Goal: Task Accomplishment & Management: Manage account settings

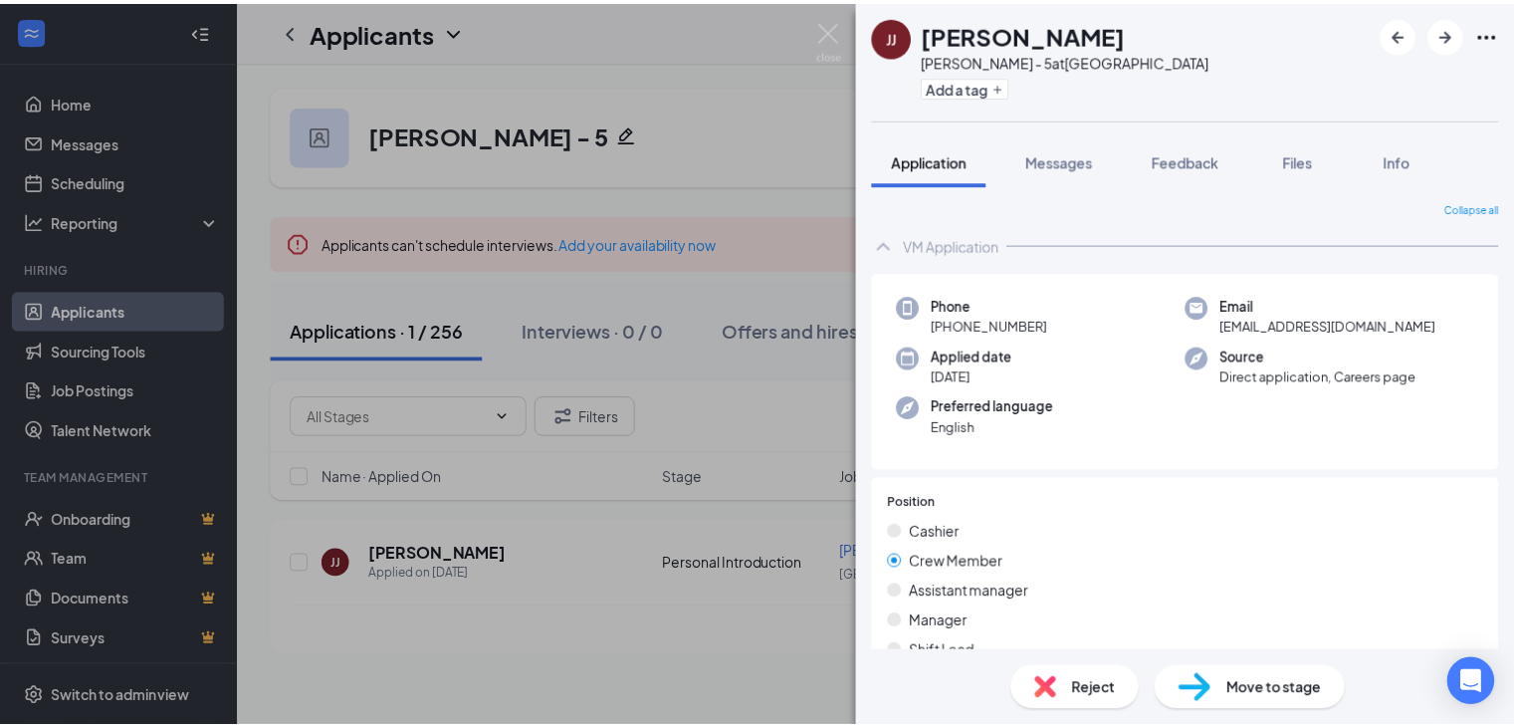
scroll to position [697, 0]
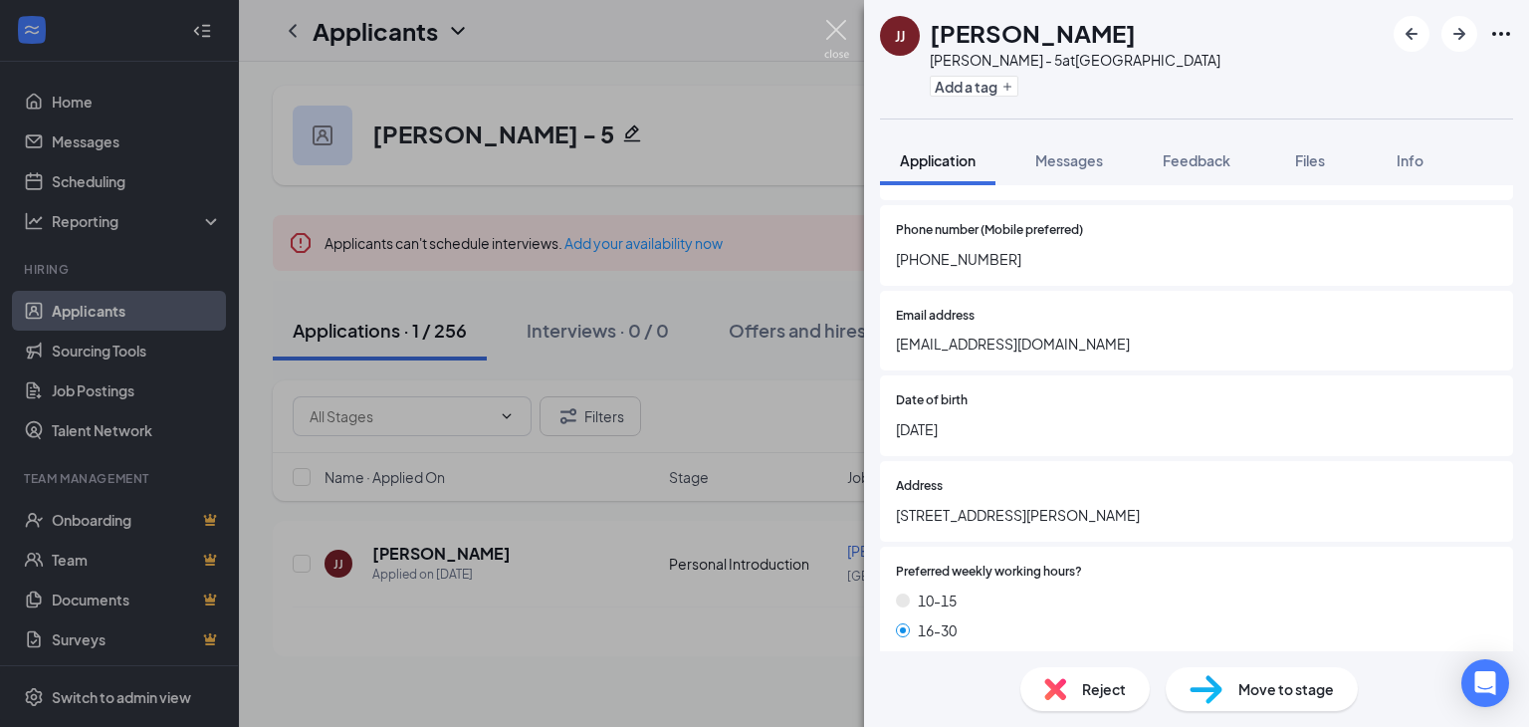
click at [836, 41] on img at bounding box center [836, 39] width 25 height 39
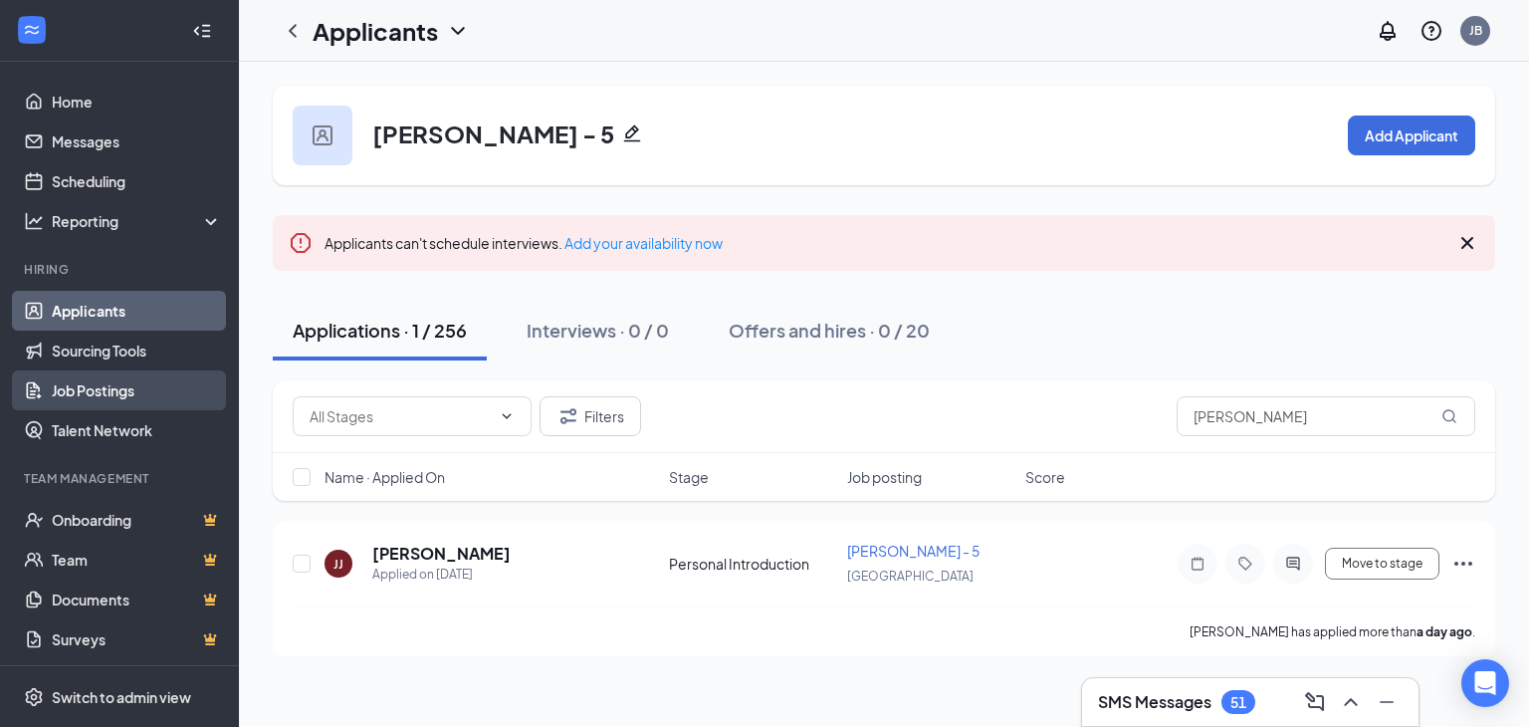
click at [131, 392] on link "Job Postings" at bounding box center [137, 390] width 170 height 40
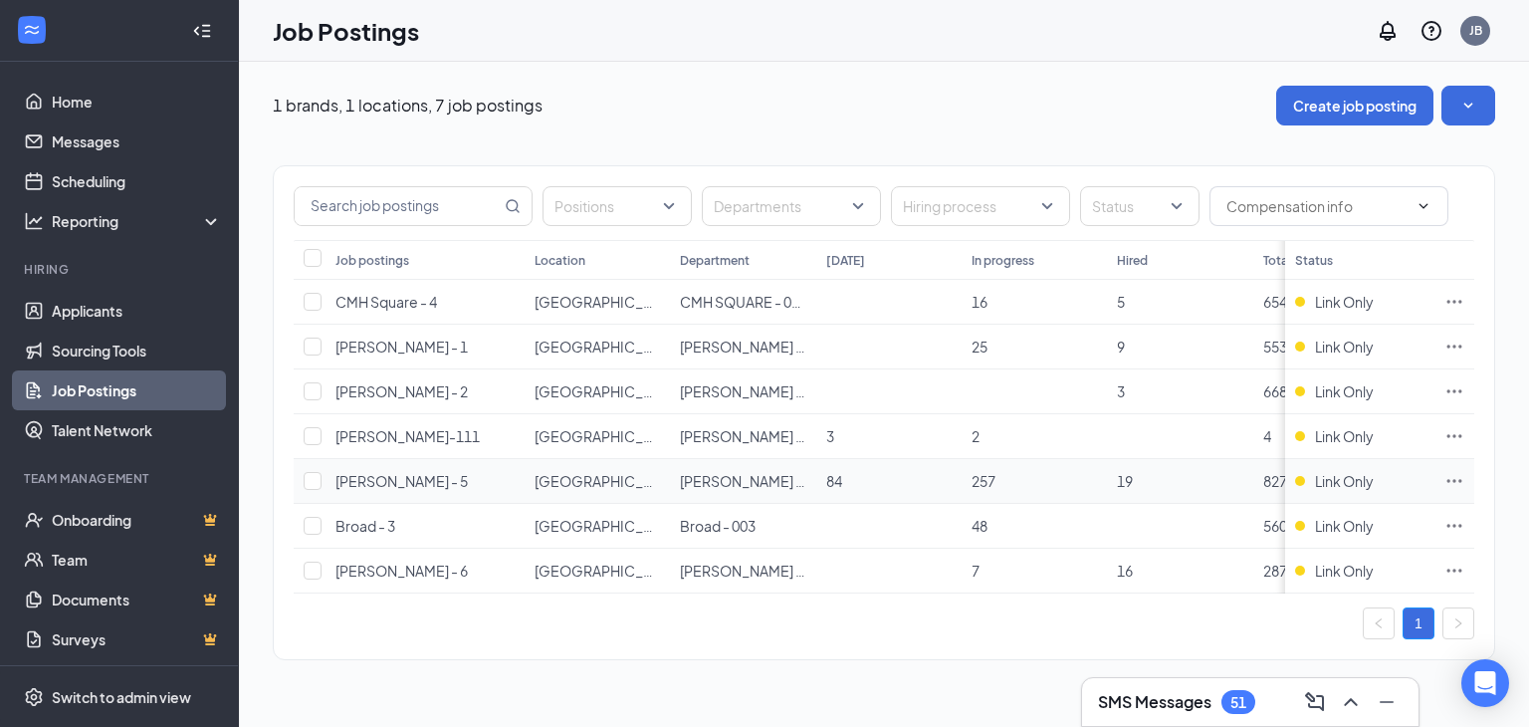
click at [1447, 479] on icon "Ellipses" at bounding box center [1455, 481] width 20 height 20
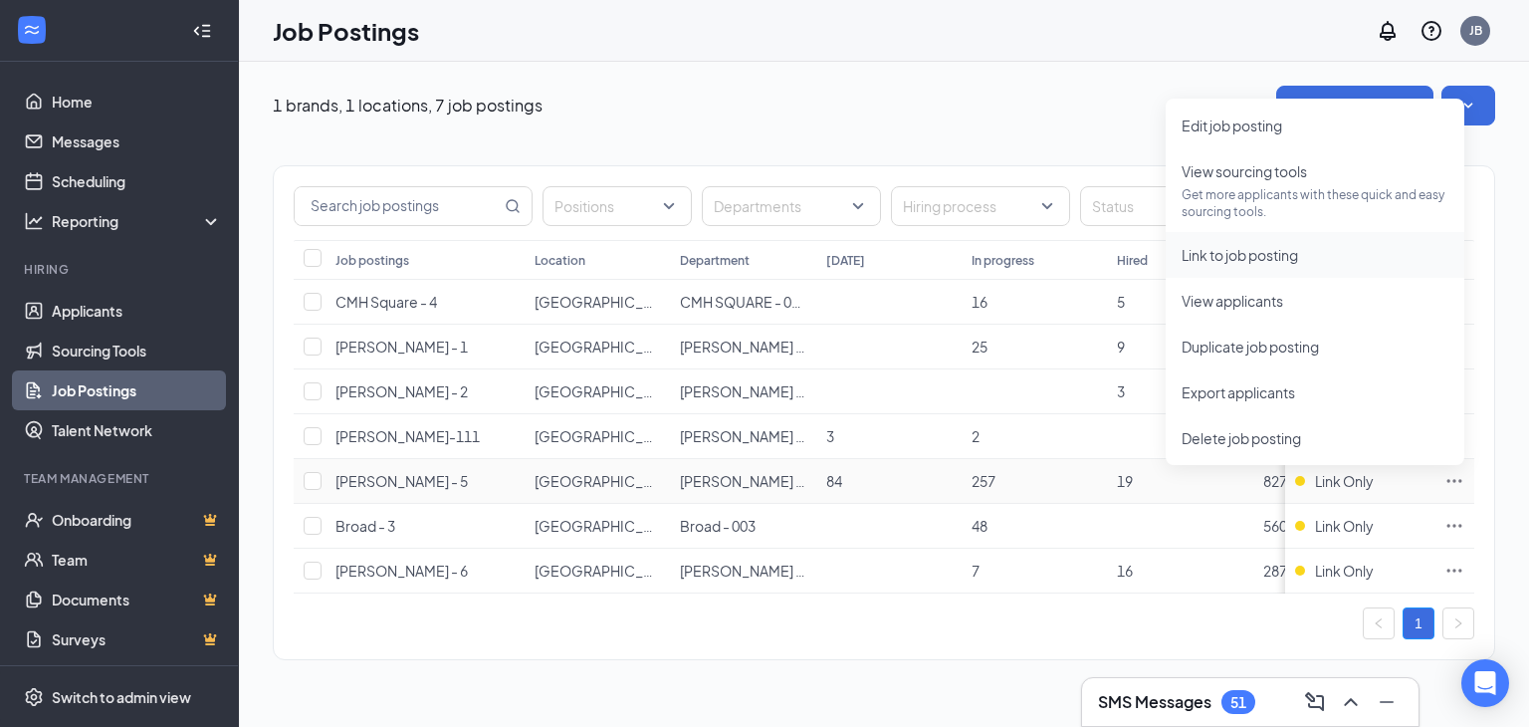
click at [1253, 256] on span "Link to job posting" at bounding box center [1240, 255] width 116 height 18
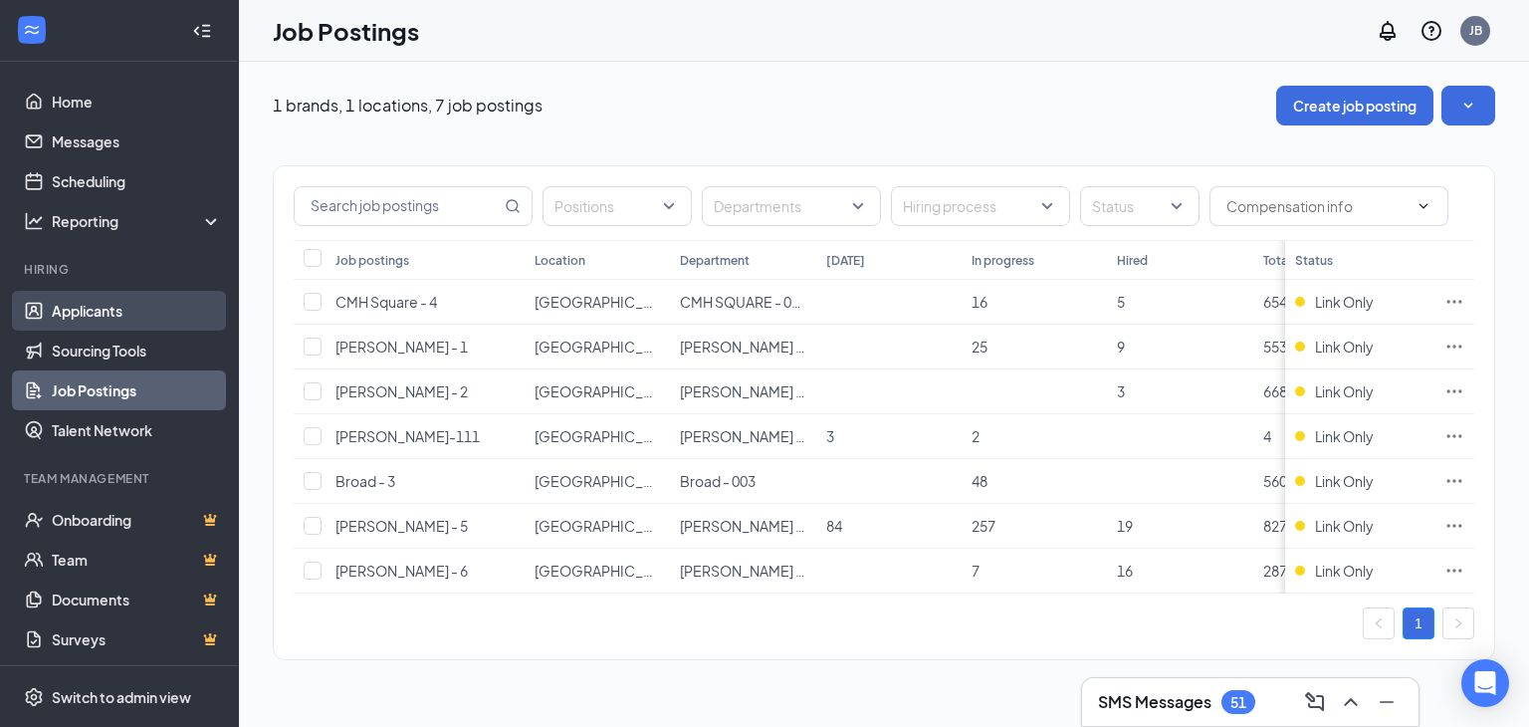
drag, startPoint x: 104, startPoint y: 305, endPoint x: 116, endPoint y: 303, distance: 13.1
click at [104, 305] on link "Applicants" at bounding box center [137, 311] width 170 height 40
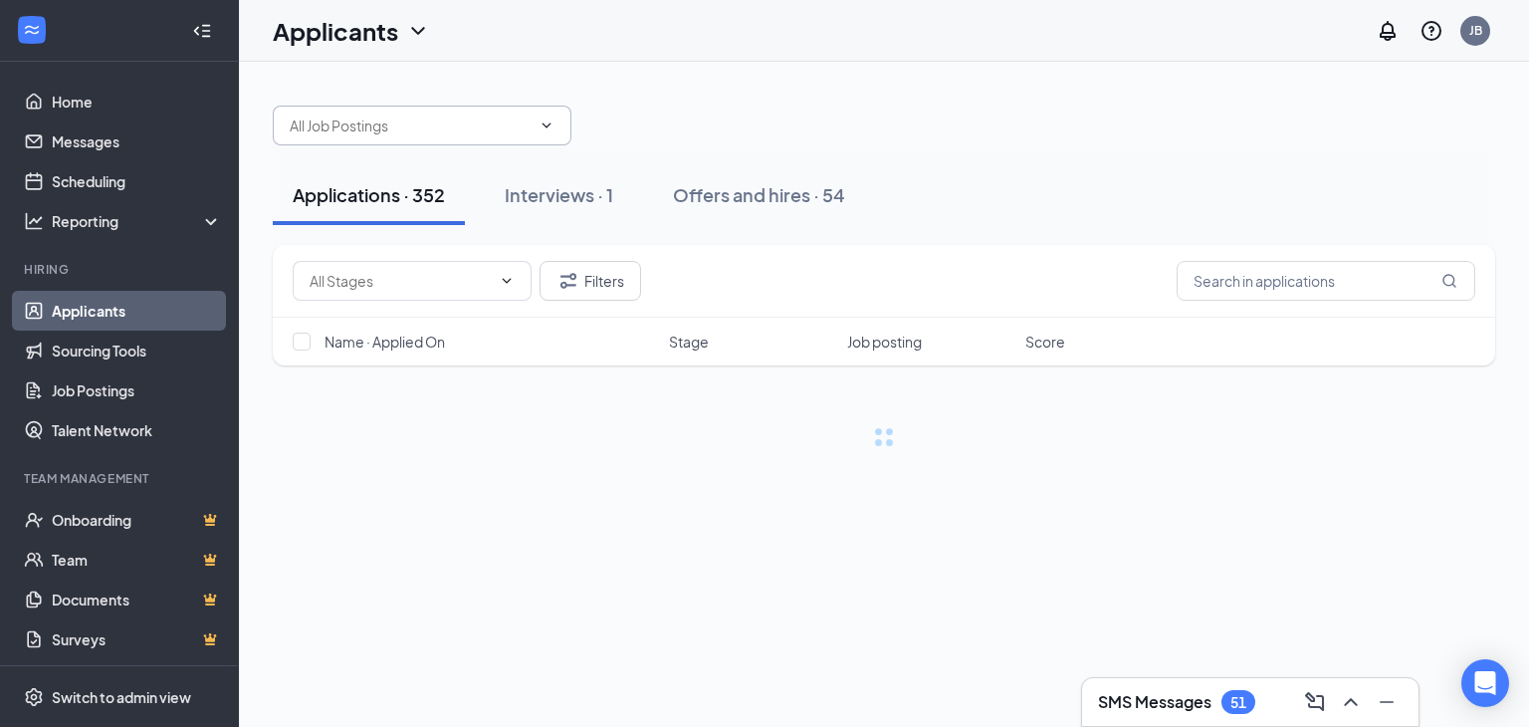
click at [440, 126] on input "text" at bounding box center [410, 125] width 241 height 22
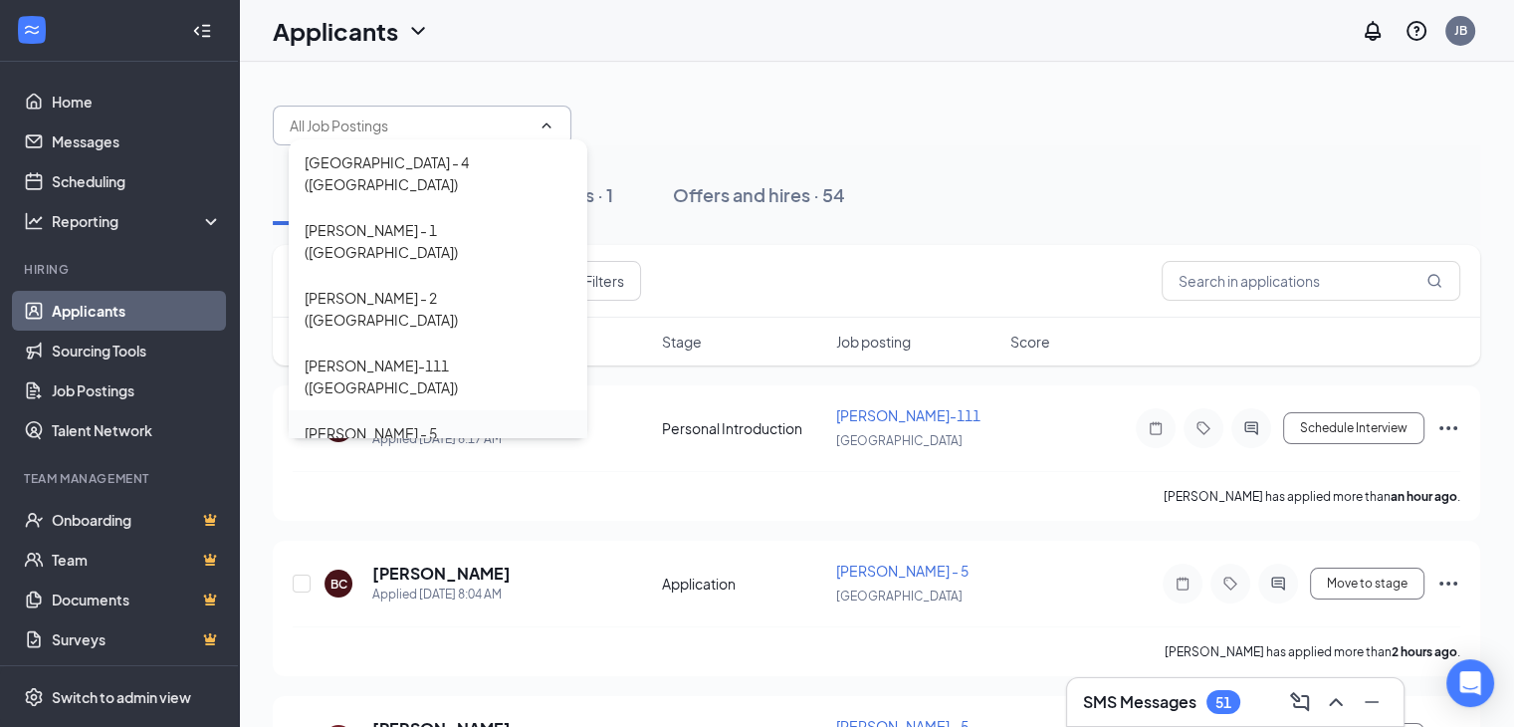
click at [401, 422] on div "Morse - 5 (USA)" at bounding box center [438, 444] width 267 height 44
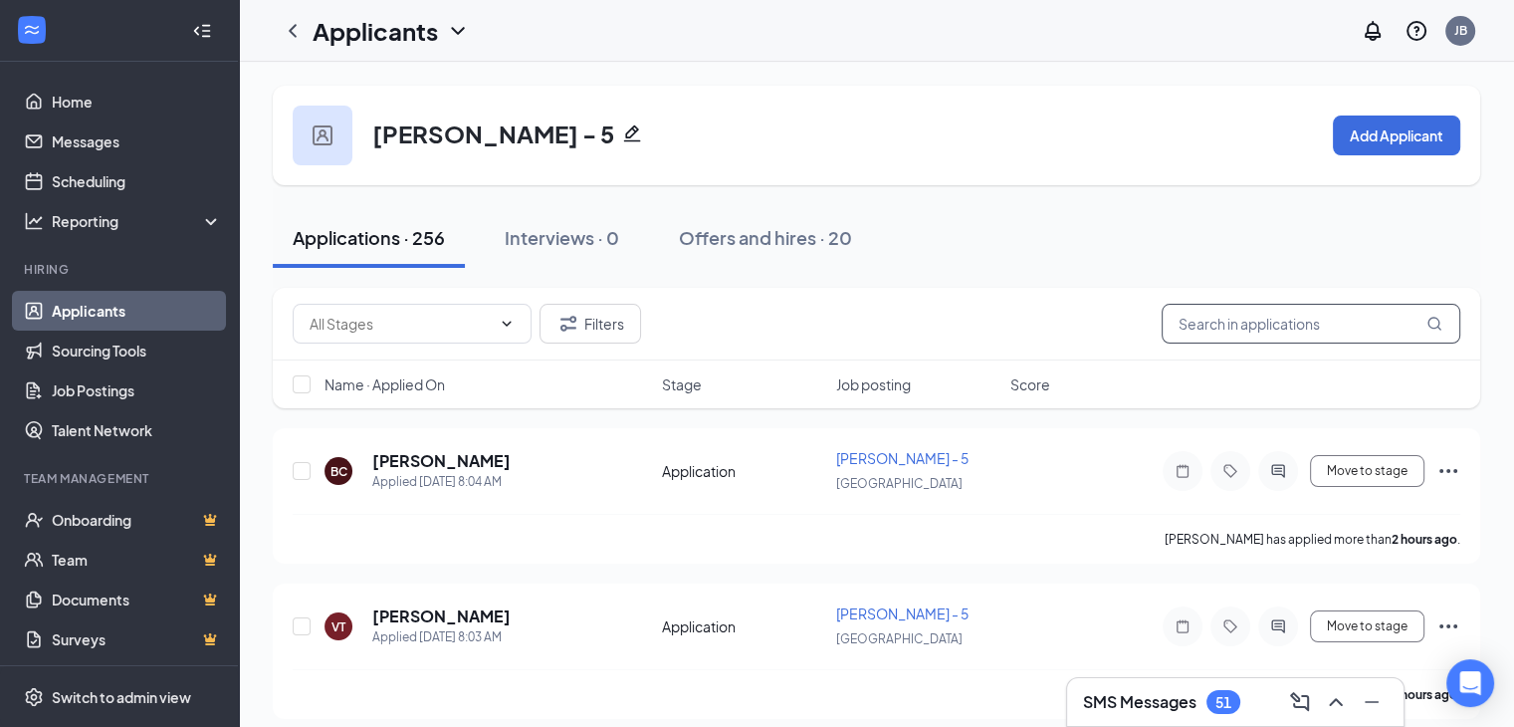
click at [1267, 321] on input "text" at bounding box center [1311, 324] width 299 height 40
paste input "Brooke Curry"
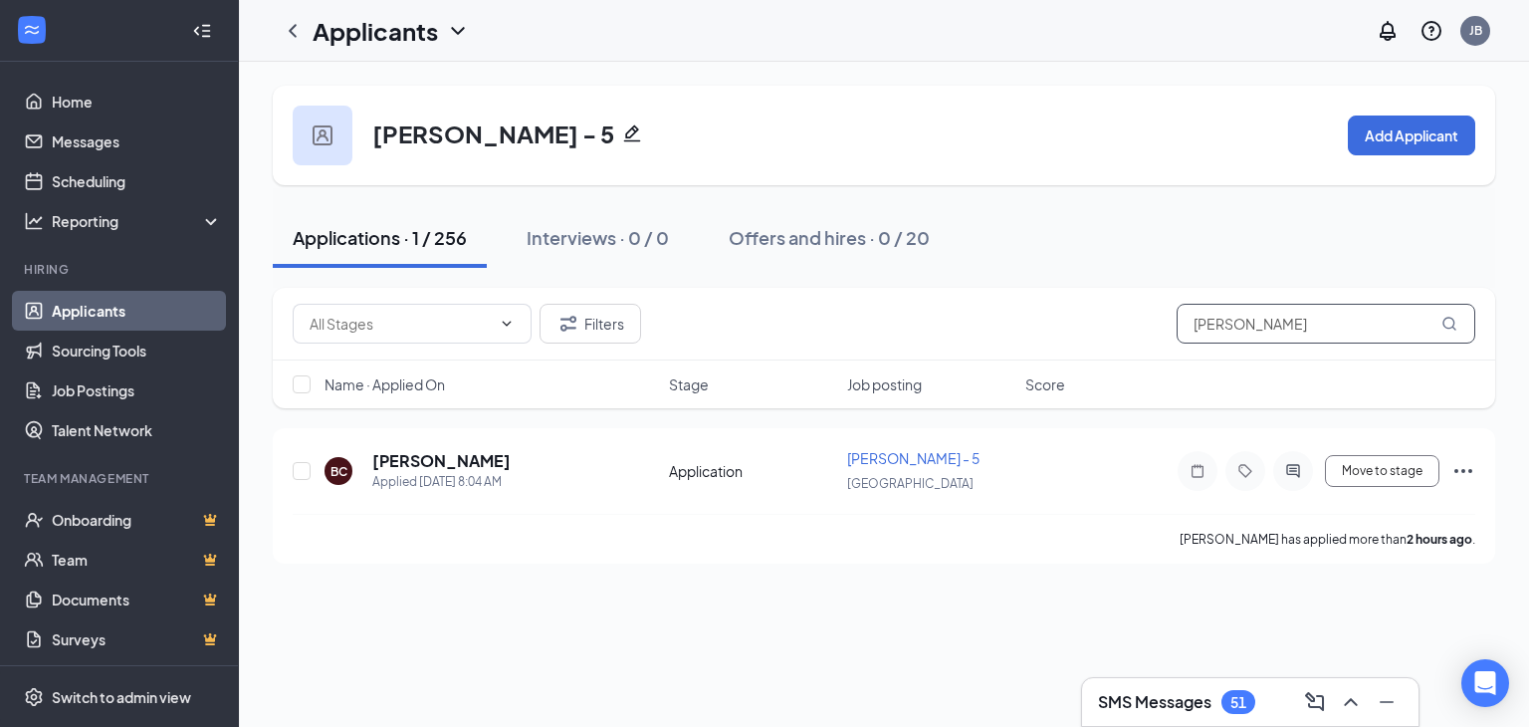
type input "Brooke Curry"
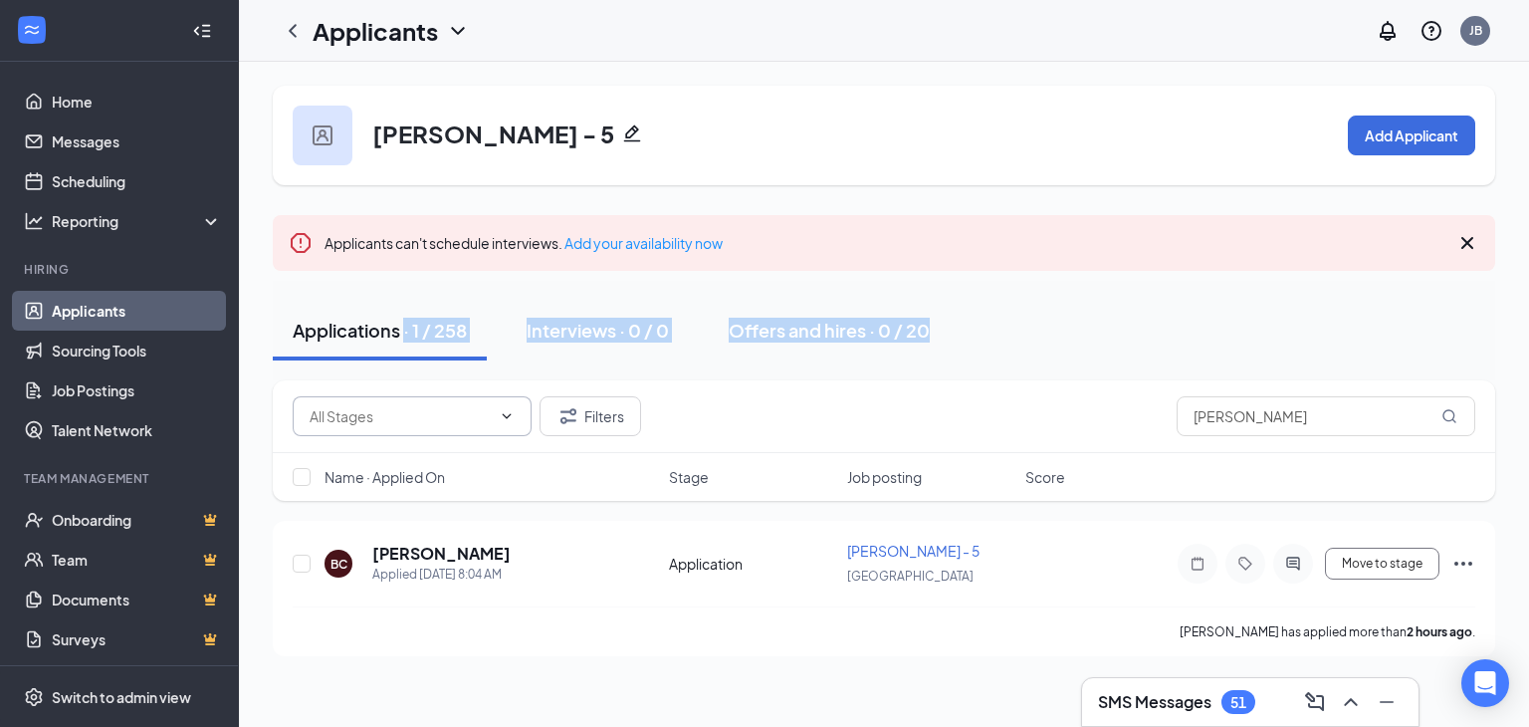
click at [425, 399] on div "Morse - 5 Add Applicant Applicants can't schedule interviews. Add your availabi…" at bounding box center [884, 371] width 1223 height 570
drag, startPoint x: 503, startPoint y: 418, endPoint x: 514, endPoint y: 417, distance: 11.0
click at [506, 418] on icon "ChevronDown" at bounding box center [507, 416] width 16 height 16
click at [513, 414] on icon "ChevronDown" at bounding box center [507, 416] width 16 height 16
click at [506, 413] on icon "ChevronDown" at bounding box center [507, 416] width 16 height 16
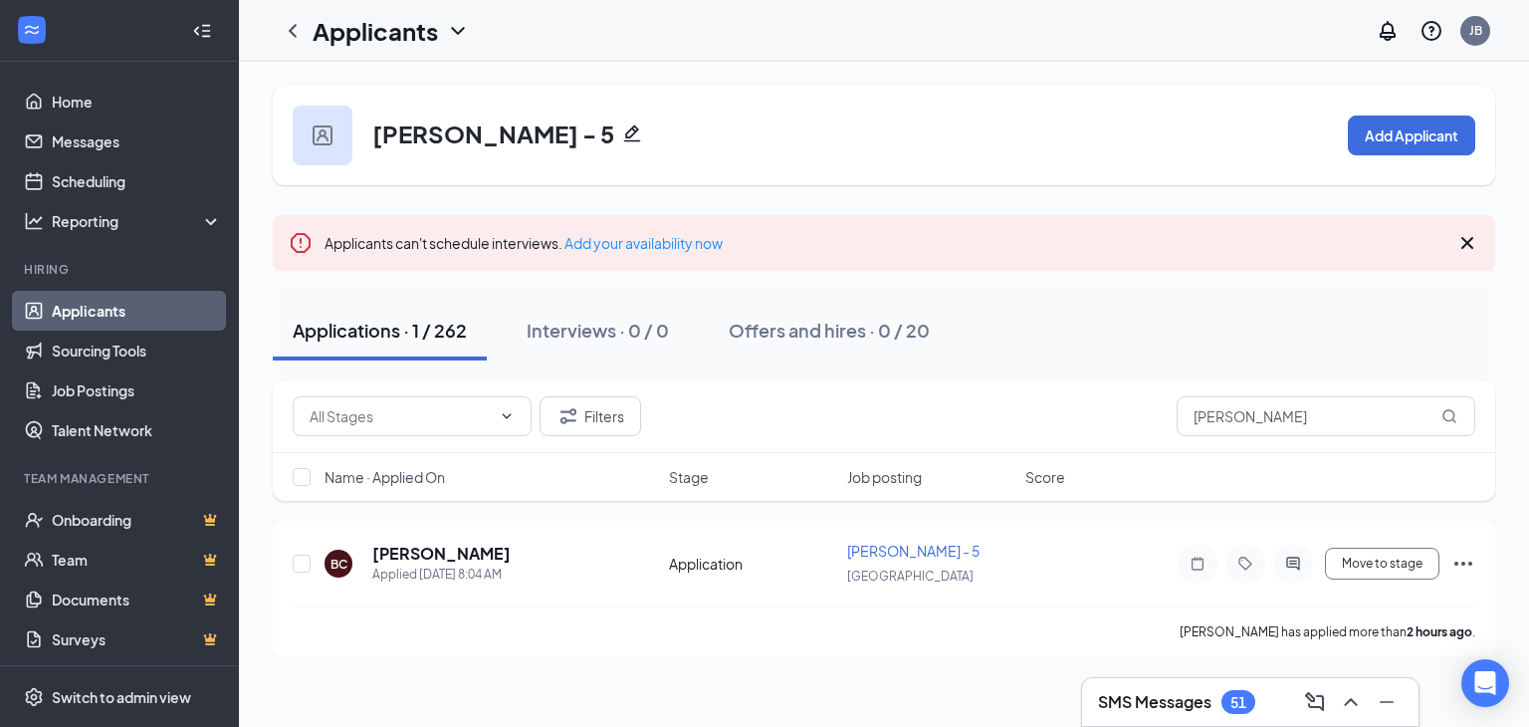
click at [603, 124] on div "Morse - 5 Add Applicant" at bounding box center [884, 136] width 1223 height 100
click at [506, 412] on icon "ChevronDown" at bounding box center [507, 416] width 16 height 16
drag, startPoint x: 1338, startPoint y: 407, endPoint x: 1017, endPoint y: 413, distance: 320.6
click at [971, 415] on div "Filters Brooke Curry" at bounding box center [884, 416] width 1183 height 40
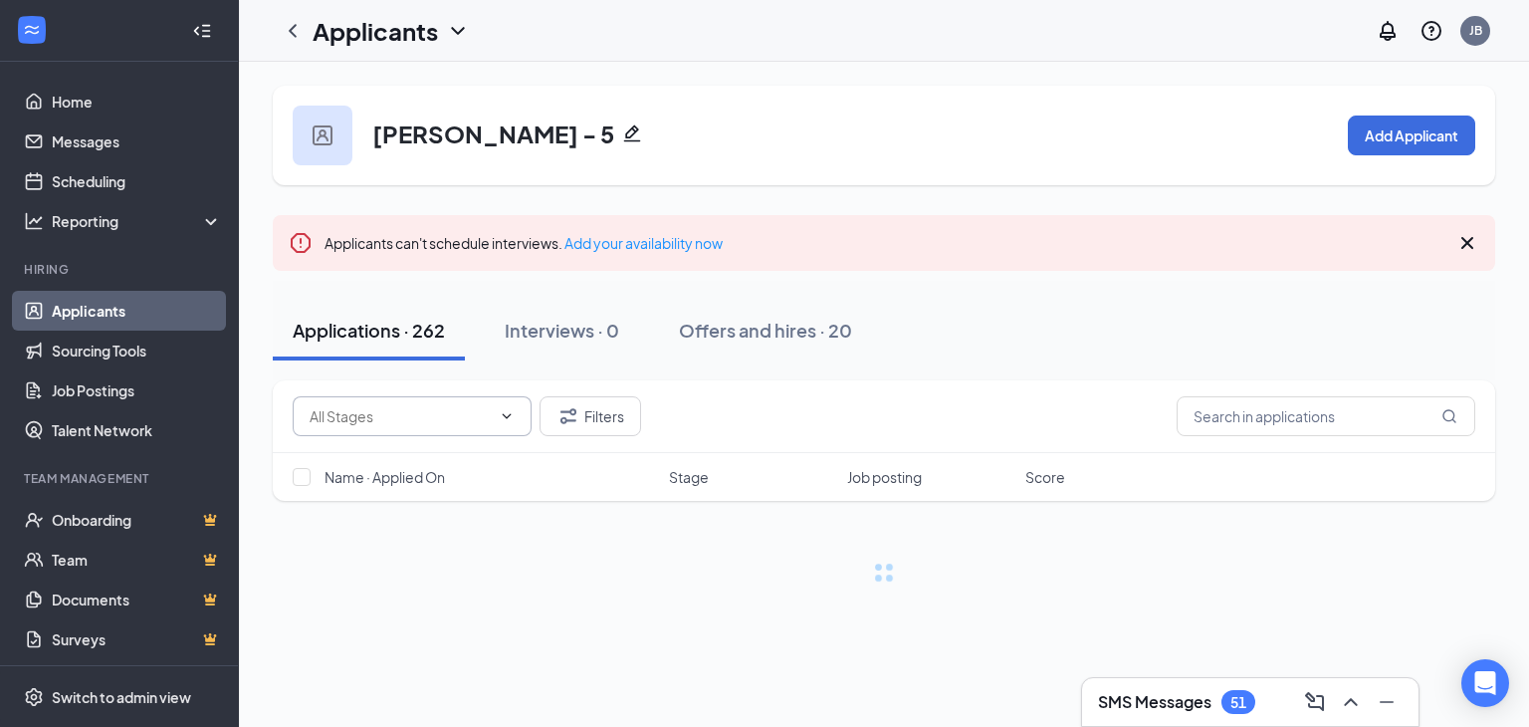
click at [506, 413] on icon "ChevronDown" at bounding box center [507, 416] width 16 height 16
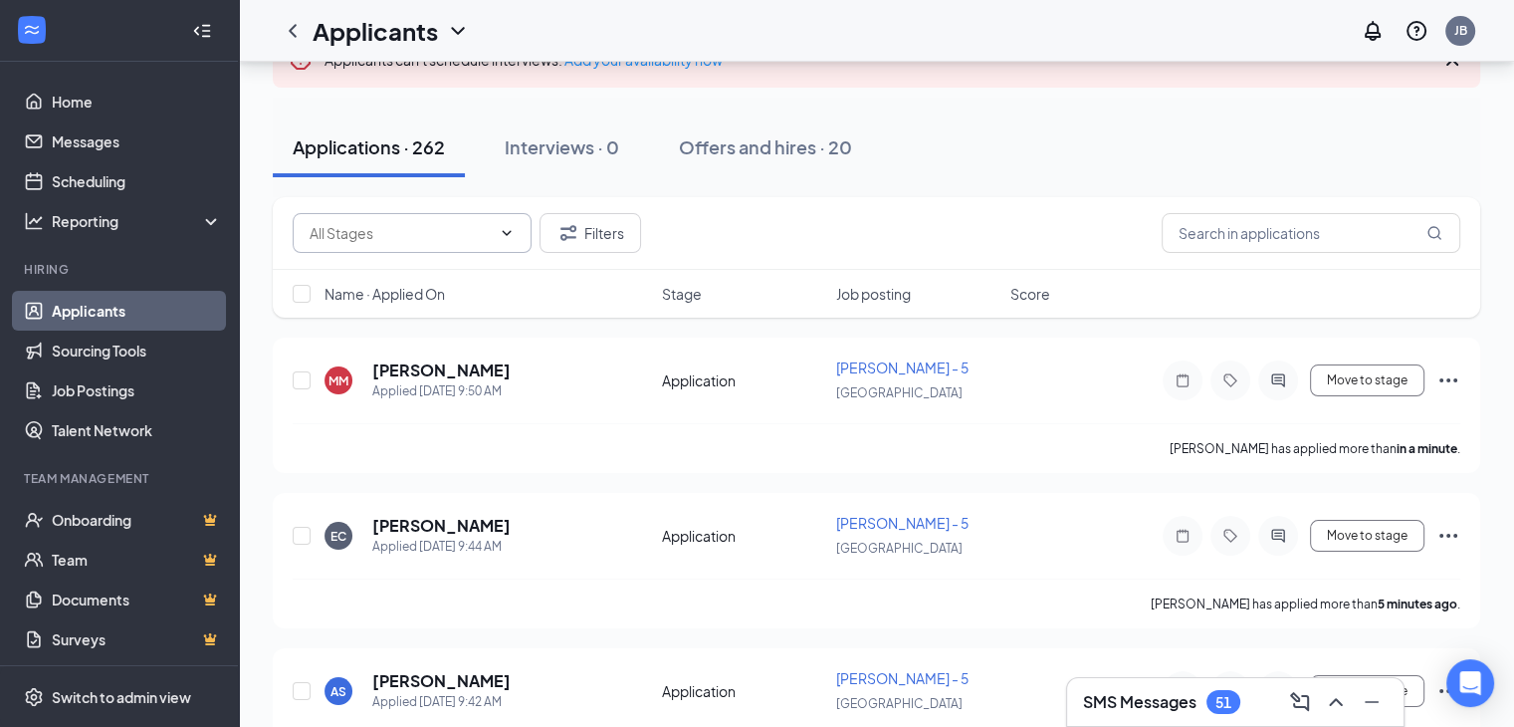
scroll to position [199, 0]
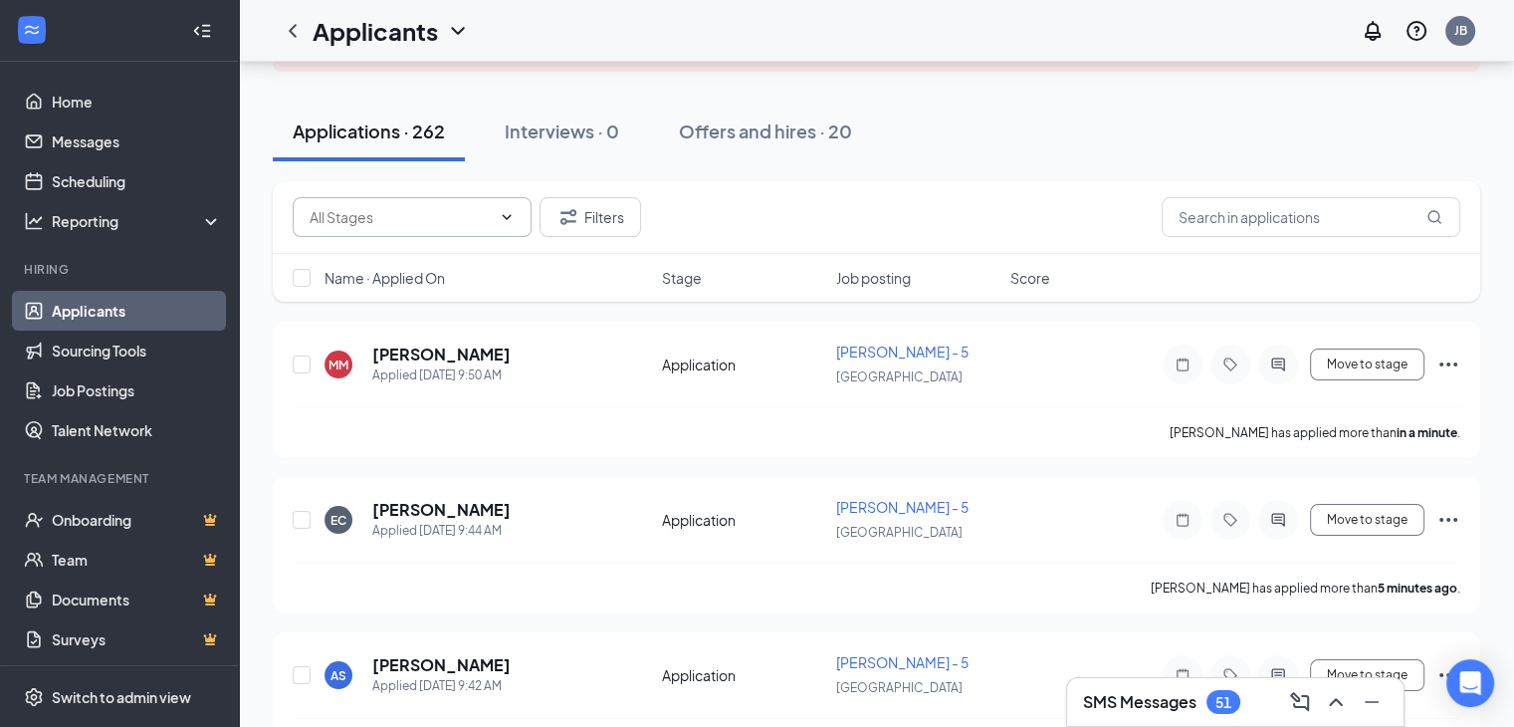
click at [482, 211] on input "text" at bounding box center [400, 217] width 181 height 22
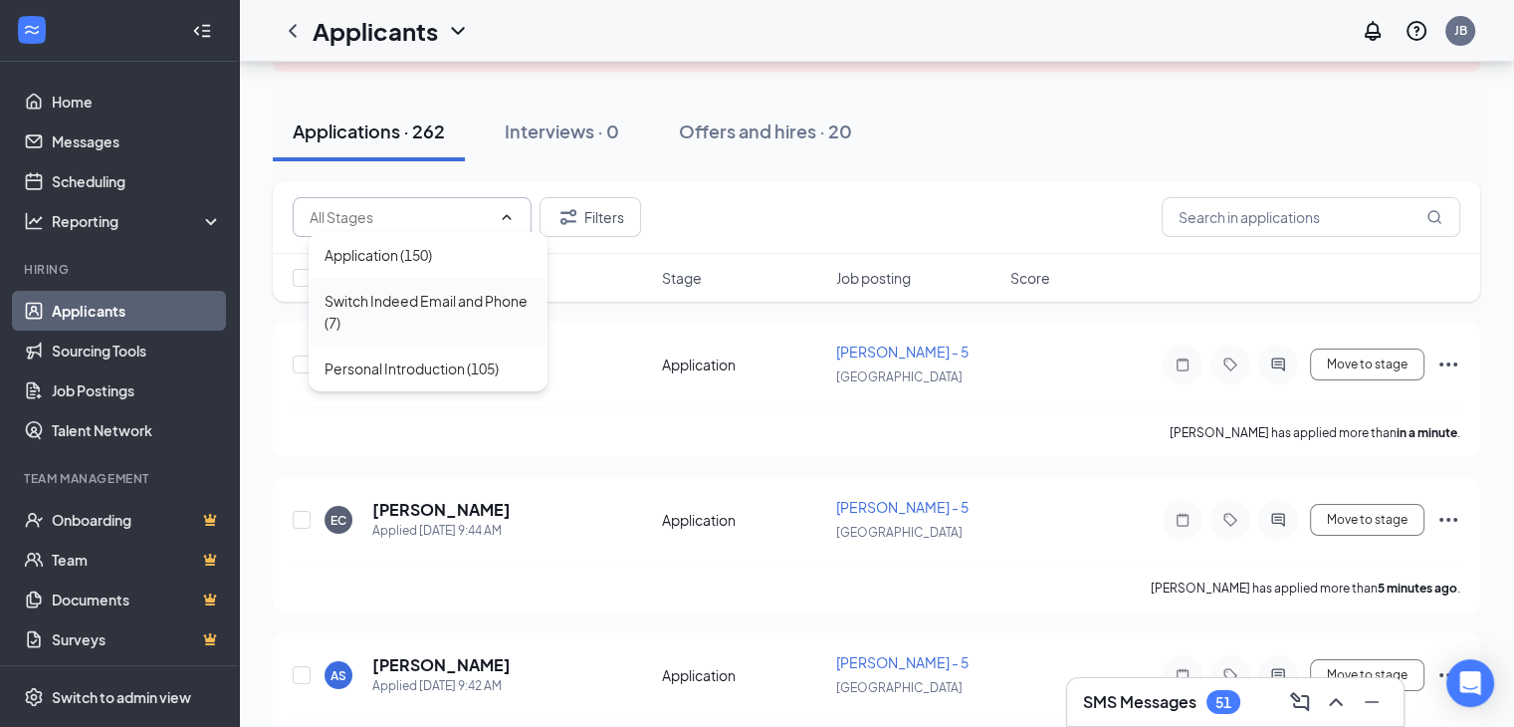
click at [378, 320] on div "Switch Indeed Email and Phone (7)" at bounding box center [428, 312] width 207 height 44
type input "Switch Indeed Email and Phone (7)"
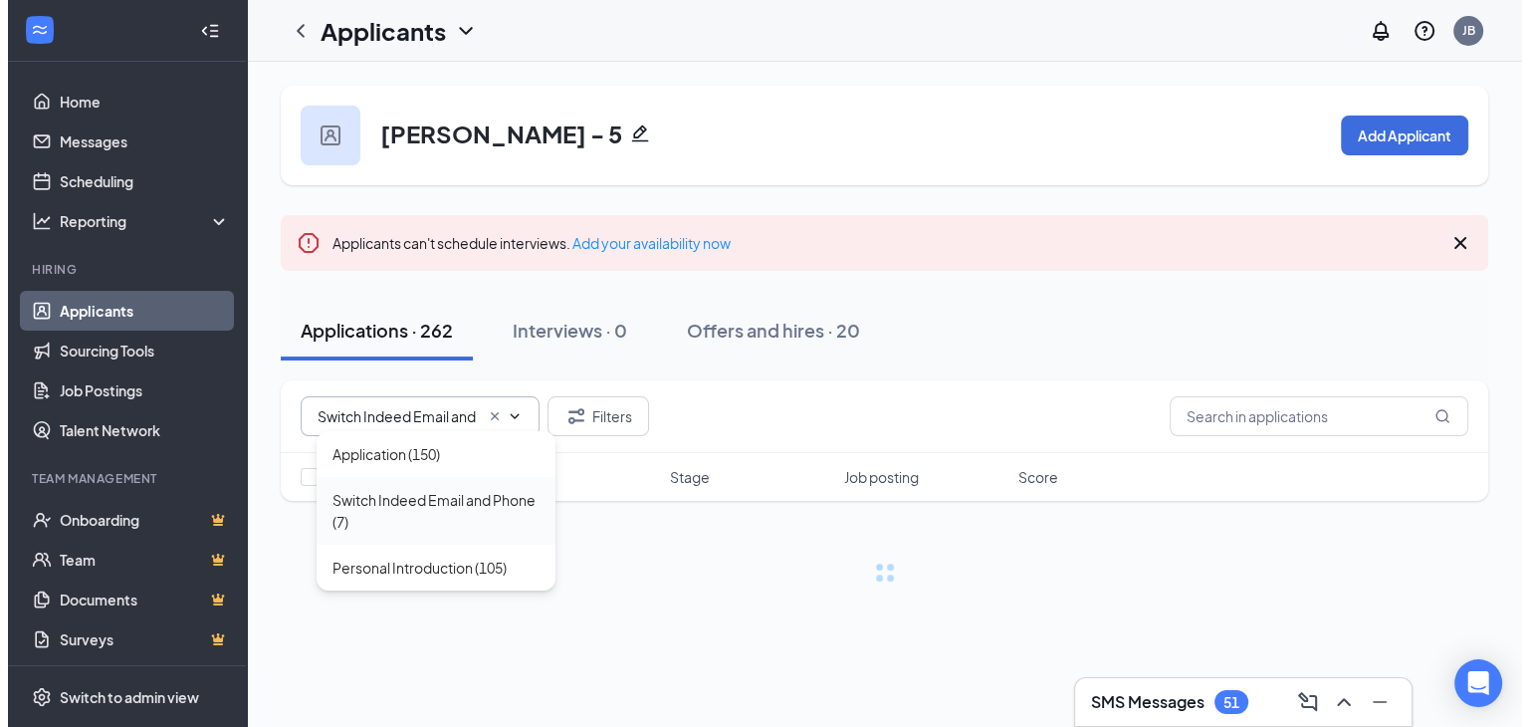
scroll to position [0, 0]
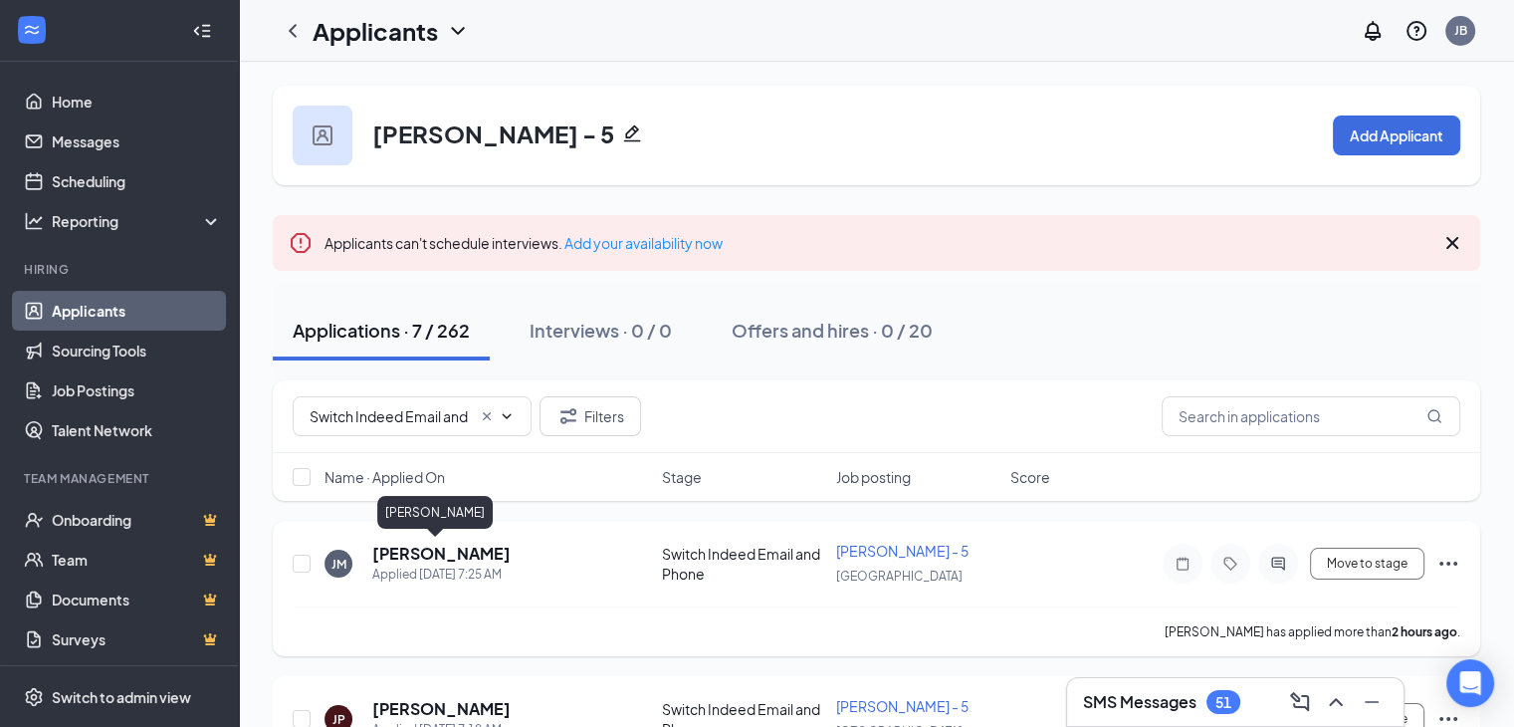
click at [441, 557] on h5 "John Murray" at bounding box center [441, 554] width 138 height 22
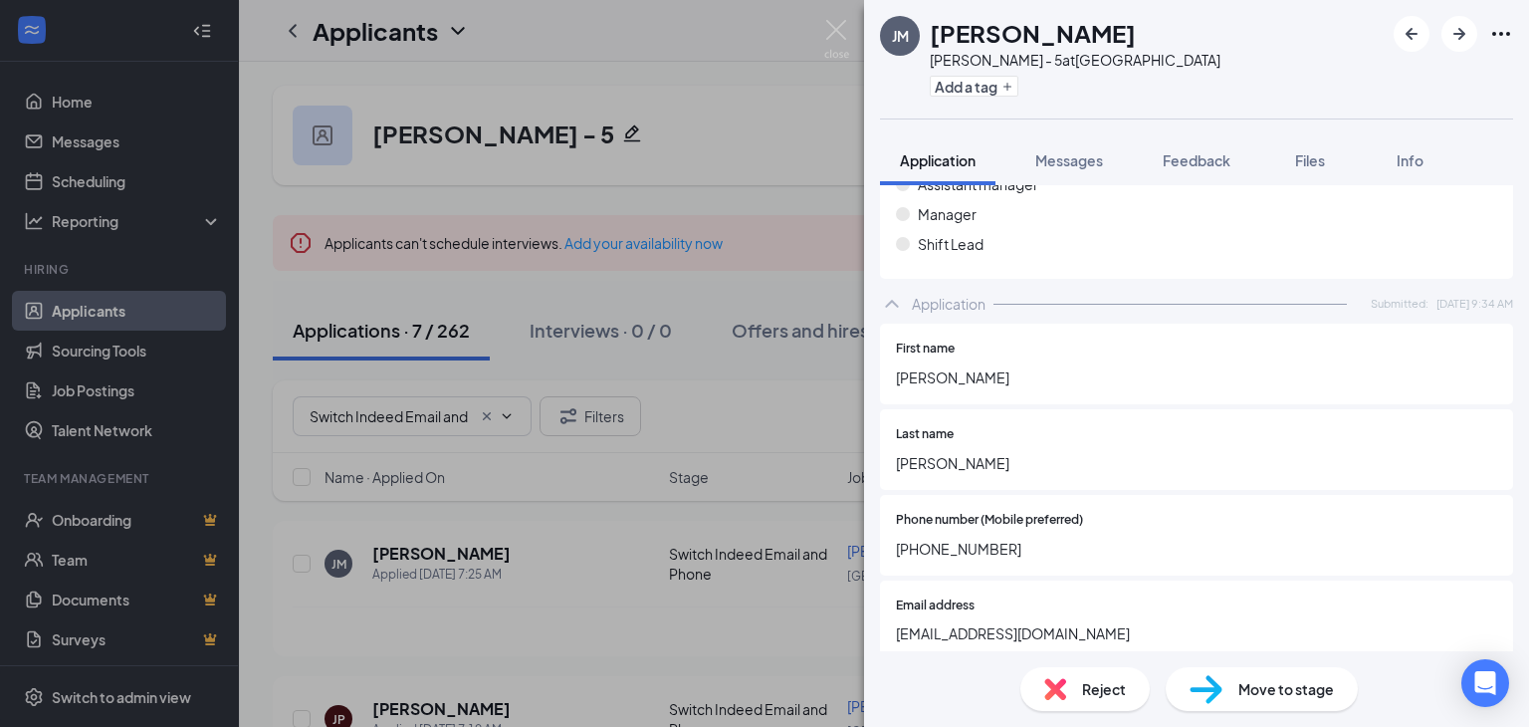
scroll to position [697, 0]
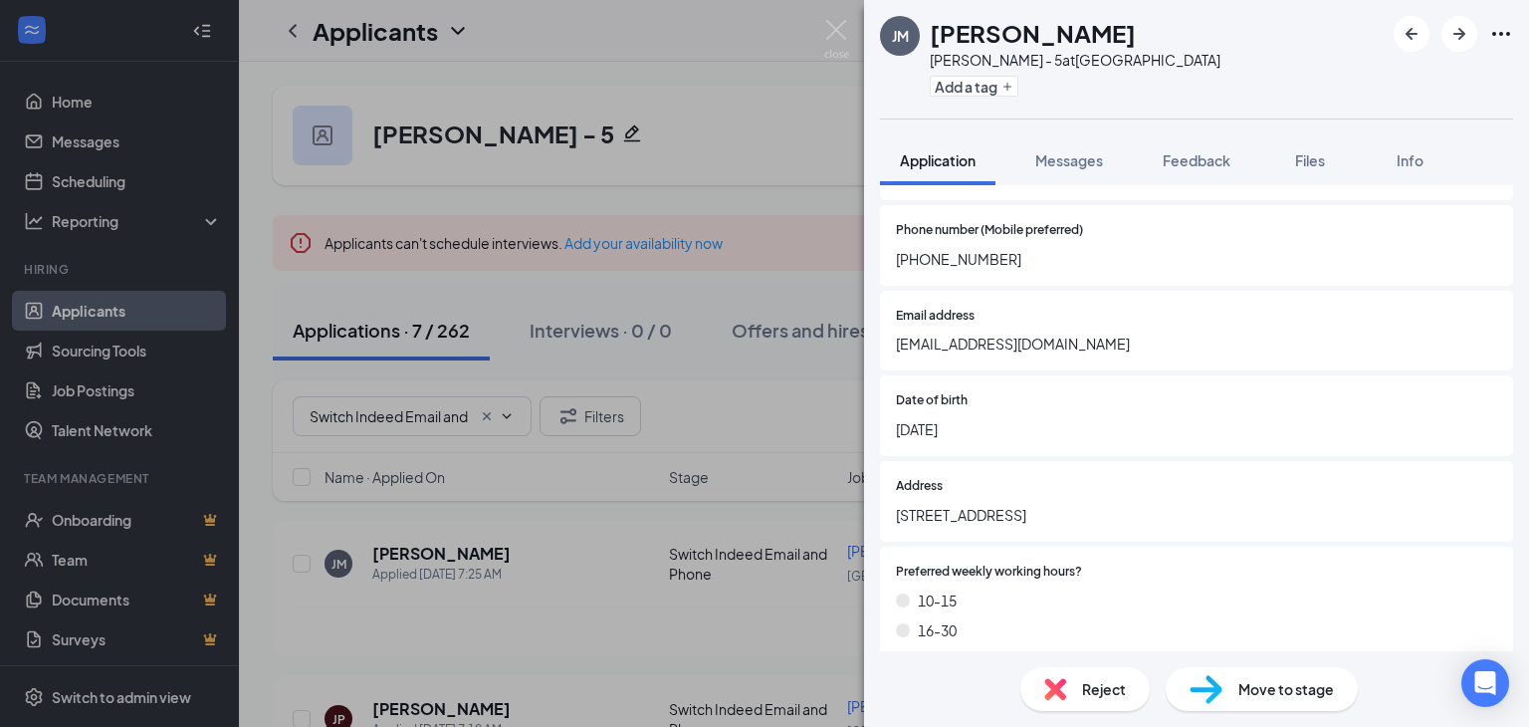
click at [964, 258] on span "+16149070055" at bounding box center [1196, 259] width 601 height 22
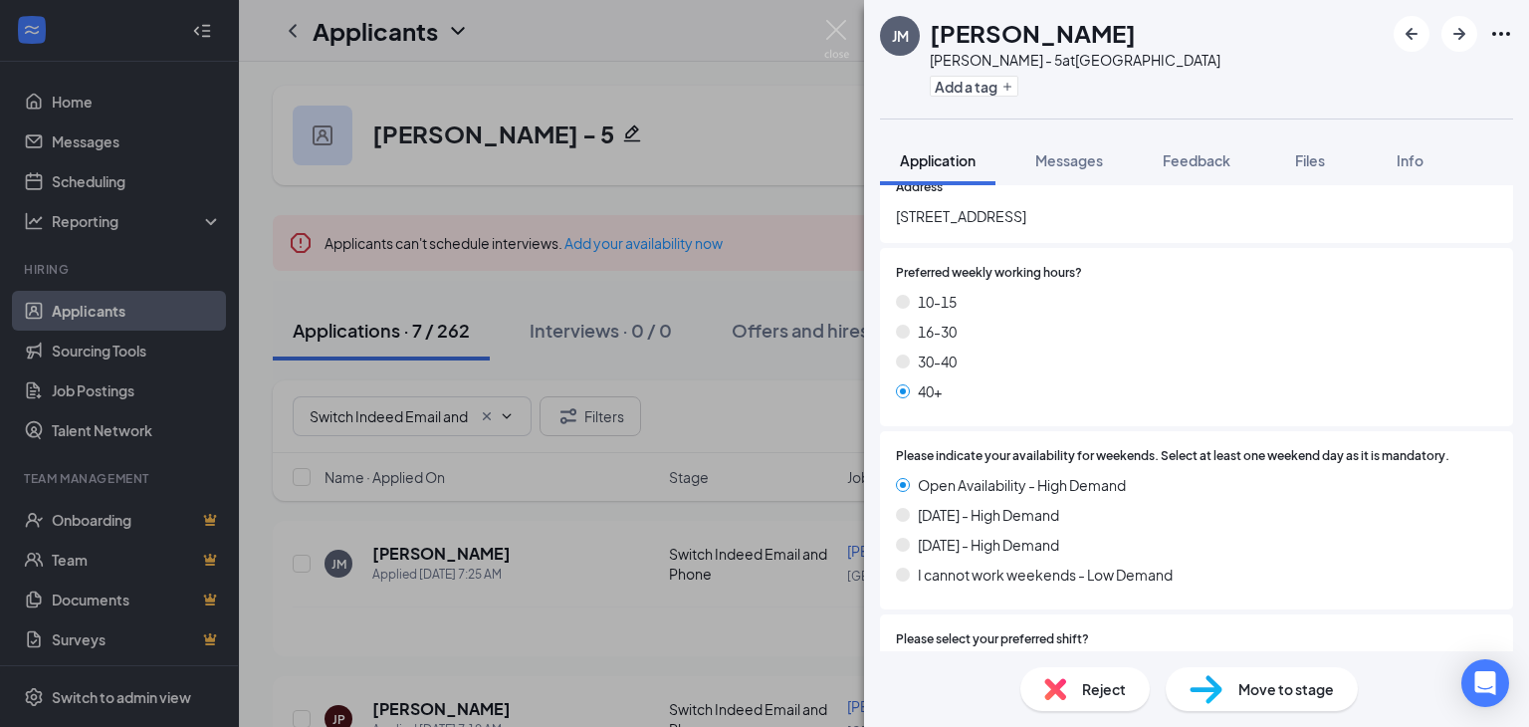
scroll to position [597, 0]
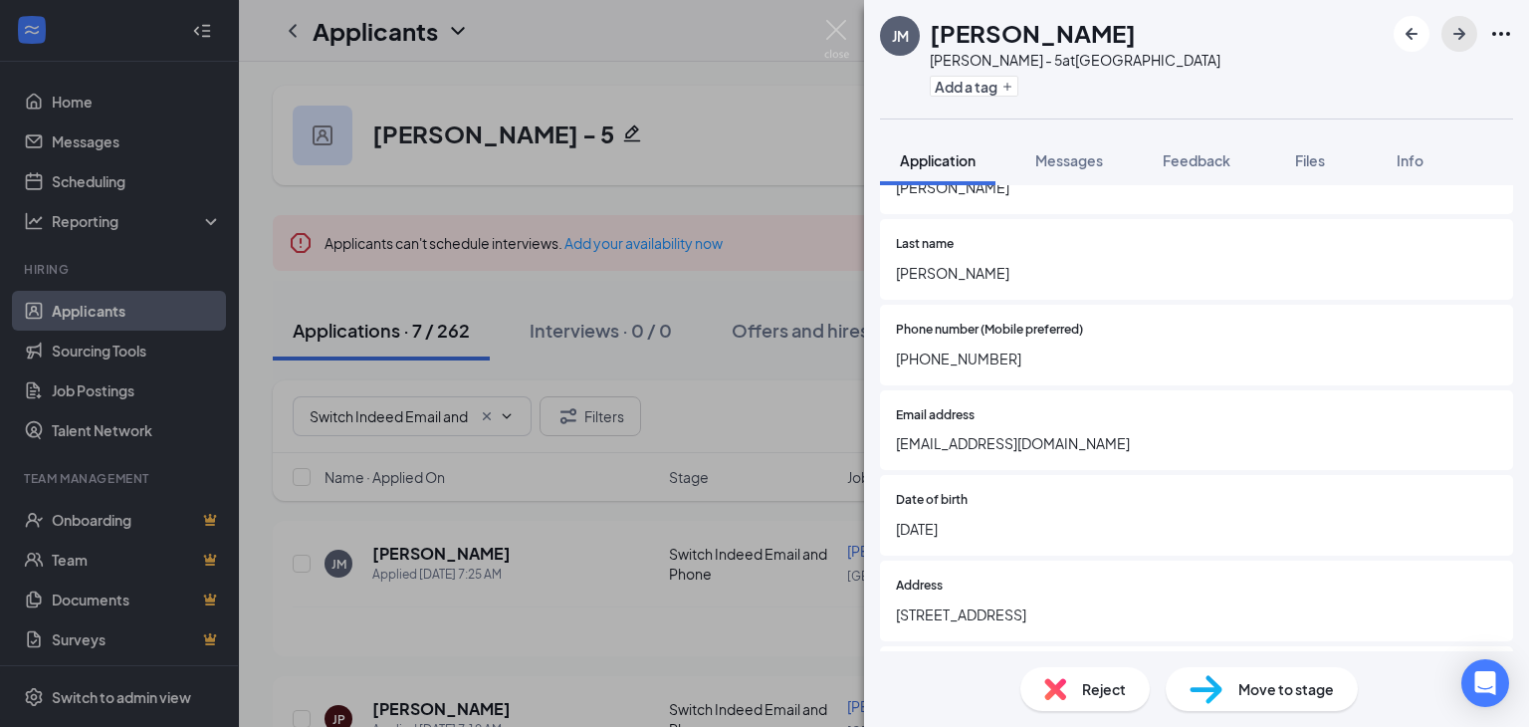
click at [1457, 30] on icon "ArrowRight" at bounding box center [1460, 34] width 24 height 24
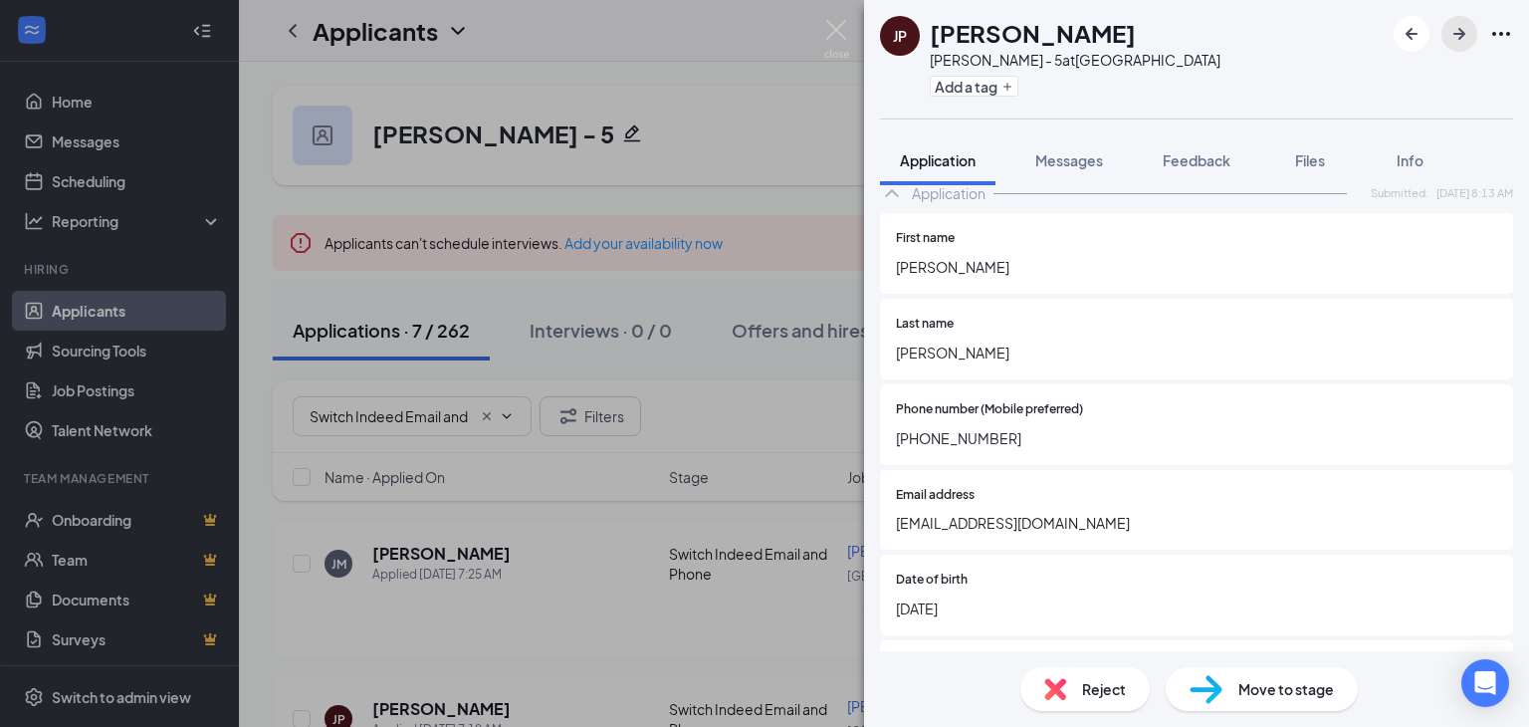
scroll to position [697, 0]
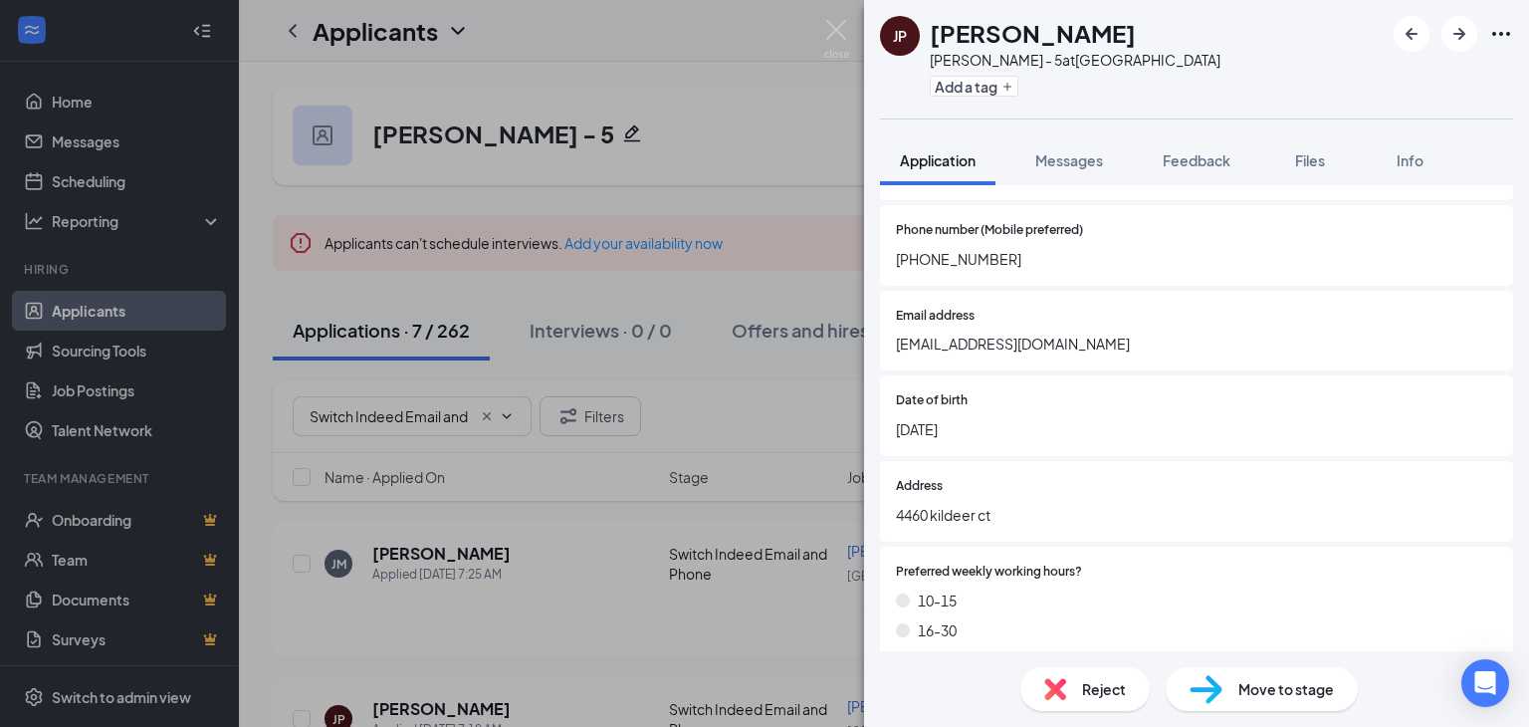
click at [979, 354] on span "Piersonjames12@gmail.com" at bounding box center [1196, 344] width 601 height 22
copy span "Piersonjames12@gmail.com"
click at [1493, 26] on icon "Ellipses" at bounding box center [1501, 34] width 24 height 24
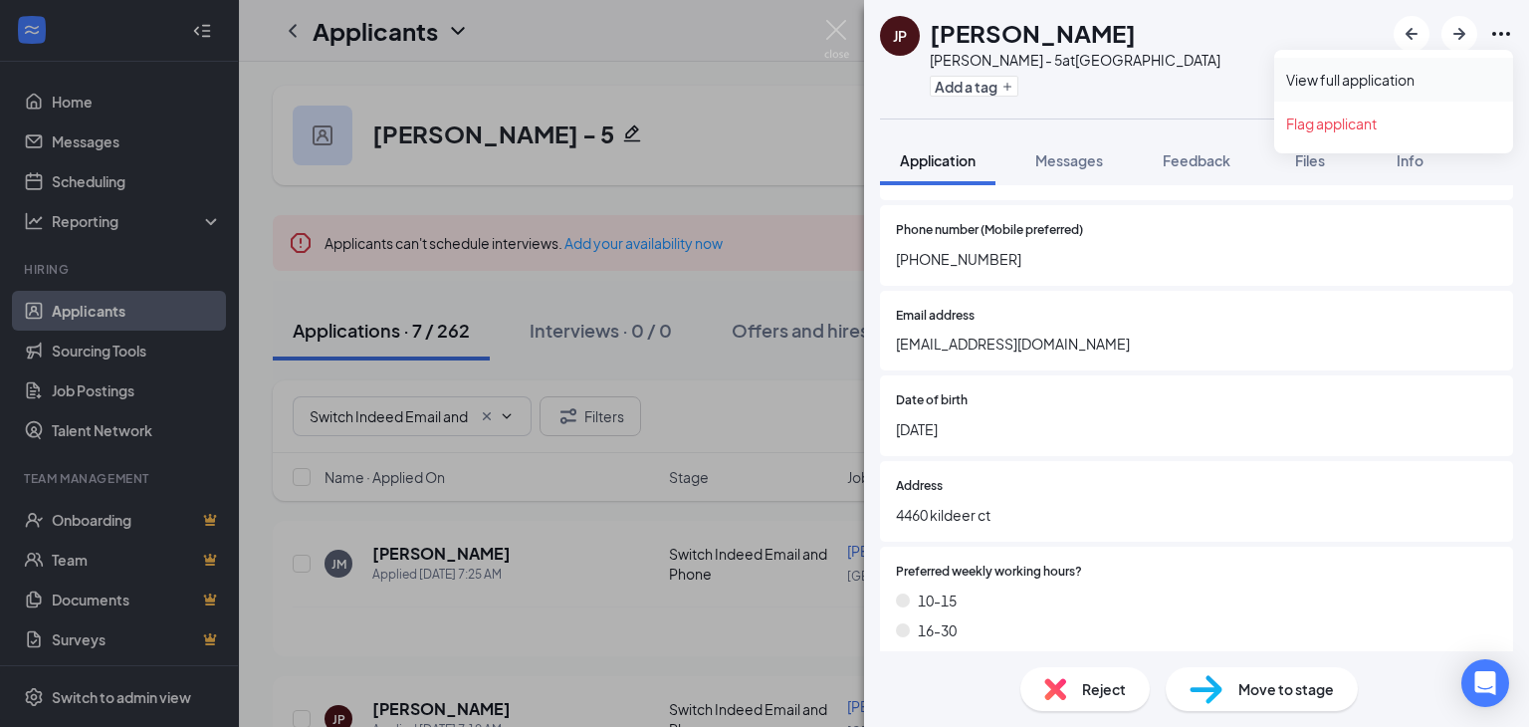
click at [1382, 76] on link "View full application" at bounding box center [1393, 80] width 215 height 20
click at [1468, 30] on icon "ArrowRight" at bounding box center [1460, 34] width 24 height 24
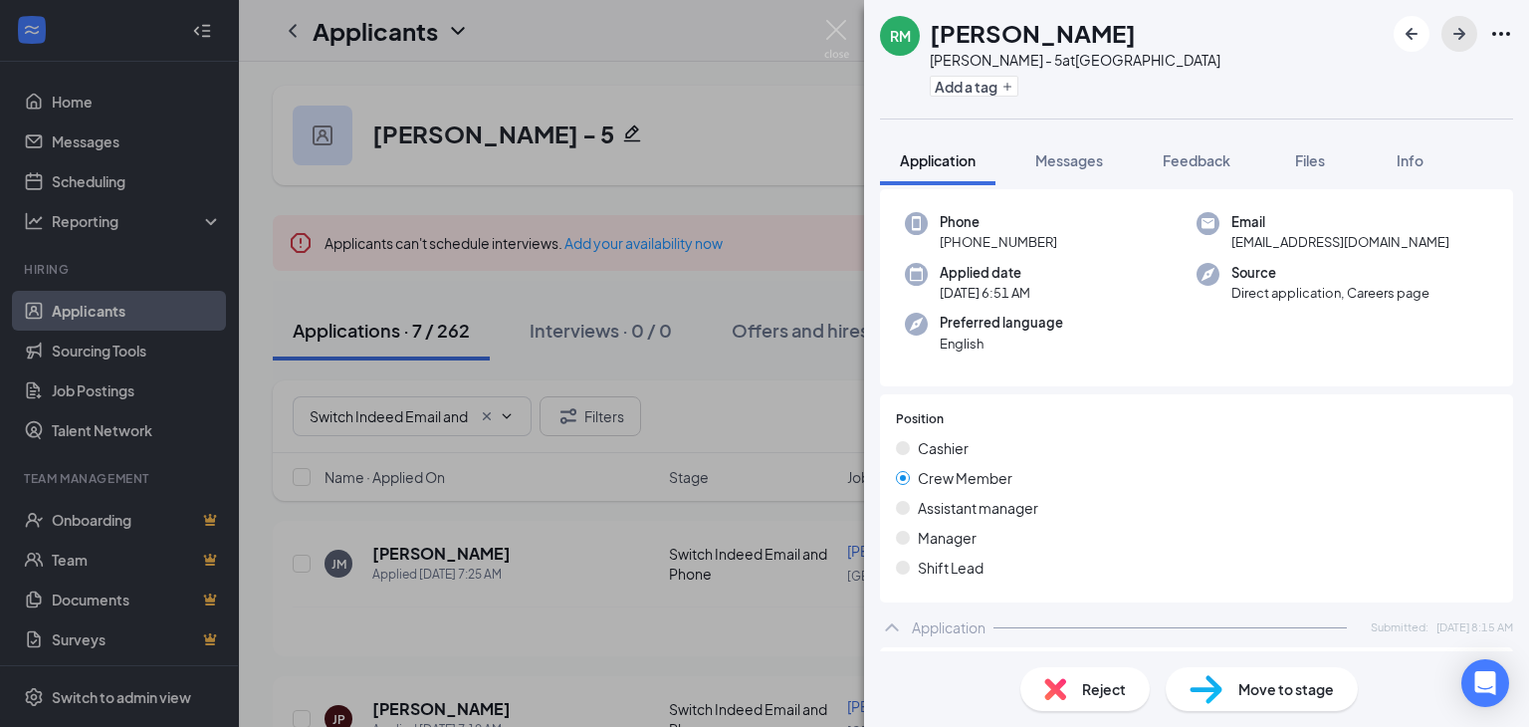
scroll to position [597, 0]
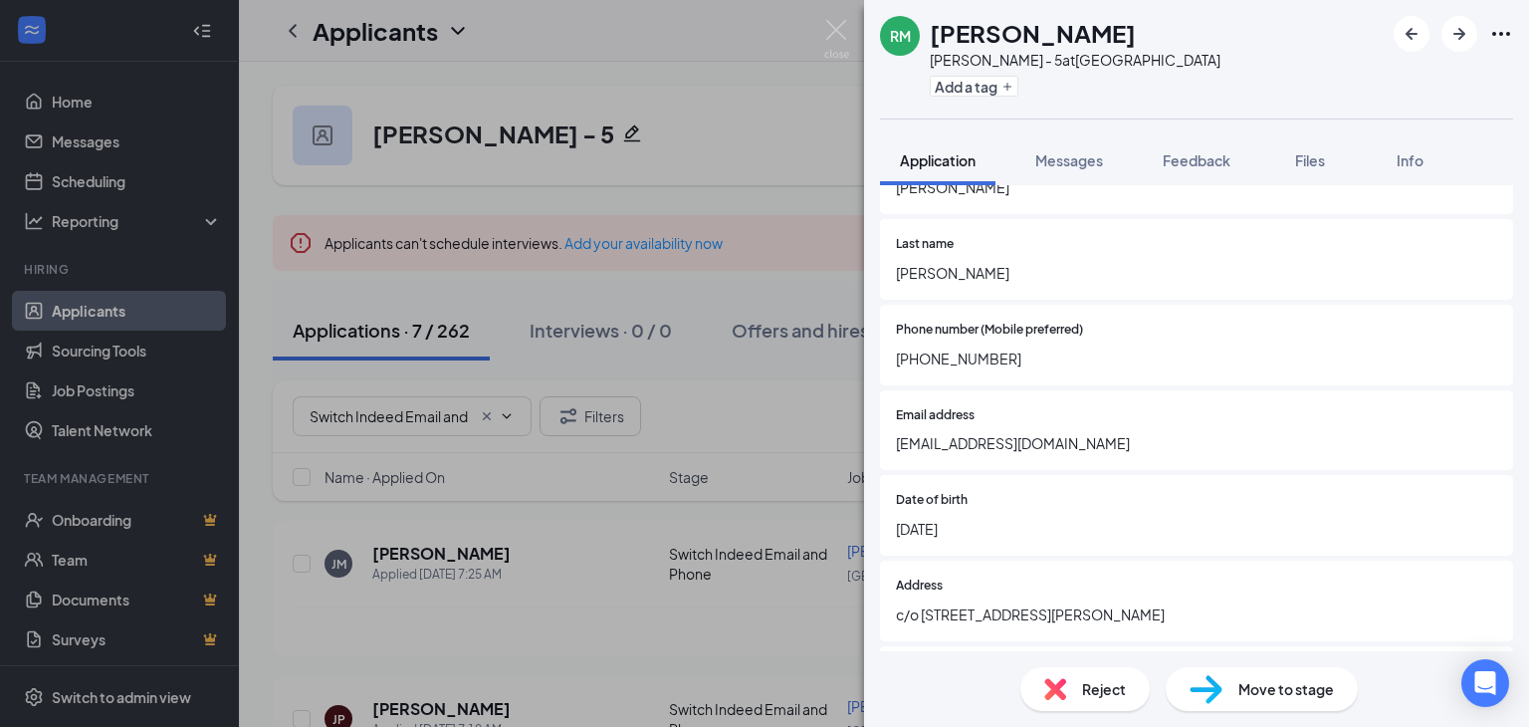
click at [1018, 454] on span "rebekahmcghee22@gmail.com" at bounding box center [1196, 443] width 601 height 22
click at [1017, 454] on span "rebekahmcghee22@gmail.com" at bounding box center [1196, 443] width 601 height 22
copy span "rebekahmcghee22@gmail.com"
click at [1495, 28] on icon "Ellipses" at bounding box center [1501, 34] width 24 height 24
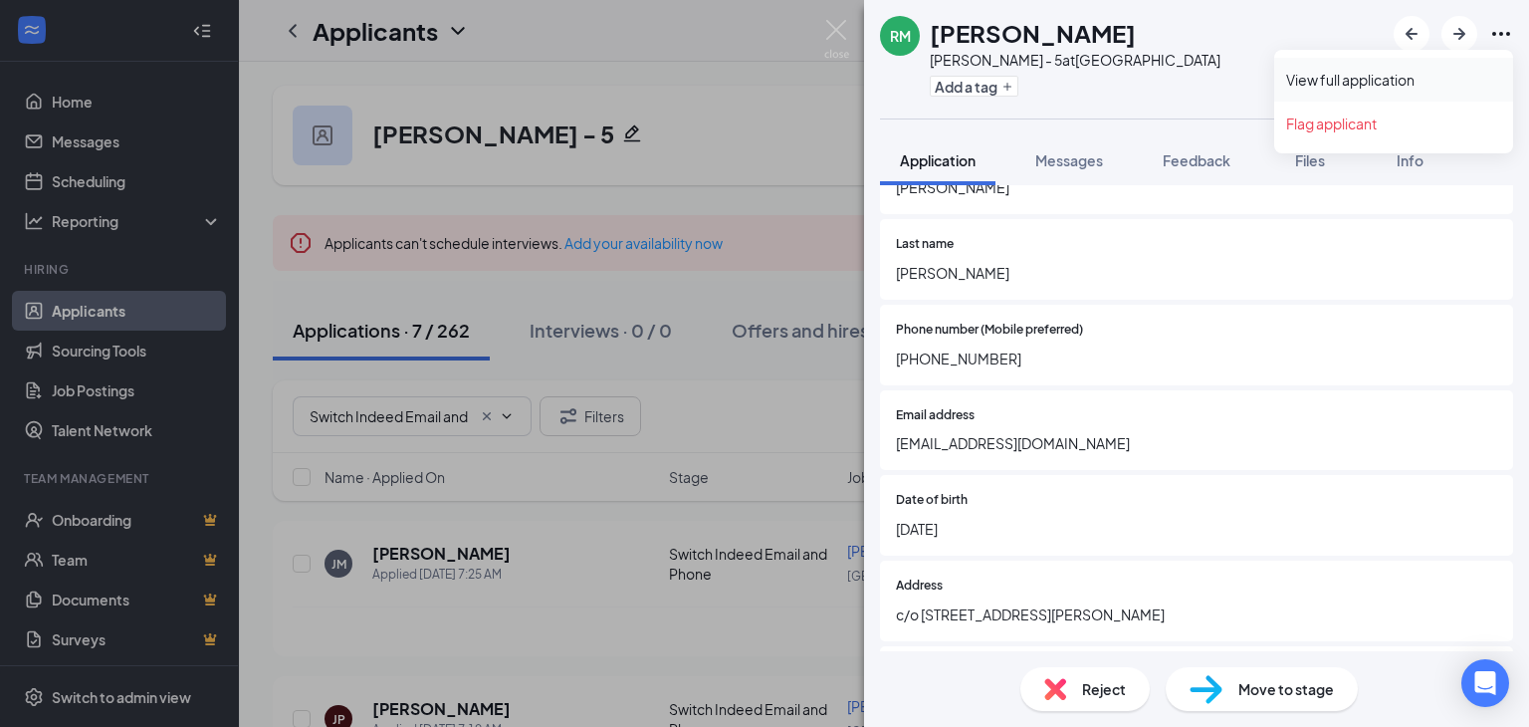
click at [1403, 84] on link "View full application" at bounding box center [1393, 80] width 215 height 20
click at [1462, 36] on icon "ArrowRight" at bounding box center [1460, 34] width 12 height 12
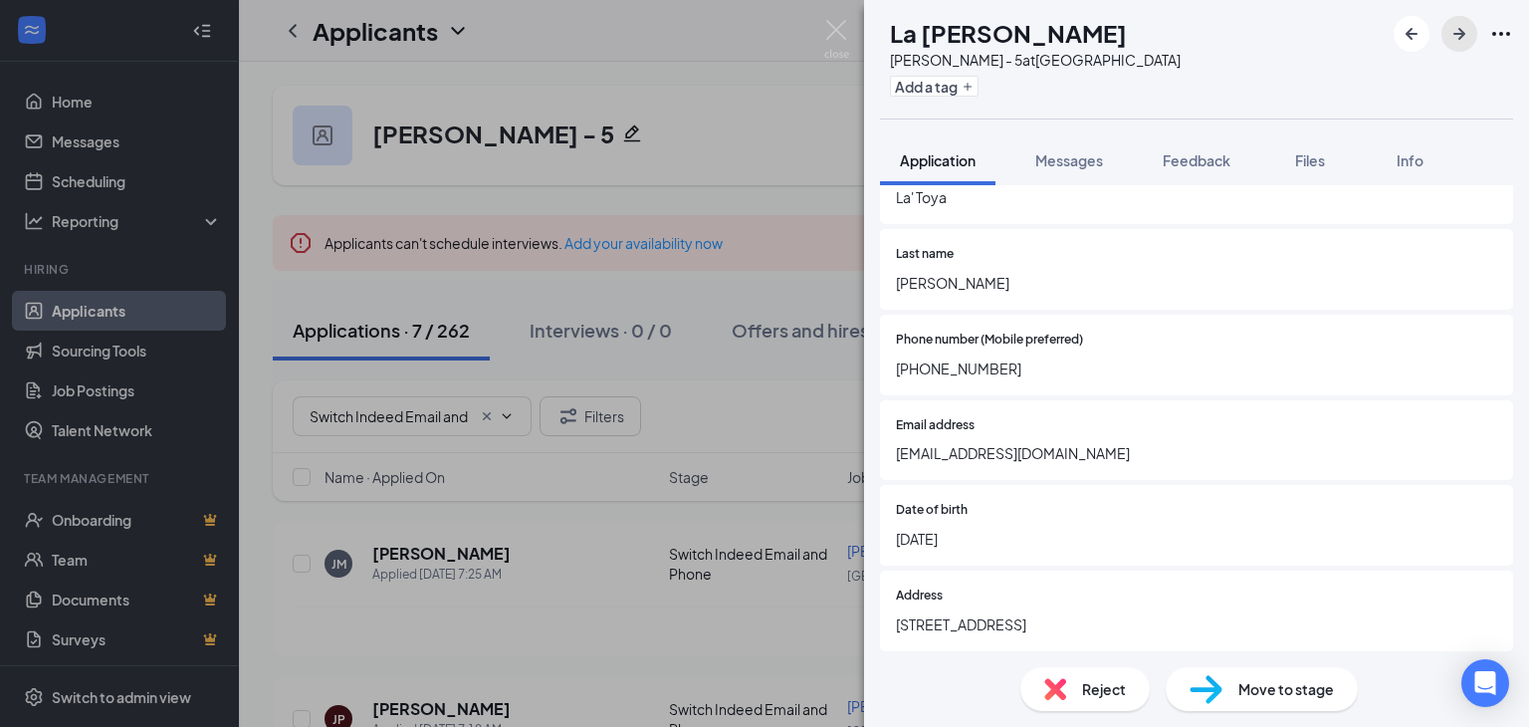
scroll to position [597, 0]
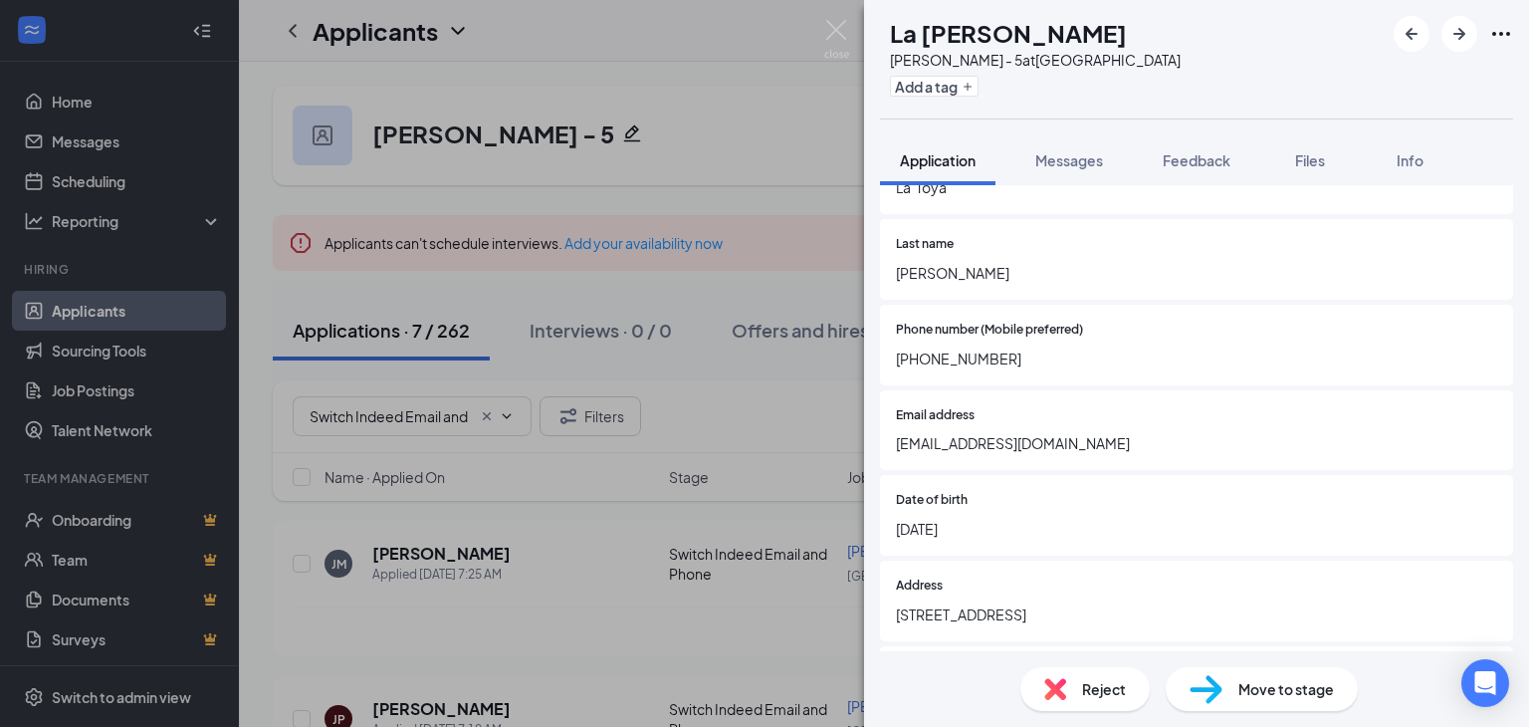
click at [980, 454] on span "toyconley5@gmail.com" at bounding box center [1196, 443] width 601 height 22
copy span "toyconley5@gmail.com"
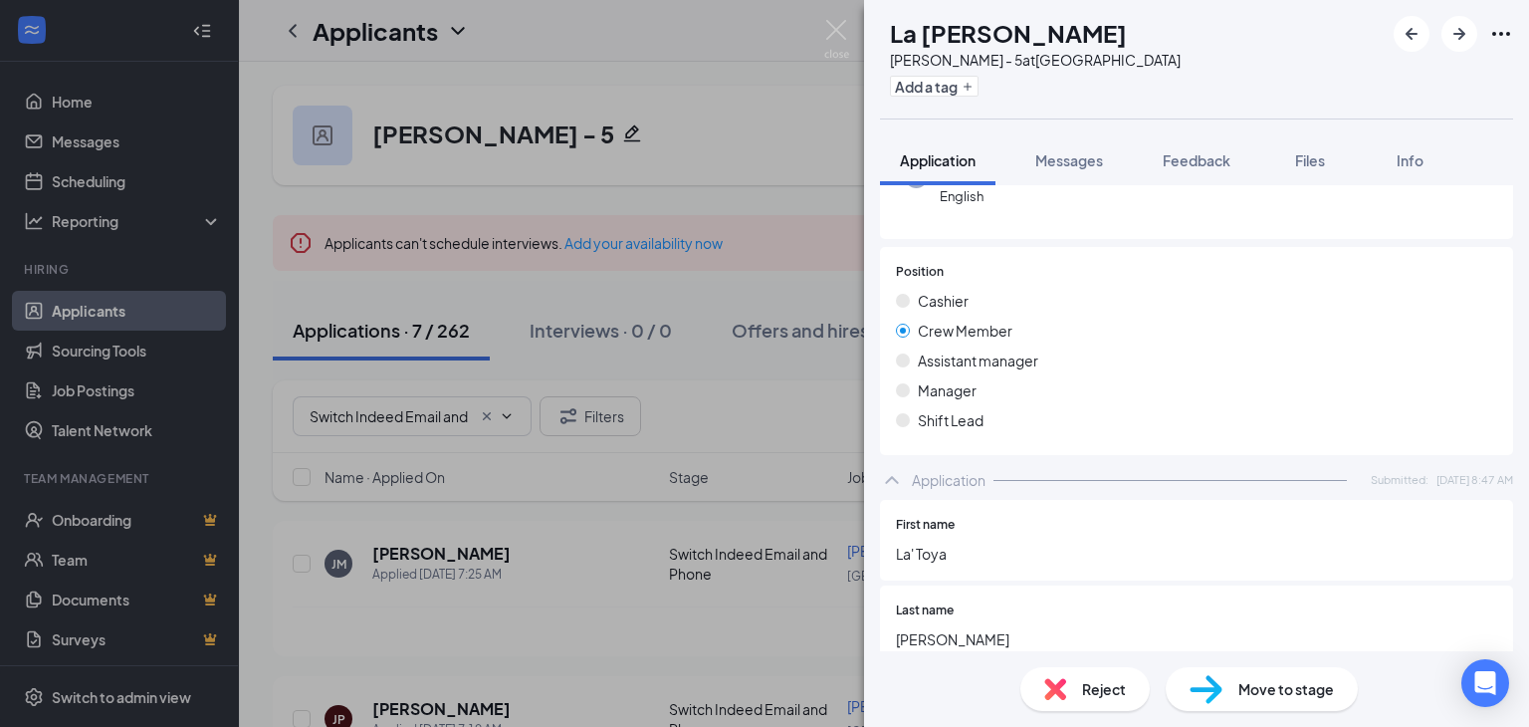
scroll to position [498, 0]
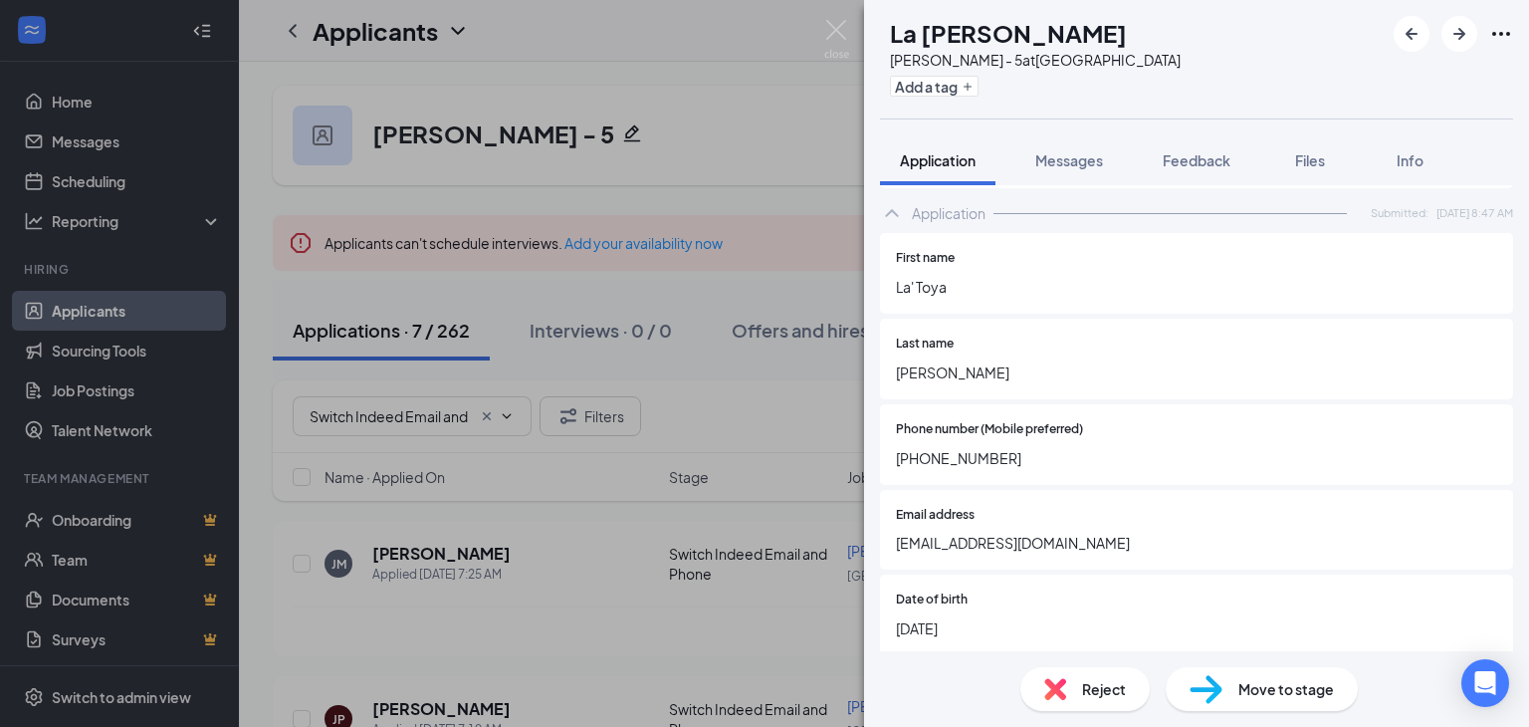
click at [964, 469] on span "+16148094130" at bounding box center [1196, 458] width 601 height 22
copy span "+16148094130"
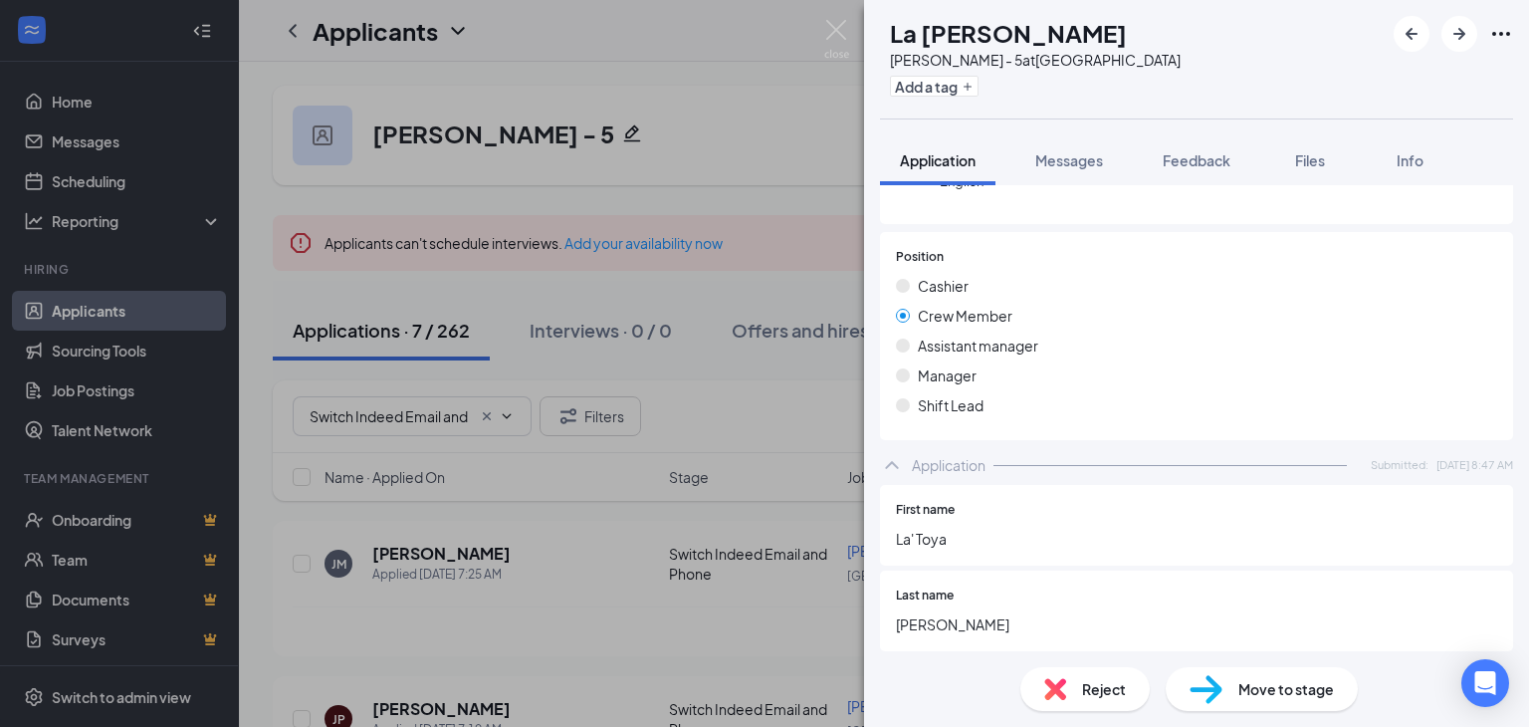
scroll to position [0, 0]
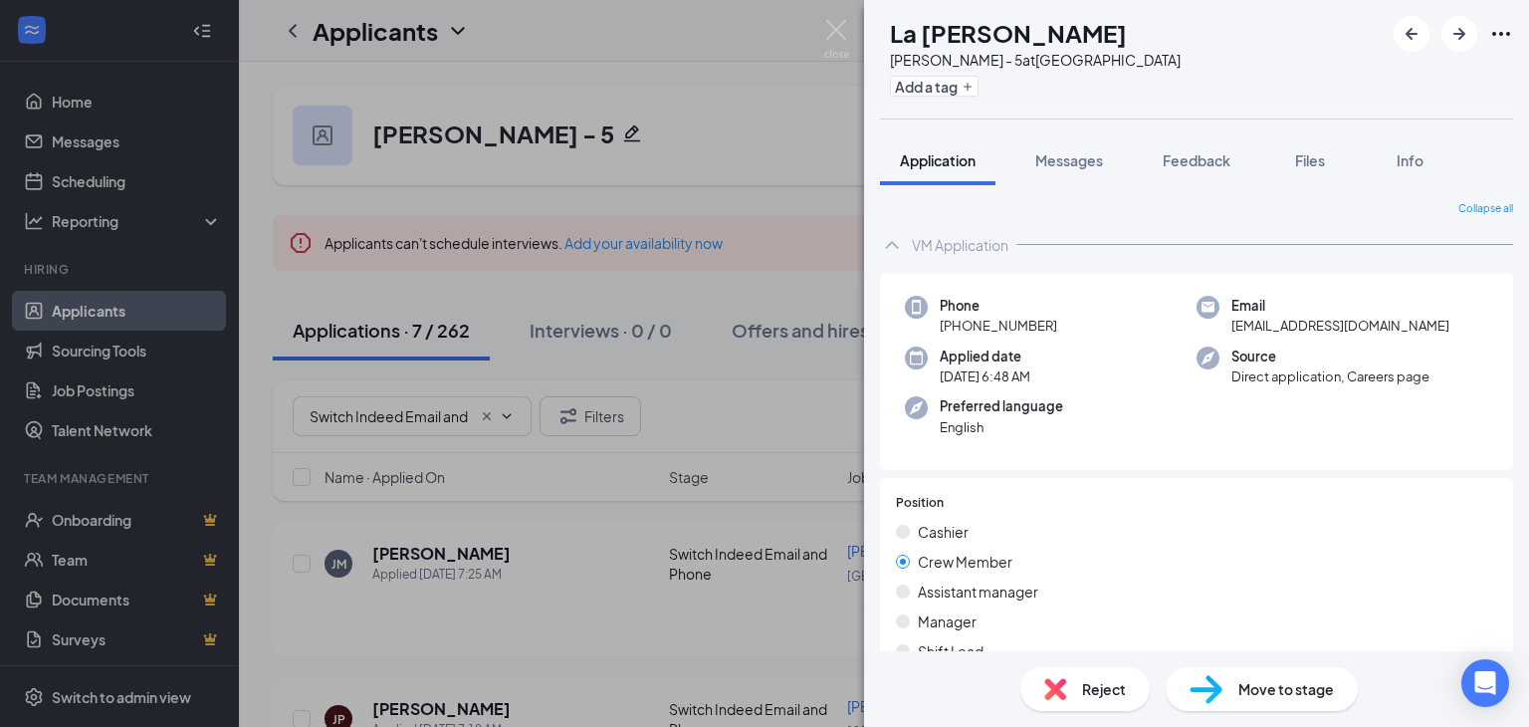
click at [1505, 39] on icon "Ellipses" at bounding box center [1501, 34] width 24 height 24
click at [1412, 80] on link "View full application" at bounding box center [1393, 80] width 215 height 20
click at [1469, 39] on icon "ArrowRight" at bounding box center [1460, 34] width 24 height 24
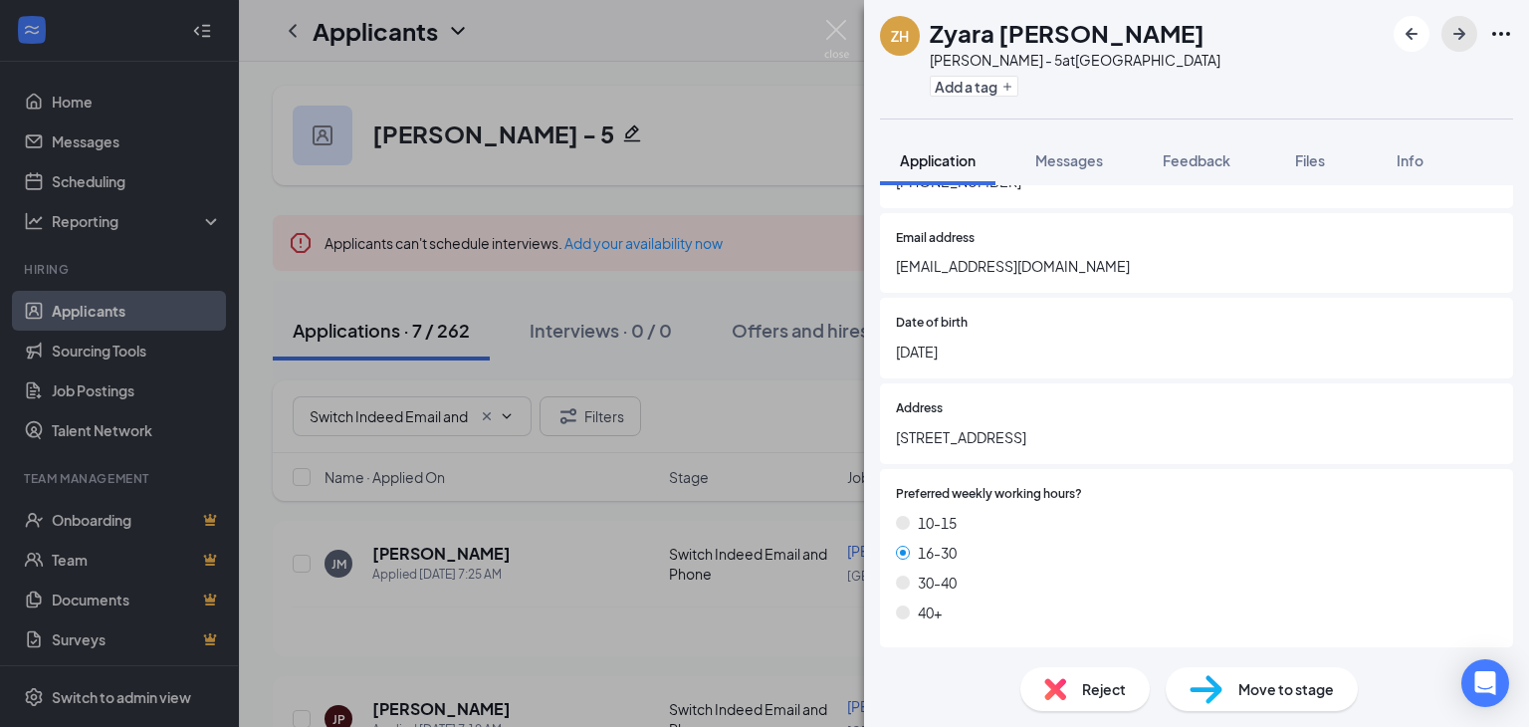
scroll to position [605, 0]
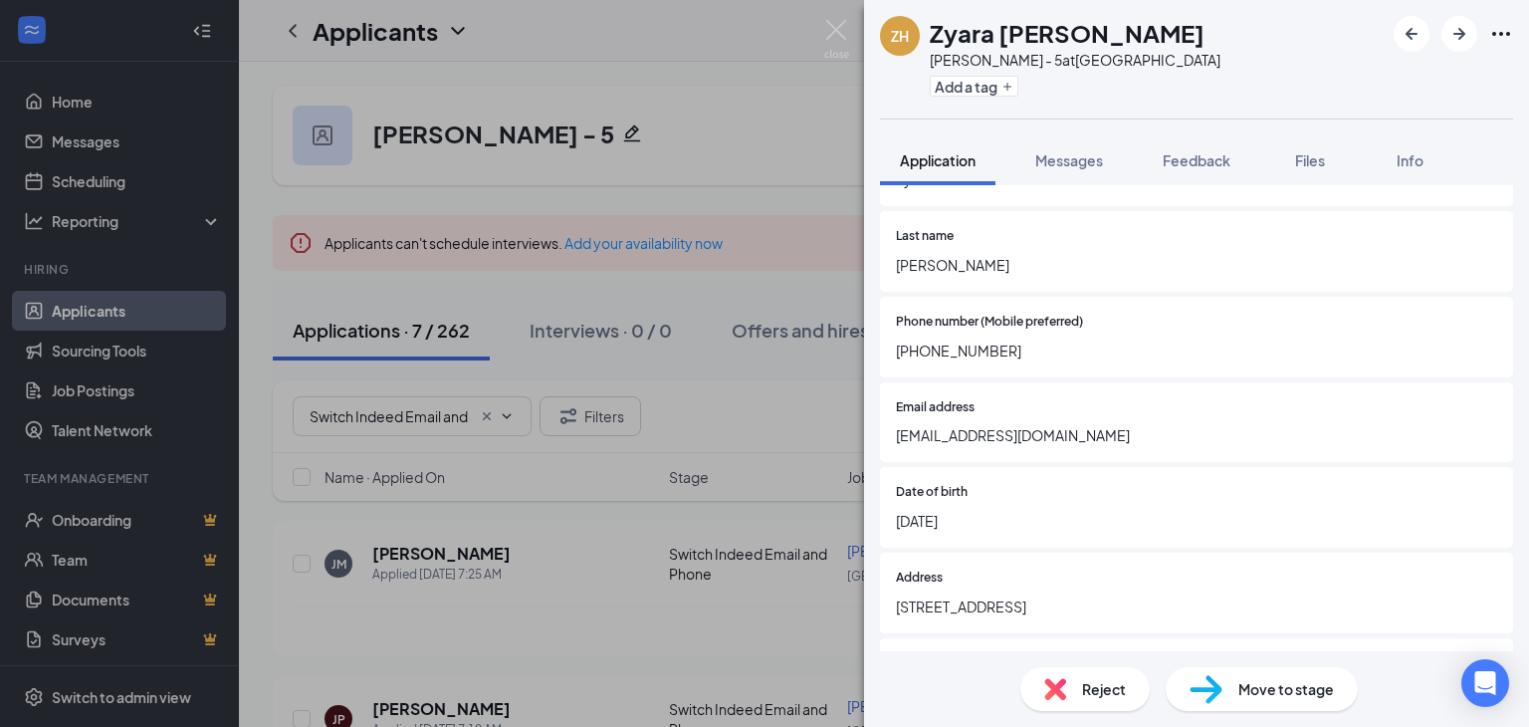
click at [983, 446] on span "zyara0209@icooud.com" at bounding box center [1196, 435] width 601 height 22
copy span "zyara0209@icooud.com"
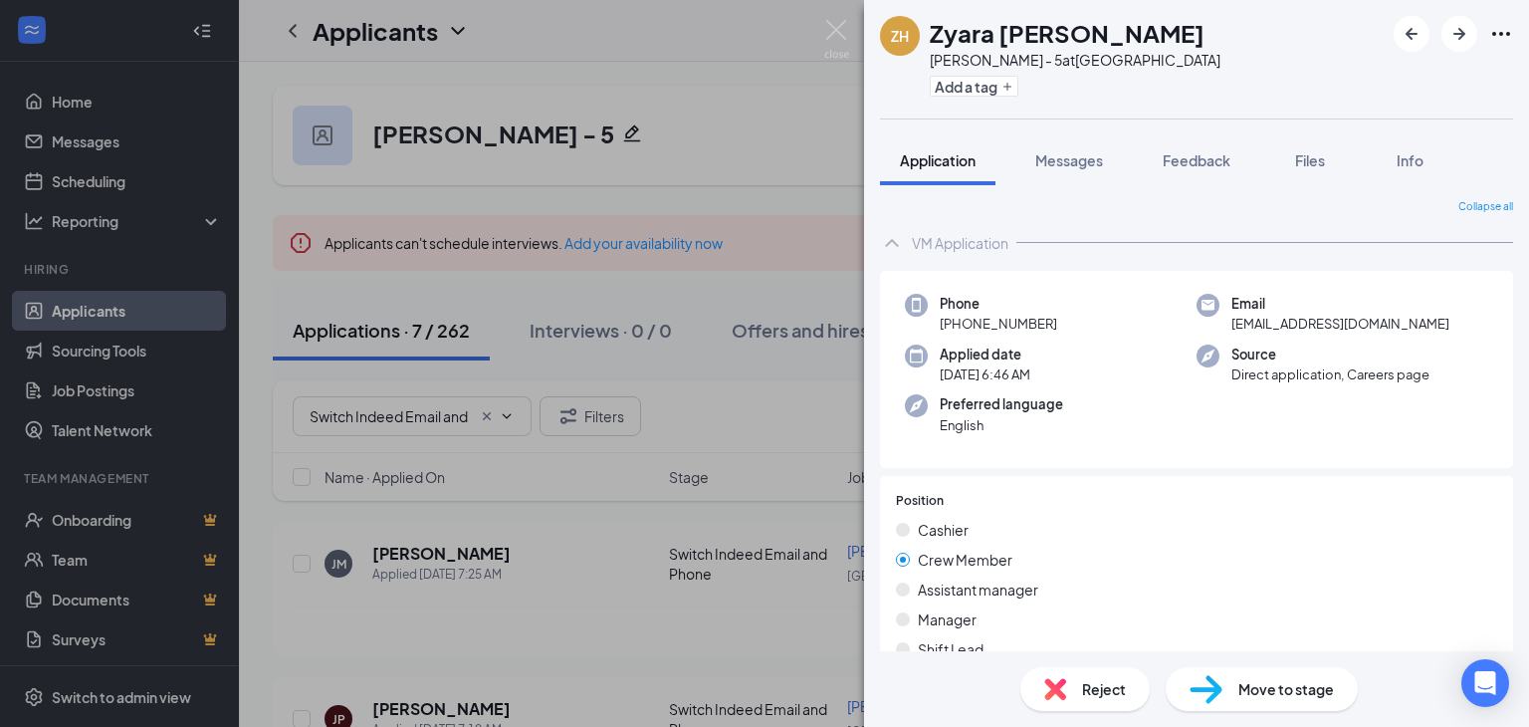
scroll to position [0, 0]
drag, startPoint x: 1509, startPoint y: 29, endPoint x: 1473, endPoint y: 43, distance: 38.5
click at [1509, 29] on icon "Ellipses" at bounding box center [1501, 34] width 24 height 24
click at [1380, 77] on link "View full application" at bounding box center [1393, 80] width 215 height 20
click at [1456, 31] on icon "ArrowRight" at bounding box center [1460, 34] width 24 height 24
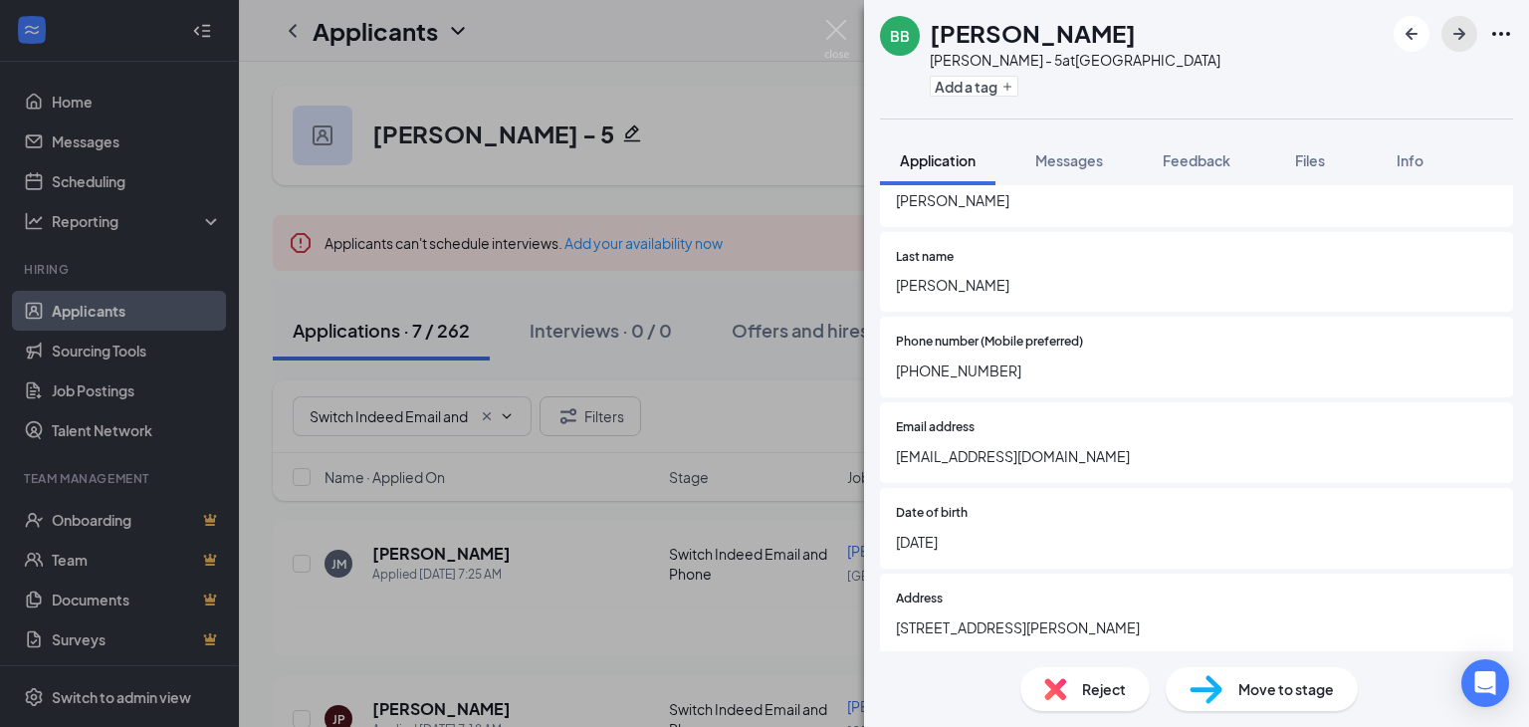
scroll to position [605, 0]
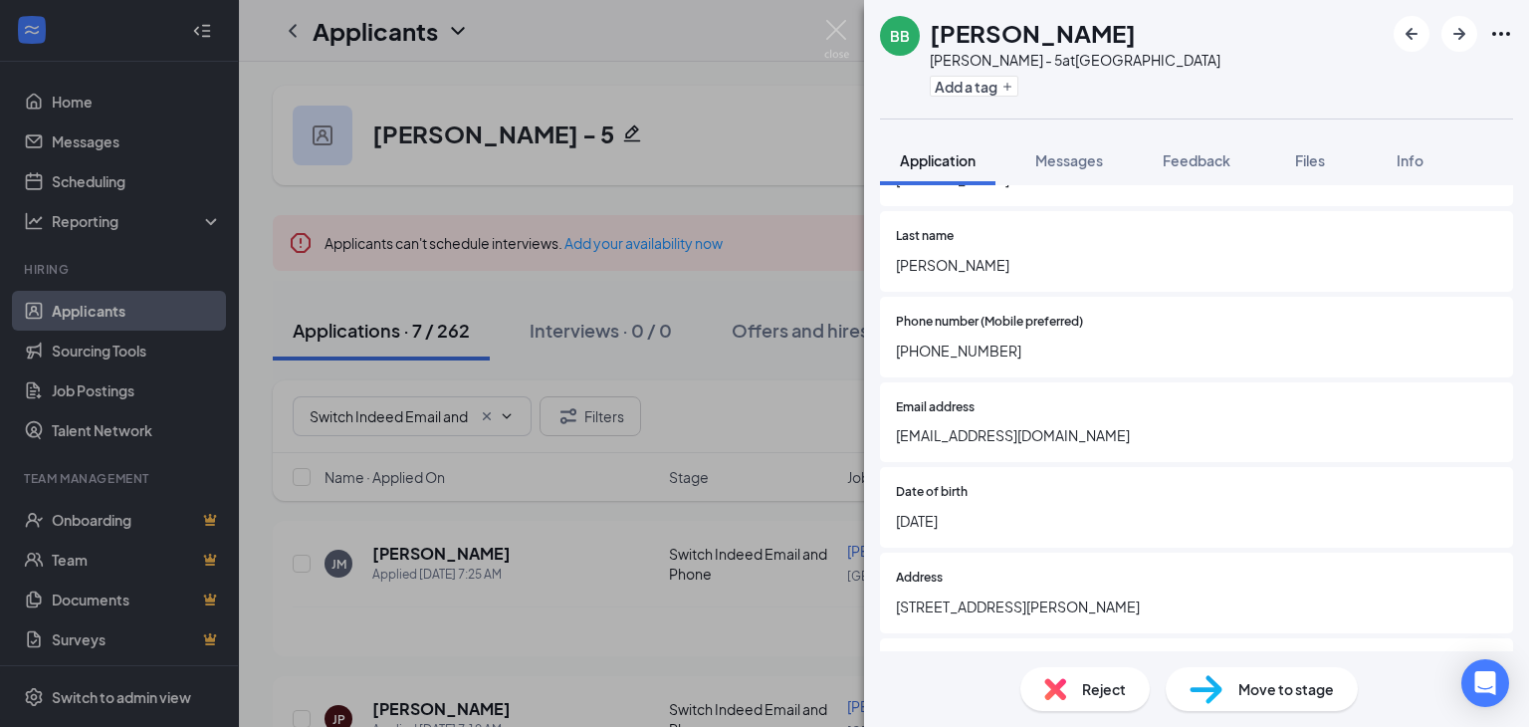
click at [1059, 446] on span "burdettebrandon0@gmail.com" at bounding box center [1196, 435] width 601 height 22
copy span "burdettebrandon0@gmail.com"
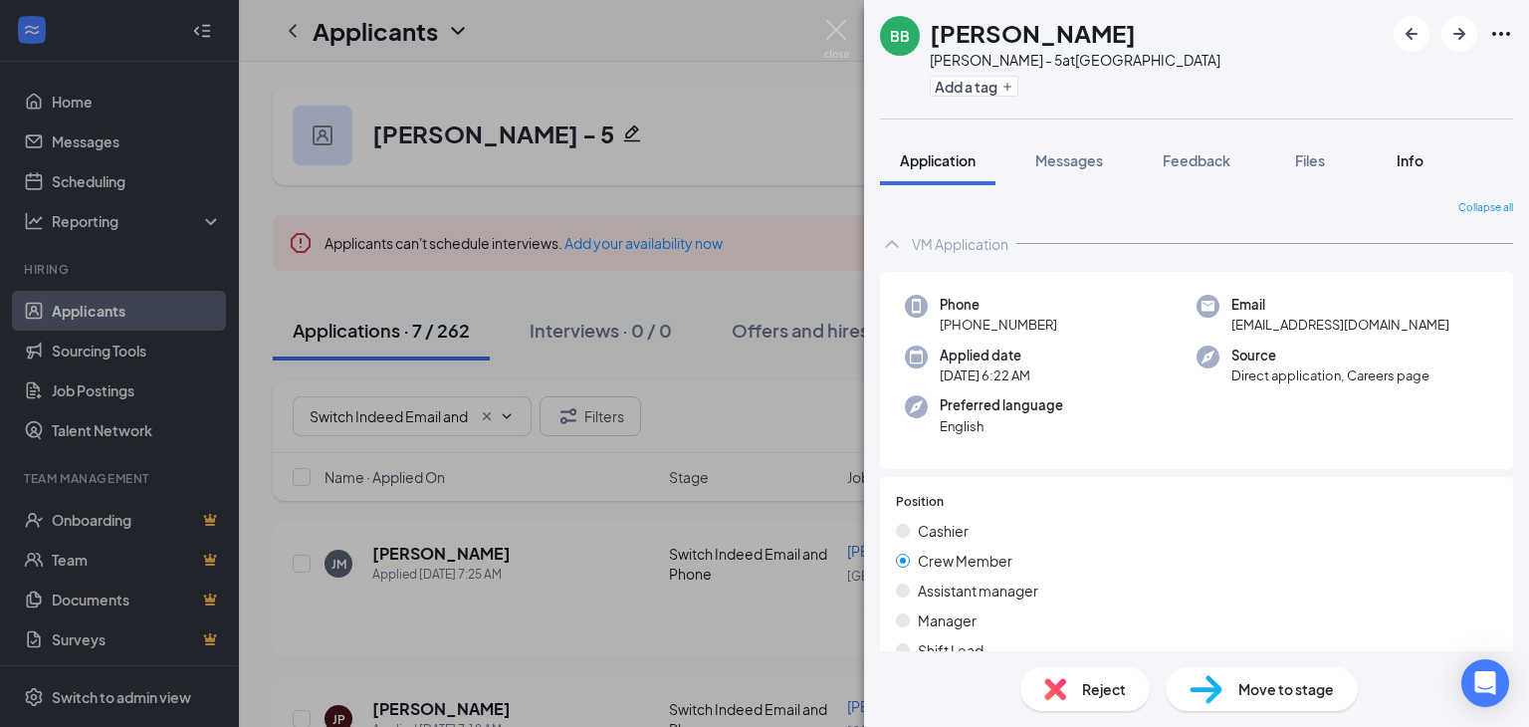
scroll to position [0, 0]
click at [1507, 24] on icon "Ellipses" at bounding box center [1501, 34] width 24 height 24
click at [1434, 77] on link "View full application" at bounding box center [1393, 80] width 215 height 20
click at [1466, 37] on icon "ArrowRight" at bounding box center [1460, 34] width 24 height 24
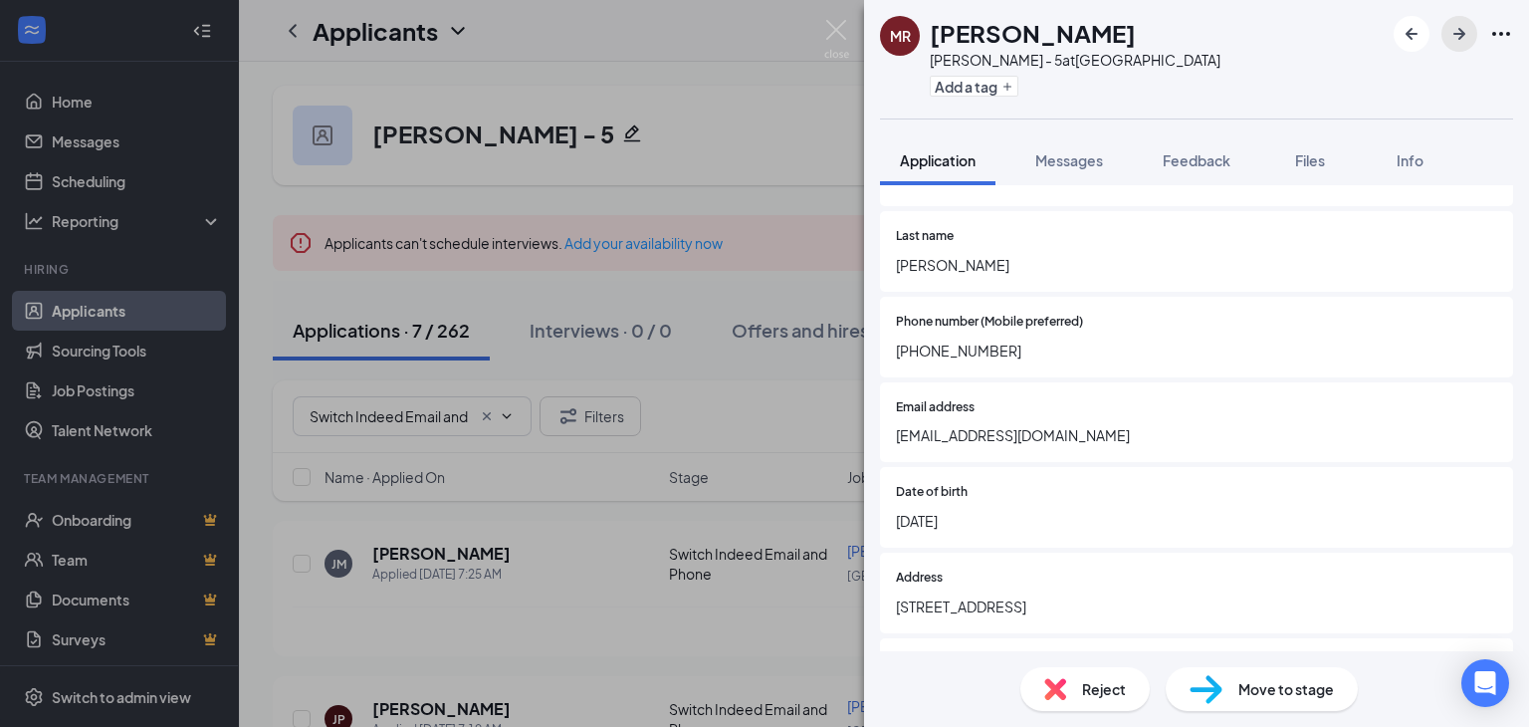
scroll to position [506, 0]
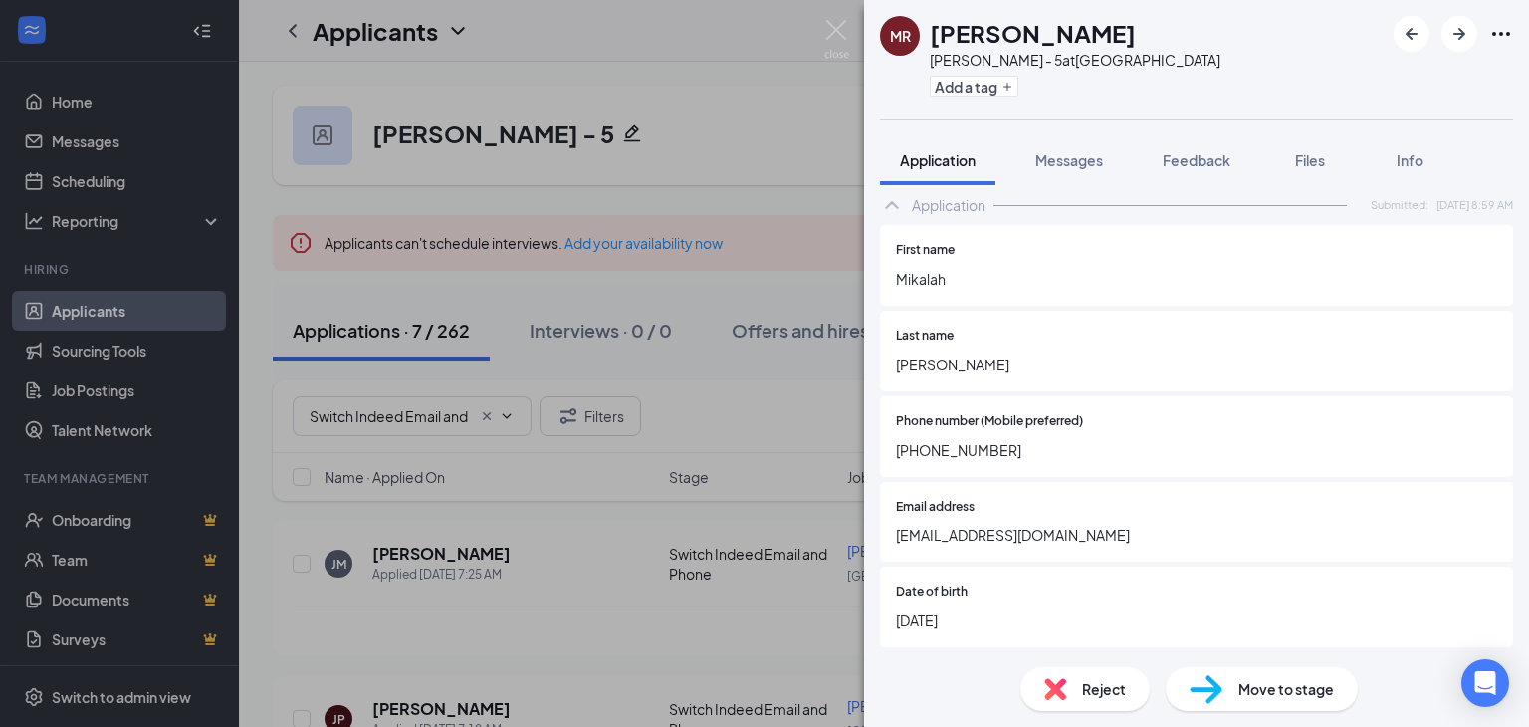
click at [964, 531] on span "mikalahr12@gmail.com" at bounding box center [1196, 535] width 601 height 22
copy span "mikalahr12@gmail.com"
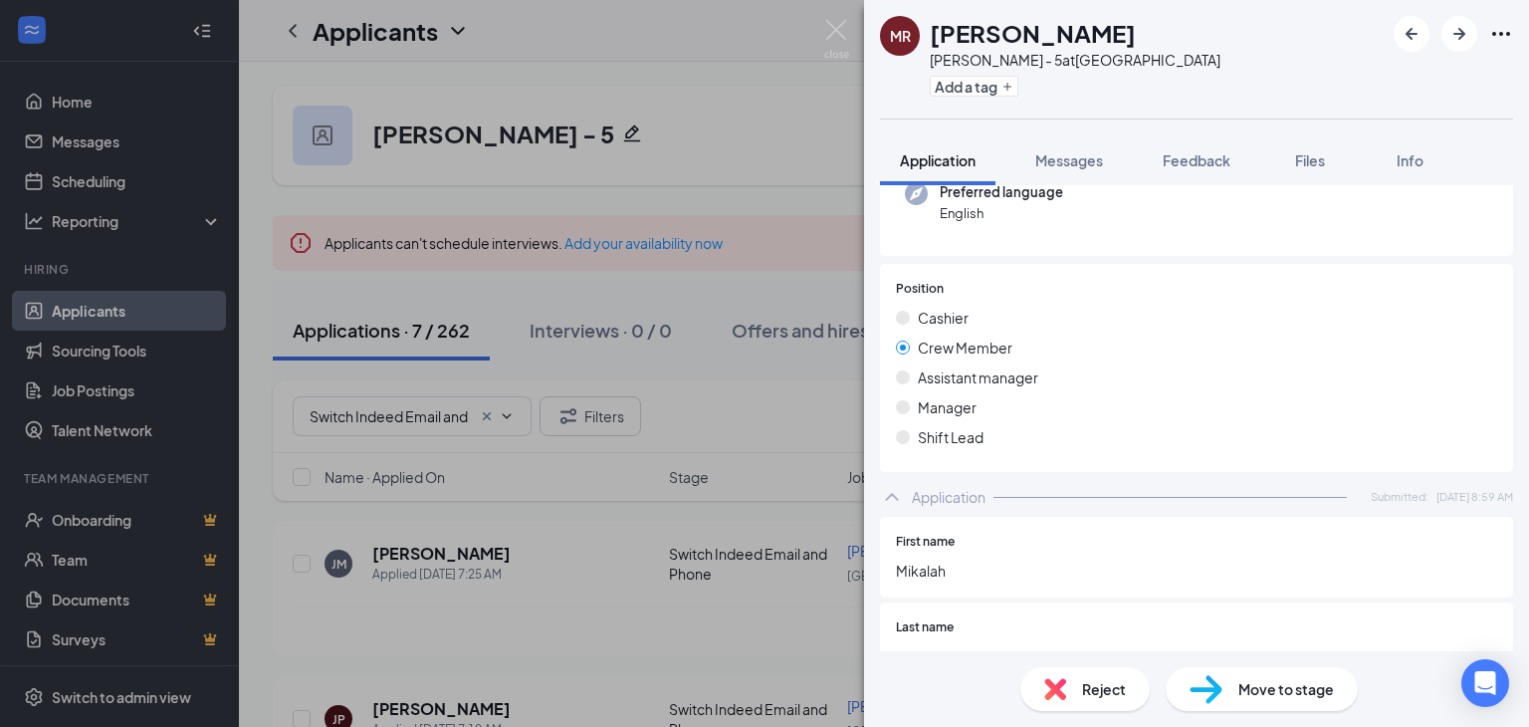
scroll to position [0, 0]
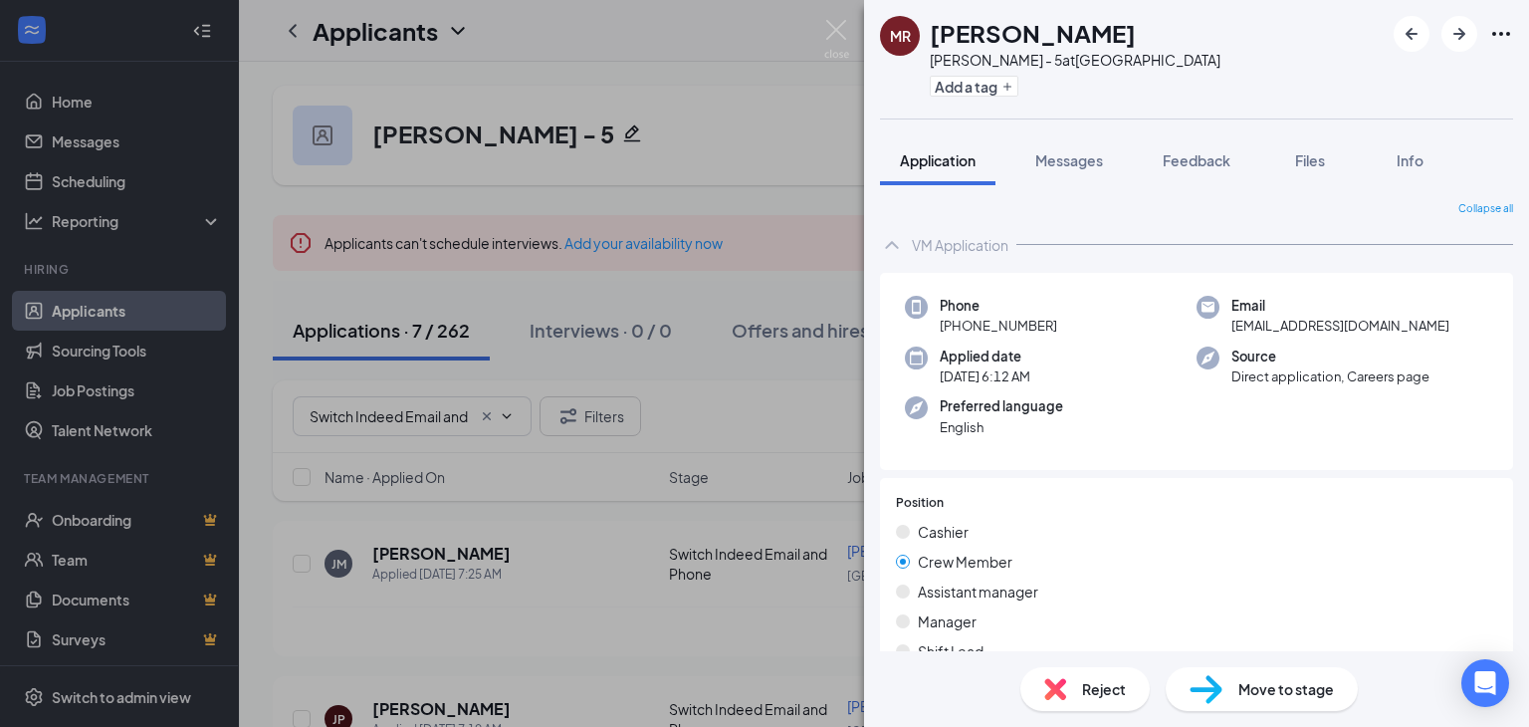
click at [1505, 25] on icon "Ellipses" at bounding box center [1501, 34] width 24 height 24
click at [1410, 71] on link "View full application" at bounding box center [1393, 80] width 215 height 20
click at [1460, 29] on icon "ArrowRight" at bounding box center [1460, 34] width 12 height 12
click at [1258, 681] on span "Move to stage" at bounding box center [1286, 689] width 96 height 22
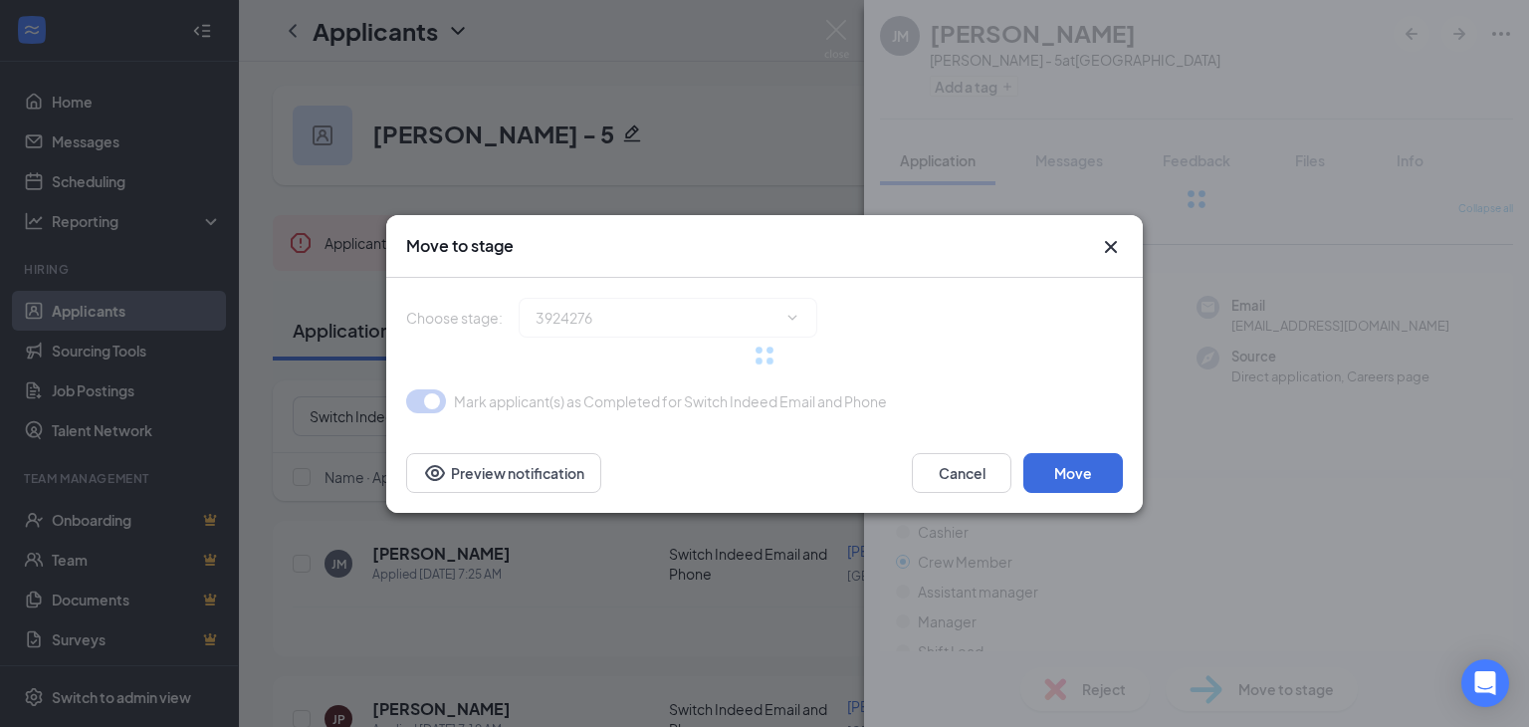
type input "Personal Introduction (next stage)"
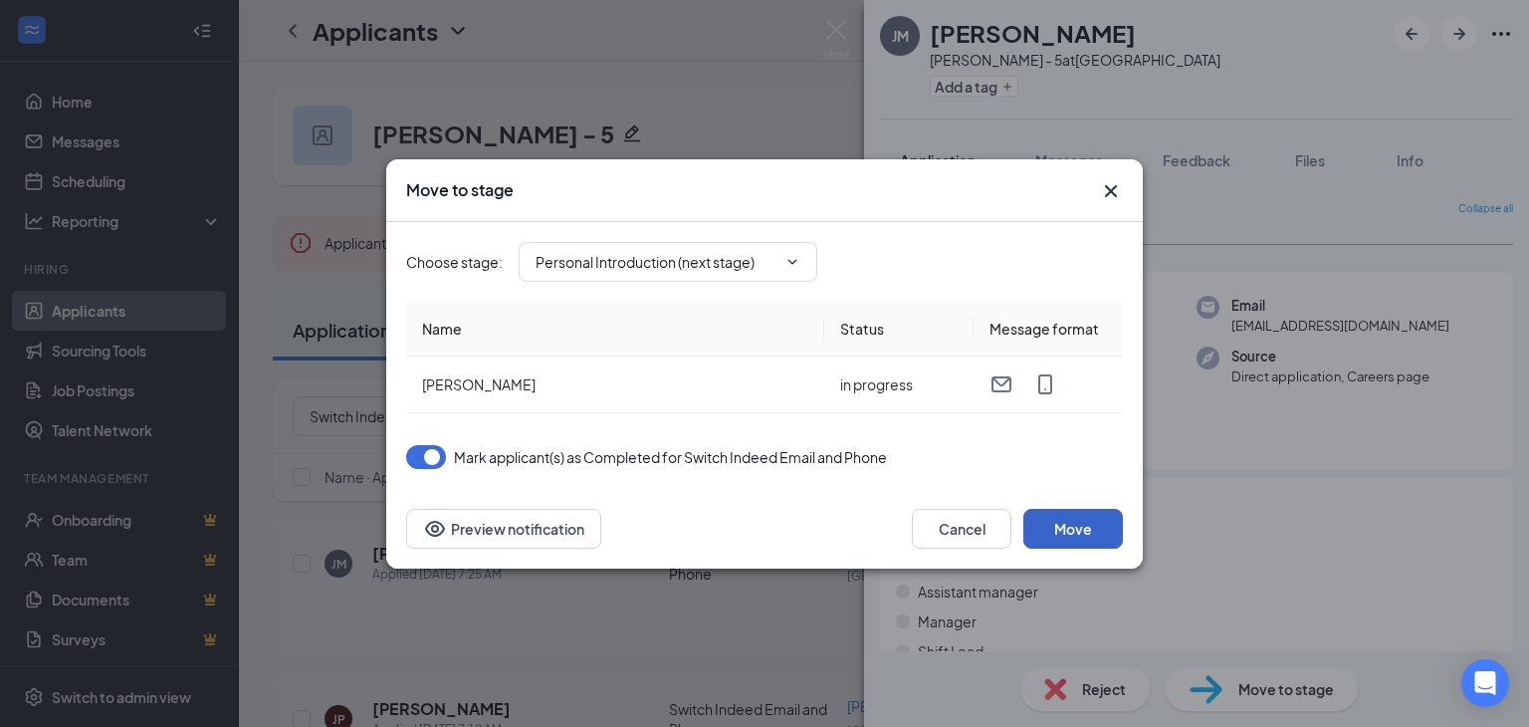
click at [1075, 519] on button "Move" at bounding box center [1073, 529] width 100 height 40
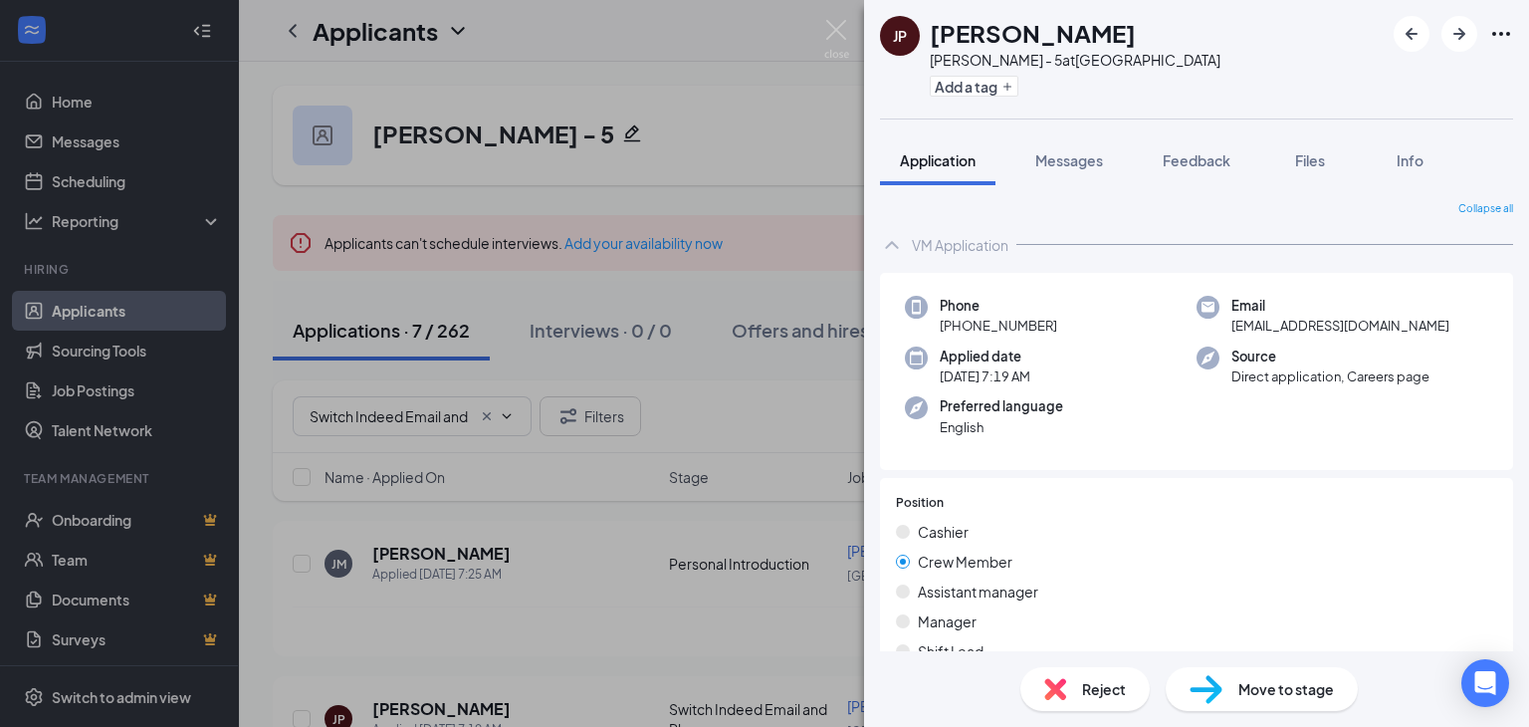
click at [1276, 683] on span "Move to stage" at bounding box center [1286, 689] width 96 height 22
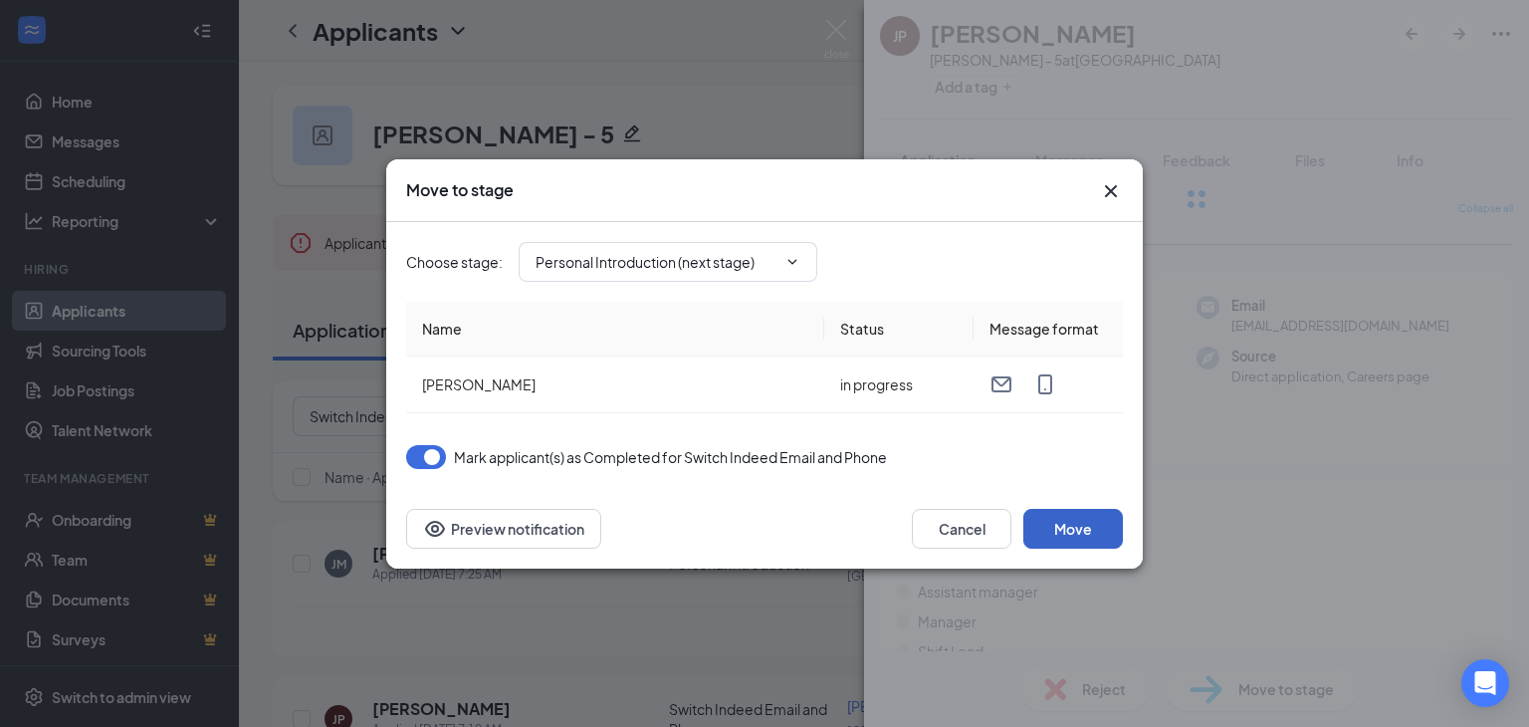
click at [1080, 536] on button "Move" at bounding box center [1073, 529] width 100 height 40
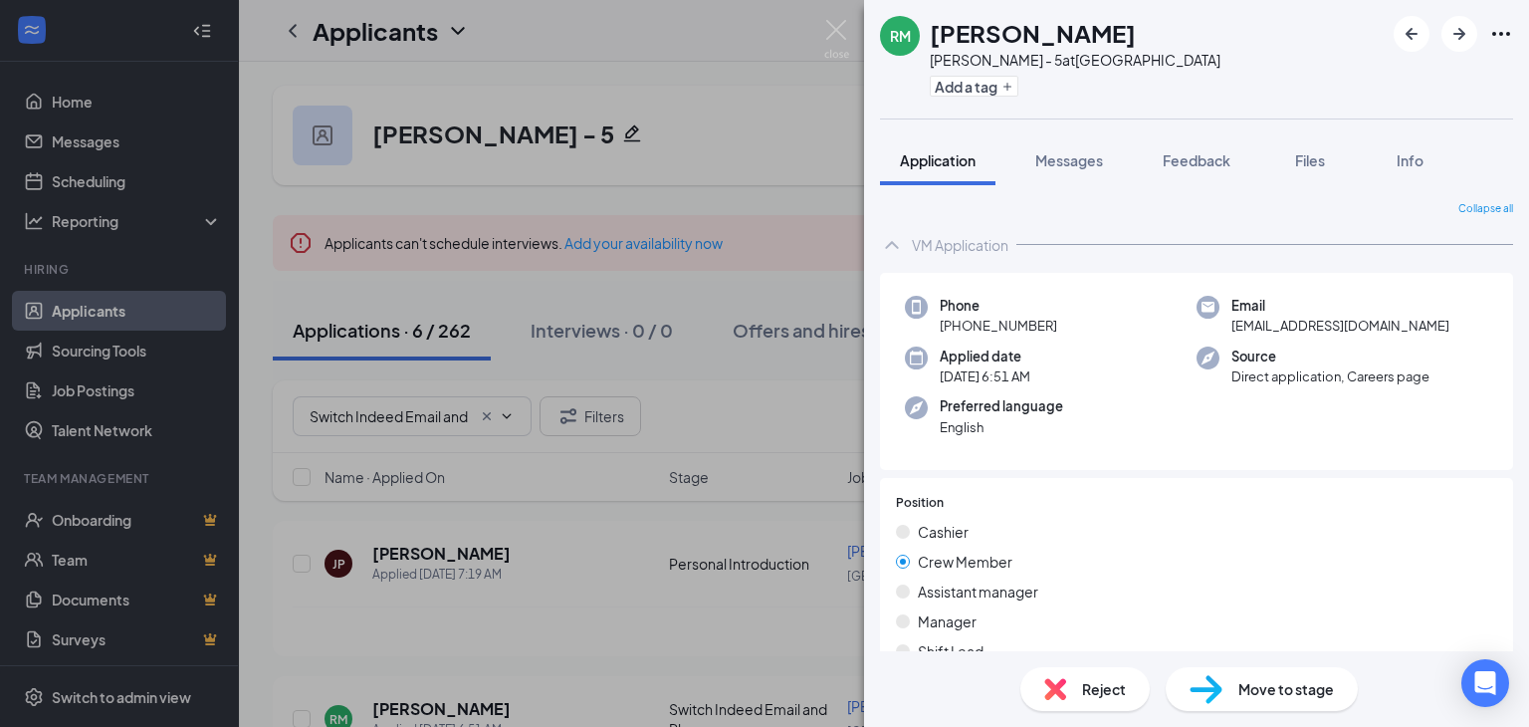
click at [1249, 685] on span "Move to stage" at bounding box center [1286, 689] width 96 height 22
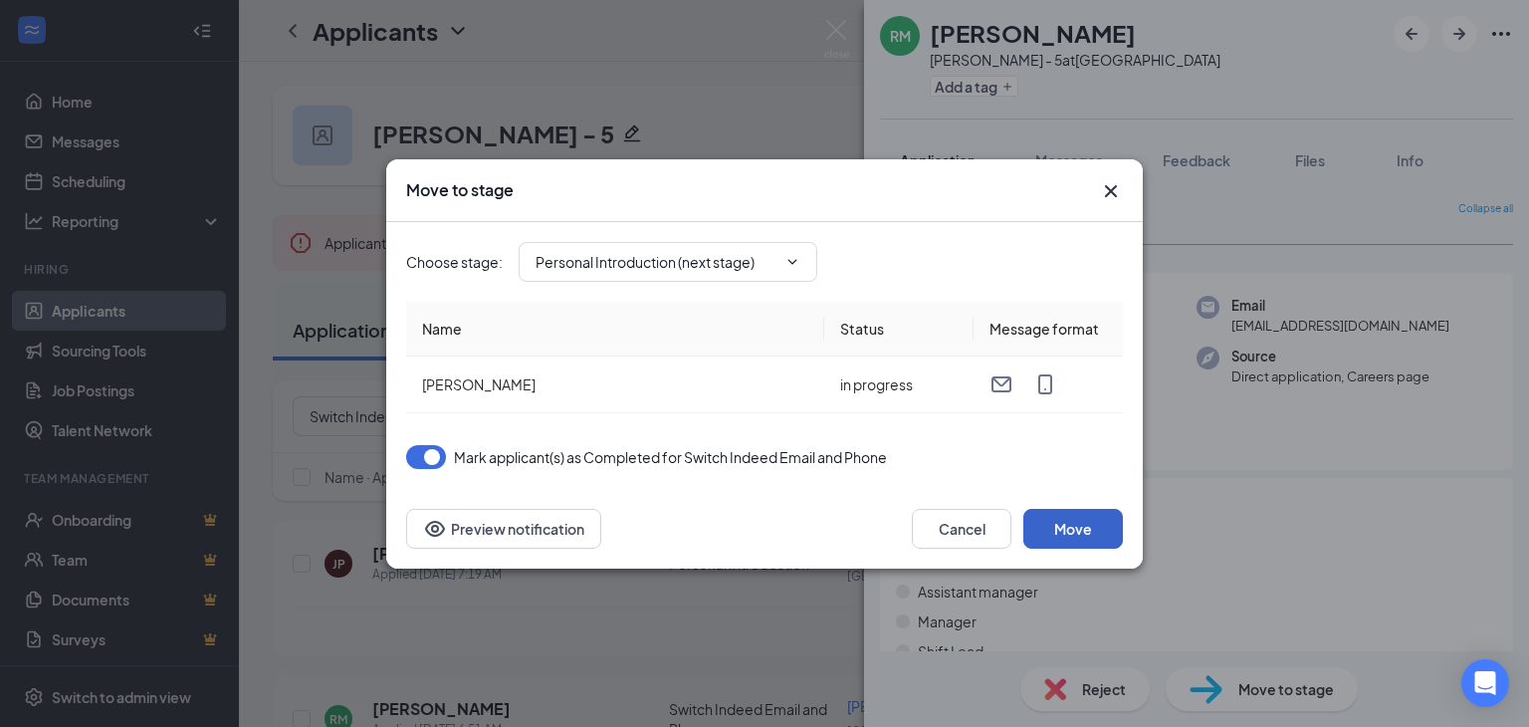
click at [1094, 523] on button "Move" at bounding box center [1073, 529] width 100 height 40
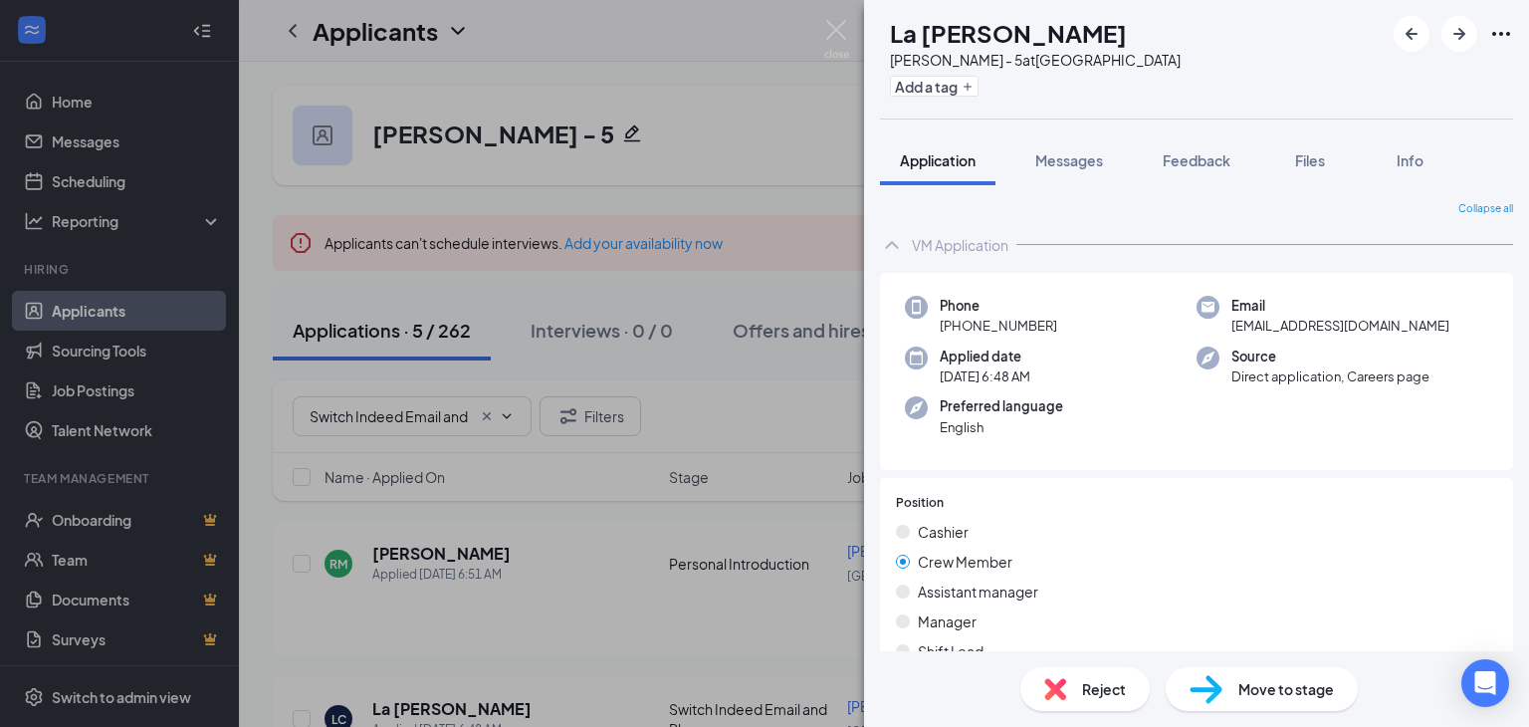
click at [1266, 688] on span "Move to stage" at bounding box center [1286, 689] width 96 height 22
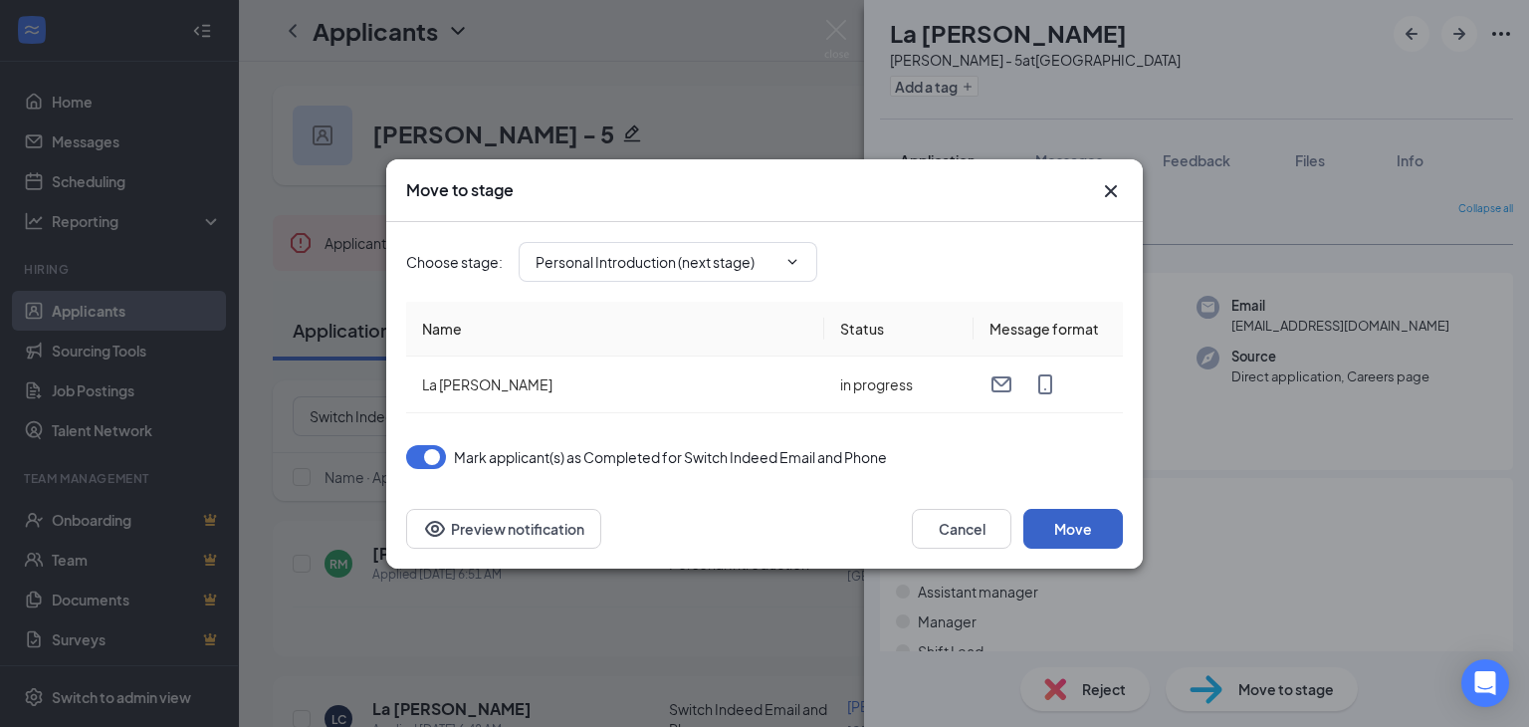
click at [1081, 537] on button "Move" at bounding box center [1073, 529] width 100 height 40
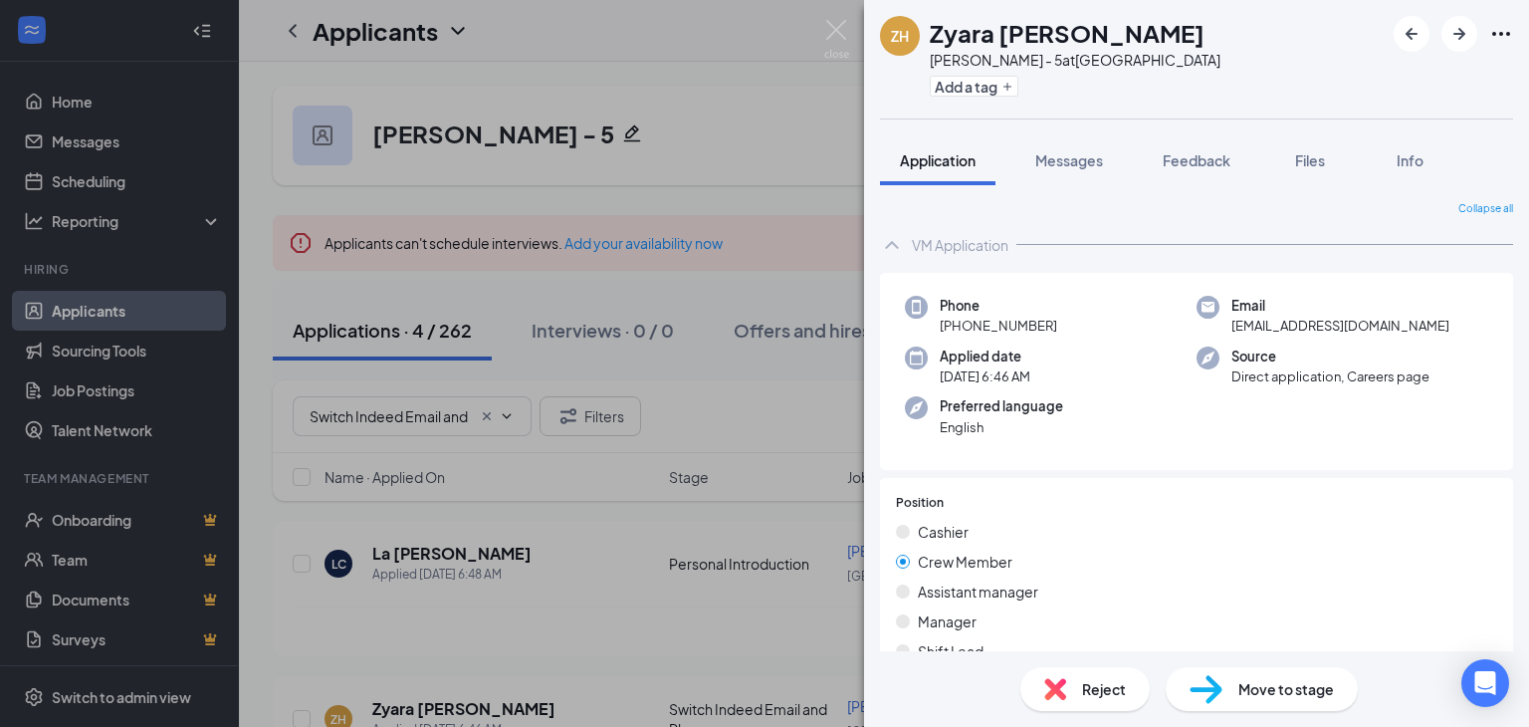
click at [1260, 689] on span "Move to stage" at bounding box center [1286, 689] width 96 height 22
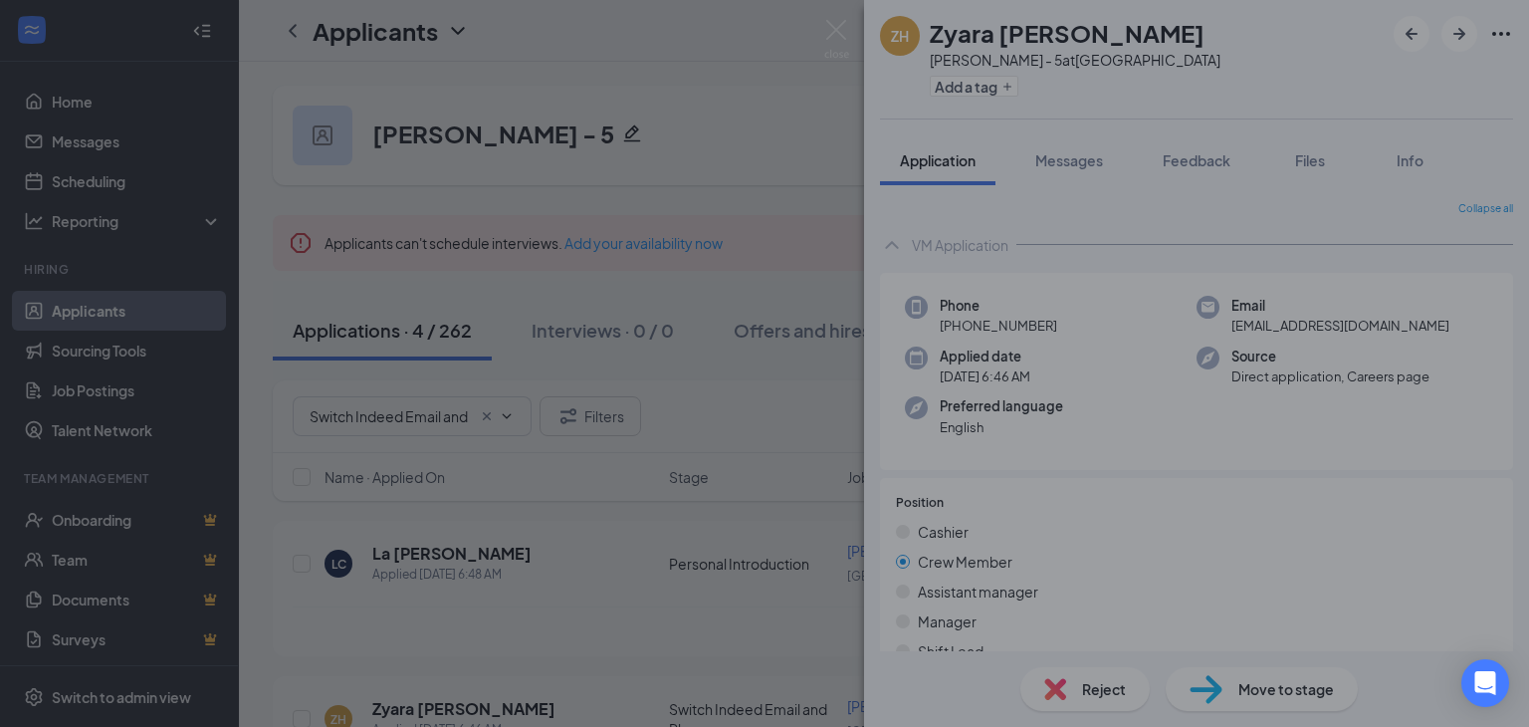
type input "Personal Introduction (next stage)"
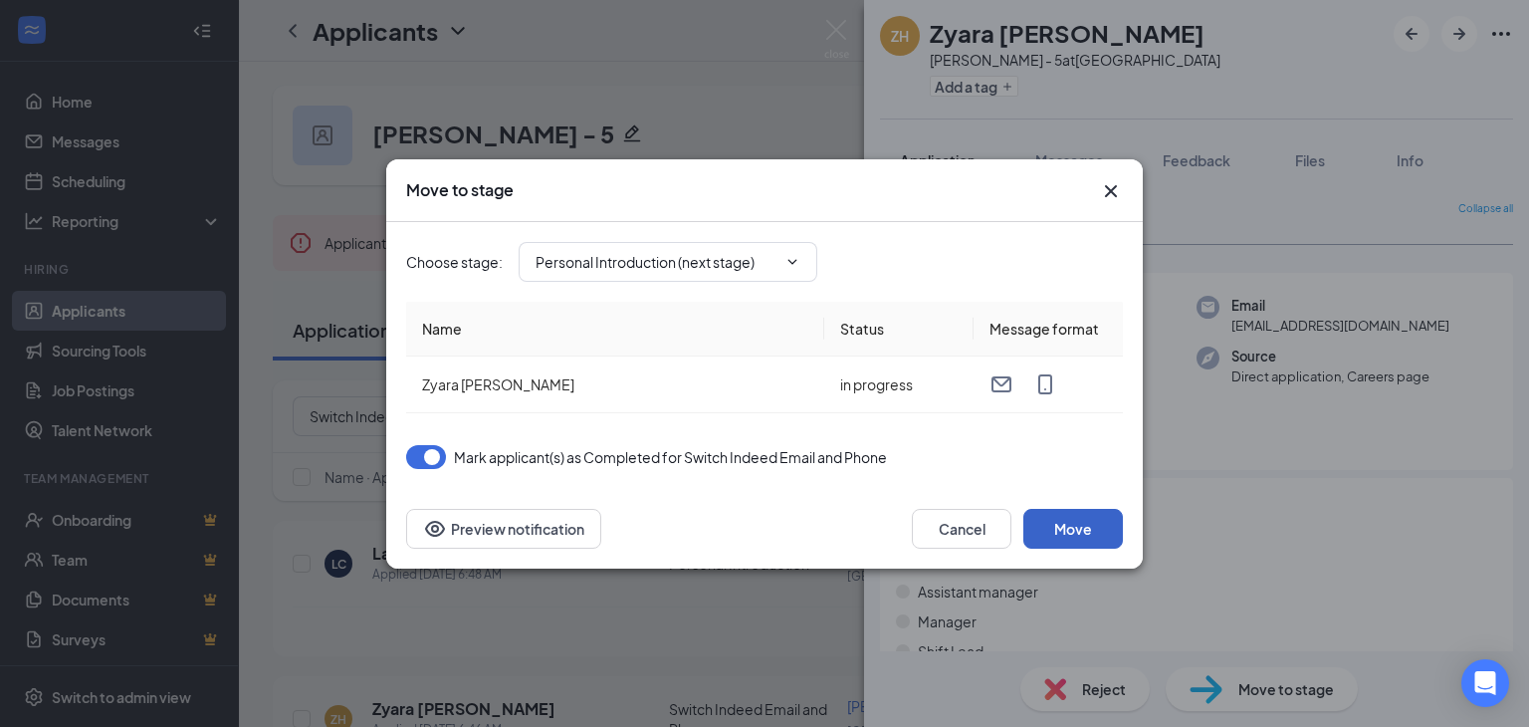
click at [1063, 524] on button "Move" at bounding box center [1073, 529] width 100 height 40
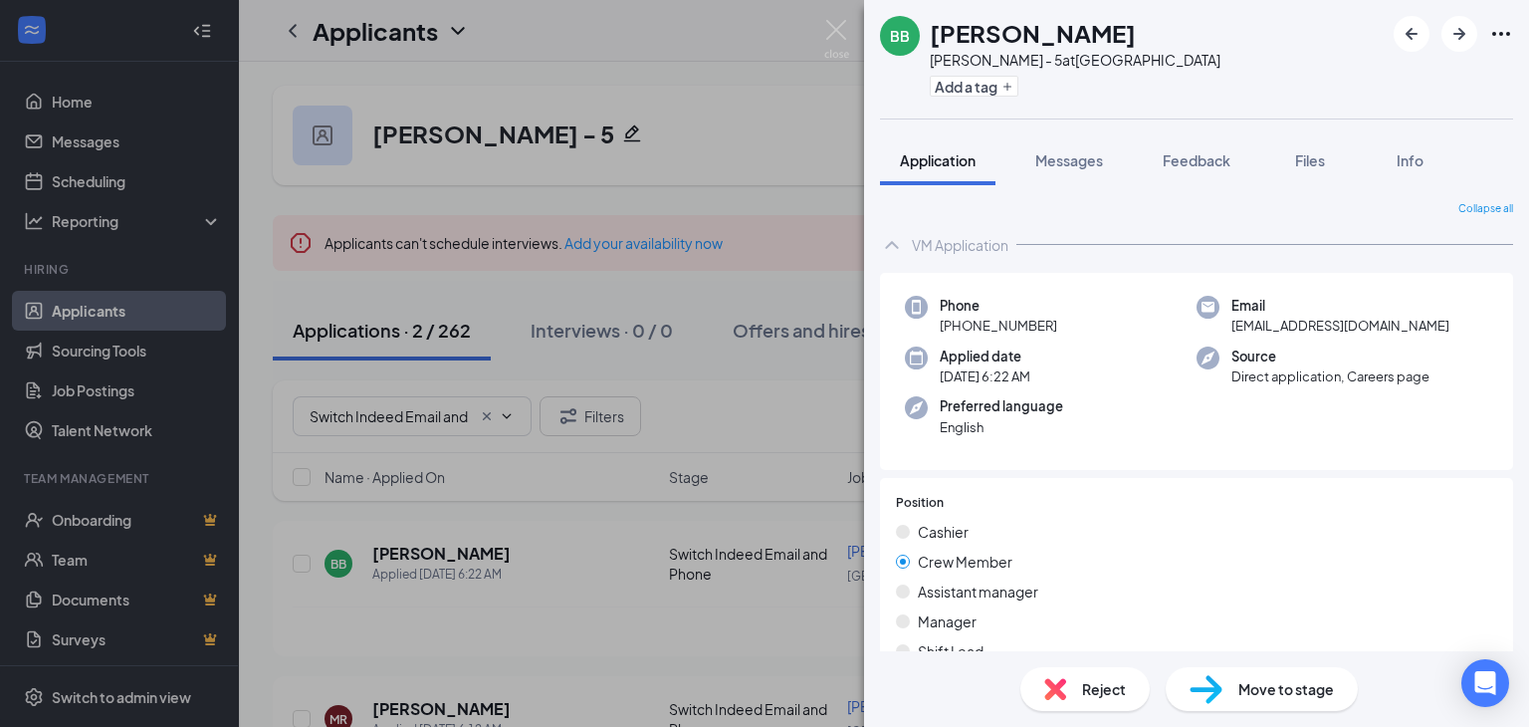
click at [1262, 694] on span "Move to stage" at bounding box center [1286, 689] width 96 height 22
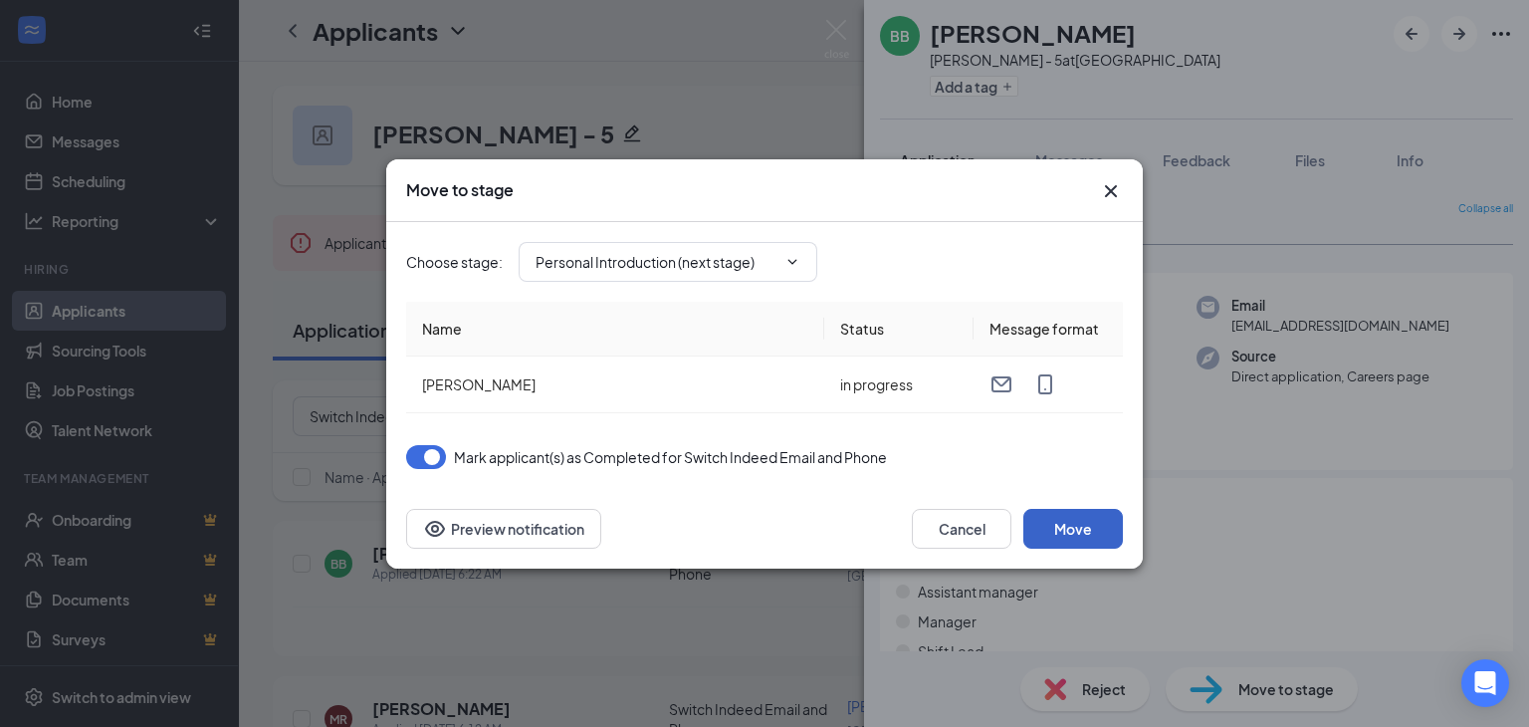
click at [1082, 528] on button "Move" at bounding box center [1073, 529] width 100 height 40
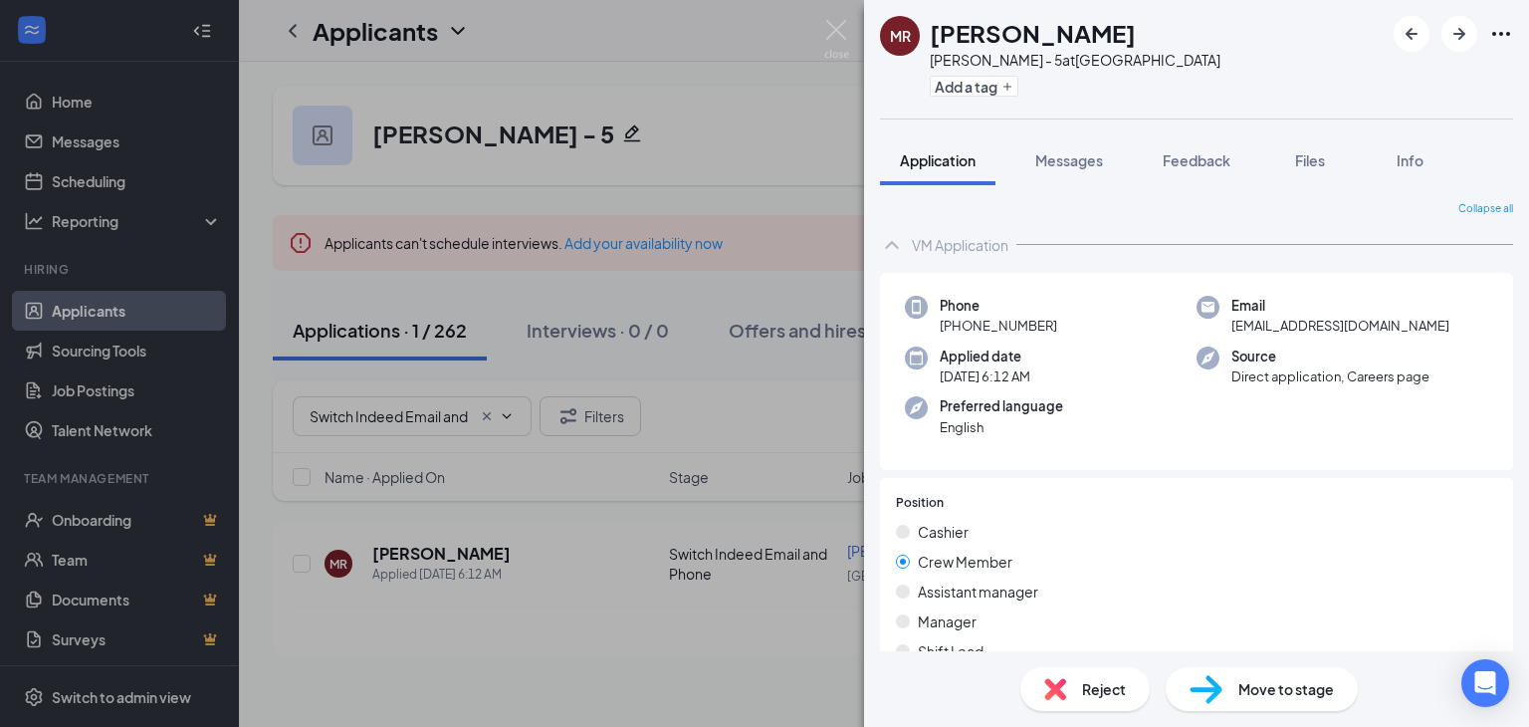
click at [1248, 680] on span "Move to stage" at bounding box center [1286, 689] width 96 height 22
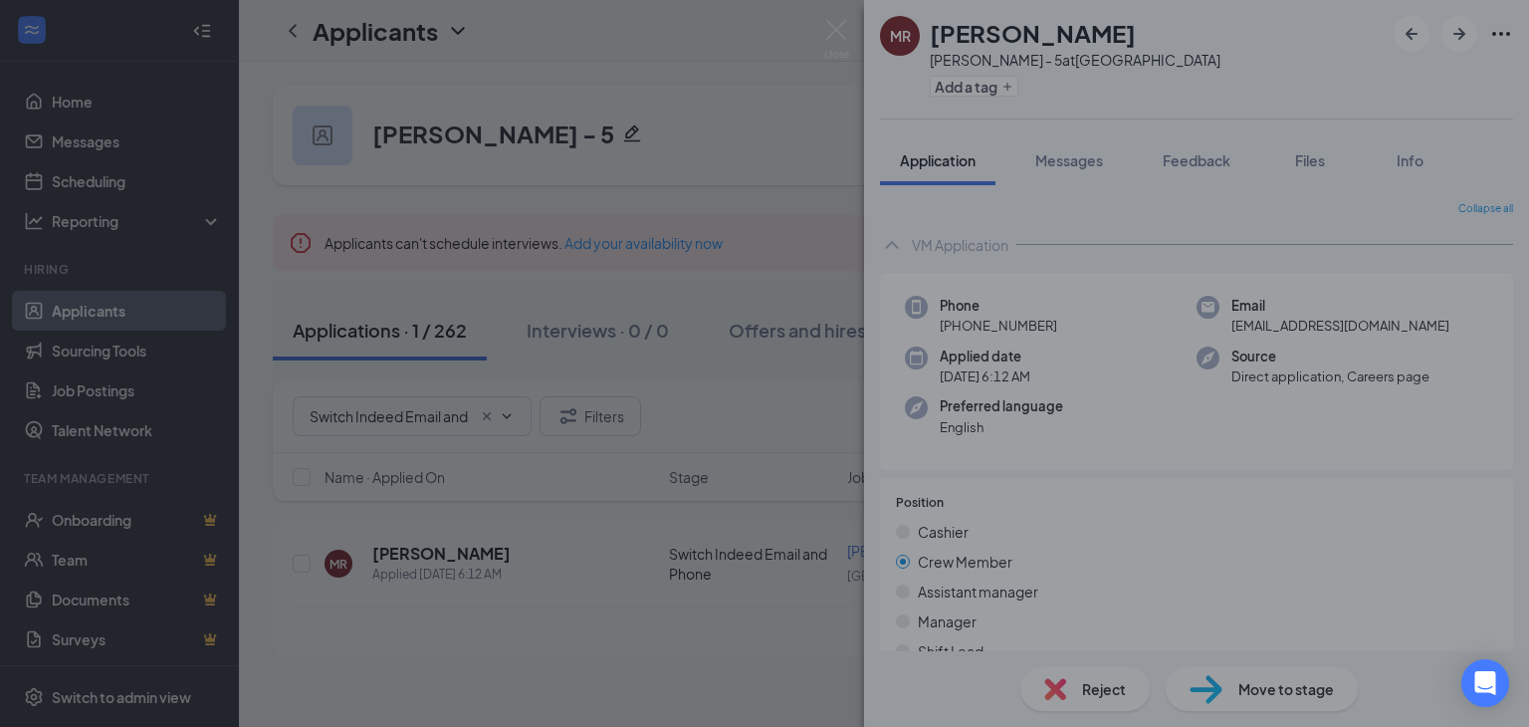
type input "Personal Introduction (next stage)"
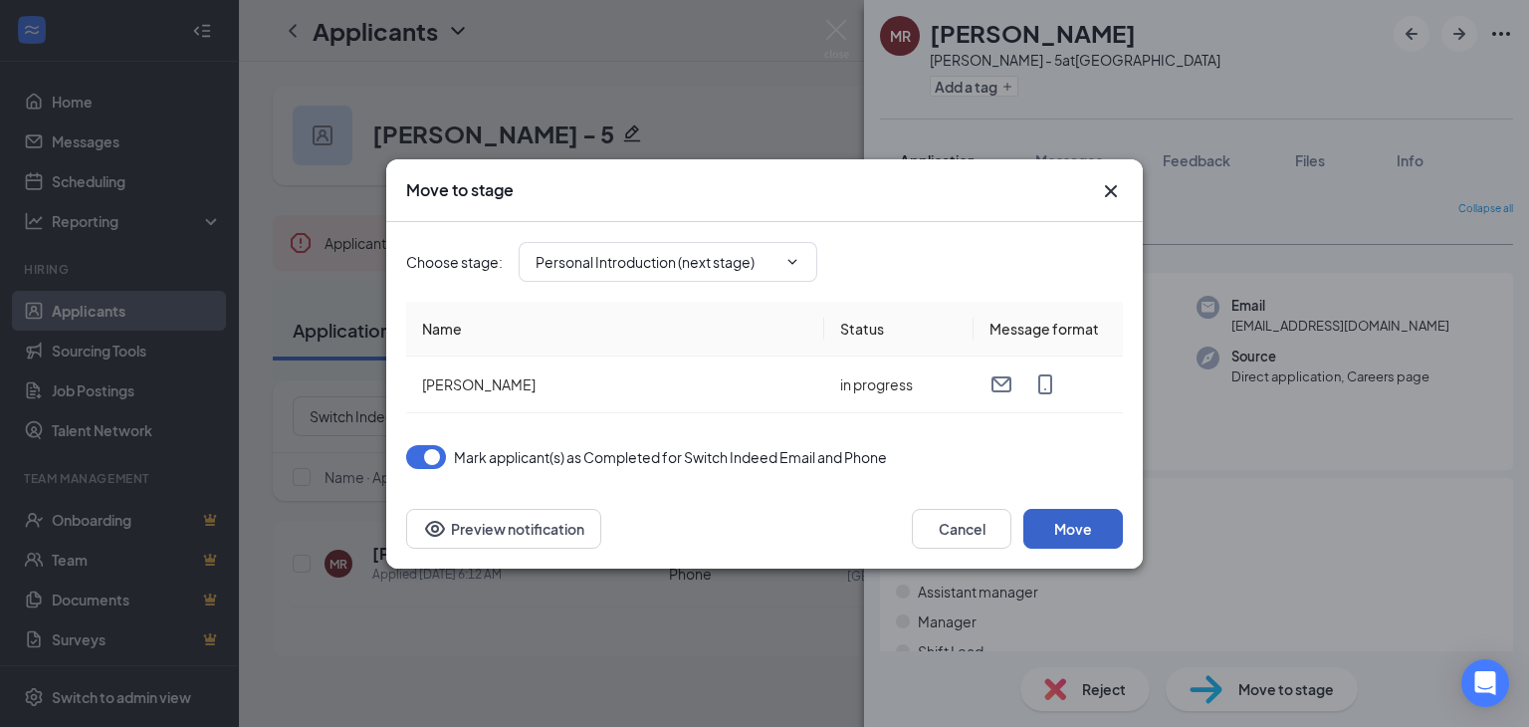
click at [1069, 538] on button "Move" at bounding box center [1073, 529] width 100 height 40
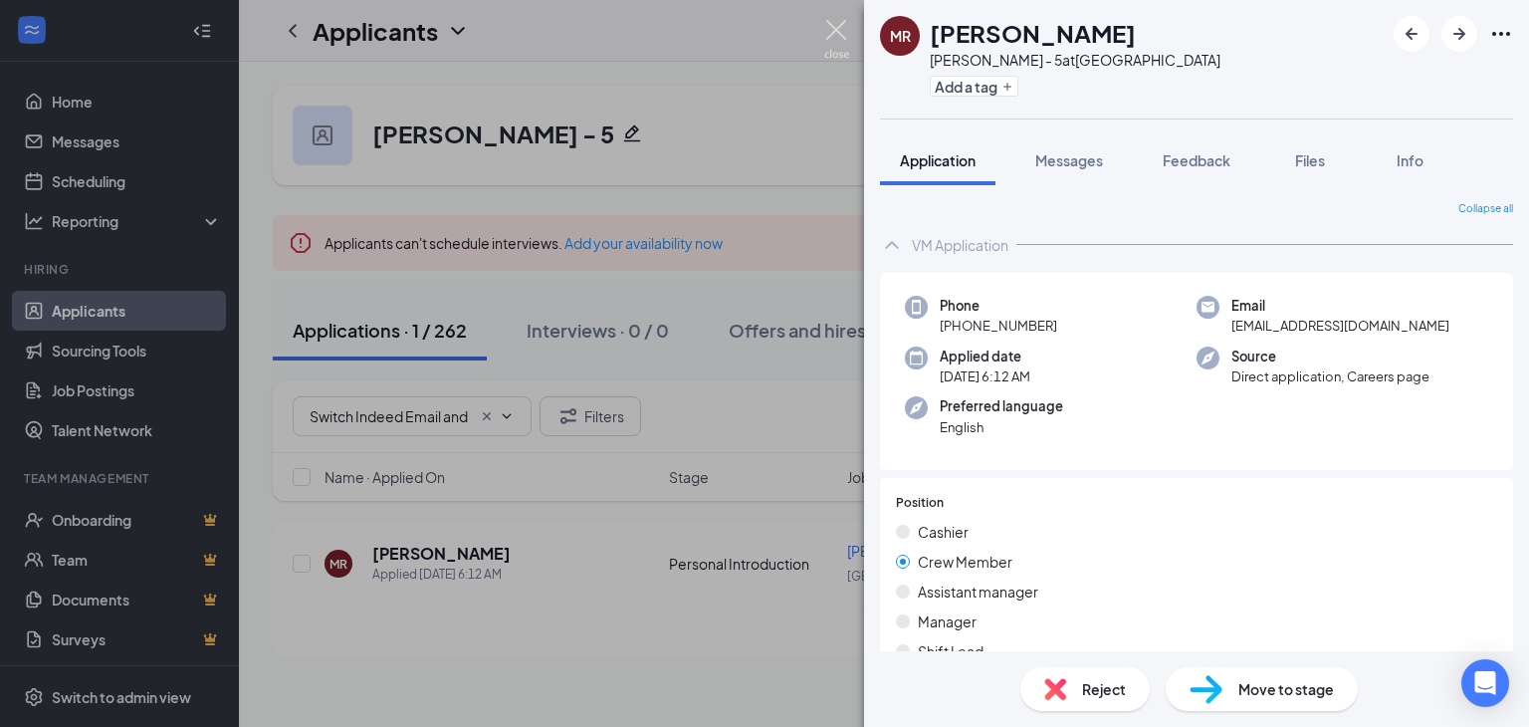
click at [836, 35] on img at bounding box center [836, 39] width 25 height 39
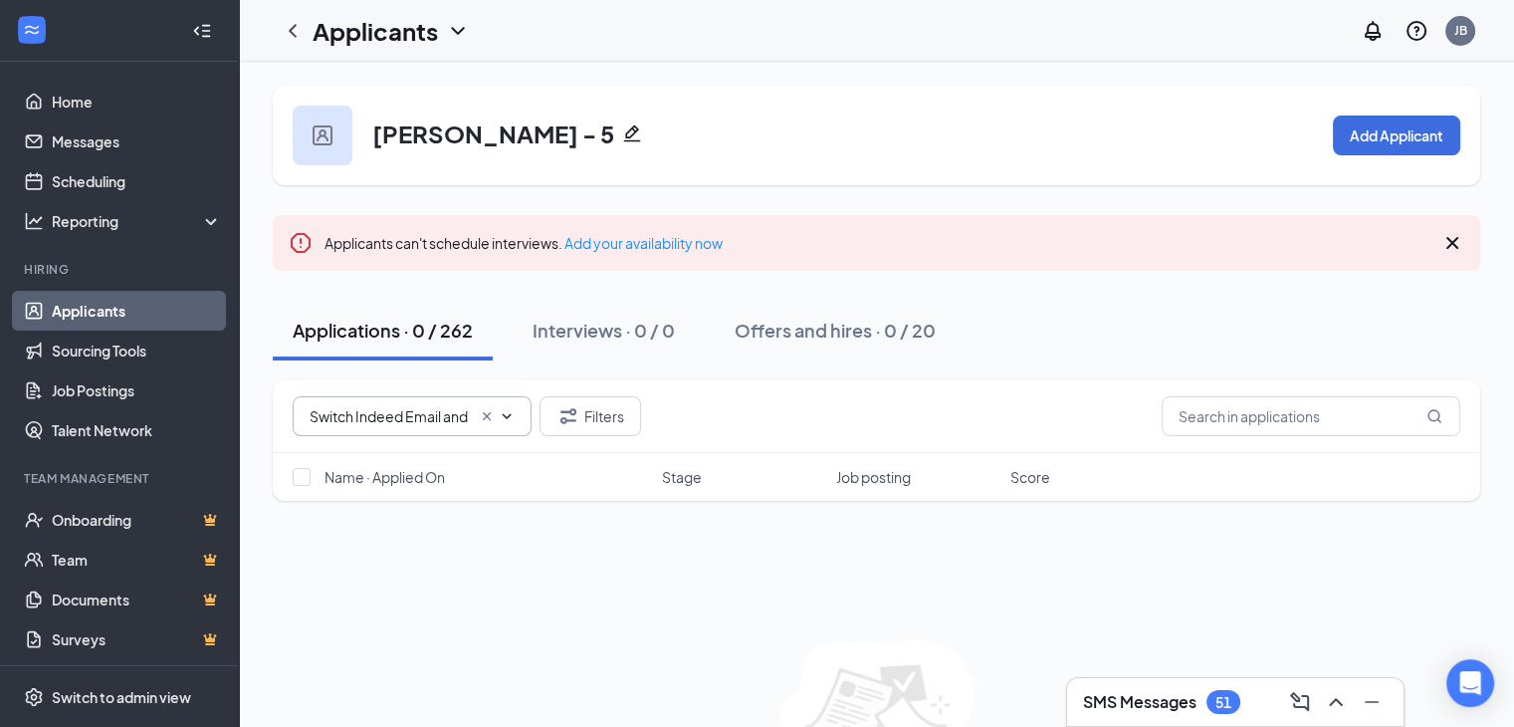
click at [482, 416] on icon "Cross" at bounding box center [487, 416] width 16 height 16
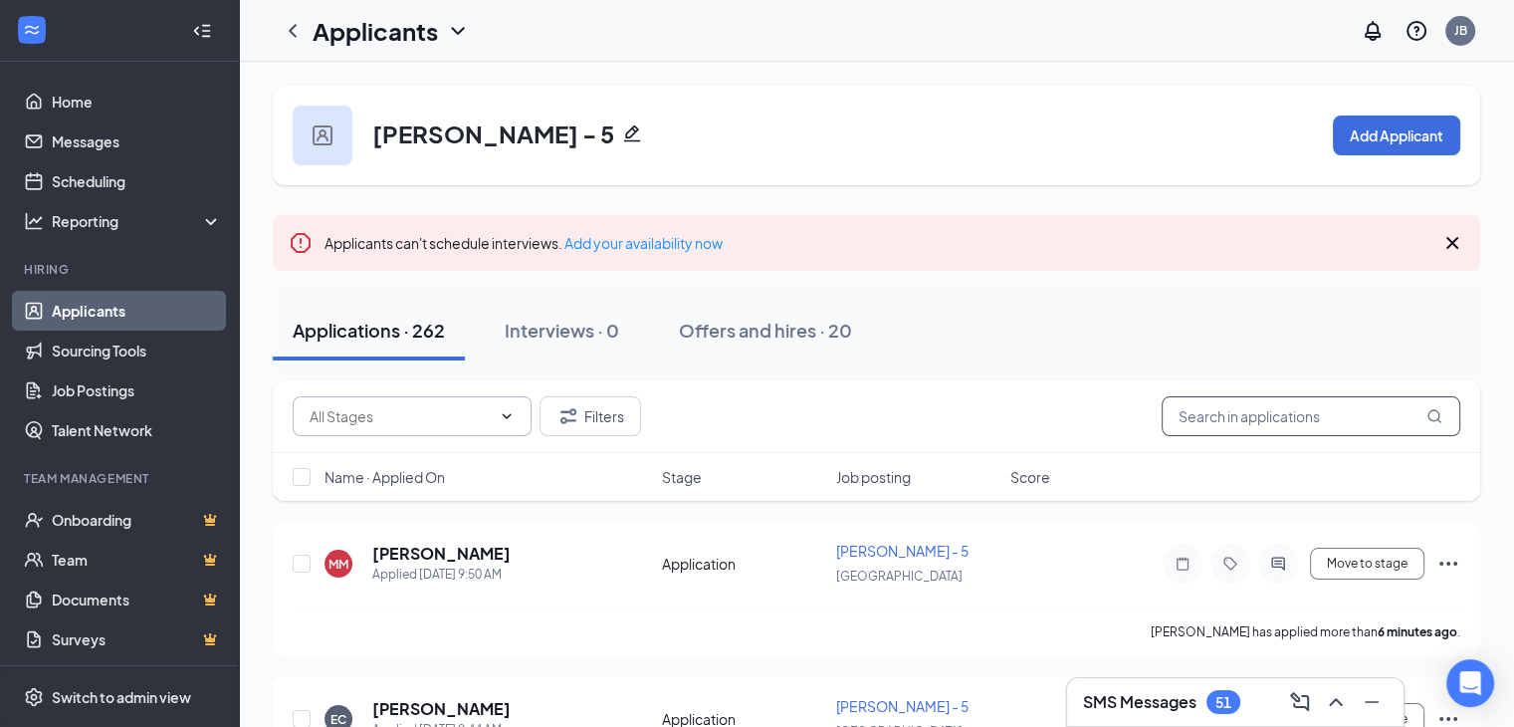
click at [1231, 423] on input "text" at bounding box center [1311, 416] width 299 height 40
paste input "Roshawn Jackson"
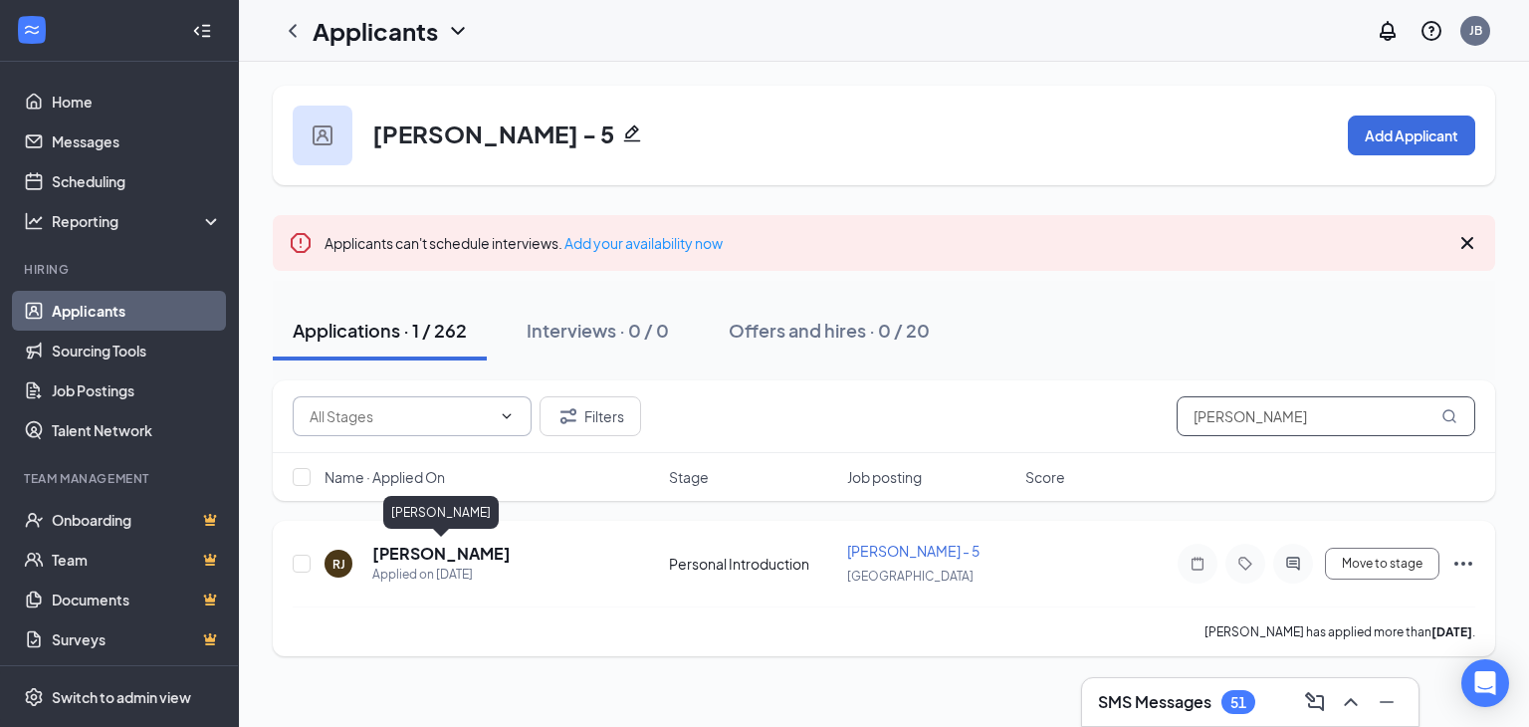
type input "Roshawn Jackson"
click at [450, 553] on h5 "Roshawn Jackson" at bounding box center [441, 554] width 138 height 22
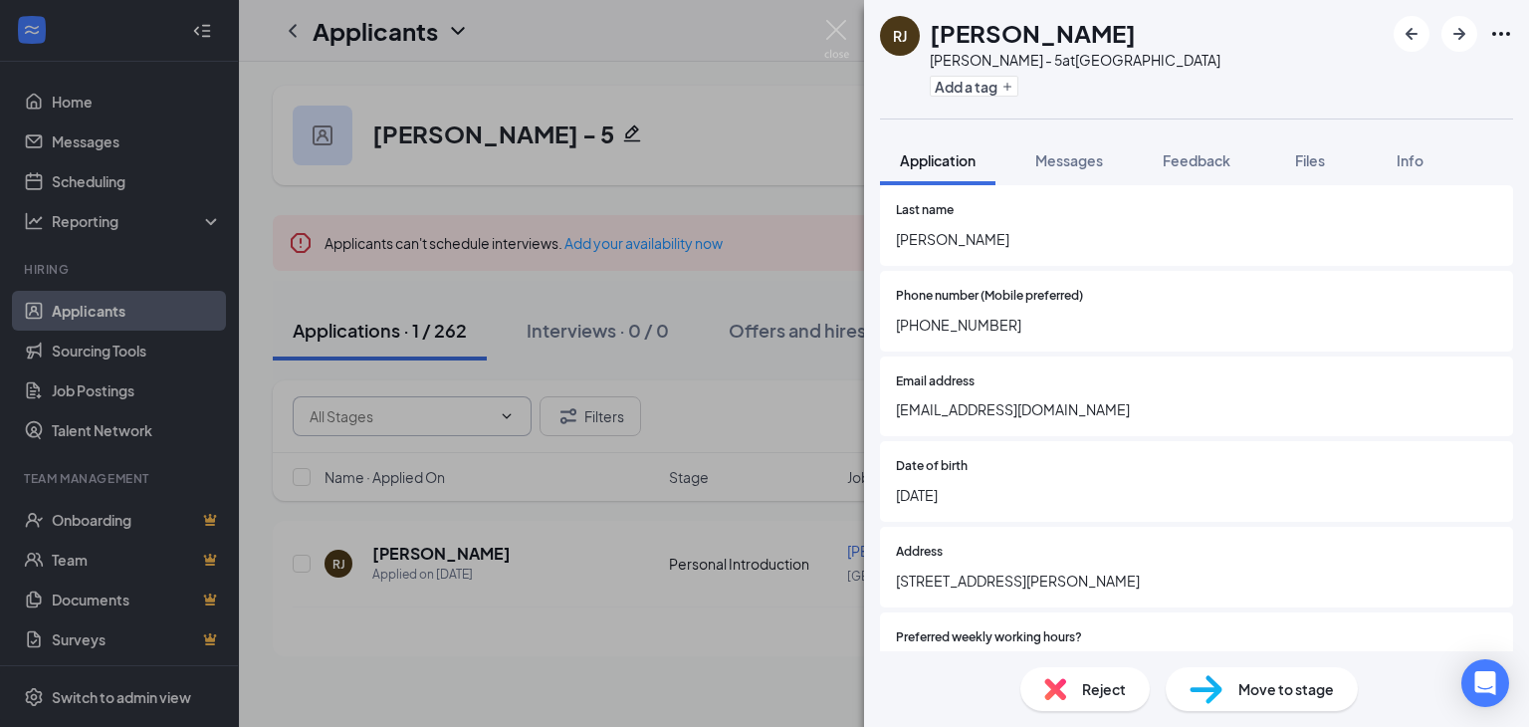
scroll to position [605, 0]
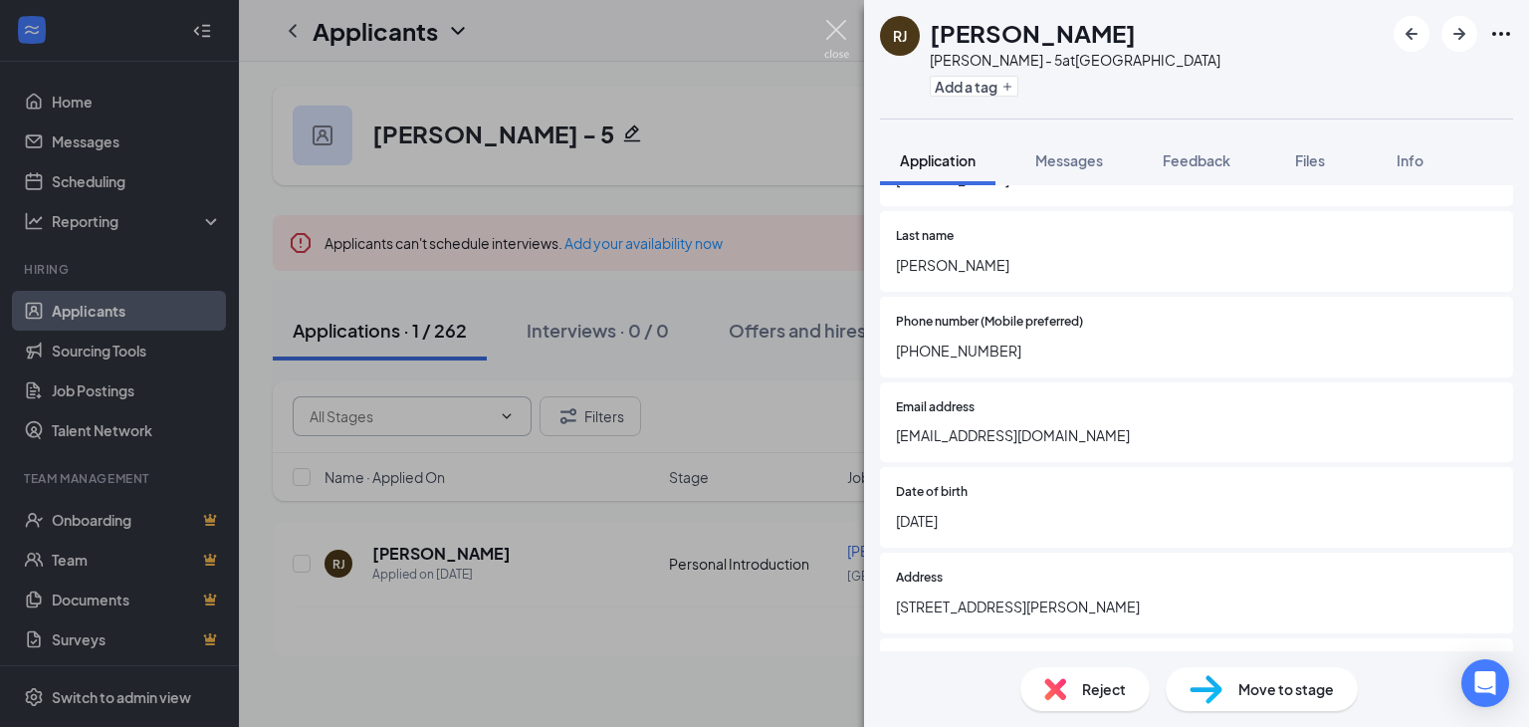
click at [832, 29] on img at bounding box center [836, 39] width 25 height 39
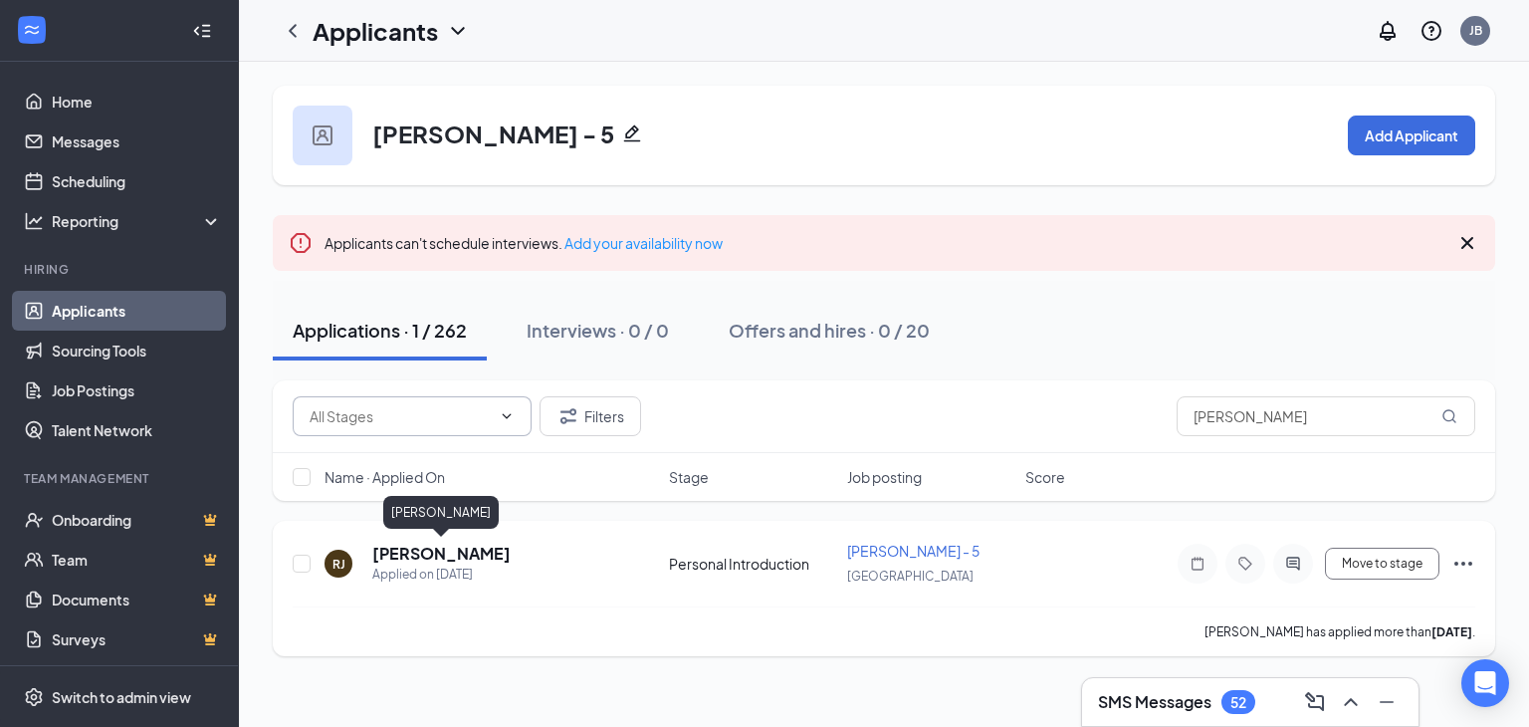
click at [469, 553] on h5 "Roshawn Jackson" at bounding box center [441, 554] width 138 height 22
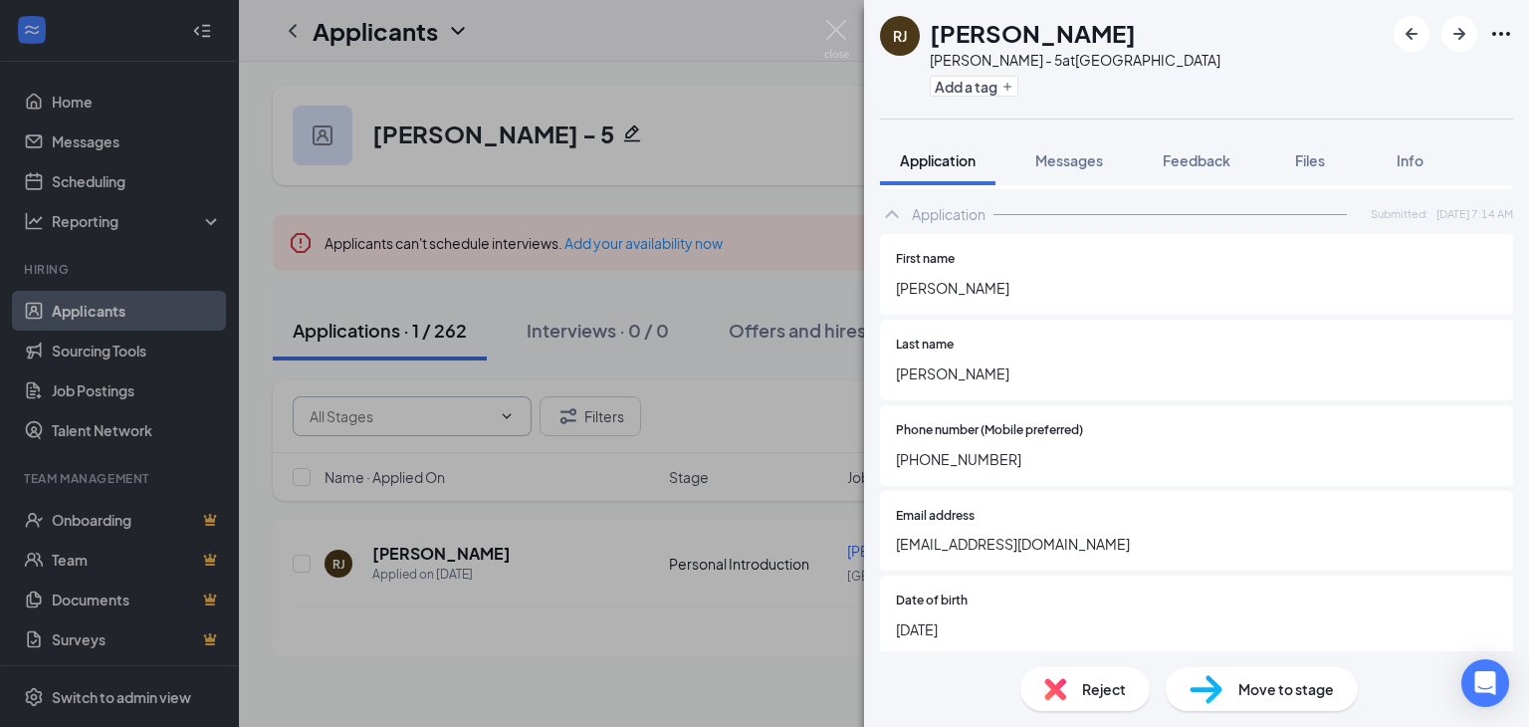
scroll to position [498, 0]
click at [958, 602] on span "Date of birth" at bounding box center [932, 599] width 72 height 19
copy span "Date of birth"
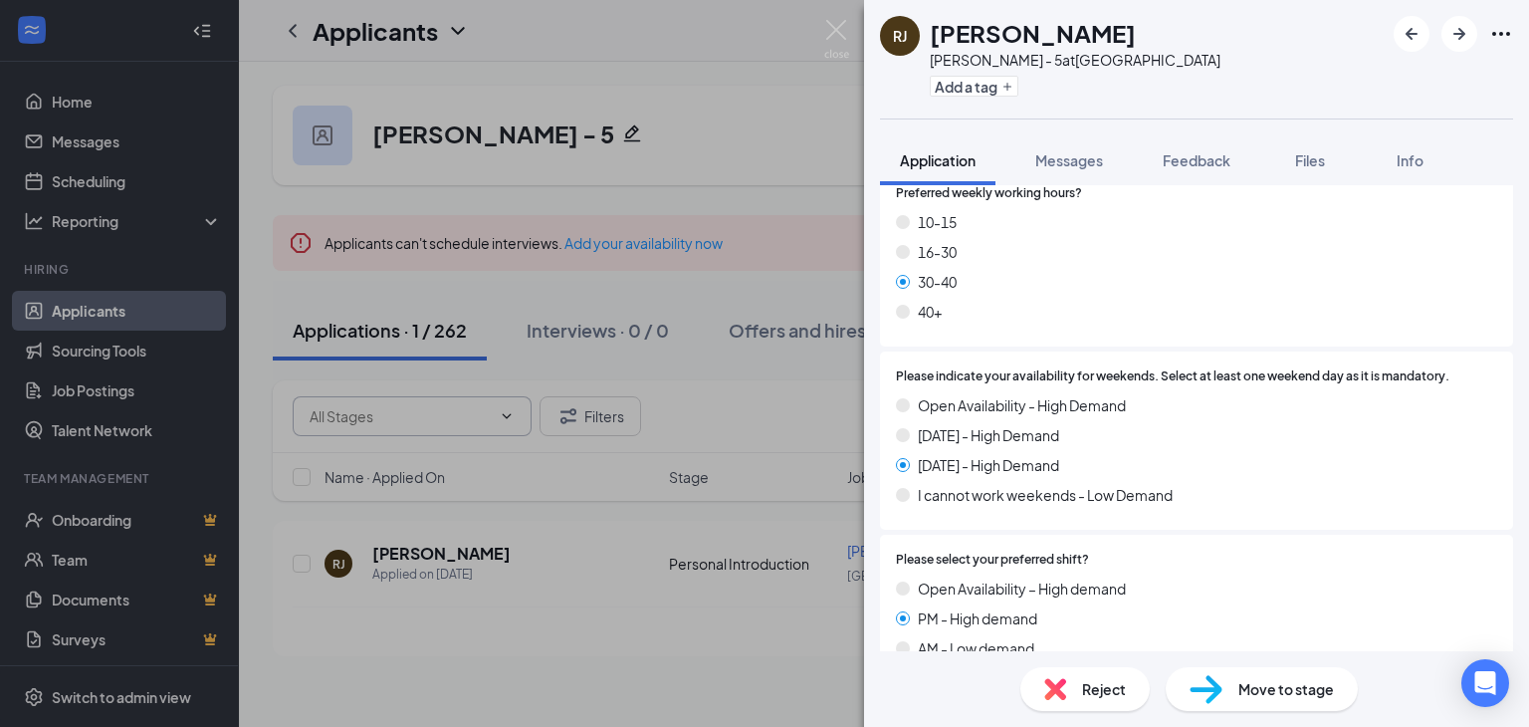
scroll to position [1103, 0]
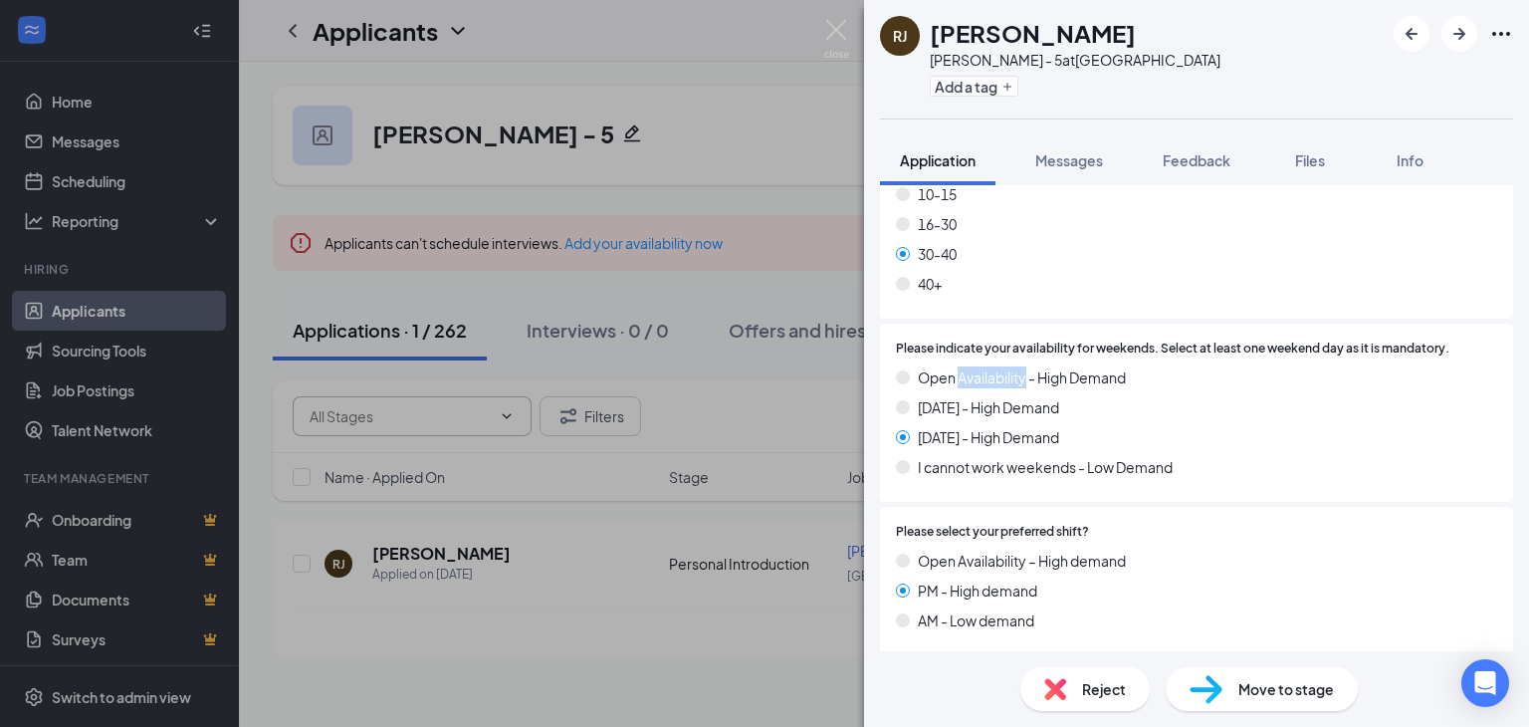
drag, startPoint x: 960, startPoint y: 375, endPoint x: 1024, endPoint y: 376, distance: 64.7
click at [1024, 376] on span "Open Availability - High Demand" at bounding box center [1022, 377] width 208 height 22
copy span "Availability"
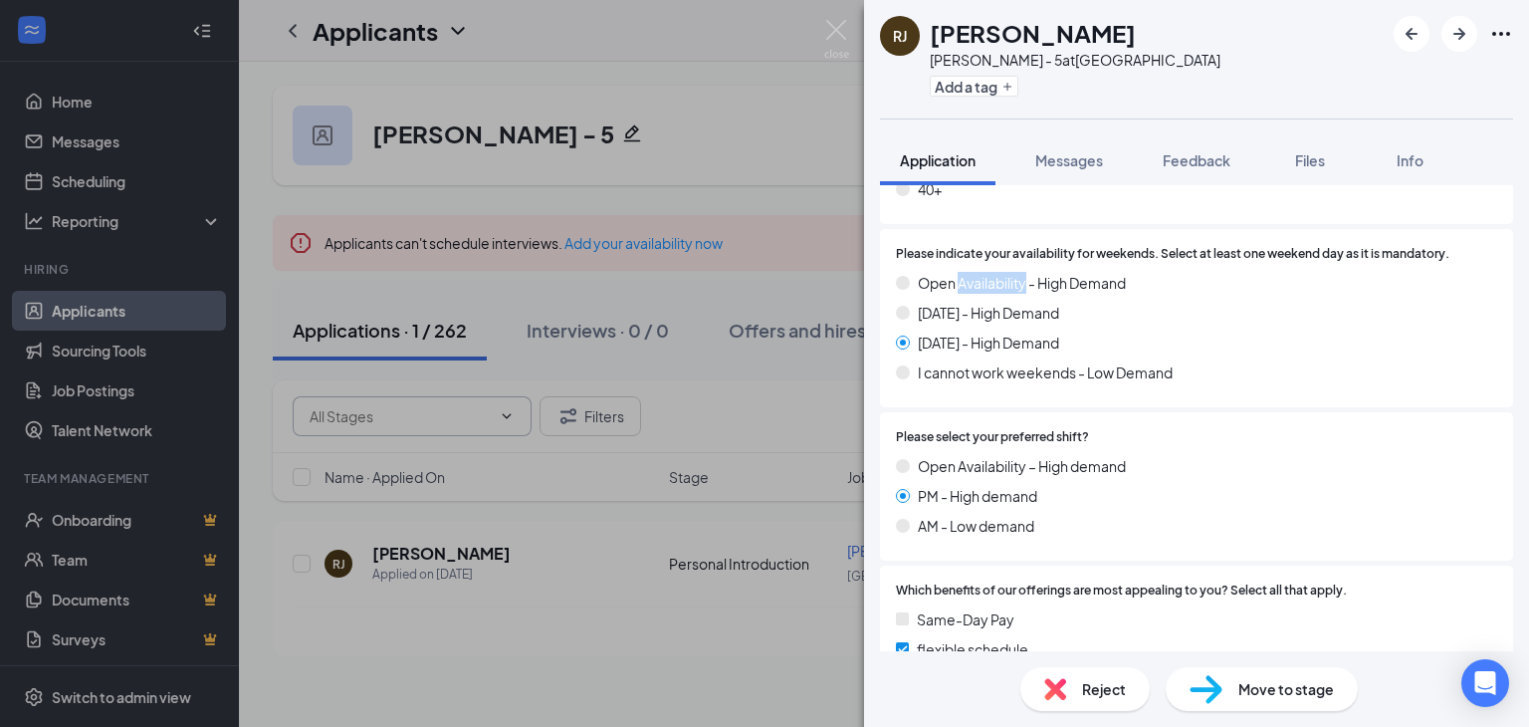
scroll to position [1183, 0]
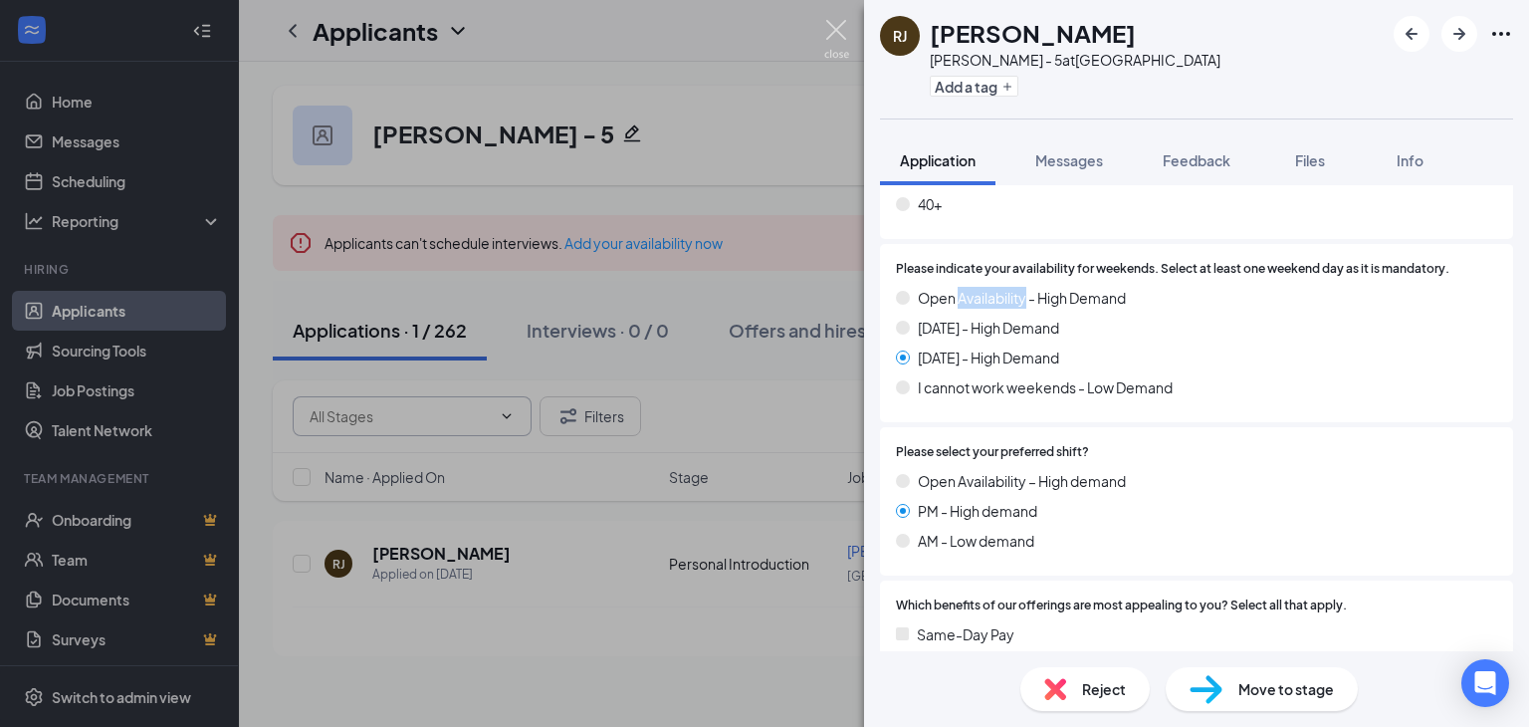
click at [840, 29] on img at bounding box center [836, 39] width 25 height 39
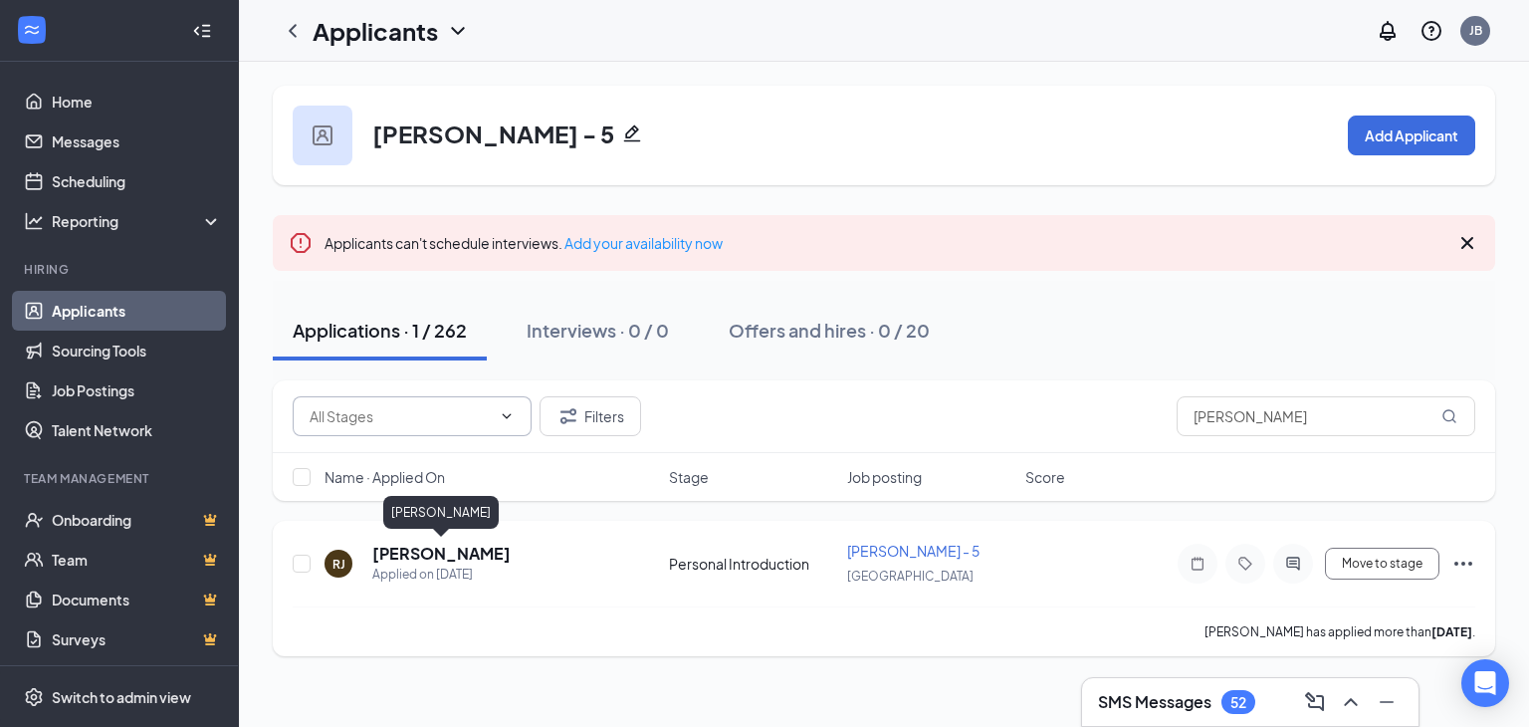
click at [467, 548] on h5 "Roshawn Jackson" at bounding box center [441, 554] width 138 height 22
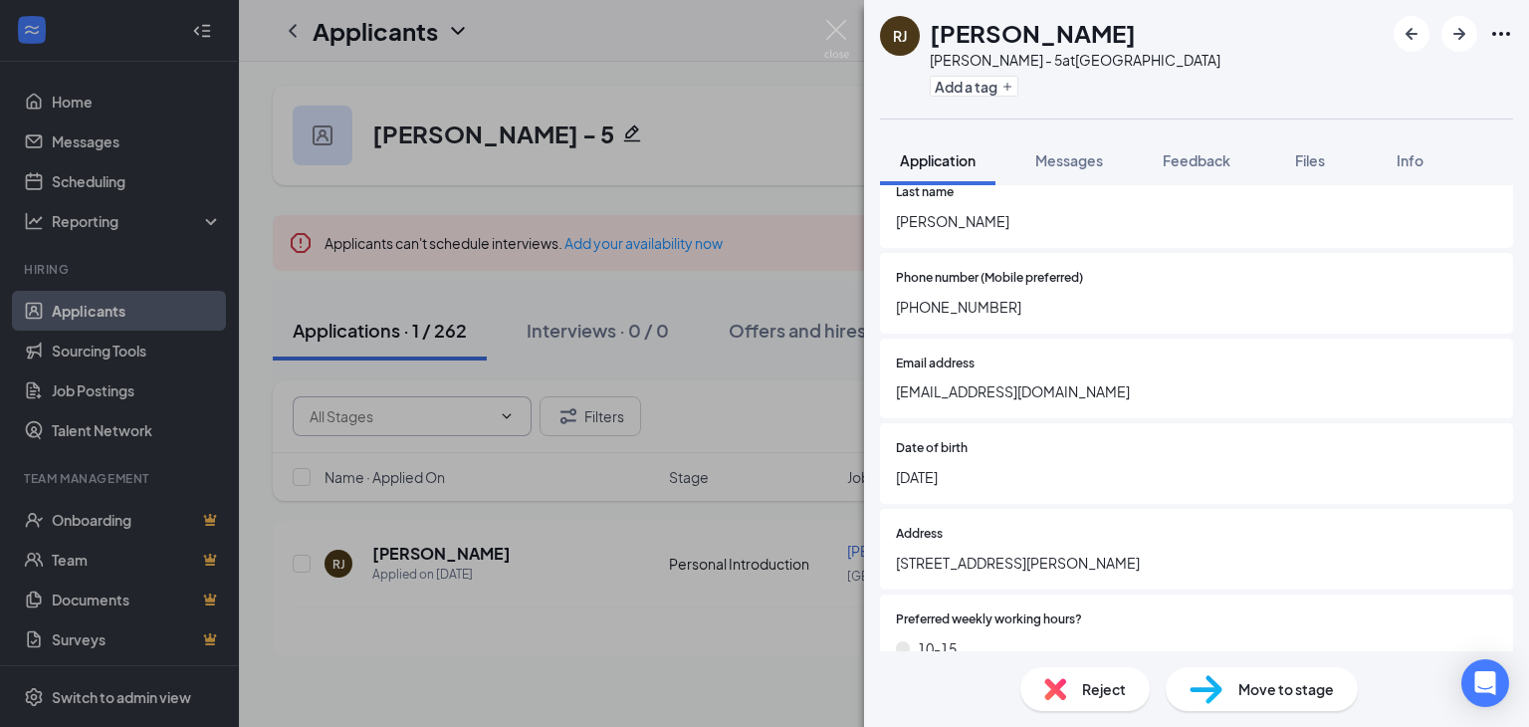
scroll to position [697, 0]
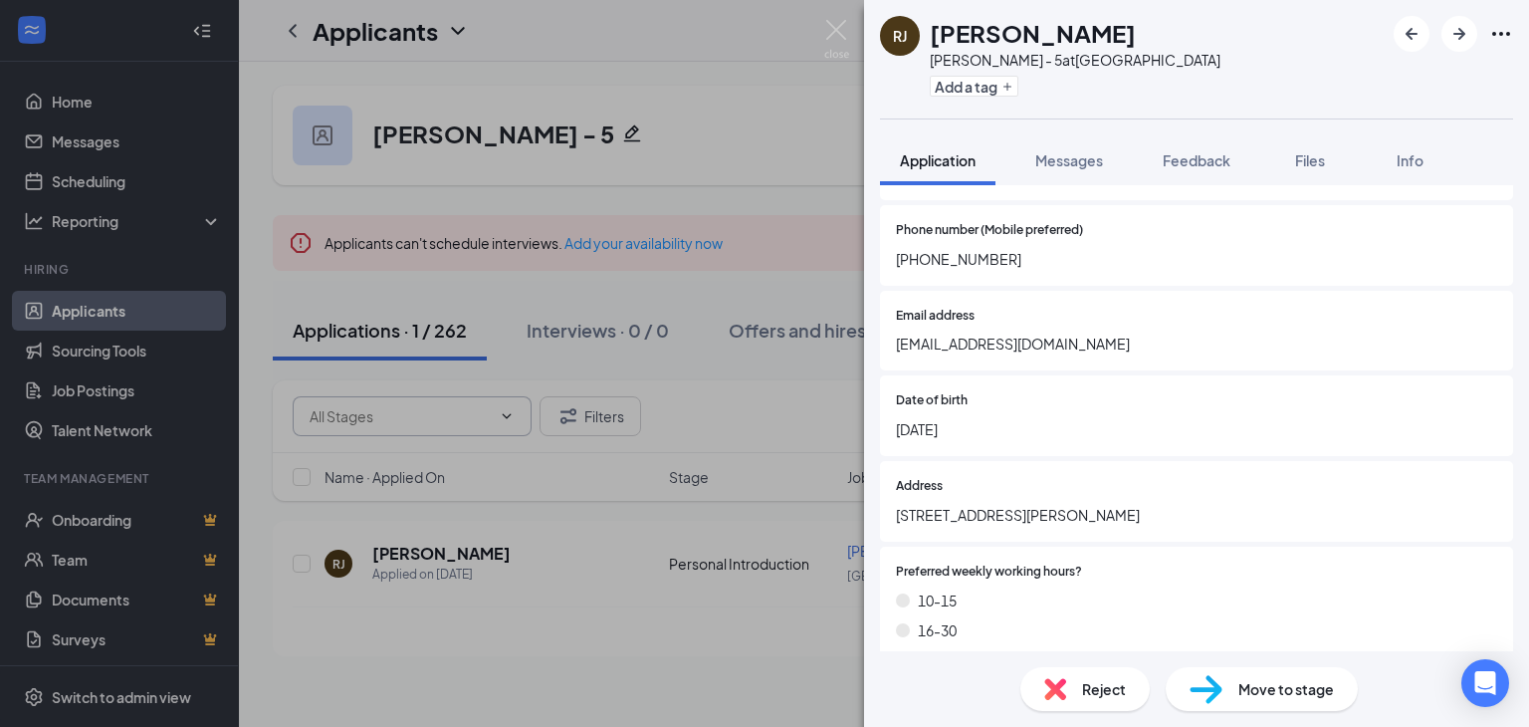
drag, startPoint x: 993, startPoint y: 424, endPoint x: 862, endPoint y: 425, distance: 130.4
click at [862, 425] on div "RJ Roshawn Jackson Morse - 5 at USA Add a tag Application Messages Feedback Fil…" at bounding box center [764, 363] width 1529 height 727
copy span "August 4, 1997"
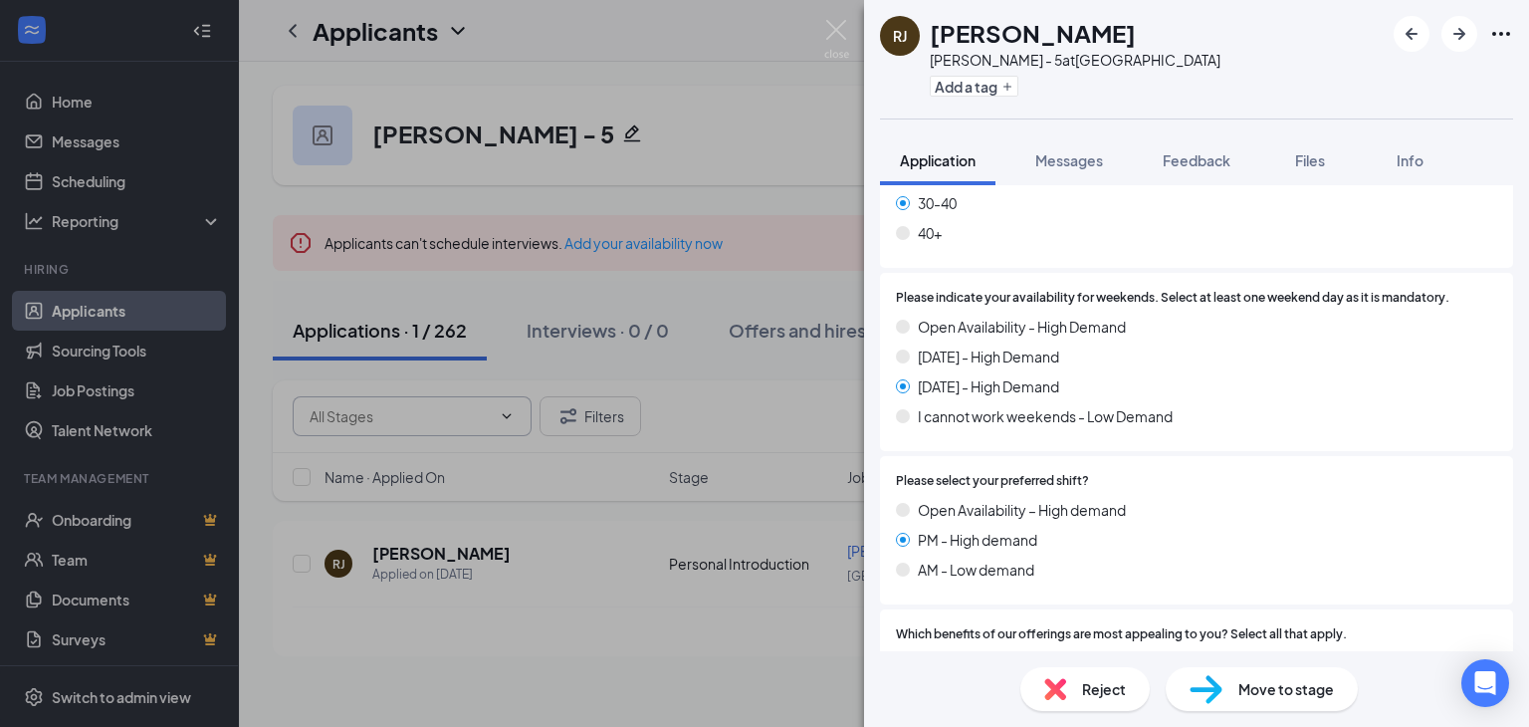
scroll to position [1195, 0]
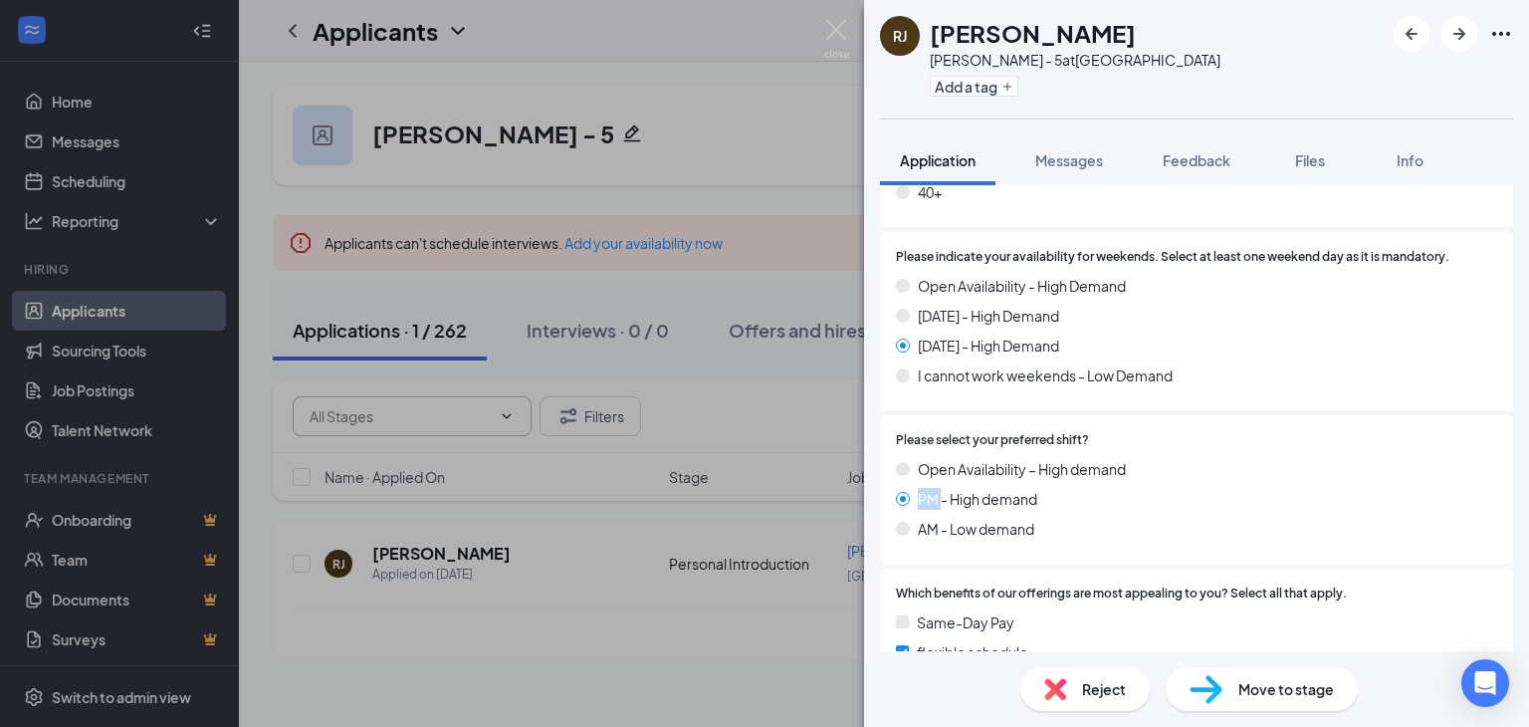
drag, startPoint x: 942, startPoint y: 496, endPoint x: 919, endPoint y: 495, distance: 22.9
click at [919, 495] on span "PM - High demand" at bounding box center [977, 499] width 119 height 22
drag, startPoint x: 832, startPoint y: 29, endPoint x: 877, endPoint y: 81, distance: 68.5
click at [831, 29] on img at bounding box center [836, 39] width 25 height 39
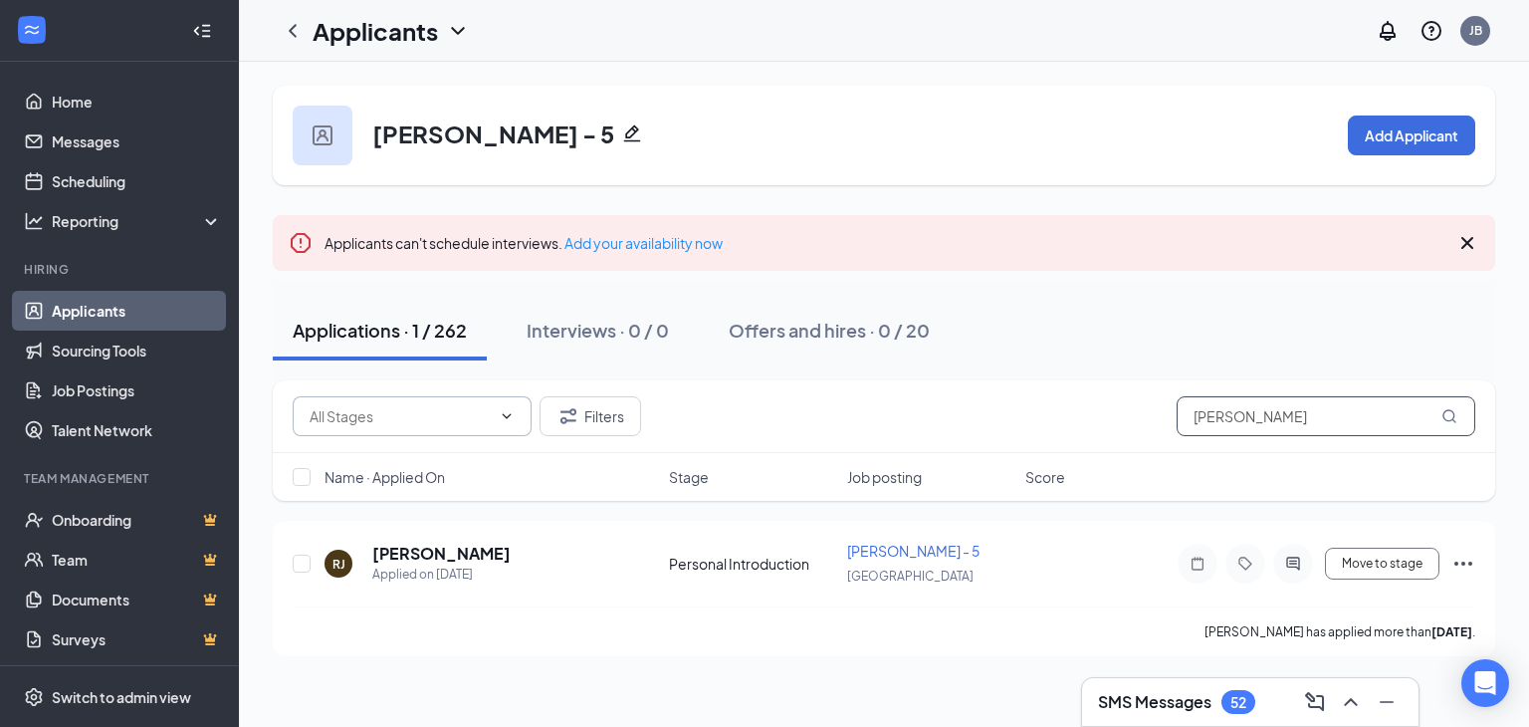
drag, startPoint x: 1241, startPoint y: 414, endPoint x: 1148, endPoint y: 414, distance: 93.6
click at [1148, 414] on div "Application (147) Switch Indeed Email and Phone (3) Personal Introduction (112)…" at bounding box center [884, 416] width 1183 height 40
click at [420, 548] on h5 "JayMarr Powell" at bounding box center [441, 554] width 138 height 22
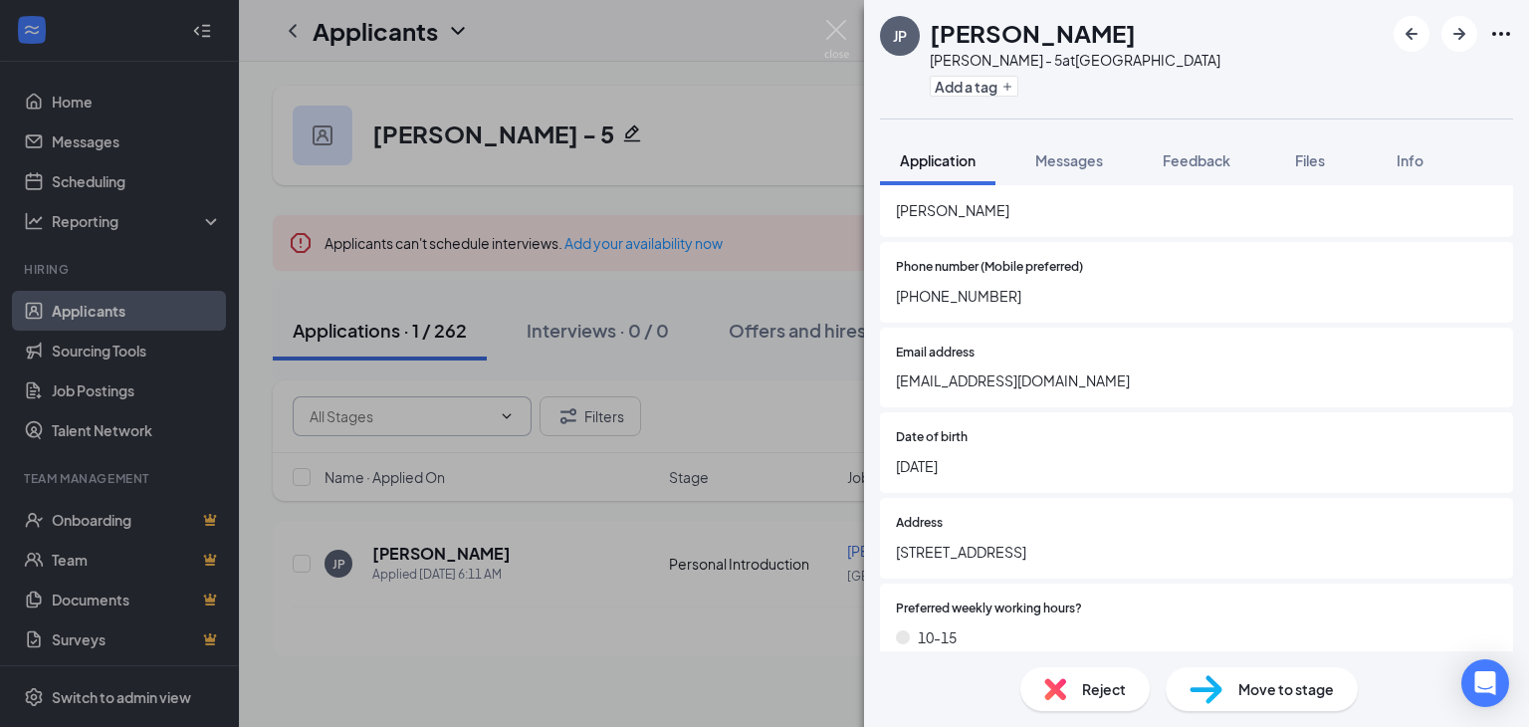
scroll to position [697, 0]
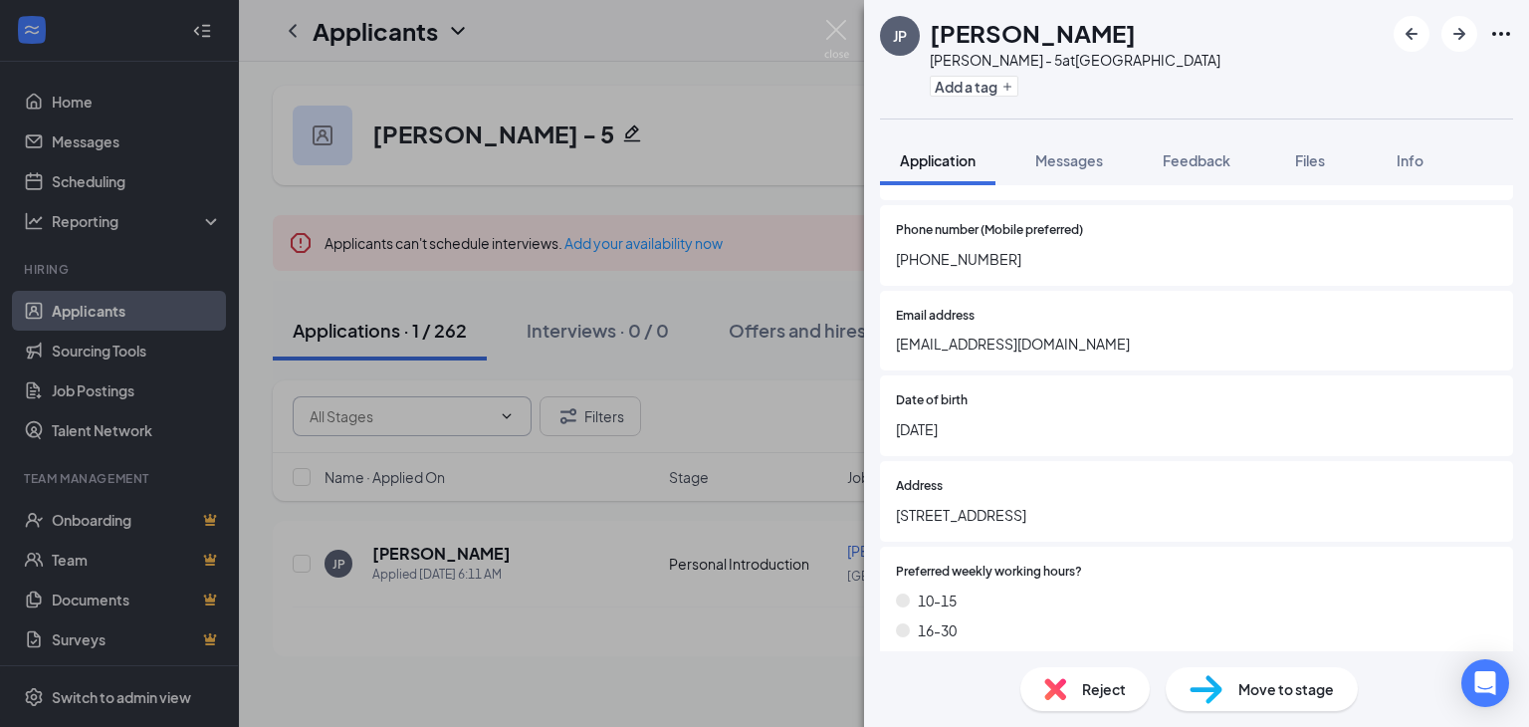
click at [960, 429] on span "August 5, 2004" at bounding box center [1196, 429] width 601 height 22
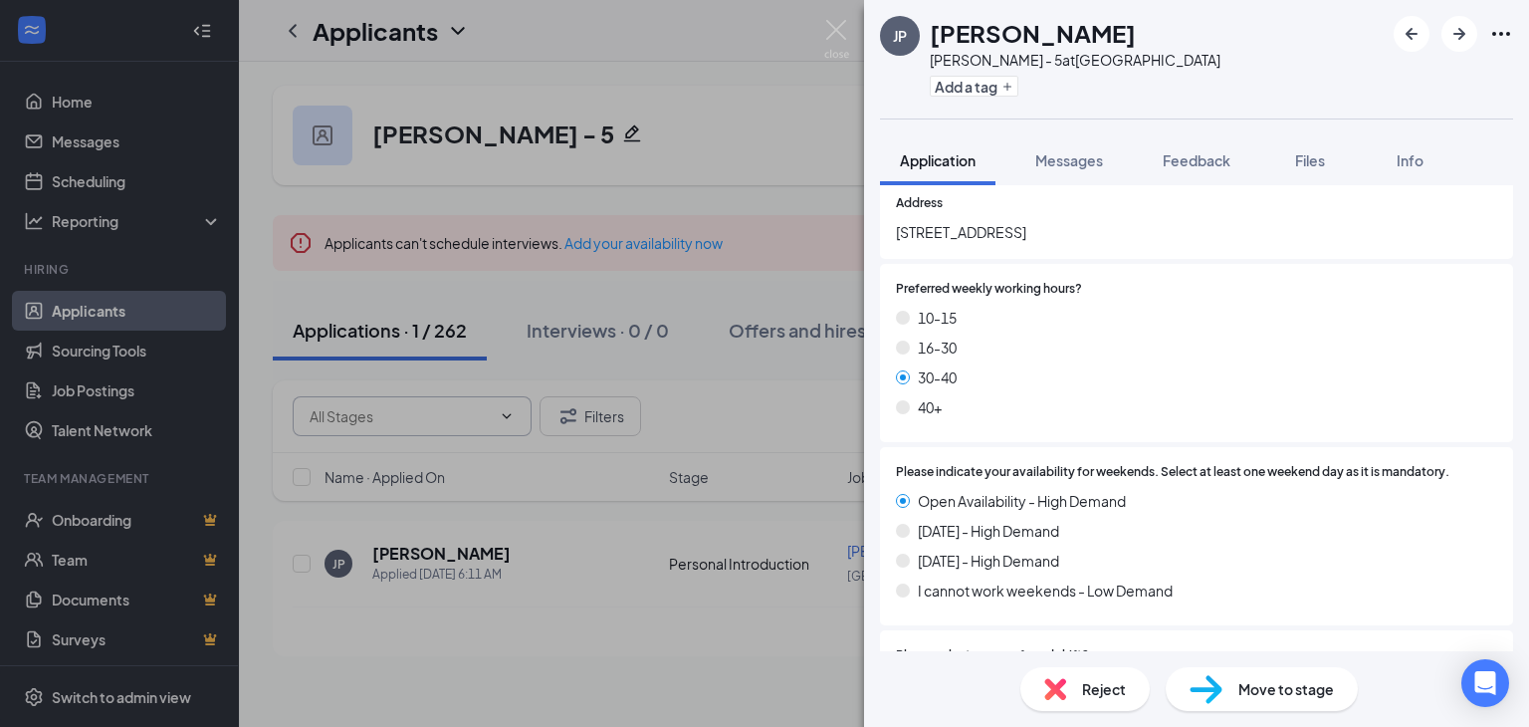
scroll to position [996, 0]
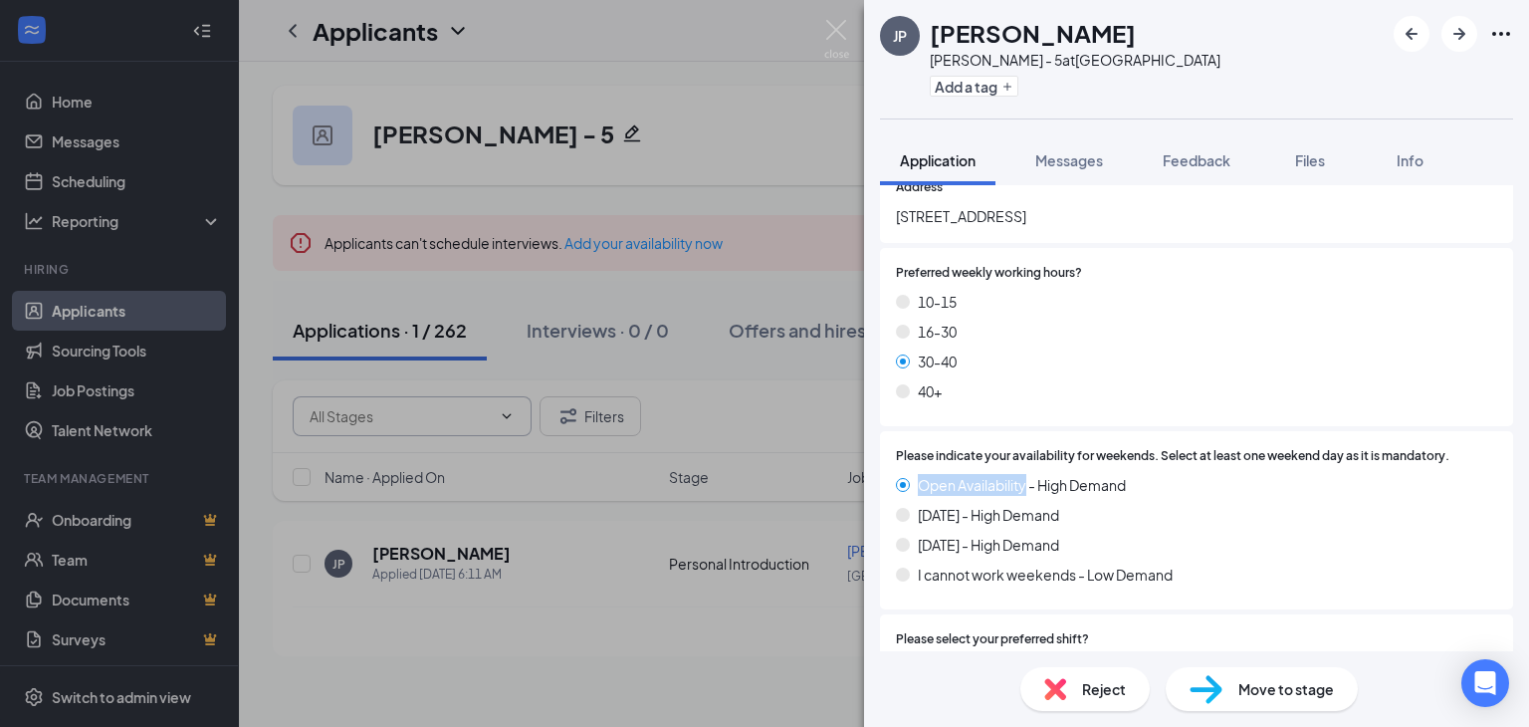
drag, startPoint x: 1028, startPoint y: 482, endPoint x: 920, endPoint y: 483, distance: 108.5
click at [920, 483] on span "Open Availability - High Demand" at bounding box center [1022, 485] width 208 height 22
click at [836, 28] on img at bounding box center [836, 39] width 25 height 39
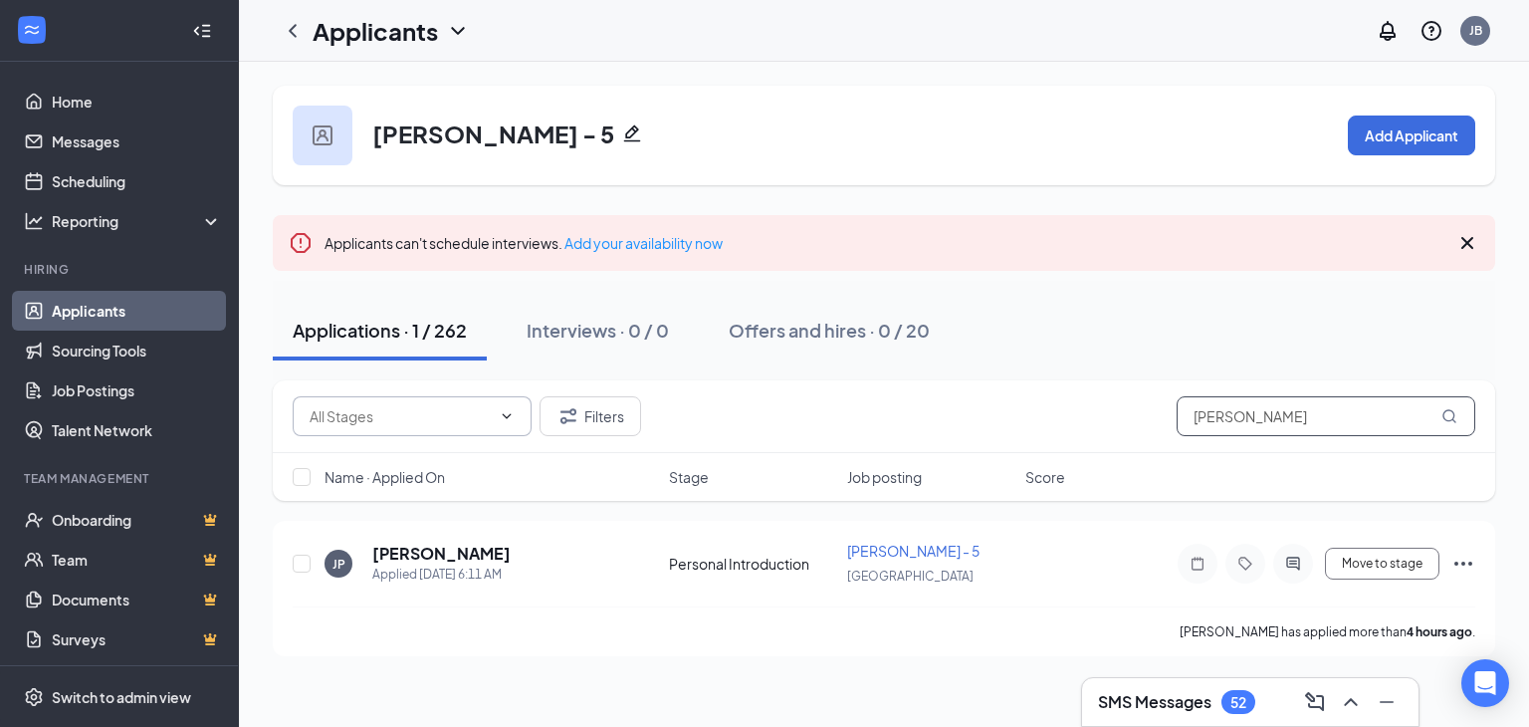
drag, startPoint x: 1338, startPoint y: 418, endPoint x: 1122, endPoint y: 427, distance: 216.2
click at [1124, 427] on div "Application (147) Switch Indeed Email and Phone (3) Personal Introduction (112)…" at bounding box center [884, 416] width 1183 height 40
paste input "Michelle Moyer"
click at [446, 557] on h5 "Michelle Moyer" at bounding box center [441, 554] width 138 height 22
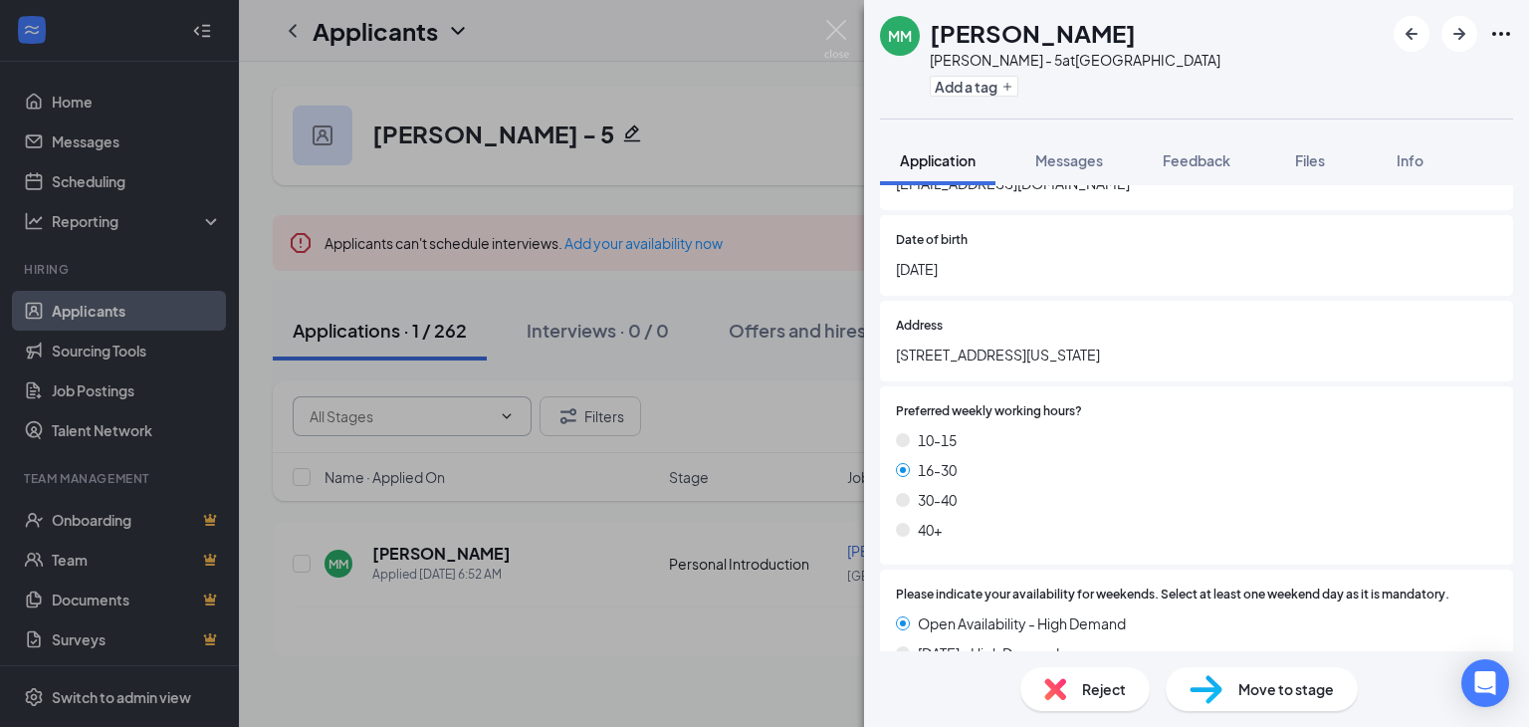
scroll to position [697, 0]
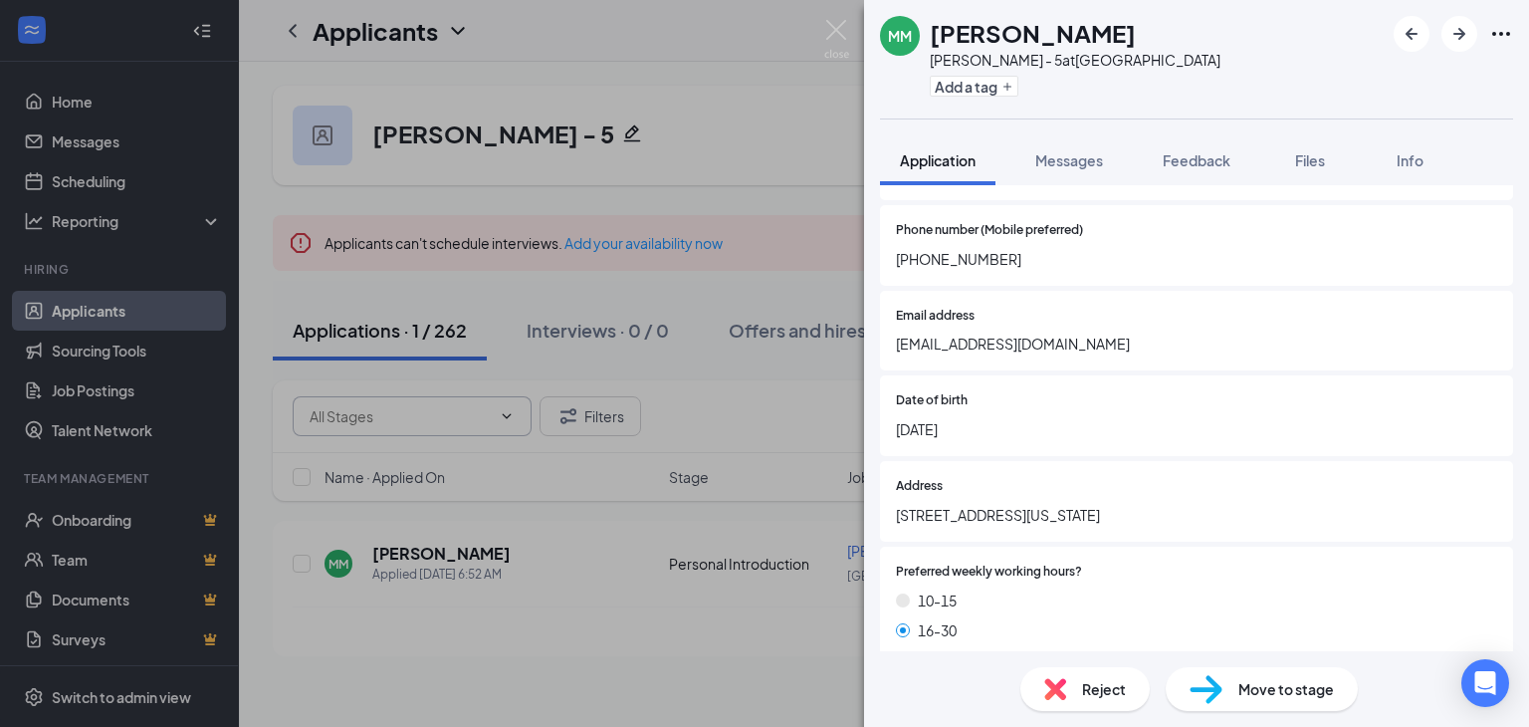
click at [966, 430] on span "January 30, 1972" at bounding box center [1196, 429] width 601 height 22
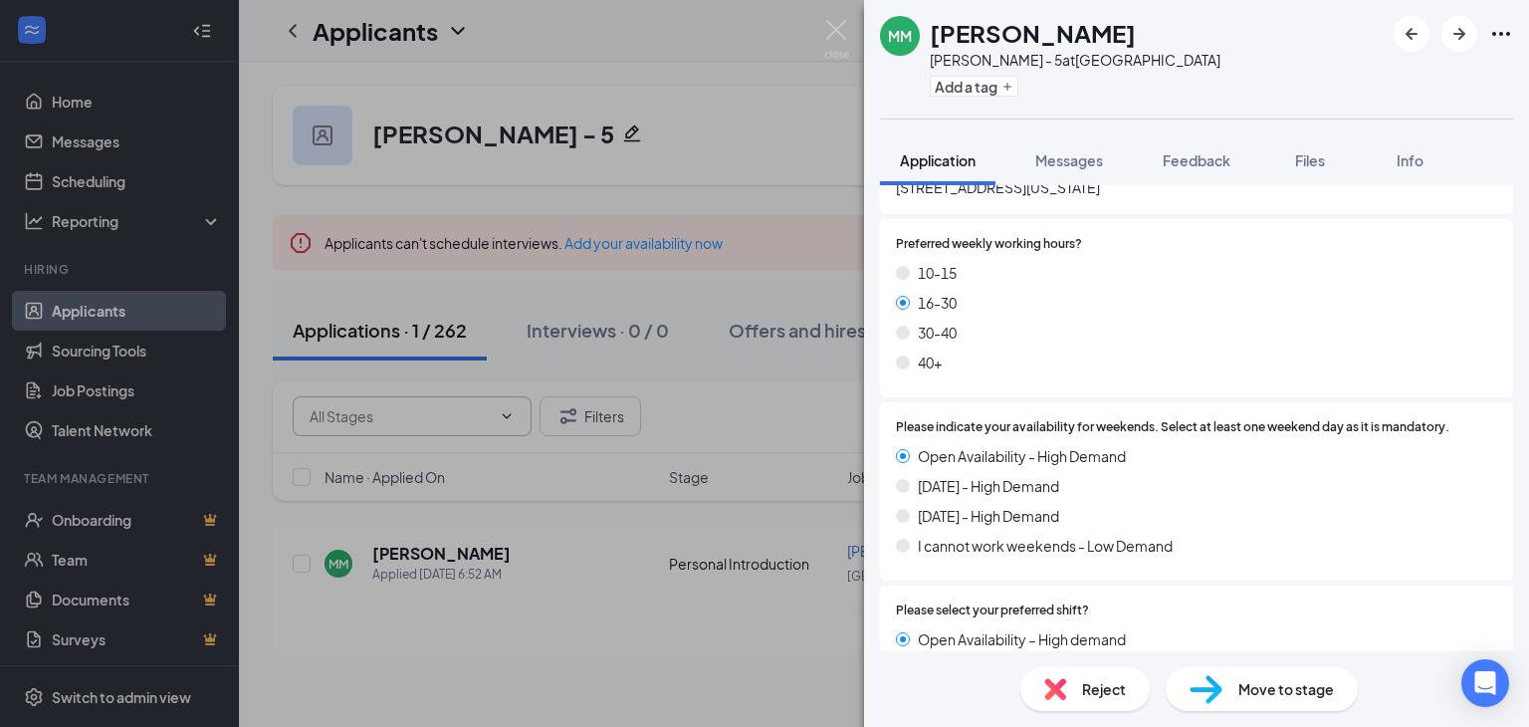
scroll to position [1095, 0]
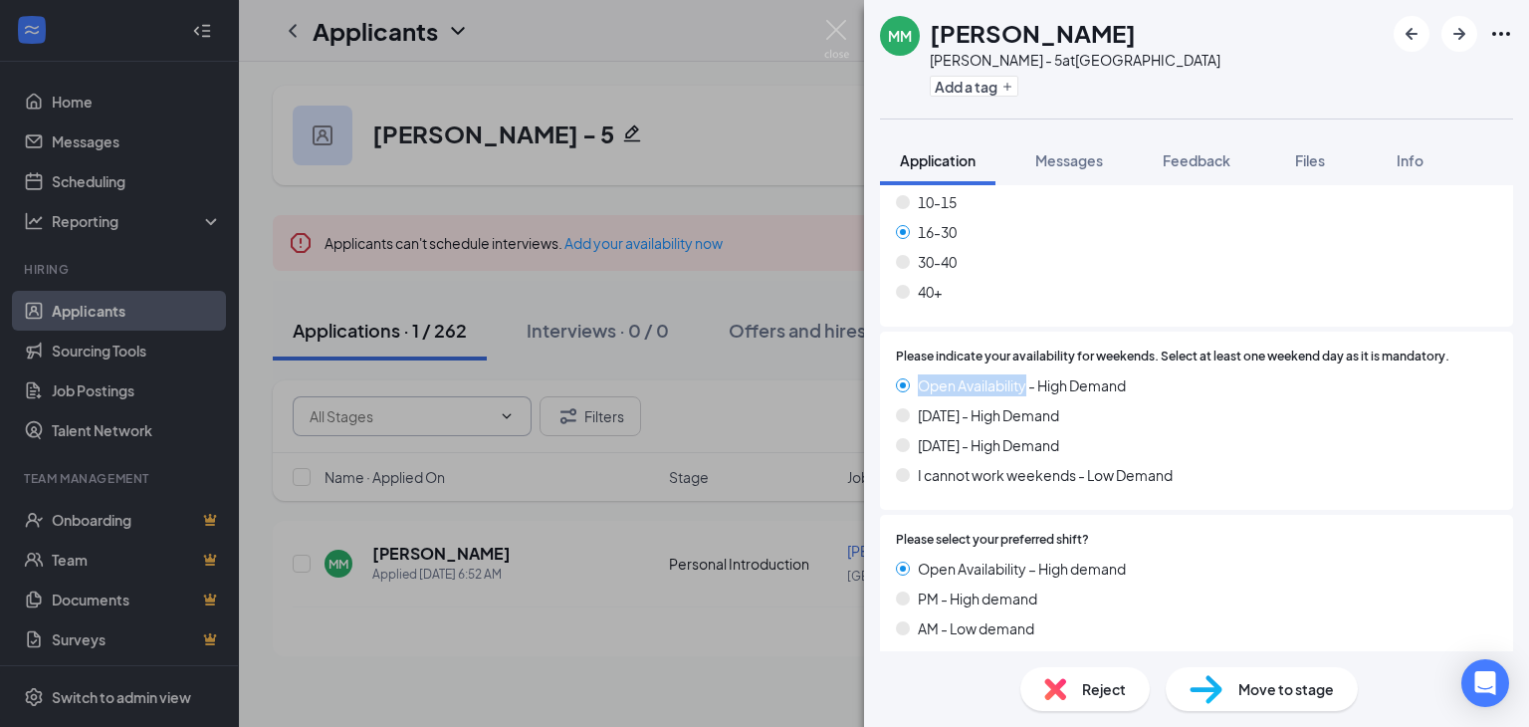
drag, startPoint x: 1027, startPoint y: 406, endPoint x: 920, endPoint y: 407, distance: 107.5
click at [920, 396] on span "Open Availability - High Demand" at bounding box center [1022, 385] width 208 height 22
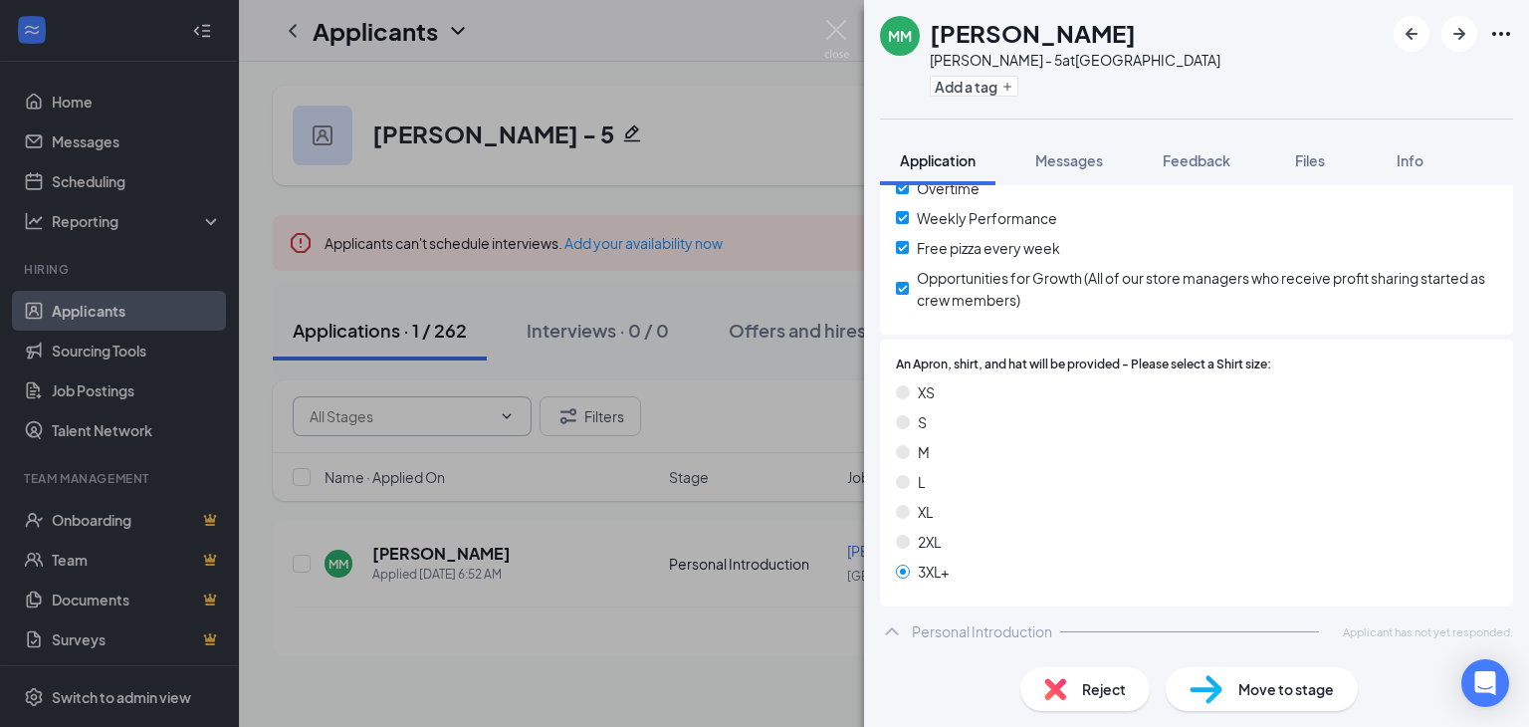
scroll to position [1701, 0]
click at [842, 34] on img at bounding box center [836, 39] width 25 height 39
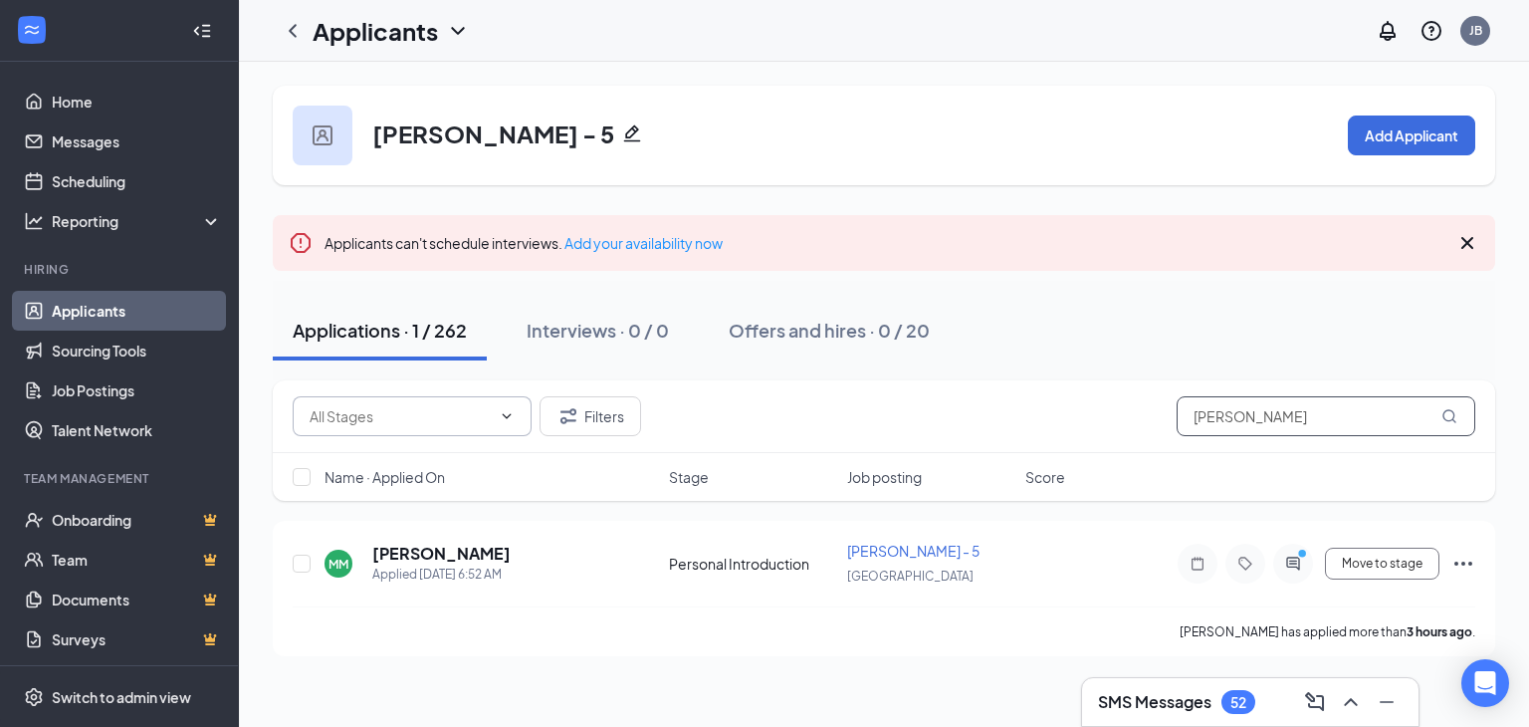
drag, startPoint x: 1311, startPoint y: 421, endPoint x: 1128, endPoint y: 420, distance: 183.2
click at [1138, 420] on div "Application (147) Switch Indeed Email and Phone (3) Personal Introduction (112)…" at bounding box center [884, 416] width 1183 height 40
paste input "ekenna Loudenslag"
click at [414, 556] on h5 "Mekenna Loudenslager" at bounding box center [441, 554] width 138 height 22
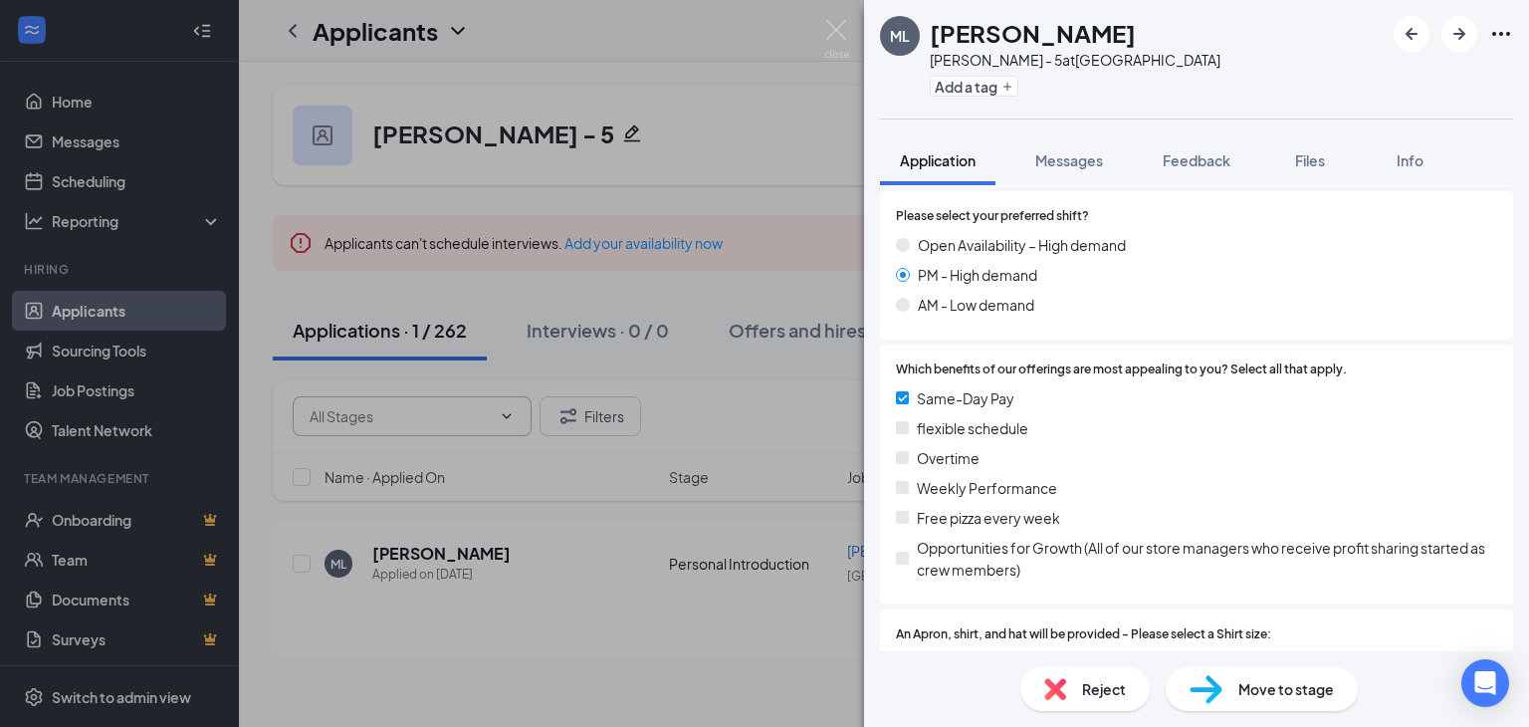
scroll to position [1294, 0]
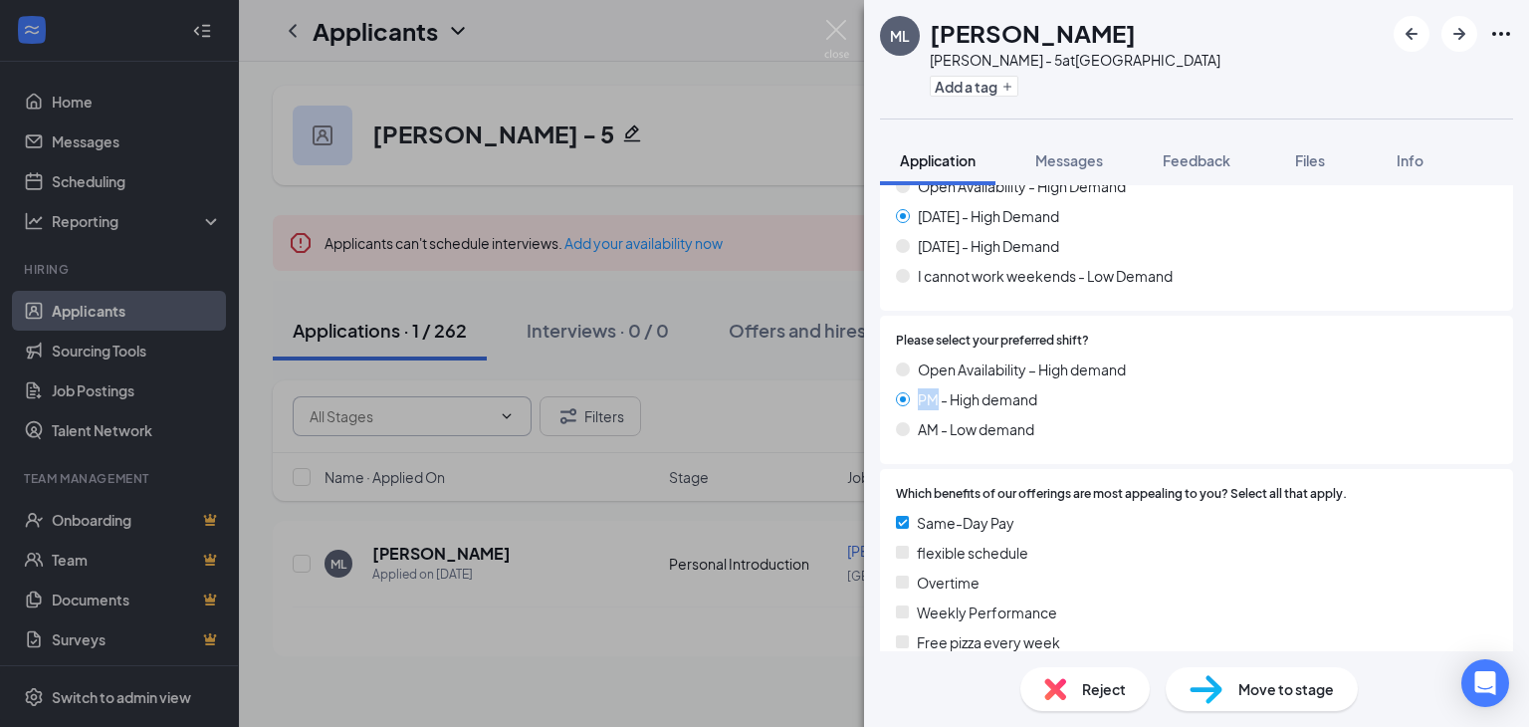
drag, startPoint x: 937, startPoint y: 402, endPoint x: 920, endPoint y: 403, distance: 17.0
click at [920, 403] on span "PM - High demand" at bounding box center [977, 399] width 119 height 22
click at [1195, 430] on div "AM - Low demand" at bounding box center [1196, 429] width 601 height 22
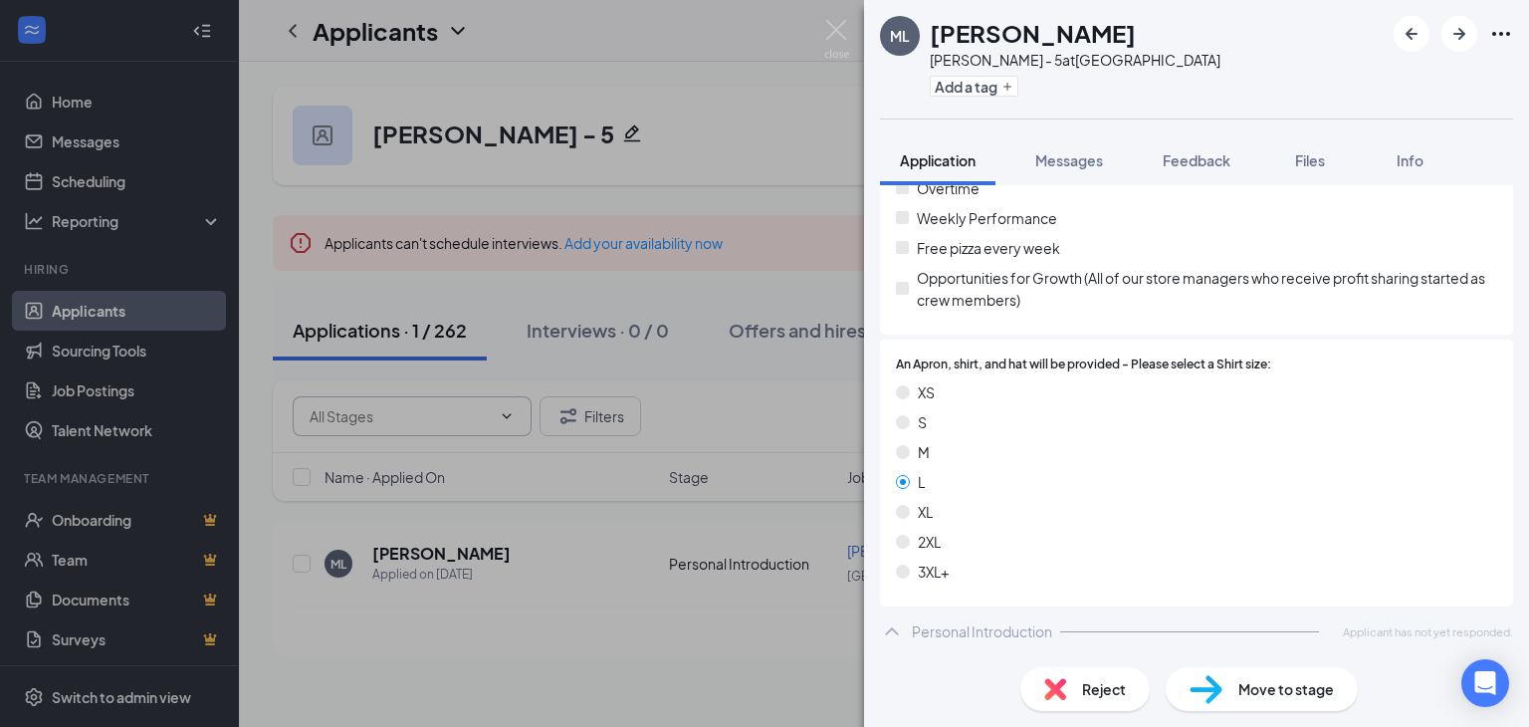
scroll to position [1680, 0]
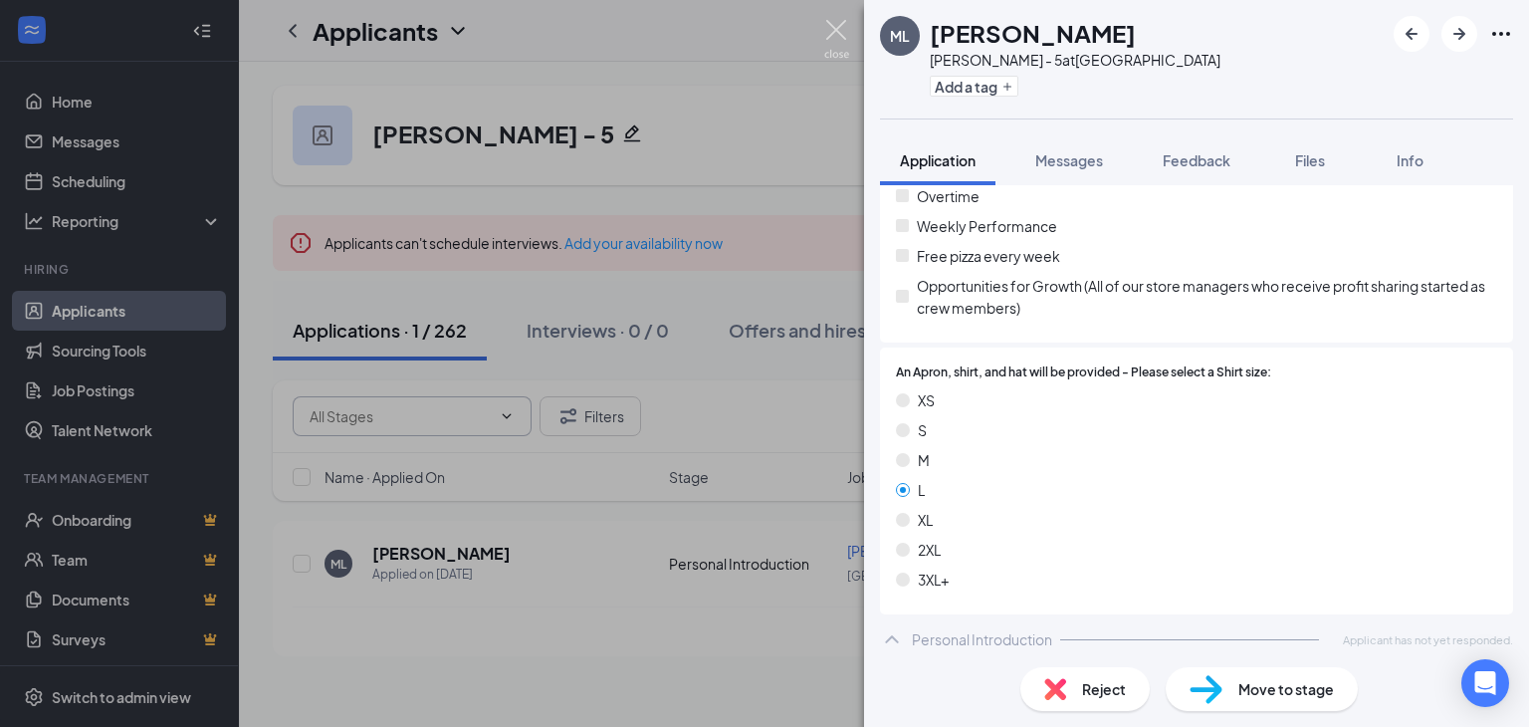
click at [844, 44] on img at bounding box center [836, 39] width 25 height 39
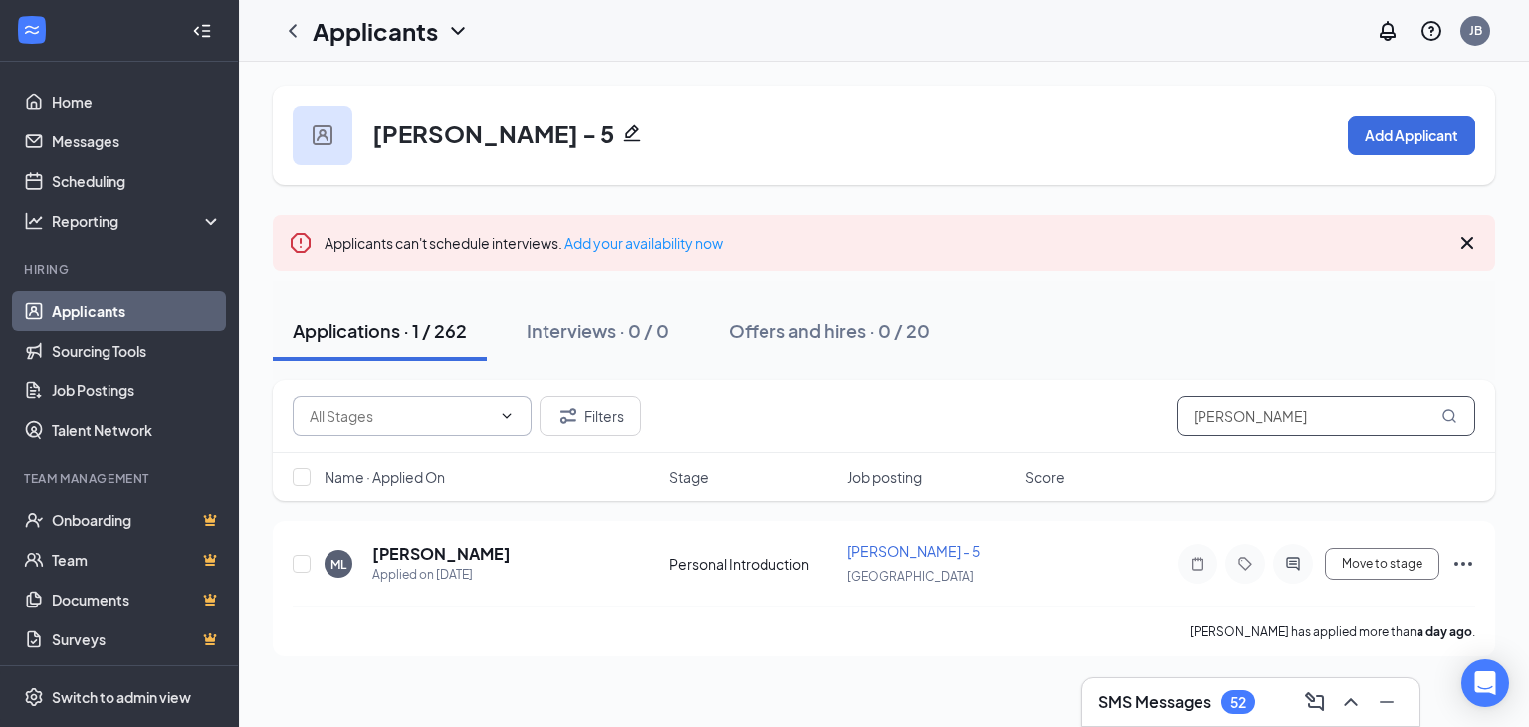
drag, startPoint x: 1279, startPoint y: 419, endPoint x: 1097, endPoint y: 424, distance: 182.3
click at [1099, 424] on div "Application (147) Switch Indeed Email and Phone (3) Personal Introduction (112)…" at bounding box center [884, 416] width 1183 height 40
paste input "ahoganii Locke"
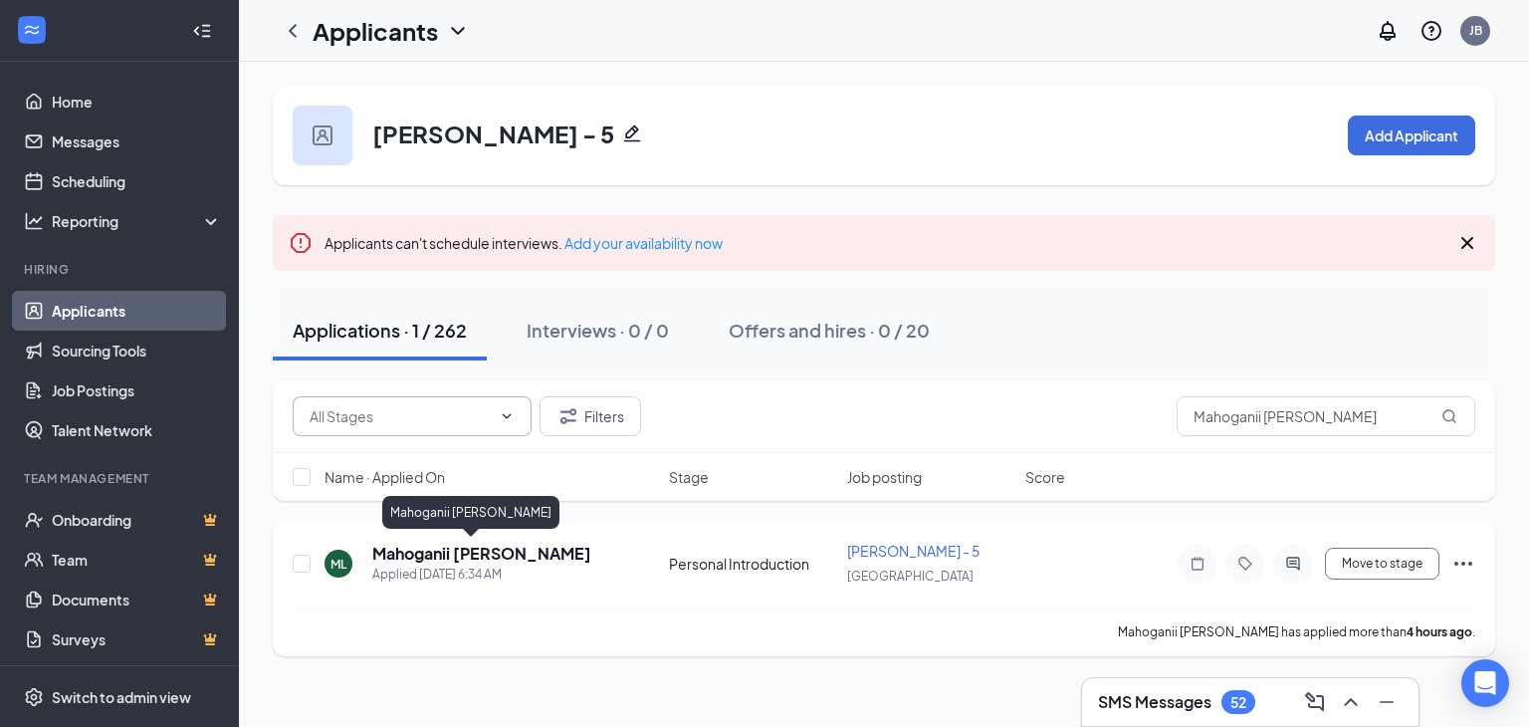
click at [422, 554] on h5 "Mahoganii Locke" at bounding box center [481, 554] width 219 height 22
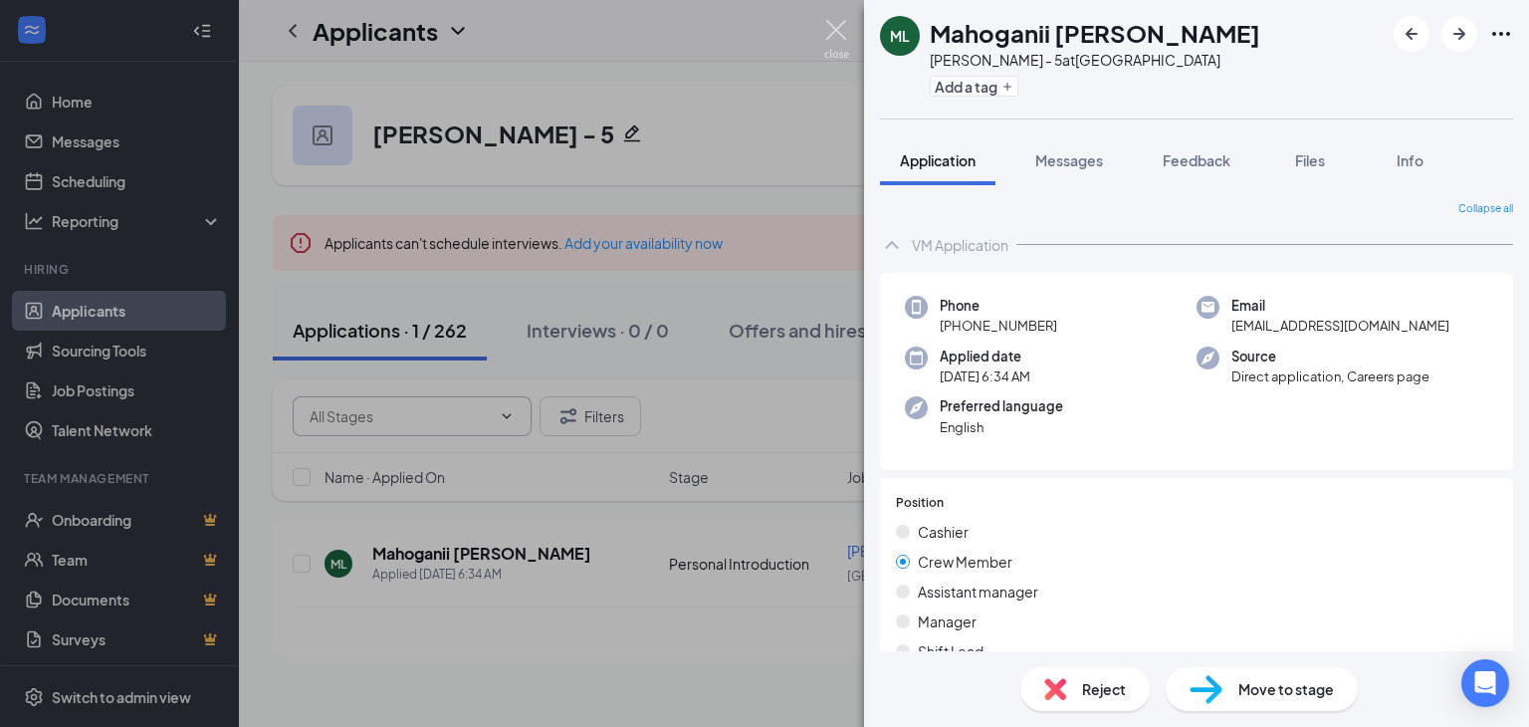
click at [836, 31] on img at bounding box center [836, 39] width 25 height 39
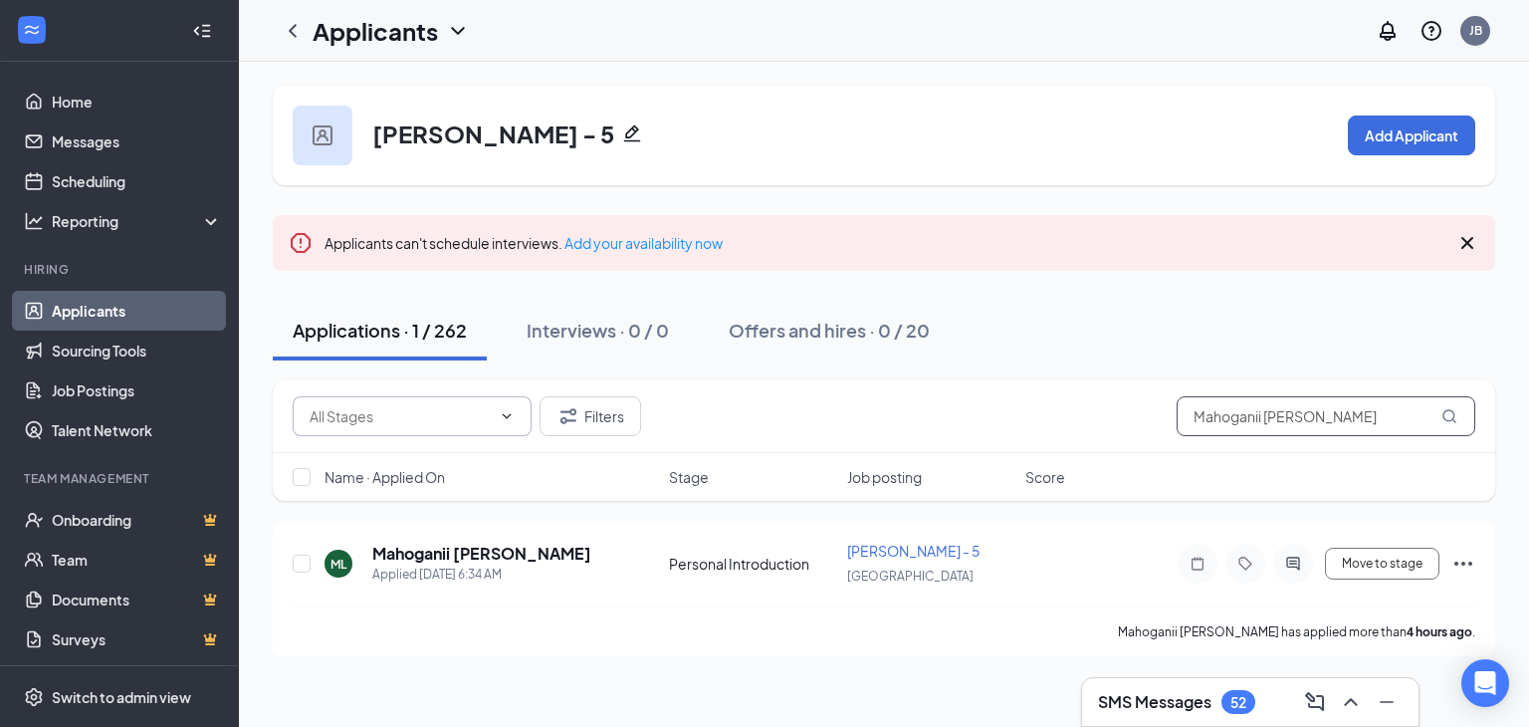
drag, startPoint x: 1247, startPoint y: 420, endPoint x: 1078, endPoint y: 439, distance: 170.3
click at [1094, 437] on div "Application (147) Switch Indeed Email and Phone (3) Personal Introduction (112)…" at bounding box center [884, 416] width 1223 height 73
paste input "https://admin.hireflix.com/en/jobs/65a94e9b2f98a986c2cfcf13/interview/68c86ab2a…"
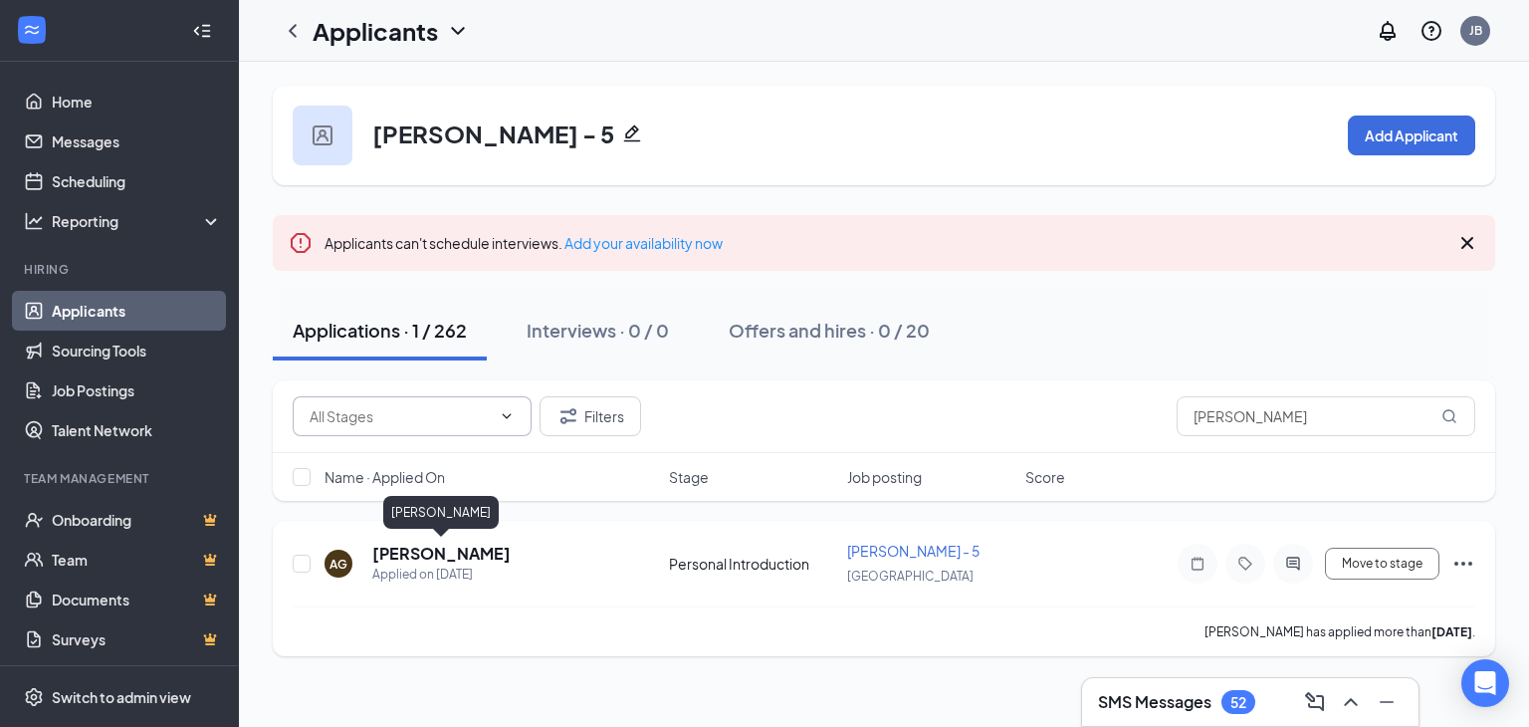
click at [414, 554] on h5 "Antonio Gonzales" at bounding box center [441, 554] width 138 height 22
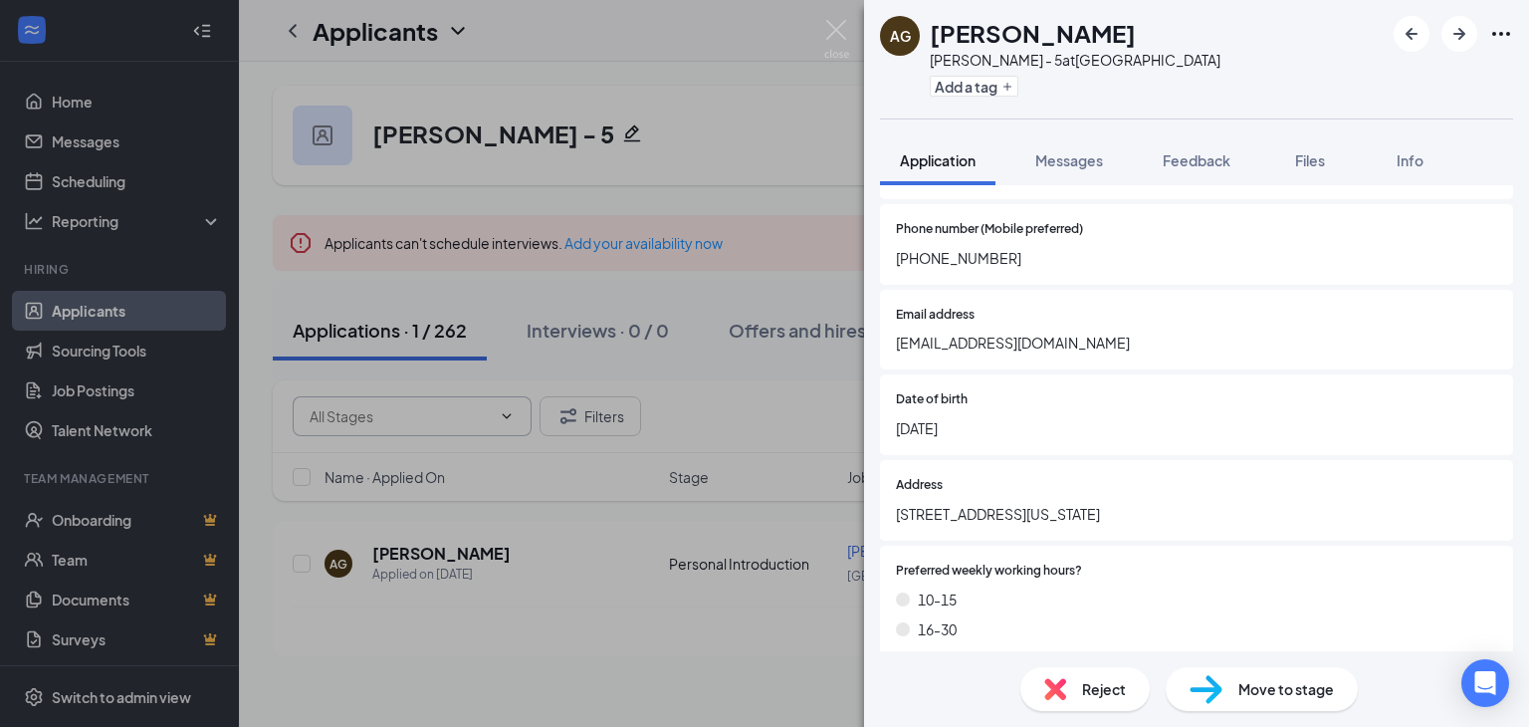
scroll to position [697, 0]
click at [1011, 426] on span "December 16, 1994" at bounding box center [1196, 429] width 601 height 22
click at [844, 29] on img at bounding box center [836, 39] width 25 height 39
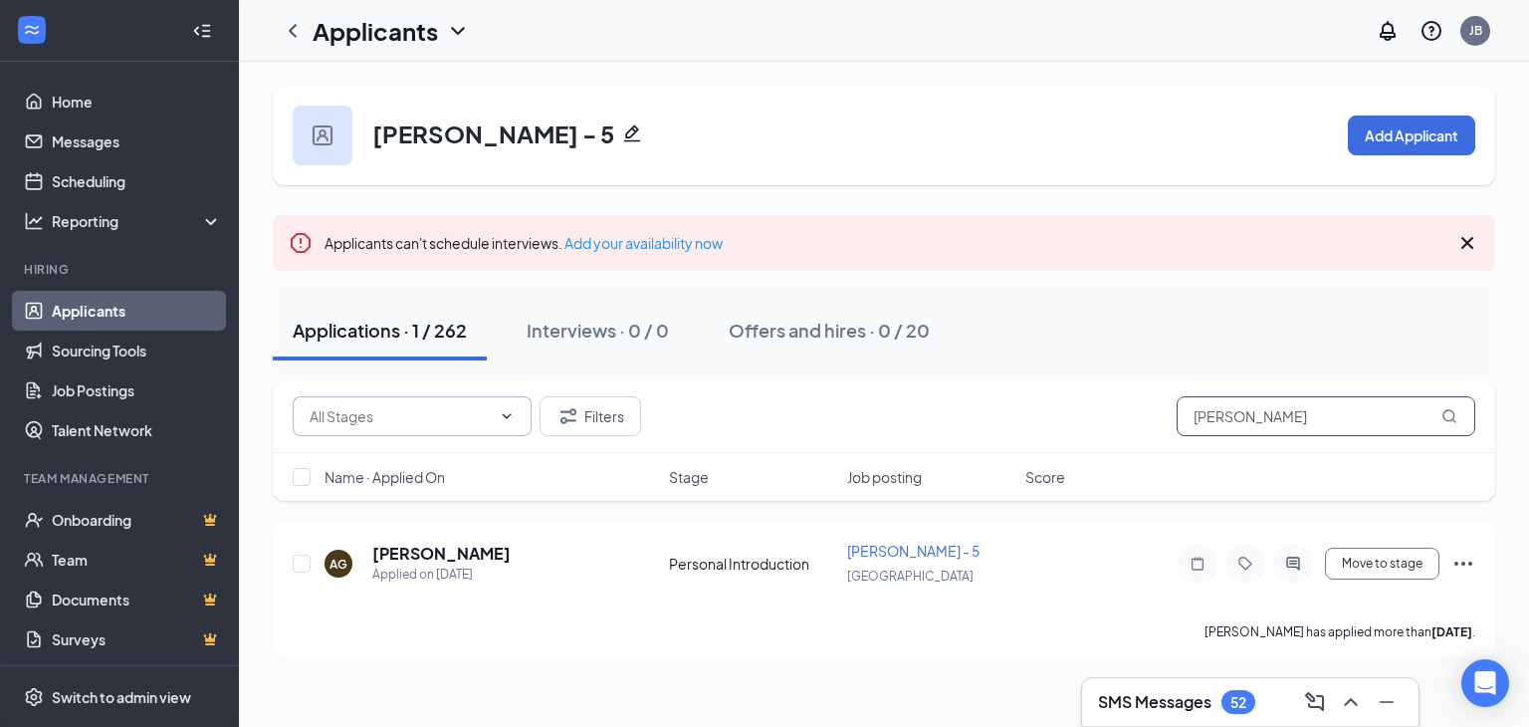
drag, startPoint x: 1335, startPoint y: 415, endPoint x: 996, endPoint y: 396, distance: 340.0
click at [998, 396] on div "Application (147) Switch Indeed Email and Phone (3) Personal Introduction (112)…" at bounding box center [884, 416] width 1183 height 40
paste input "[PERSON_NAME]"
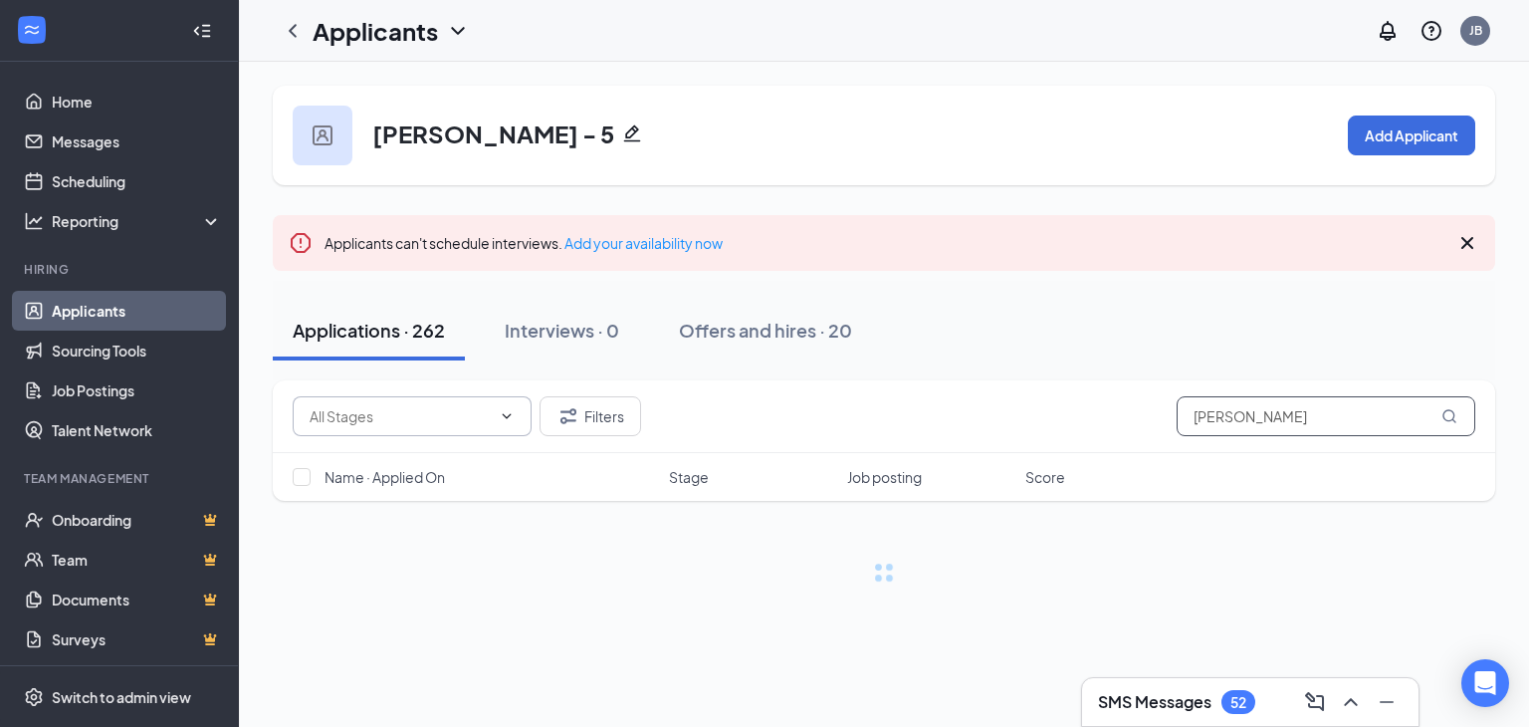
type input "[PERSON_NAME]"
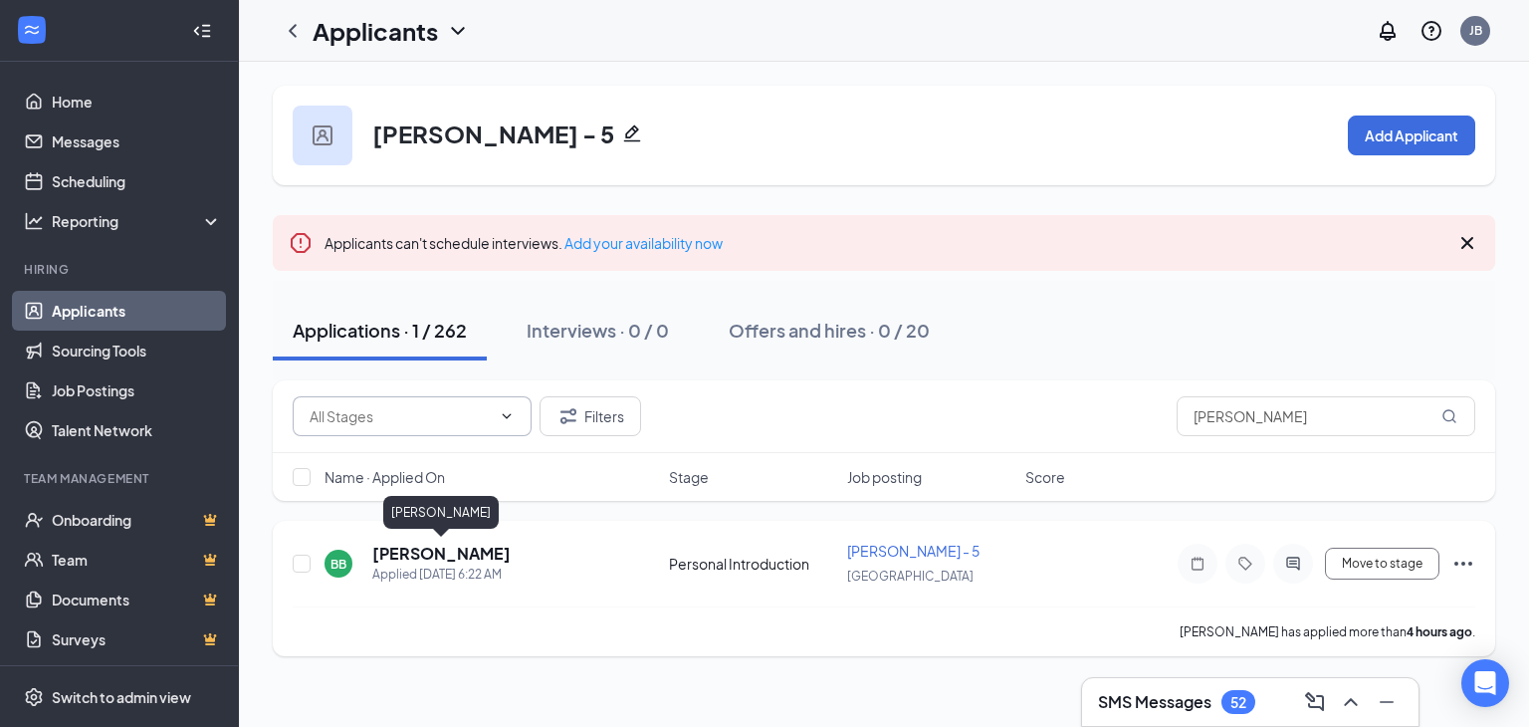
click at [487, 559] on h5 "[PERSON_NAME]" at bounding box center [441, 554] width 138 height 22
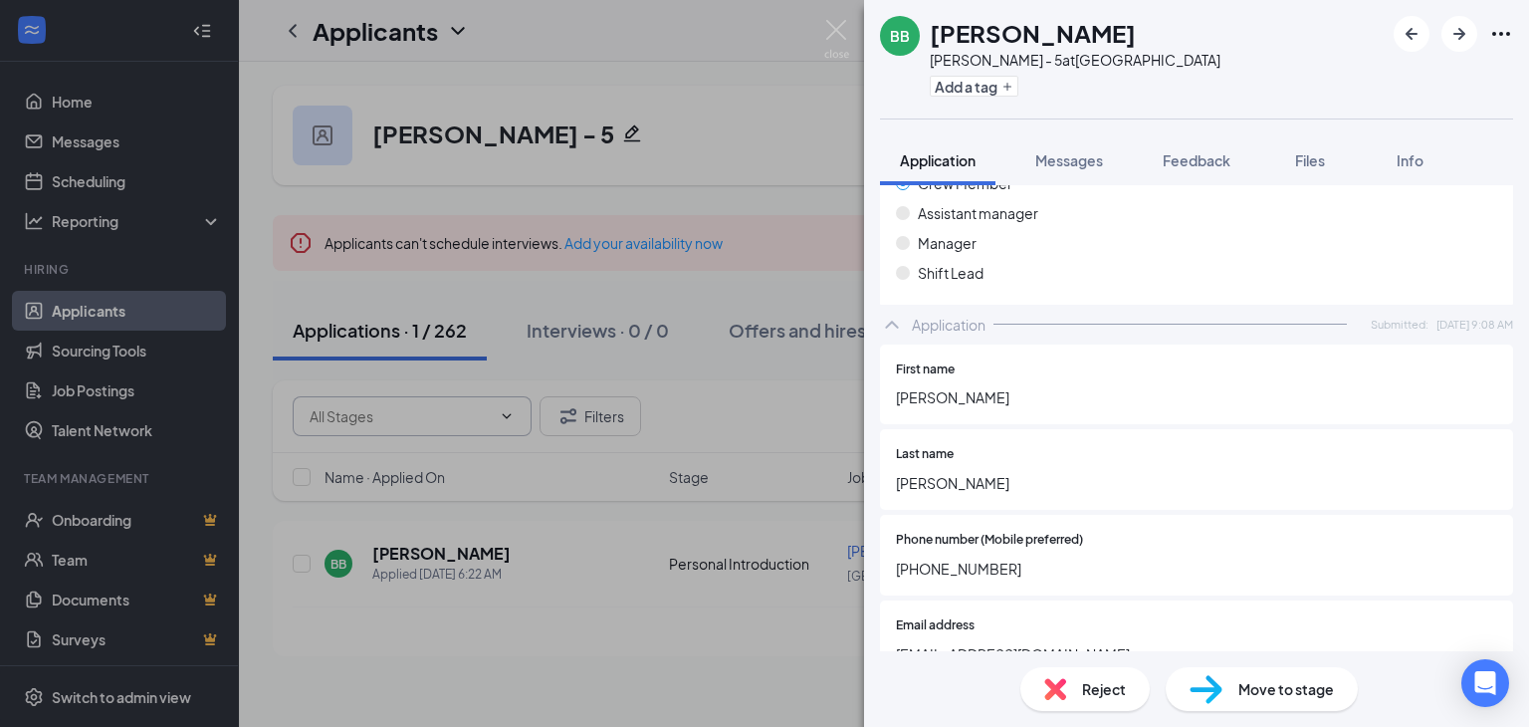
scroll to position [498, 0]
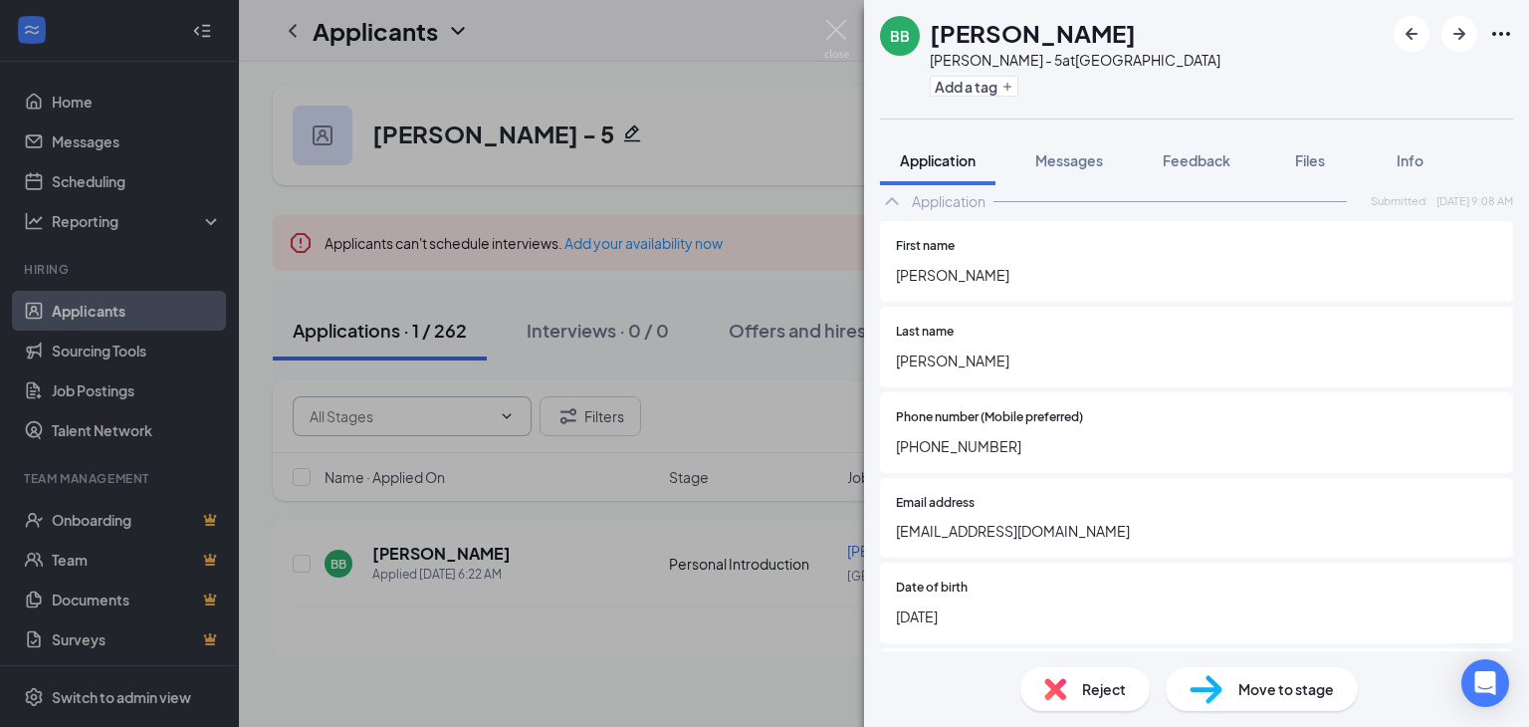
drag, startPoint x: 1023, startPoint y: 631, endPoint x: 880, endPoint y: 635, distance: 143.4
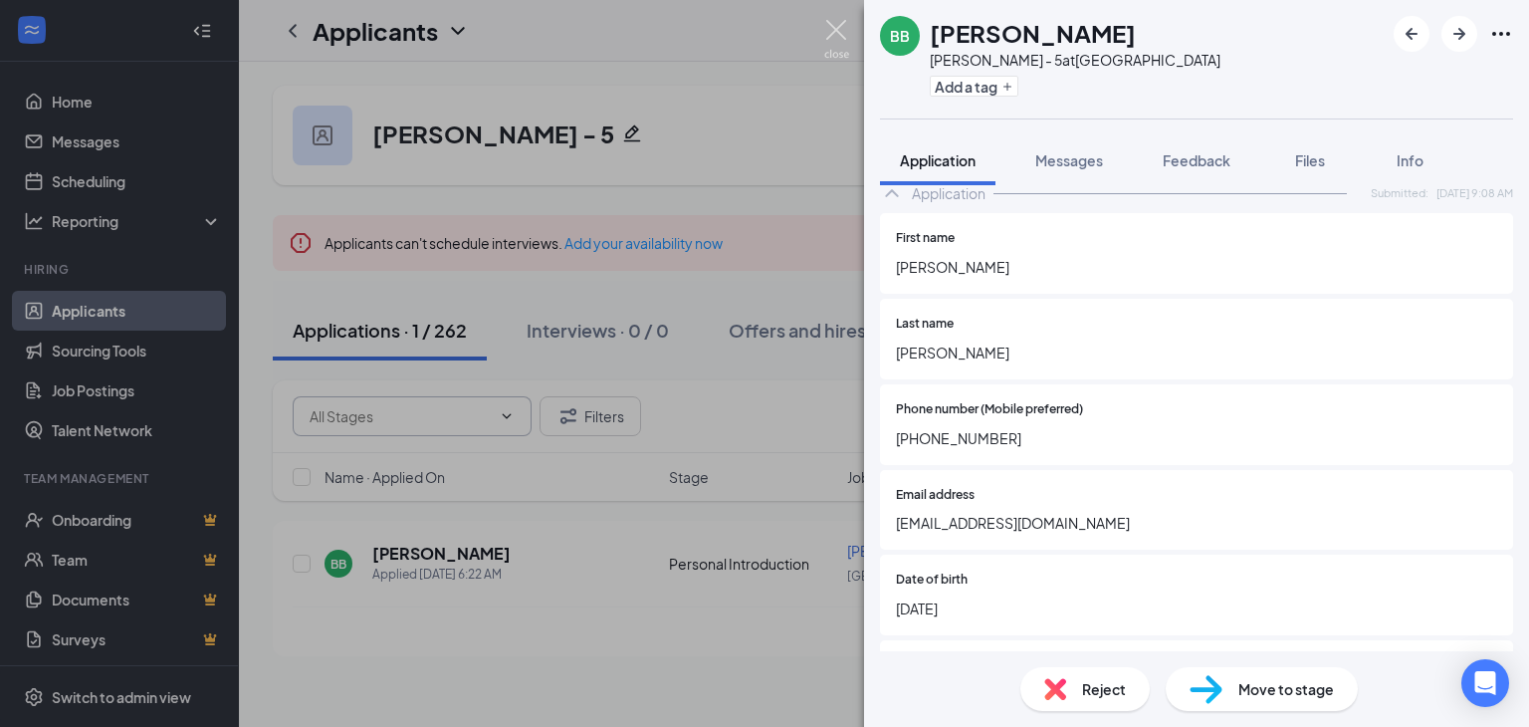
click at [834, 32] on img at bounding box center [836, 39] width 25 height 39
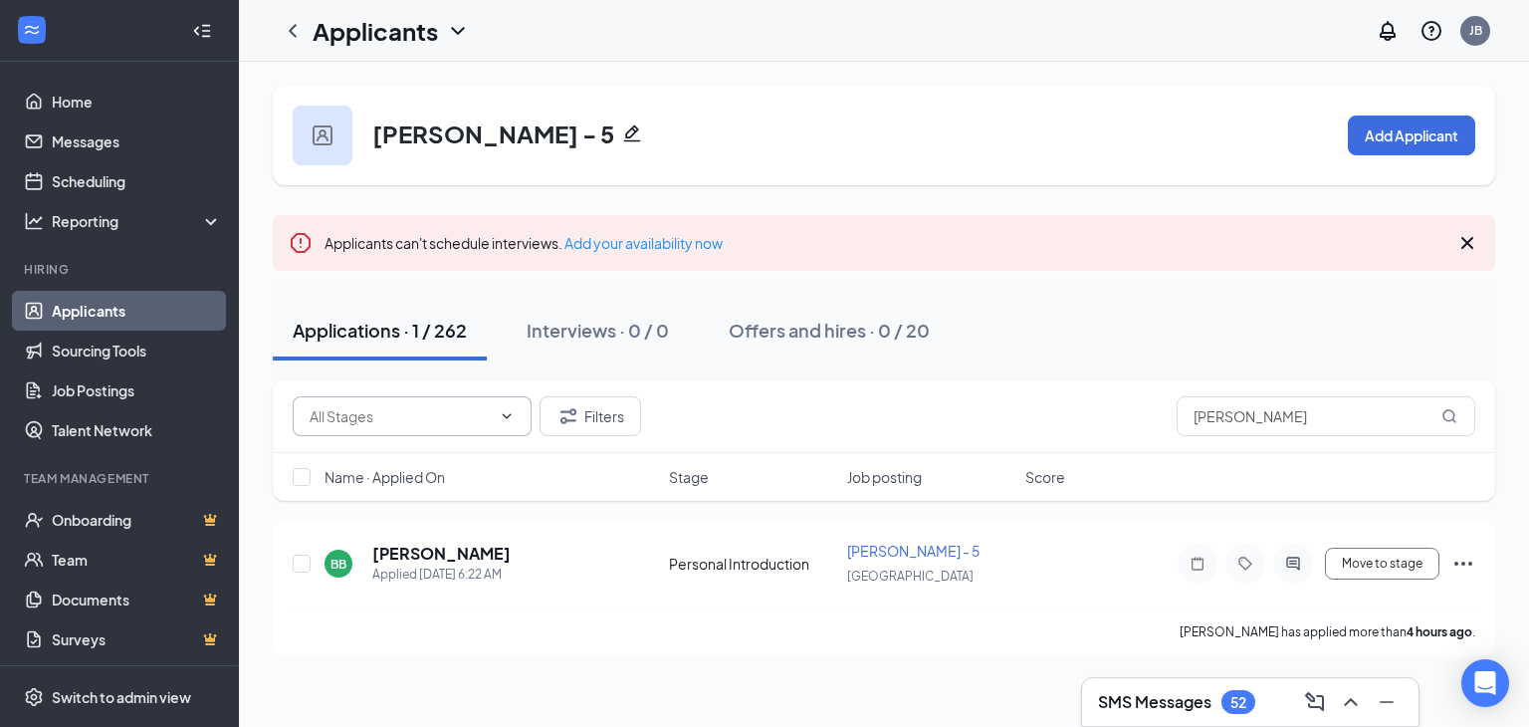
click at [507, 419] on icon "ChevronDown" at bounding box center [507, 416] width 16 height 16
click at [690, 116] on div "Morse - 5 Add Applicant" at bounding box center [884, 136] width 1223 height 100
click at [139, 380] on link "Job Postings" at bounding box center [137, 390] width 170 height 40
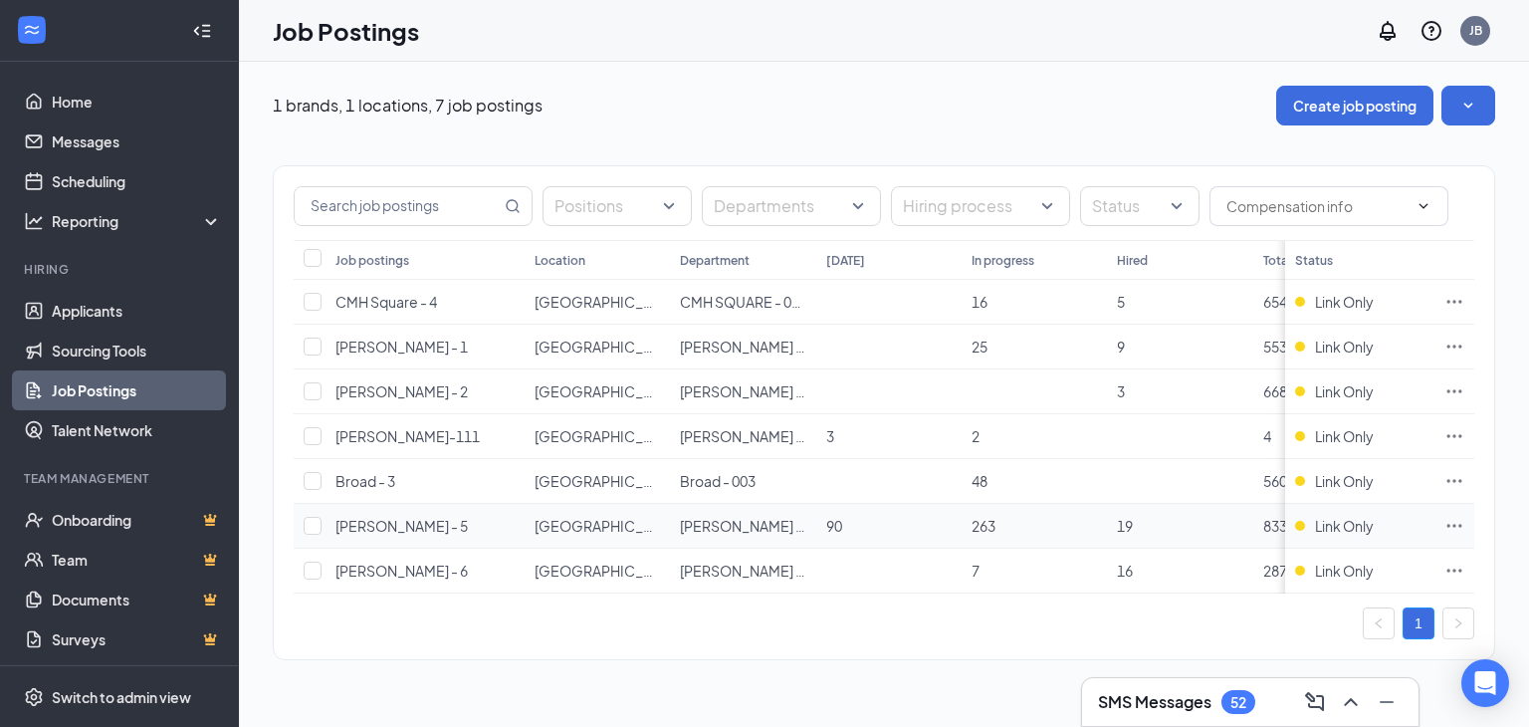
click at [1452, 526] on icon "Ellipses" at bounding box center [1455, 526] width 20 height 20
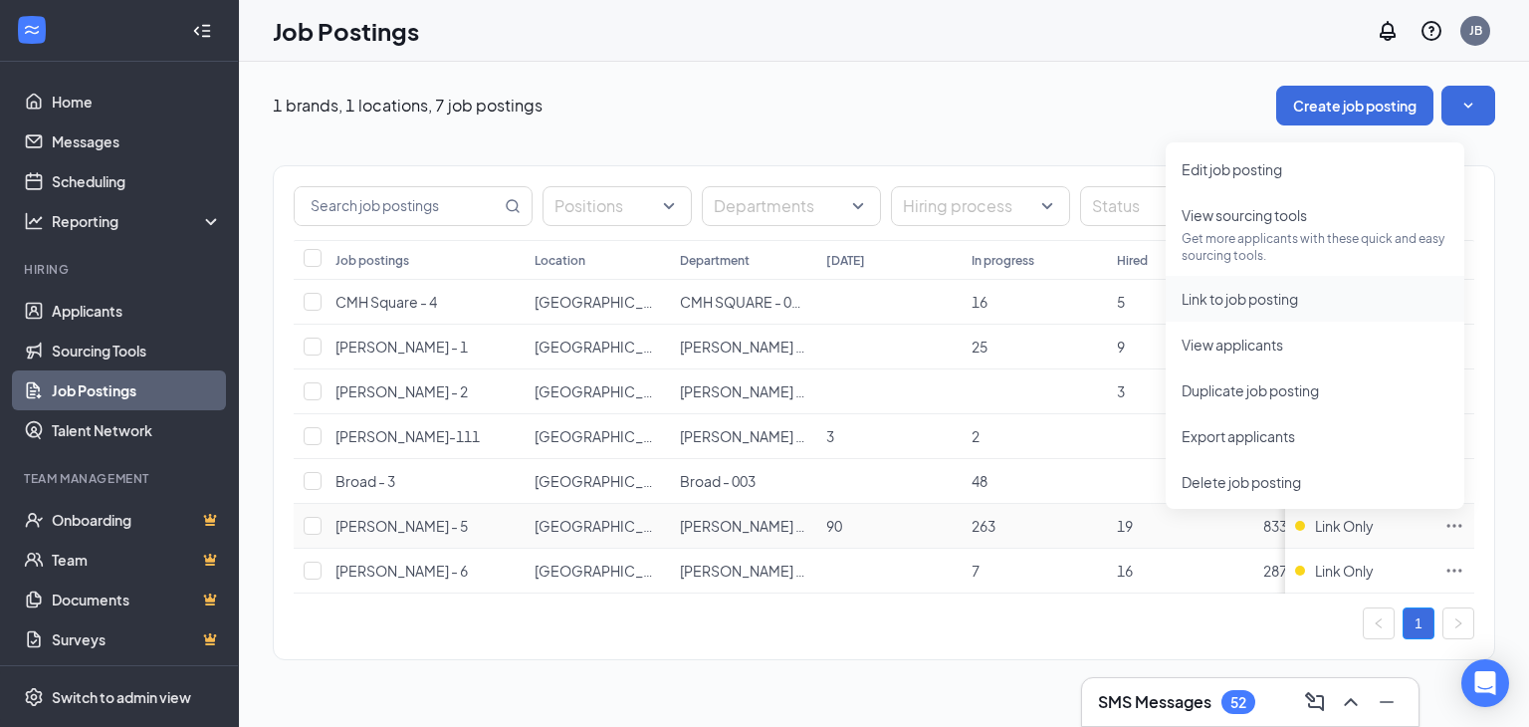
click at [1230, 306] on span "Link to job posting" at bounding box center [1240, 299] width 116 height 18
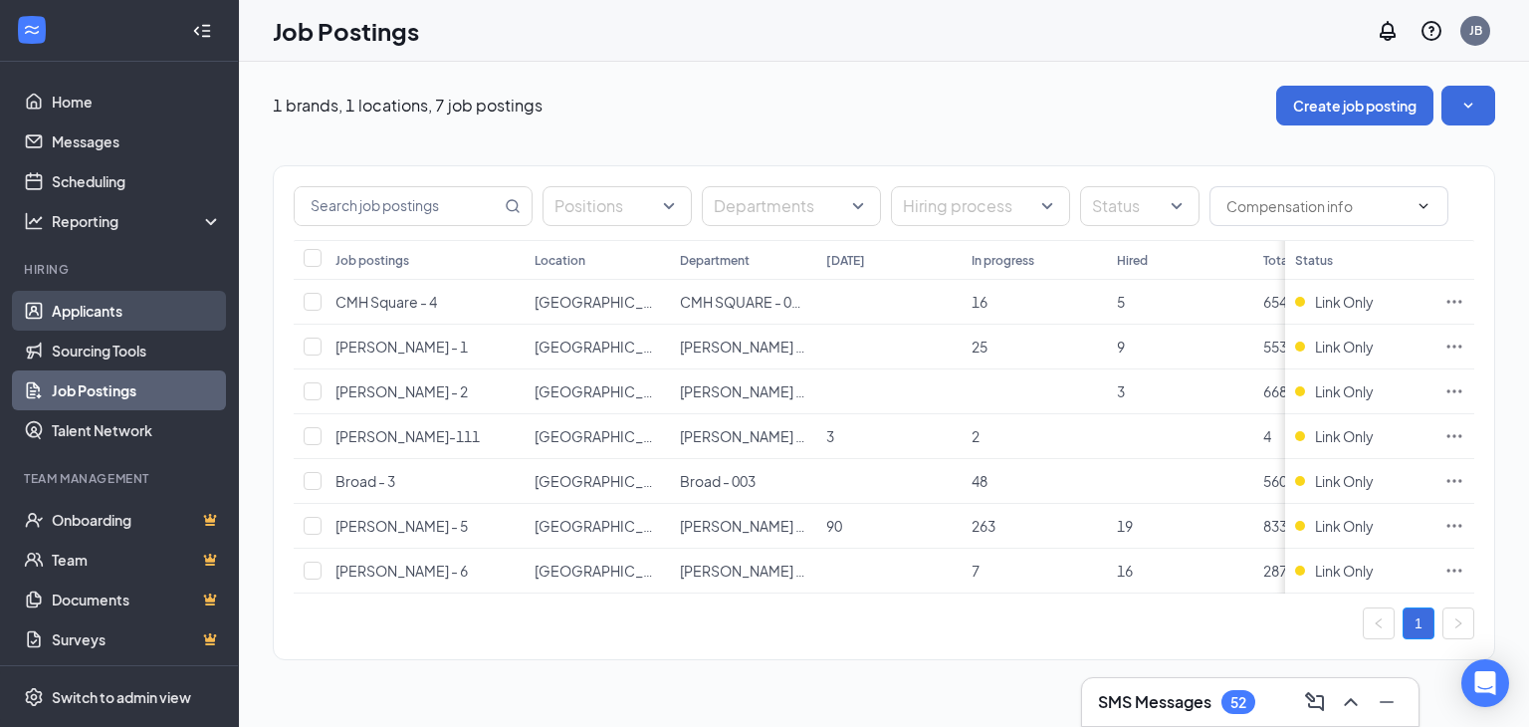
click at [95, 298] on link "Applicants" at bounding box center [137, 311] width 170 height 40
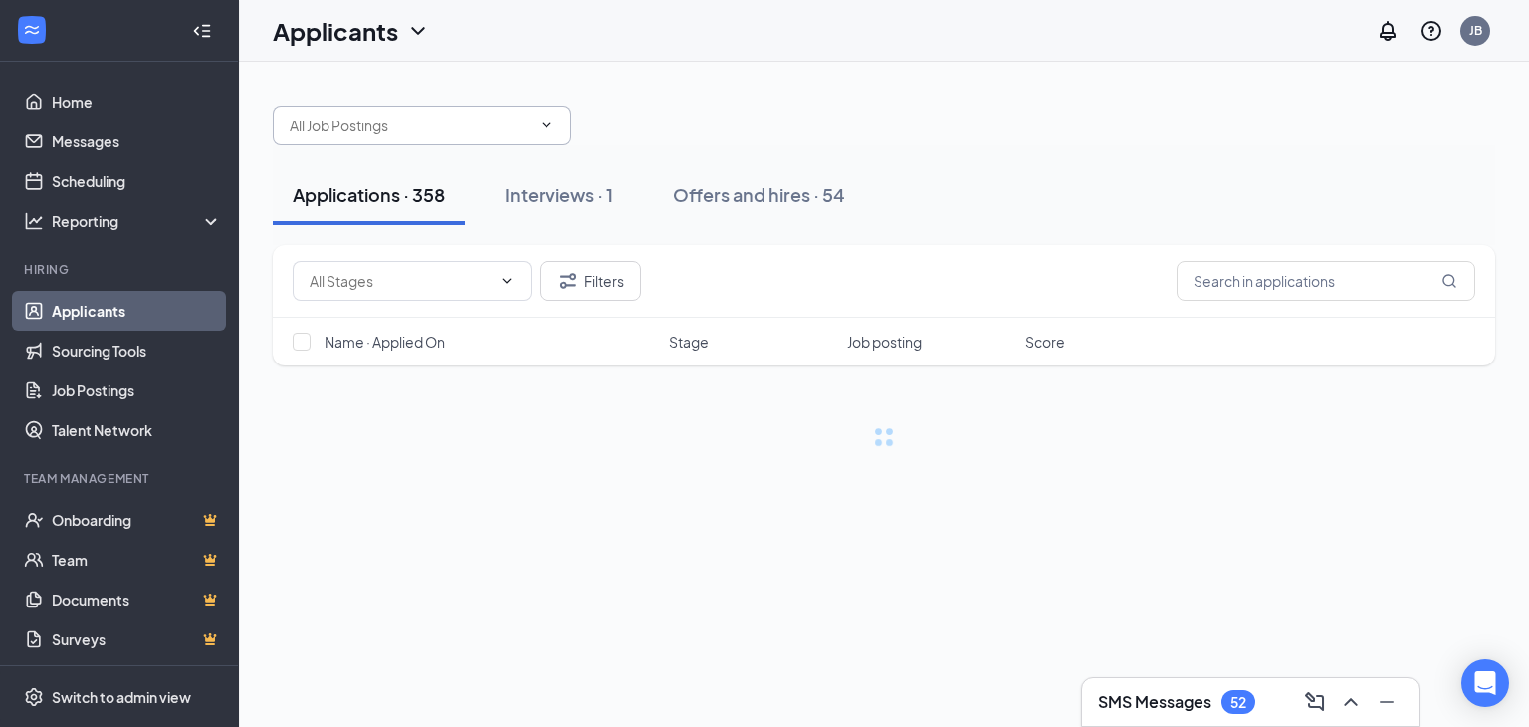
click at [382, 120] on input "text" at bounding box center [410, 125] width 241 height 22
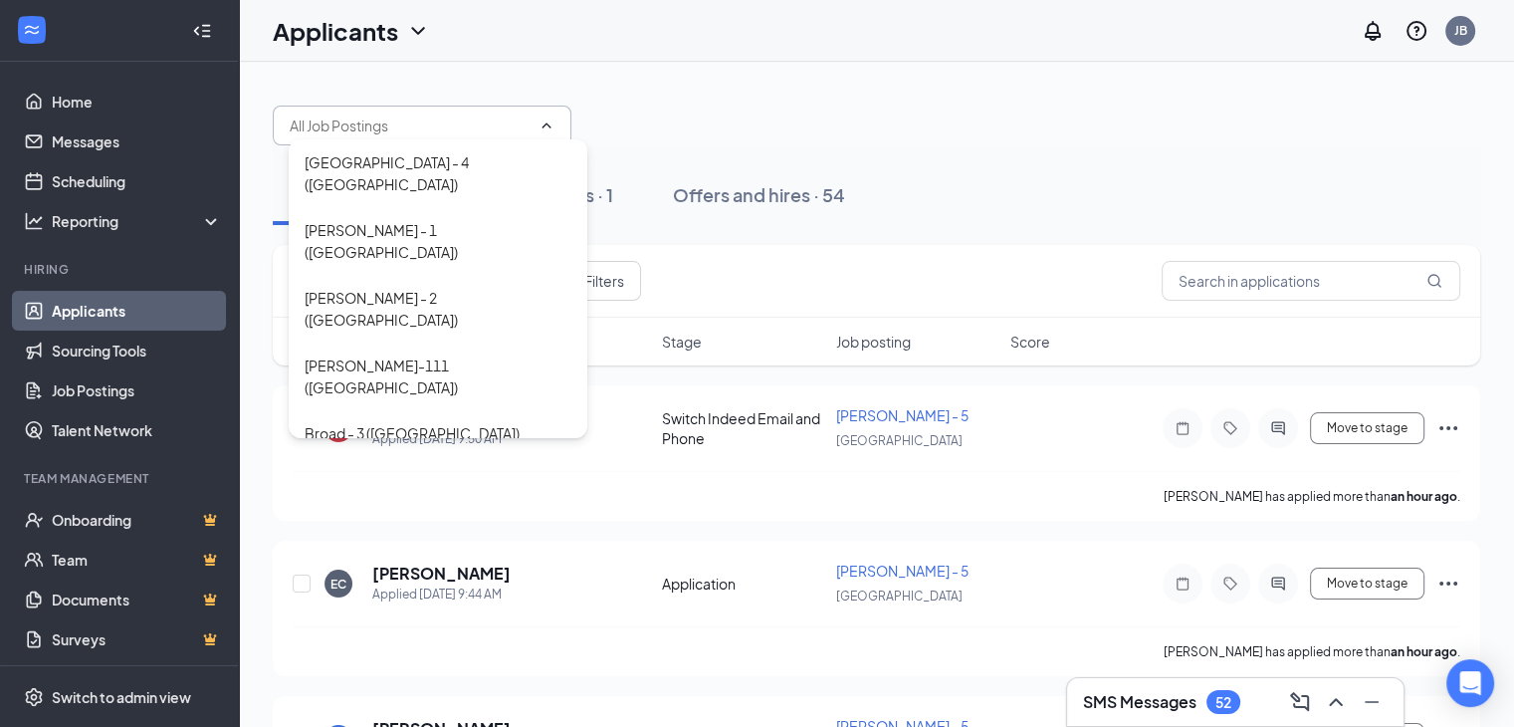
click at [404, 468] on div "Morse - 5 (USA)" at bounding box center [438, 490] width 267 height 44
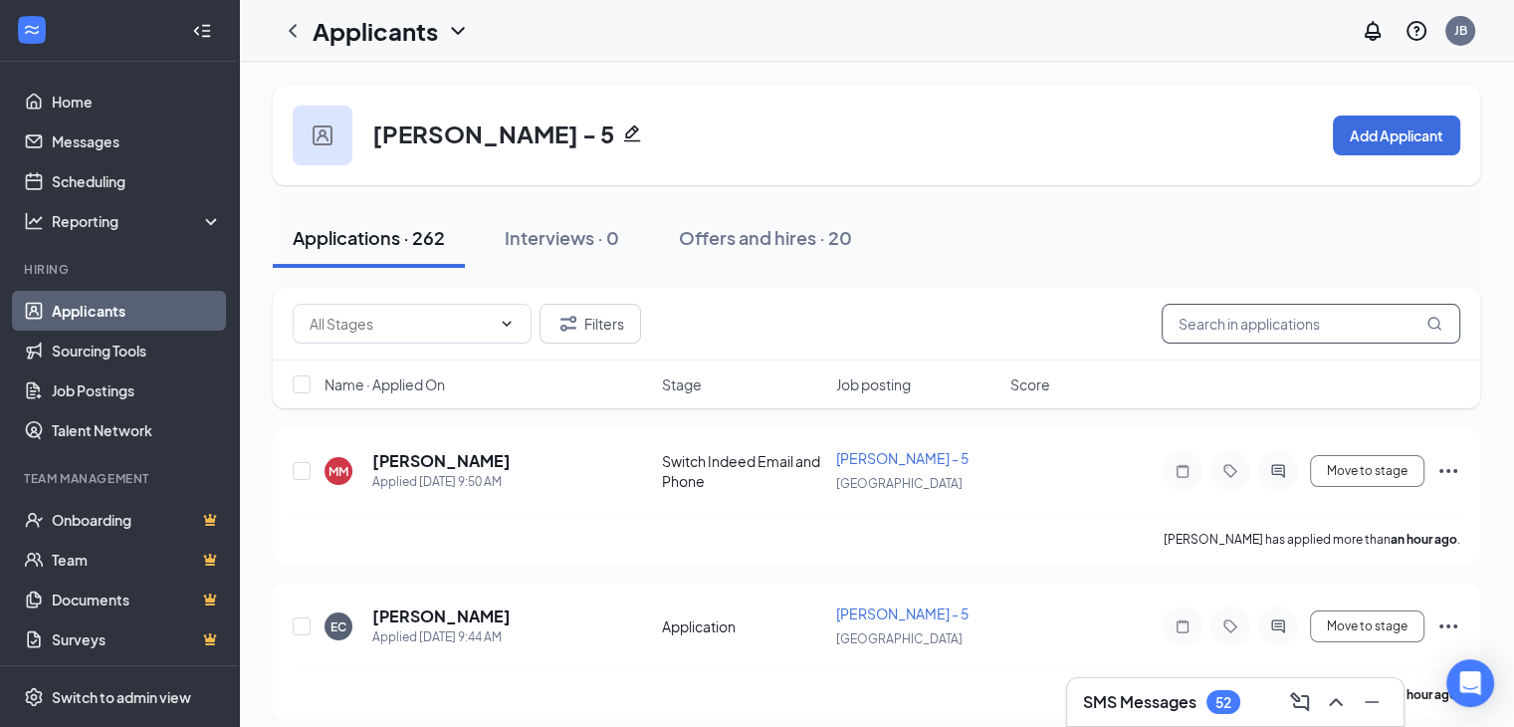
click at [1258, 326] on input "text" at bounding box center [1311, 324] width 299 height 40
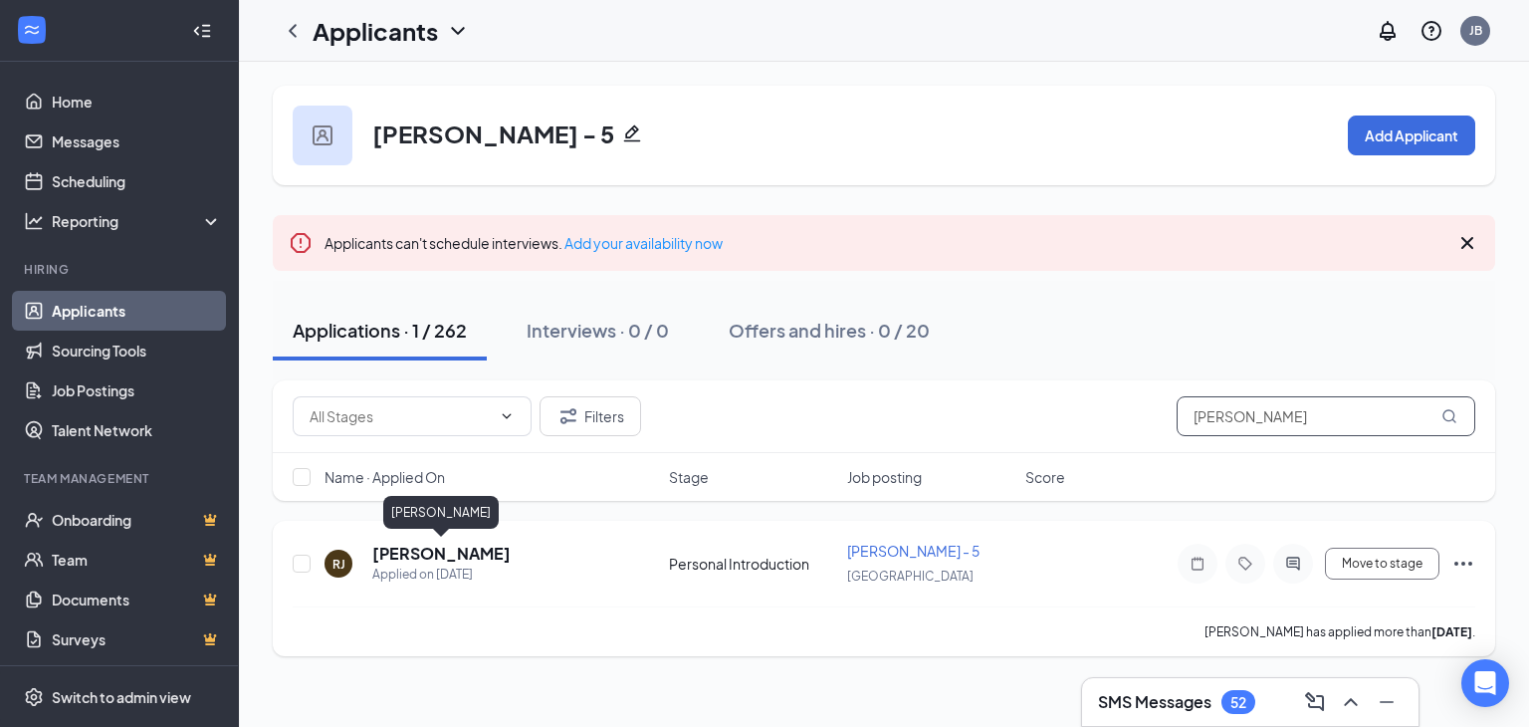
type input "rosha"
click at [471, 555] on h5 "Roshawn Jackson" at bounding box center [441, 554] width 138 height 22
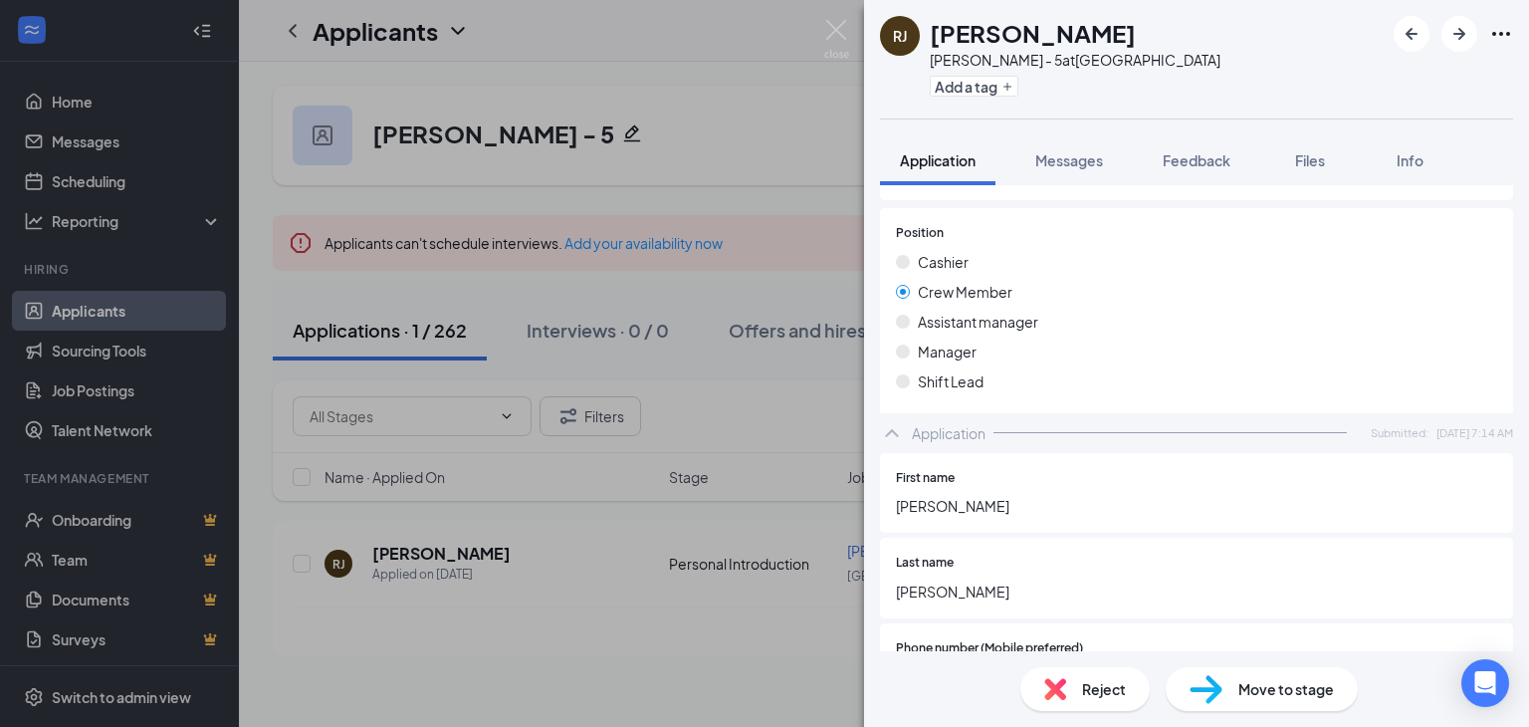
scroll to position [597, 0]
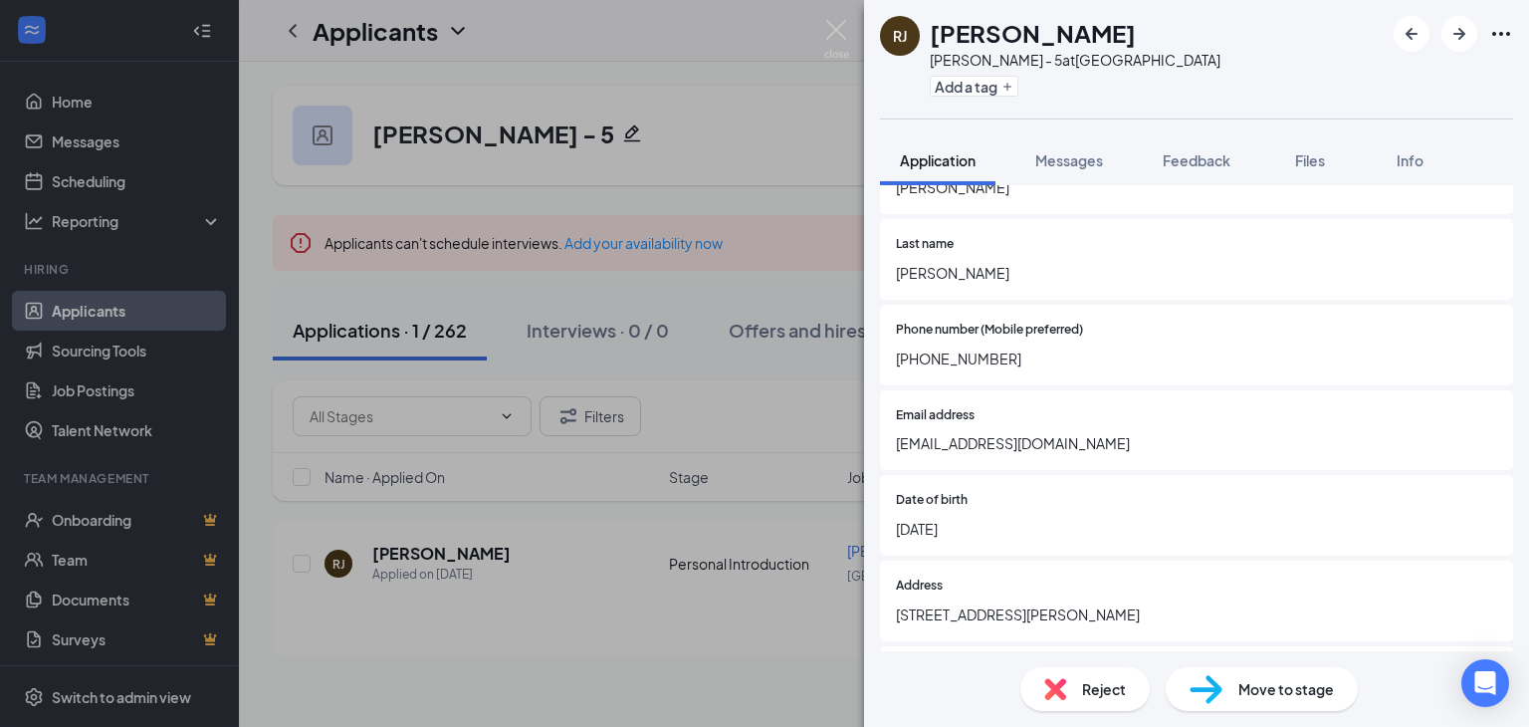
click at [997, 33] on h1 "Roshawn Jackson" at bounding box center [1033, 33] width 206 height 34
click at [1234, 683] on div "Move to stage" at bounding box center [1262, 689] width 192 height 44
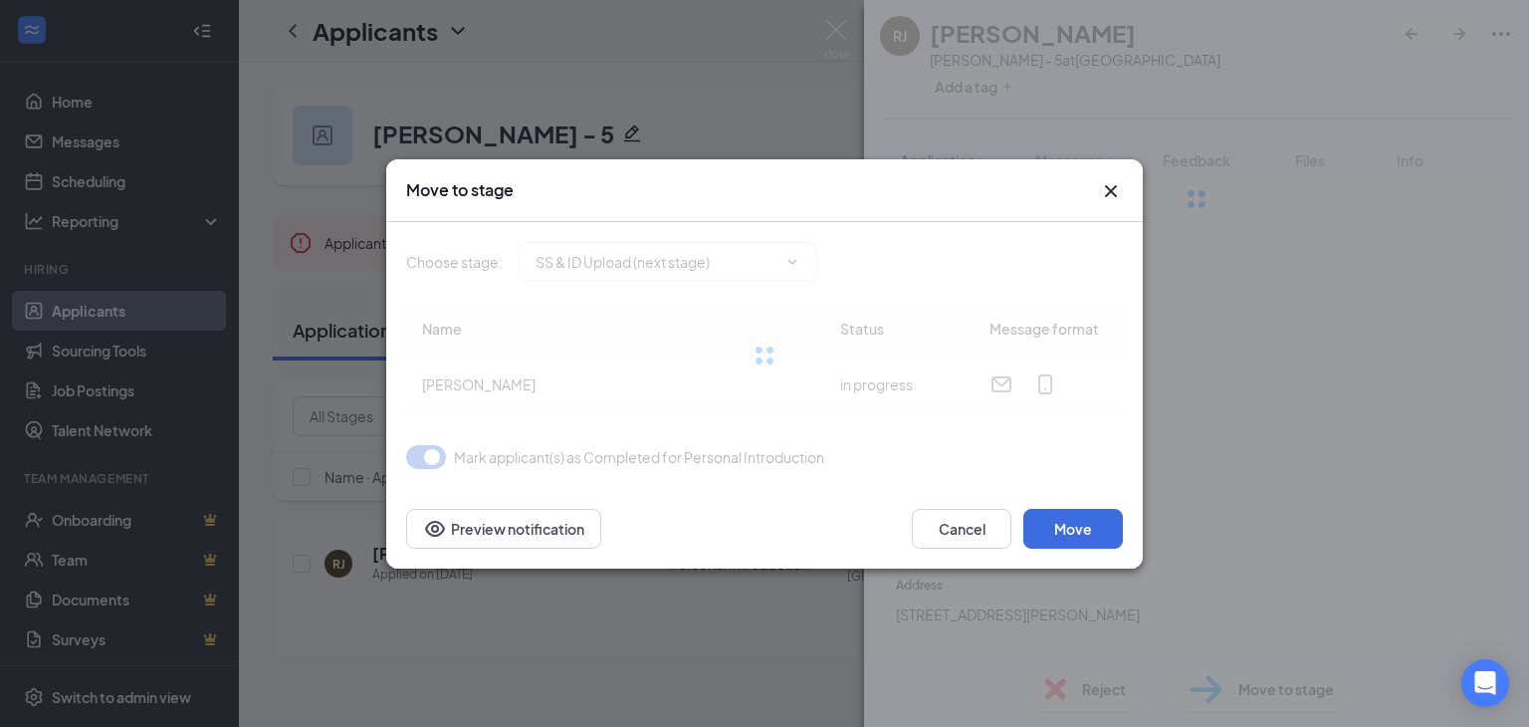
type input "SS & ID Upload (next stage)"
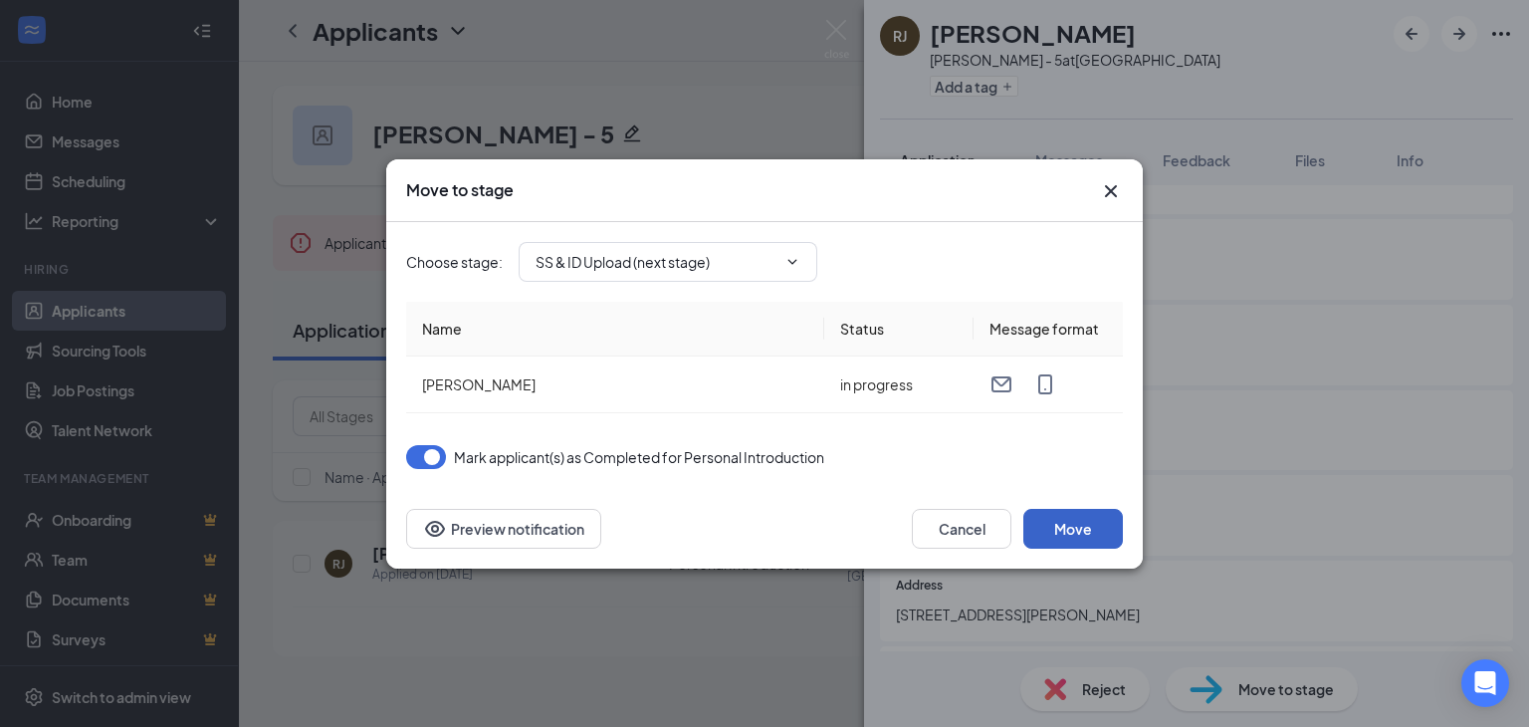
click at [1084, 528] on button "Move" at bounding box center [1073, 529] width 100 height 40
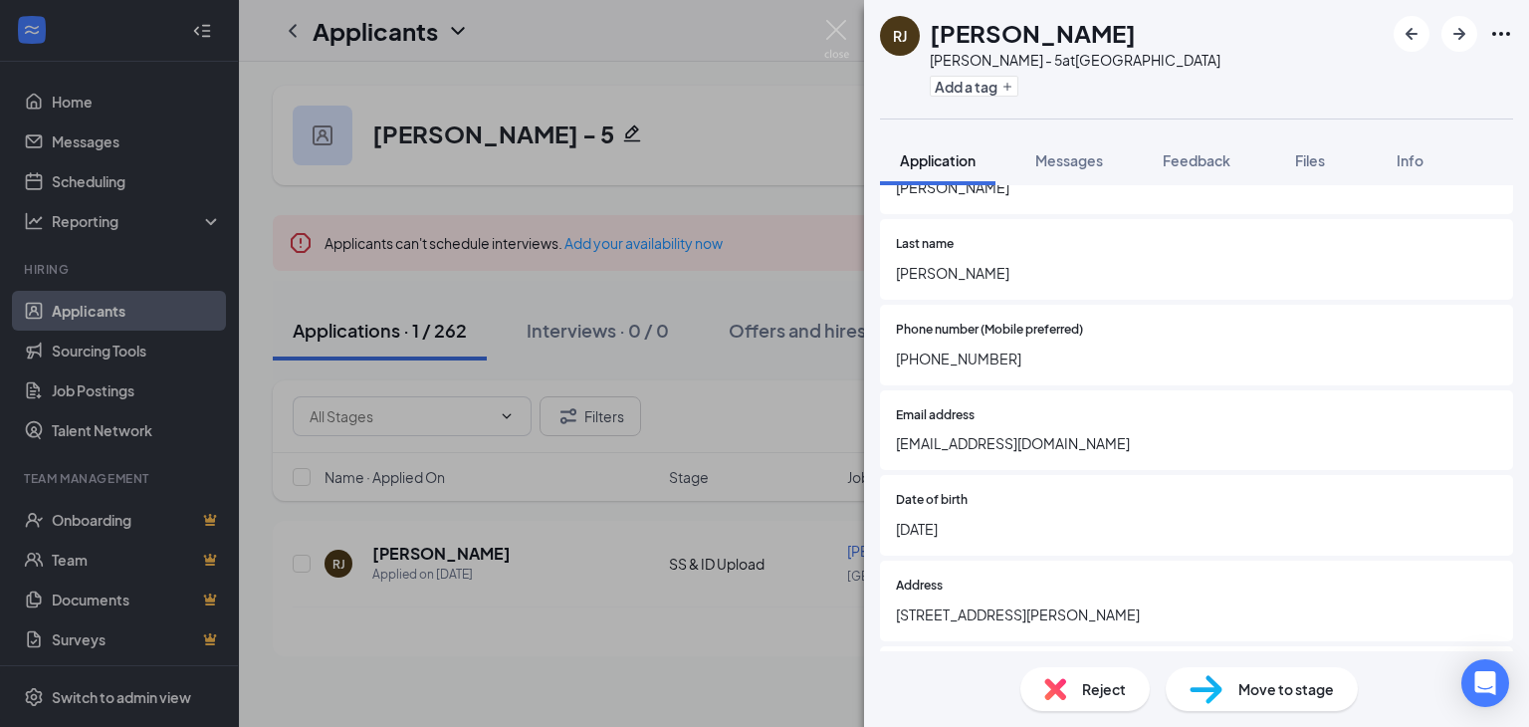
click at [1248, 690] on span "Move to stage" at bounding box center [1286, 689] width 96 height 22
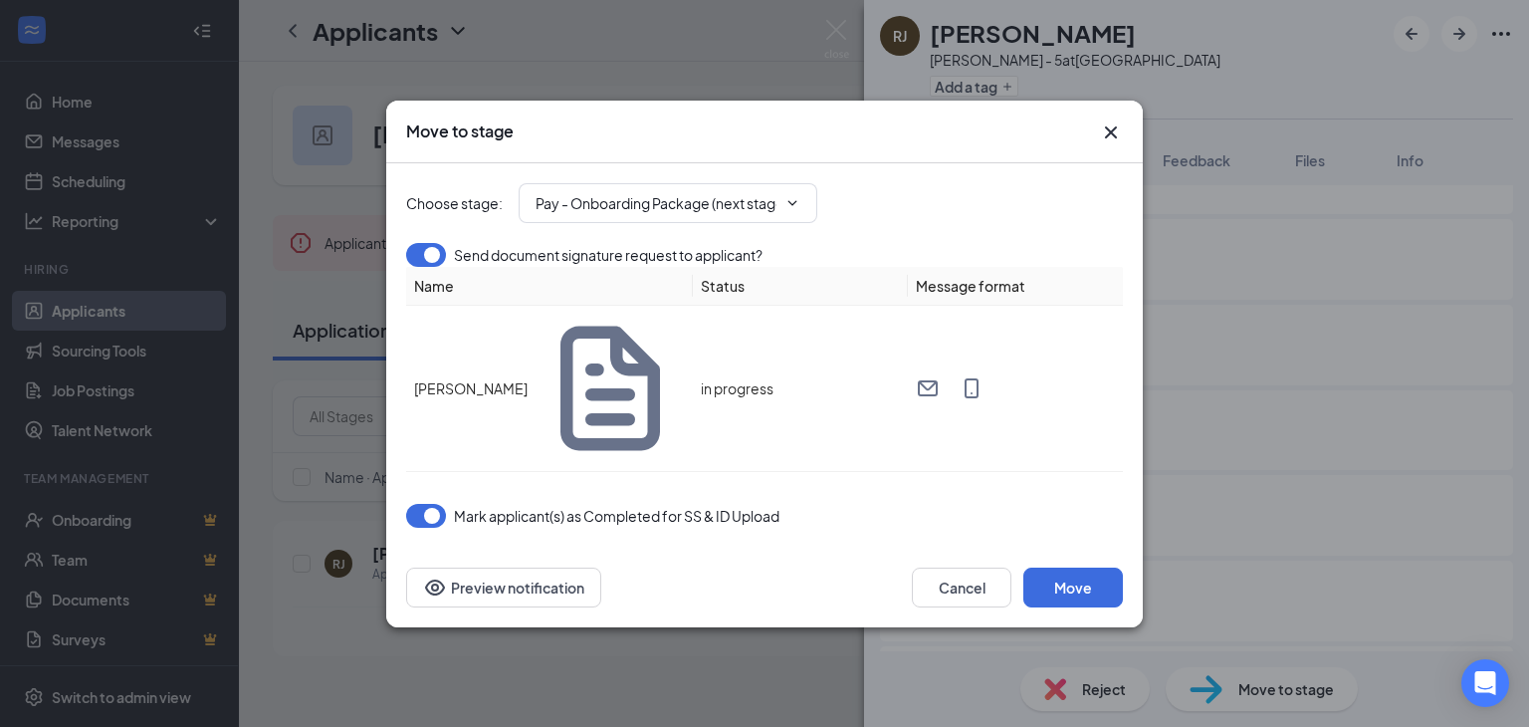
click at [1111, 144] on icon "Cross" at bounding box center [1111, 132] width 24 height 24
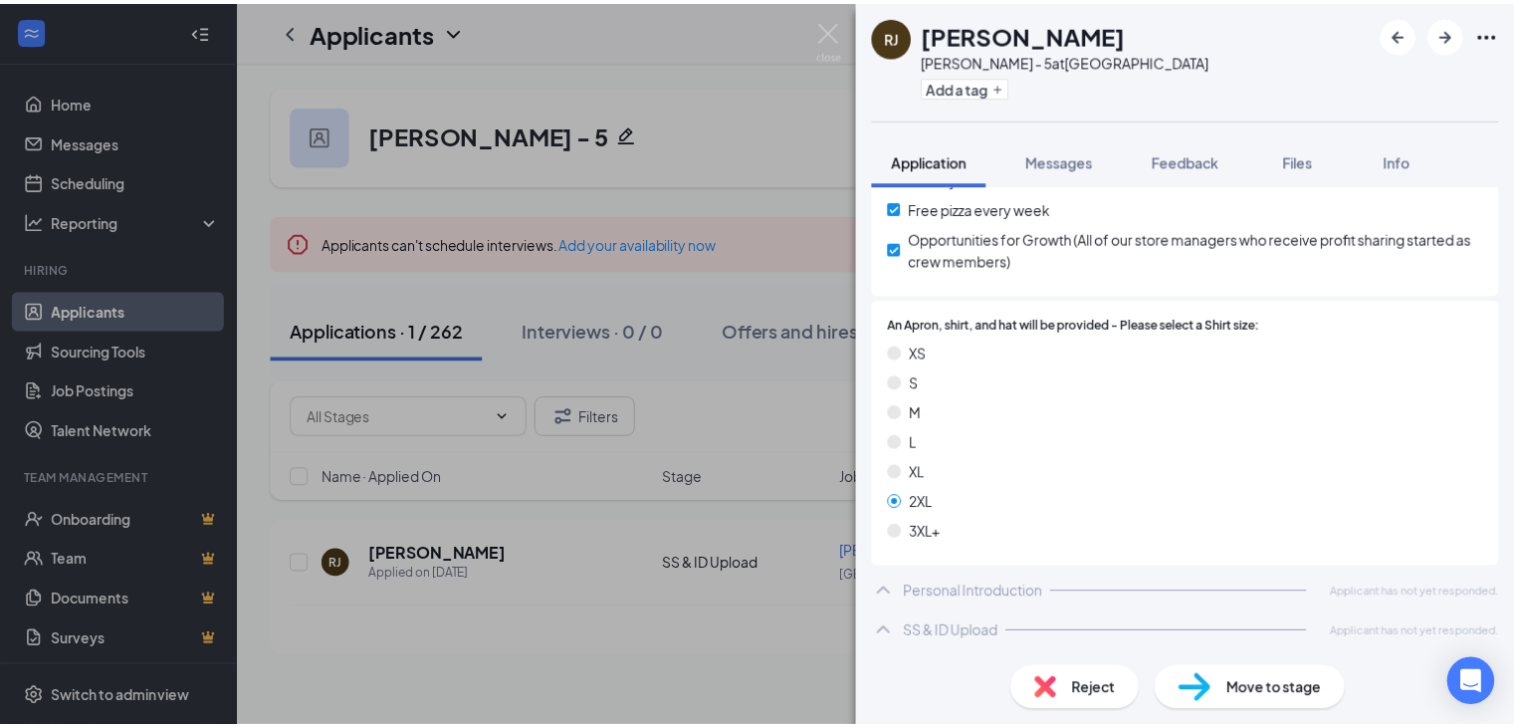
scroll to position [1720, 0]
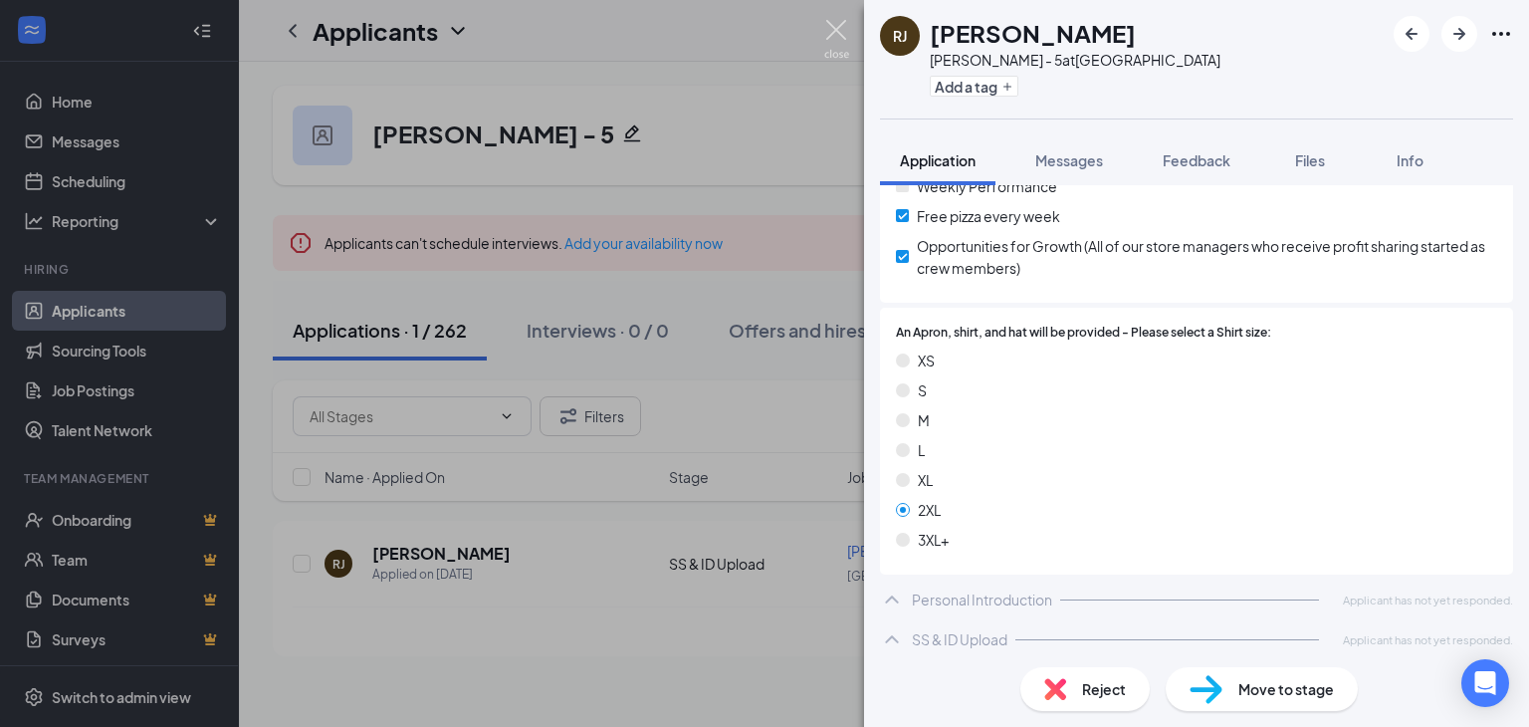
click at [836, 29] on img at bounding box center [836, 39] width 25 height 39
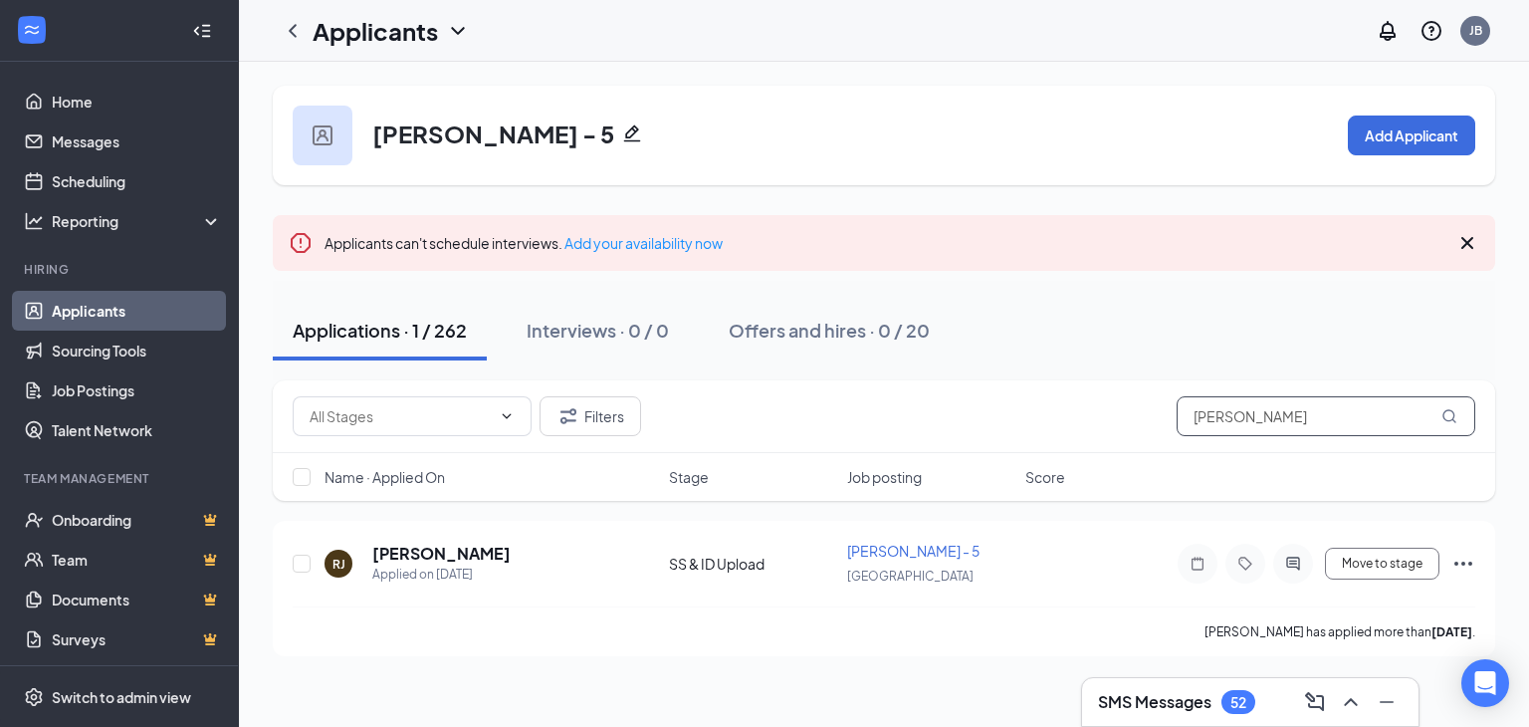
drag, startPoint x: 1231, startPoint y: 415, endPoint x: 1123, endPoint y: 416, distance: 108.5
click at [1123, 416] on div "Filters rosha" at bounding box center [884, 416] width 1183 height 40
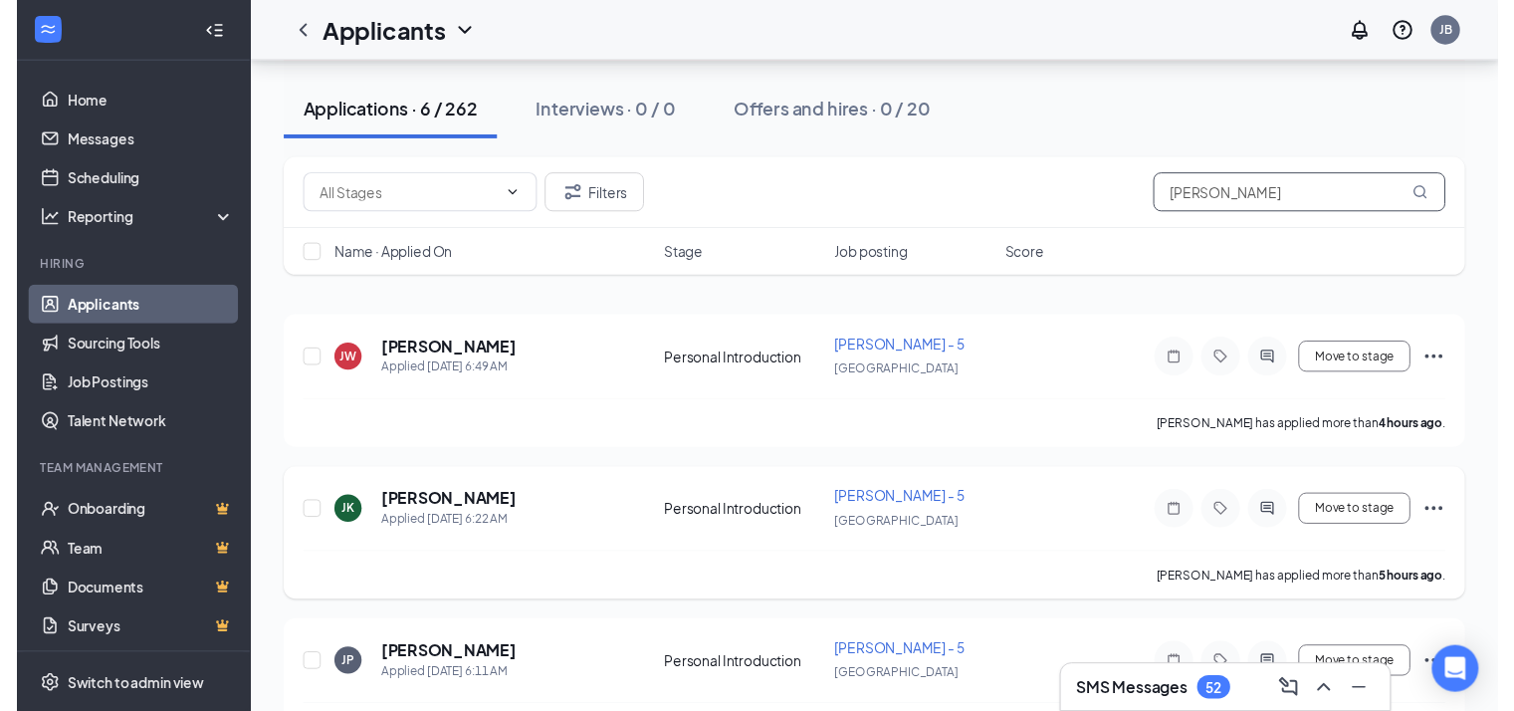
scroll to position [498, 0]
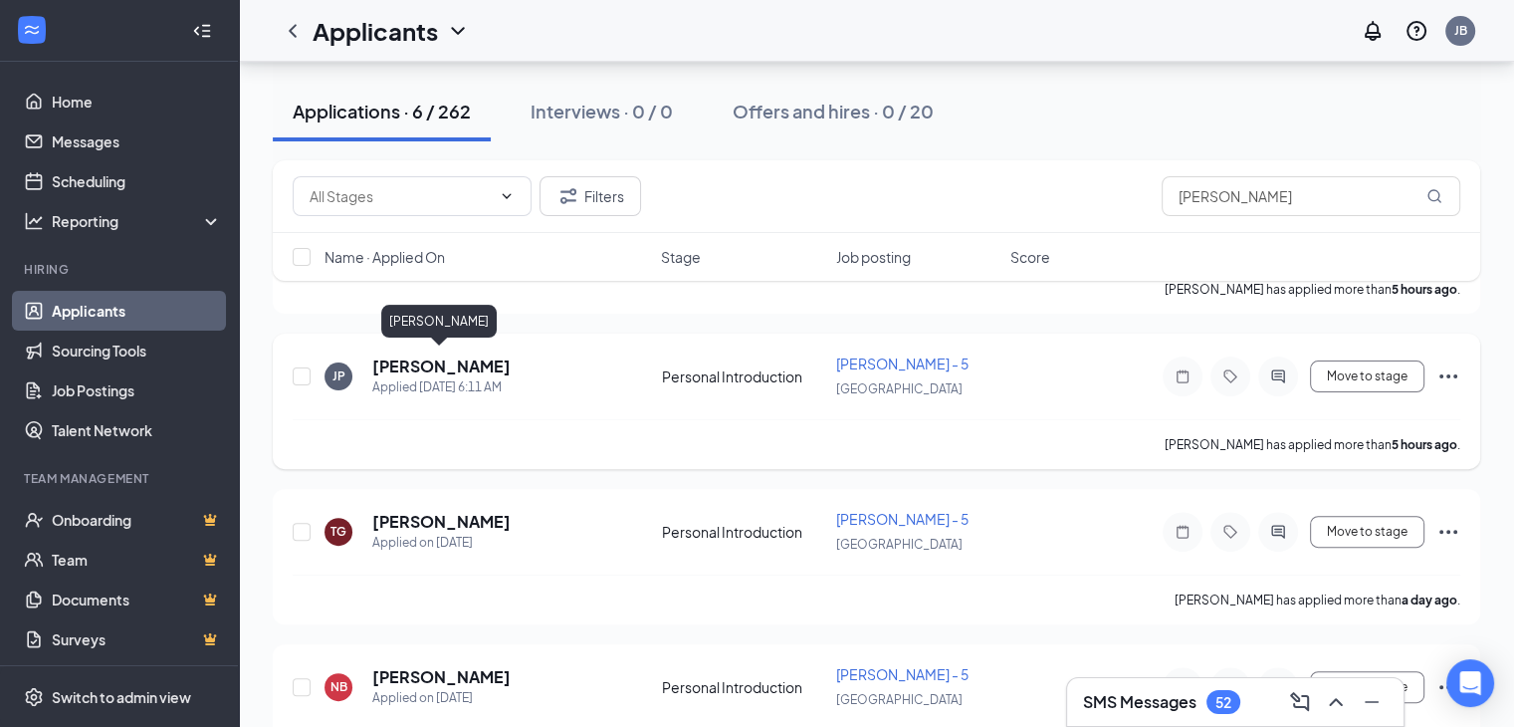
click at [466, 368] on h5 "[PERSON_NAME]" at bounding box center [441, 366] width 138 height 22
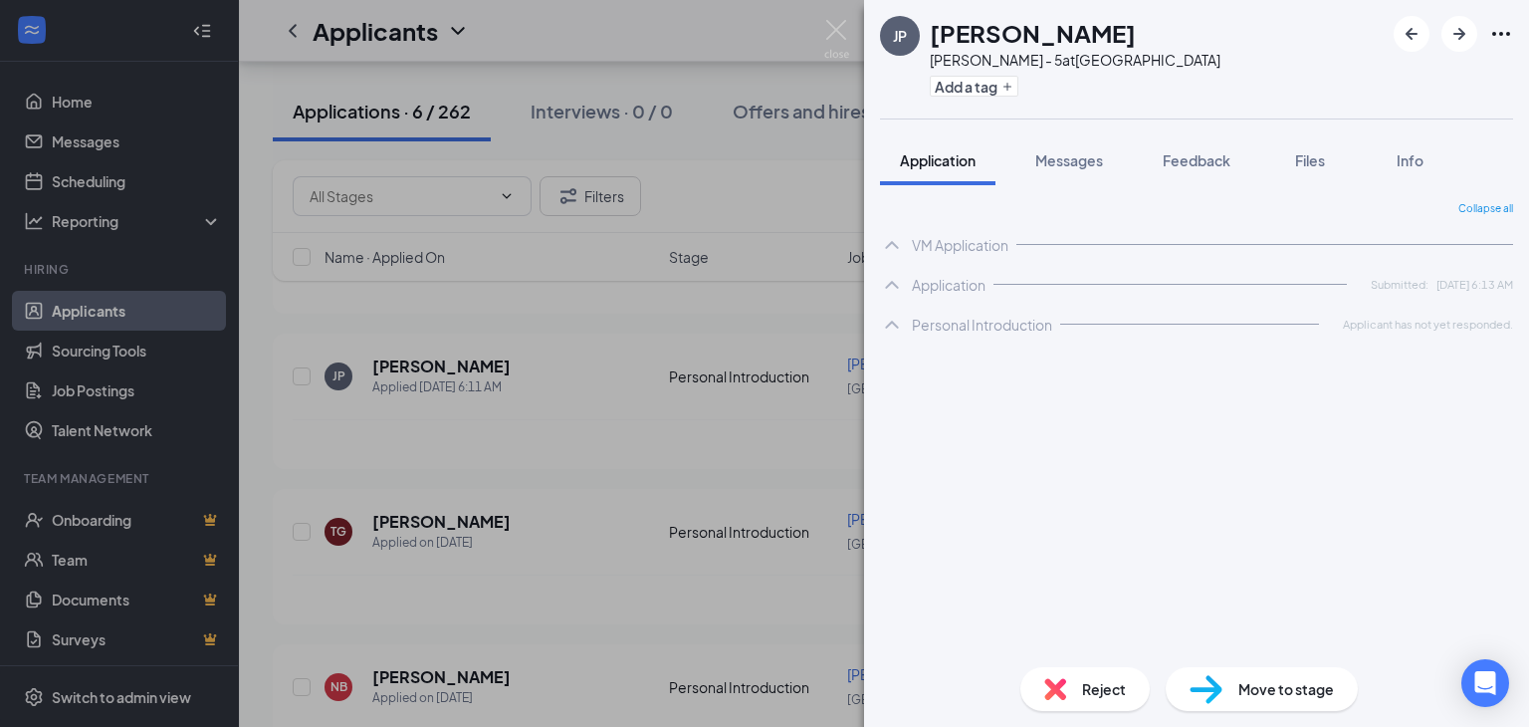
click at [960, 37] on h1 "[PERSON_NAME]" at bounding box center [1033, 33] width 206 height 34
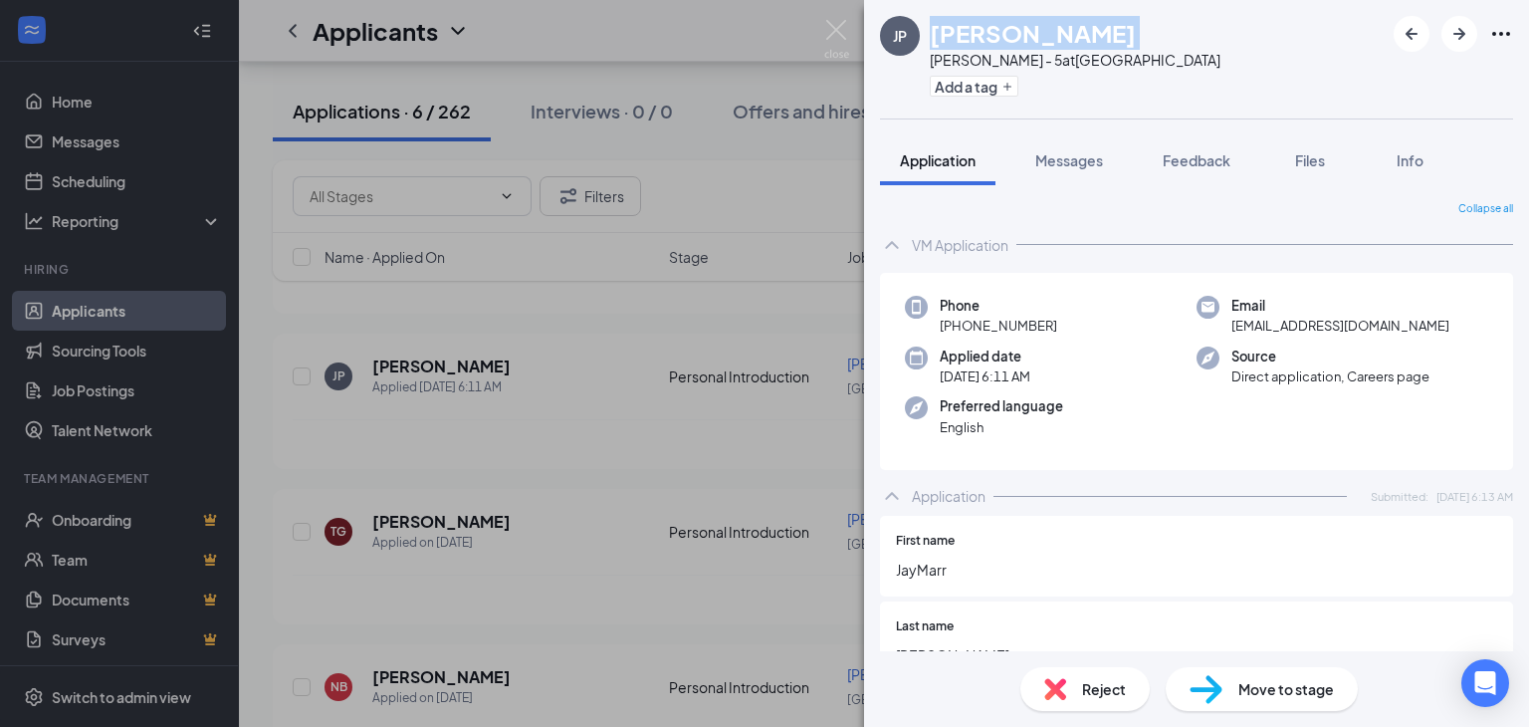
click at [960, 37] on h1 "[PERSON_NAME]" at bounding box center [1033, 33] width 206 height 34
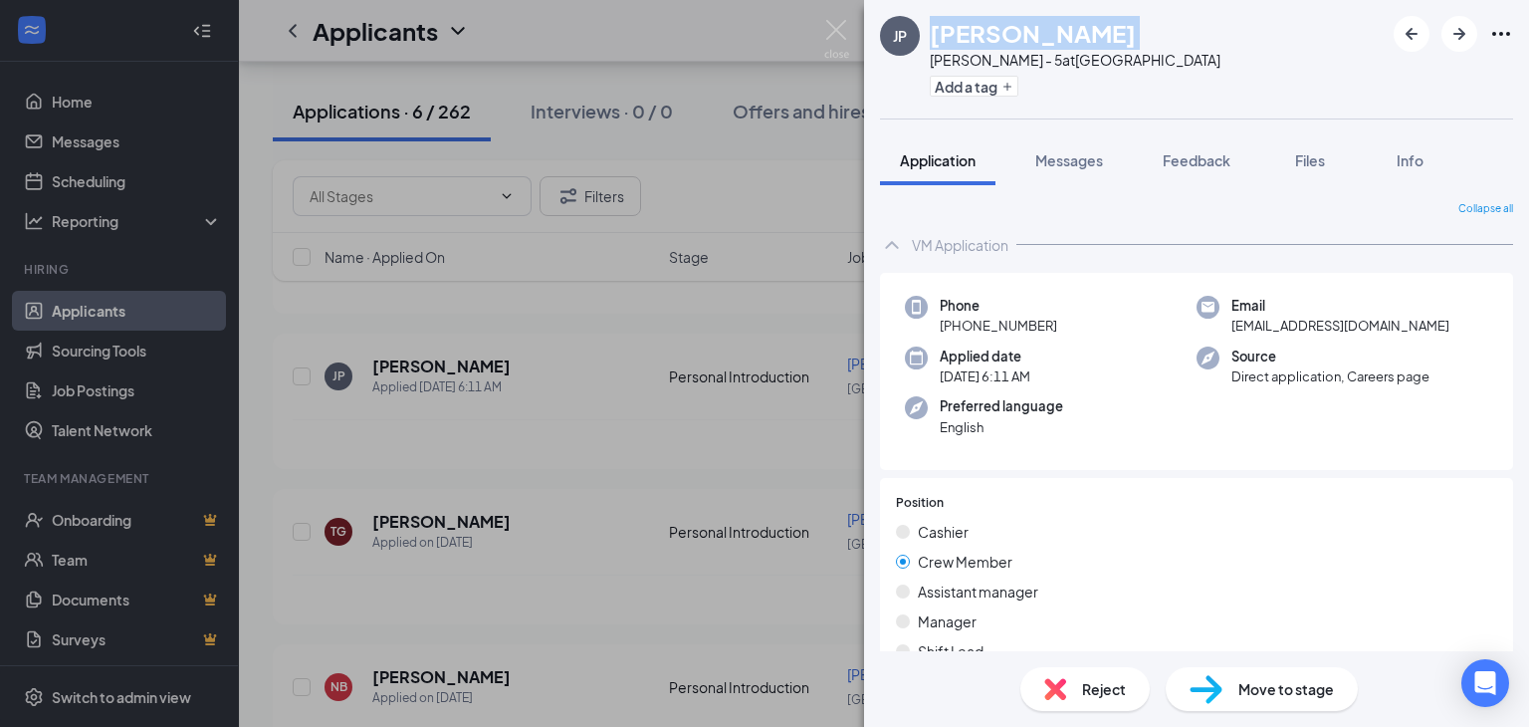
click at [1222, 695] on img at bounding box center [1206, 689] width 33 height 29
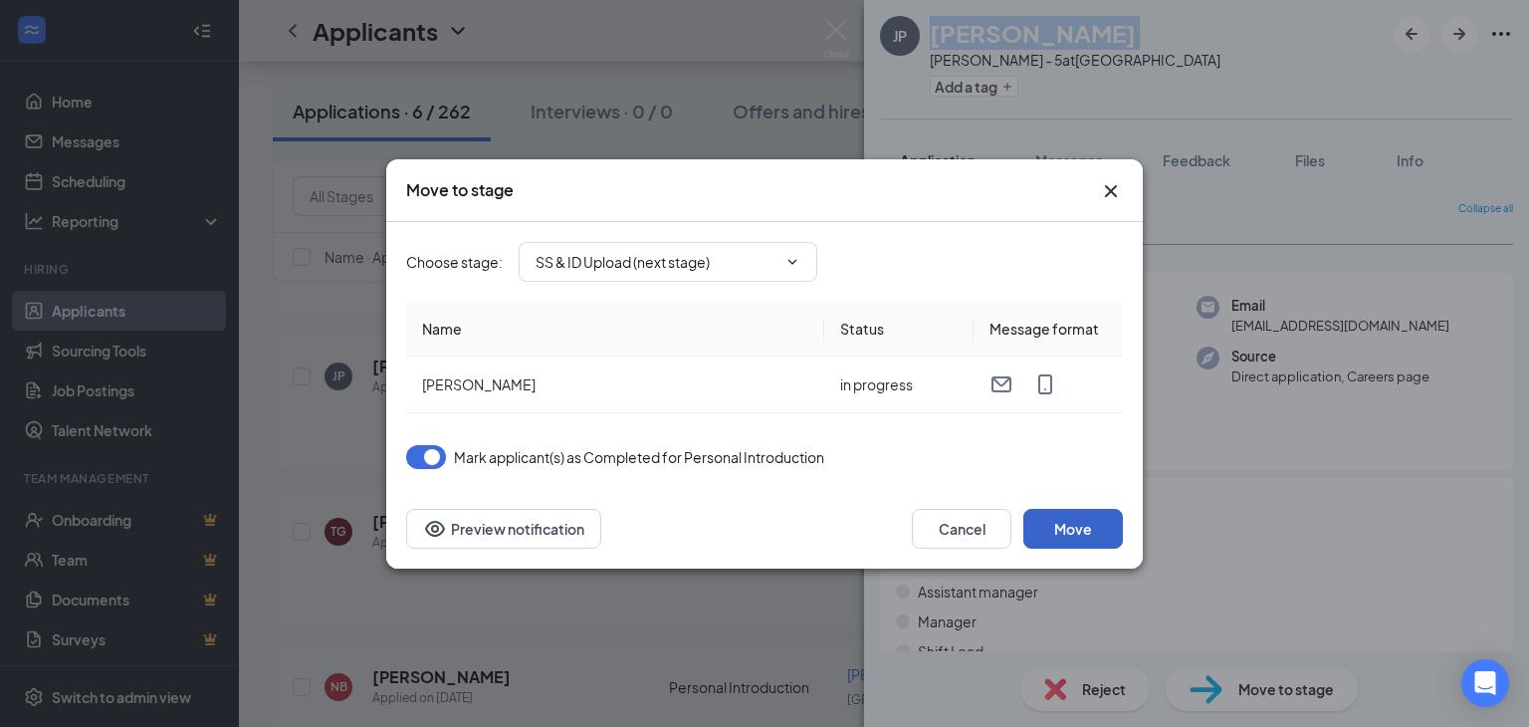
click at [1061, 530] on button "Move" at bounding box center [1073, 529] width 100 height 40
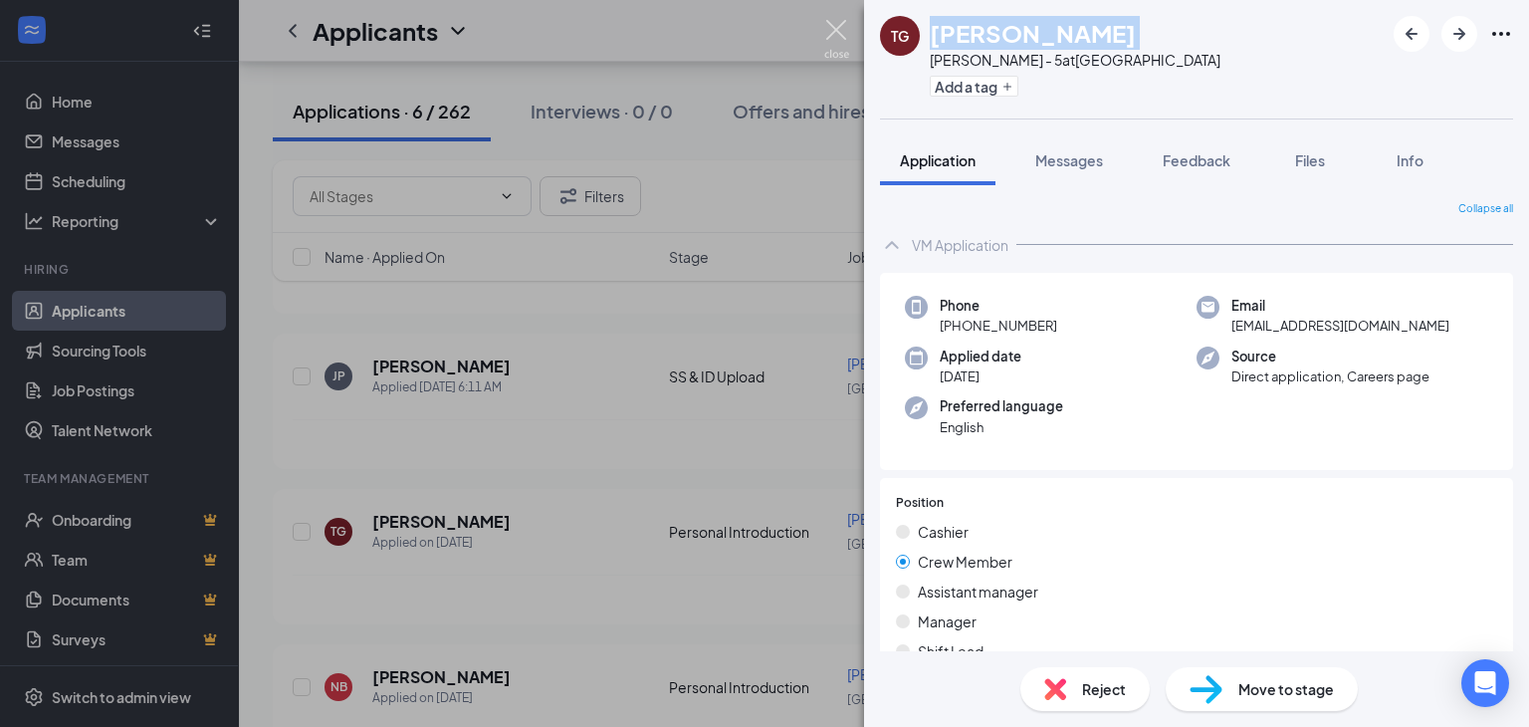
click at [828, 34] on img at bounding box center [836, 39] width 25 height 39
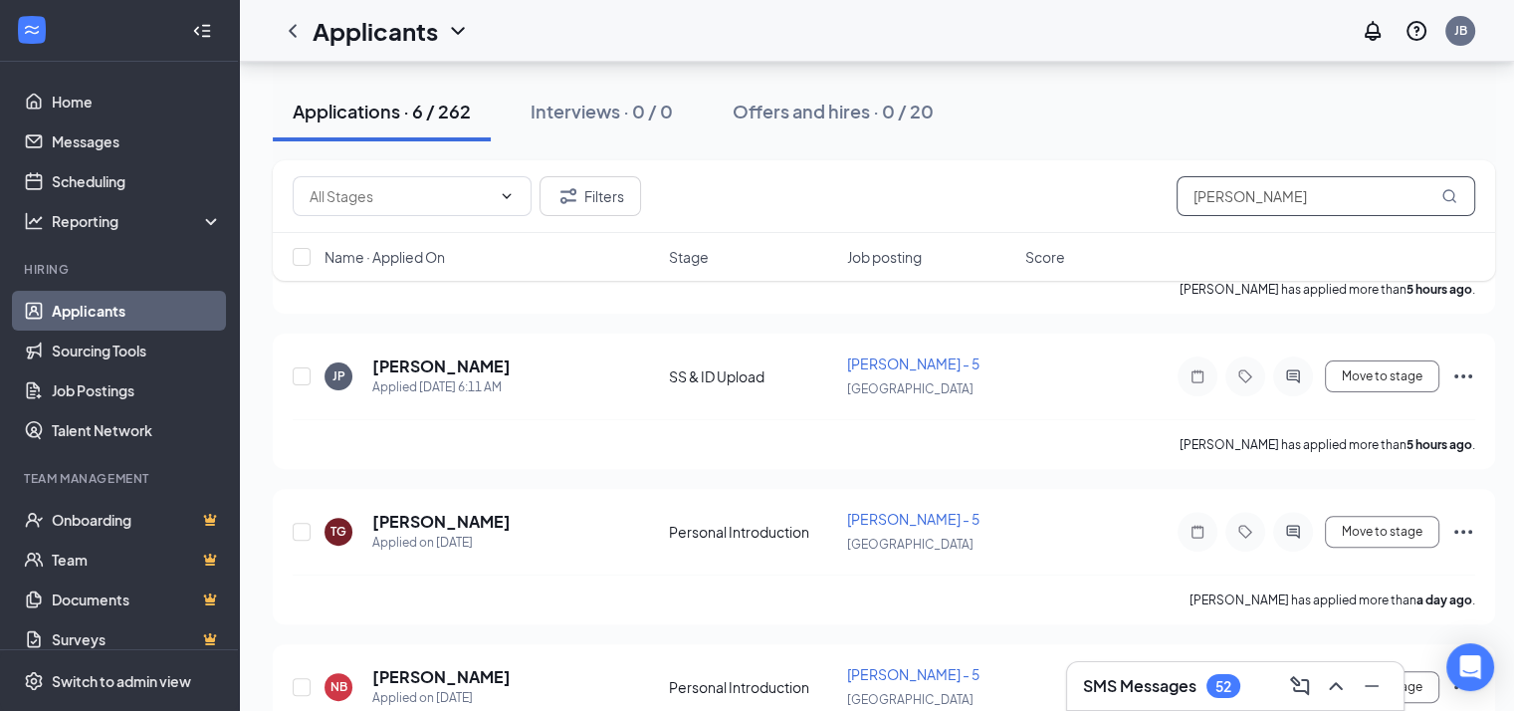
drag, startPoint x: 1122, startPoint y: 205, endPoint x: 1098, endPoint y: 220, distance: 28.2
click at [1112, 208] on div "Filters jay" at bounding box center [884, 196] width 1183 height 40
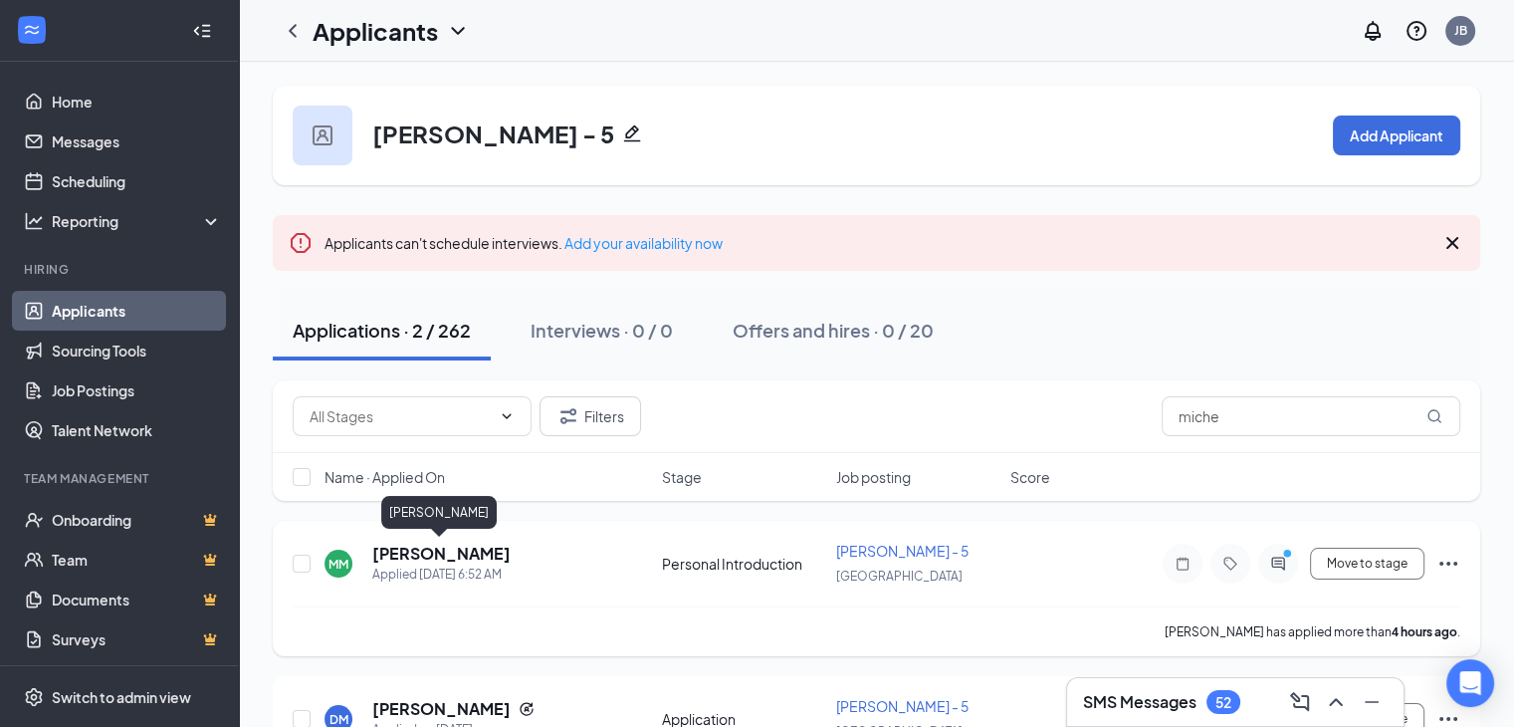
click at [438, 557] on h5 "[PERSON_NAME]" at bounding box center [441, 554] width 138 height 22
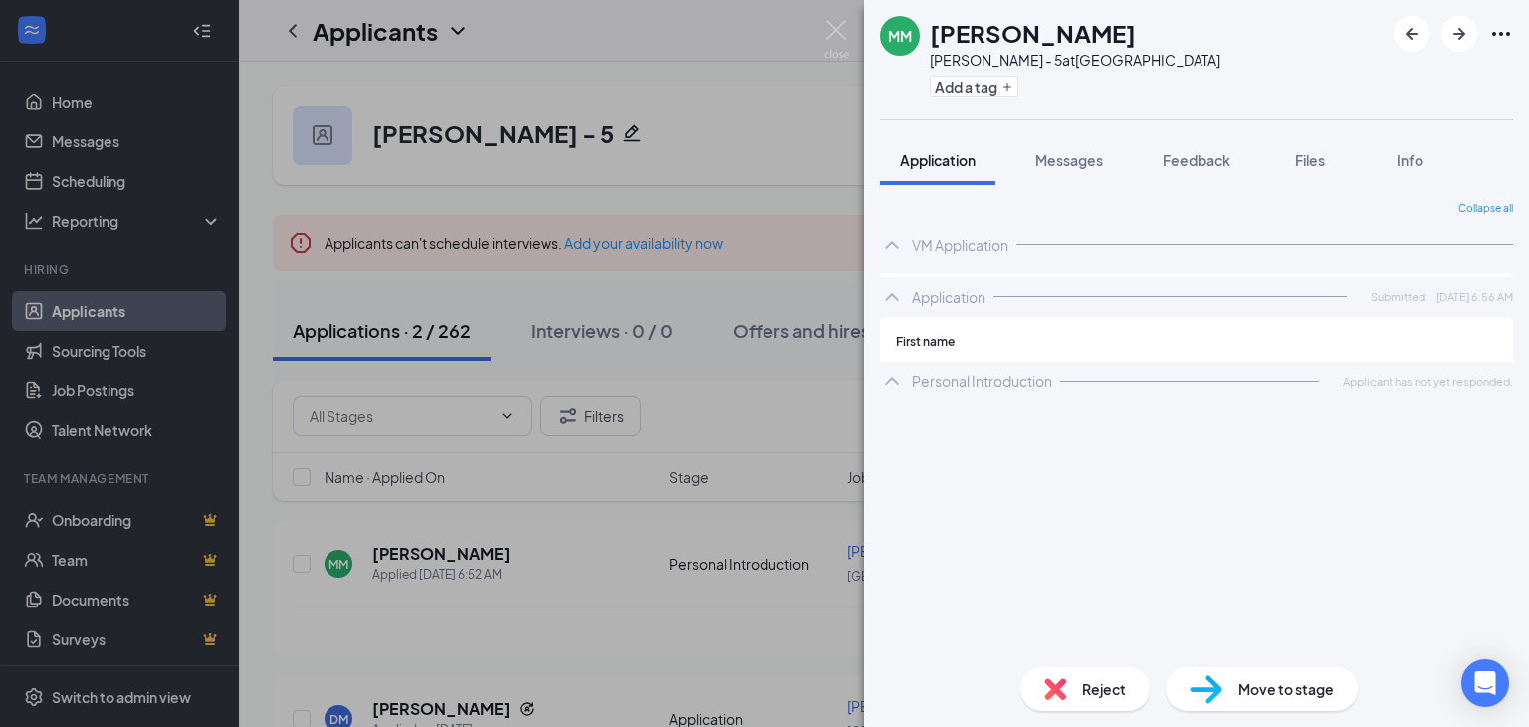
click at [977, 32] on h1 "[PERSON_NAME]" at bounding box center [1033, 33] width 206 height 34
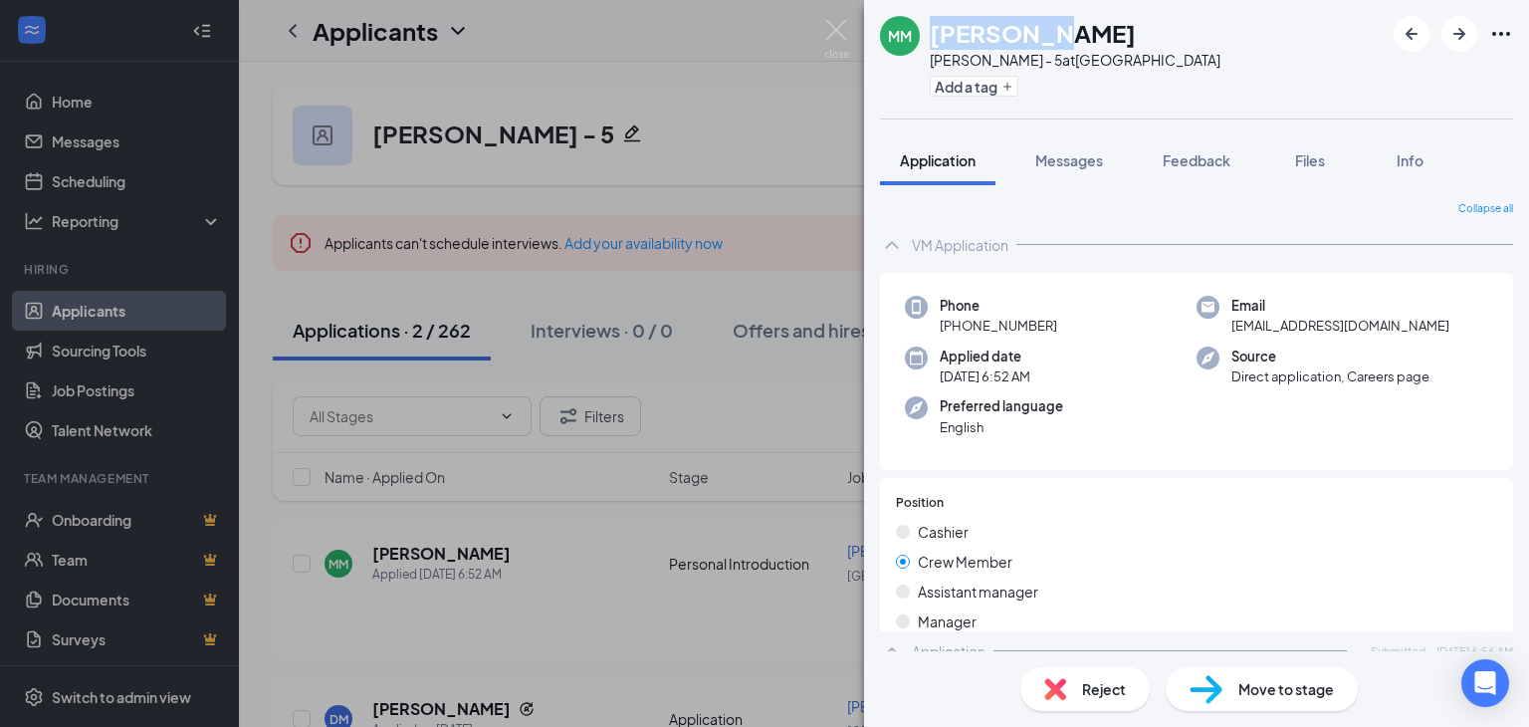
click at [977, 32] on h1 "[PERSON_NAME]" at bounding box center [1033, 33] width 206 height 34
click at [1222, 689] on img at bounding box center [1206, 689] width 33 height 29
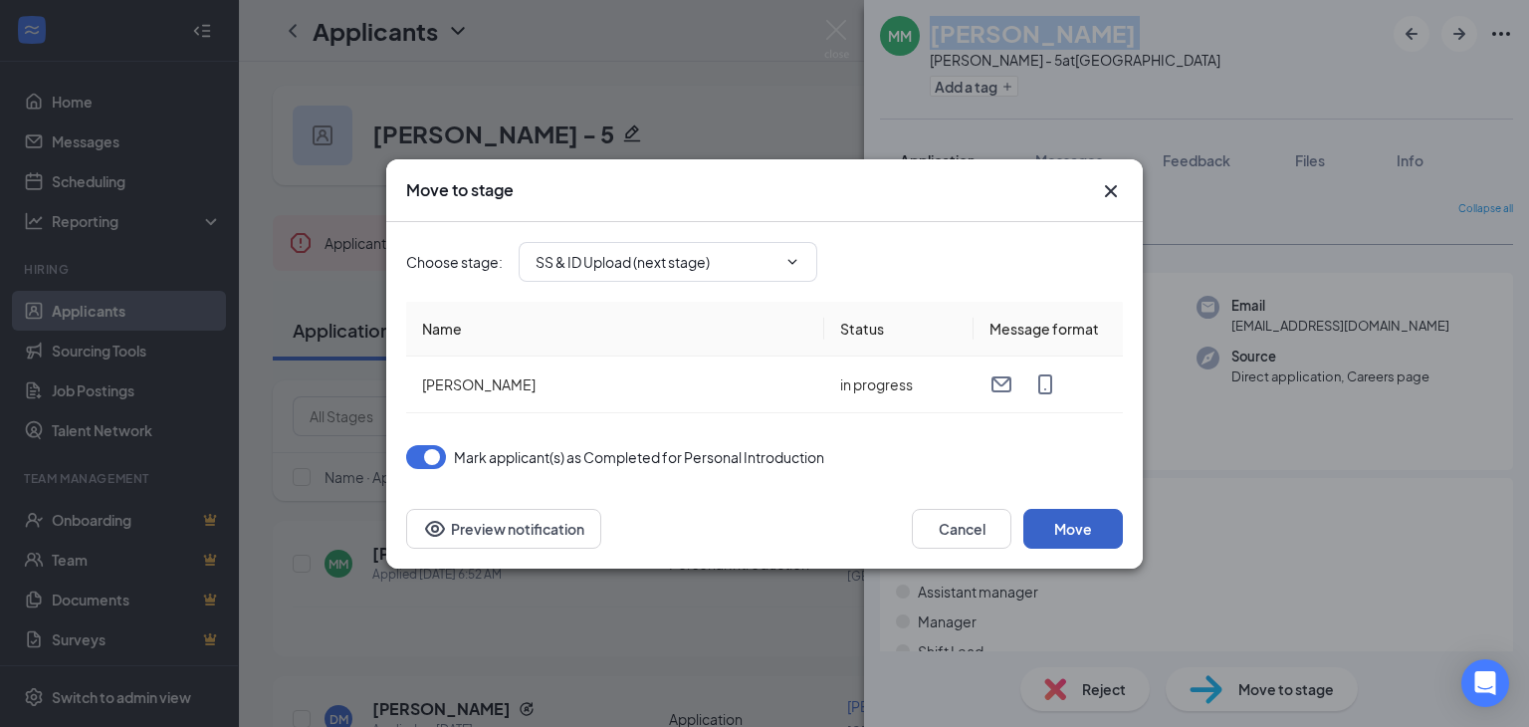
click at [1061, 532] on button "Move" at bounding box center [1073, 529] width 100 height 40
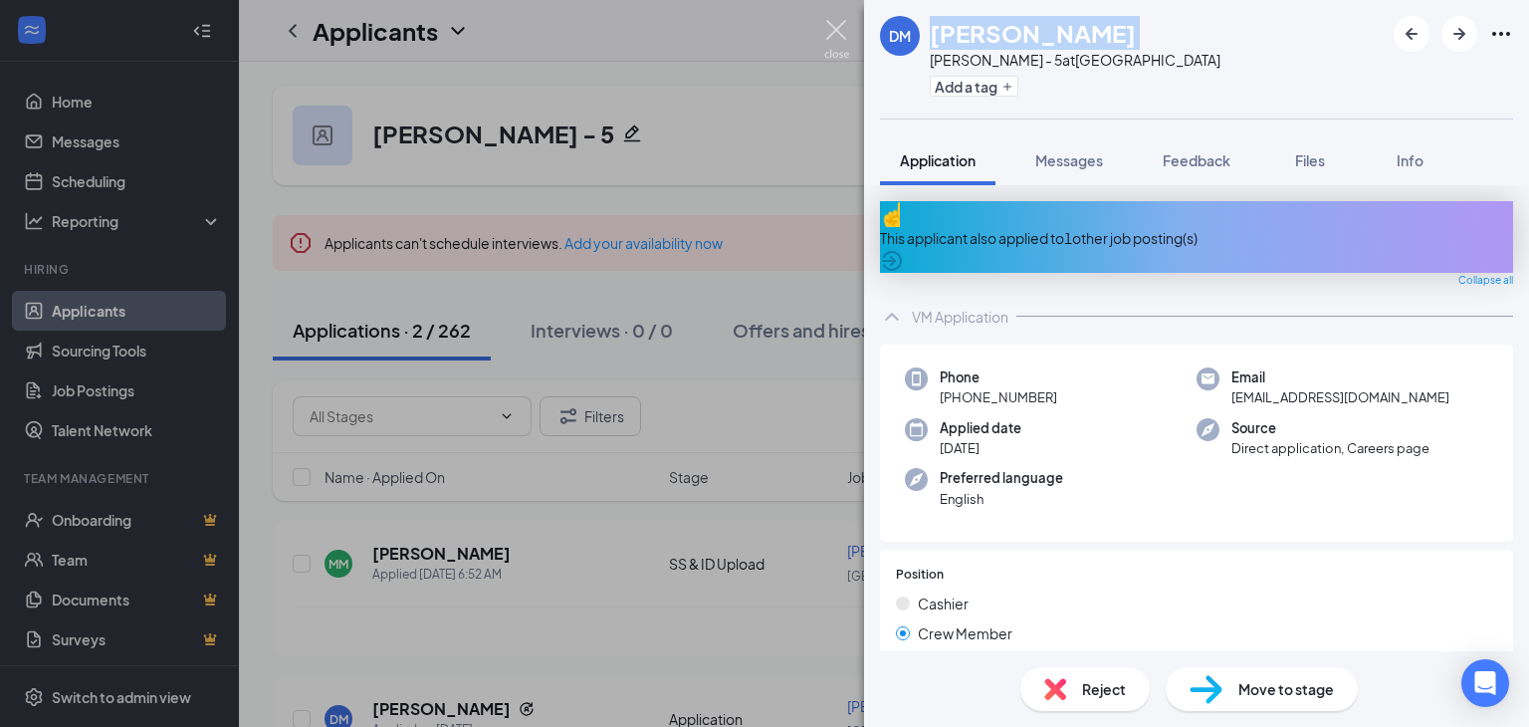
click at [829, 38] on img at bounding box center [836, 39] width 25 height 39
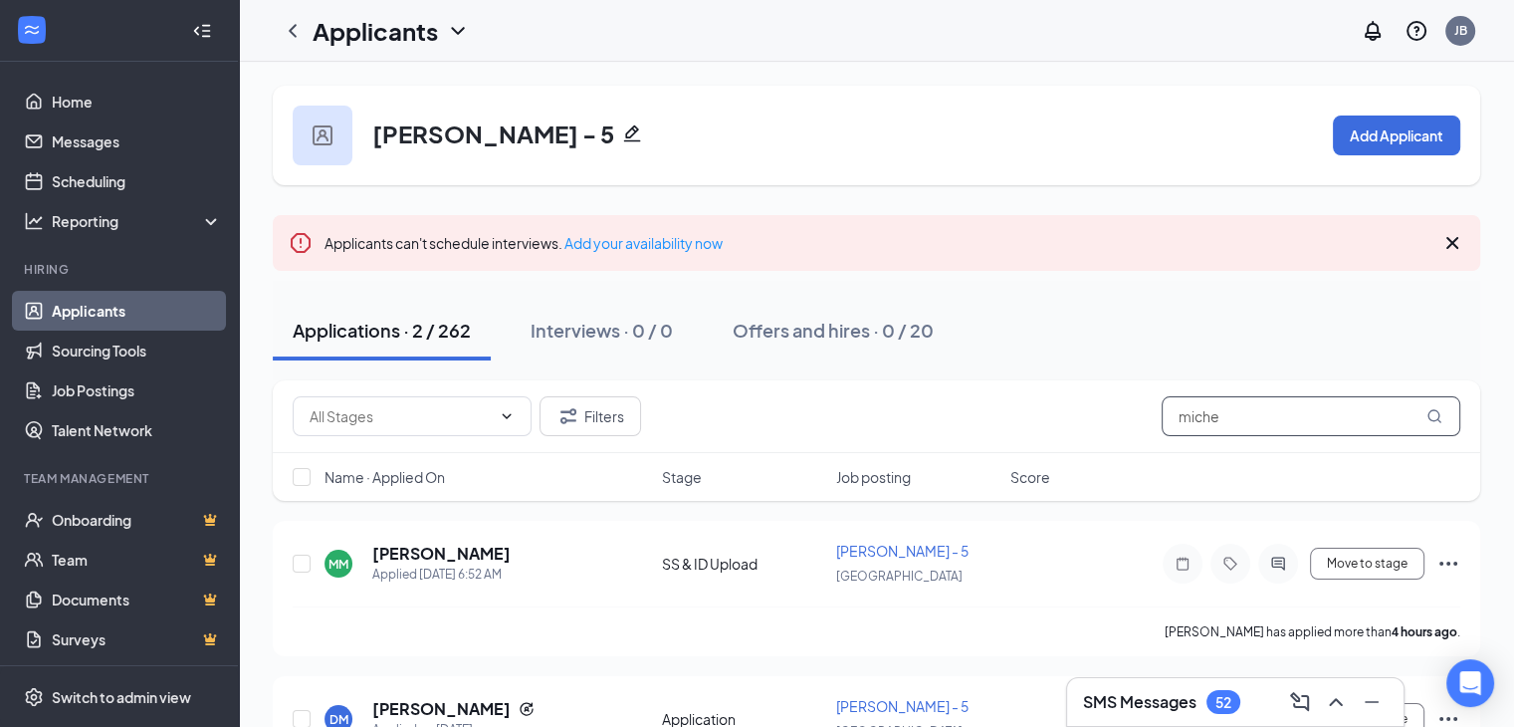
drag, startPoint x: 1227, startPoint y: 414, endPoint x: 1132, endPoint y: 418, distance: 94.7
click at [1142, 418] on div "Filters miche" at bounding box center [877, 416] width 1168 height 40
paste input "Brandon Burdett"
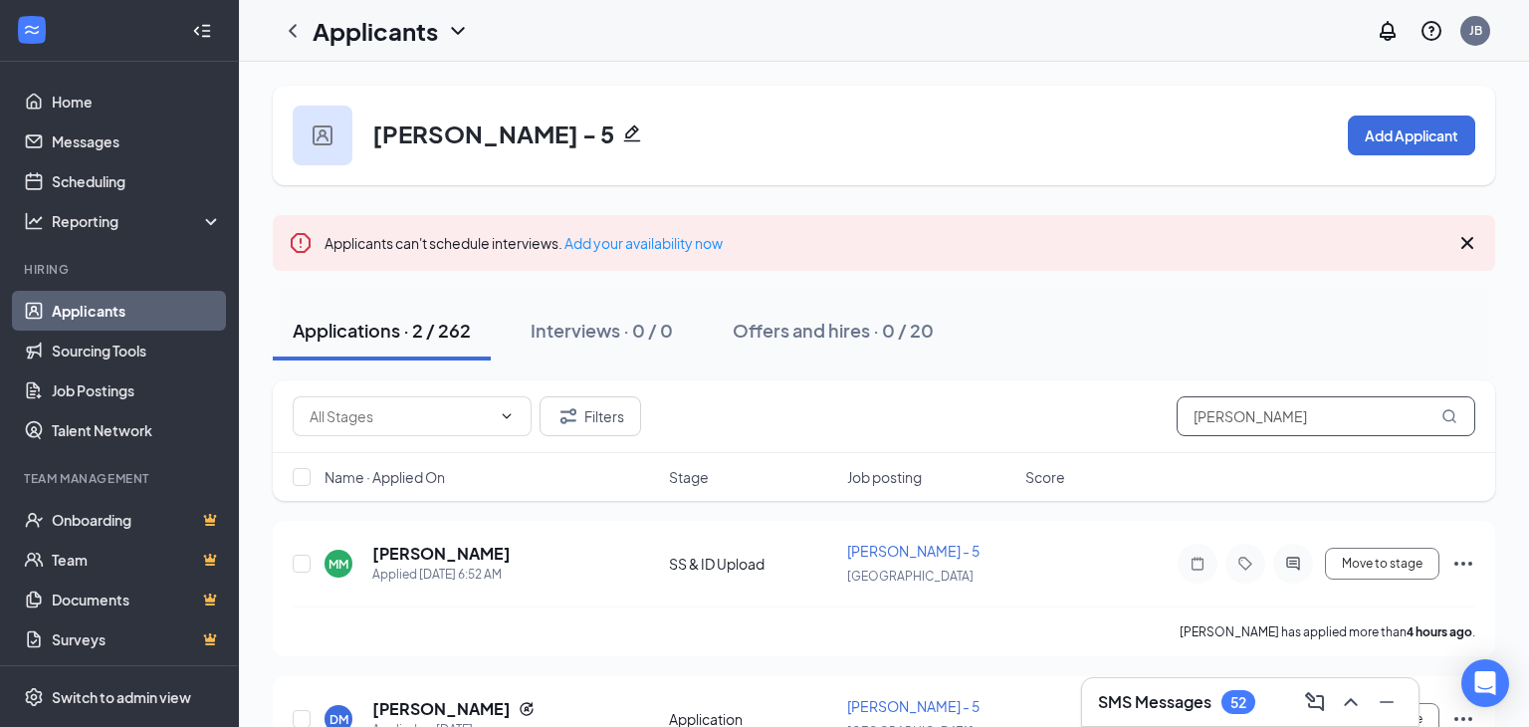
type input "[PERSON_NAME]"
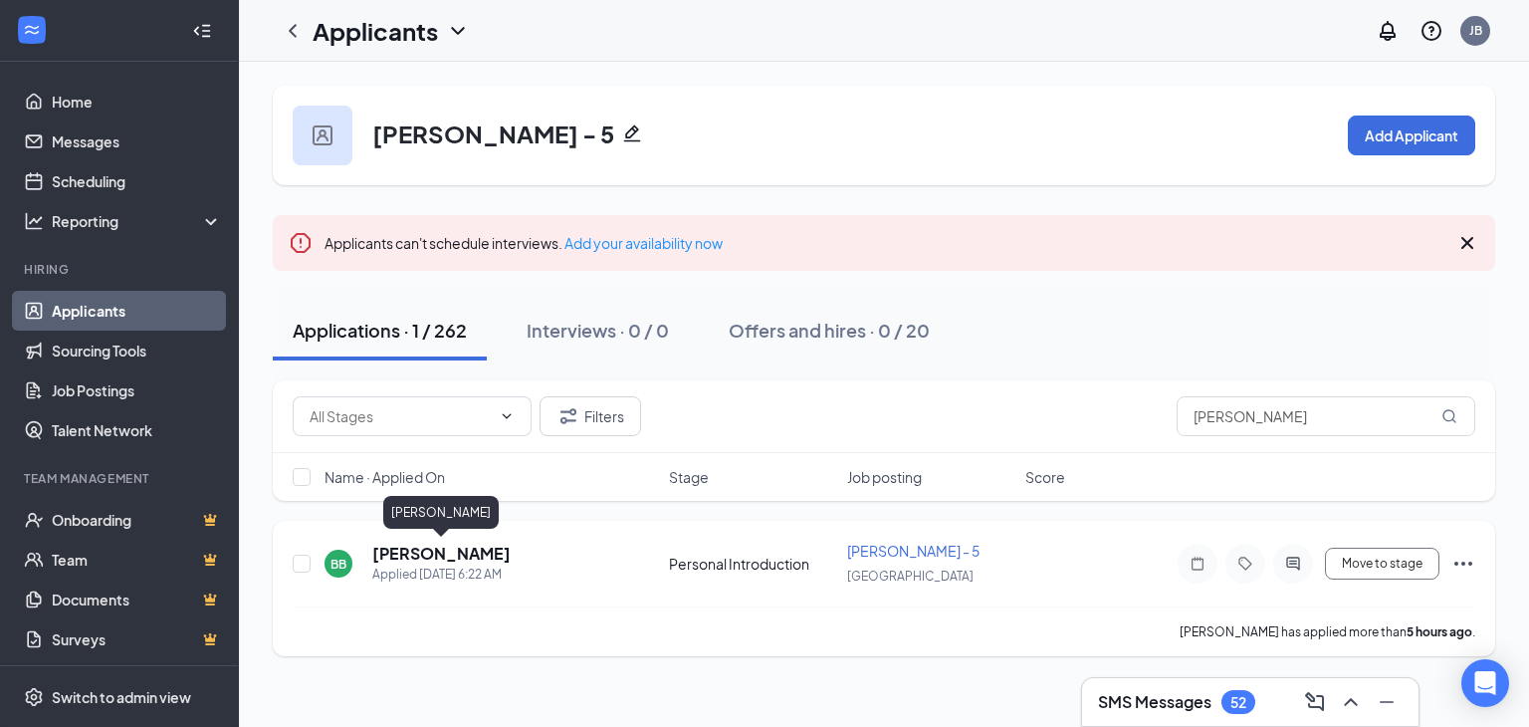
click at [486, 551] on h5 "[PERSON_NAME]" at bounding box center [441, 554] width 138 height 22
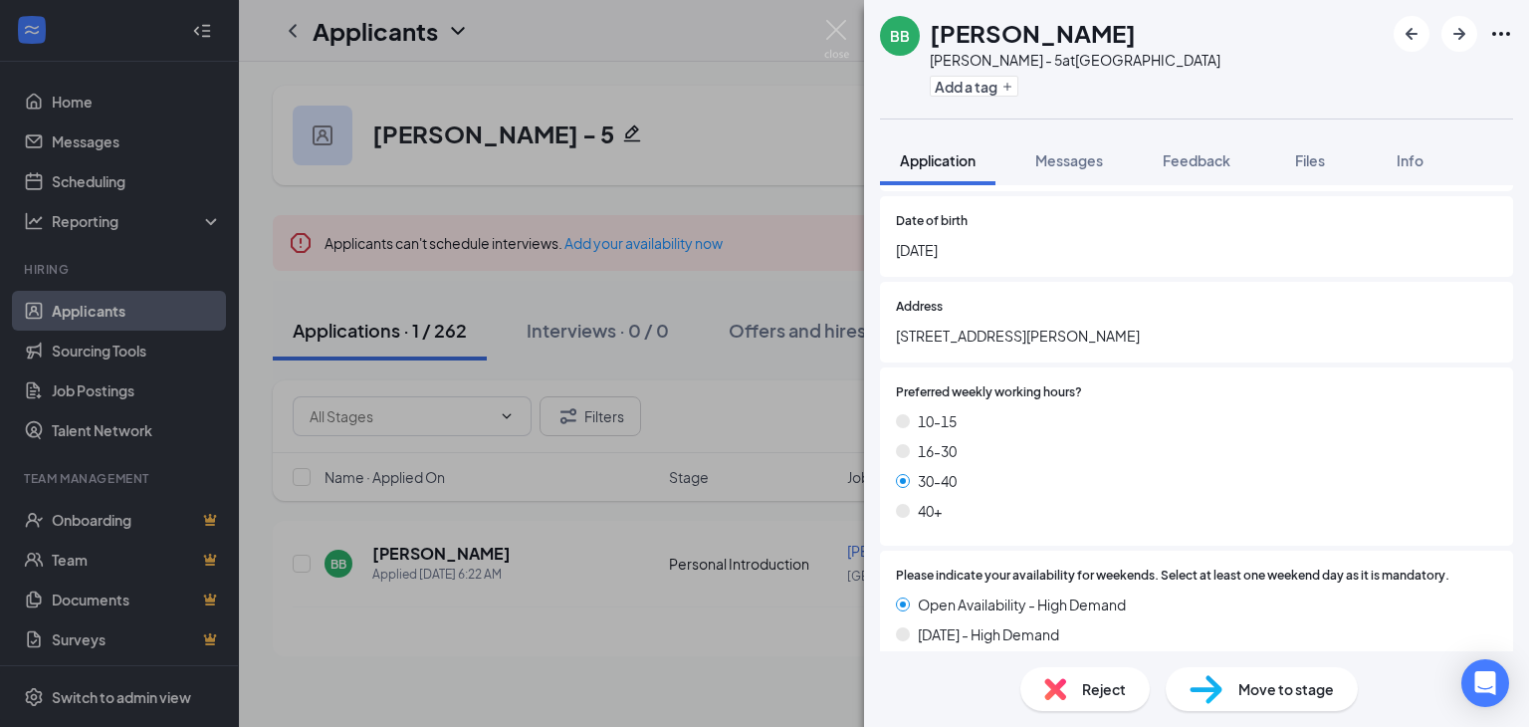
scroll to position [1095, 0]
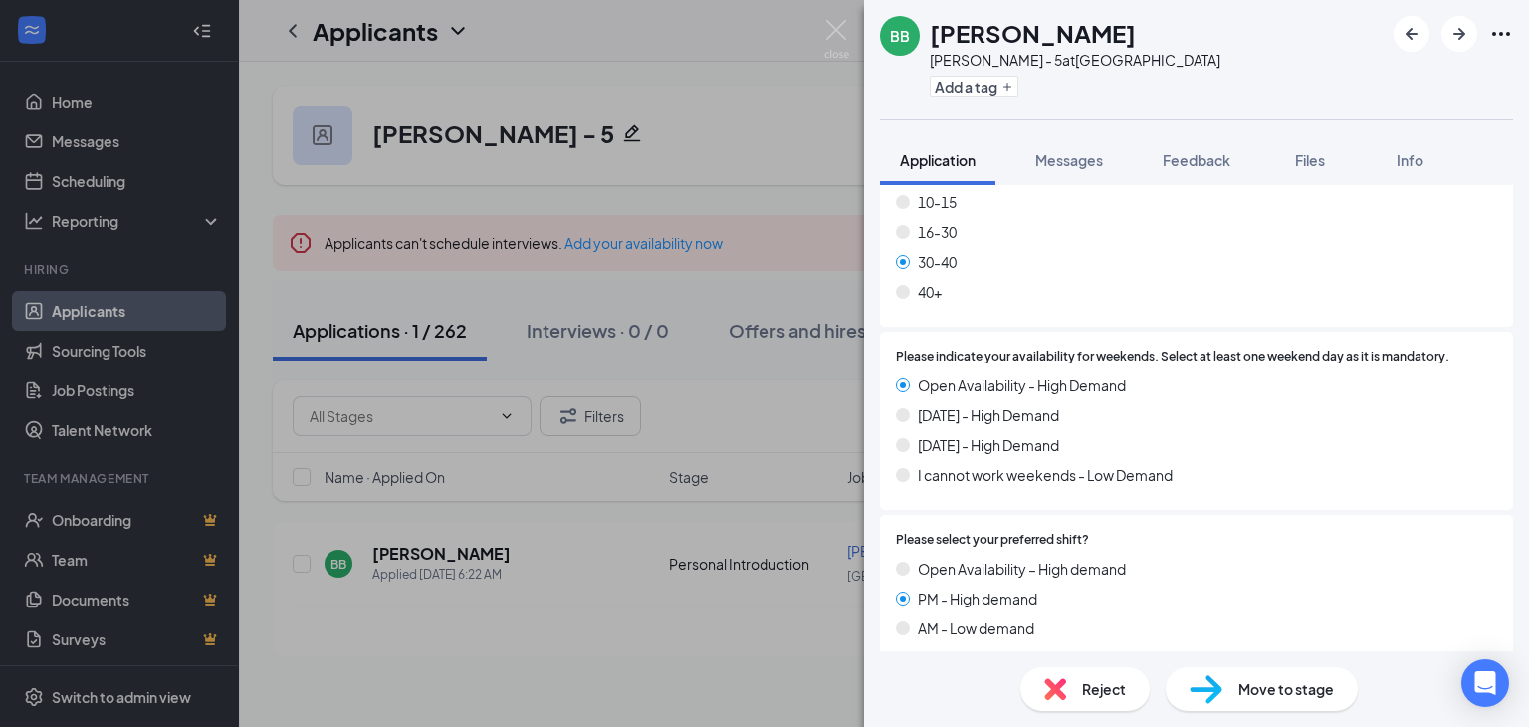
click at [1238, 689] on span "Move to stage" at bounding box center [1286, 689] width 96 height 22
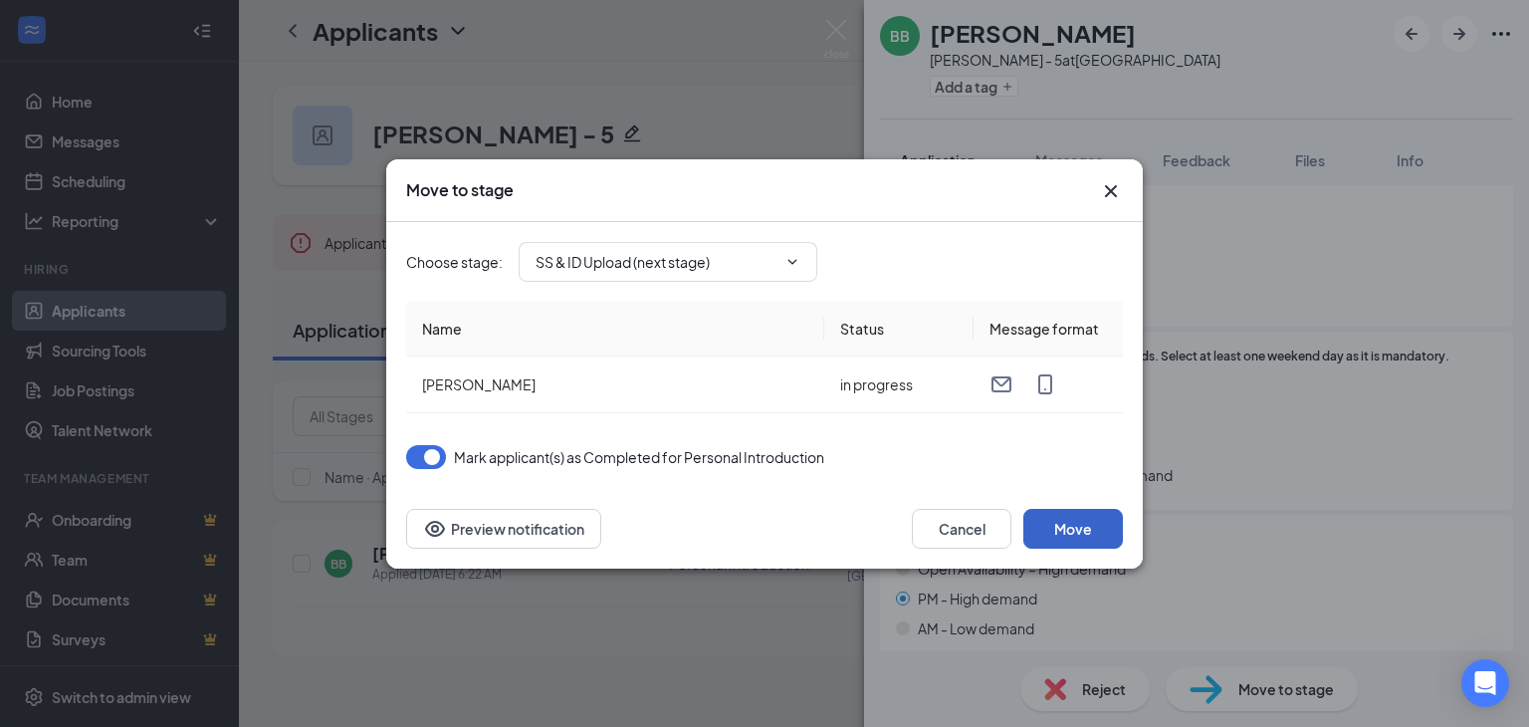
click at [1072, 531] on button "Move" at bounding box center [1073, 529] width 100 height 40
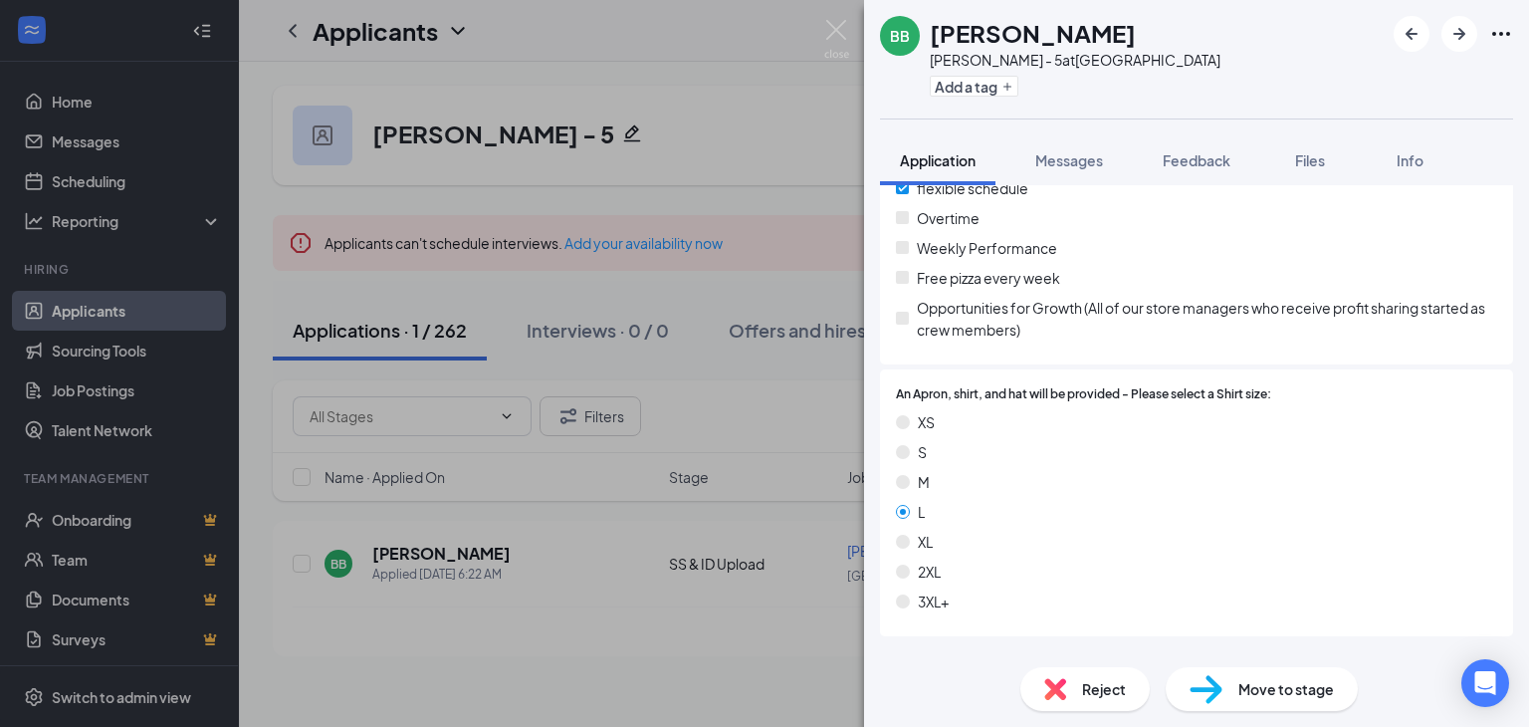
scroll to position [1688, 0]
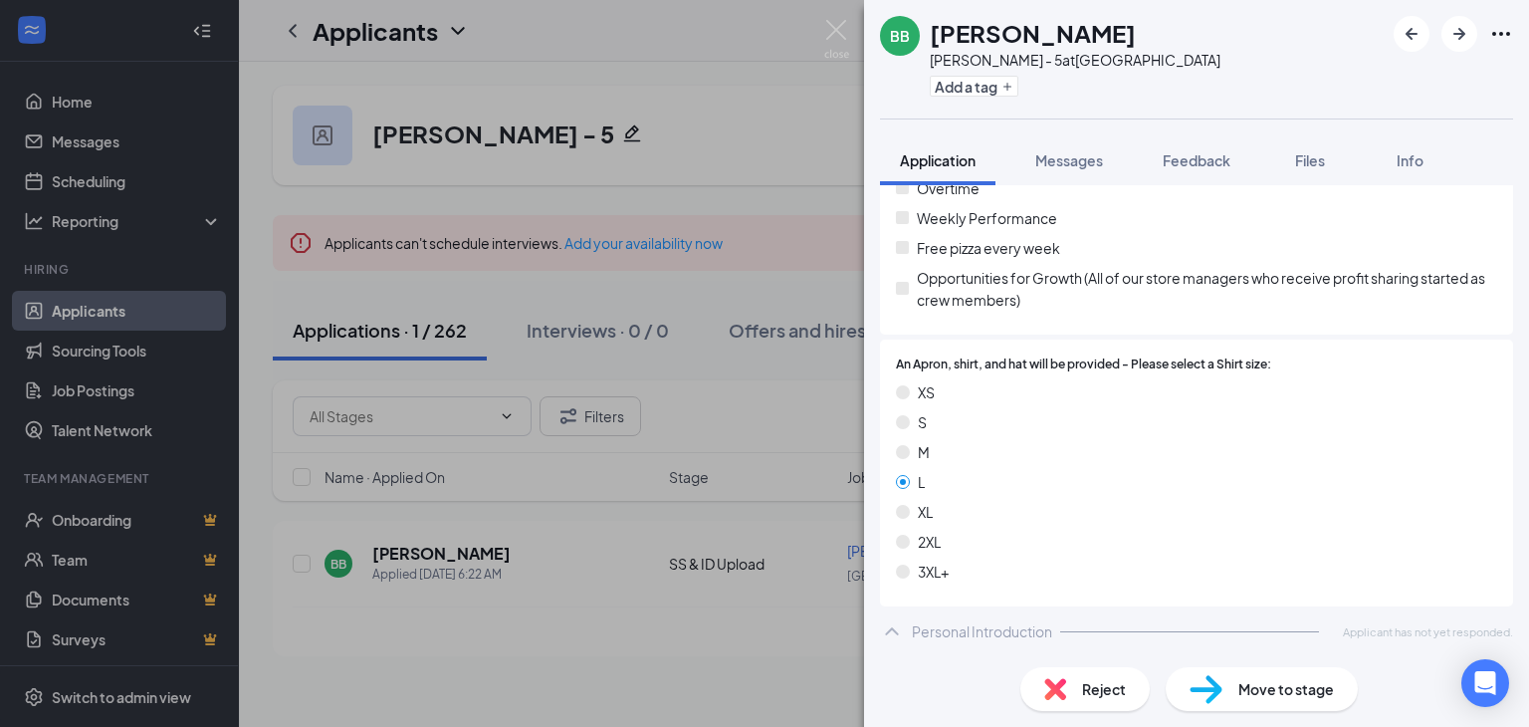
drag, startPoint x: 1259, startPoint y: 685, endPoint x: 1245, endPoint y: 698, distance: 19.0
click at [1245, 698] on span "Move to stage" at bounding box center [1286, 689] width 96 height 22
type input "SS & ID Upload (next stage)"
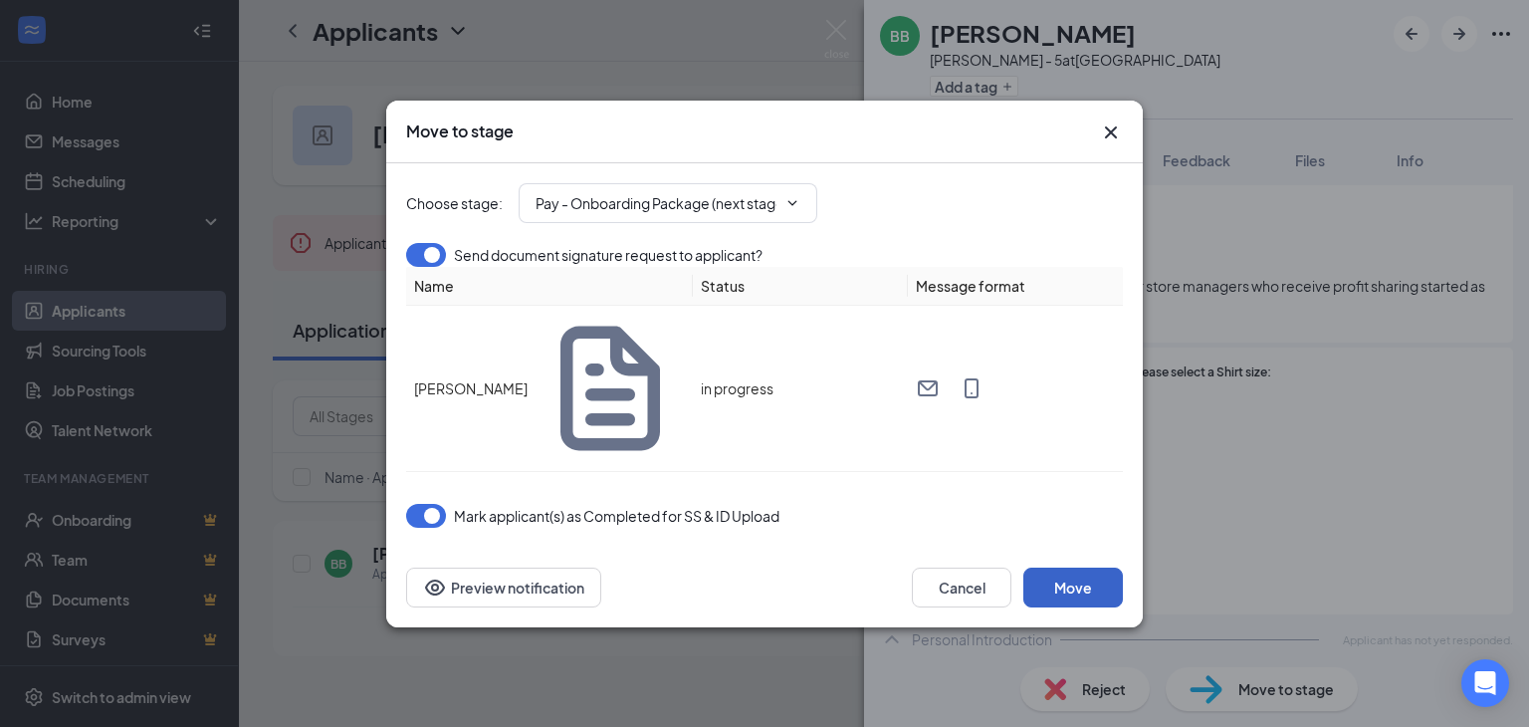
click at [1064, 567] on button "Move" at bounding box center [1073, 587] width 100 height 40
click at [968, 567] on button "Cancel" at bounding box center [962, 587] width 100 height 40
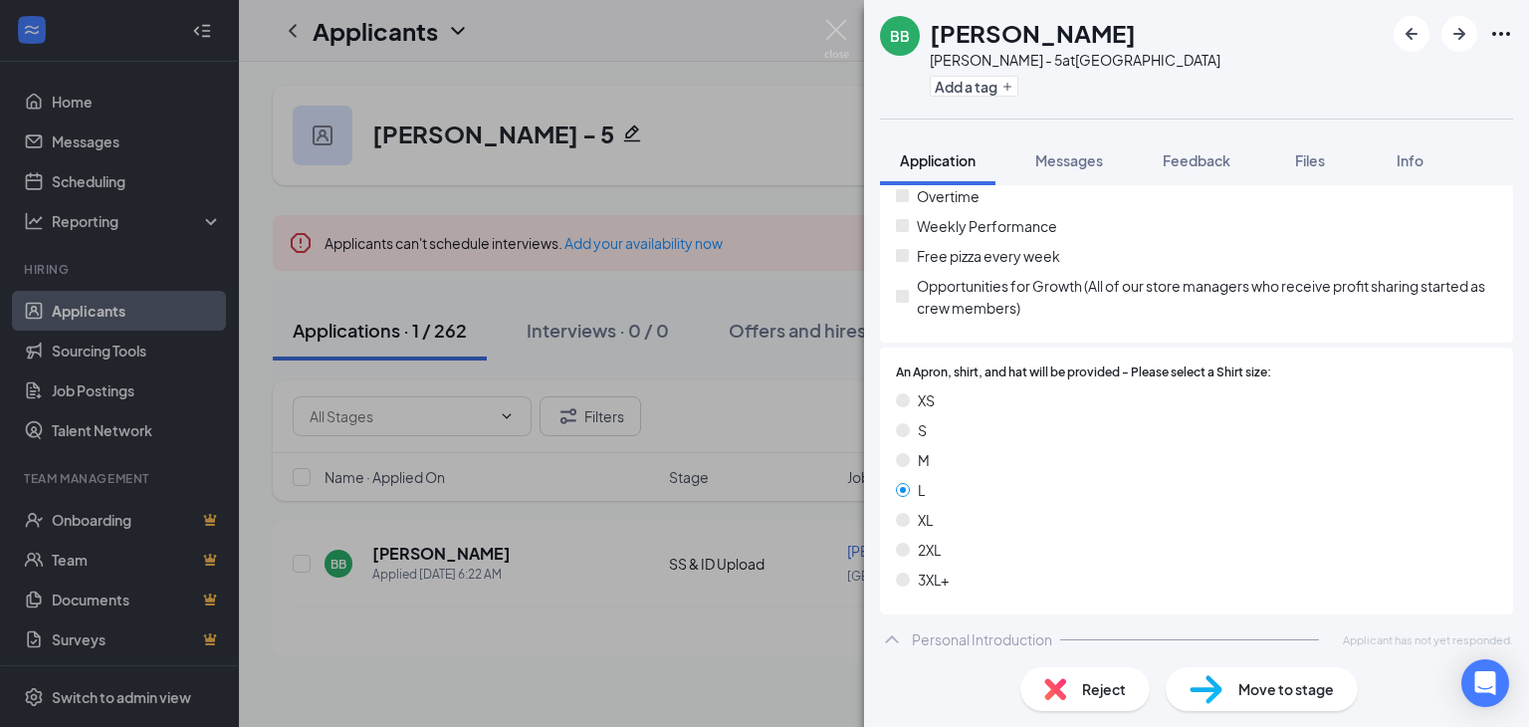
click at [1205, 691] on img at bounding box center [1206, 689] width 33 height 29
click at [1250, 684] on span "Move to stage" at bounding box center [1286, 689] width 96 height 22
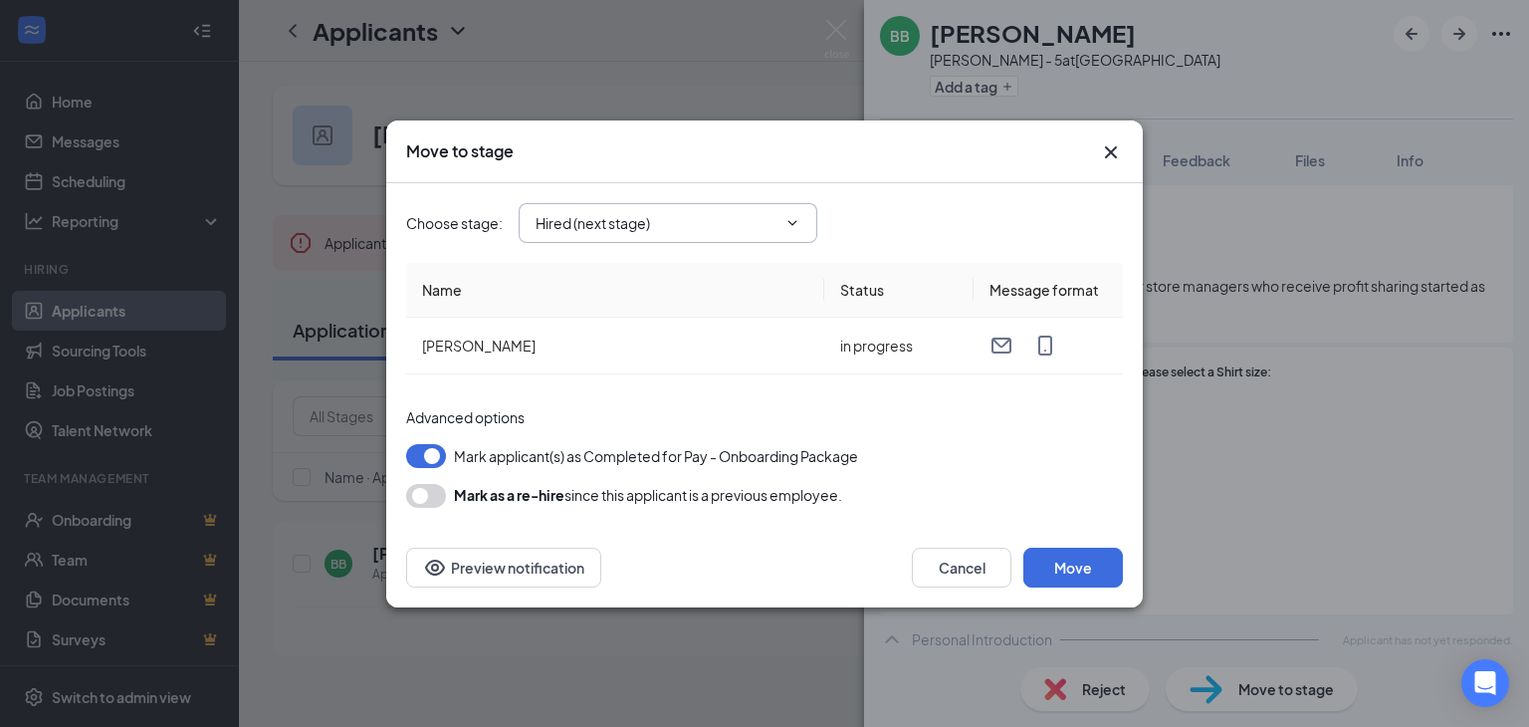
click at [730, 212] on input "Hired (next stage)" at bounding box center [656, 223] width 241 height 22
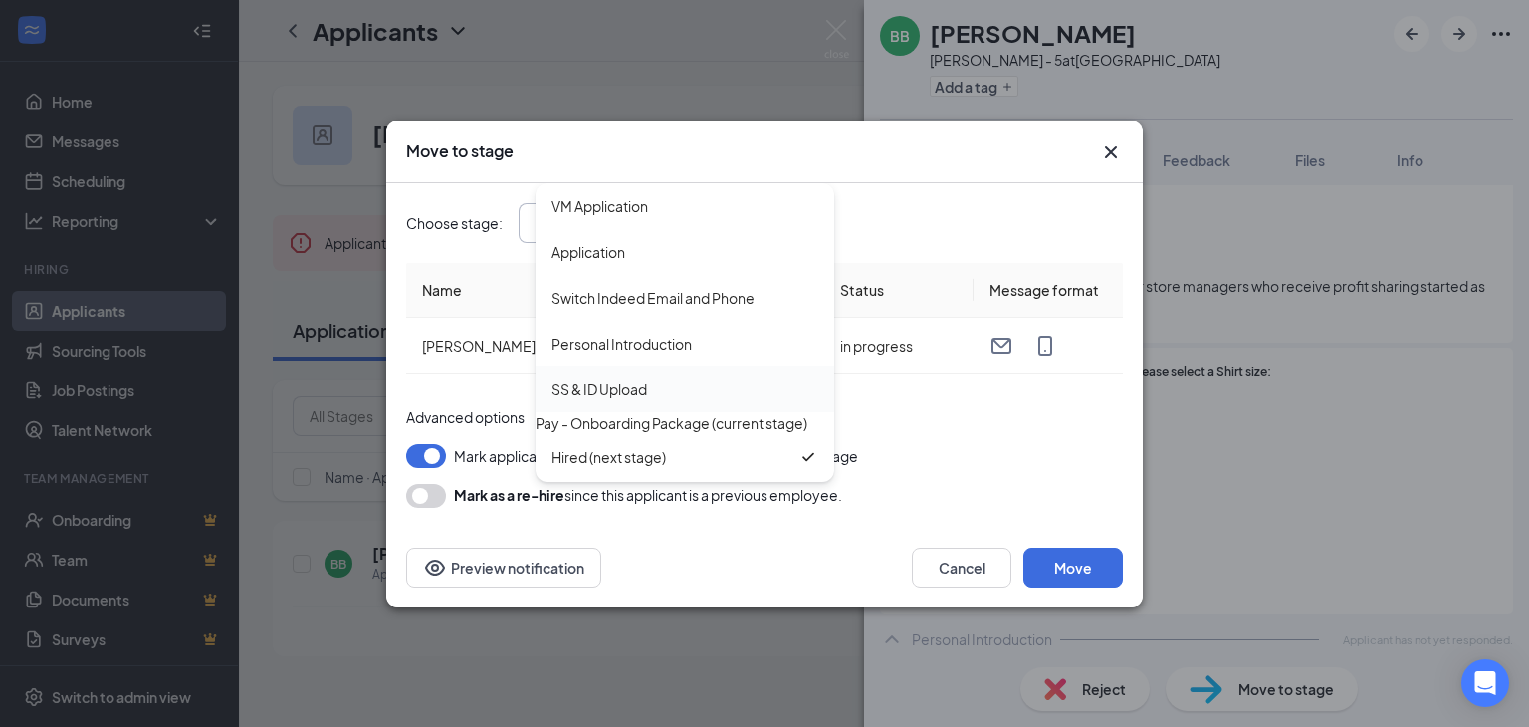
click at [624, 390] on div "SS & ID Upload" at bounding box center [600, 389] width 96 height 22
type input "SS & ID Upload"
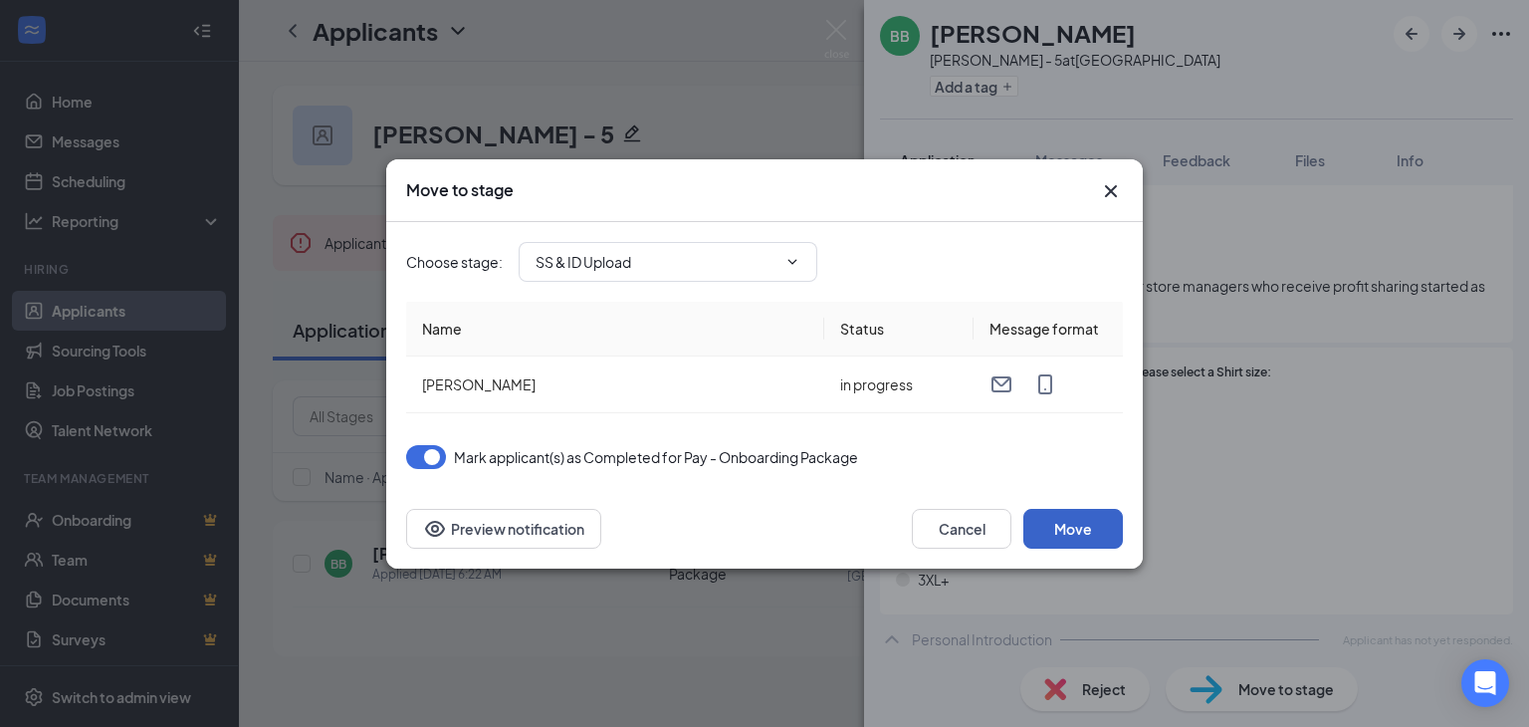
click at [1056, 530] on button "Move" at bounding box center [1073, 529] width 100 height 40
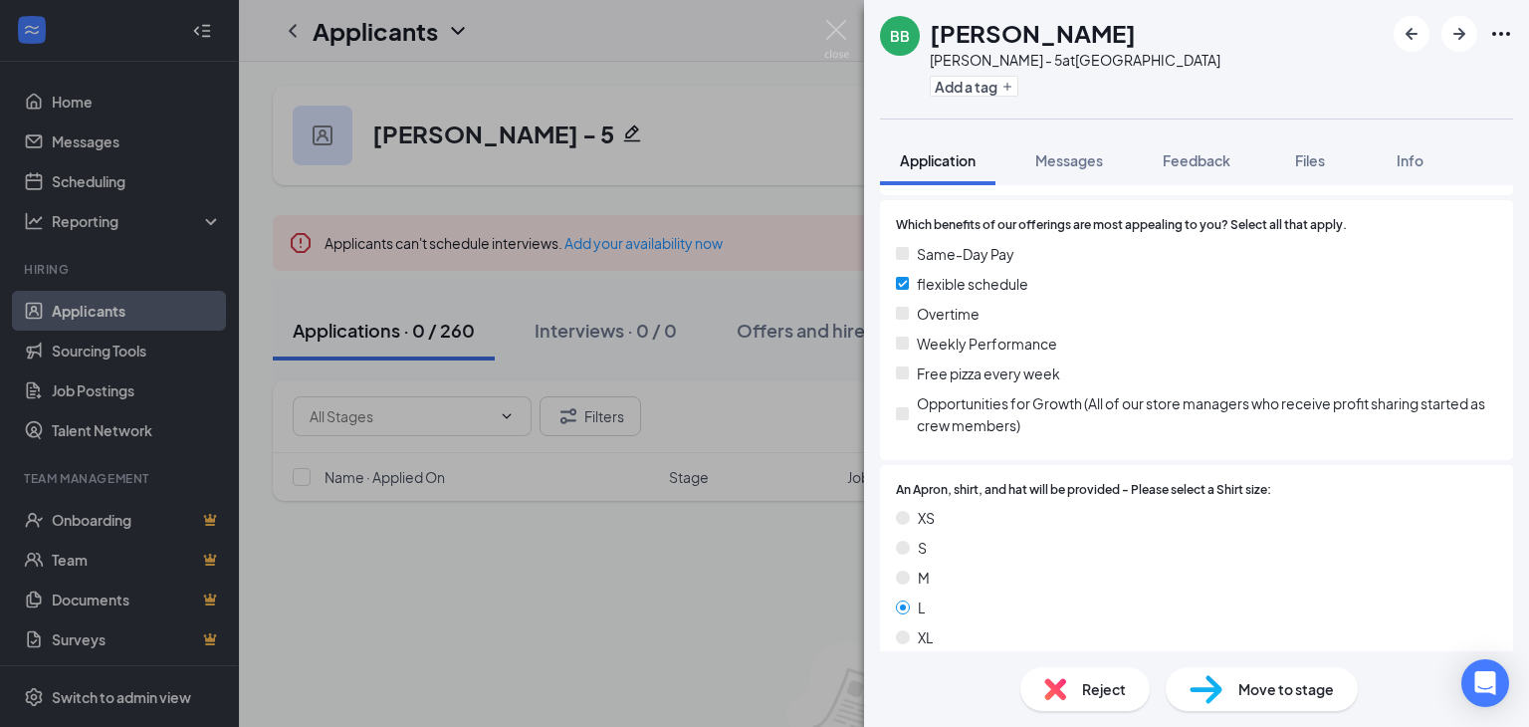
scroll to position [1688, 0]
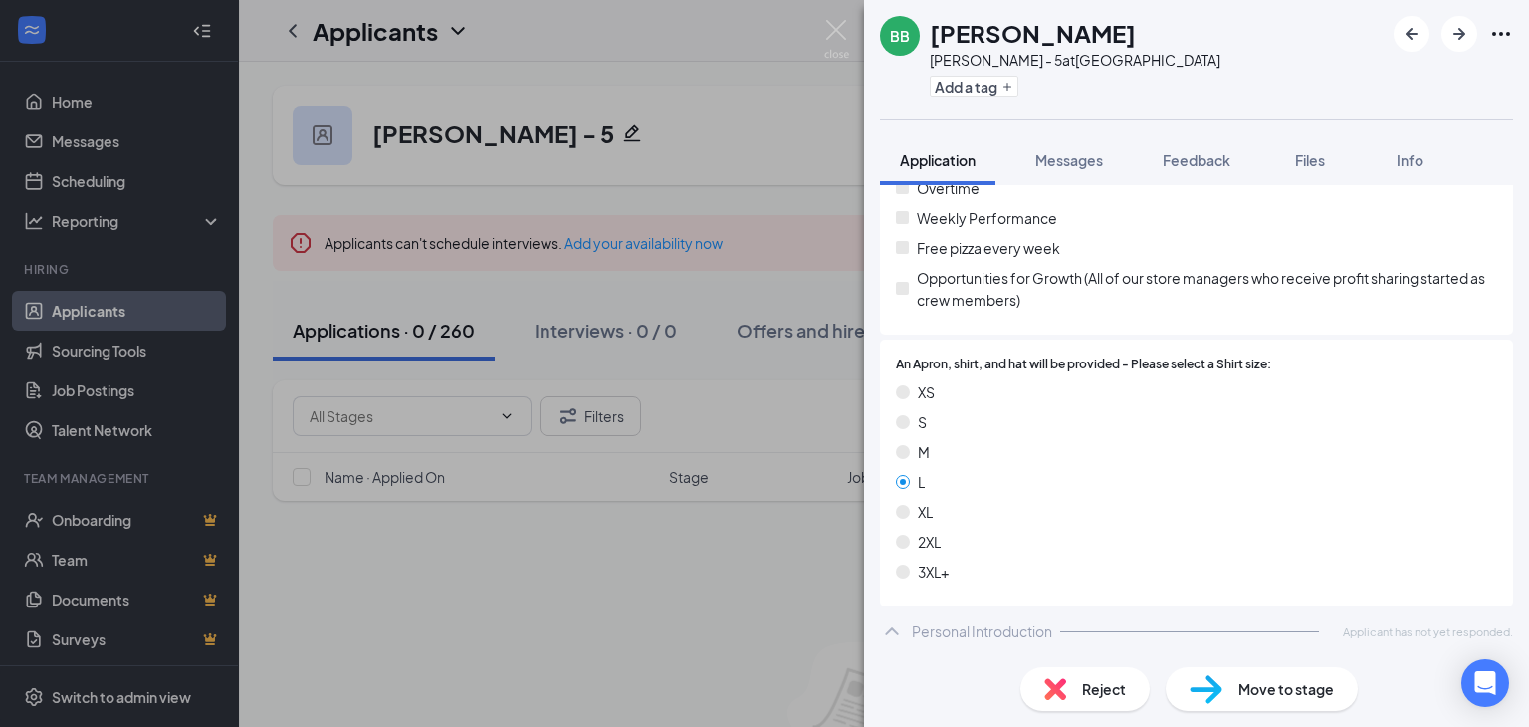
click at [1238, 695] on span "Move to stage" at bounding box center [1286, 689] width 96 height 22
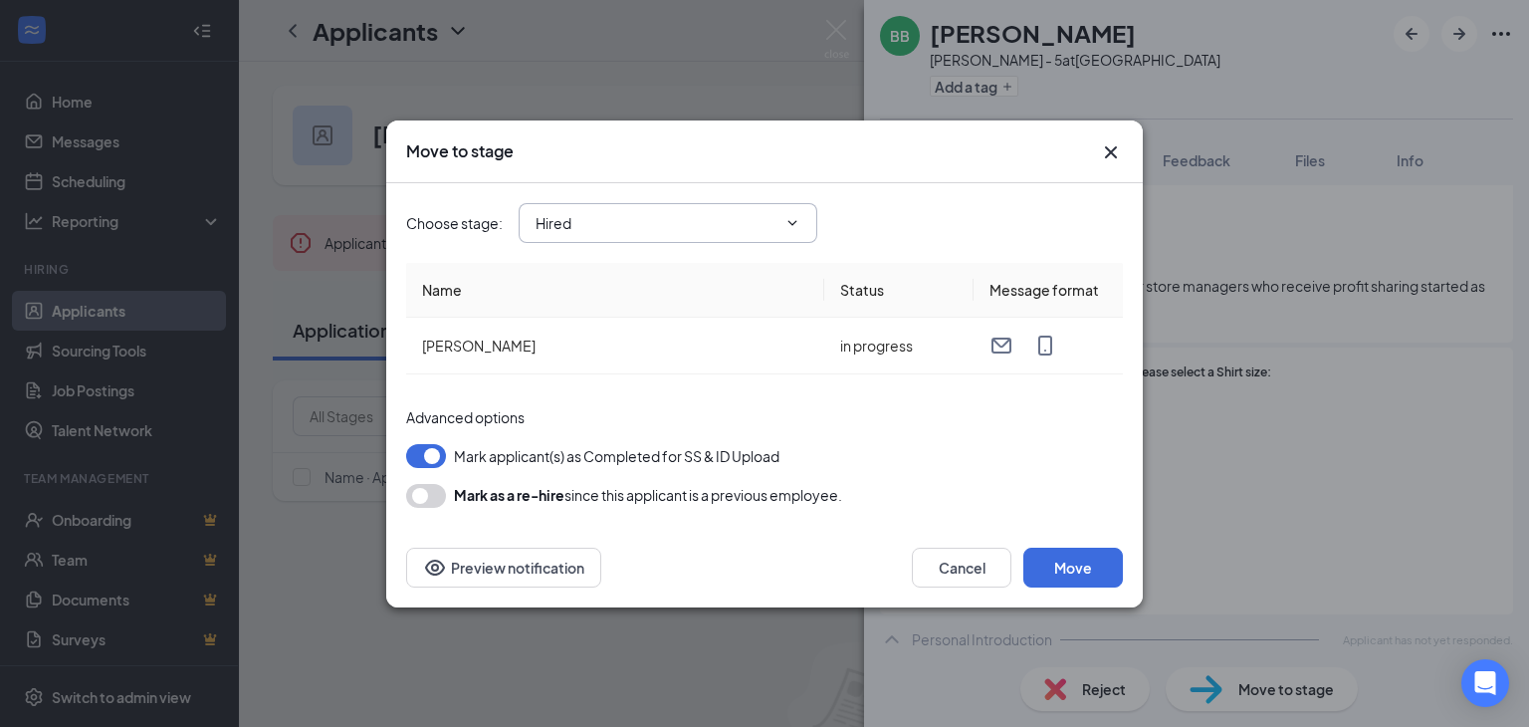
click at [706, 224] on input "Hired" at bounding box center [656, 223] width 241 height 22
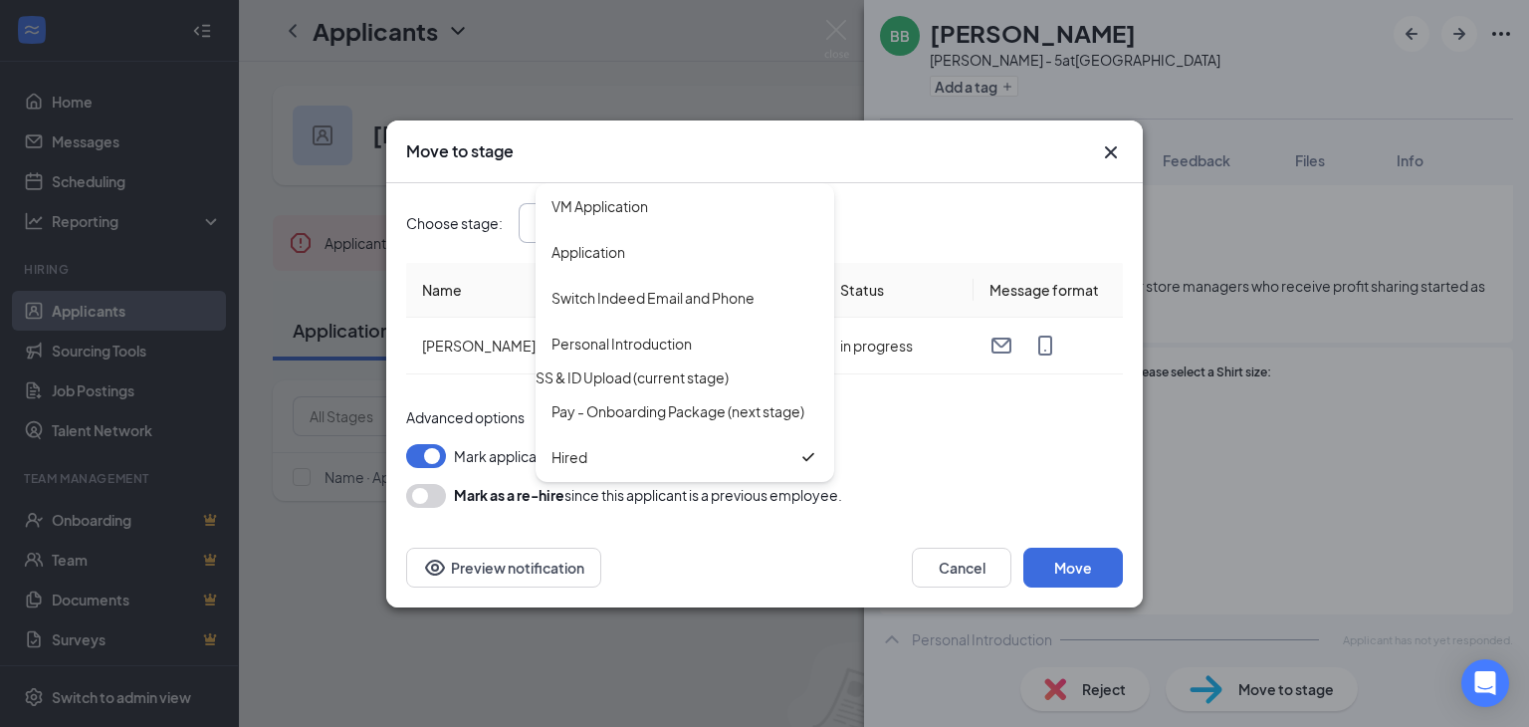
click at [622, 388] on div "SS & ID Upload (current stage)" at bounding box center [632, 377] width 193 height 22
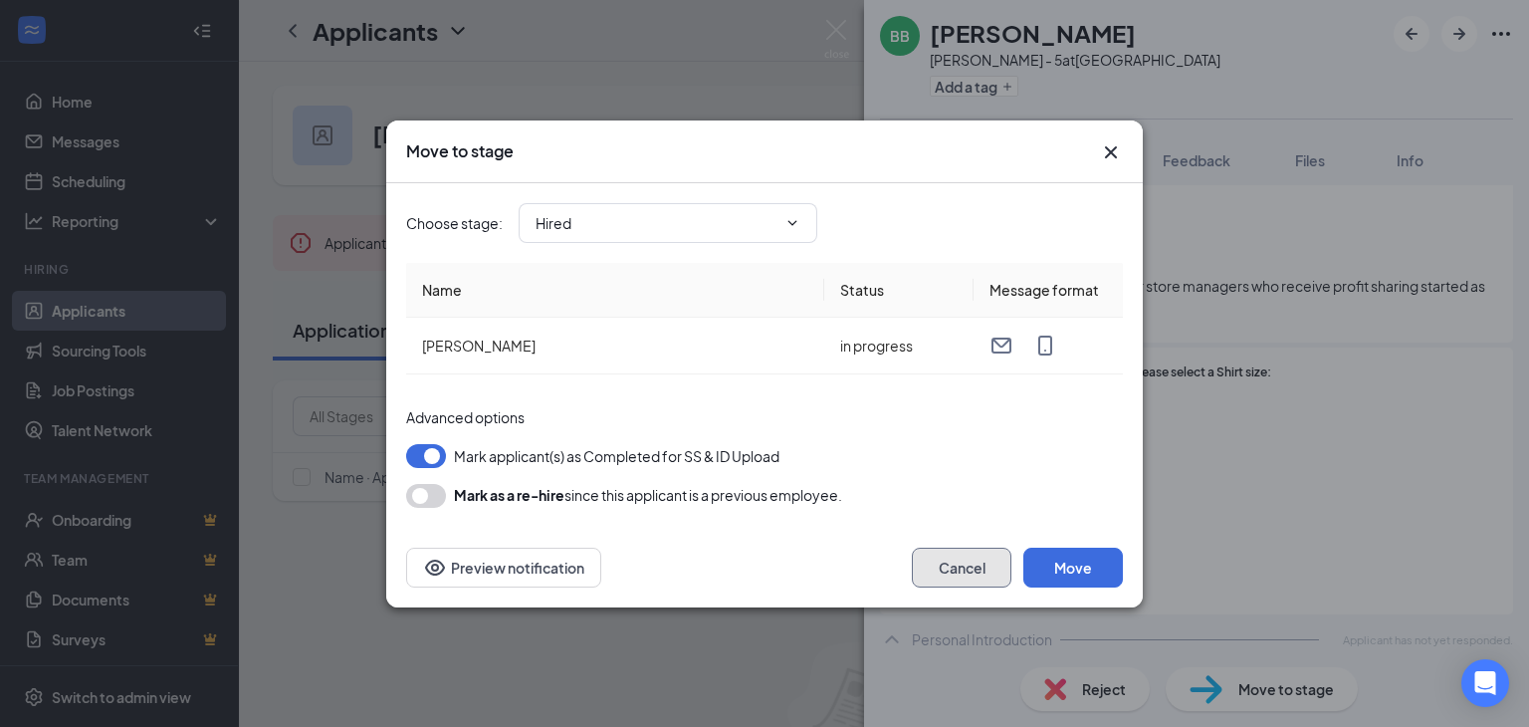
click at [960, 564] on button "Cancel" at bounding box center [962, 568] width 100 height 40
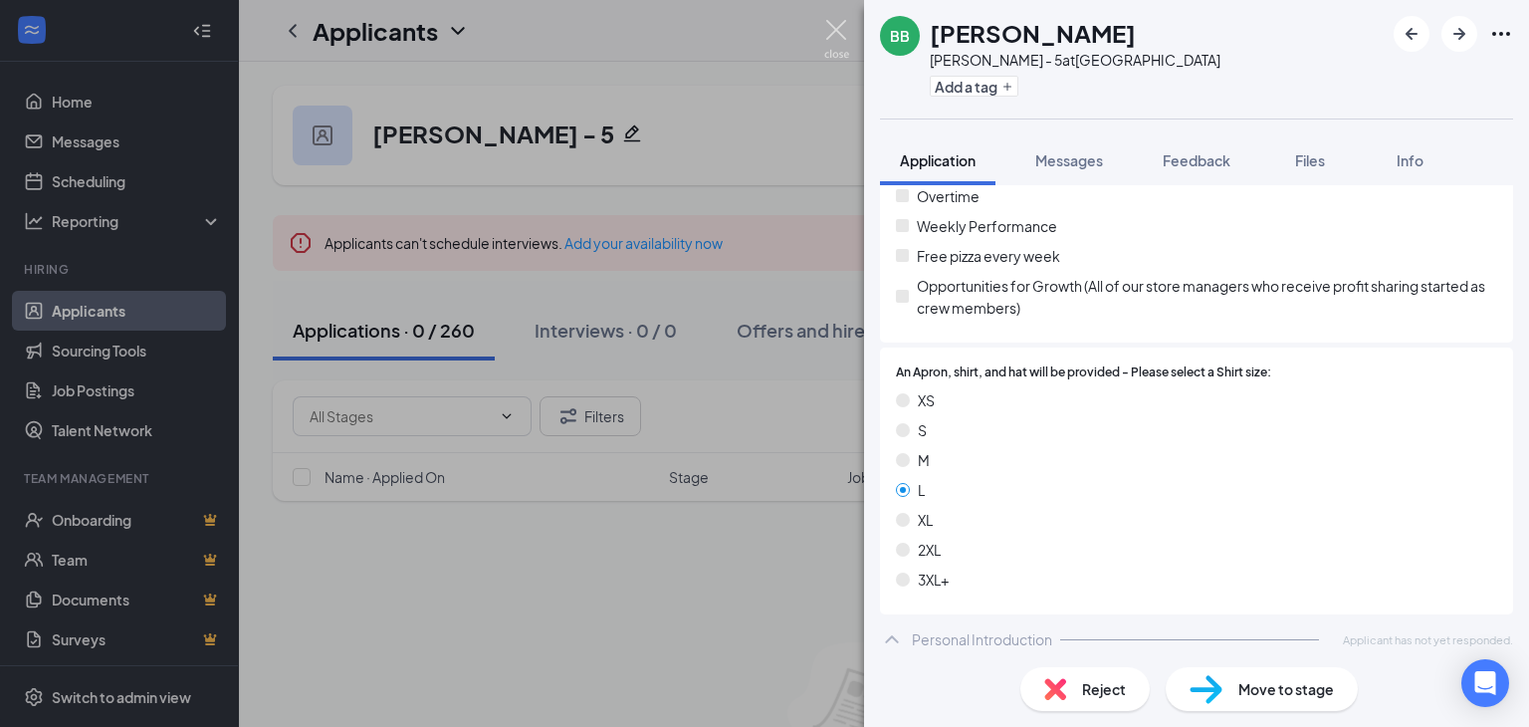
click at [832, 32] on img at bounding box center [836, 39] width 25 height 39
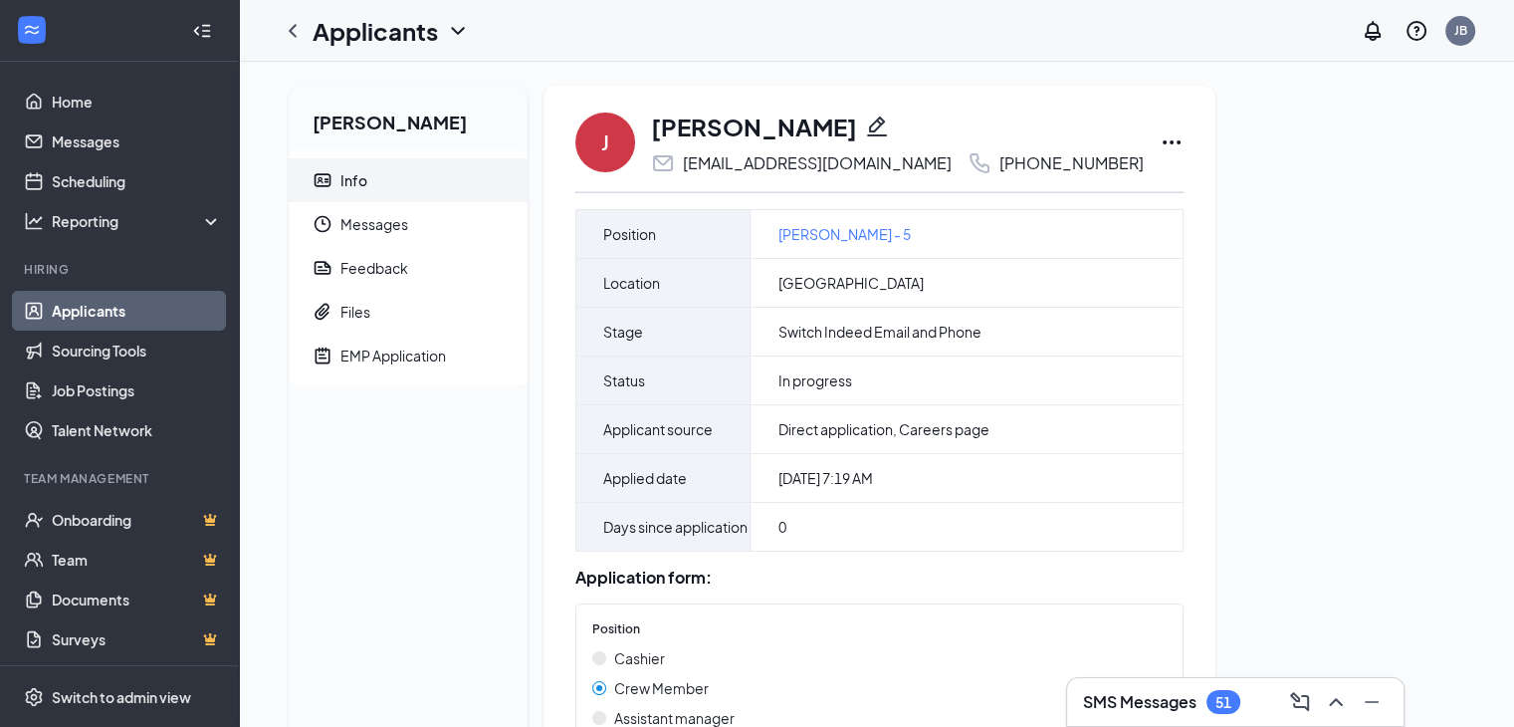
click at [867, 129] on icon "Pencil" at bounding box center [877, 126] width 20 height 20
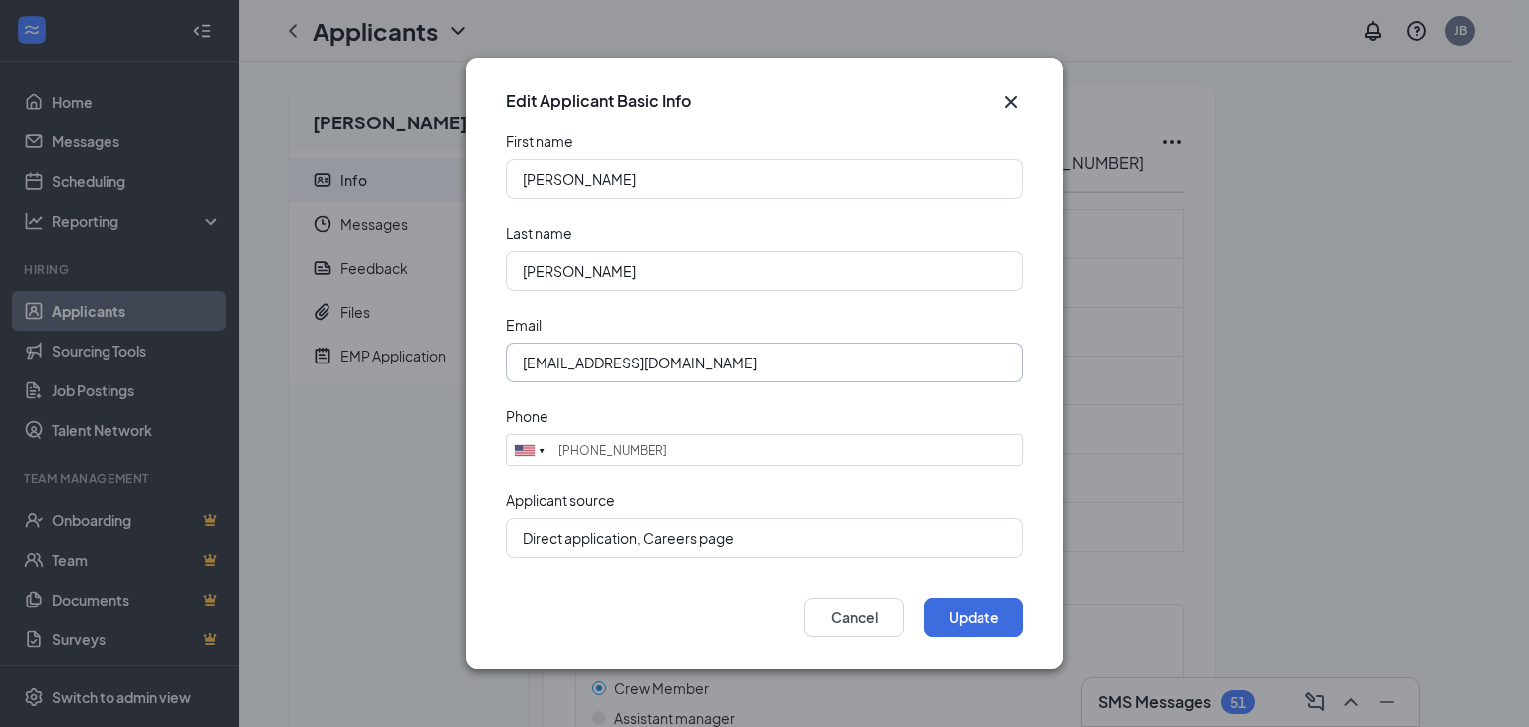
click at [876, 359] on input "jamespierson829_yxo@indeedemail.com" at bounding box center [765, 362] width 518 height 40
paste input "Piersonjames12@g"
type input "Piersonjames12@gmail.com"
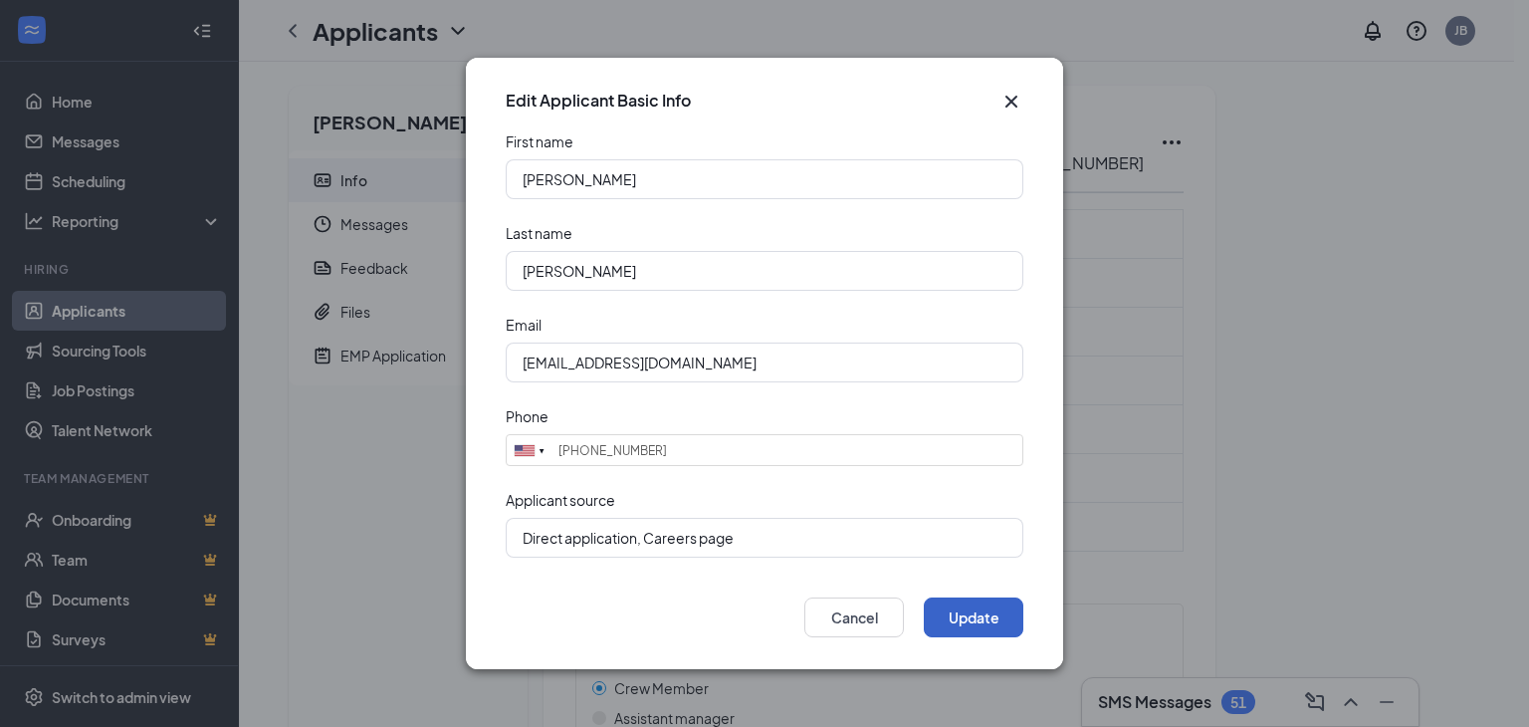
click at [970, 613] on button "Update" at bounding box center [974, 617] width 100 height 40
type input "(614) 817-4374"
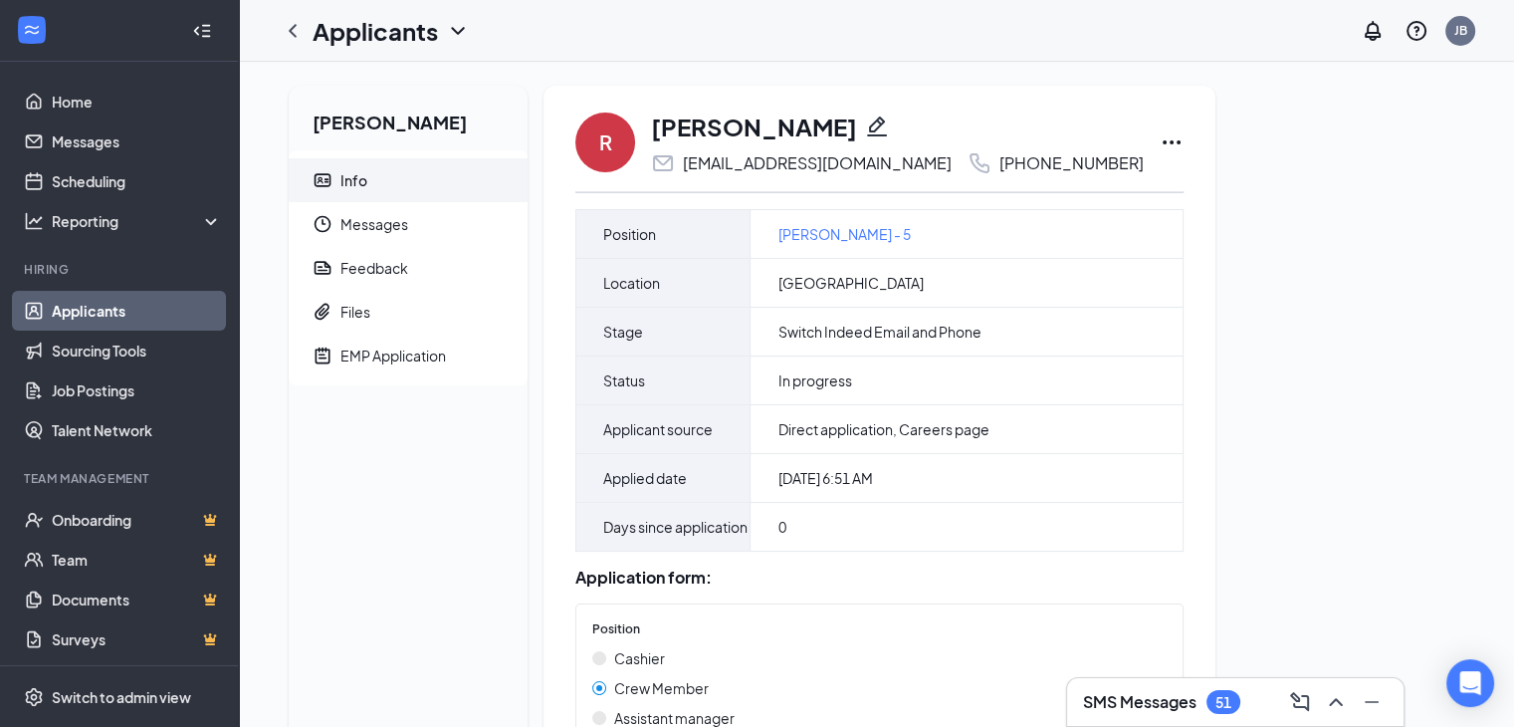
click at [879, 131] on icon "Pencil" at bounding box center [877, 126] width 24 height 24
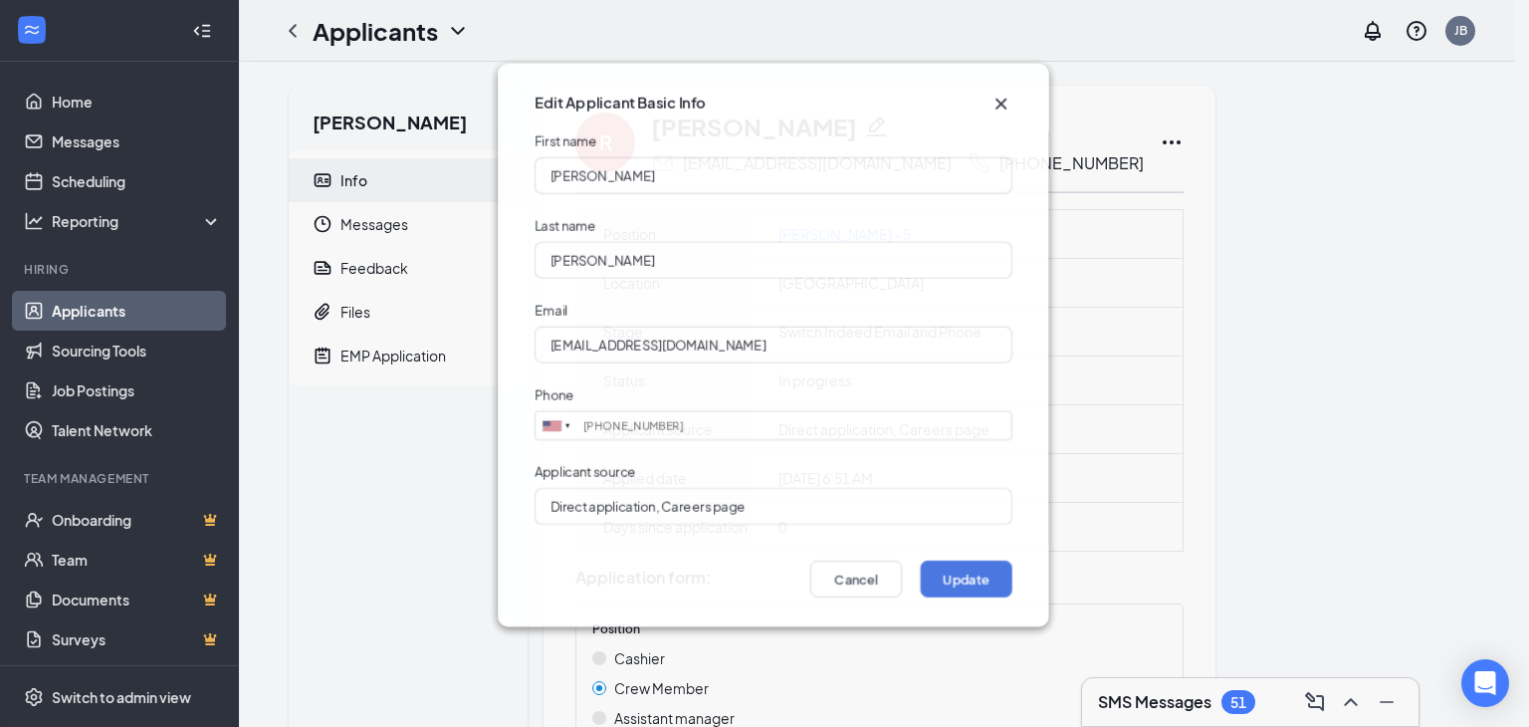
type input "[PHONE_NUMBER]"
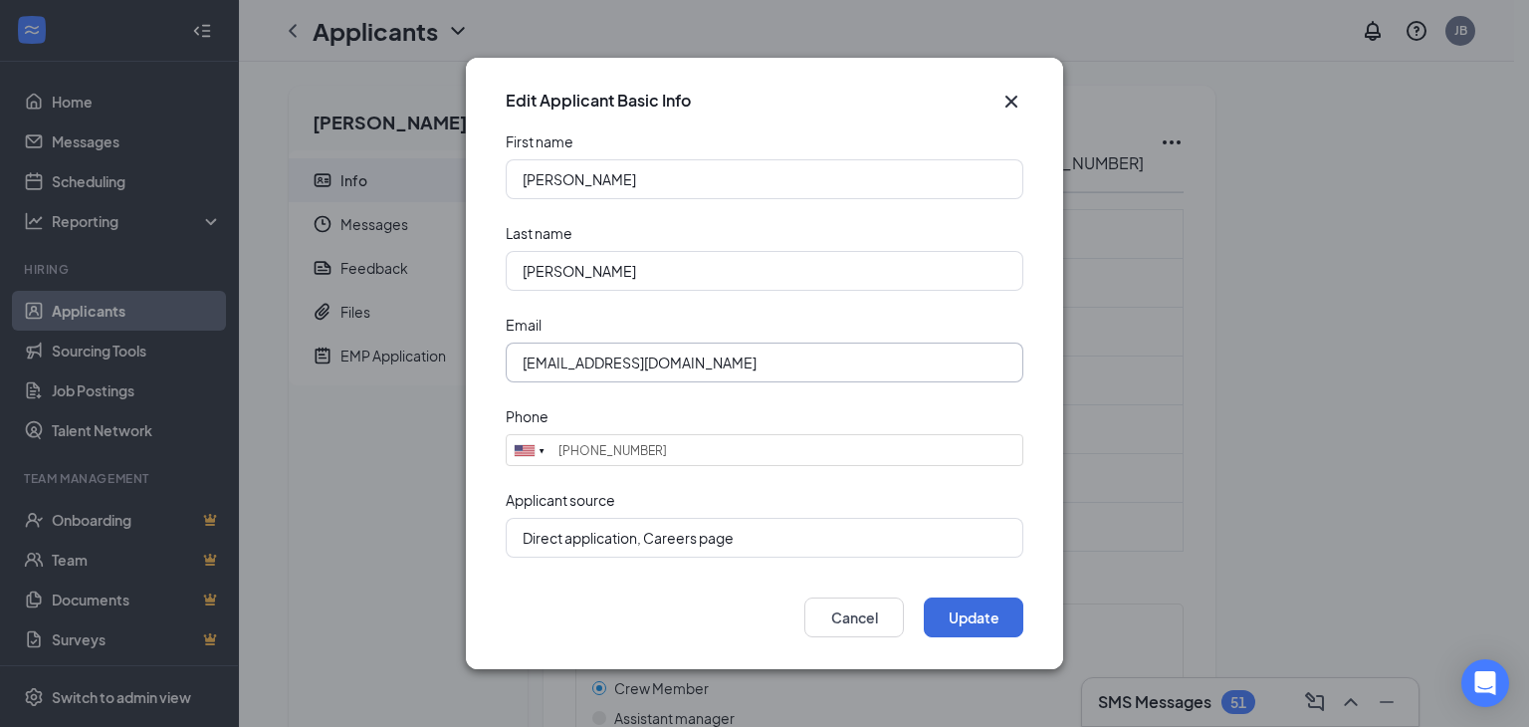
click at [888, 370] on input "rebekahmcghee2238n28_ydu@indeedemail.com" at bounding box center [765, 362] width 518 height 40
paste input "@g"
type input "rebekahmcghee22@gmail.com"
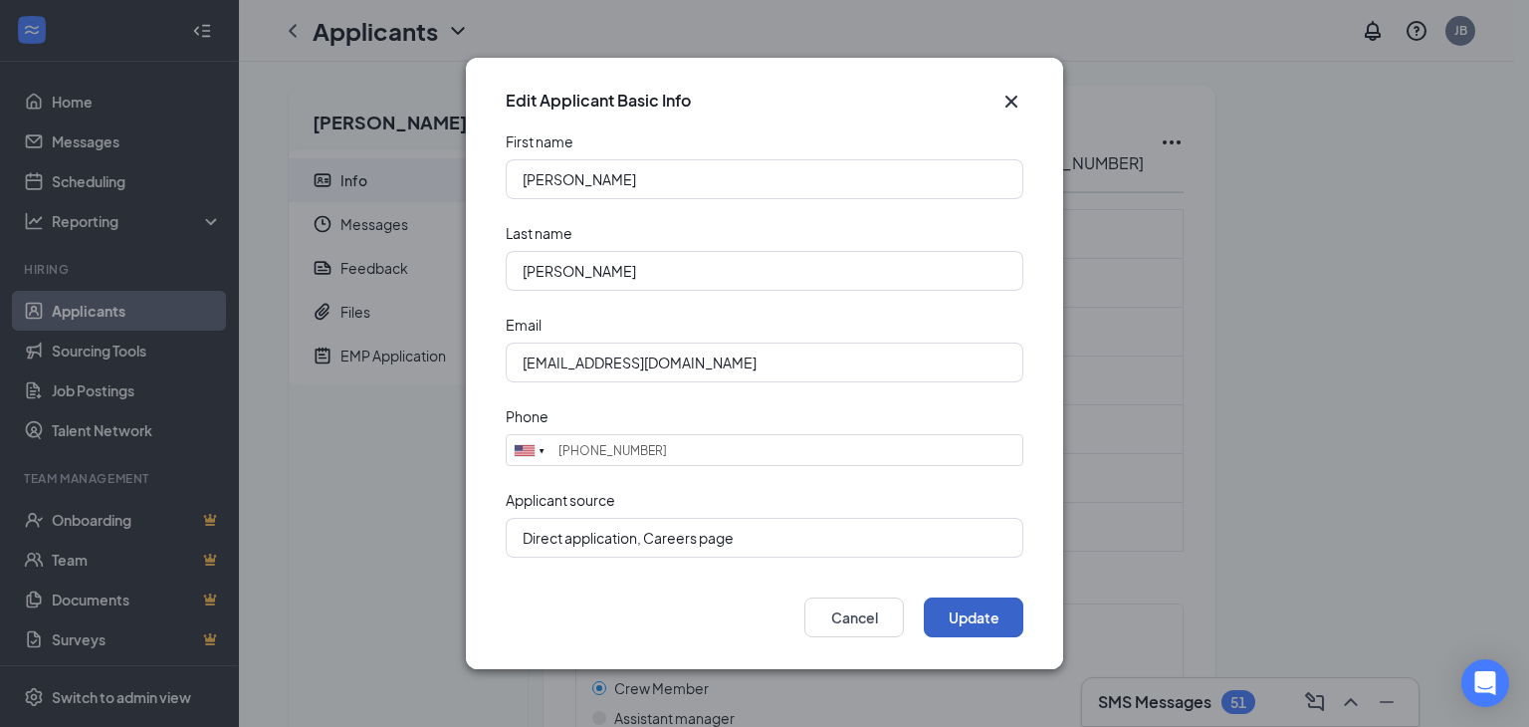
click at [988, 609] on button "Update" at bounding box center [974, 617] width 100 height 40
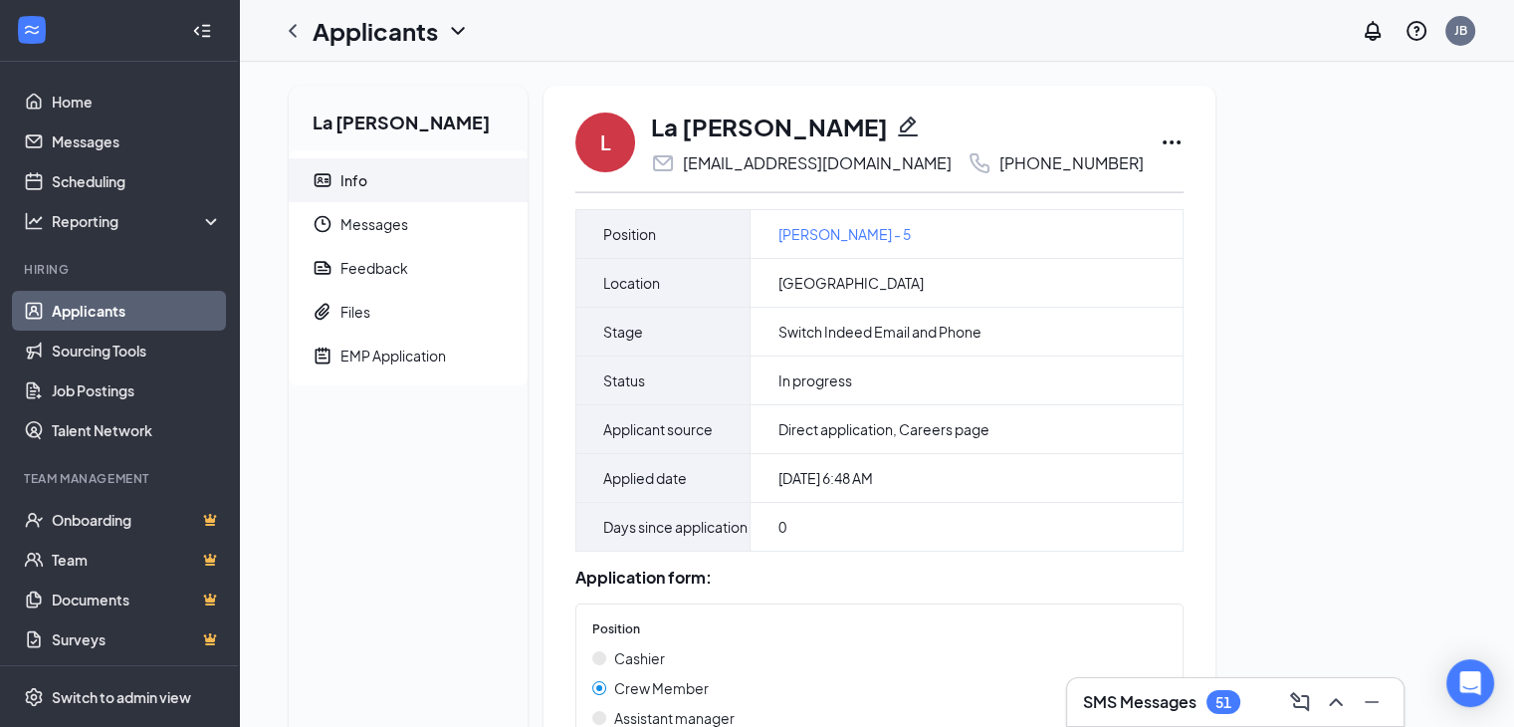
click at [896, 128] on icon "Pencil" at bounding box center [908, 126] width 24 height 24
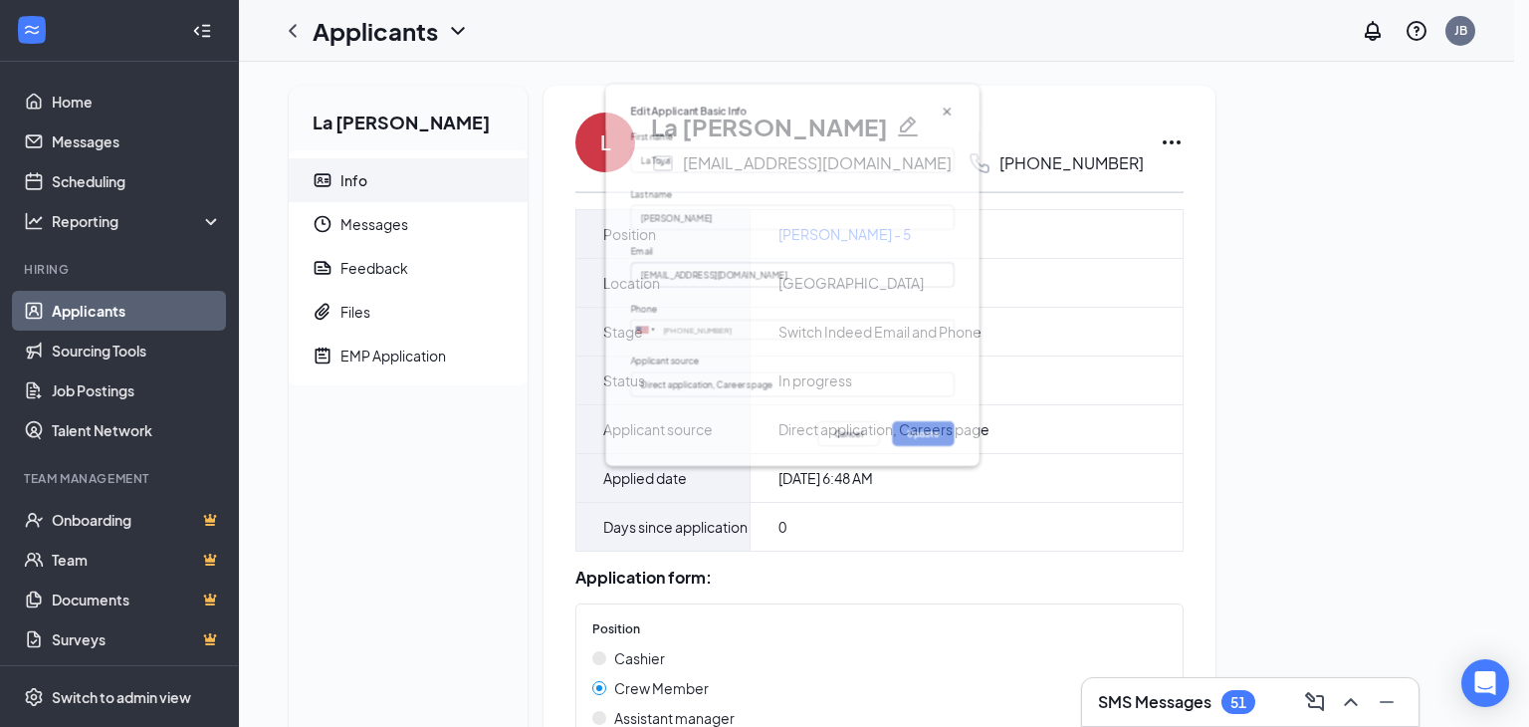
type input "(614) 673-0244"
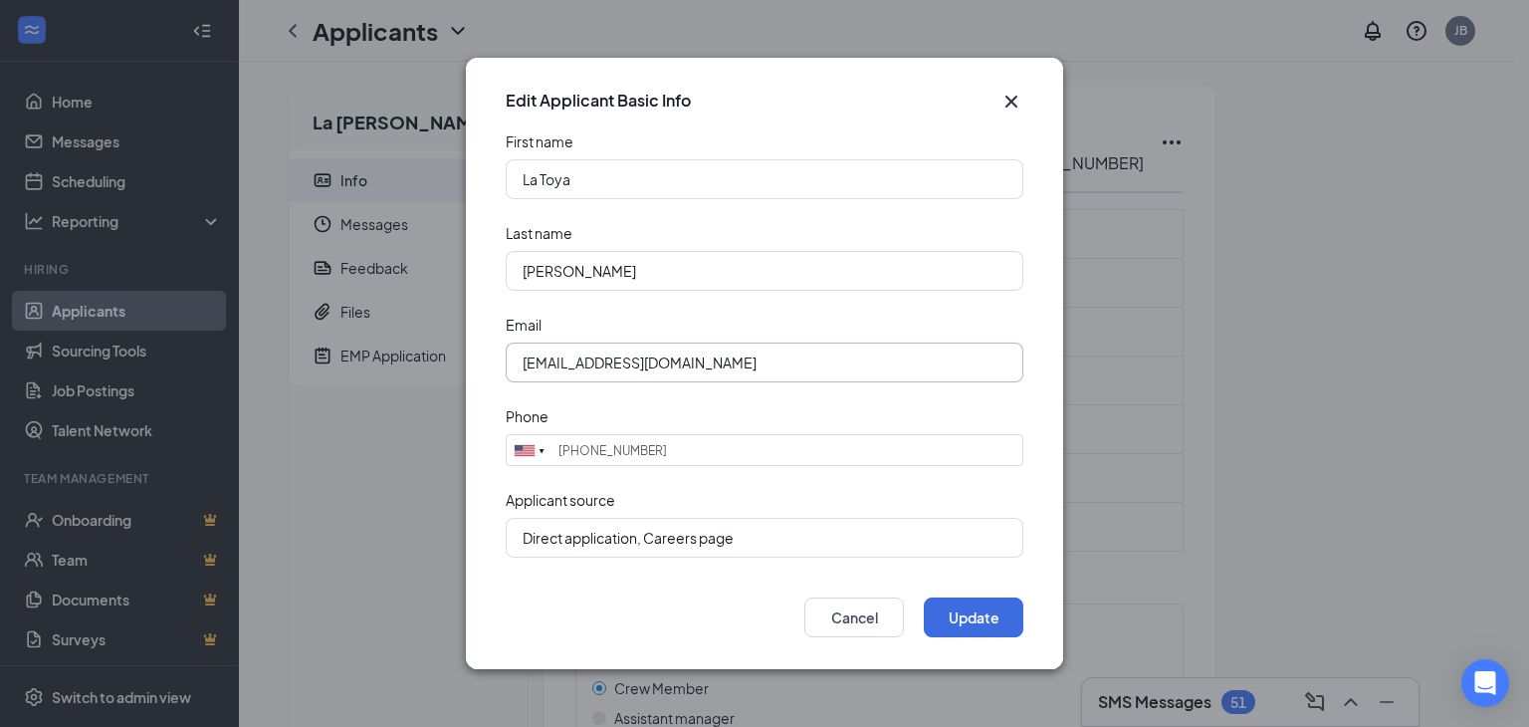
click at [866, 352] on input "toyconley5ueh53_578@indeedemail.com" at bounding box center [765, 362] width 518 height 40
paste input "+16148094130"
type input "+16148094130"
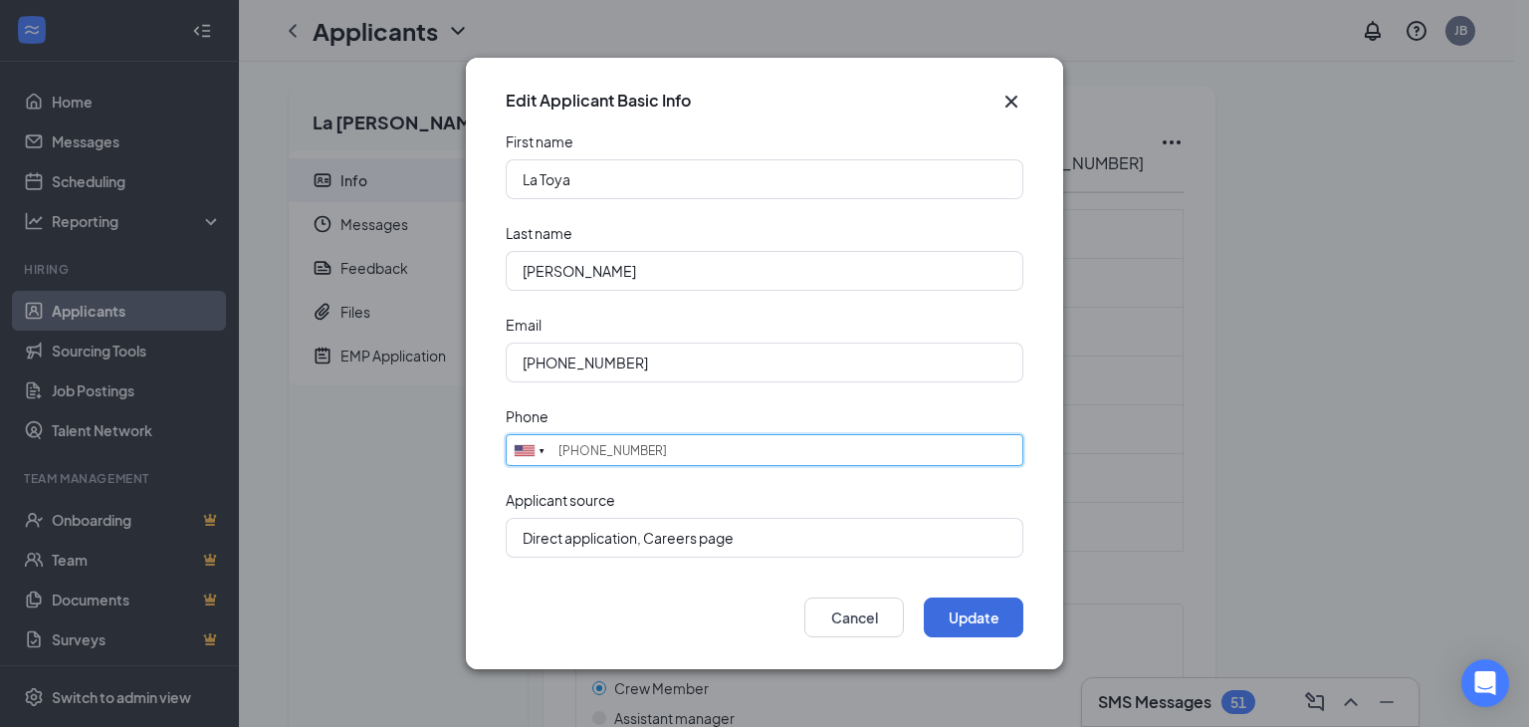
click at [711, 454] on input "(614) 673-0244" at bounding box center [765, 450] width 518 height 32
paste input "+16148094130"
type input "+16148094130"
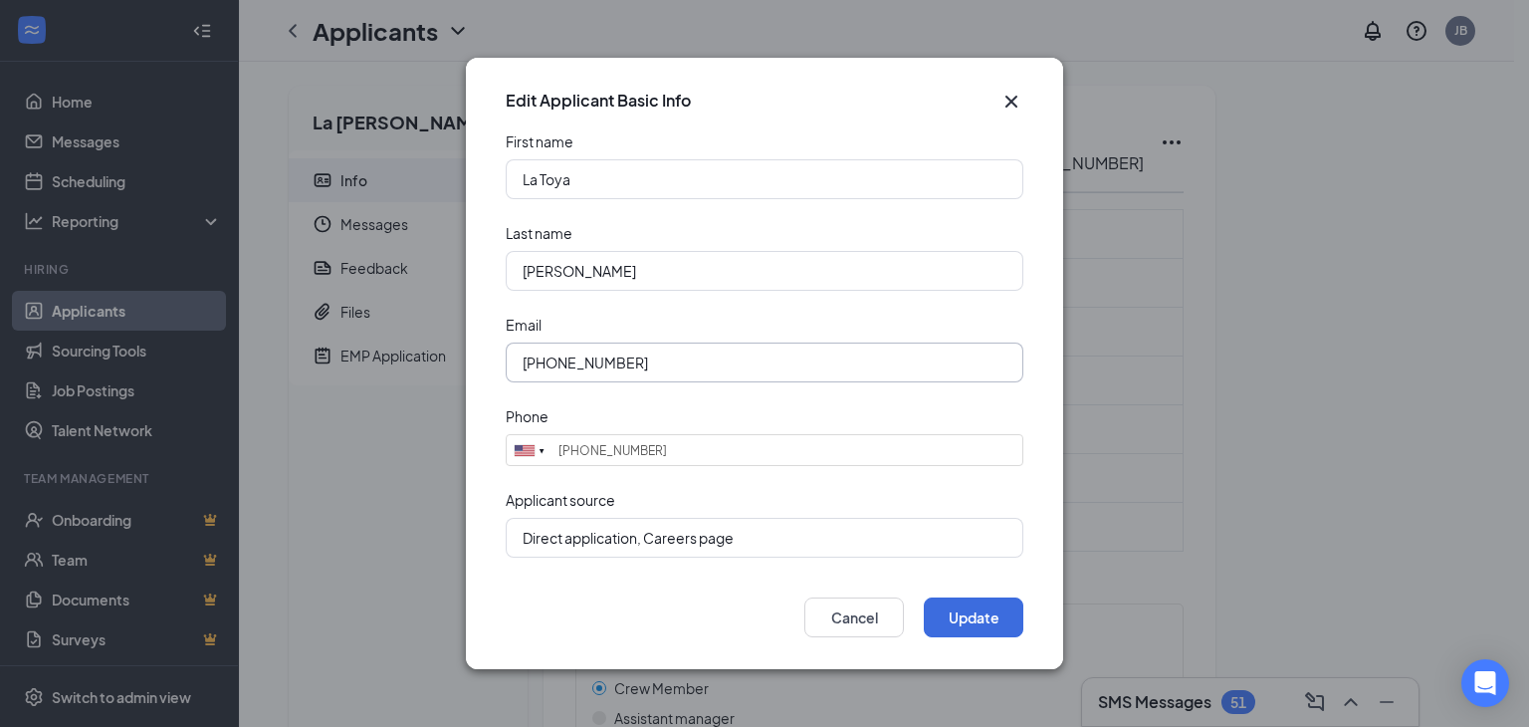
drag, startPoint x: 653, startPoint y: 364, endPoint x: 509, endPoint y: 346, distance: 145.5
click at [509, 346] on input "+16148094130" at bounding box center [765, 362] width 518 height 40
paste input "toyconley5@gmail.com"
type input "toyconley5@gmail.com"
click at [964, 617] on button "Update" at bounding box center [974, 617] width 100 height 40
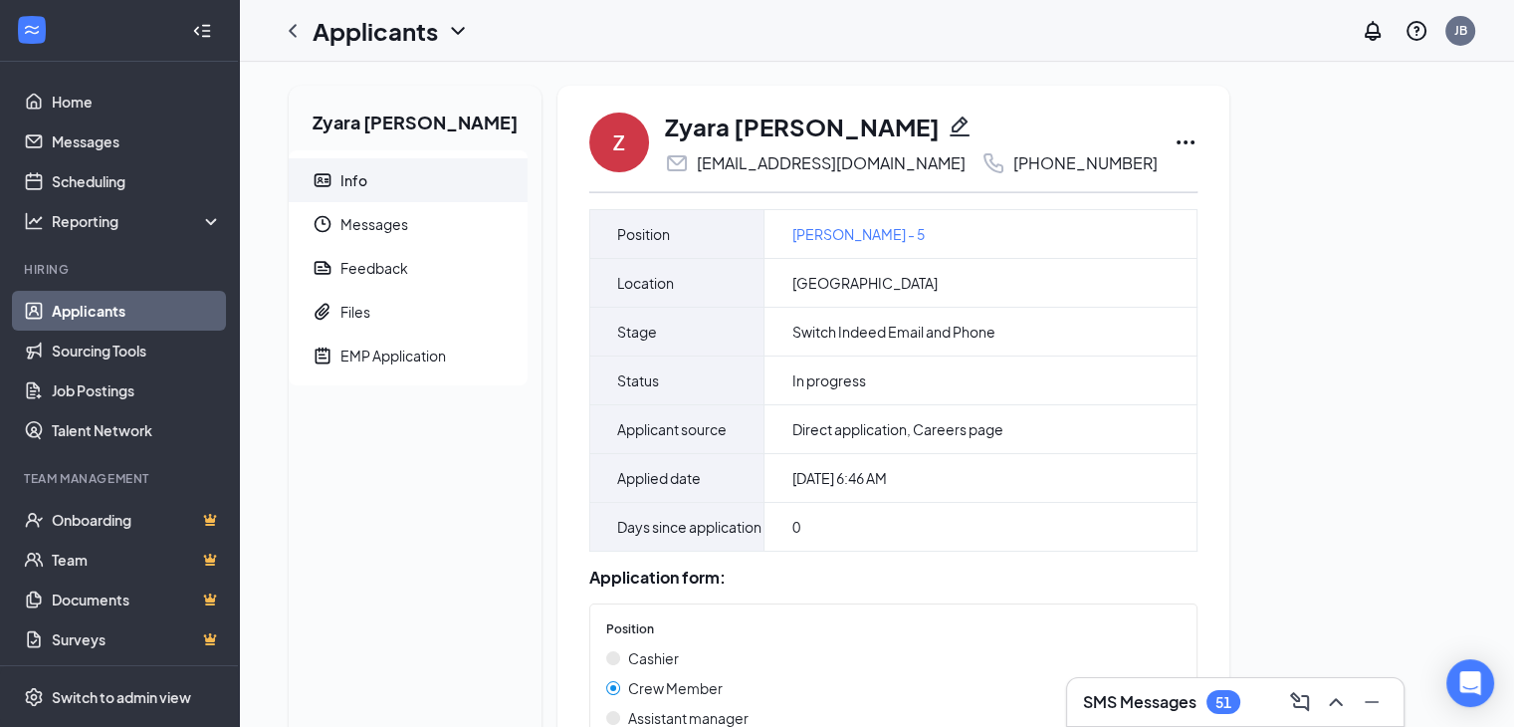
click at [948, 123] on icon "Pencil" at bounding box center [960, 126] width 24 height 24
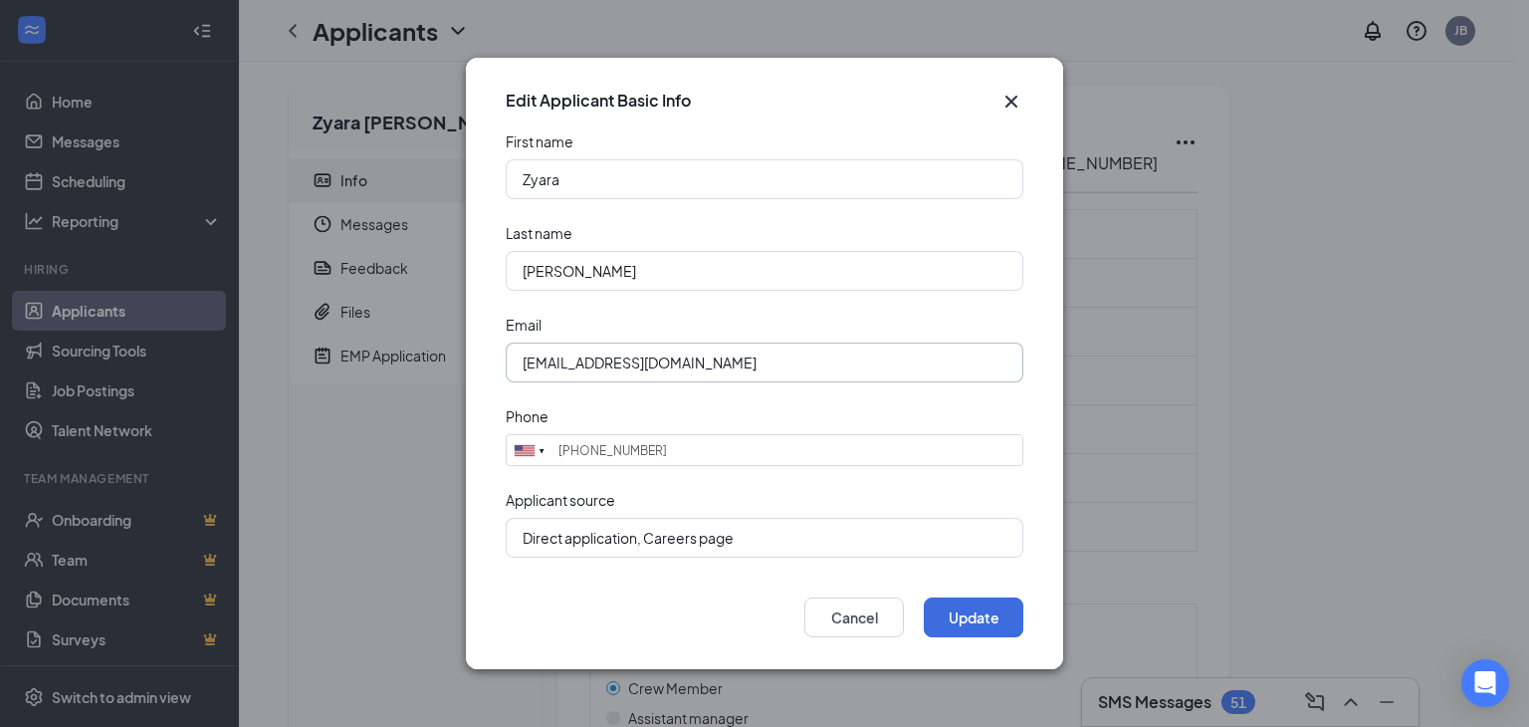
type input "[PHONE_NUMBER]"
click at [844, 355] on input "[EMAIL_ADDRESS][DOMAIN_NAME]" at bounding box center [765, 362] width 518 height 40
click at [844, 355] on input "zyarahobdy2atu8_v6z@indeedemail.com" at bounding box center [765, 362] width 518 height 40
paste input "0209@icooud"
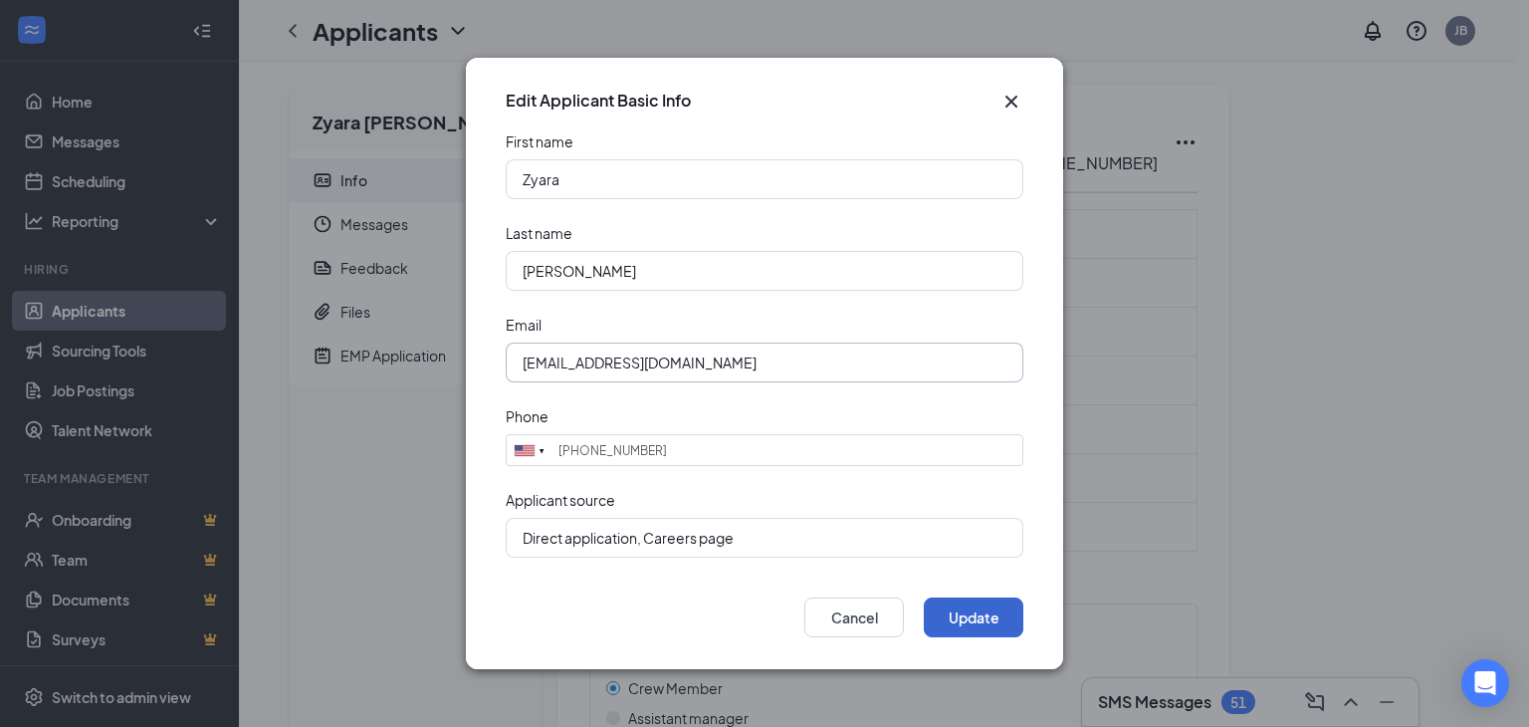
type input "zyara0209@icooud.com"
click at [968, 615] on button "Update" at bounding box center [974, 617] width 100 height 40
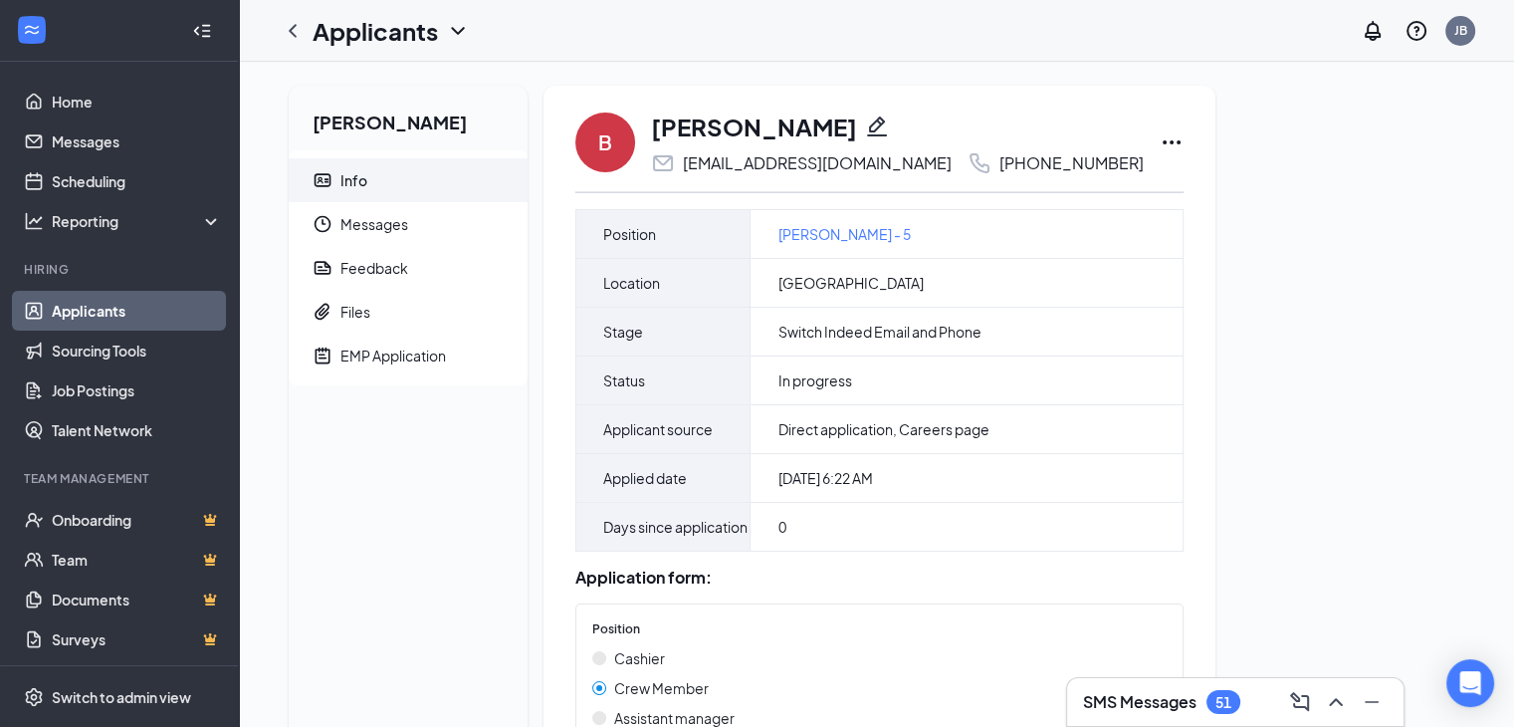
click at [878, 123] on icon "Pencil" at bounding box center [877, 126] width 24 height 24
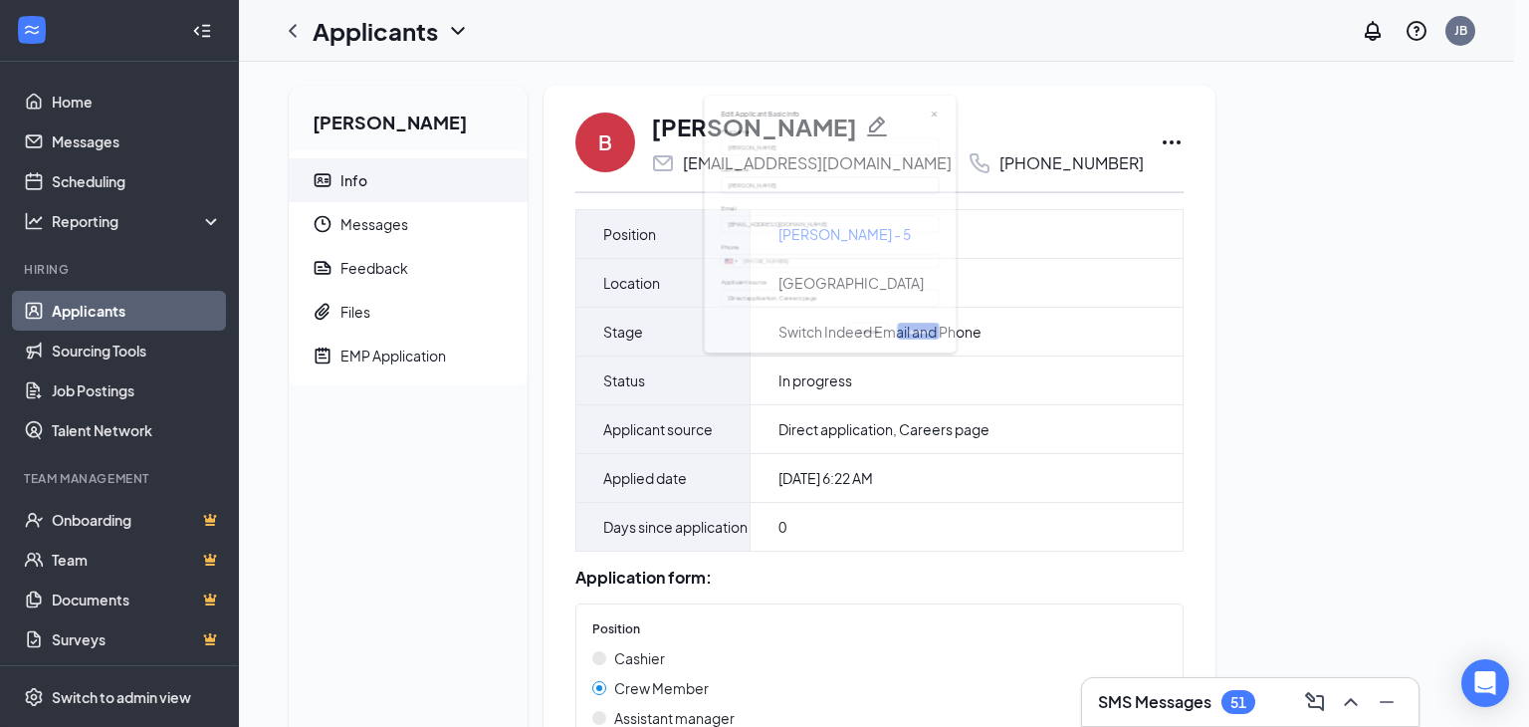
type input "(614) 325-2912"
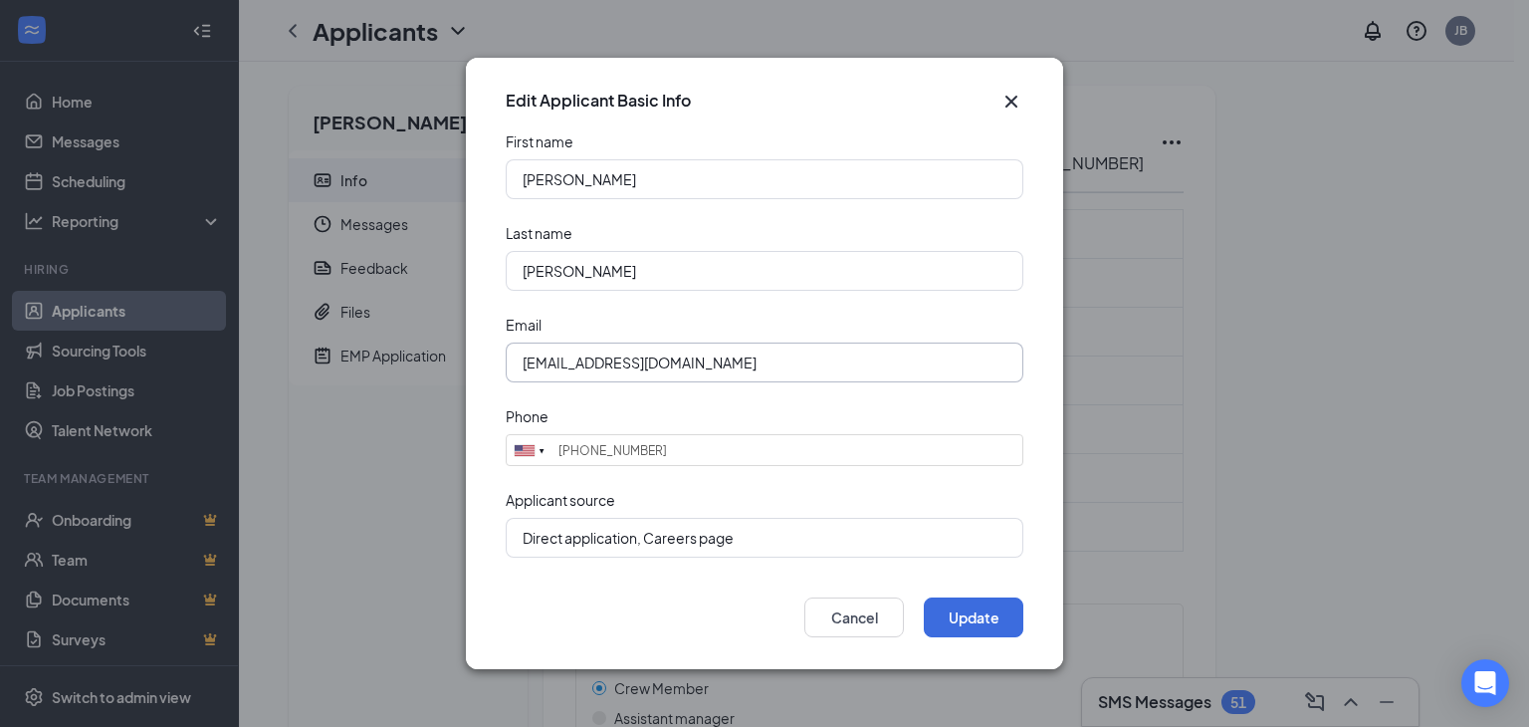
click at [860, 355] on input "burdettebrandon04_kx5@indeedemail.com" at bounding box center [765, 362] width 518 height 40
click at [859, 355] on input "burdettebrandon04_kx5@indeedemail.com" at bounding box center [765, 362] width 518 height 40
click at [856, 354] on input "burdettebrandon04_kx5@indeedemail.com" at bounding box center [765, 362] width 518 height 40
click at [853, 354] on input "burdettebrandon04_kx5@indeedemail.com" at bounding box center [765, 362] width 518 height 40
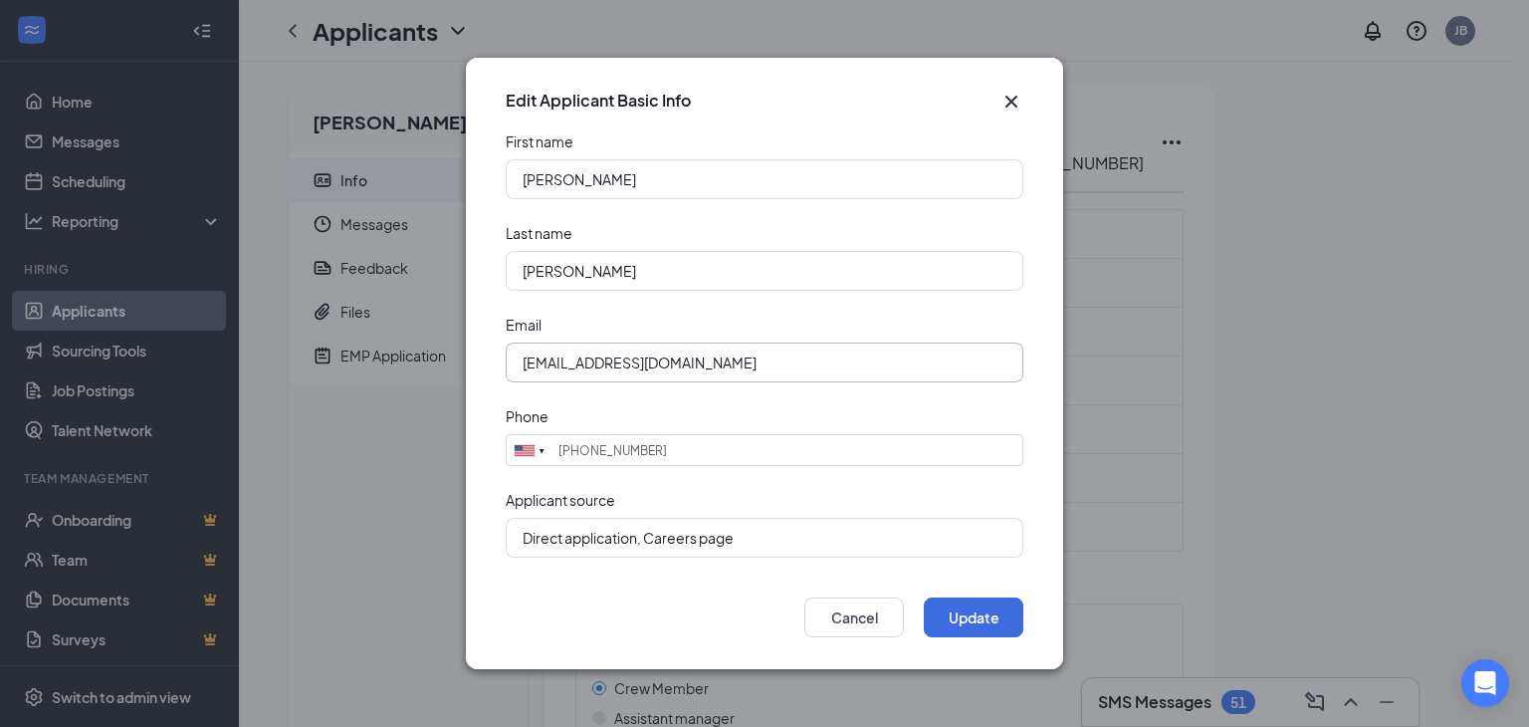
click at [853, 354] on input "burdettebrandon04_kx5@indeedemail.com" at bounding box center [765, 362] width 518 height 40
paste input "@g"
type input "burdettebrandon0@gmail.com"
click at [975, 622] on button "Update" at bounding box center [974, 617] width 100 height 40
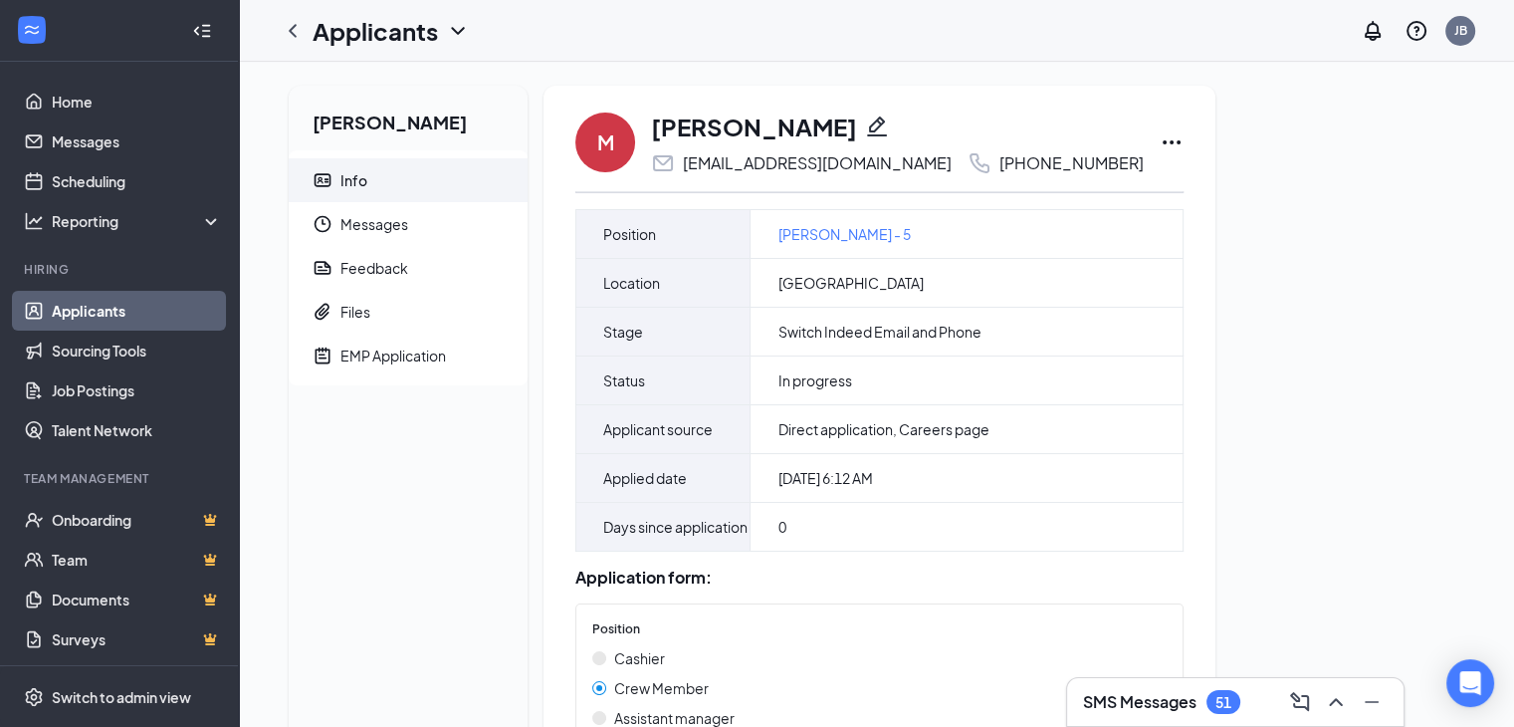
click at [867, 129] on icon "Pencil" at bounding box center [877, 126] width 20 height 20
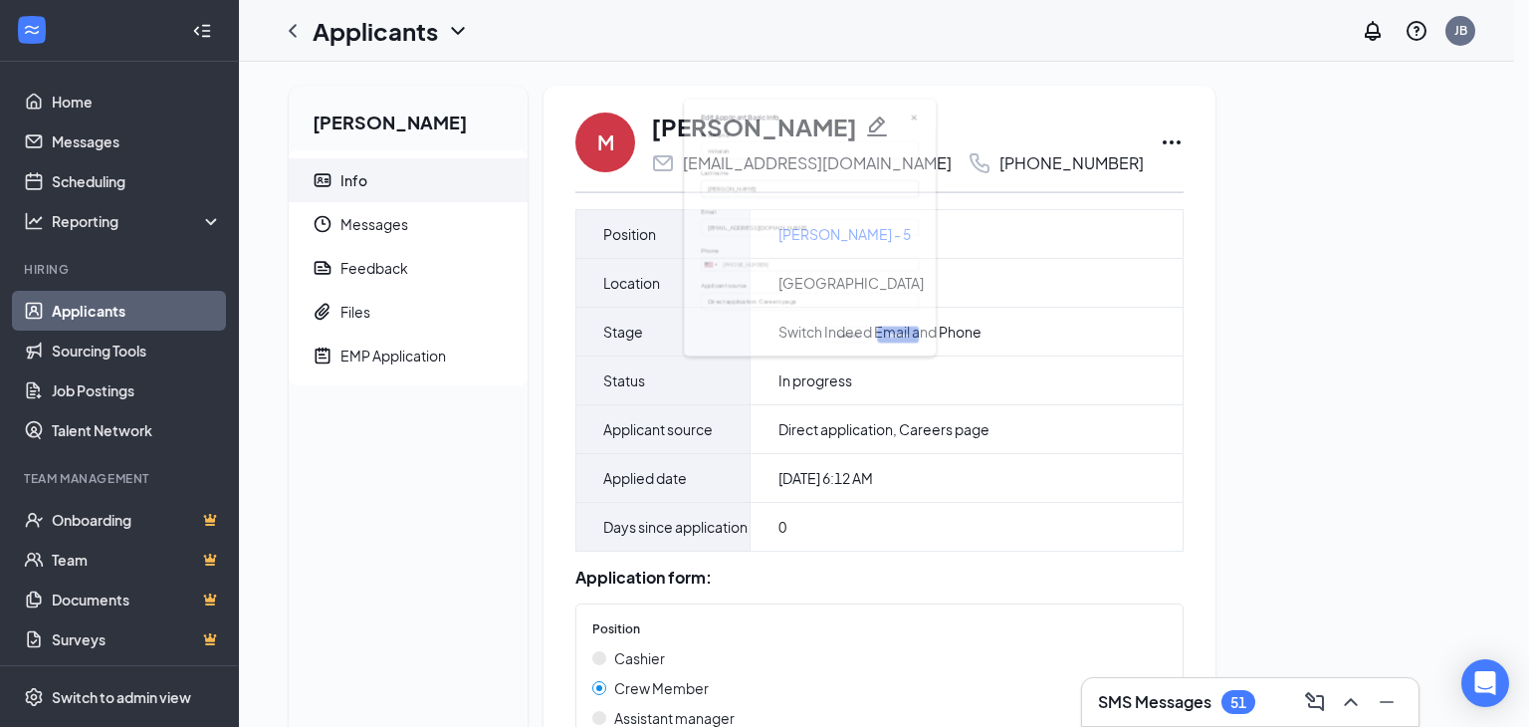
type input "[PHONE_NUMBER]"
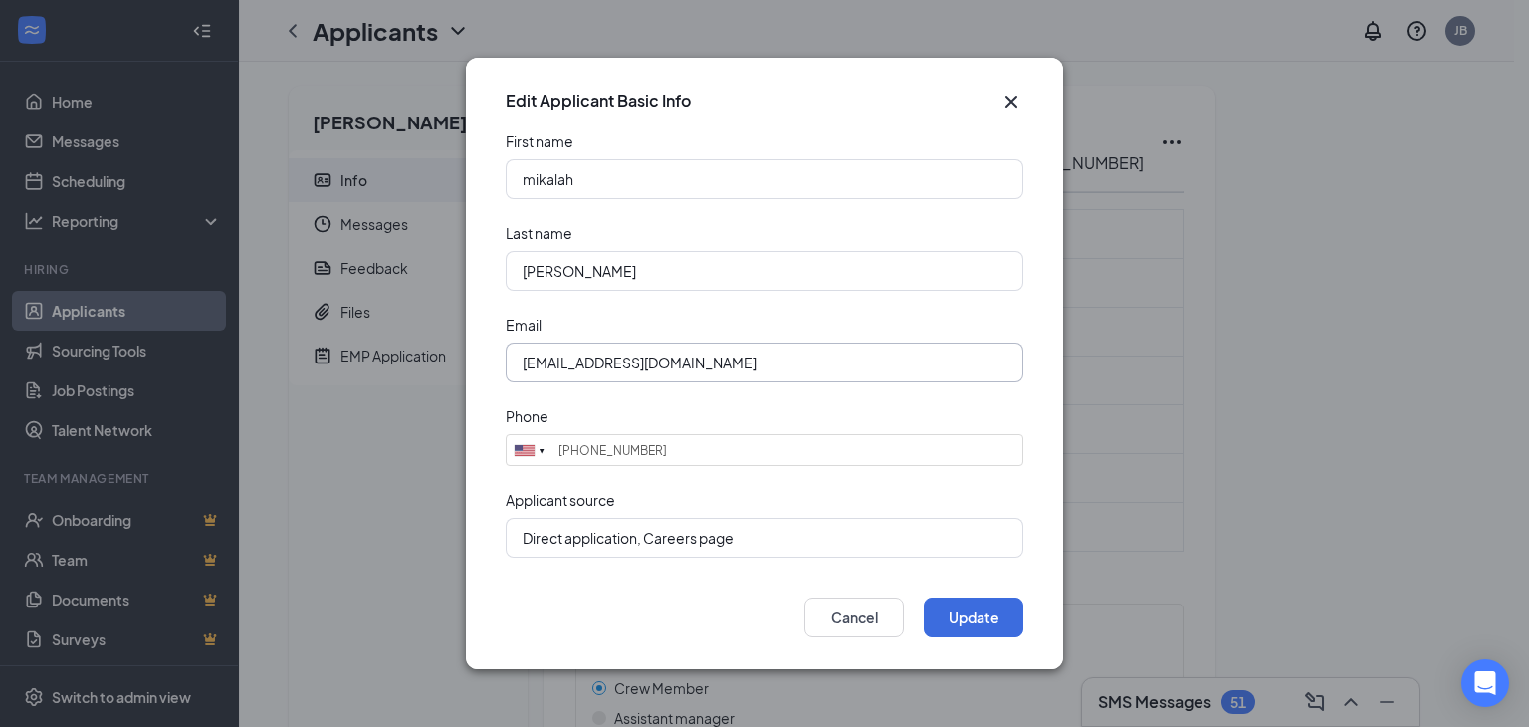
click at [804, 357] on input "[EMAIL_ADDRESS][DOMAIN_NAME]" at bounding box center [765, 362] width 518 height 40
paste input "12@g"
type input "[EMAIL_ADDRESS][DOMAIN_NAME]"
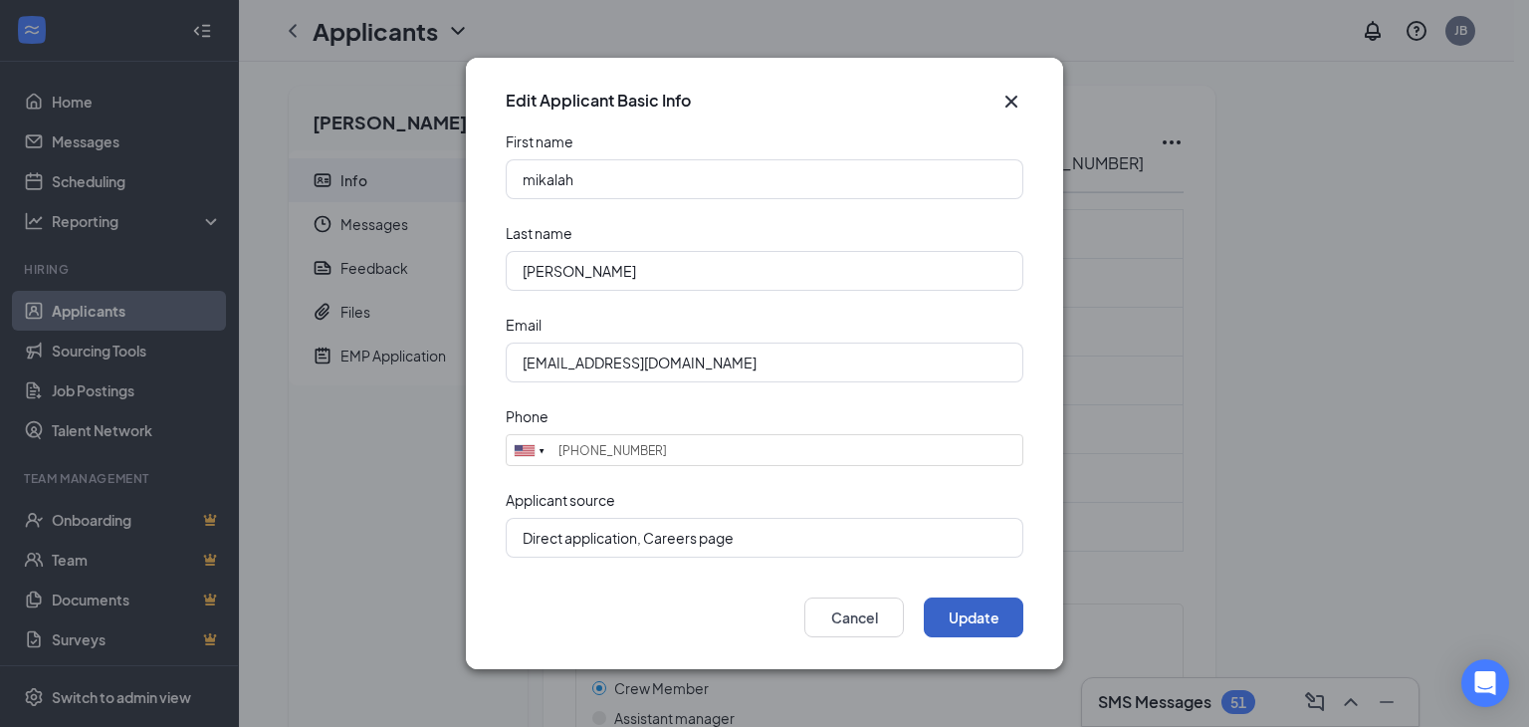
click at [958, 615] on button "Update" at bounding box center [974, 617] width 100 height 40
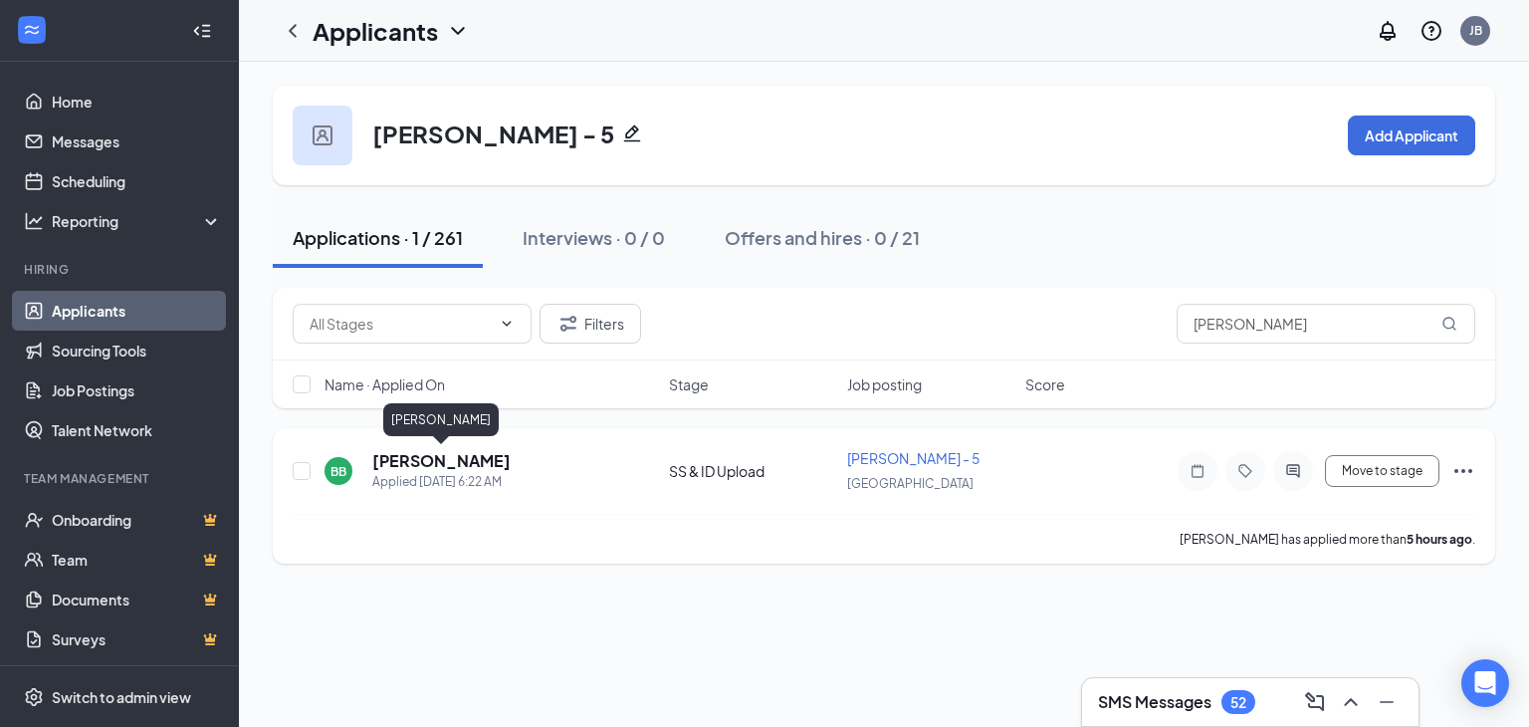
click at [475, 460] on h5 "[PERSON_NAME]" at bounding box center [441, 461] width 138 height 22
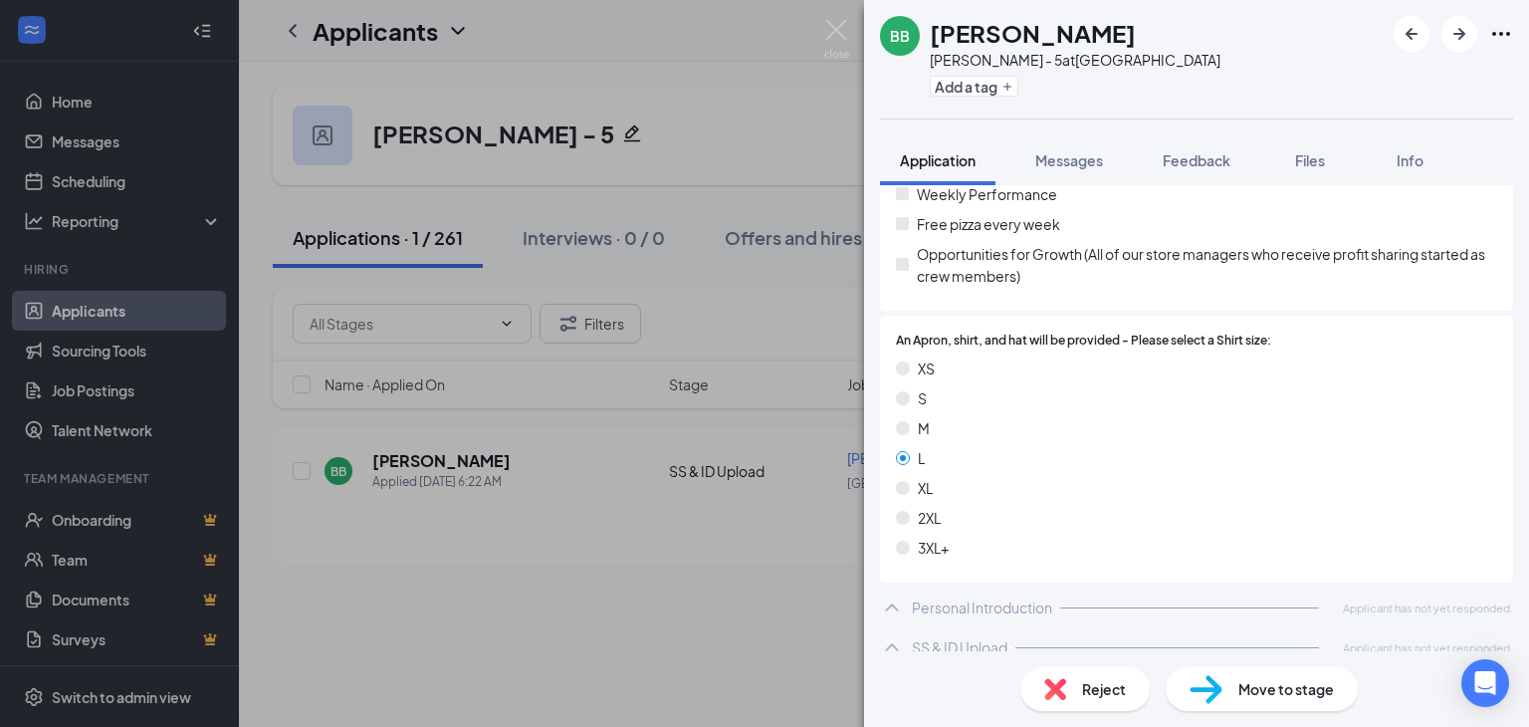
scroll to position [1768, 0]
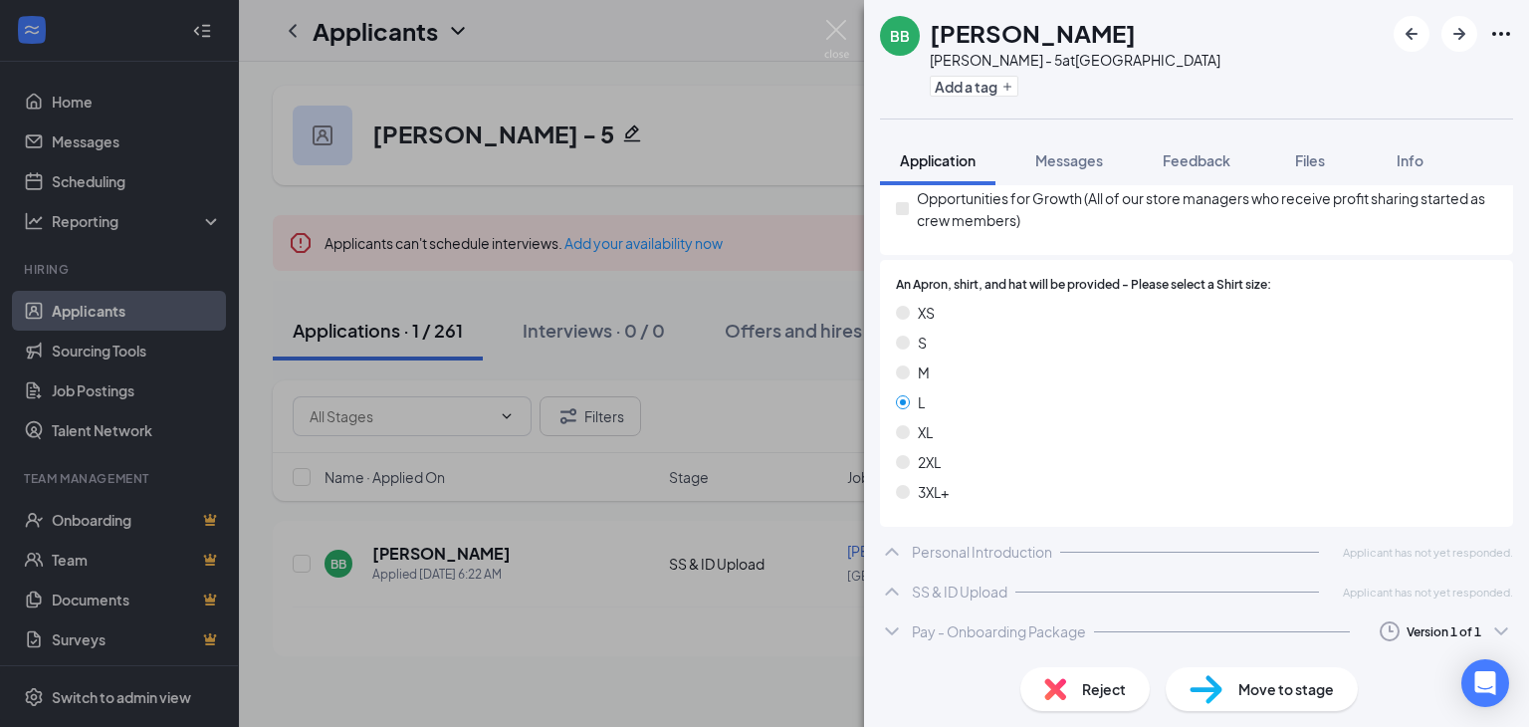
click at [1217, 598] on div "SS & ID Upload Applicant has not yet responded." at bounding box center [1196, 591] width 633 height 40
click at [888, 628] on icon "ChevronDown" at bounding box center [892, 631] width 24 height 24
click at [1139, 636] on div "Pay - Onboarding Package Version 1 of 1" at bounding box center [1196, 631] width 633 height 40
click at [1420, 634] on div "Version 1 of 1" at bounding box center [1444, 631] width 75 height 17
click at [836, 30] on img at bounding box center [836, 39] width 25 height 39
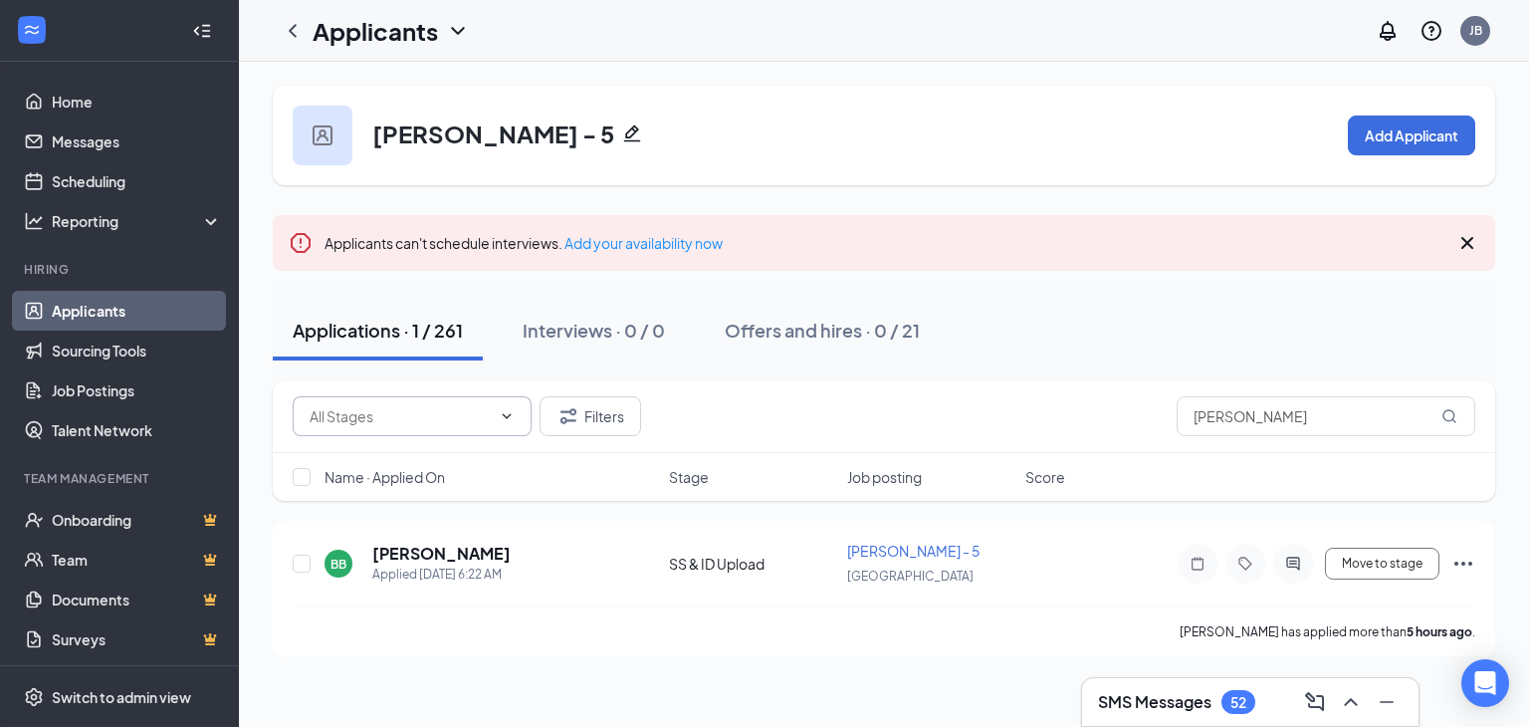
click at [499, 414] on icon "ChevronDown" at bounding box center [507, 416] width 16 height 16
drag, startPoint x: 1063, startPoint y: 428, endPoint x: 1035, endPoint y: 436, distance: 29.0
click at [1035, 436] on div "Filters Brandon Burdette" at bounding box center [884, 416] width 1223 height 73
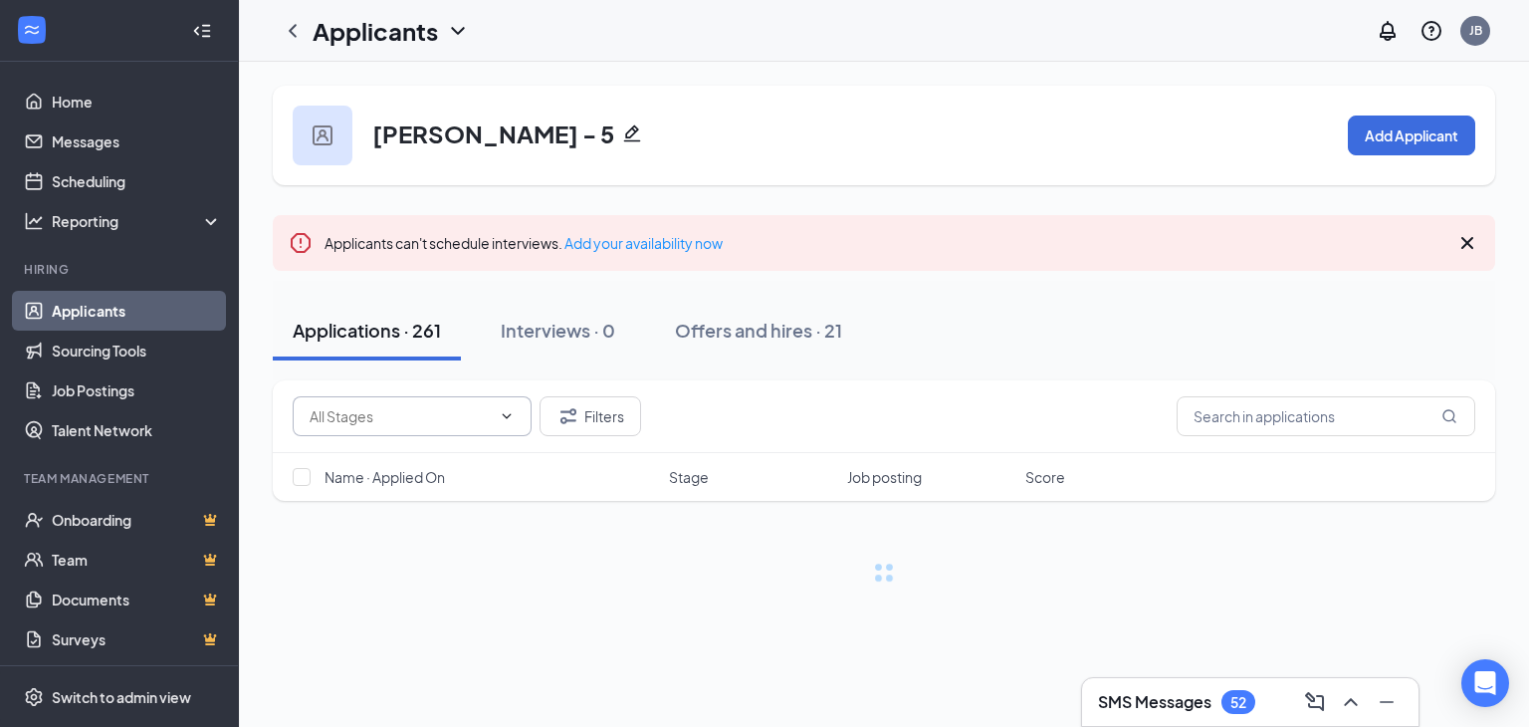
click at [484, 414] on input "text" at bounding box center [400, 416] width 181 height 22
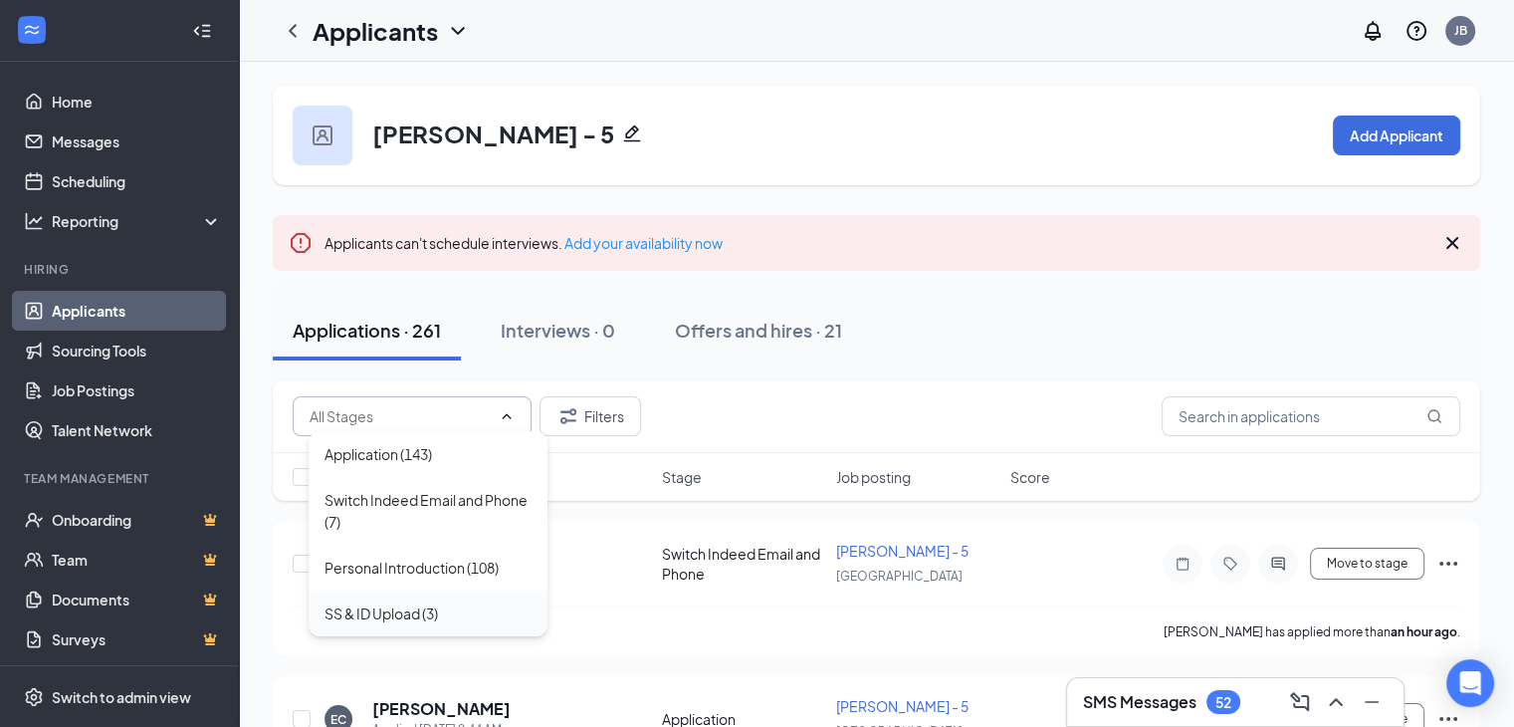
click at [434, 615] on div "SS & ID Upload (3)" at bounding box center [381, 613] width 113 height 22
type input "SS & ID Upload (3)"
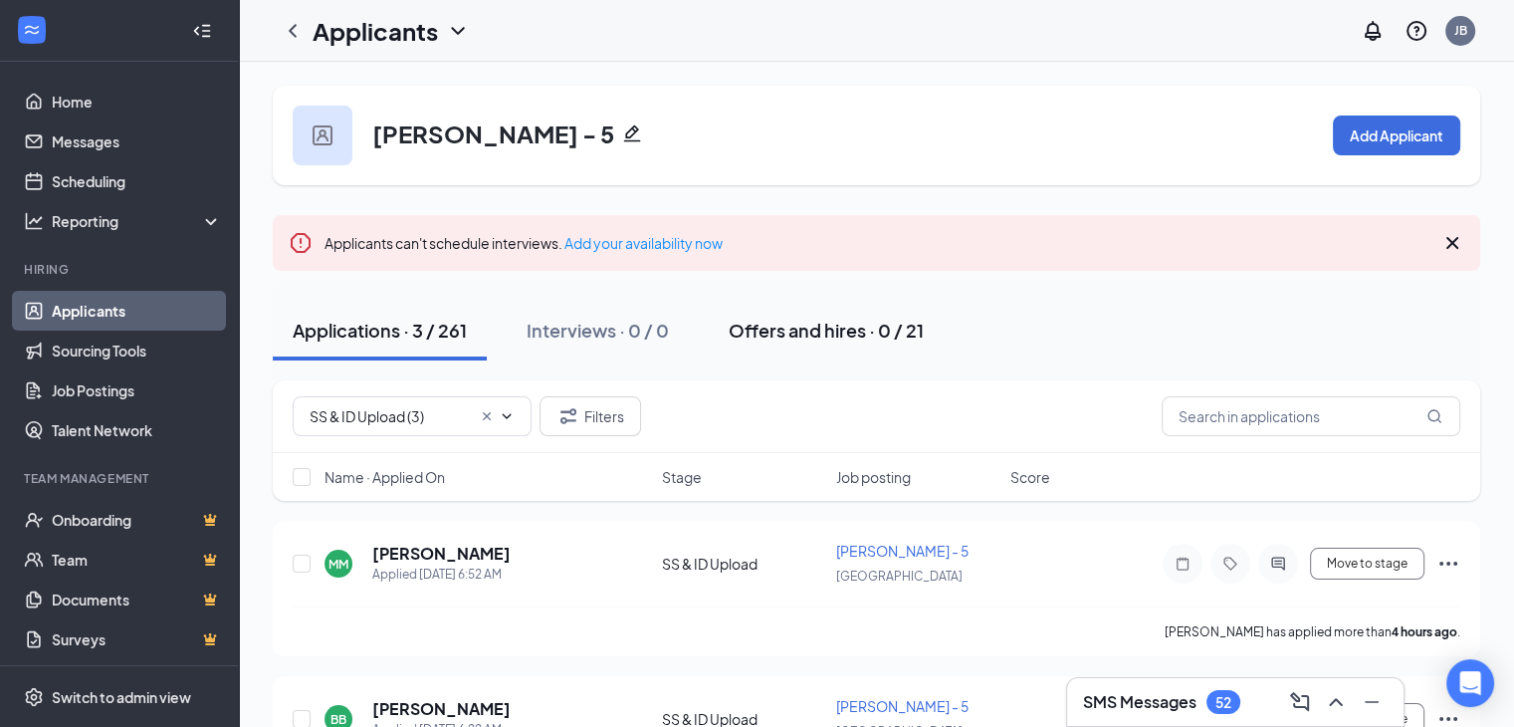
click at [780, 332] on div "Offers and hires · 0 / 21" at bounding box center [826, 330] width 195 height 25
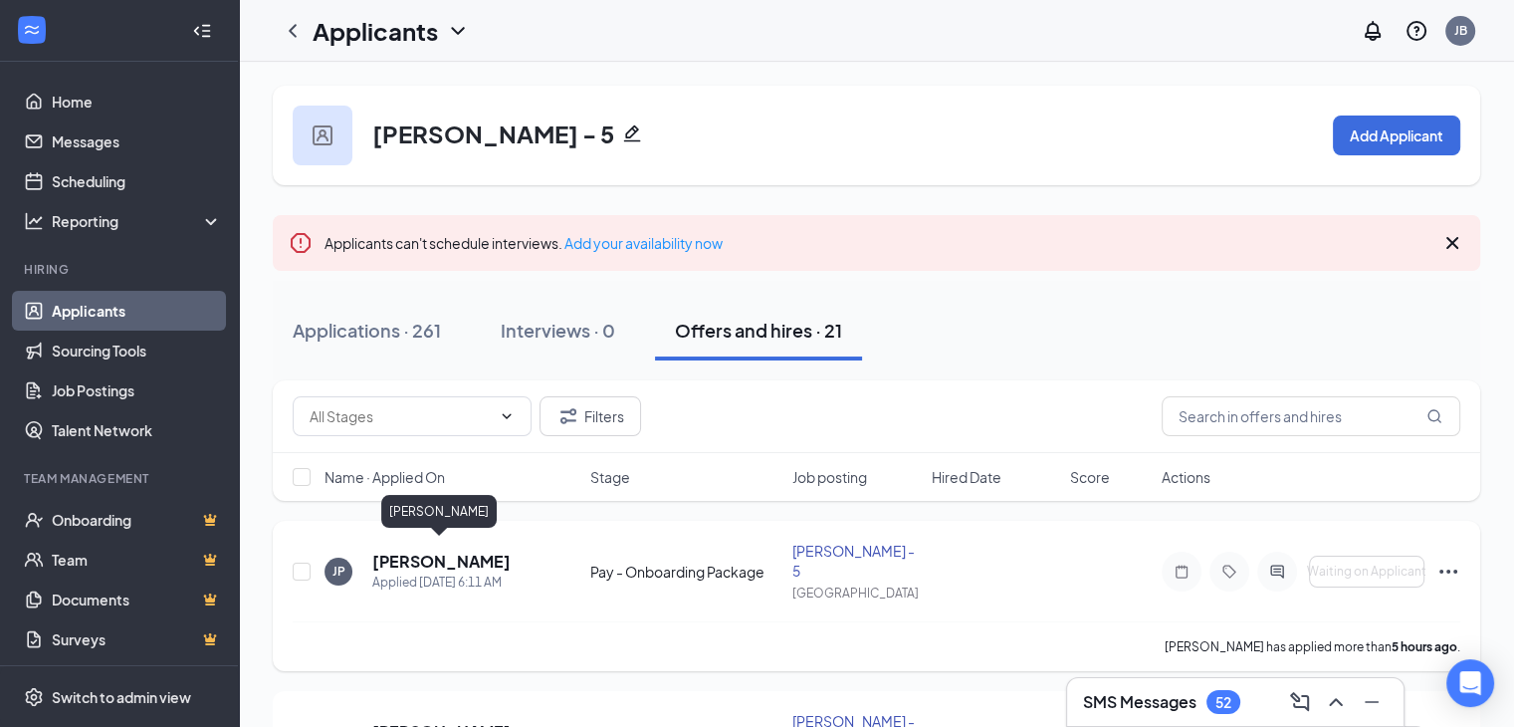
click at [461, 552] on h5 "JayMarr Powell" at bounding box center [441, 562] width 138 height 22
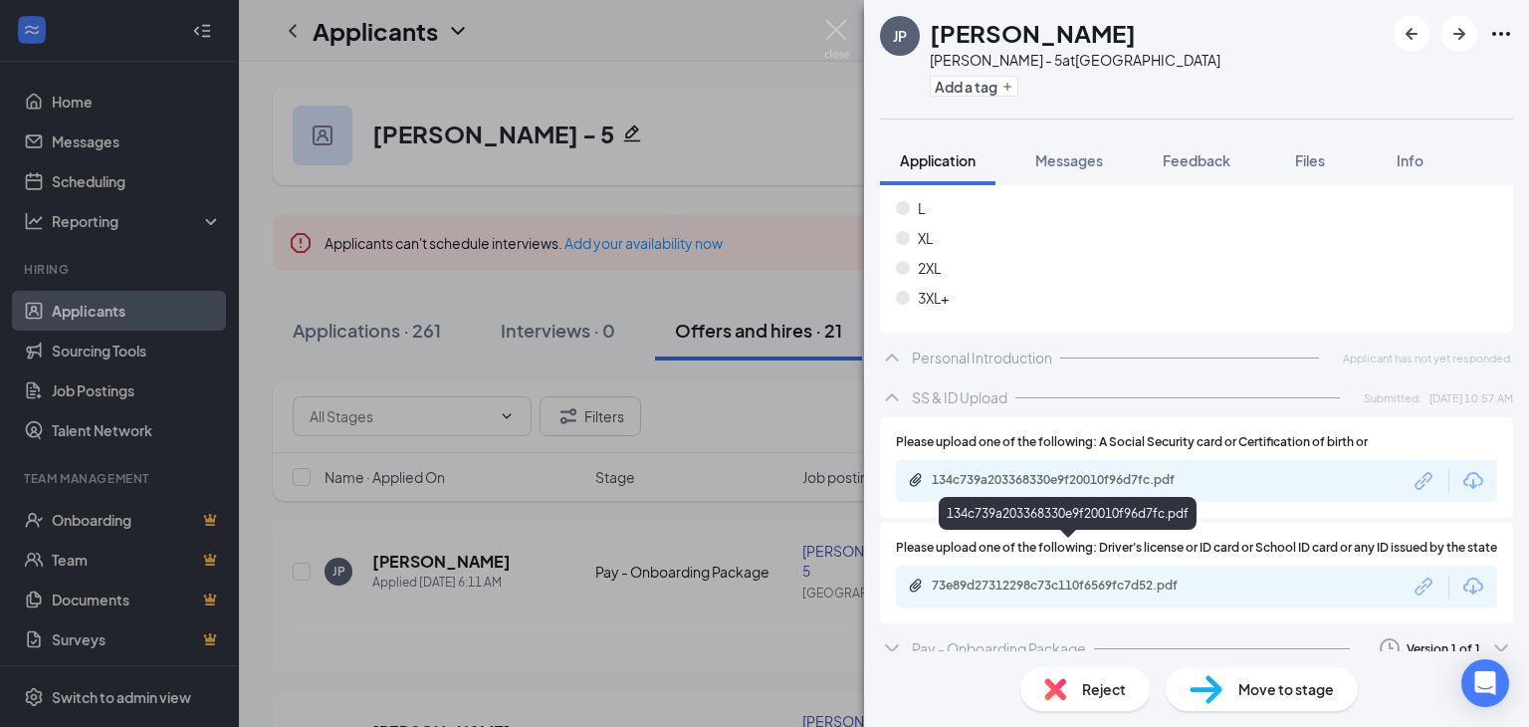
scroll to position [1998, 0]
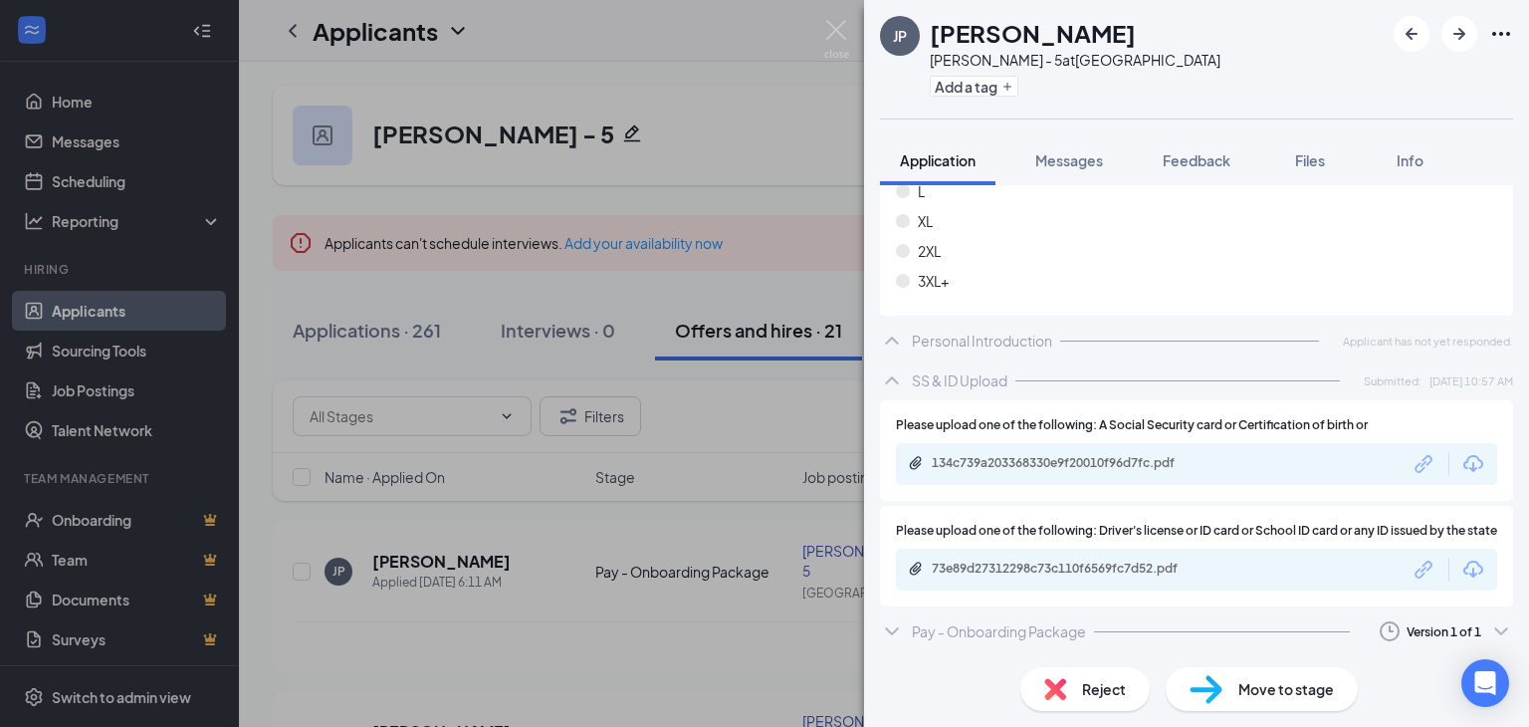
click at [1250, 360] on div "SS & ID Upload Submitted: Today 10:57 AM" at bounding box center [1196, 380] width 633 height 40
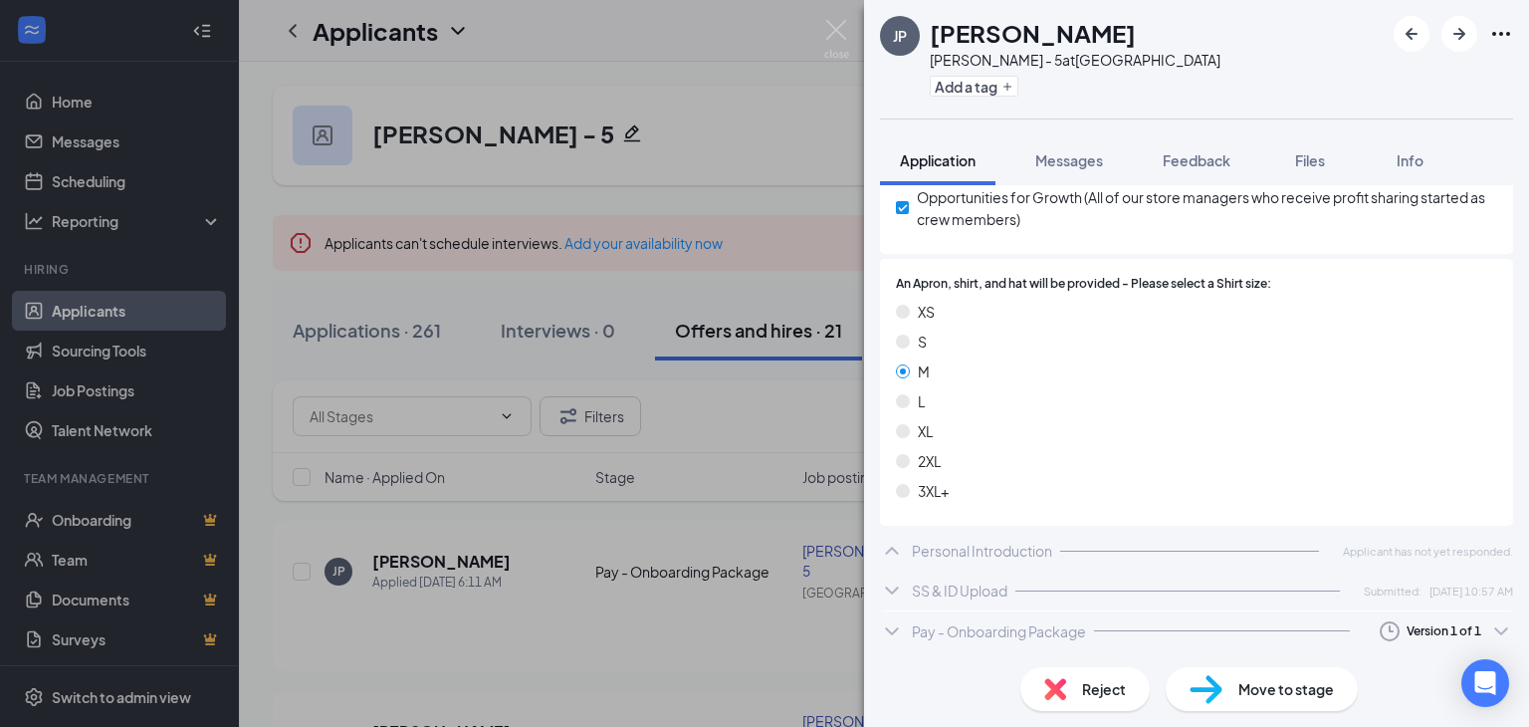
scroll to position [1768, 0]
click at [1224, 549] on div "Personal Introduction Applicant has not yet responded." at bounding box center [1196, 552] width 633 height 40
drag, startPoint x: 1229, startPoint y: 583, endPoint x: 1242, endPoint y: 587, distance: 14.5
click at [1230, 583] on div "SS & ID Upload Submitted: Today 10:57 AM" at bounding box center [1196, 591] width 633 height 40
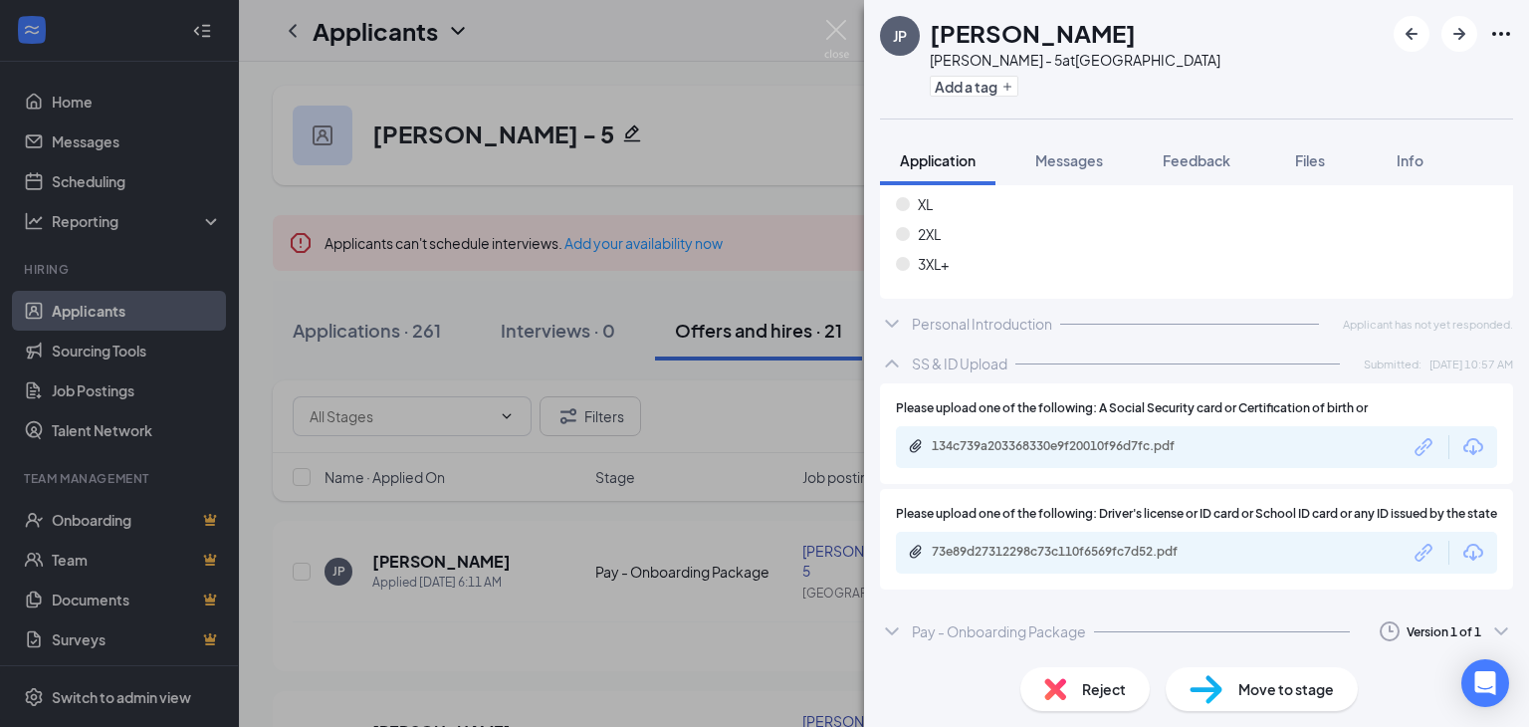
scroll to position [1998, 0]
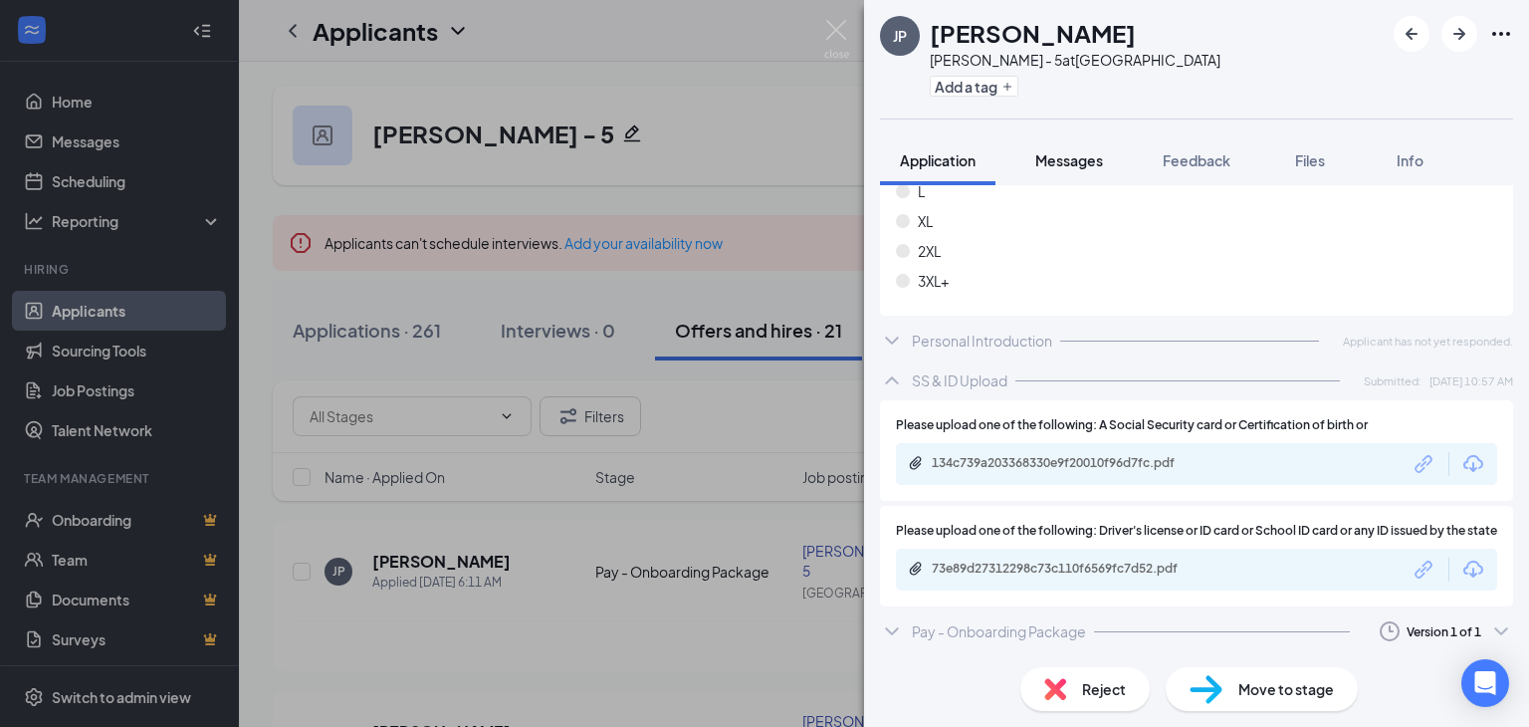
click at [1068, 164] on span "Messages" at bounding box center [1069, 160] width 68 height 18
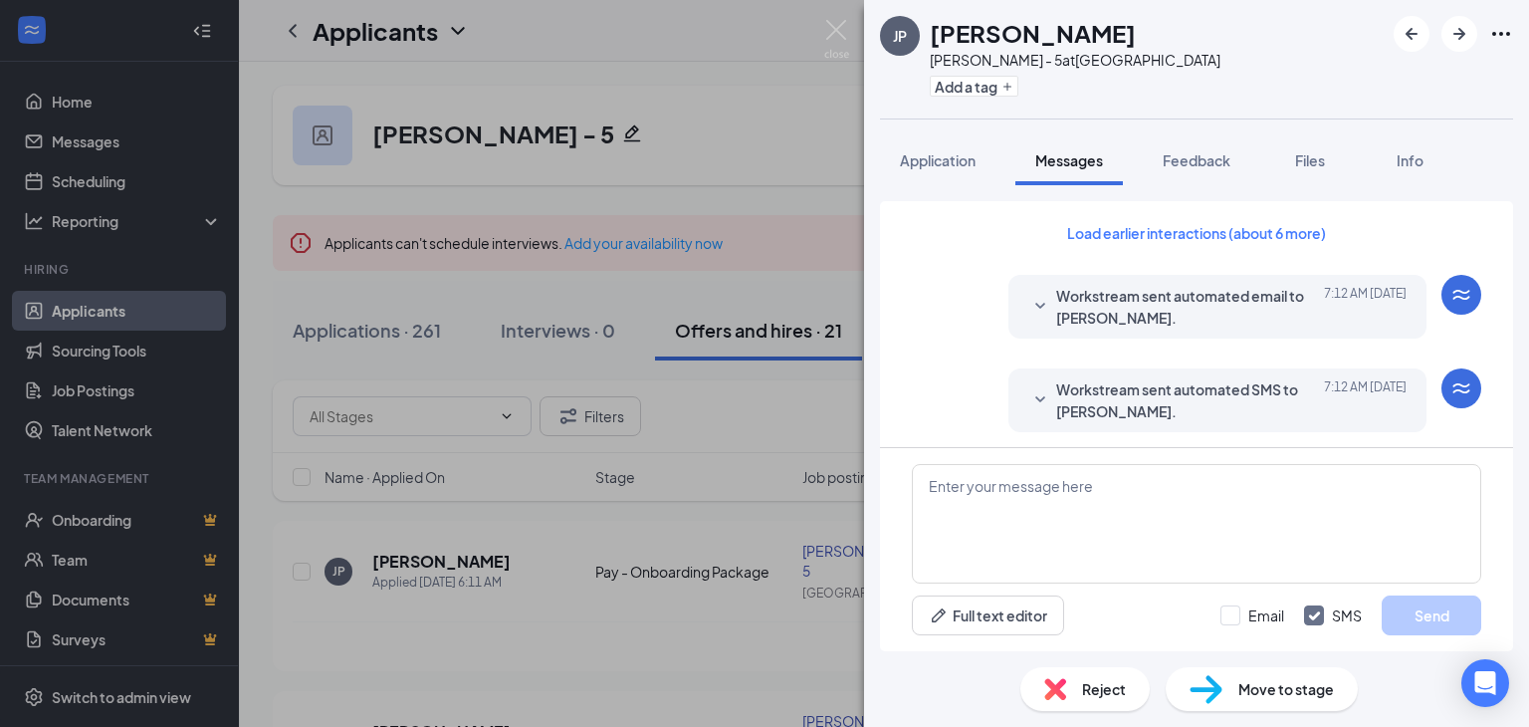
click at [1028, 391] on icon "SmallChevronDown" at bounding box center [1040, 400] width 24 height 24
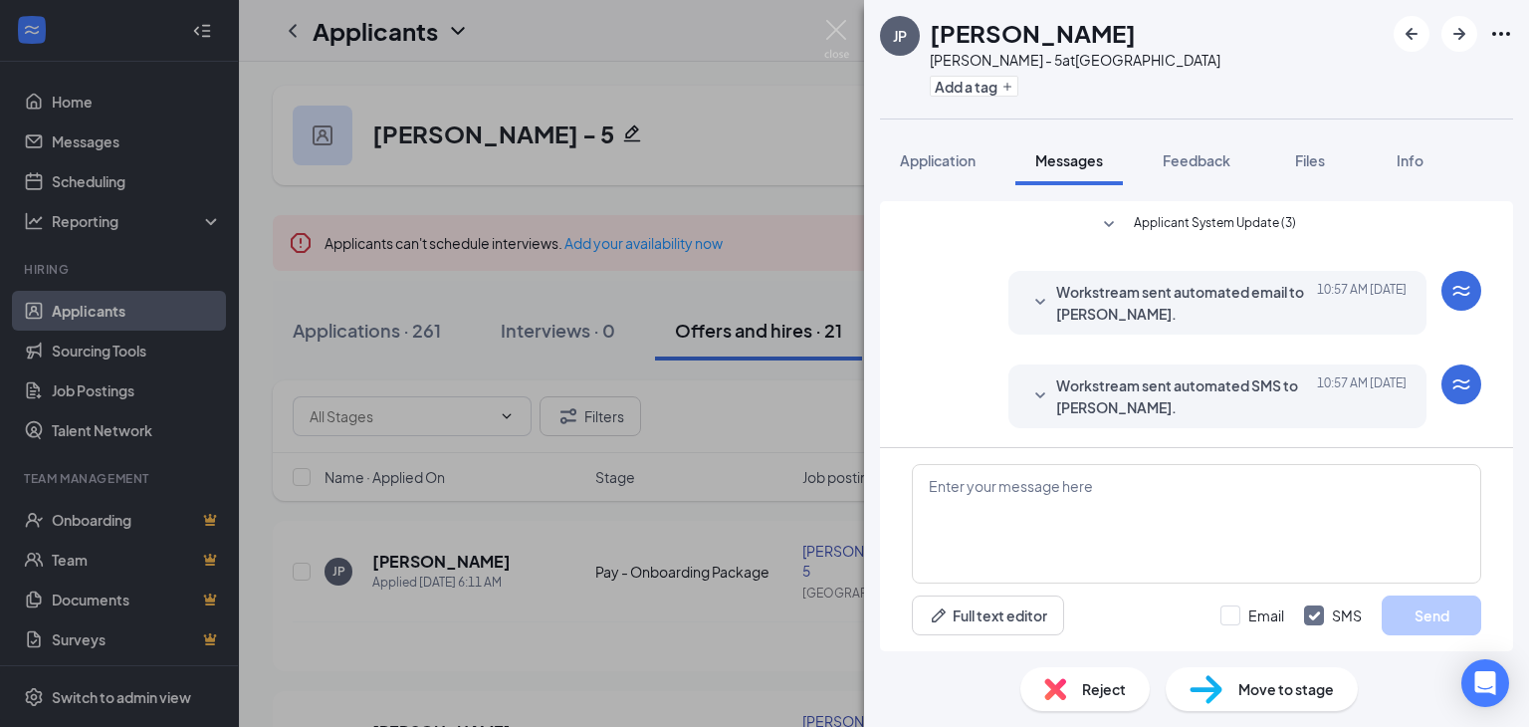
click at [1028, 393] on icon "SmallChevronDown" at bounding box center [1040, 396] width 24 height 24
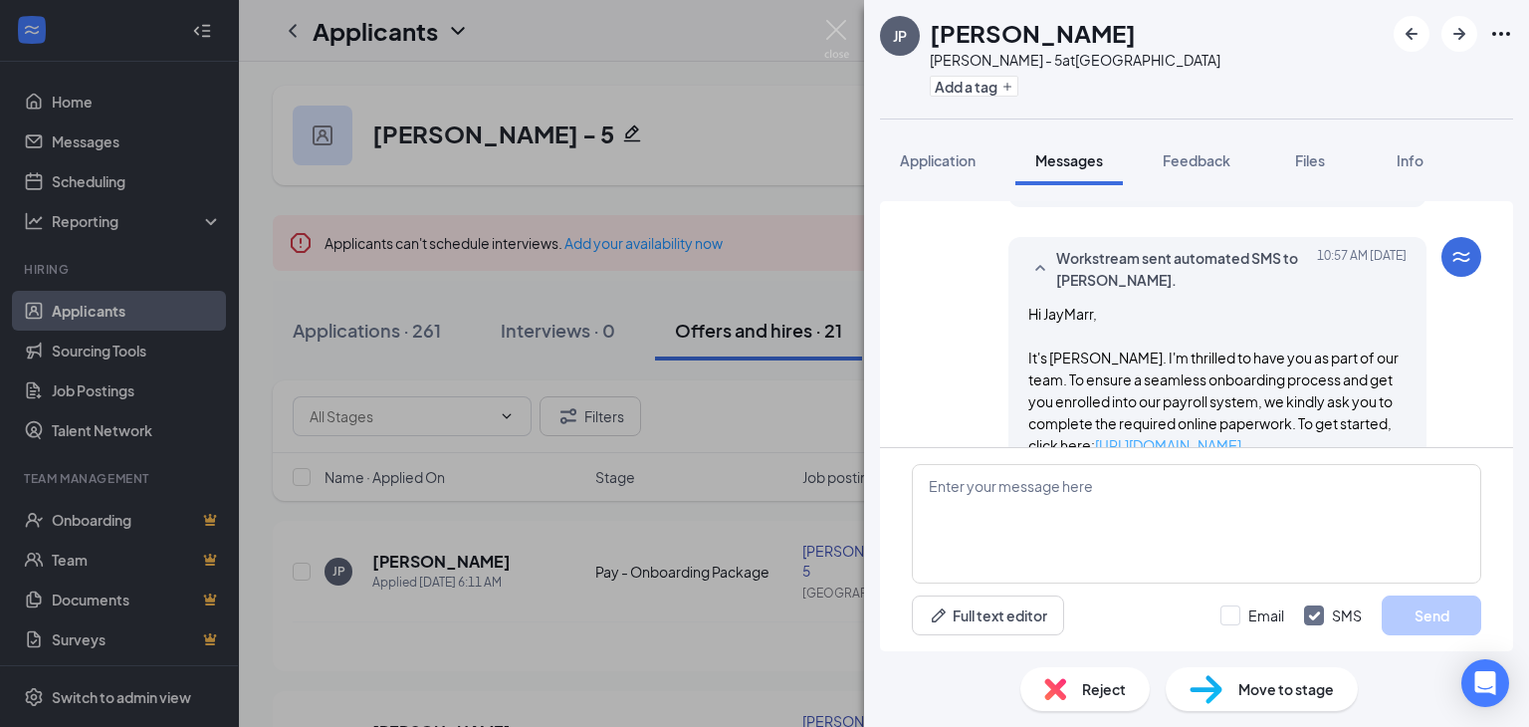
scroll to position [824, 0]
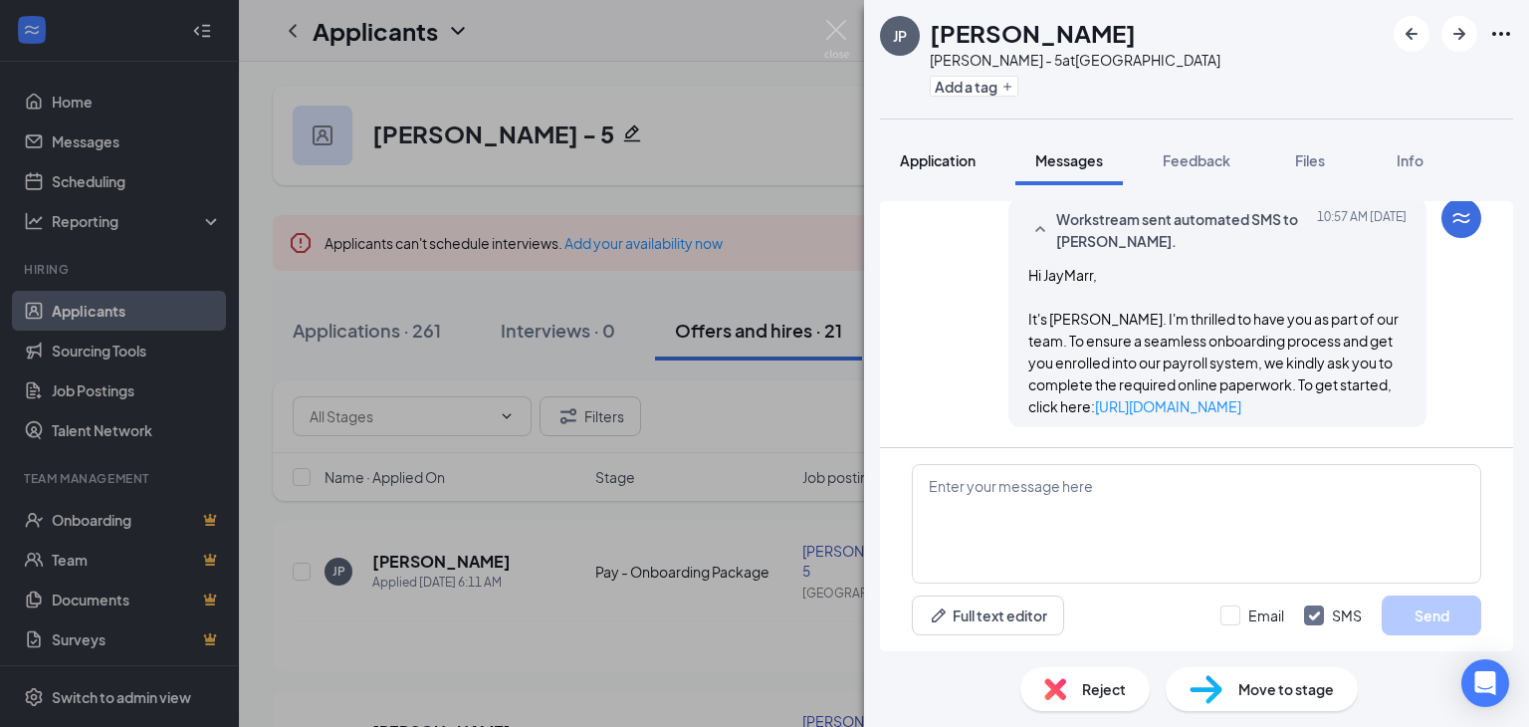
click at [940, 164] on span "Application" at bounding box center [938, 160] width 76 height 18
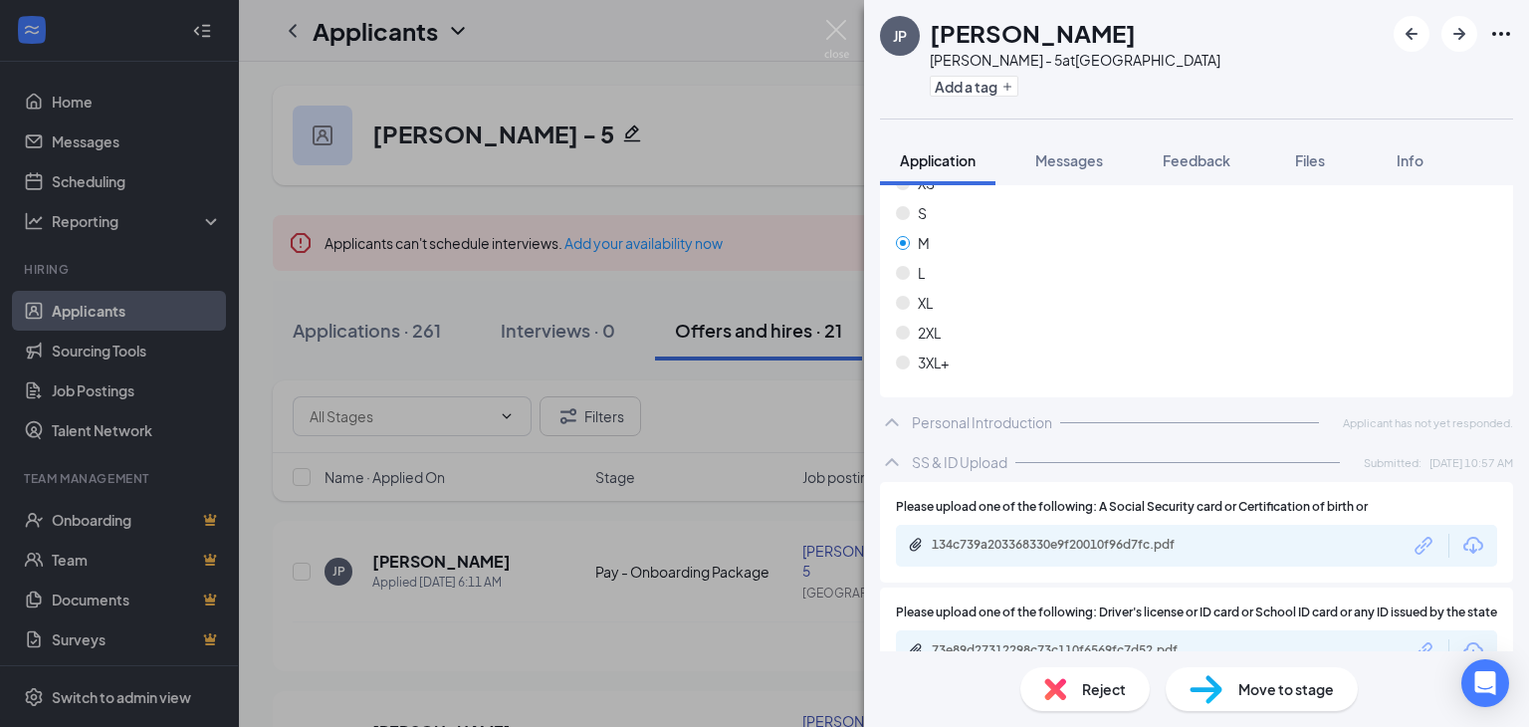
scroll to position [1998, 0]
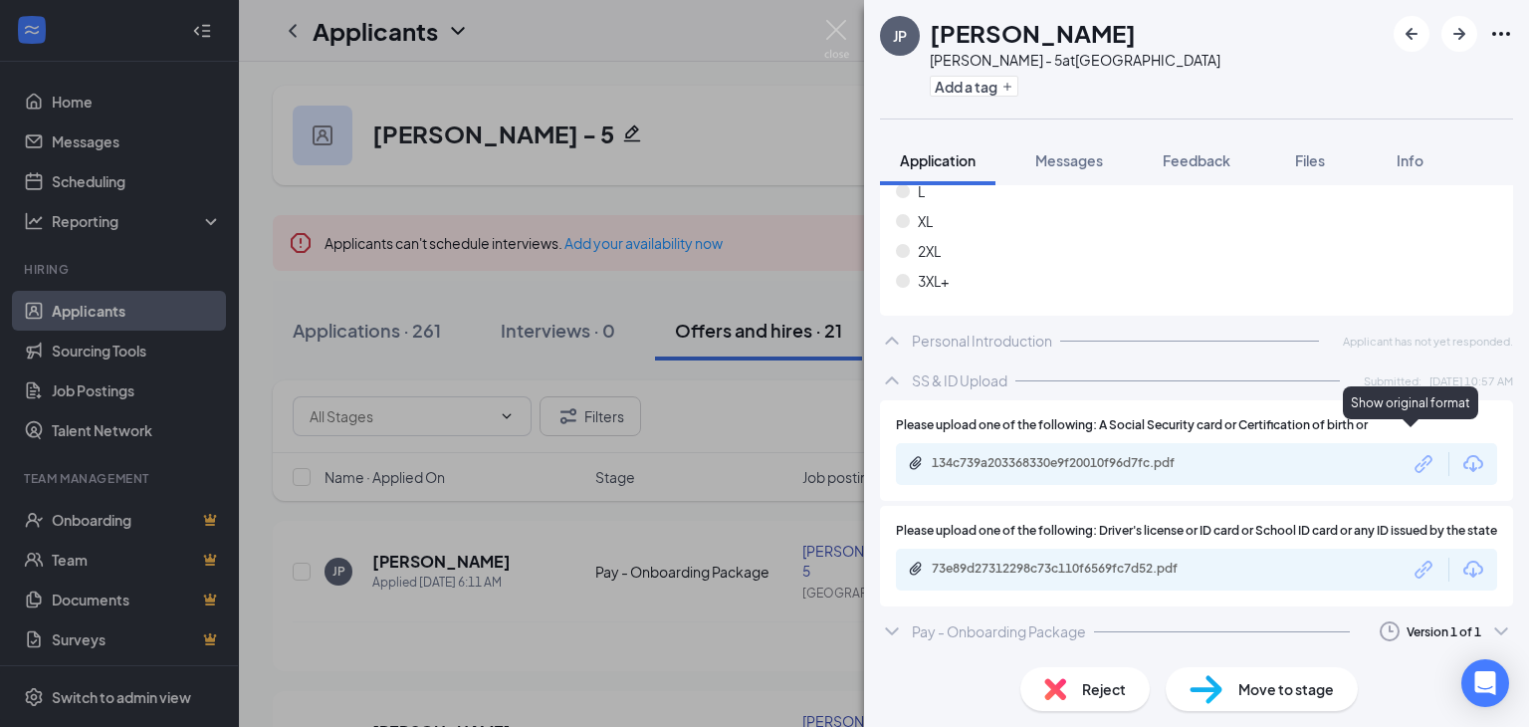
click at [1415, 456] on icon "Link" at bounding box center [1423, 464] width 17 height 17
click at [1260, 633] on div "Pay - Onboarding Package Version 1 of 1" at bounding box center [1196, 631] width 633 height 40
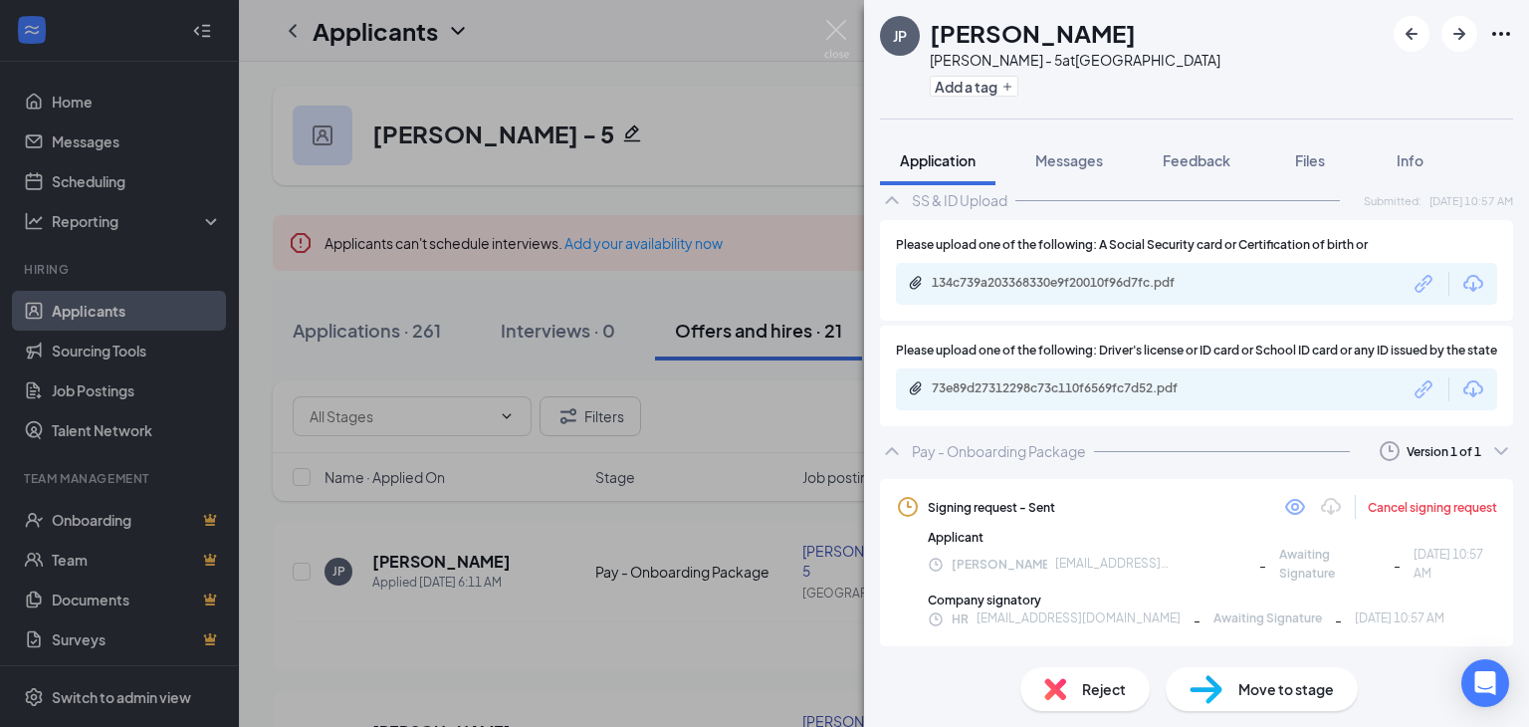
scroll to position [2165, 0]
drag, startPoint x: 1350, startPoint y: 520, endPoint x: 1491, endPoint y: 523, distance: 141.4
click at [1491, 523] on div "Signing request - Sent Cancel signing request Applicant JayMarr Powell jaymarrp…" at bounding box center [1196, 559] width 633 height 167
click at [1398, 513] on div "Cancel signing request" at bounding box center [1432, 504] width 129 height 17
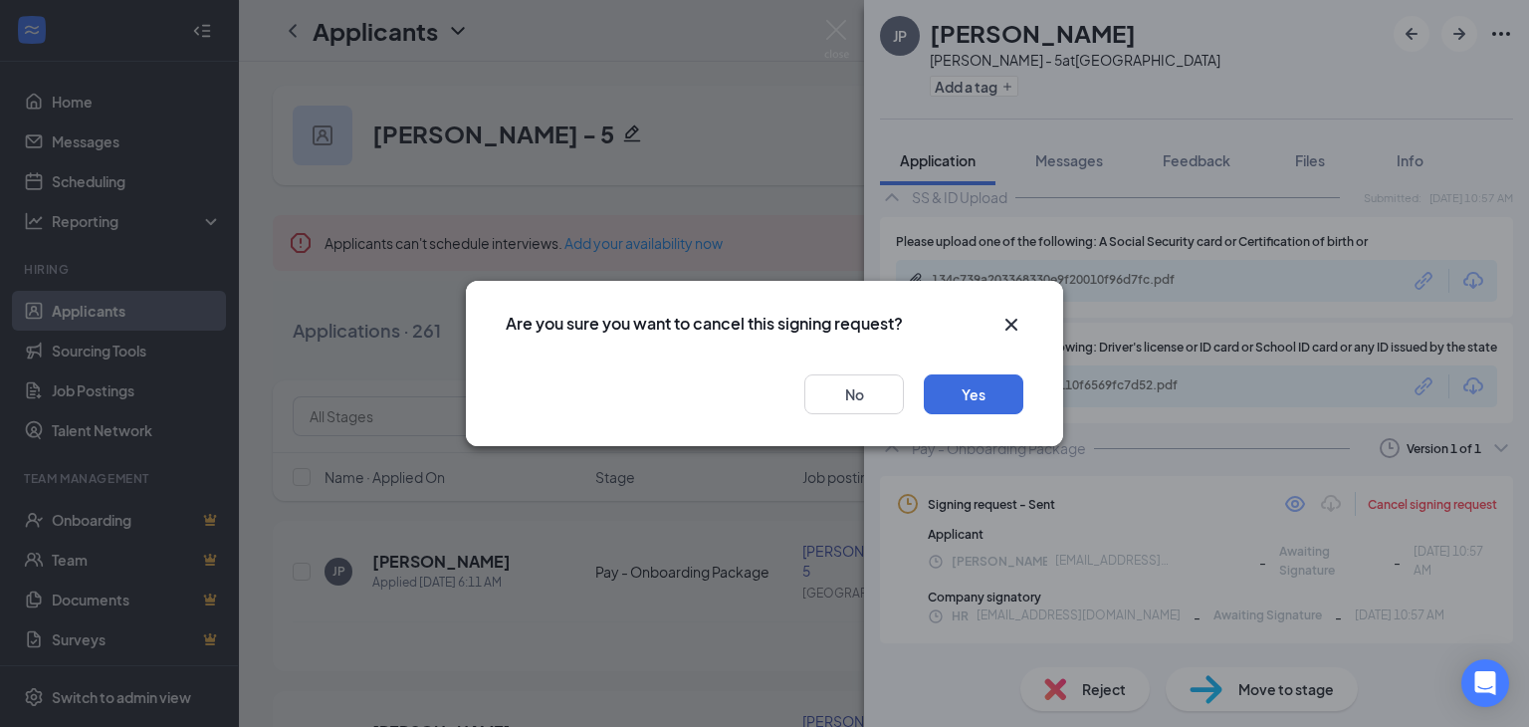
click at [1006, 320] on icon "Cross" at bounding box center [1012, 325] width 12 height 12
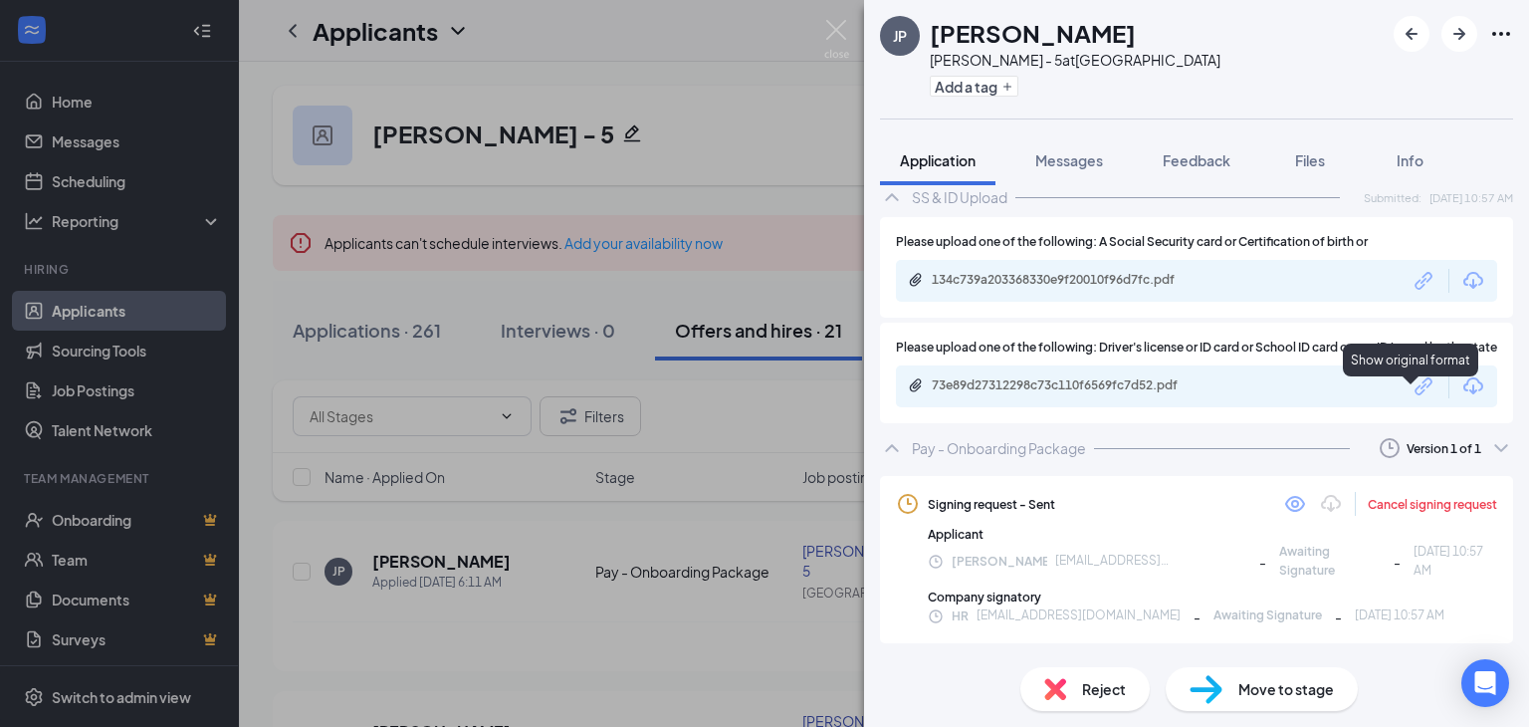
click at [1412, 397] on icon "Link" at bounding box center [1425, 386] width 26 height 26
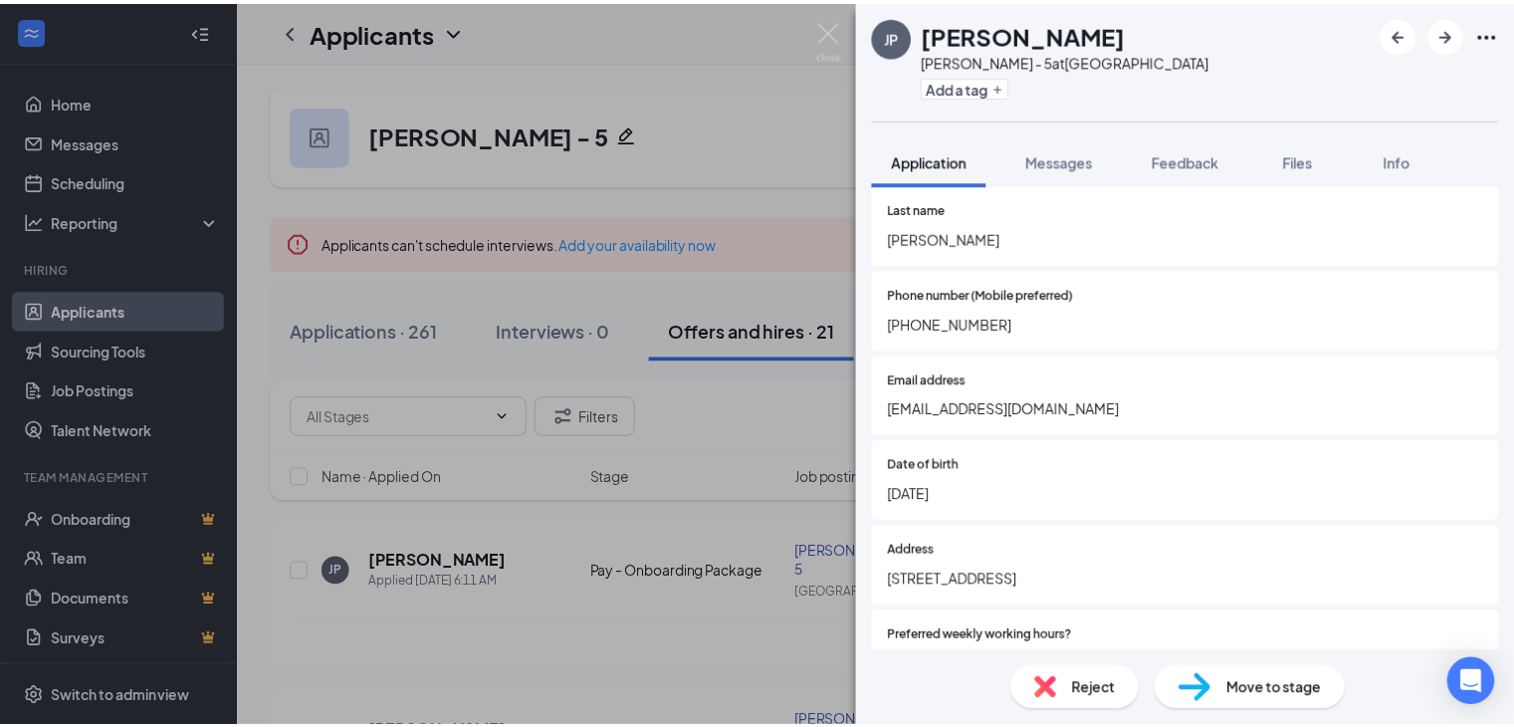
scroll to position [572, 0]
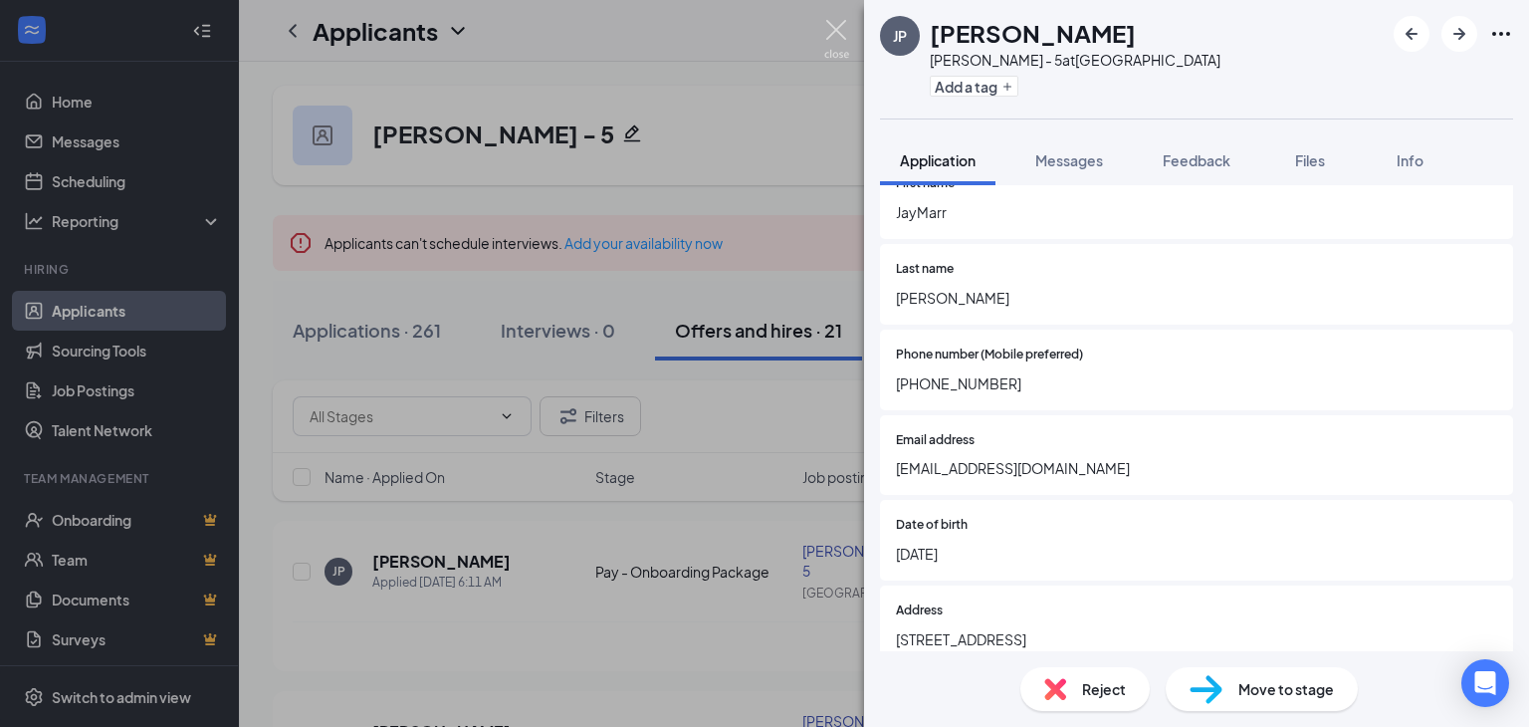
drag, startPoint x: 832, startPoint y: 37, endPoint x: 917, endPoint y: 117, distance: 116.9
click at [832, 37] on img at bounding box center [836, 39] width 25 height 39
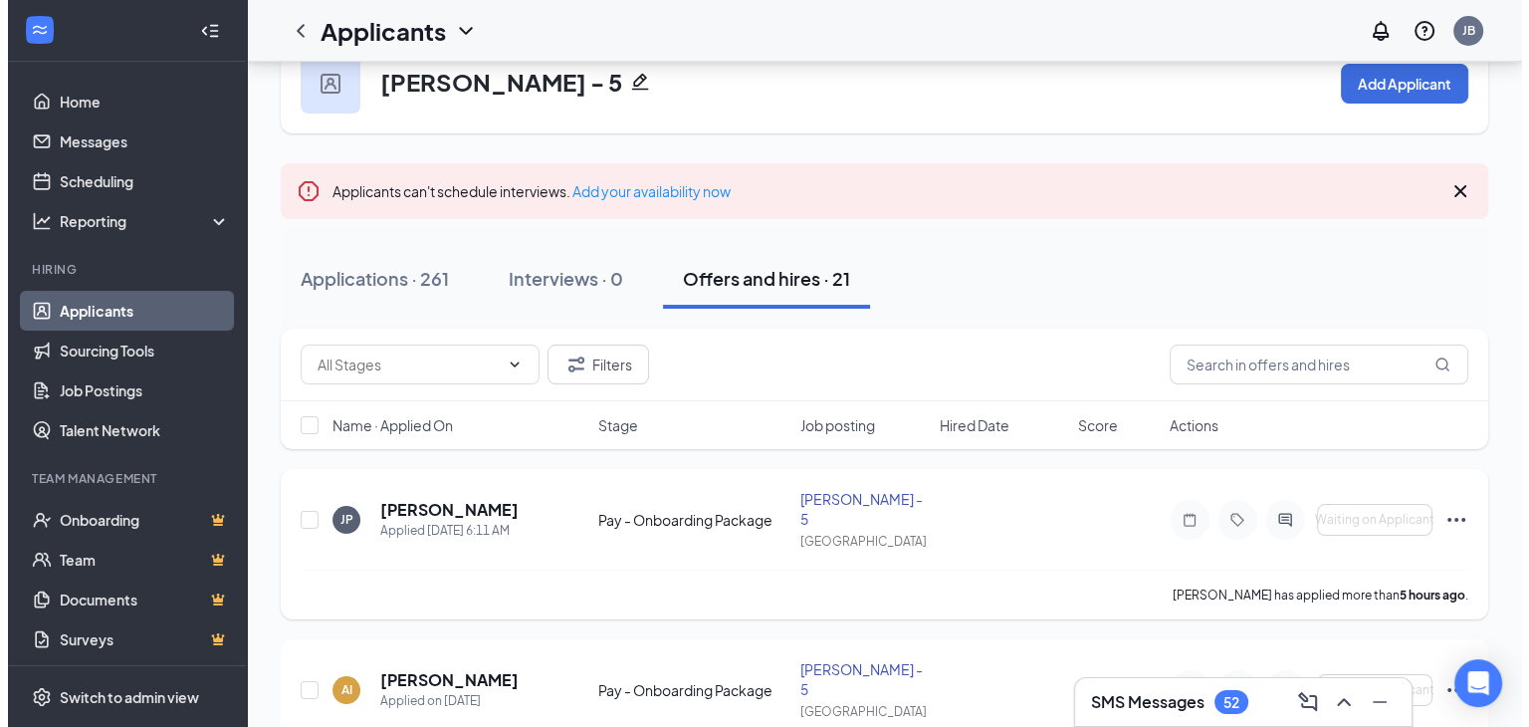
scroll to position [199, 0]
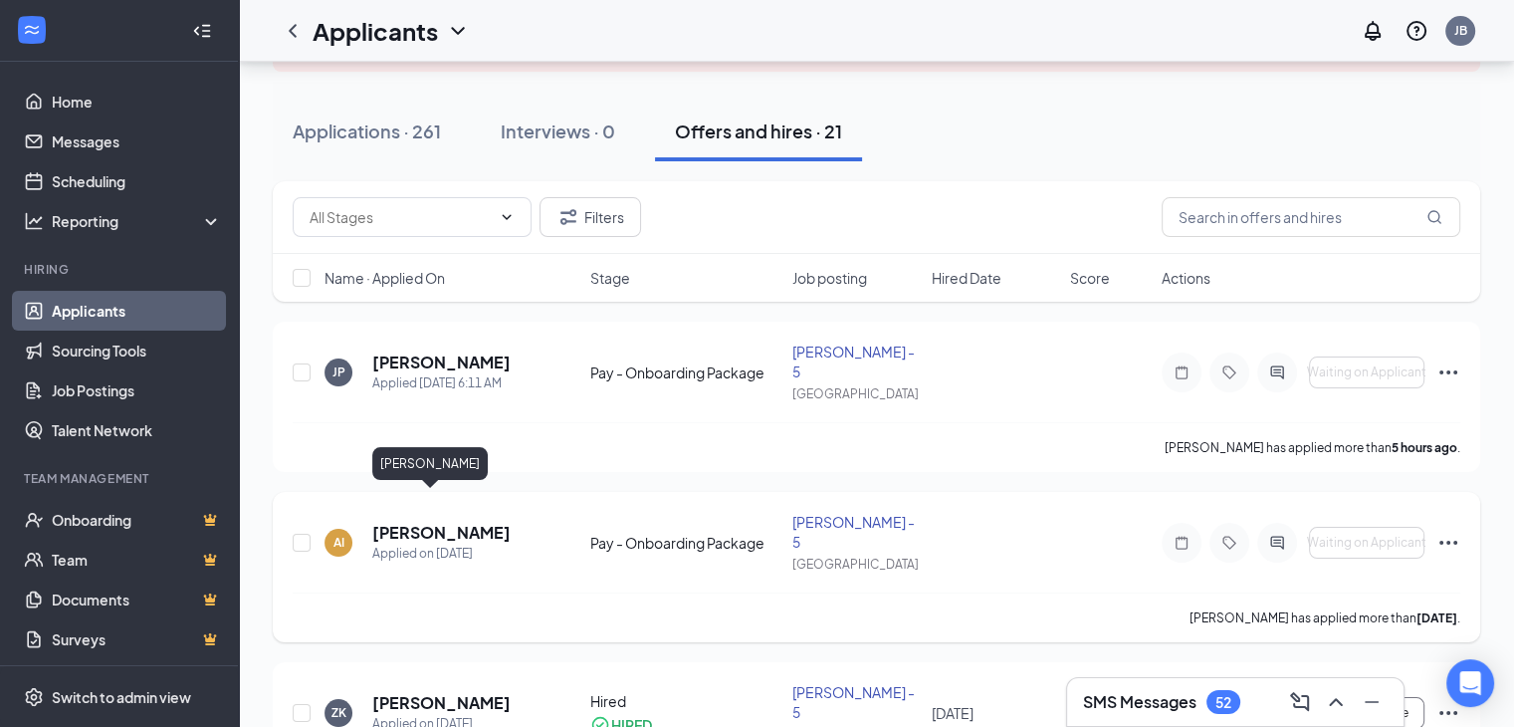
click at [401, 522] on h5 "Ali Issa" at bounding box center [441, 533] width 138 height 22
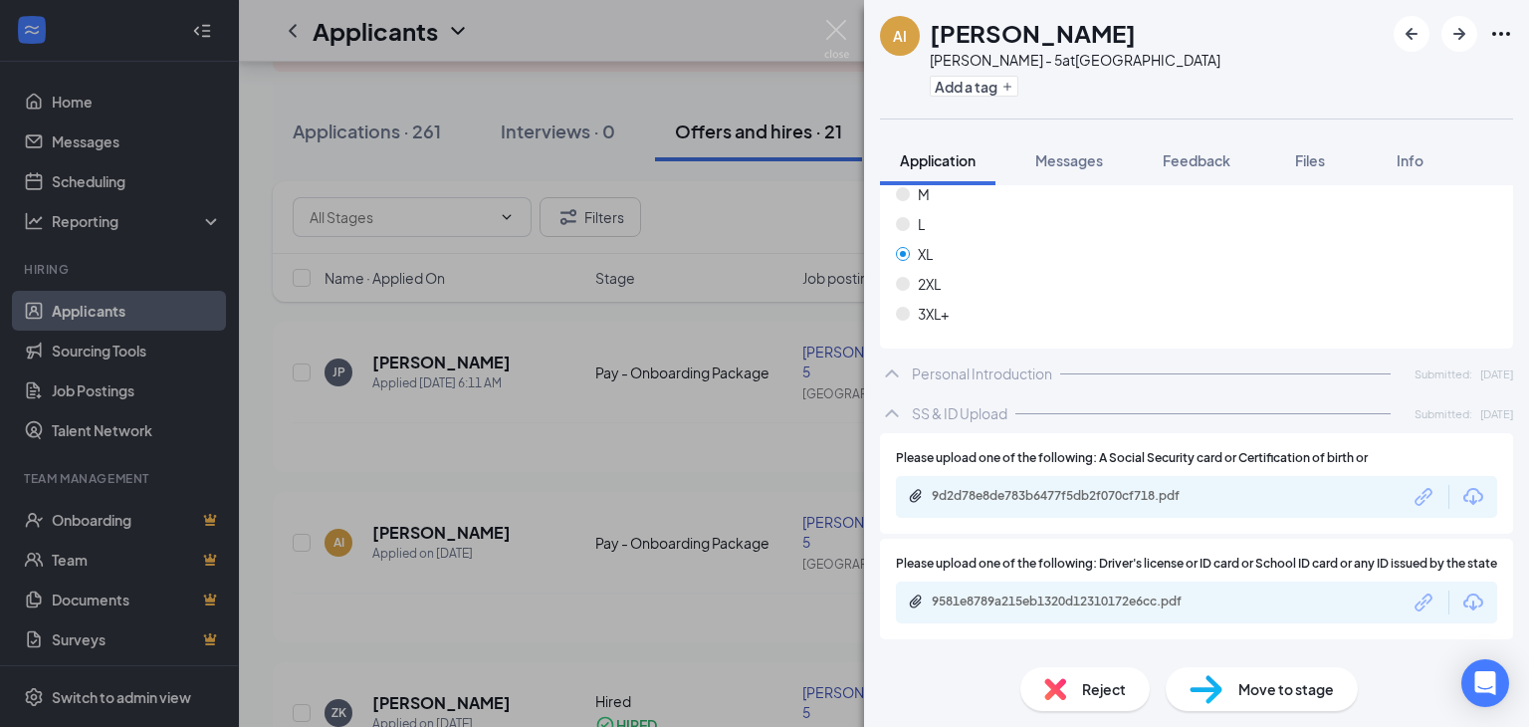
scroll to position [1998, 0]
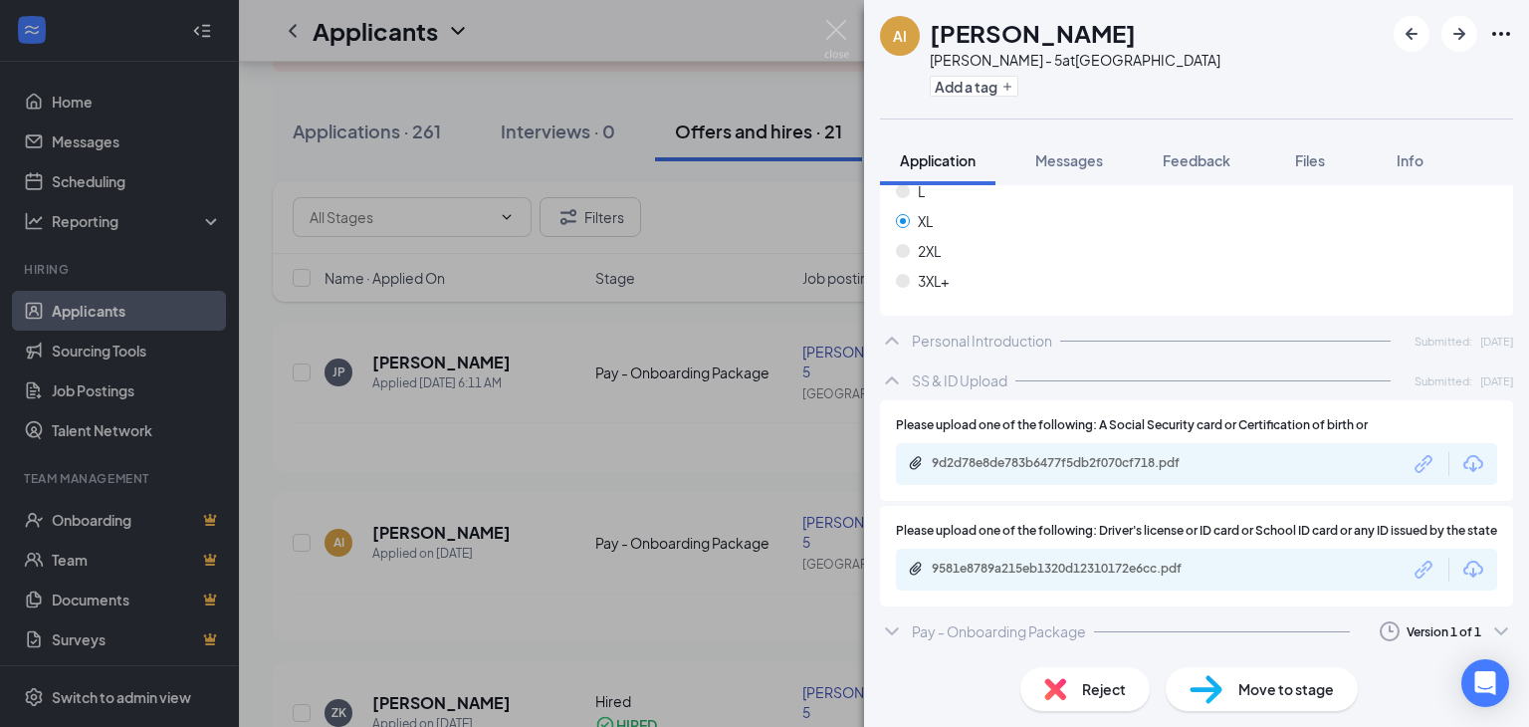
click at [1245, 626] on div "Pay - Onboarding Package Version 1 of 1" at bounding box center [1196, 631] width 633 height 40
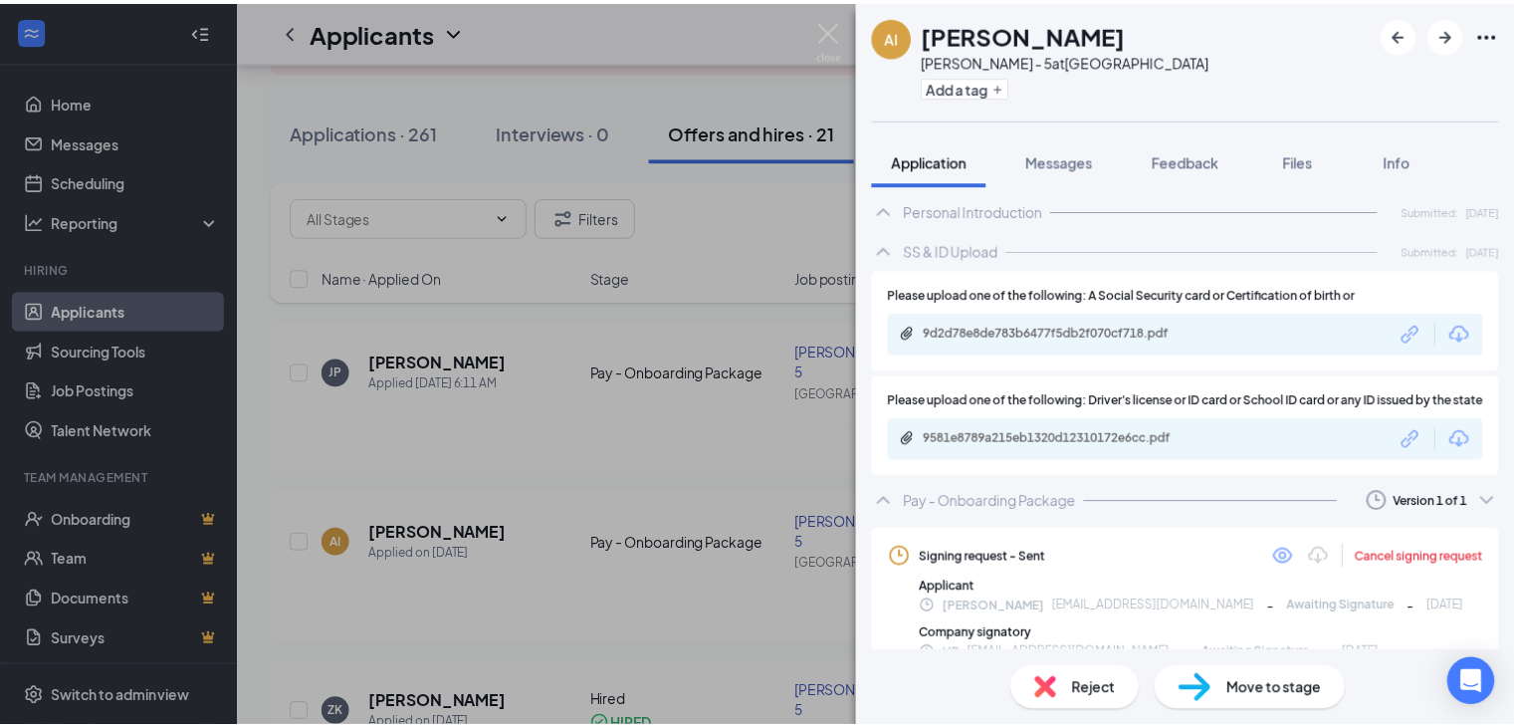
scroll to position [2143, 0]
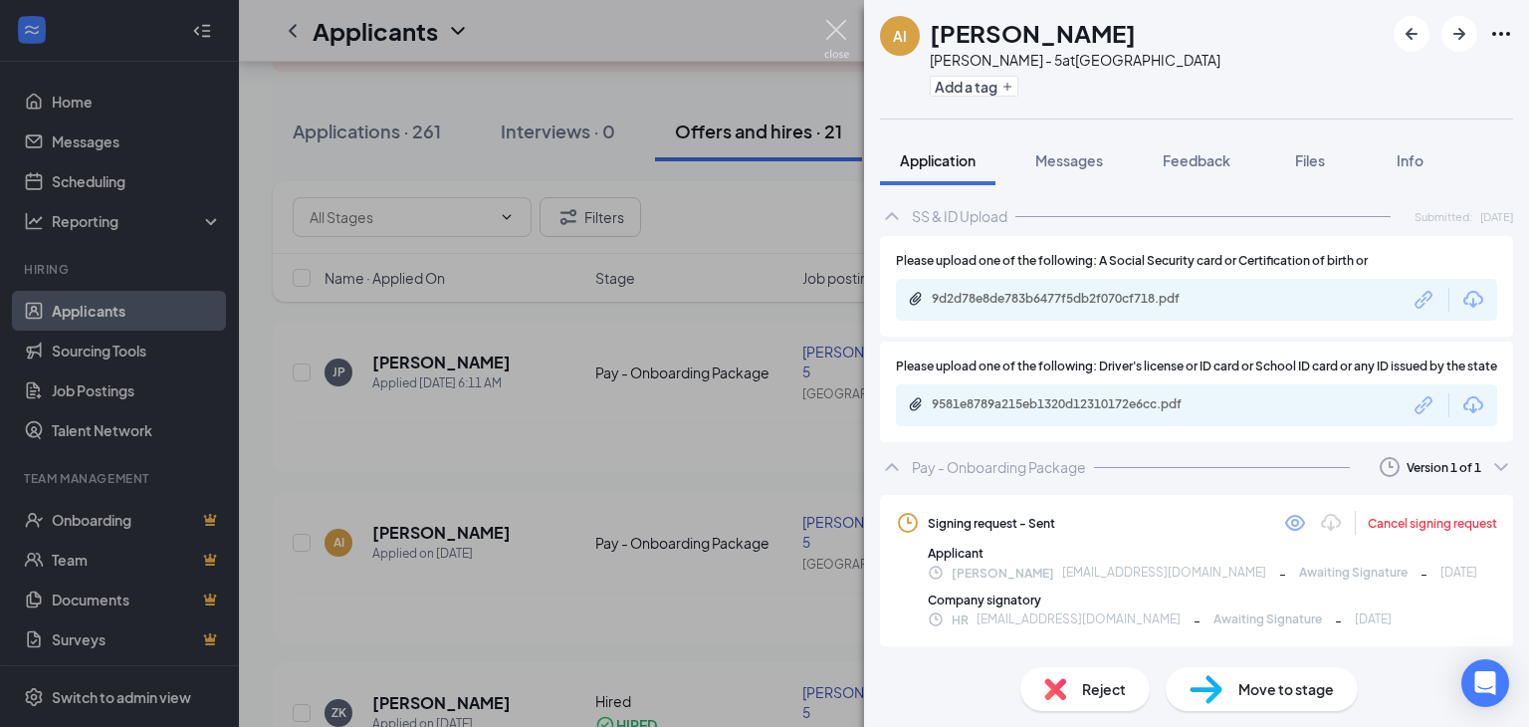
click at [840, 32] on img at bounding box center [836, 39] width 25 height 39
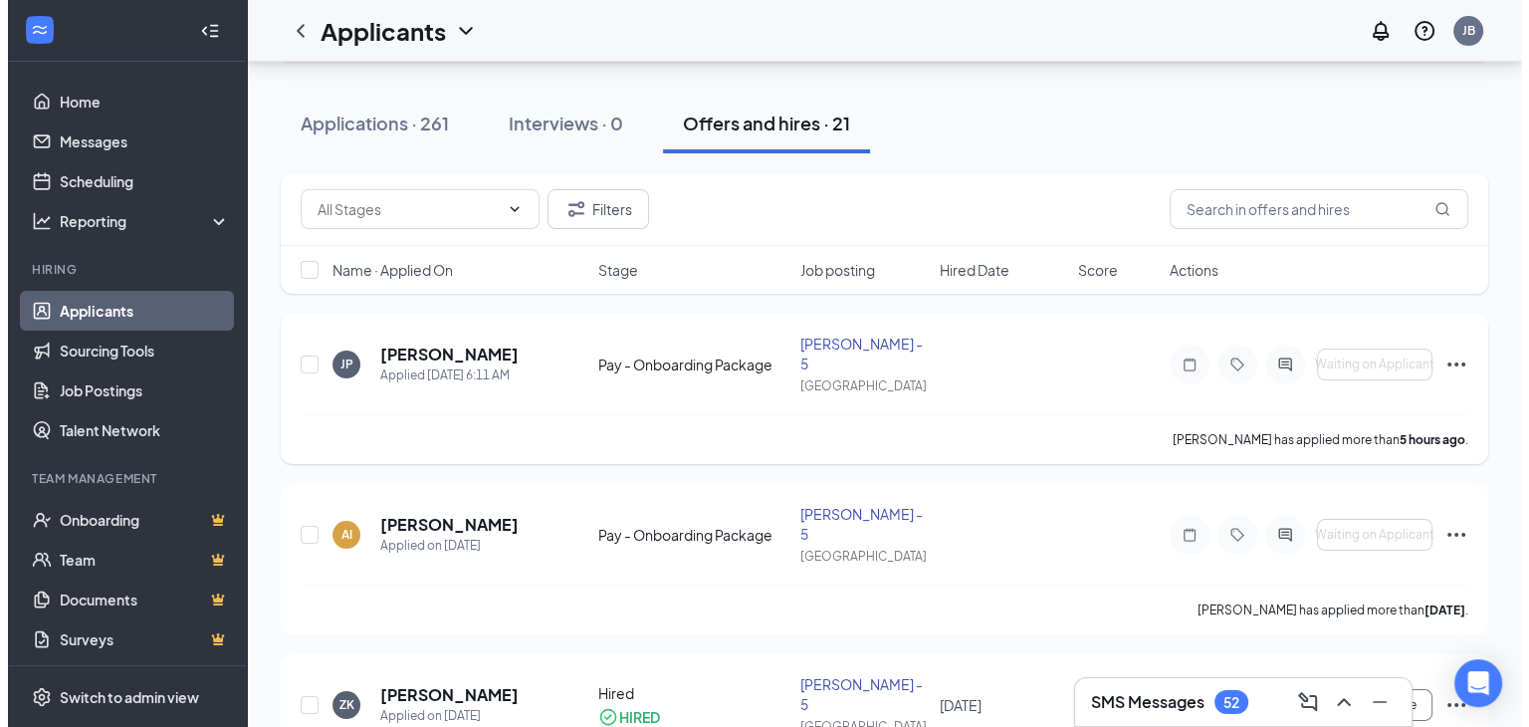
scroll to position [100, 0]
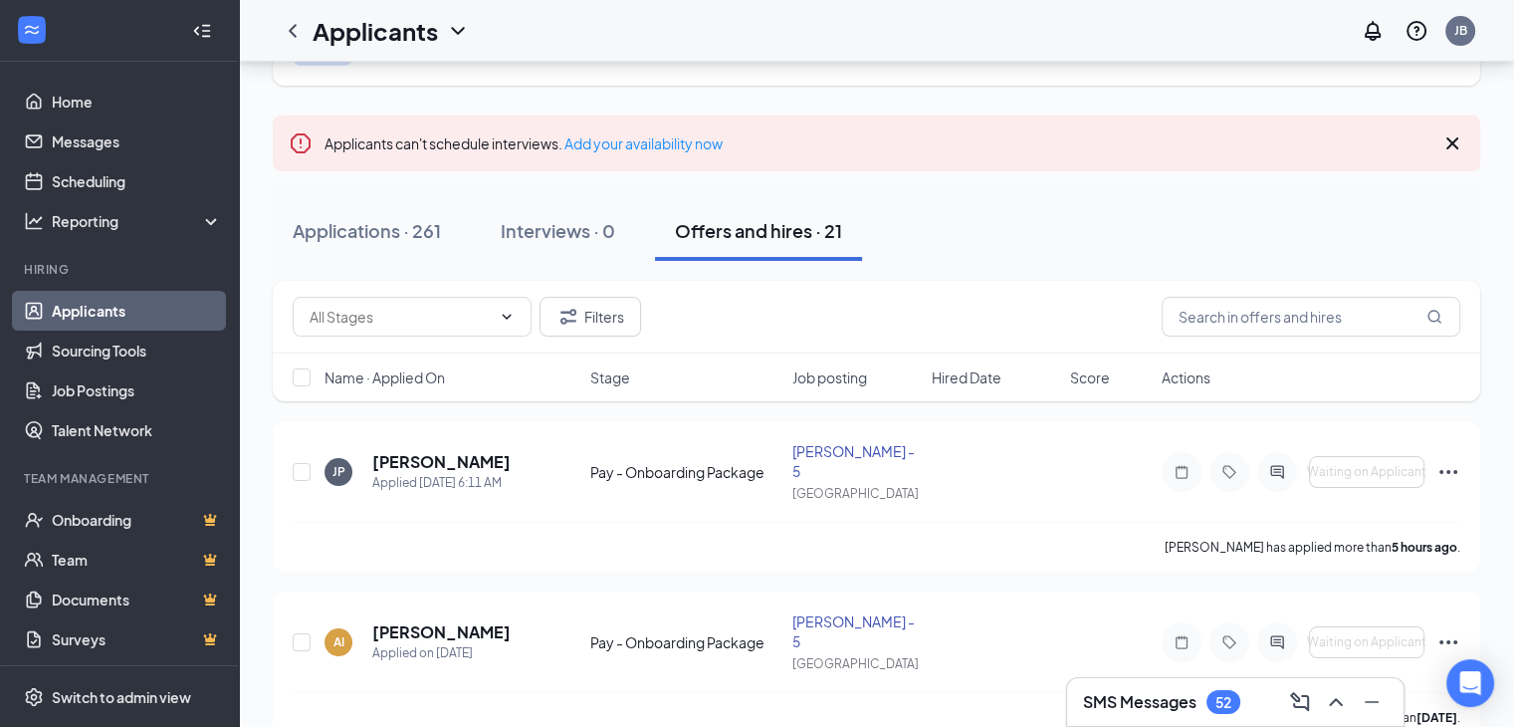
click at [1006, 236] on div "Applications · 261 Interviews · 0 Offers and hires · 21" at bounding box center [877, 231] width 1208 height 60
click at [443, 456] on h5 "JayMarr Powell" at bounding box center [441, 462] width 138 height 22
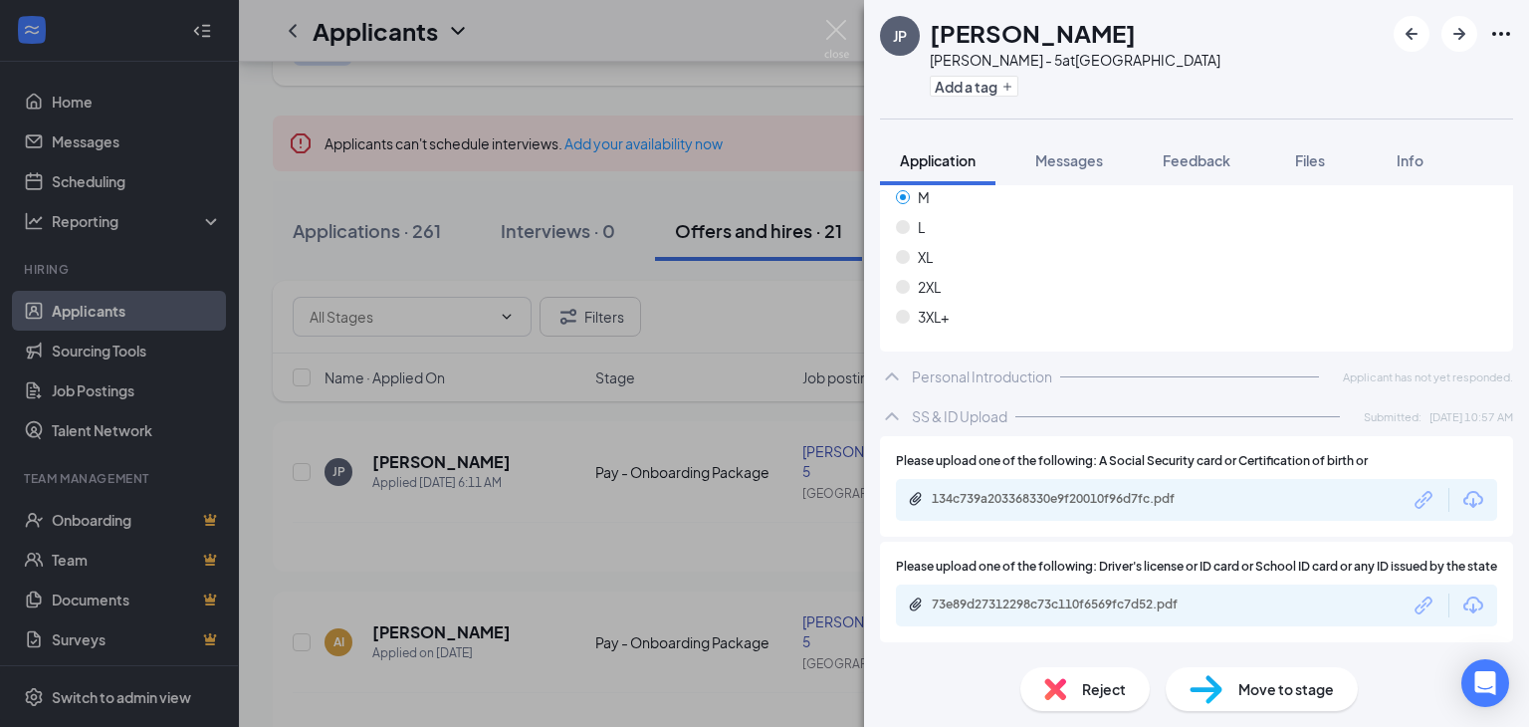
scroll to position [1998, 0]
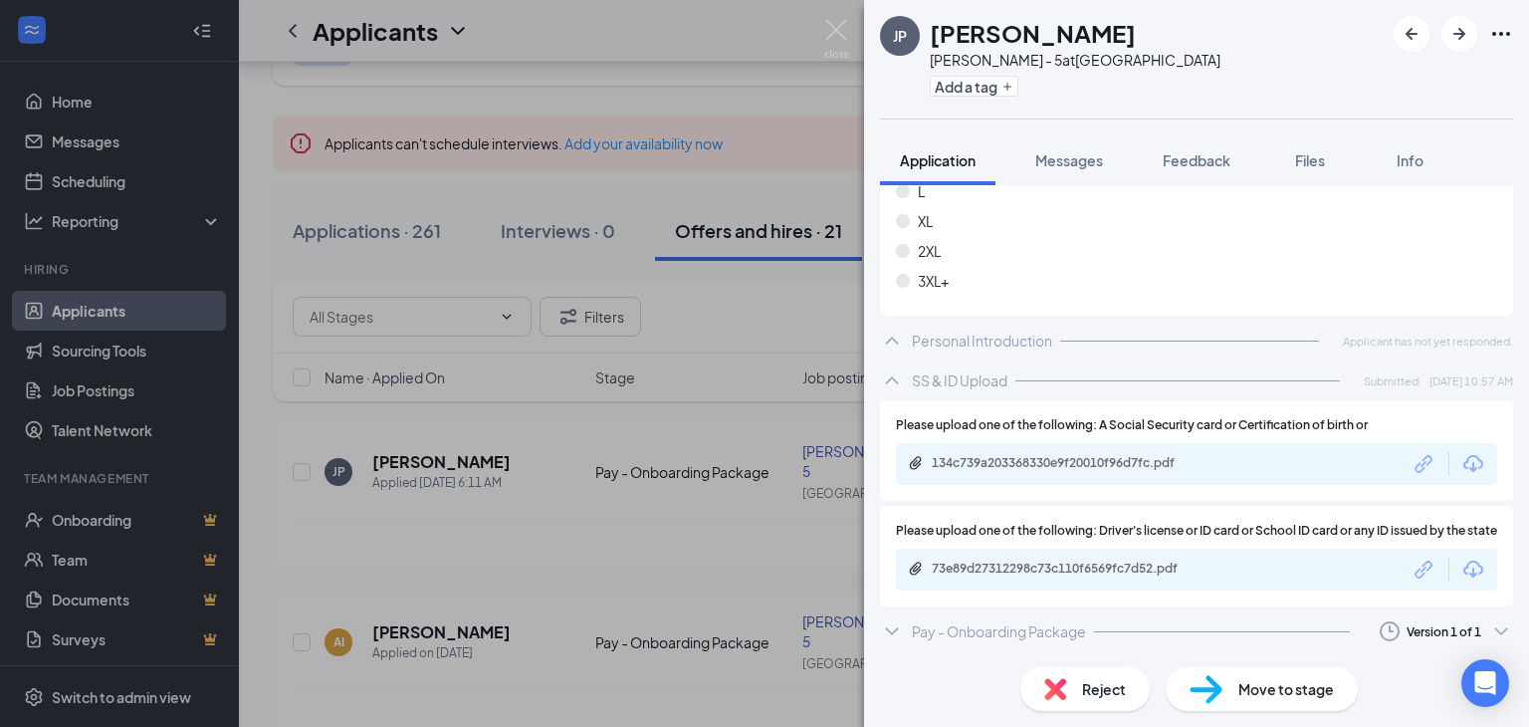
click at [1300, 635] on div "Pay - Onboarding Package Version 1 of 1" at bounding box center [1196, 631] width 633 height 40
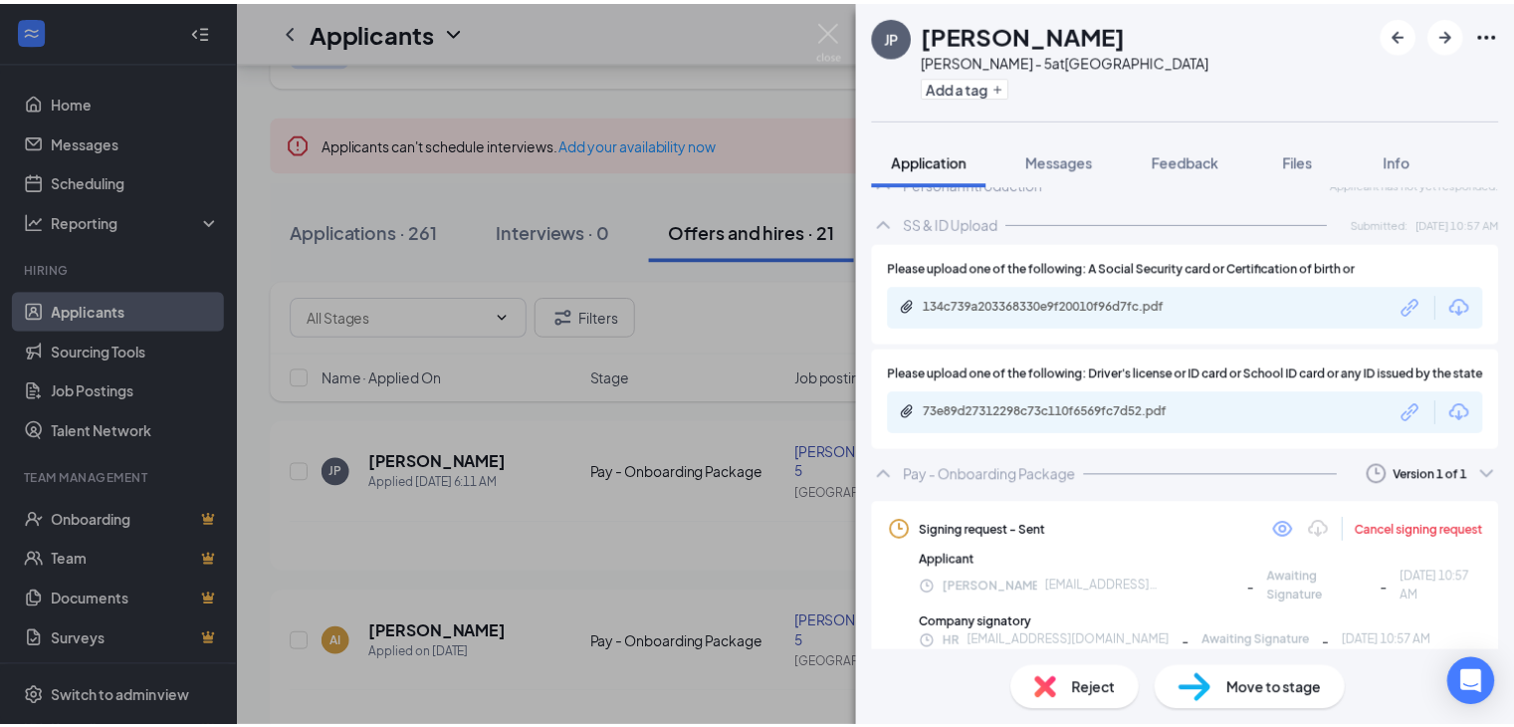
scroll to position [2154, 0]
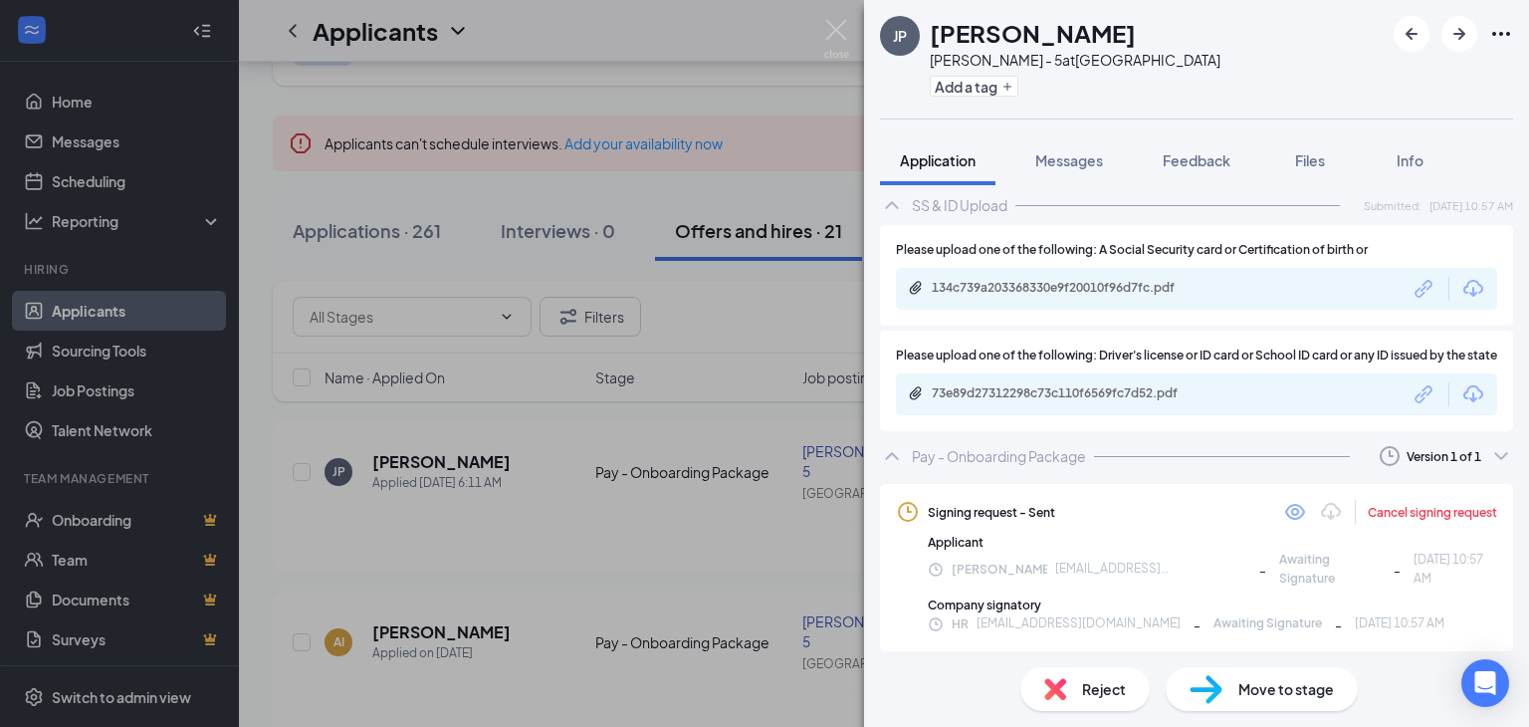
click at [1229, 686] on div "Move to stage" at bounding box center [1262, 689] width 192 height 44
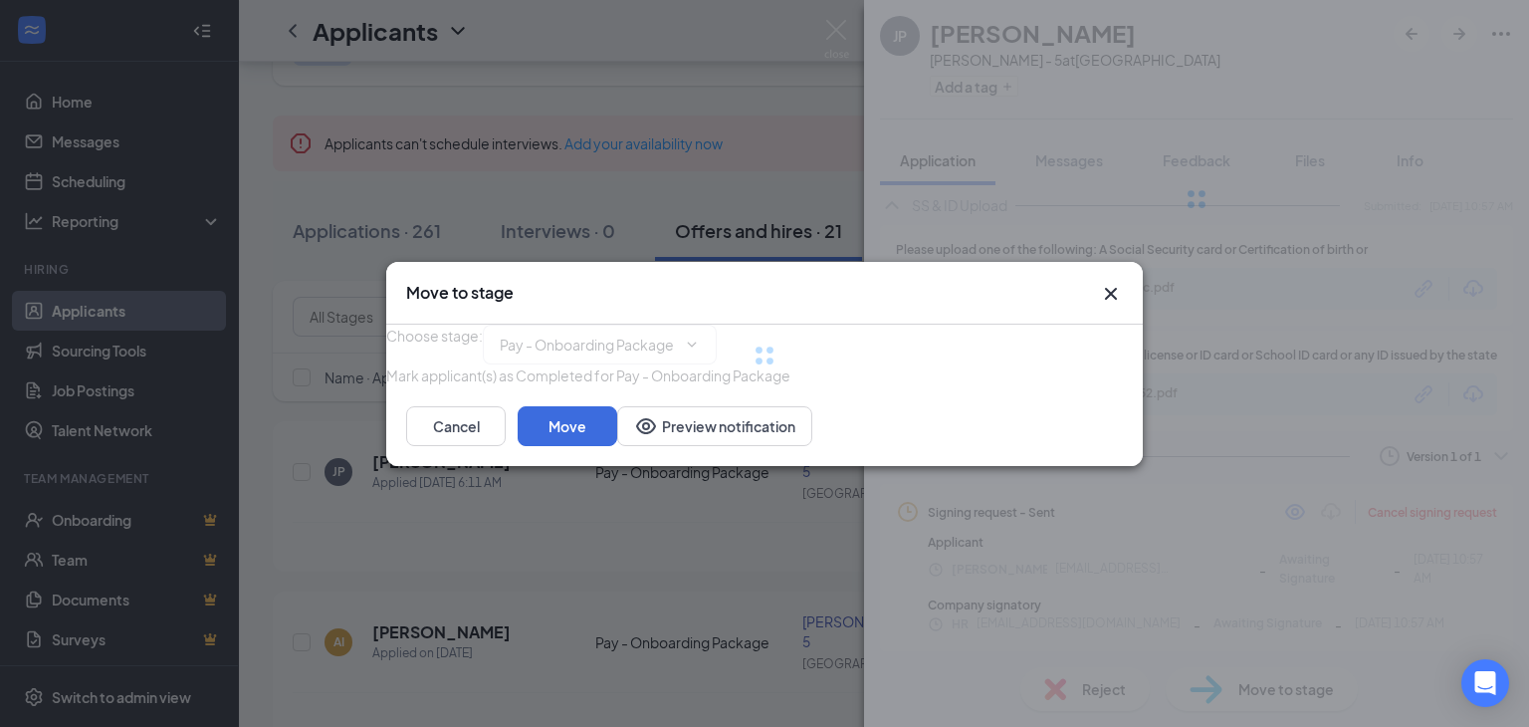
type input "Hired (next stage)"
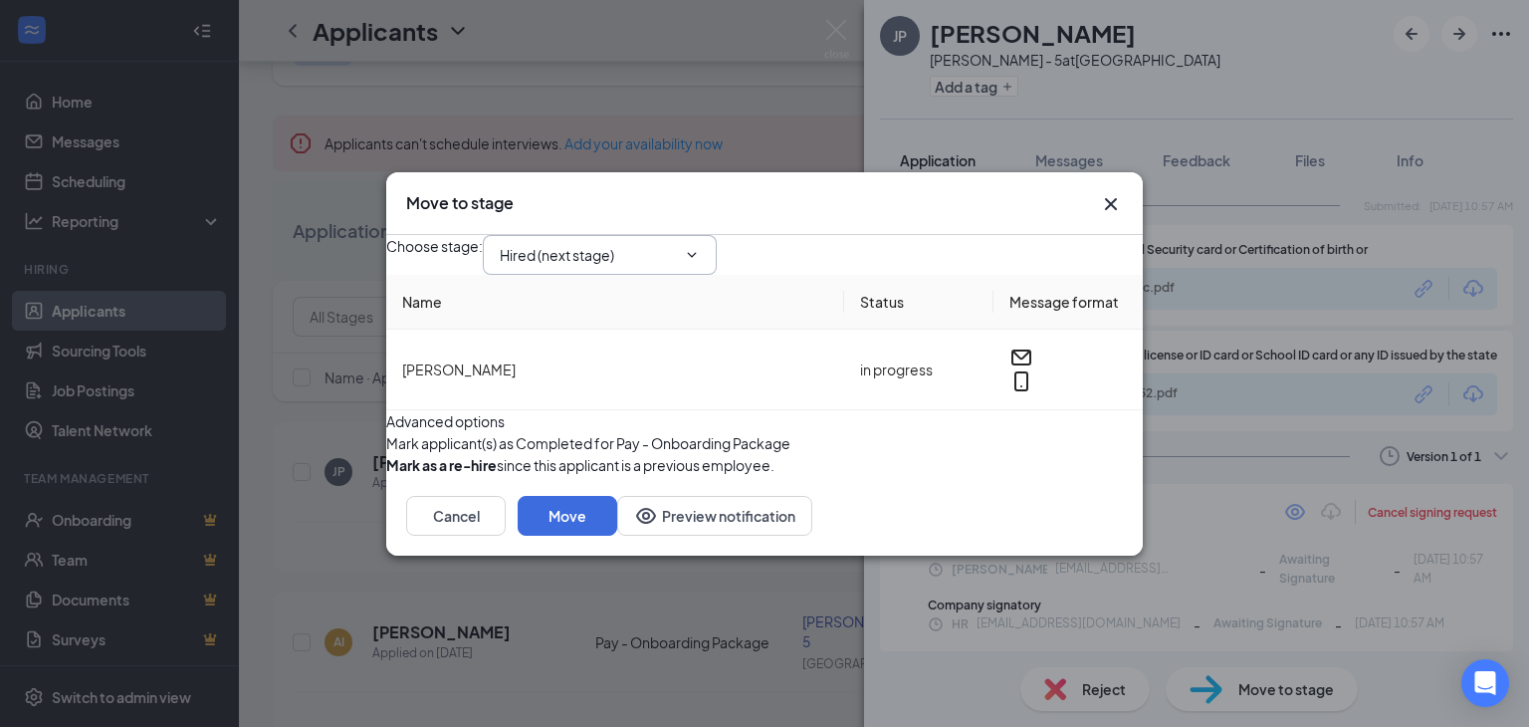
click at [676, 244] on input "Hired (next stage)" at bounding box center [588, 255] width 176 height 22
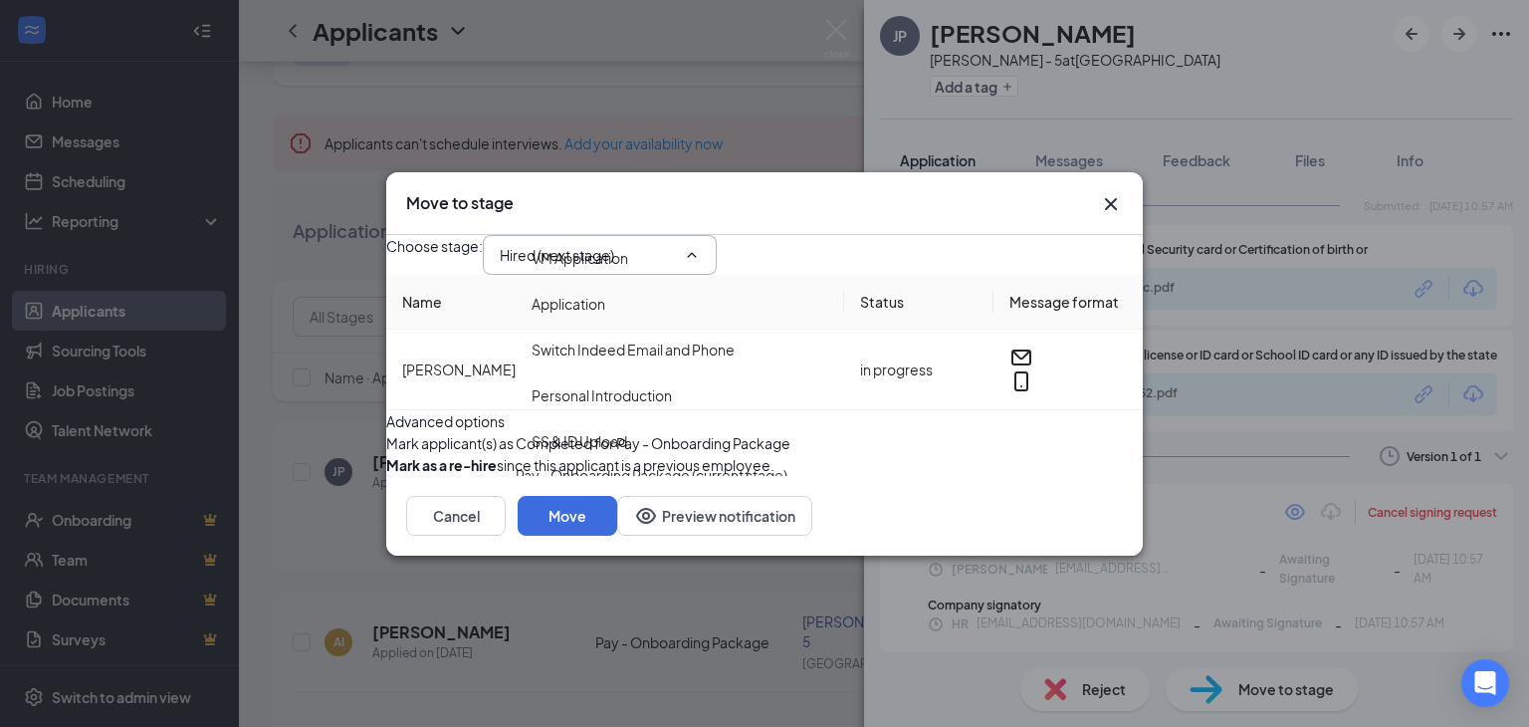
click at [1111, 197] on icon "Cross" at bounding box center [1111, 203] width 12 height 12
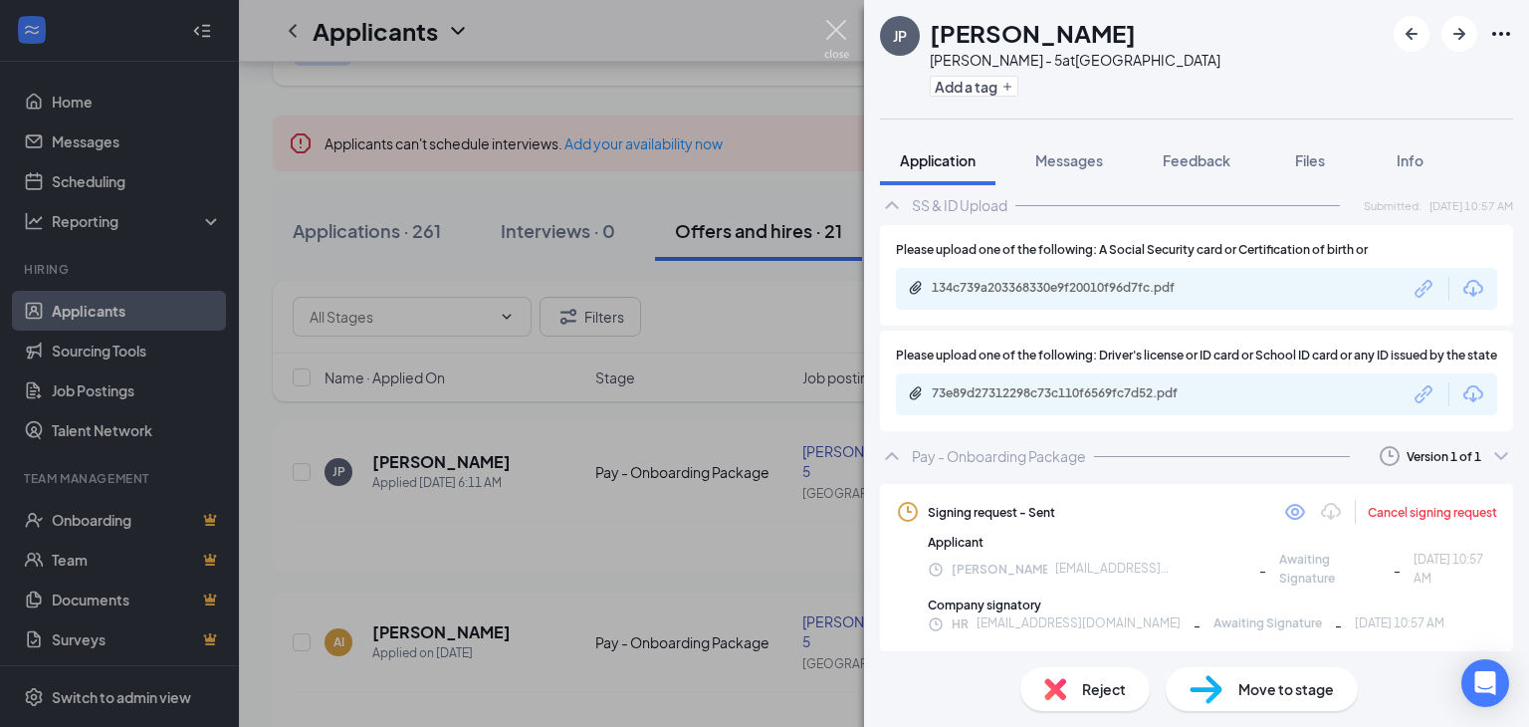
click at [839, 33] on img at bounding box center [836, 39] width 25 height 39
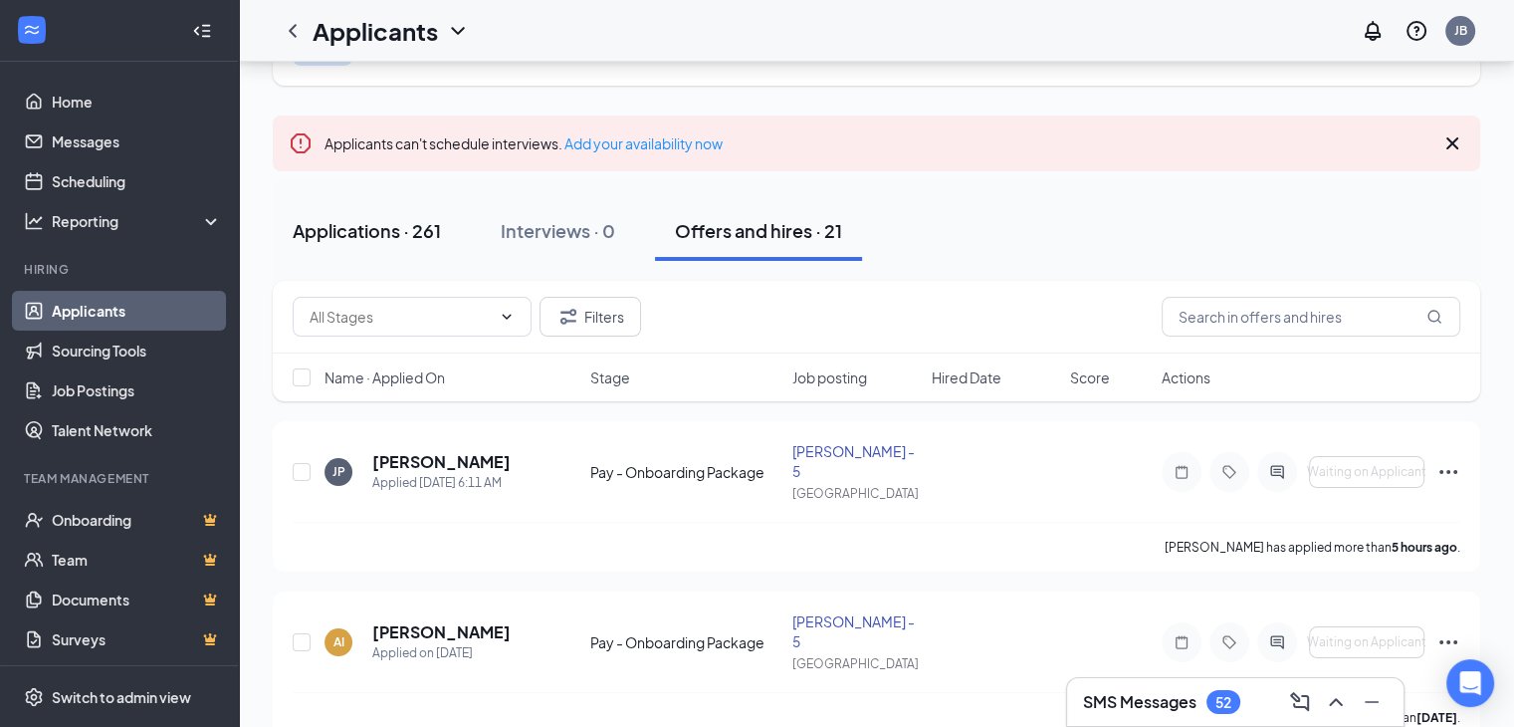
click at [386, 238] on div "Applications · 261" at bounding box center [367, 230] width 148 height 25
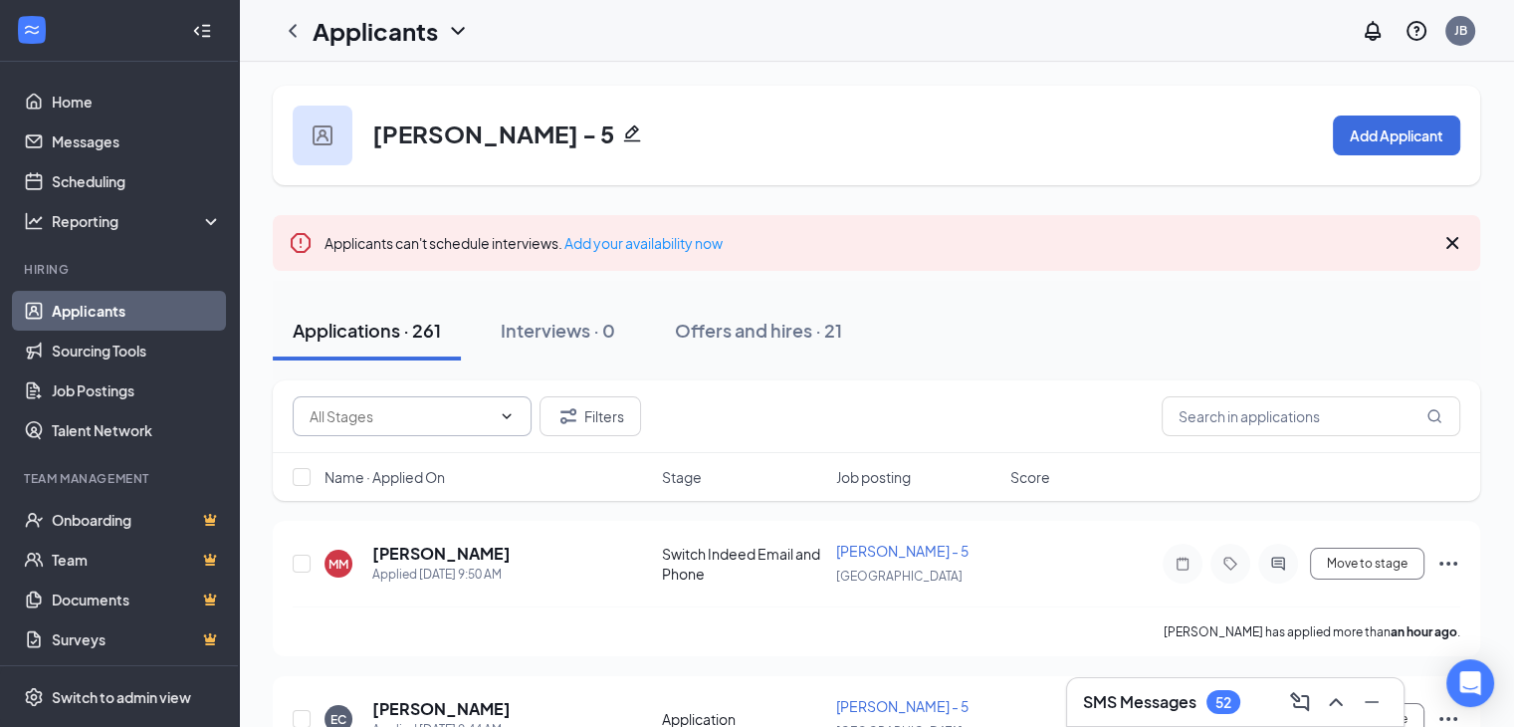
click at [482, 420] on input "text" at bounding box center [400, 416] width 181 height 22
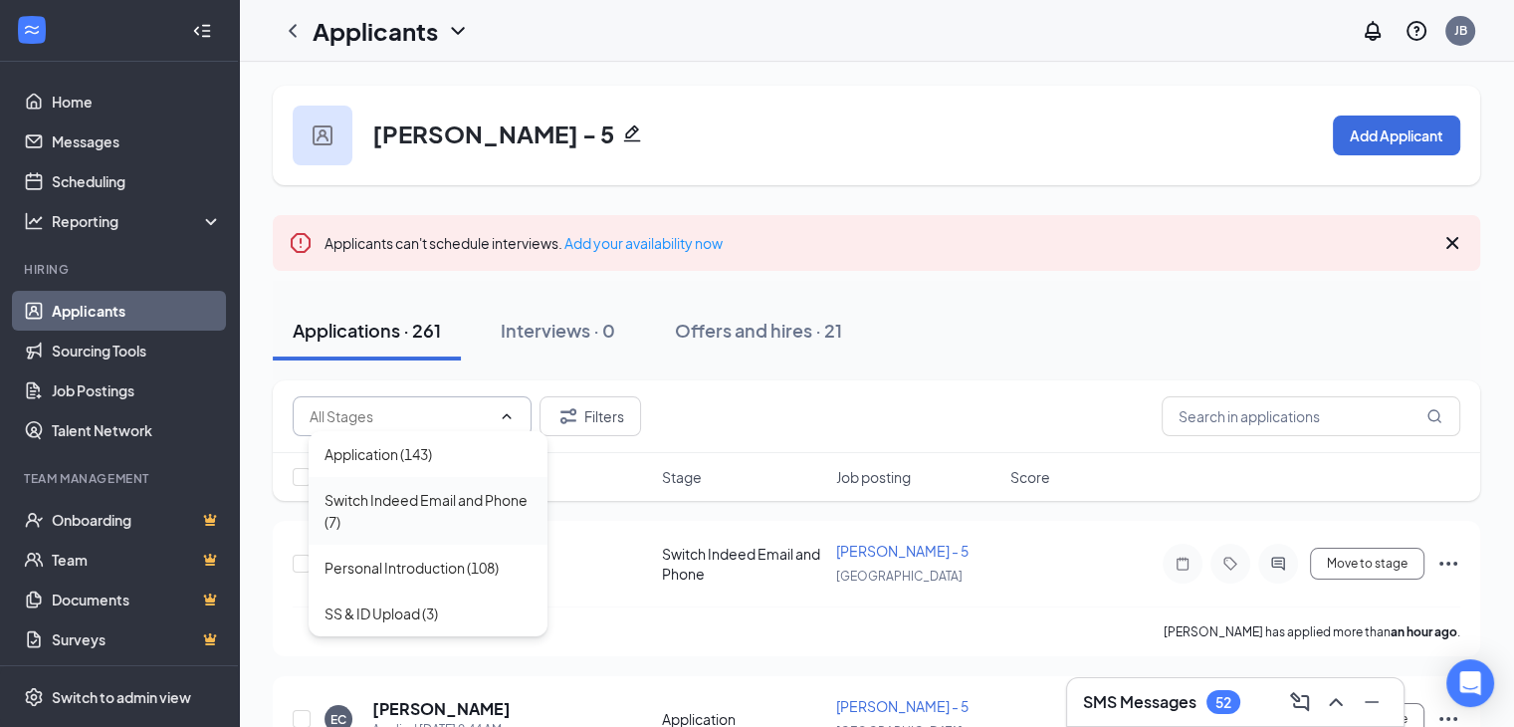
click at [419, 514] on div "Switch Indeed Email and Phone (7)" at bounding box center [428, 511] width 207 height 44
type input "Switch Indeed Email and Phone (7)"
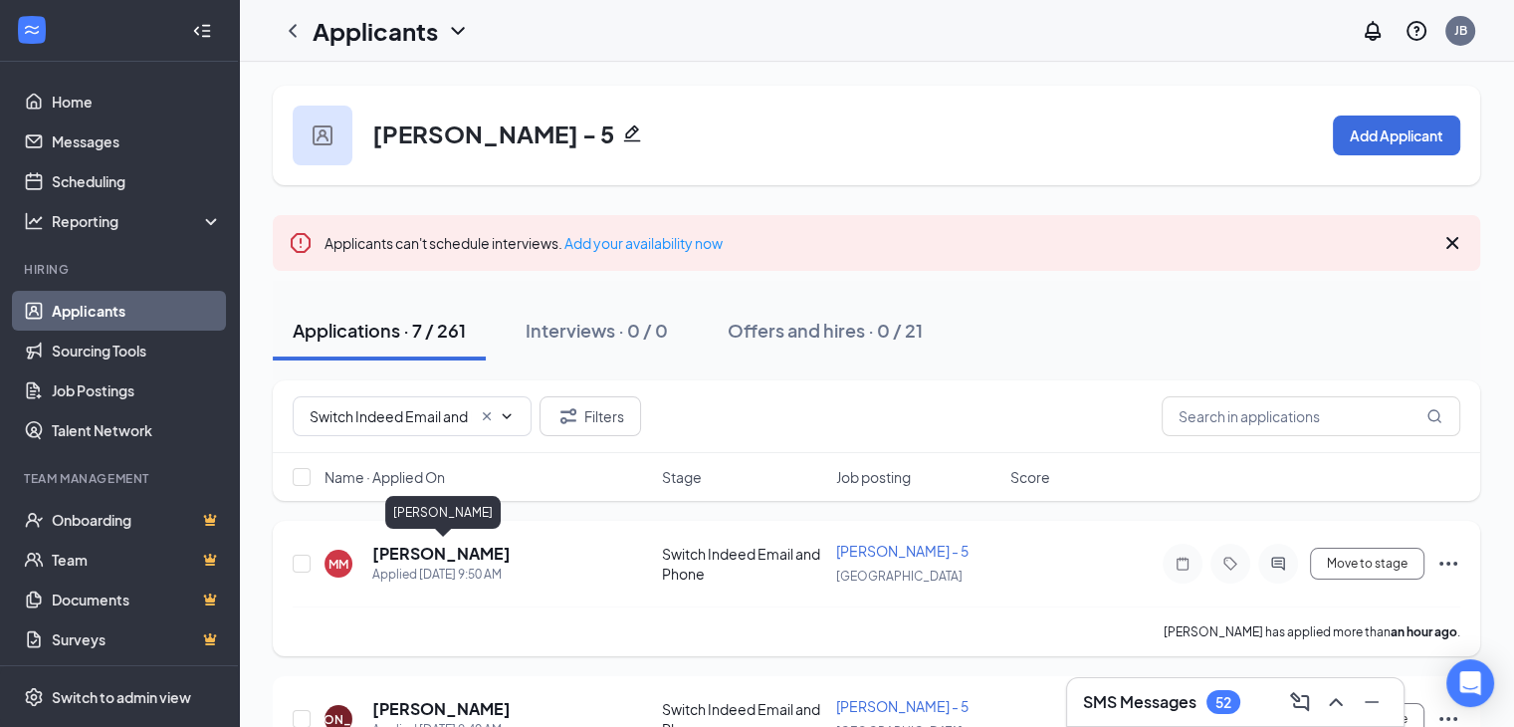
click at [511, 551] on h5 "Mackenzie Meddles" at bounding box center [441, 554] width 138 height 22
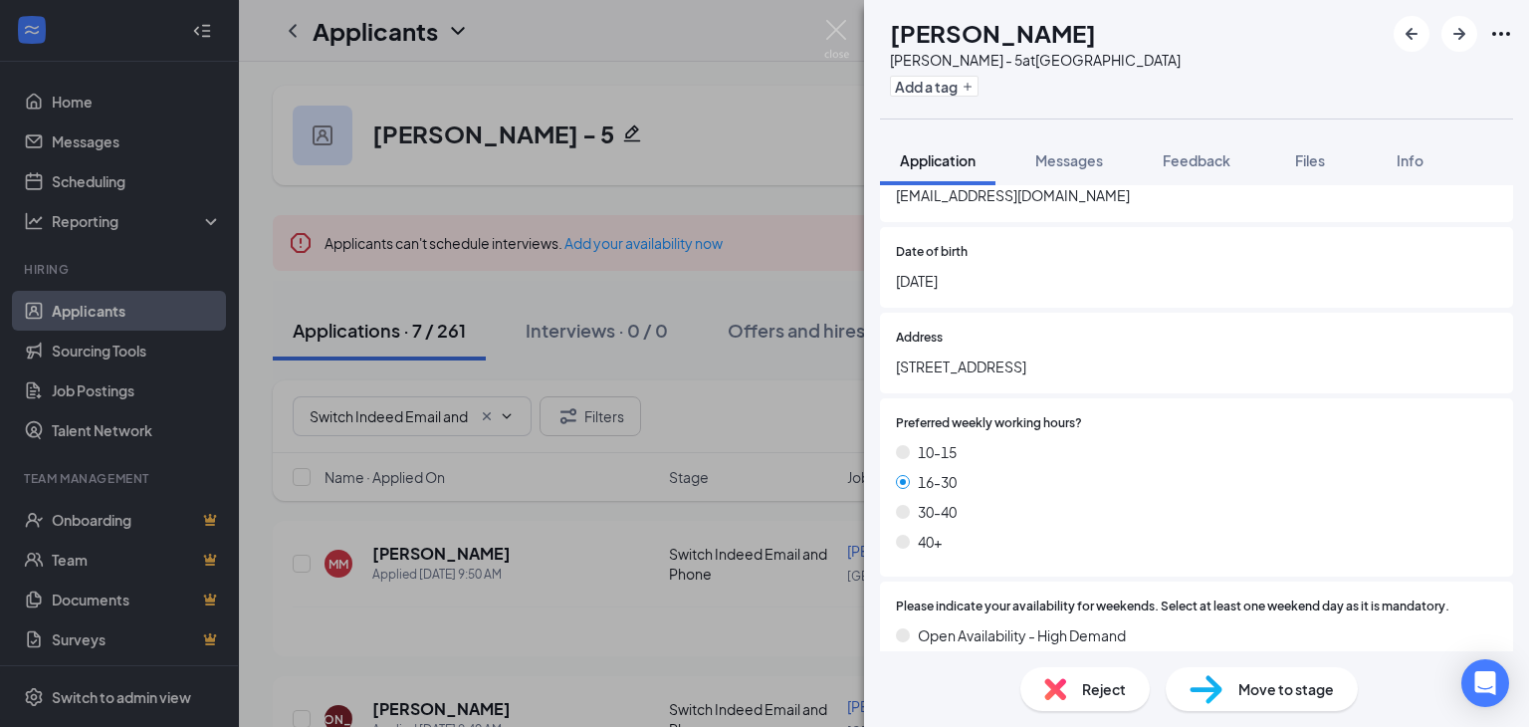
scroll to position [597, 0]
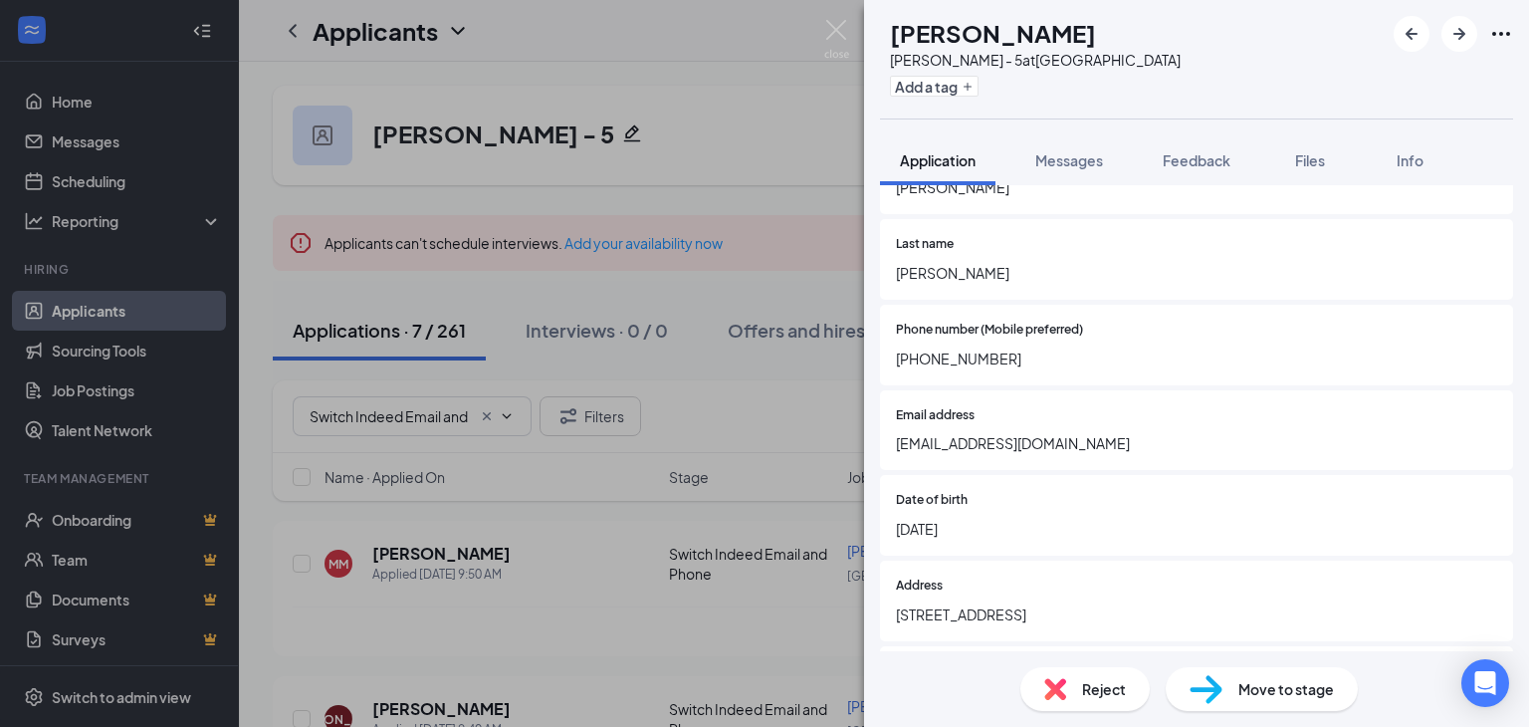
click at [969, 454] on span "kenzieleigh345@gmail.com" at bounding box center [1196, 443] width 601 height 22
copy span "kenzieleigh345@gmail.com"
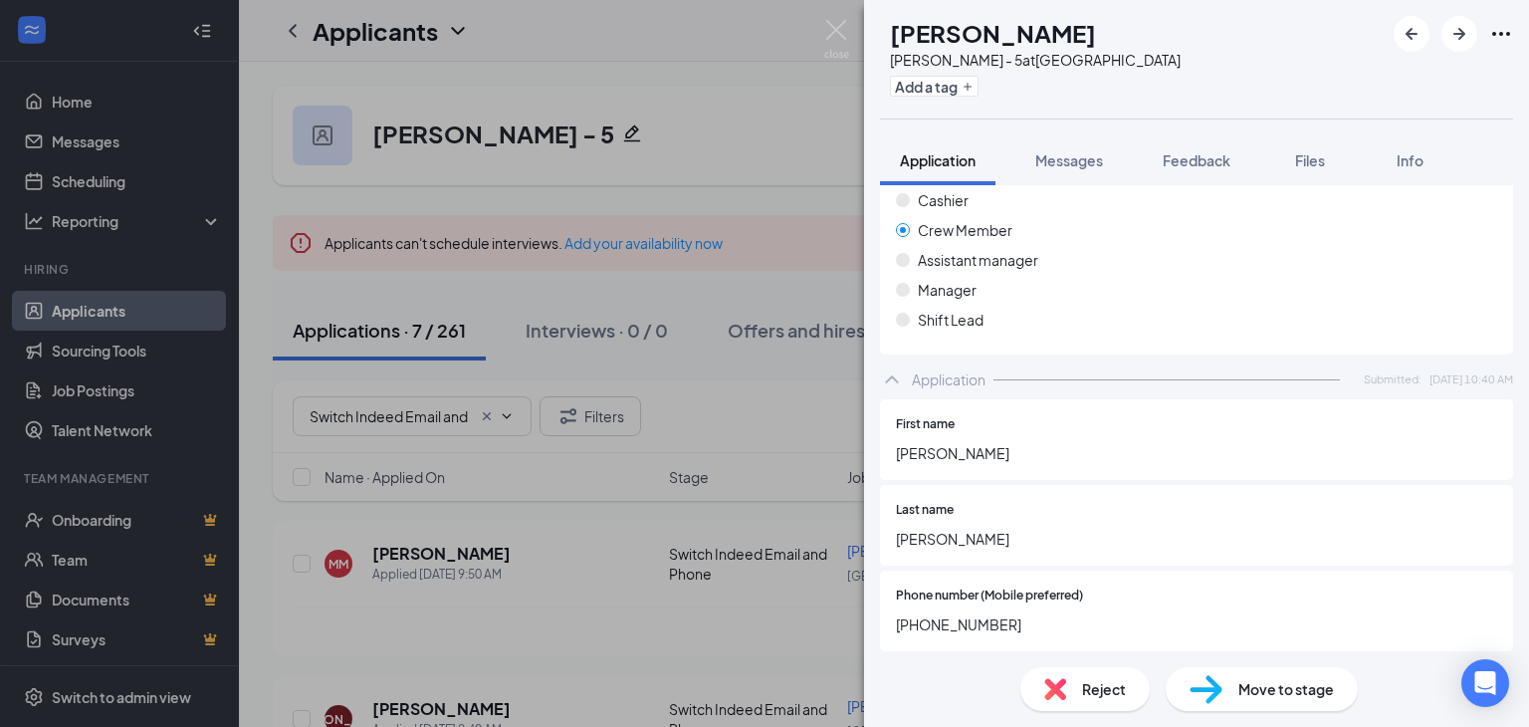
scroll to position [0, 0]
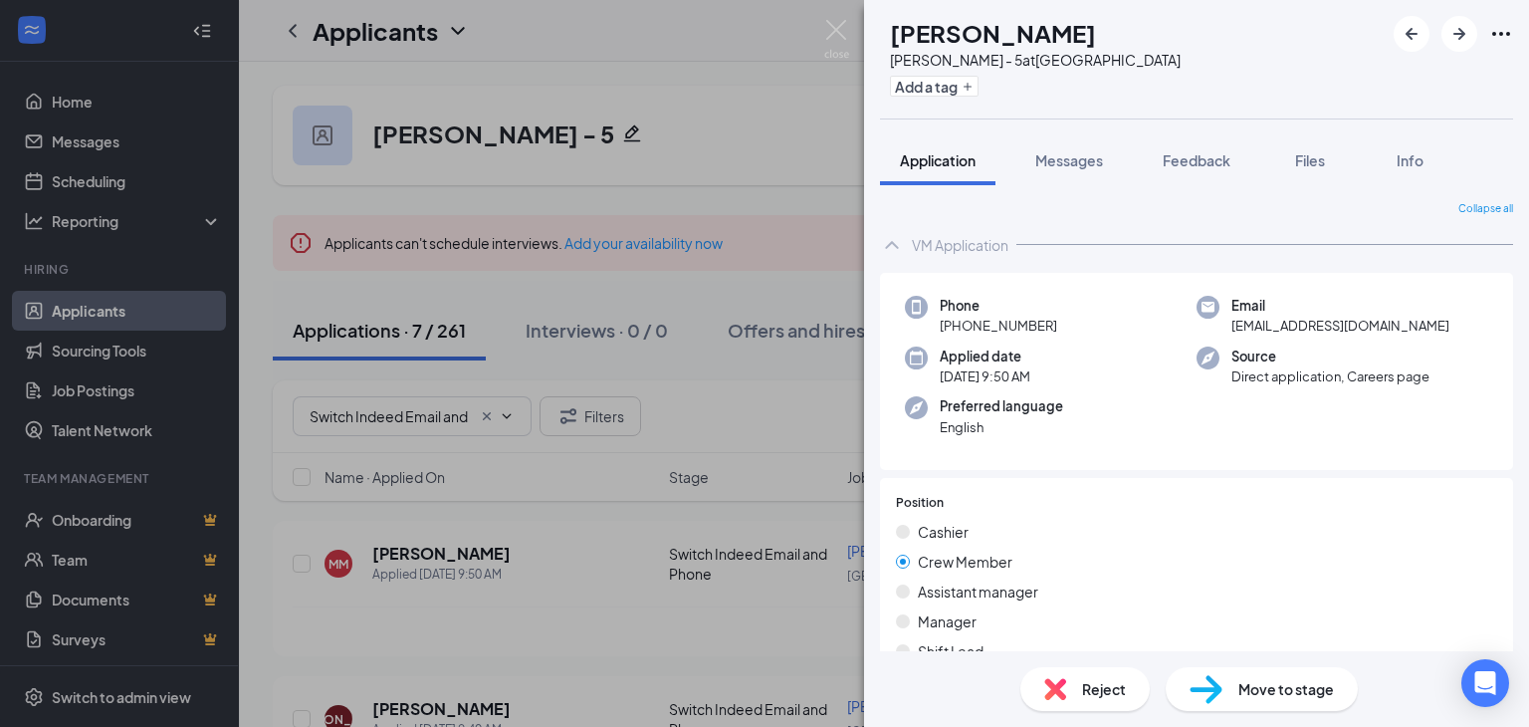
click at [1502, 29] on icon "Ellipses" at bounding box center [1501, 34] width 24 height 24
click at [1347, 70] on link "View full application" at bounding box center [1393, 80] width 215 height 20
click at [1466, 29] on icon "ArrowRight" at bounding box center [1460, 34] width 24 height 24
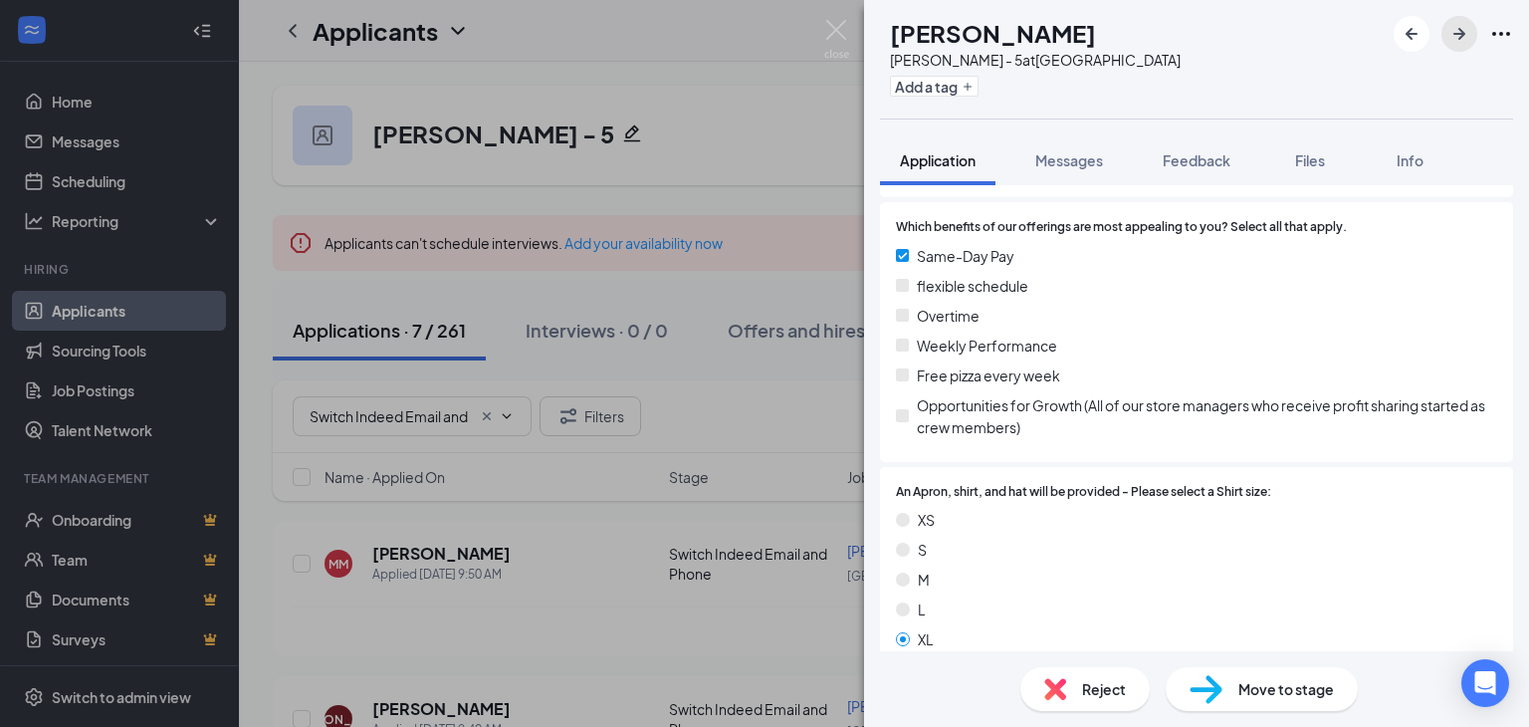
scroll to position [1669, 0]
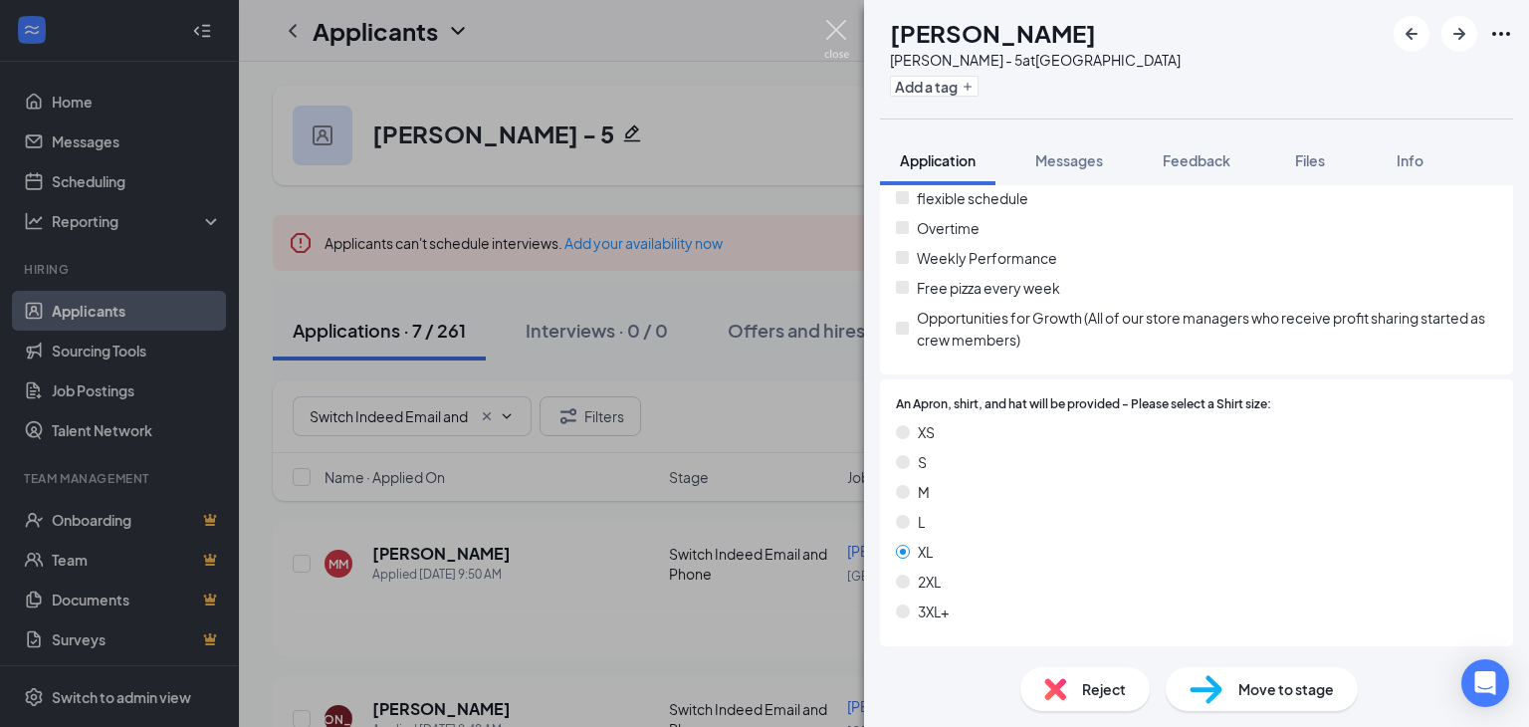
click at [835, 36] on img at bounding box center [836, 39] width 25 height 39
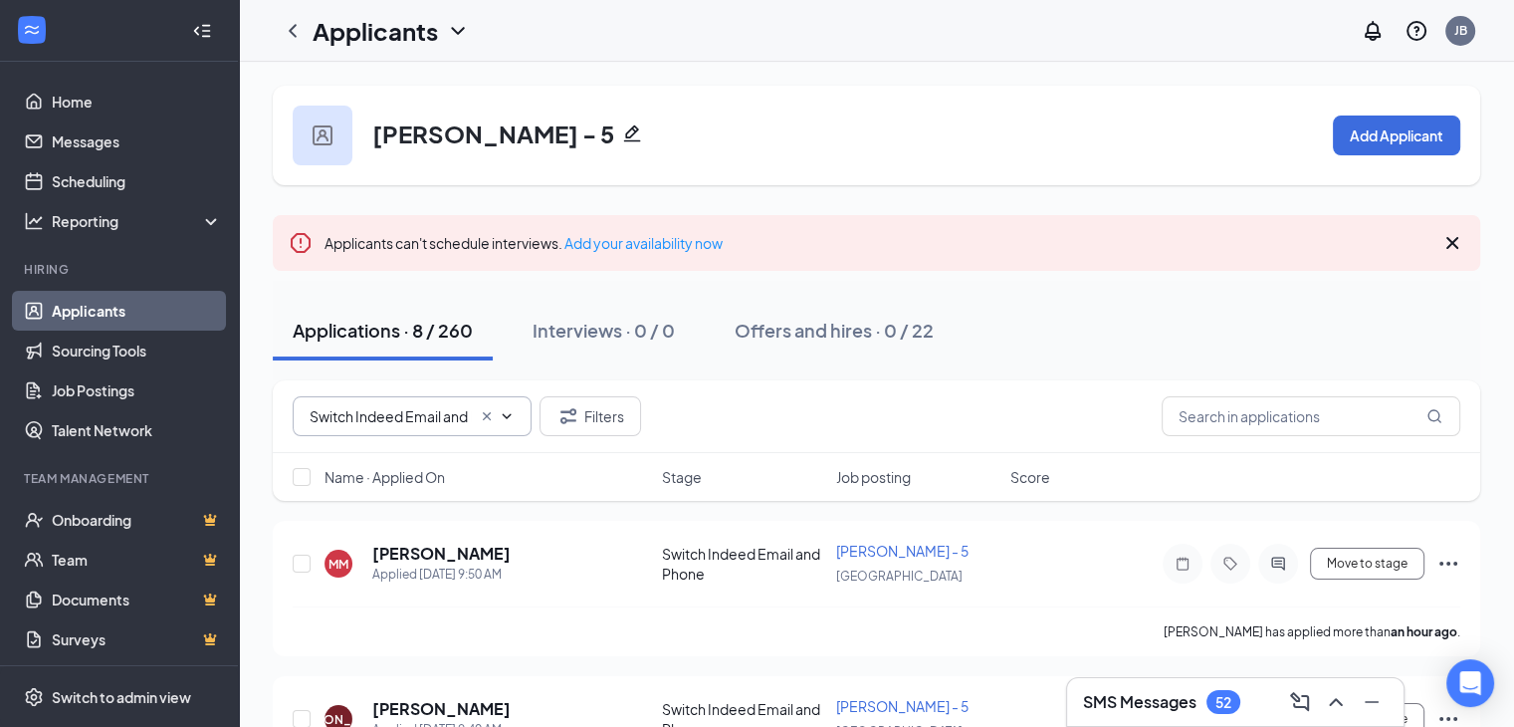
click at [483, 414] on icon "Cross" at bounding box center [487, 416] width 16 height 16
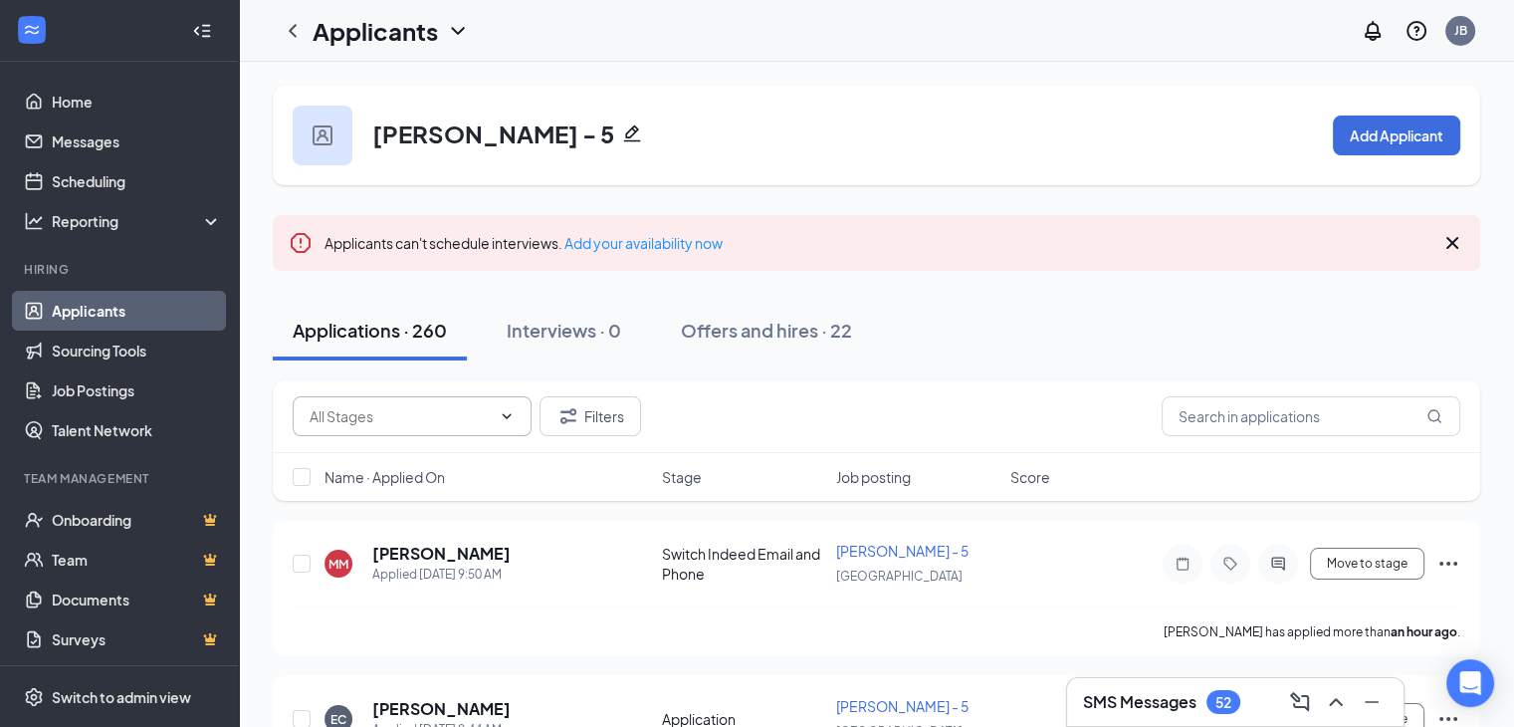
click at [512, 419] on icon "ChevronDown" at bounding box center [507, 416] width 16 height 16
click at [725, 333] on div "Offers and hires · 22" at bounding box center [766, 330] width 171 height 25
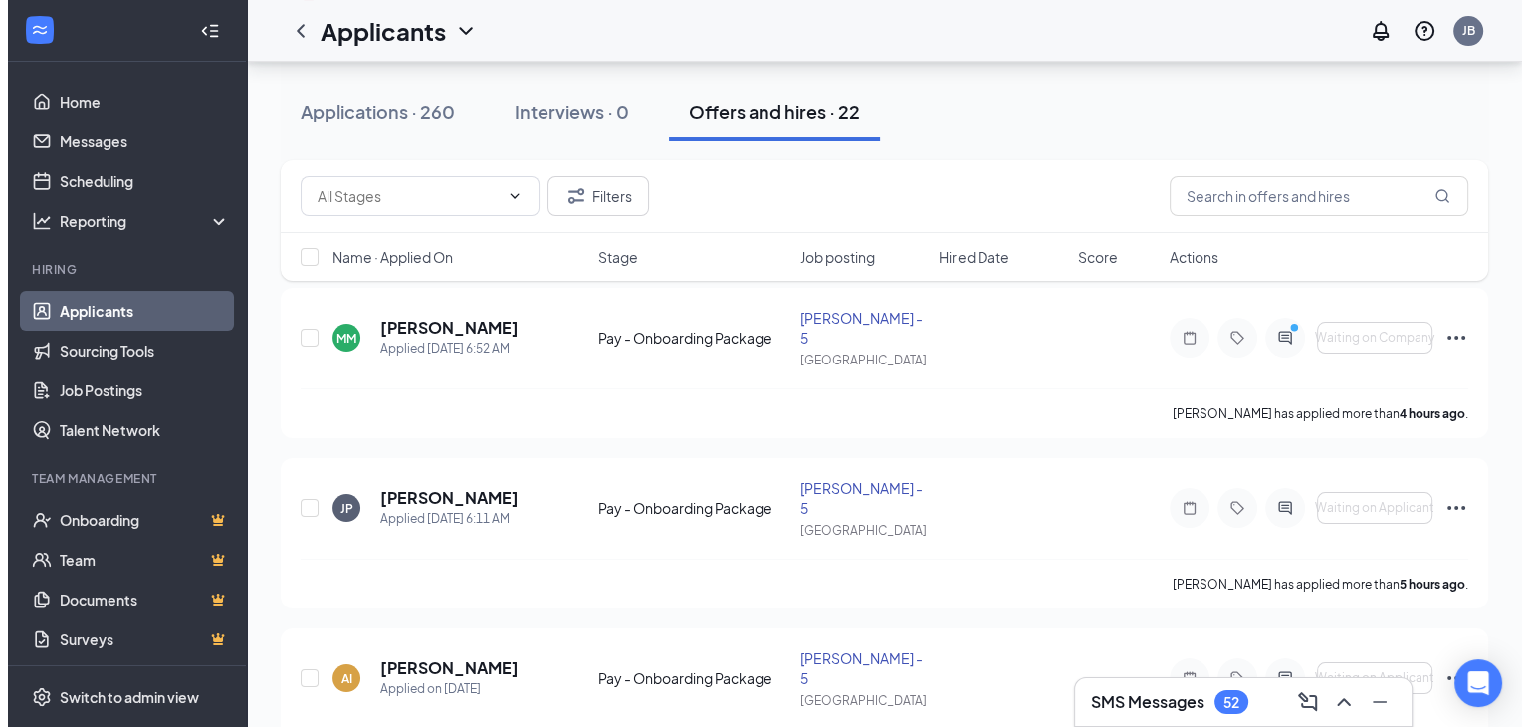
scroll to position [299, 0]
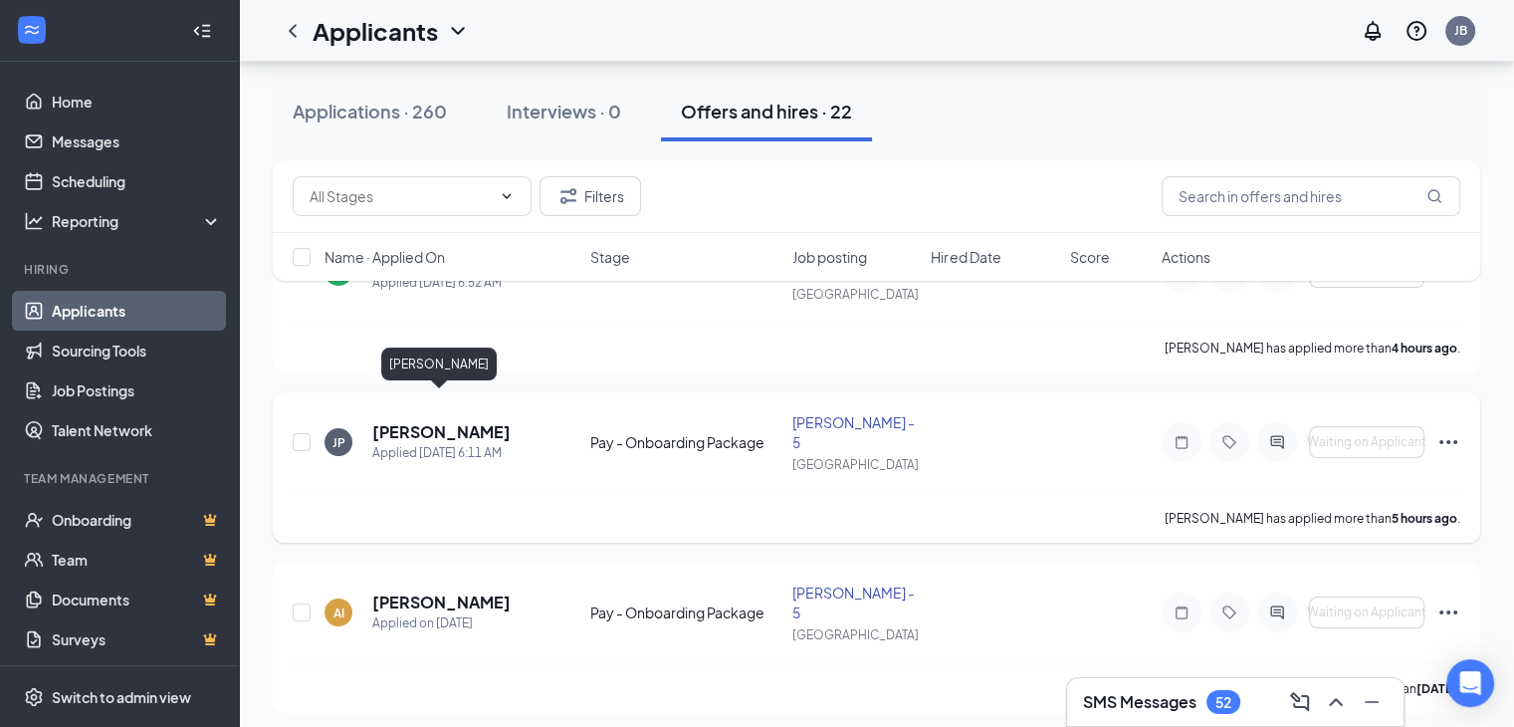
click at [470, 421] on h5 "[PERSON_NAME]" at bounding box center [441, 432] width 138 height 22
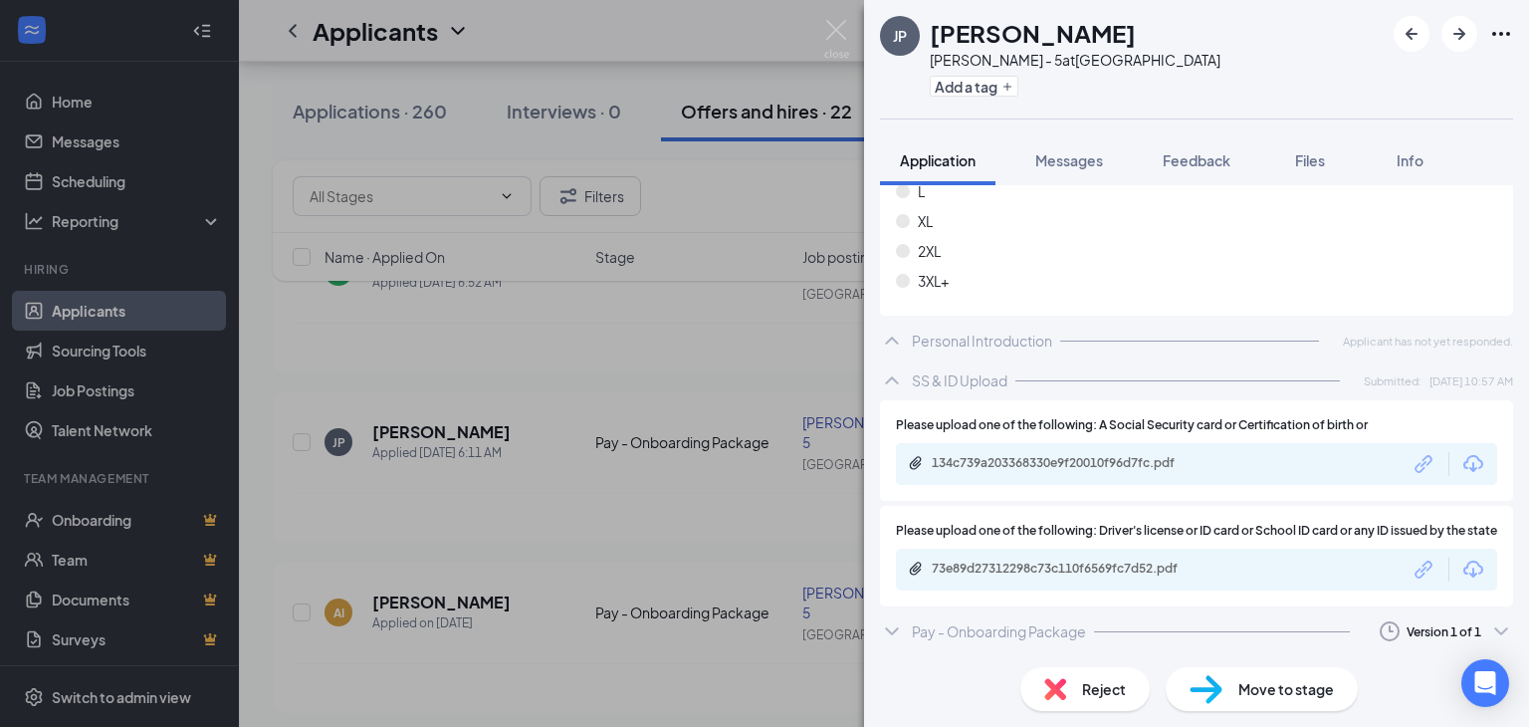
scroll to position [1998, 0]
click at [1266, 631] on div at bounding box center [1222, 631] width 256 height 1
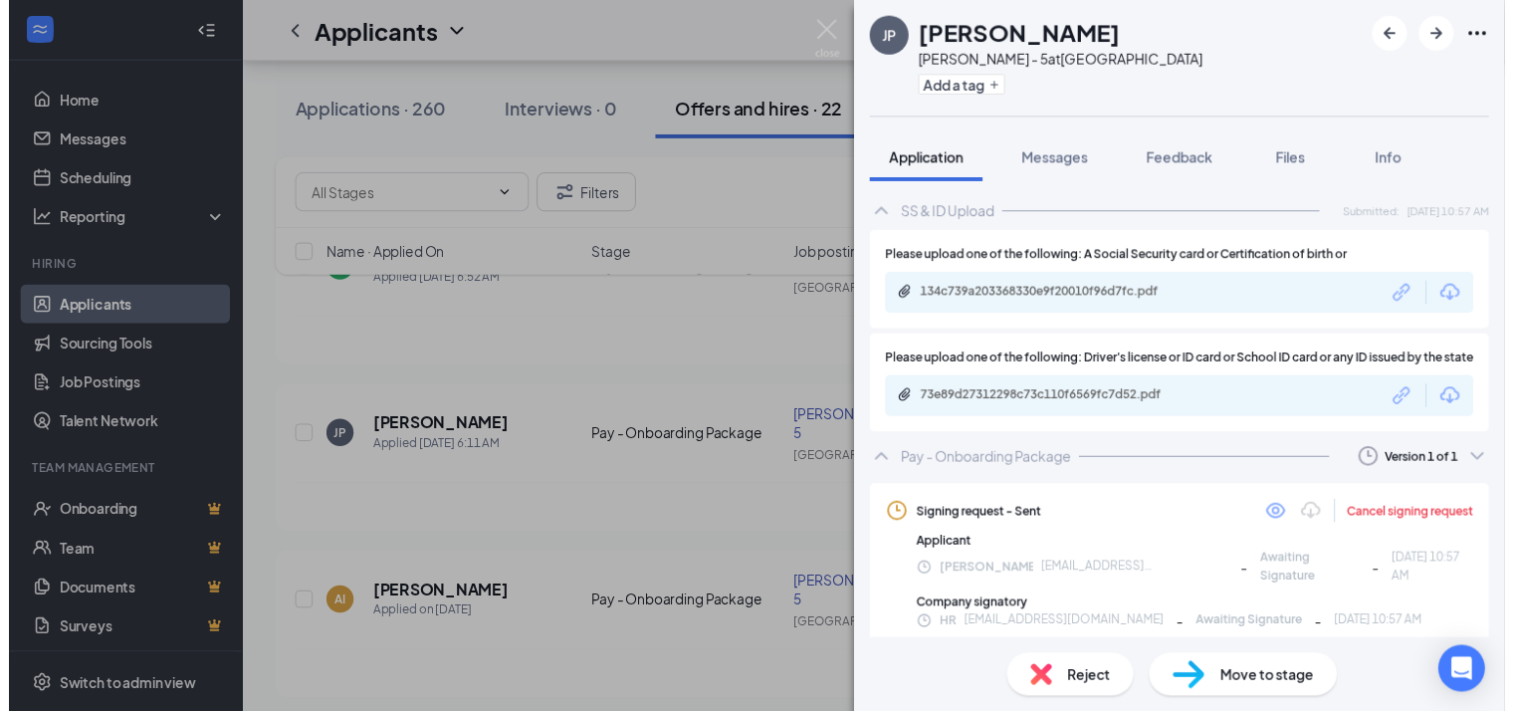
scroll to position [2158, 0]
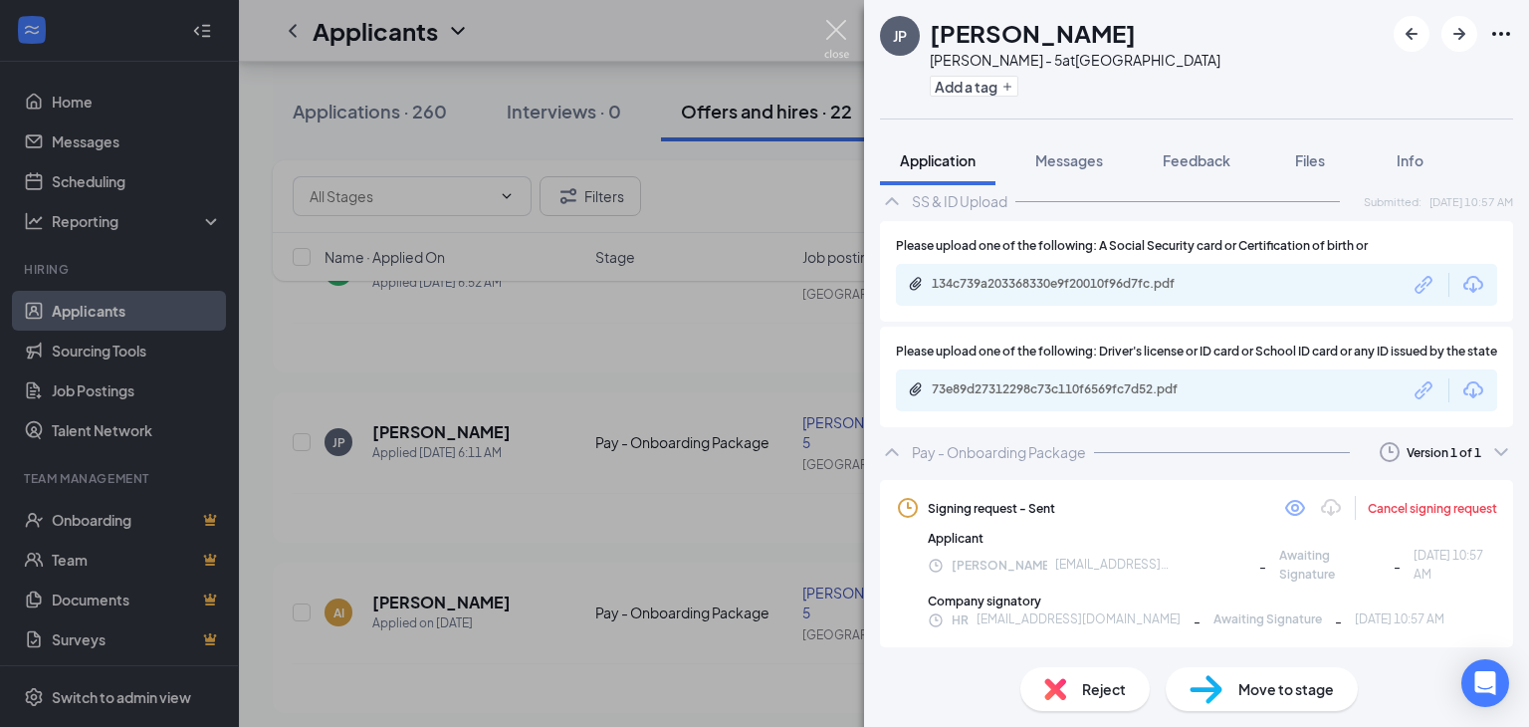
click at [836, 30] on img at bounding box center [836, 39] width 25 height 39
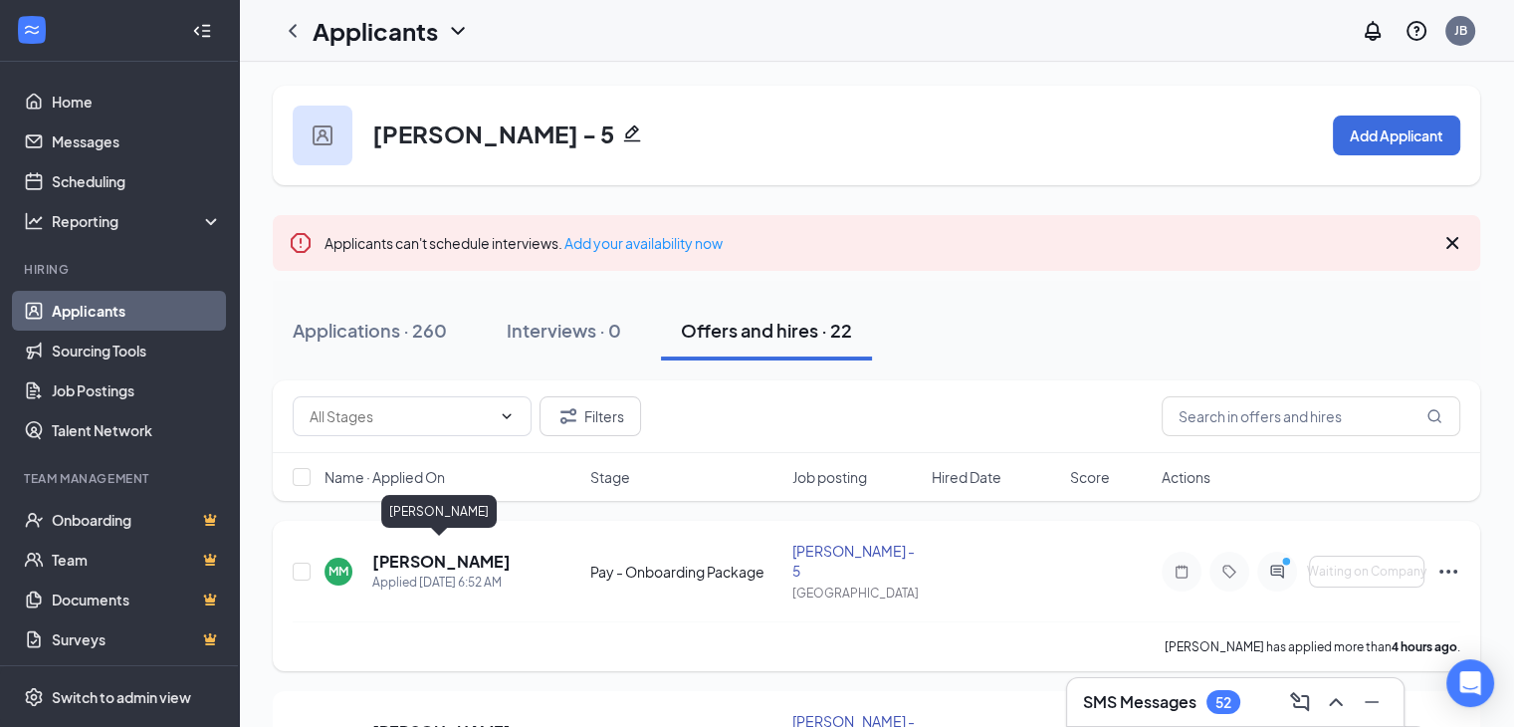
click at [473, 555] on h5 "[PERSON_NAME]" at bounding box center [441, 562] width 138 height 22
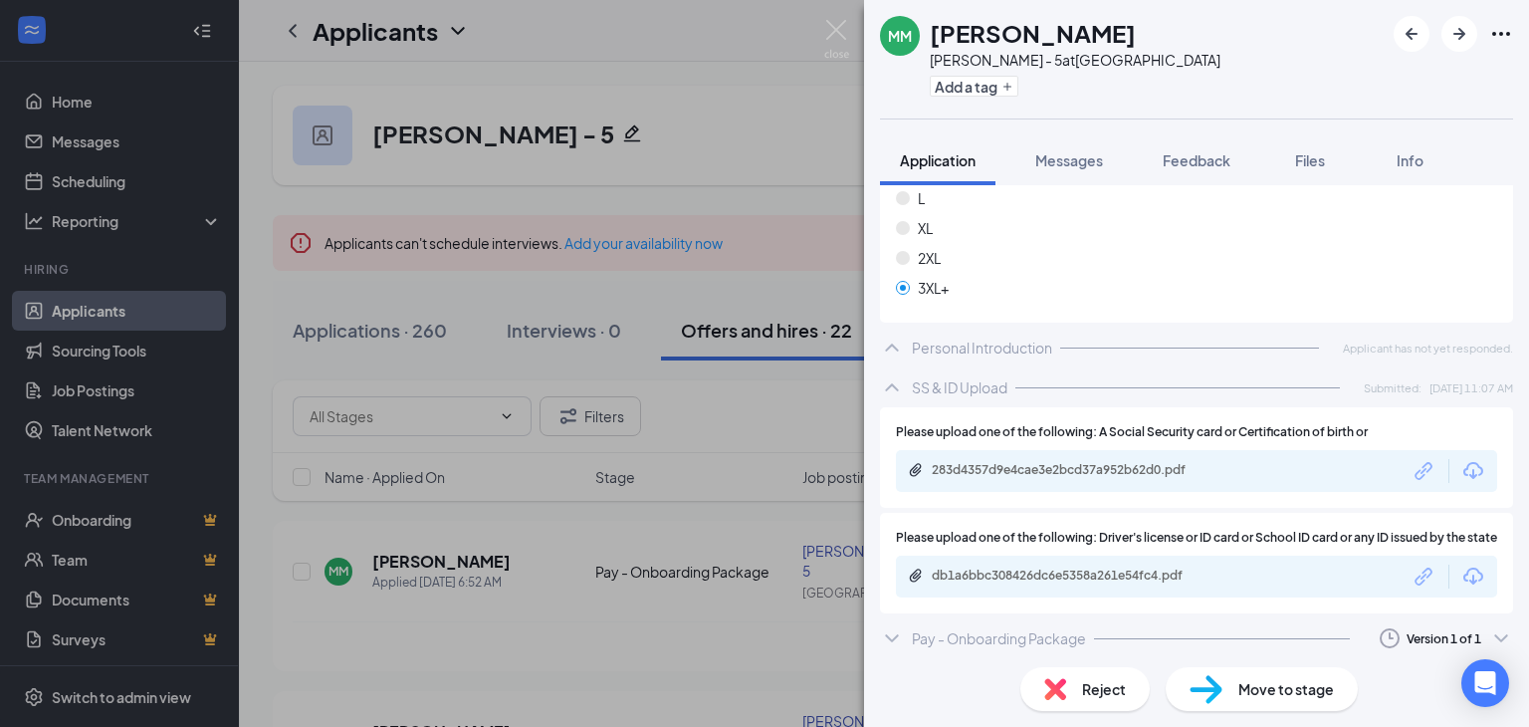
scroll to position [2019, 0]
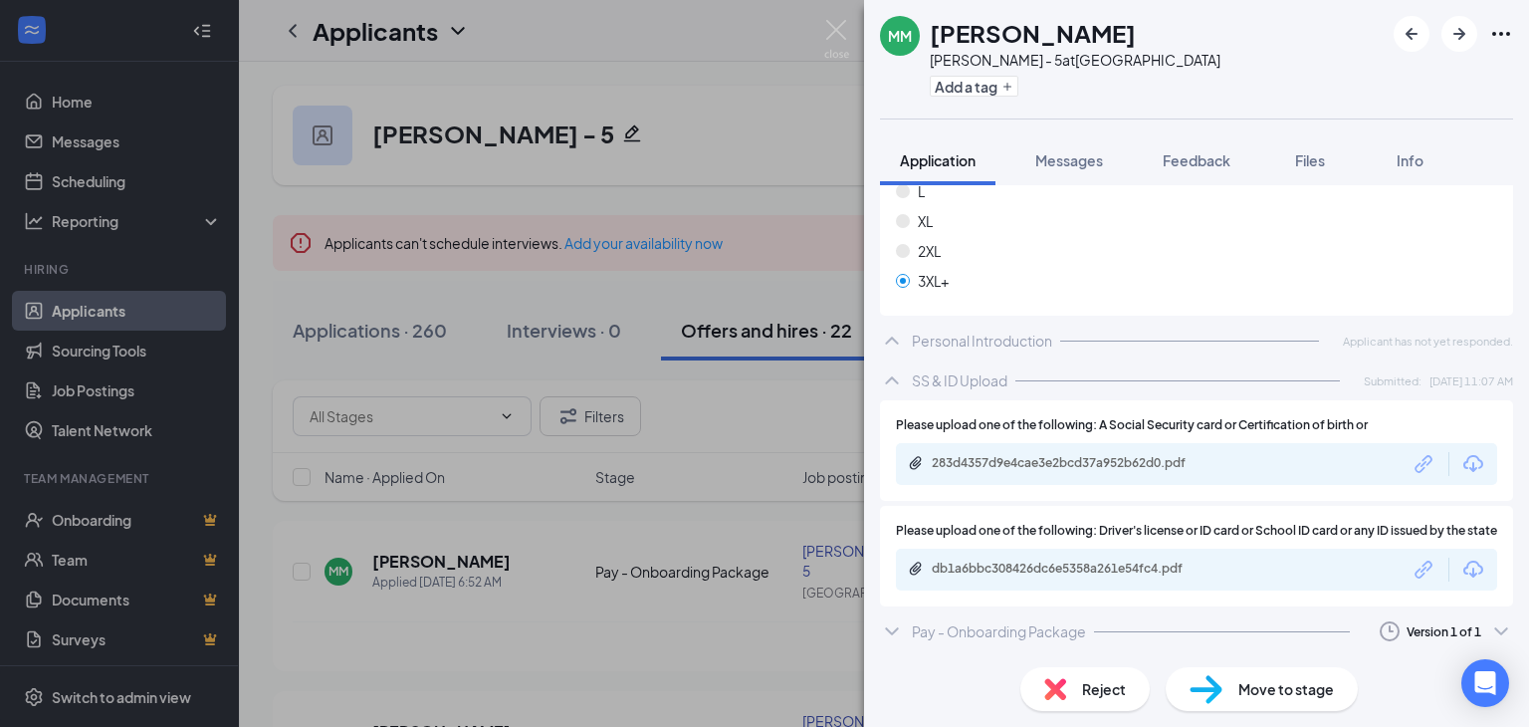
click at [1288, 628] on div "Pay - Onboarding Package Version 1 of 1" at bounding box center [1196, 631] width 633 height 40
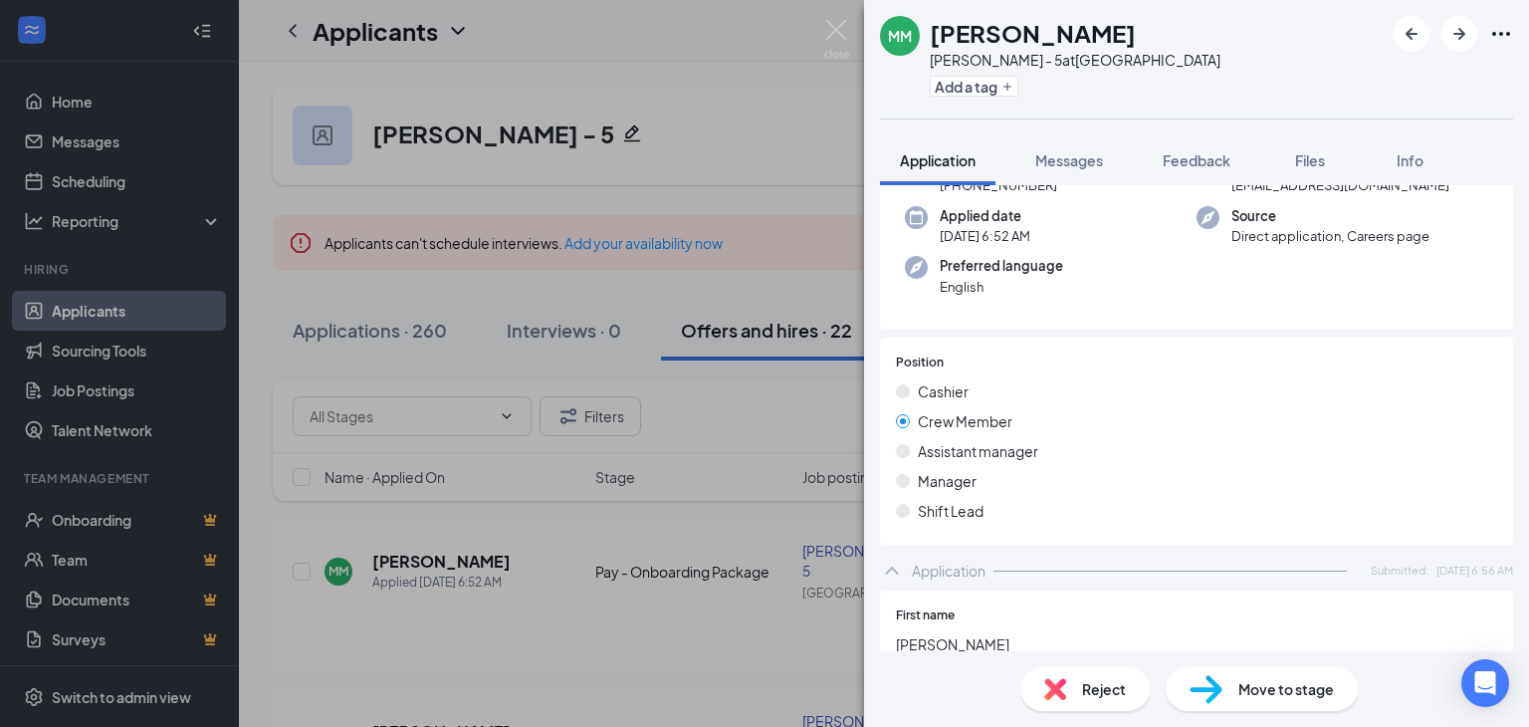
scroll to position [0, 0]
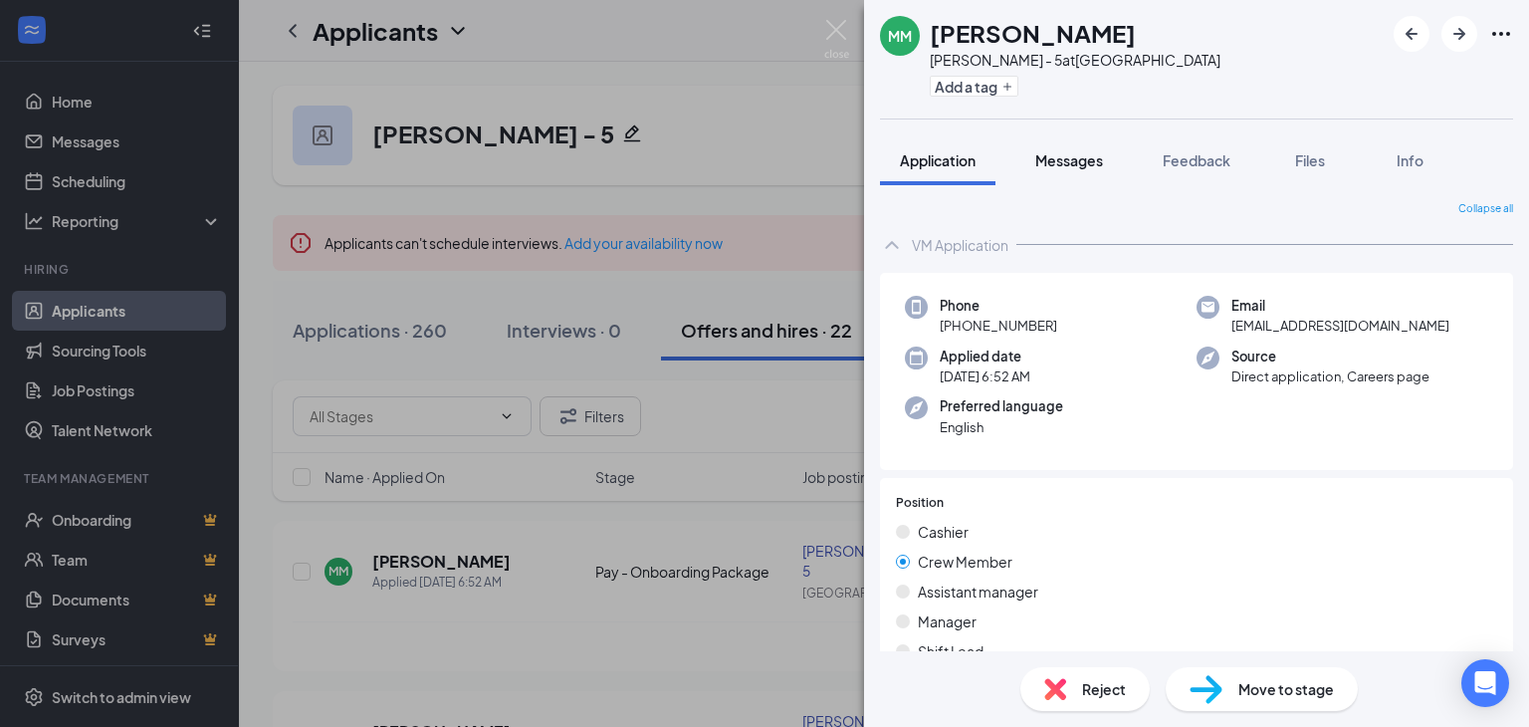
click at [1061, 165] on span "Messages" at bounding box center [1069, 160] width 68 height 18
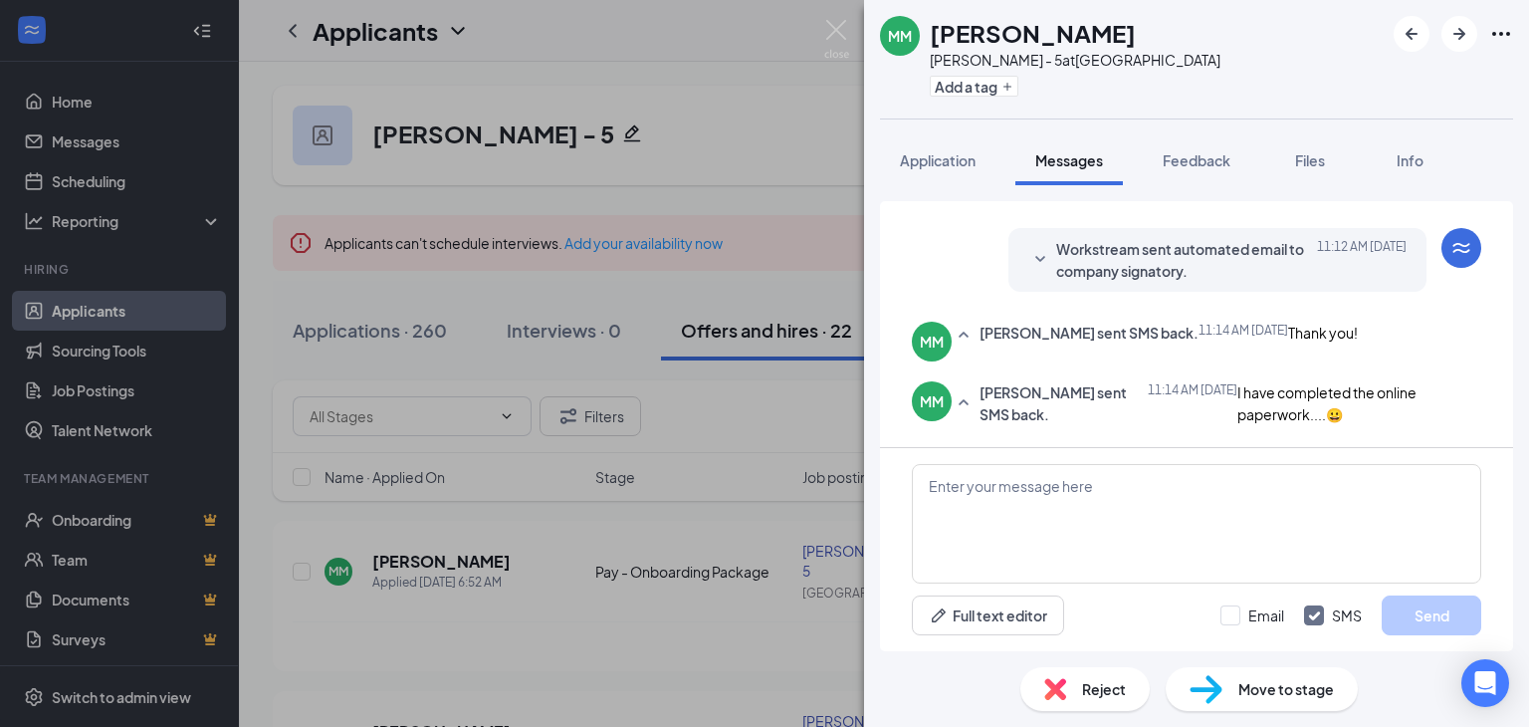
scroll to position [429, 0]
drag, startPoint x: 1001, startPoint y: 369, endPoint x: 1033, endPoint y: 372, distance: 33.0
click at [976, 391] on icon "SmallChevronUp" at bounding box center [964, 403] width 24 height 24
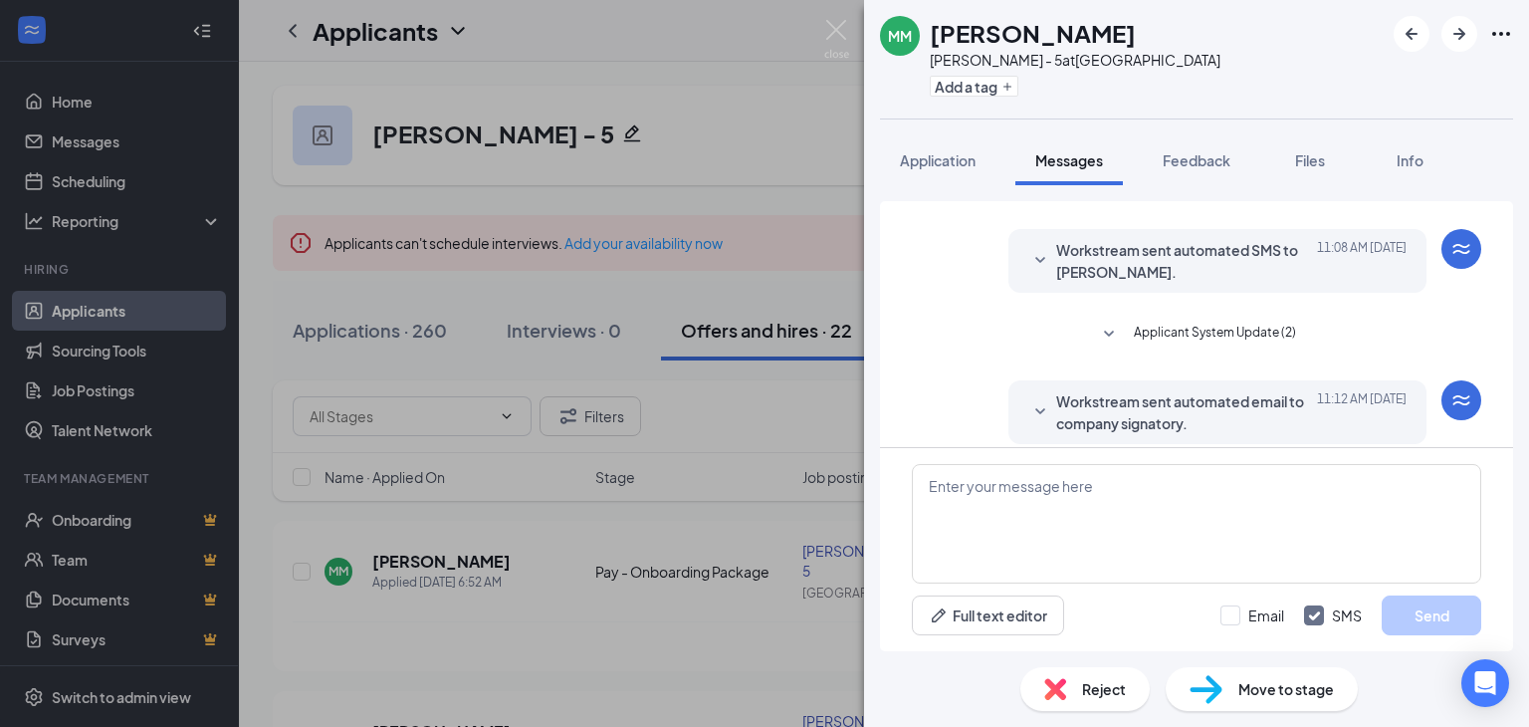
scroll to position [195, 0]
drag, startPoint x: 1027, startPoint y: 411, endPoint x: 1055, endPoint y: 410, distance: 27.9
click at [1035, 411] on icon "SmallChevronDown" at bounding box center [1040, 413] width 10 height 6
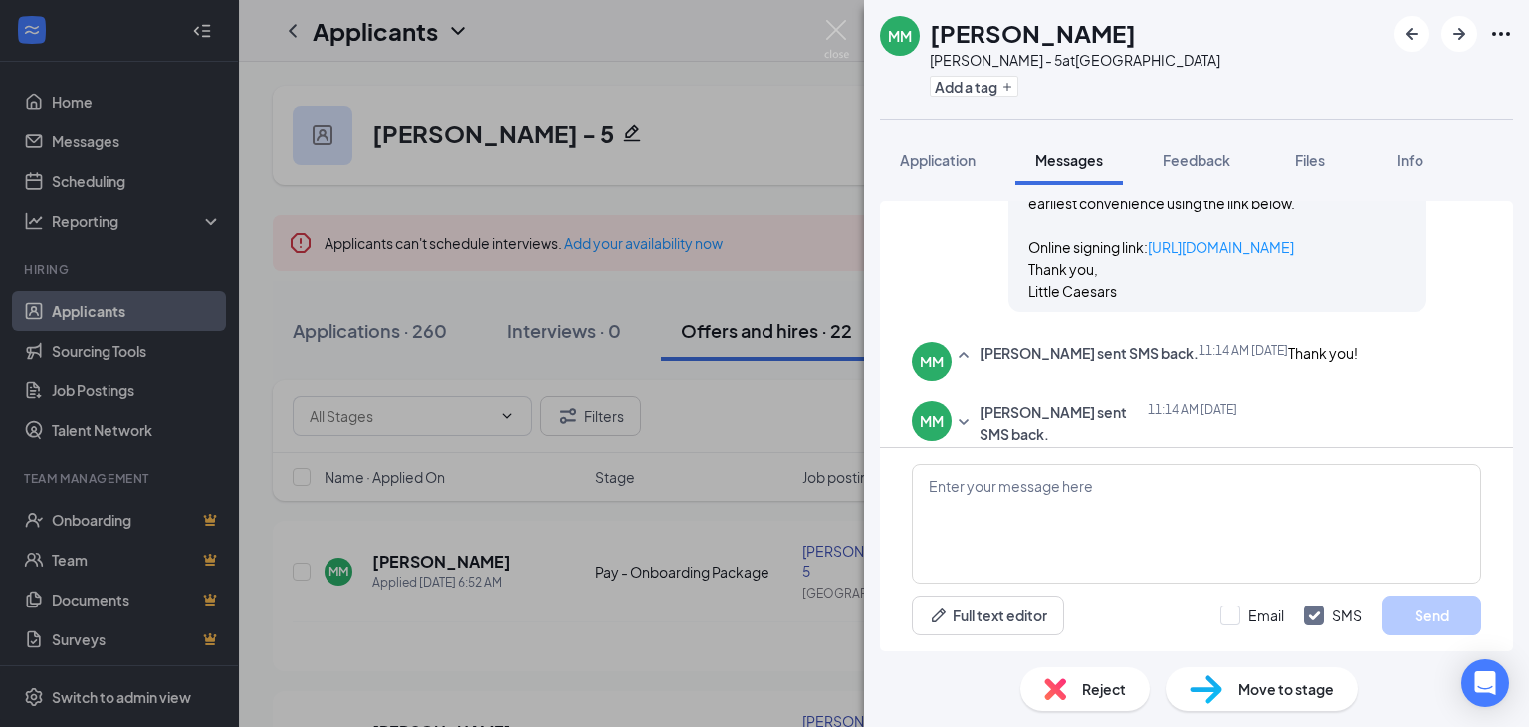
scroll to position [505, 0]
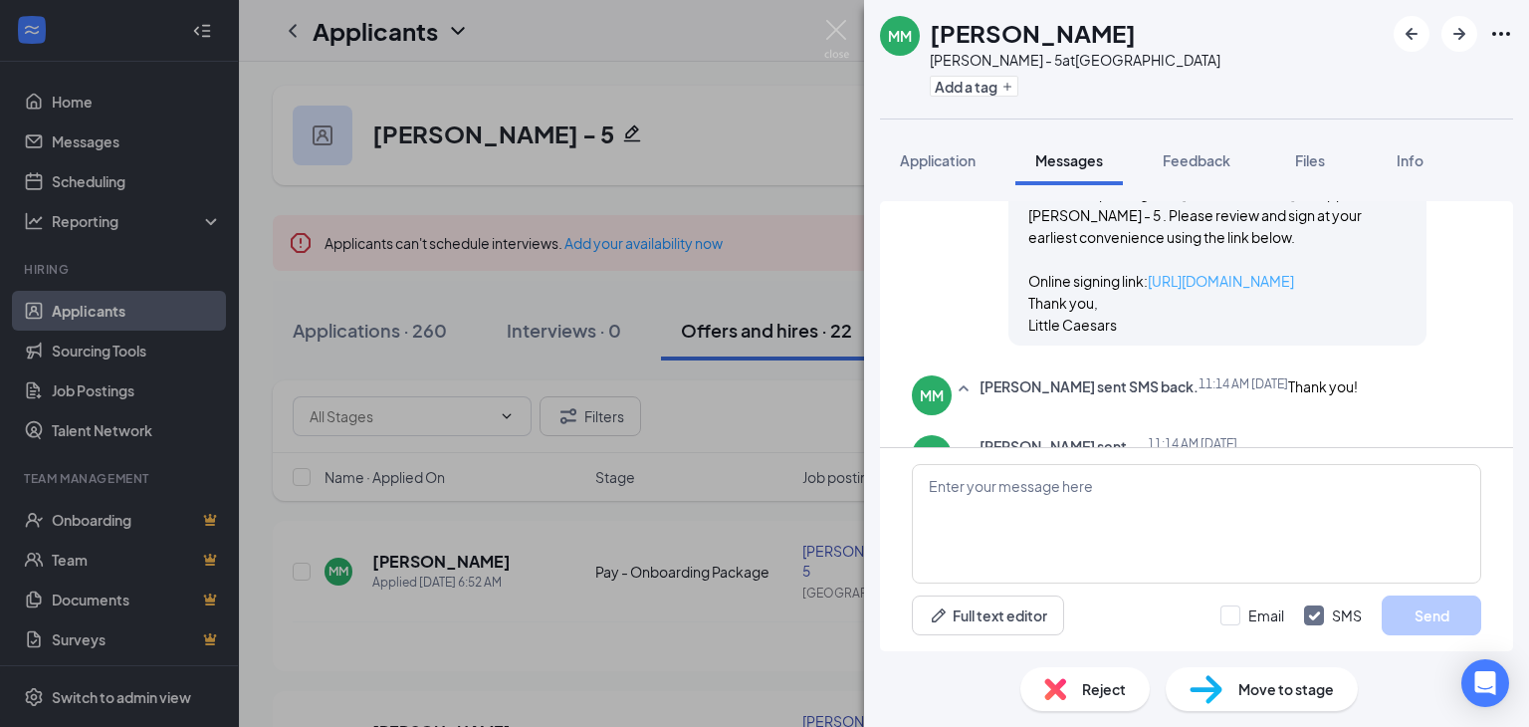
click at [1225, 284] on link "https://l.wrkstrm.us/jUfHWxR9M" at bounding box center [1221, 281] width 146 height 18
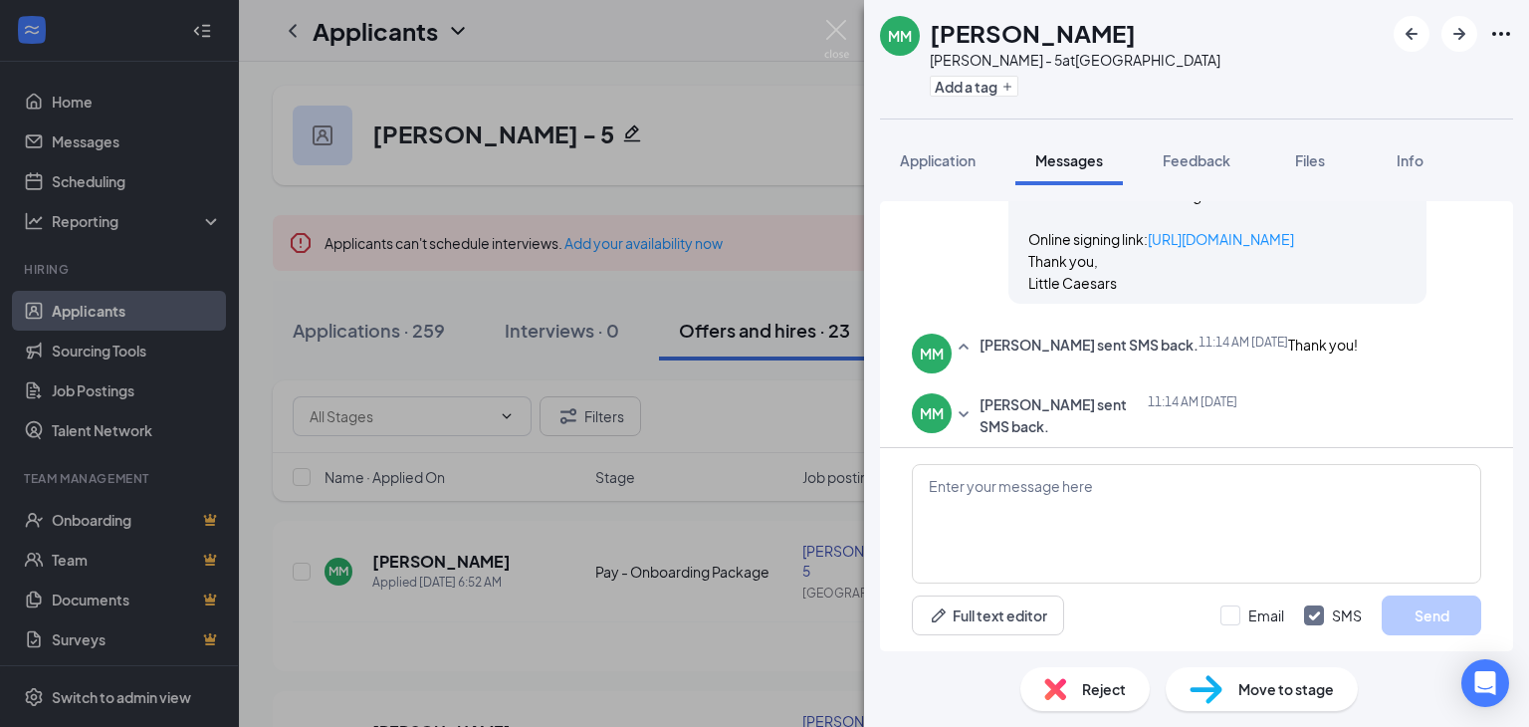
click at [976, 403] on icon "SmallChevronDown" at bounding box center [964, 415] width 24 height 24
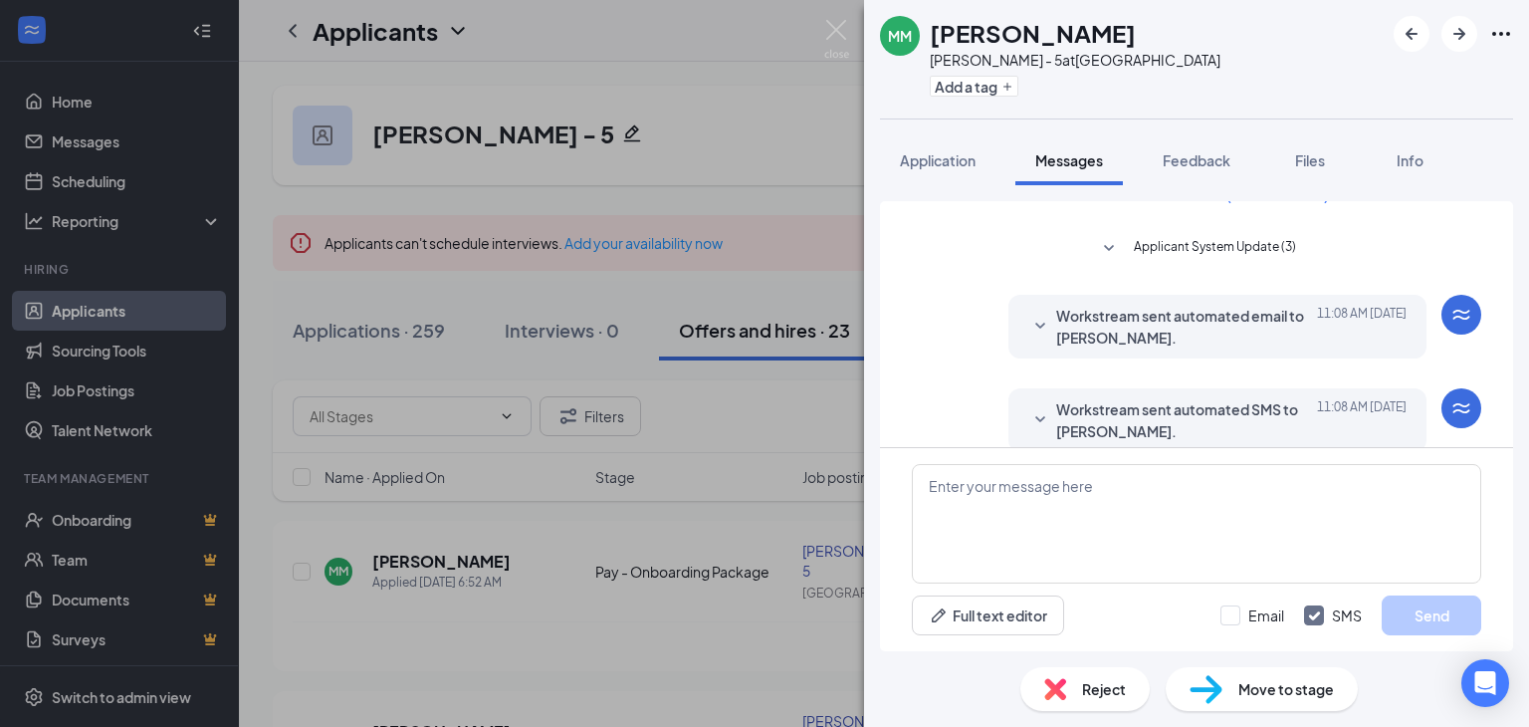
scroll to position [0, 0]
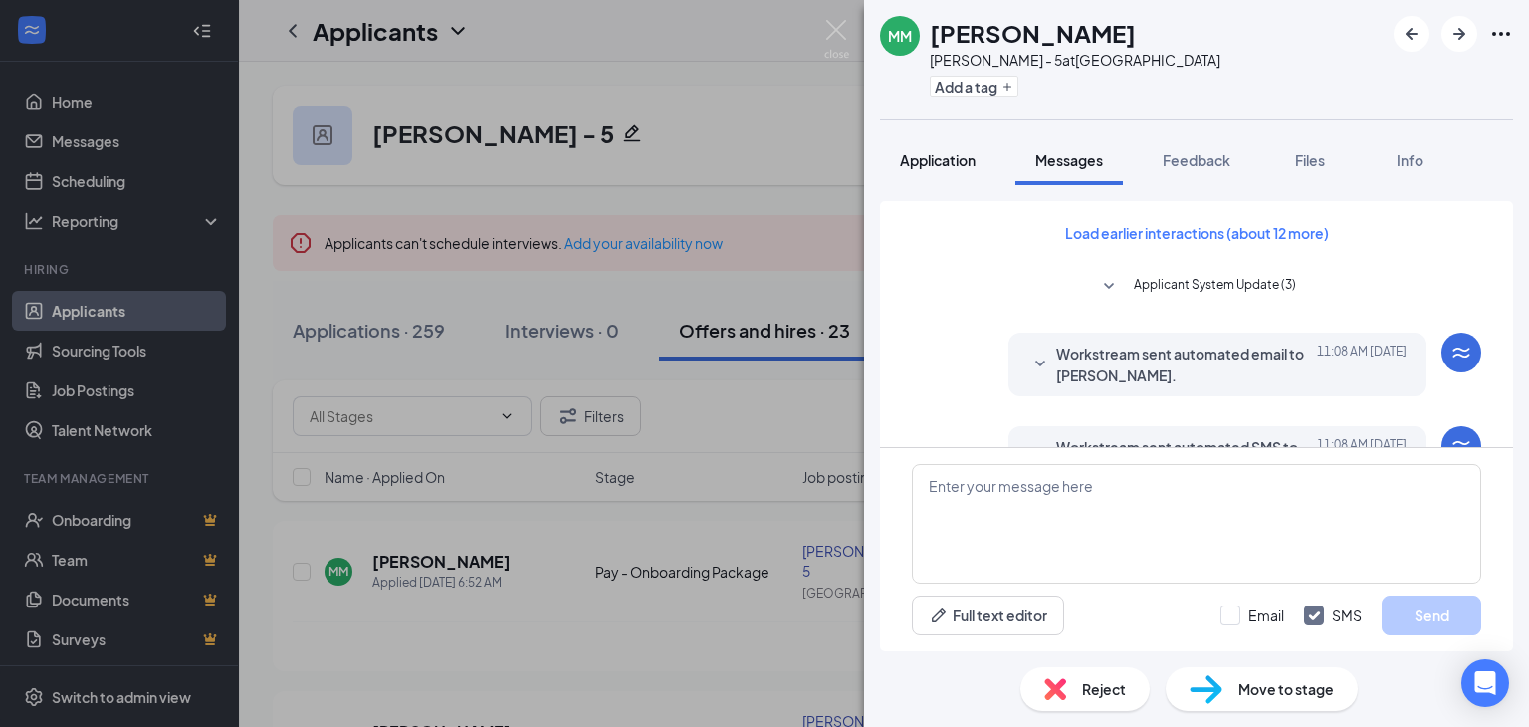
click at [936, 160] on span "Application" at bounding box center [938, 160] width 76 height 18
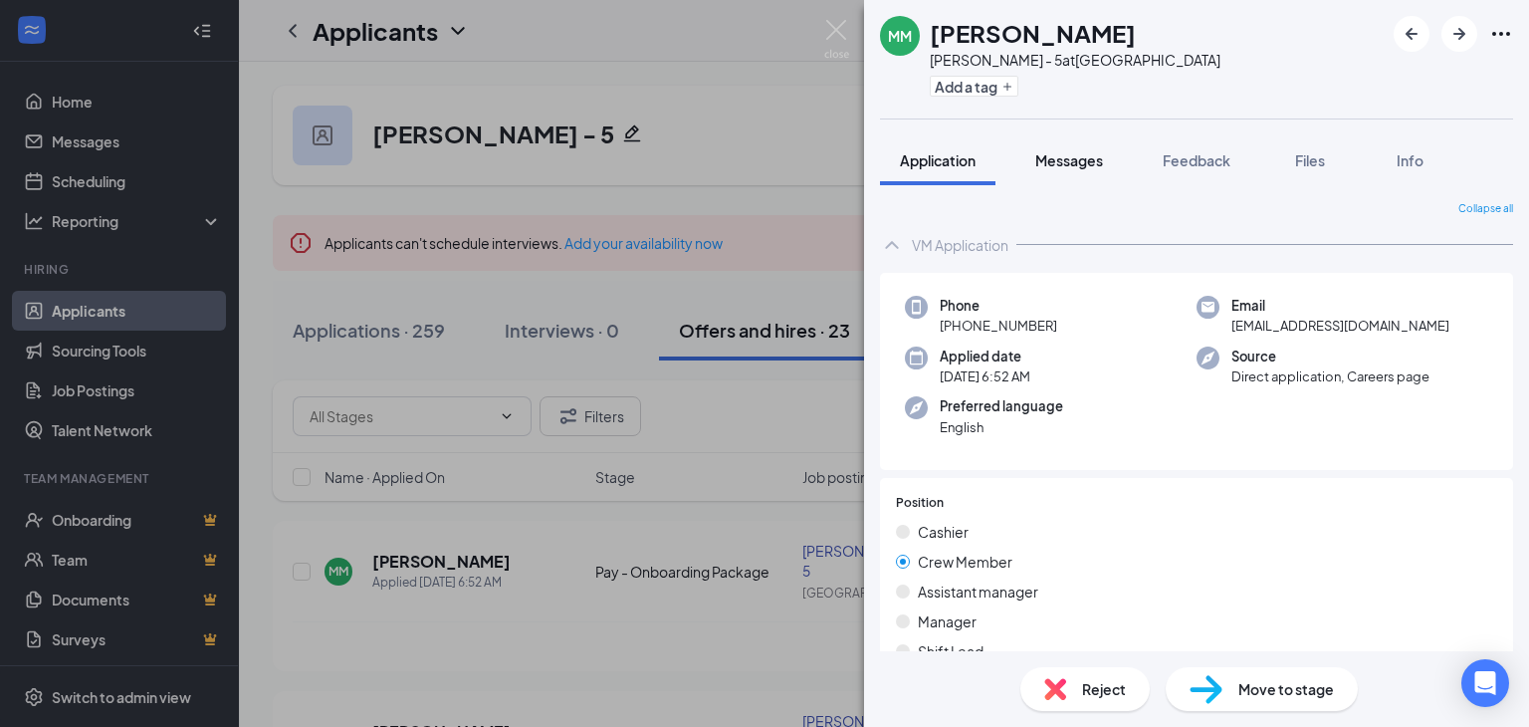
click at [1059, 169] on div "Messages" at bounding box center [1069, 160] width 68 height 20
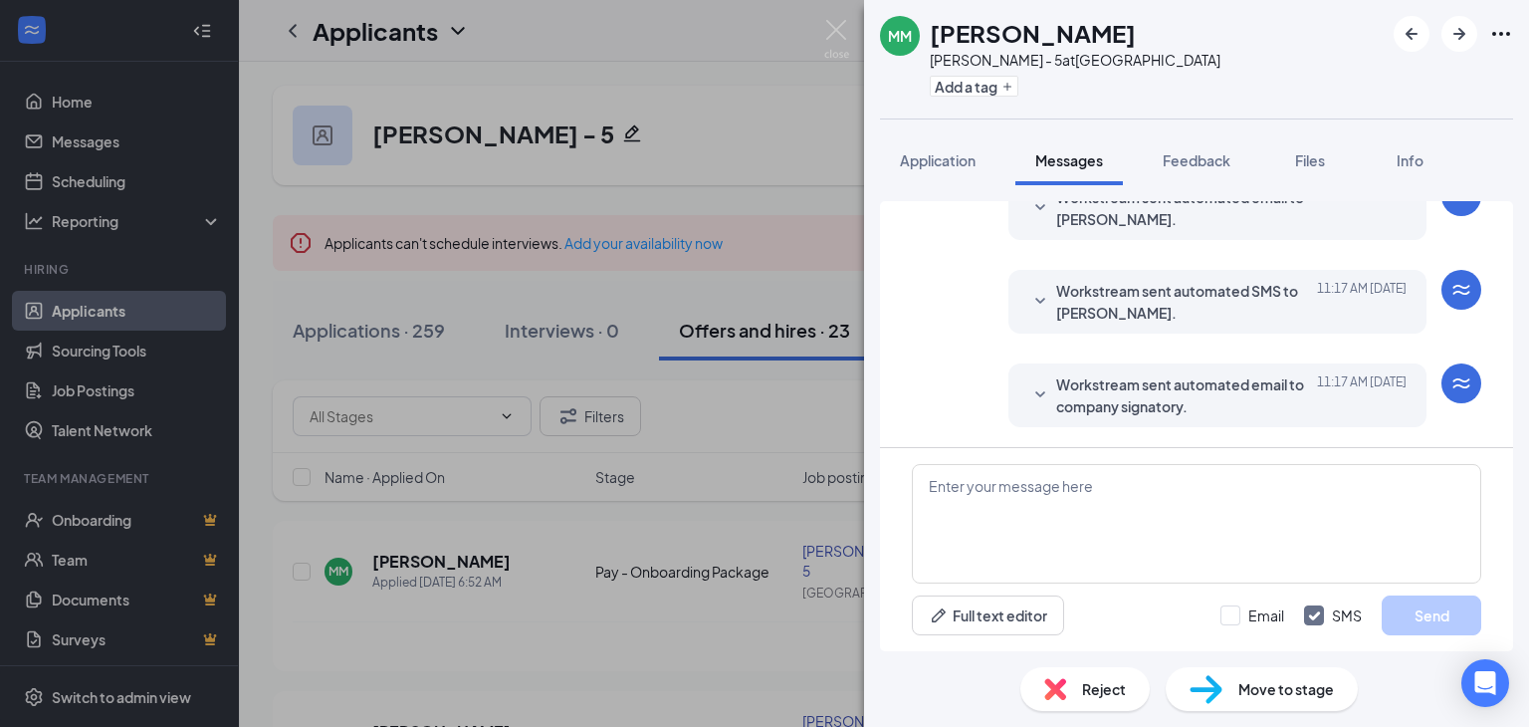
scroll to position [522, 0]
click at [1032, 513] on textarea at bounding box center [1196, 523] width 569 height 119
click at [1028, 396] on icon "SmallChevronDown" at bounding box center [1040, 395] width 24 height 24
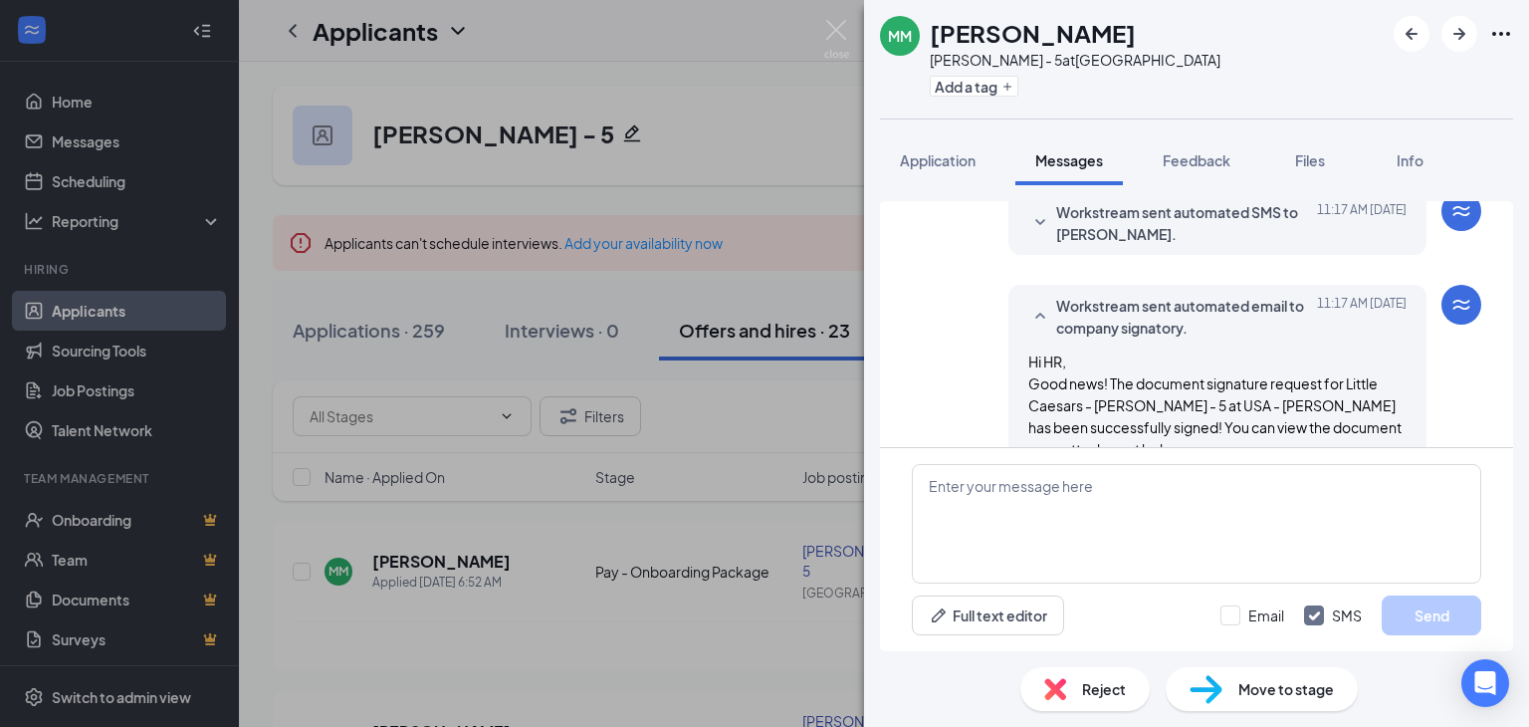
scroll to position [840, 0]
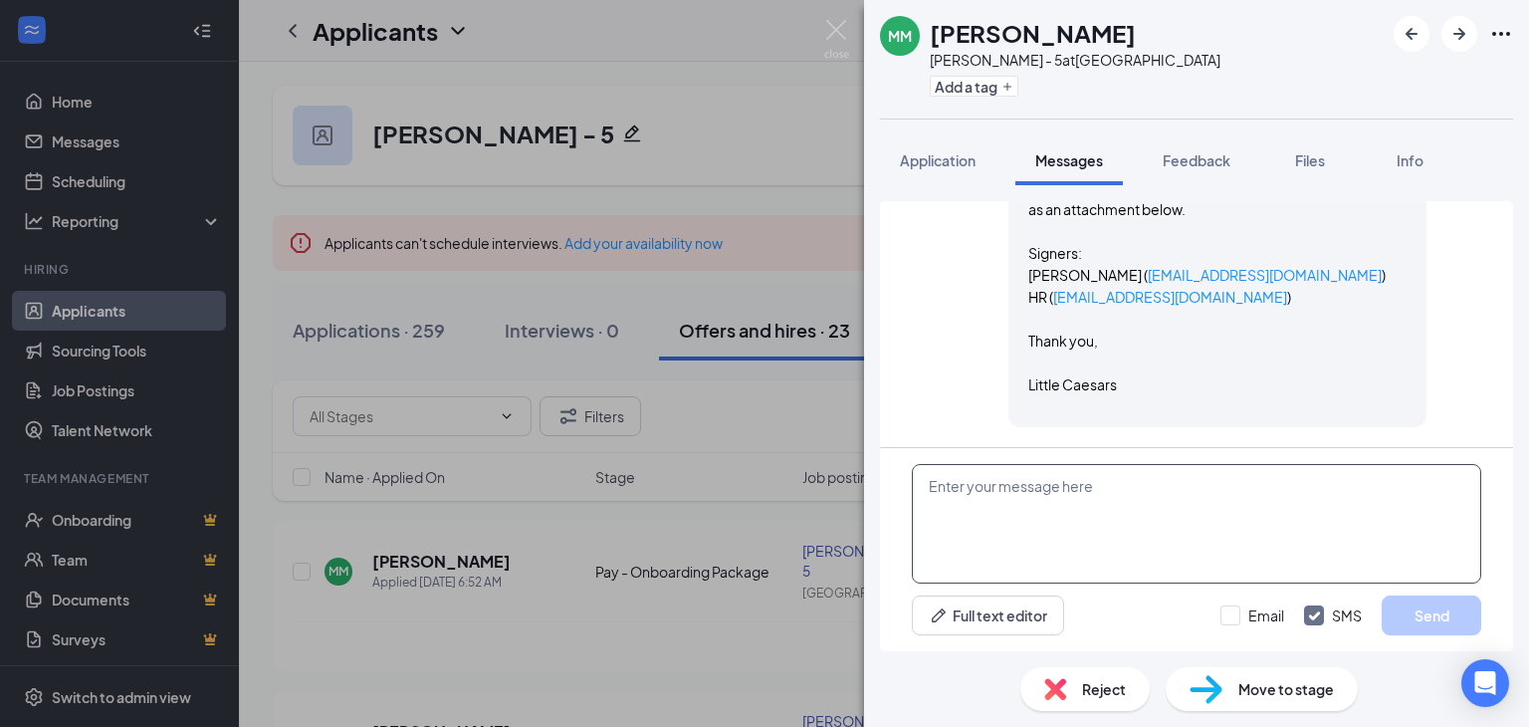
click at [988, 508] on textarea at bounding box center [1196, 523] width 569 height 119
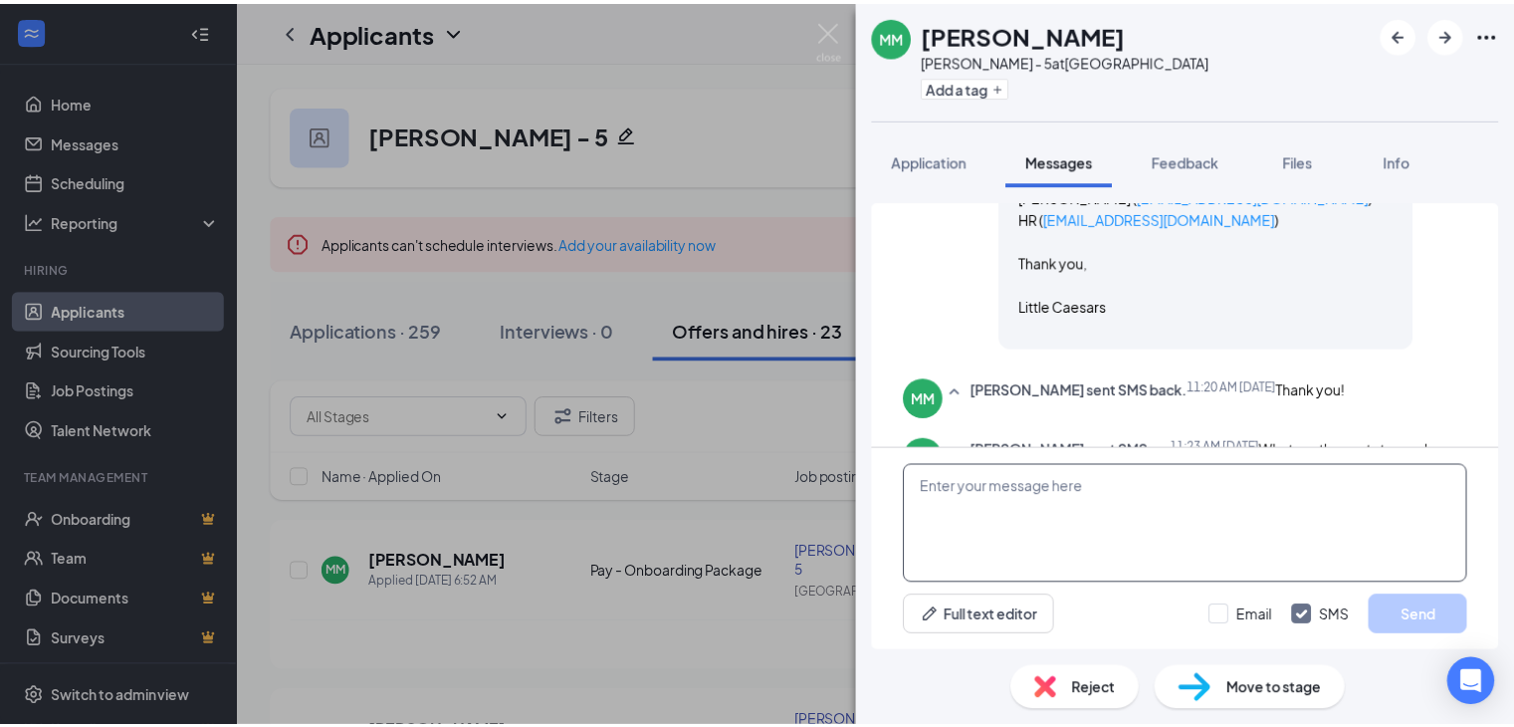
scroll to position [1055, 0]
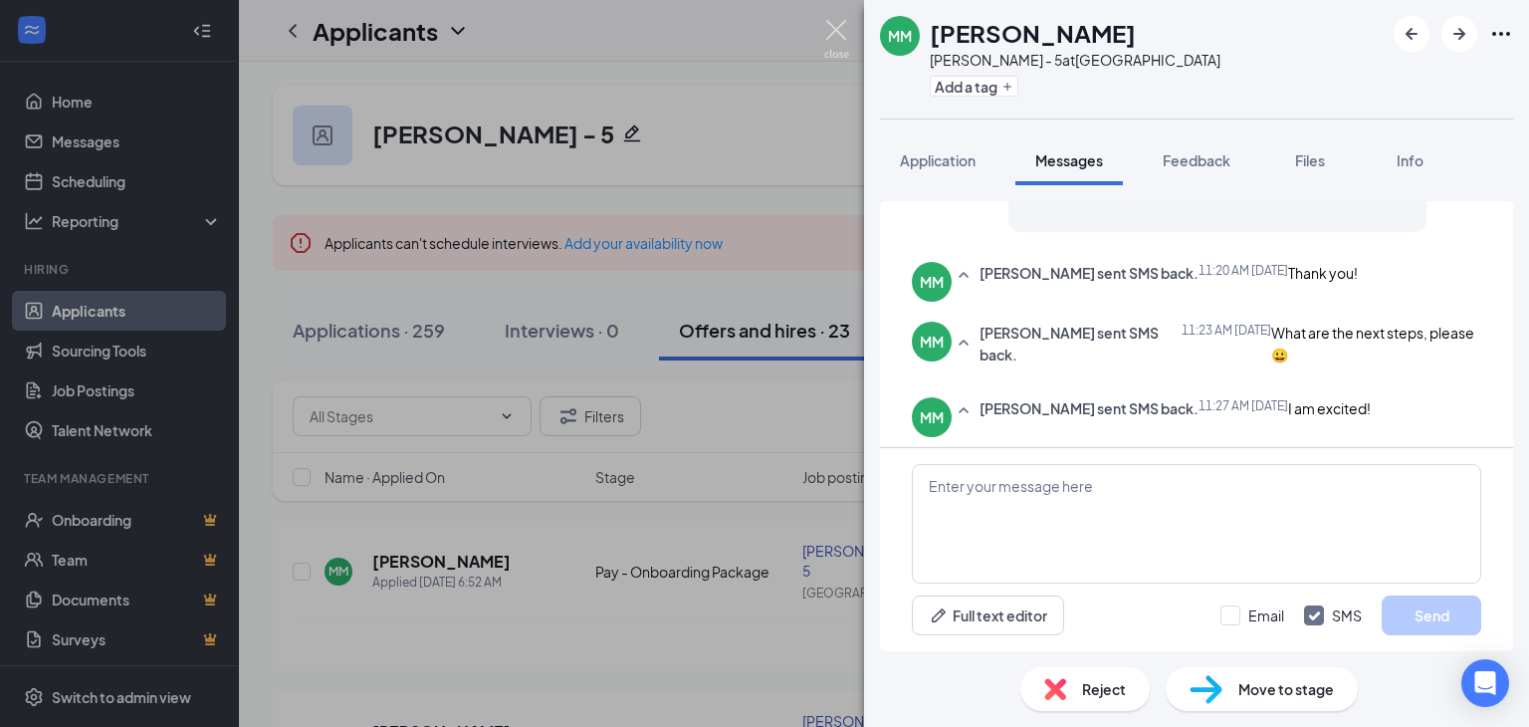
click at [836, 39] on img at bounding box center [836, 39] width 25 height 39
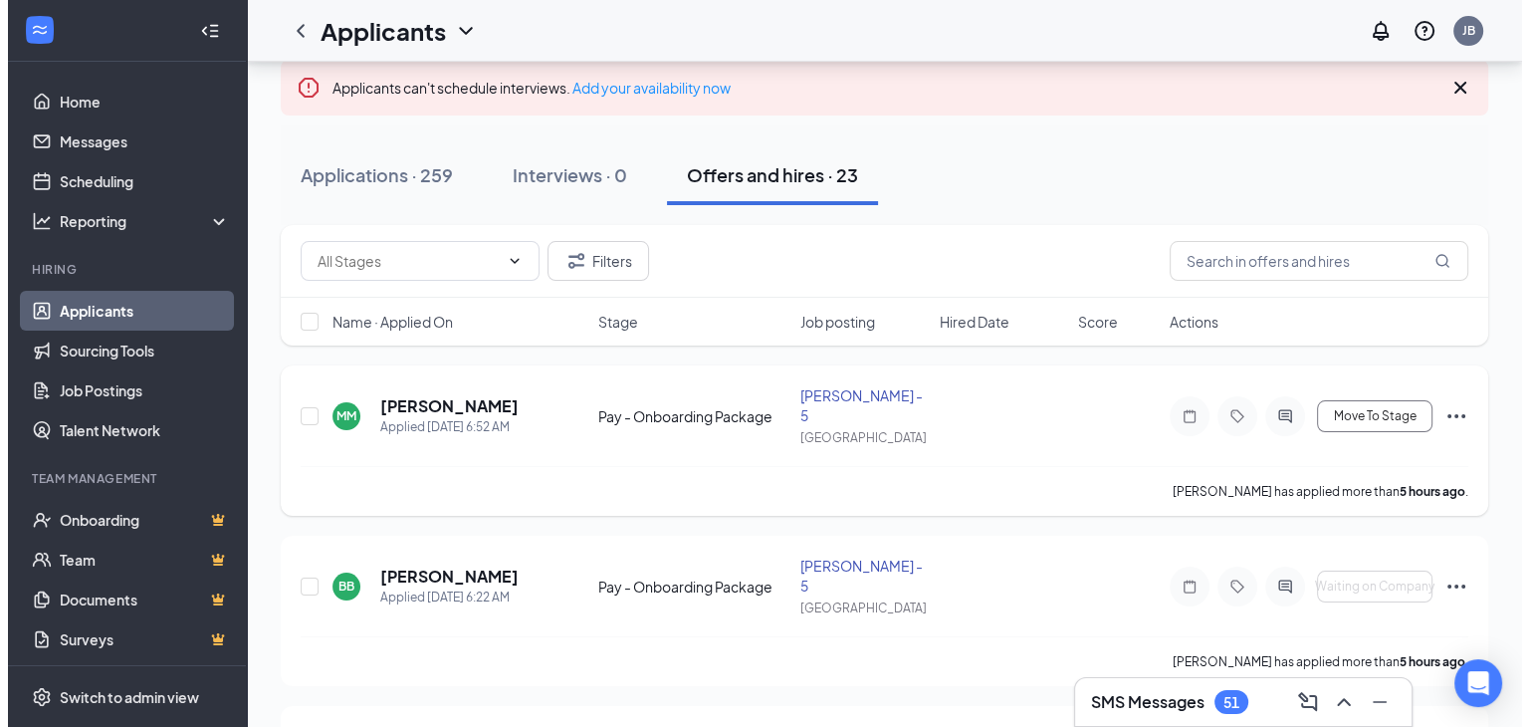
scroll to position [199, 0]
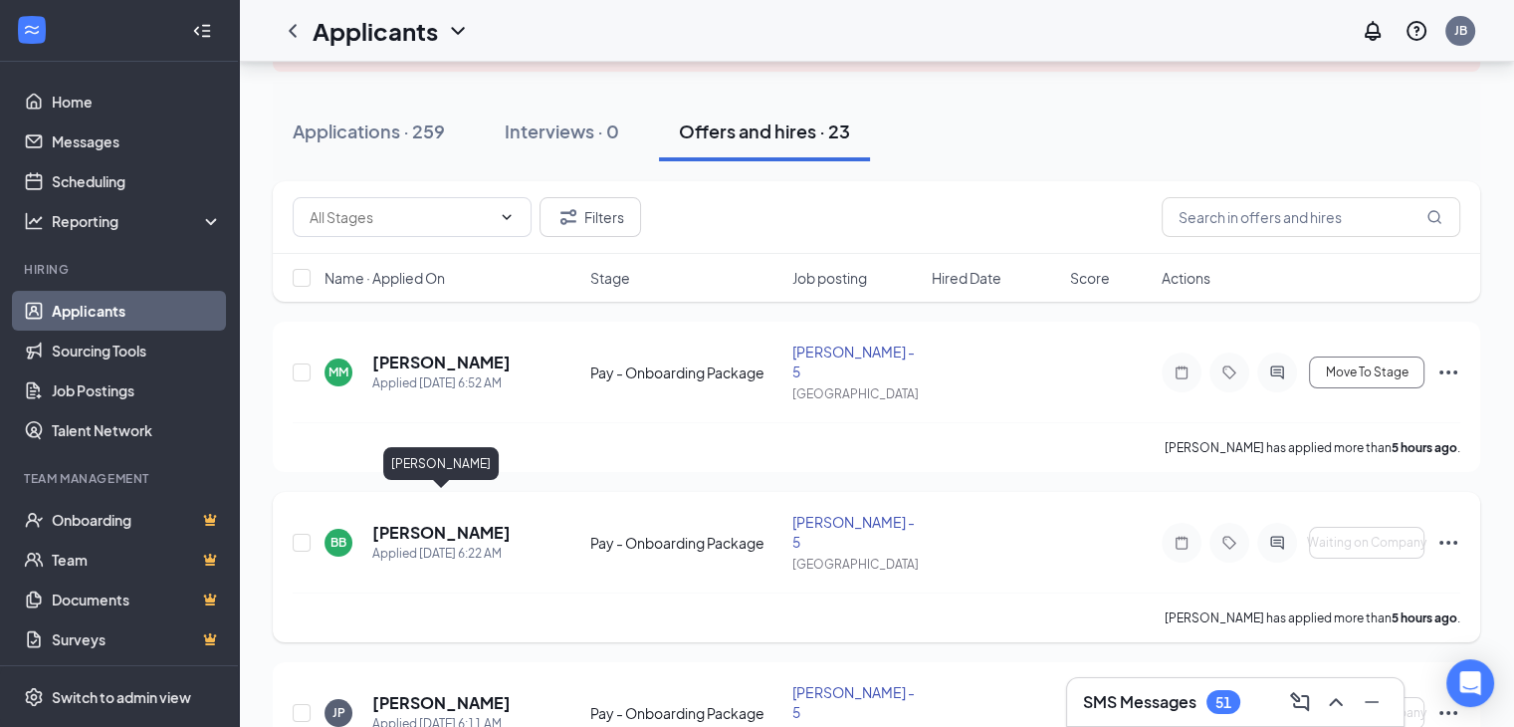
click at [465, 522] on h5 "[PERSON_NAME]" at bounding box center [441, 533] width 138 height 22
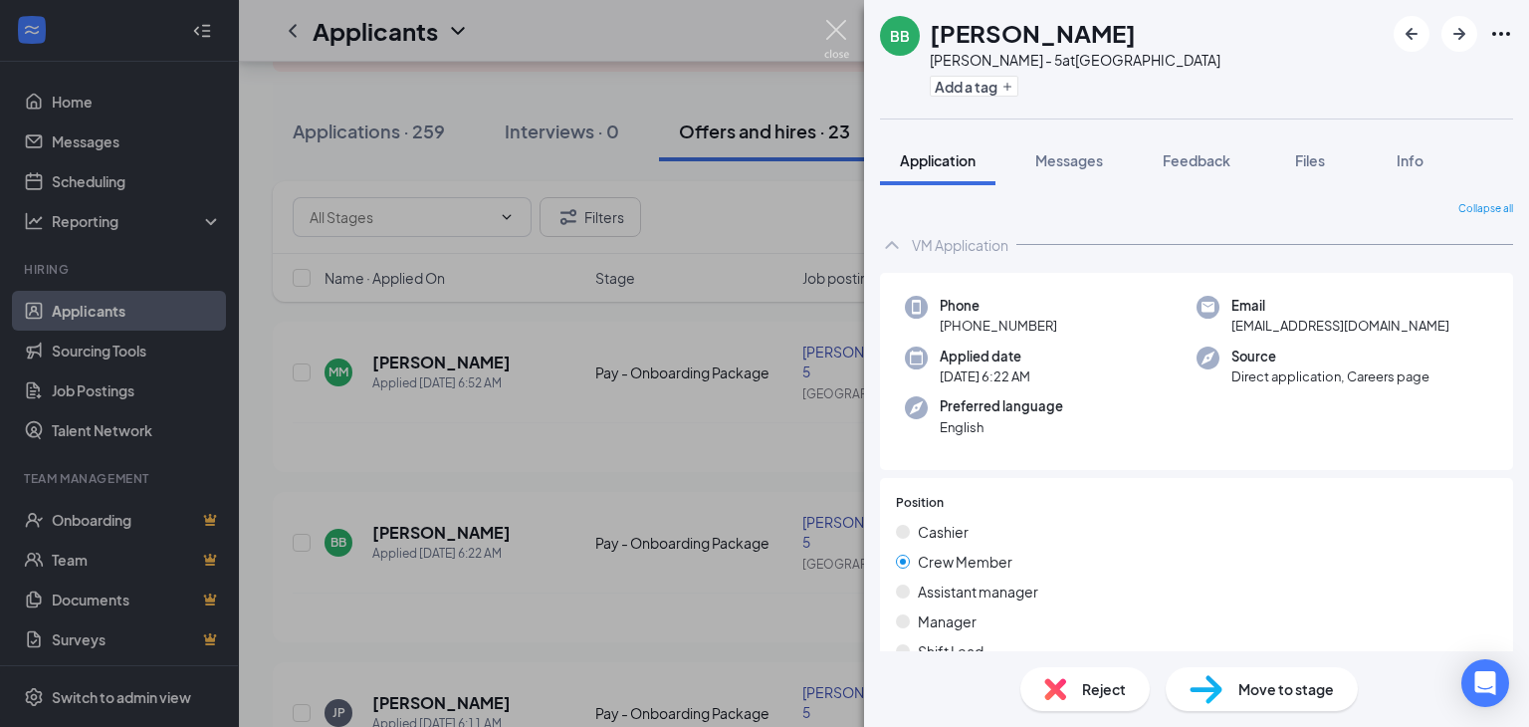
click at [836, 27] on img at bounding box center [836, 39] width 25 height 39
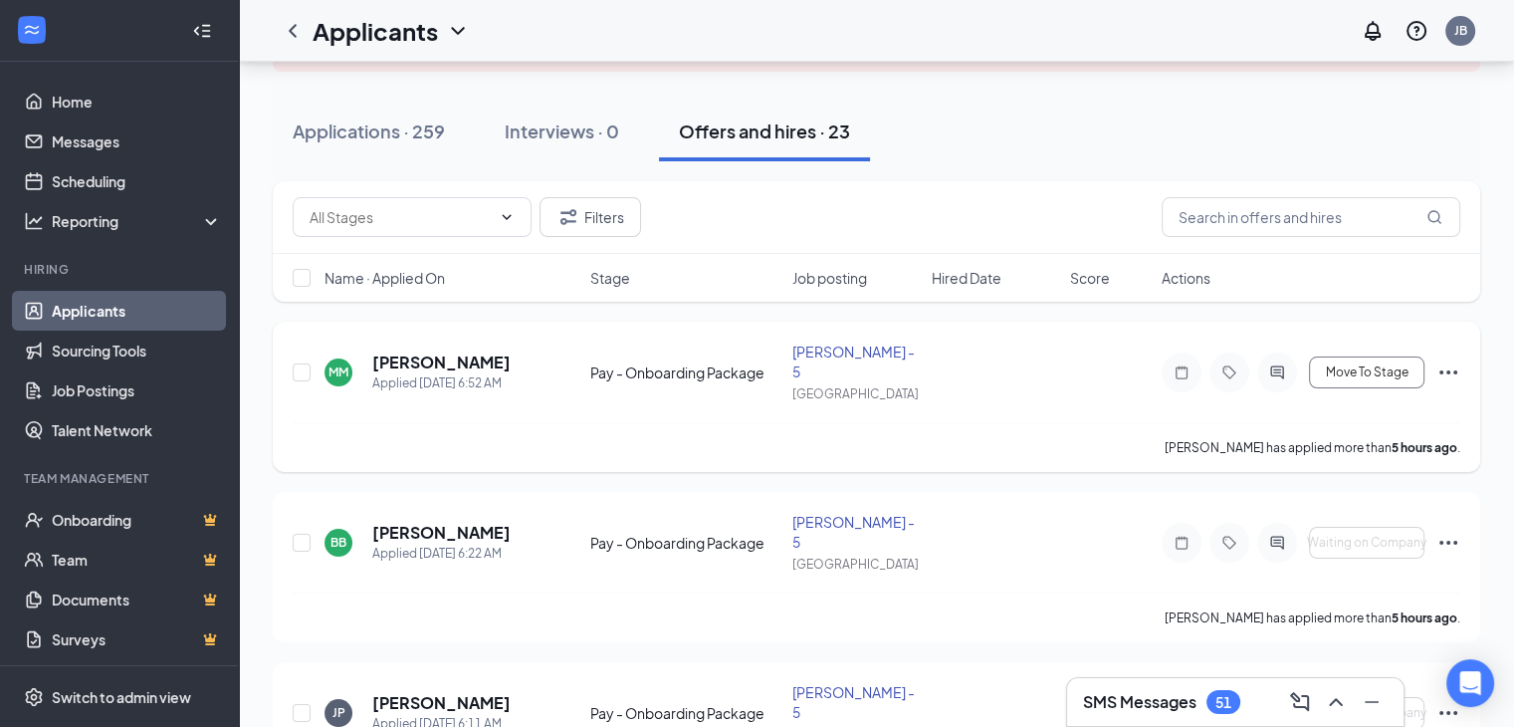
click at [712, 368] on div "Pay - Onboarding Package" at bounding box center [685, 372] width 190 height 20
click at [463, 359] on h5 "[PERSON_NAME]" at bounding box center [441, 362] width 138 height 22
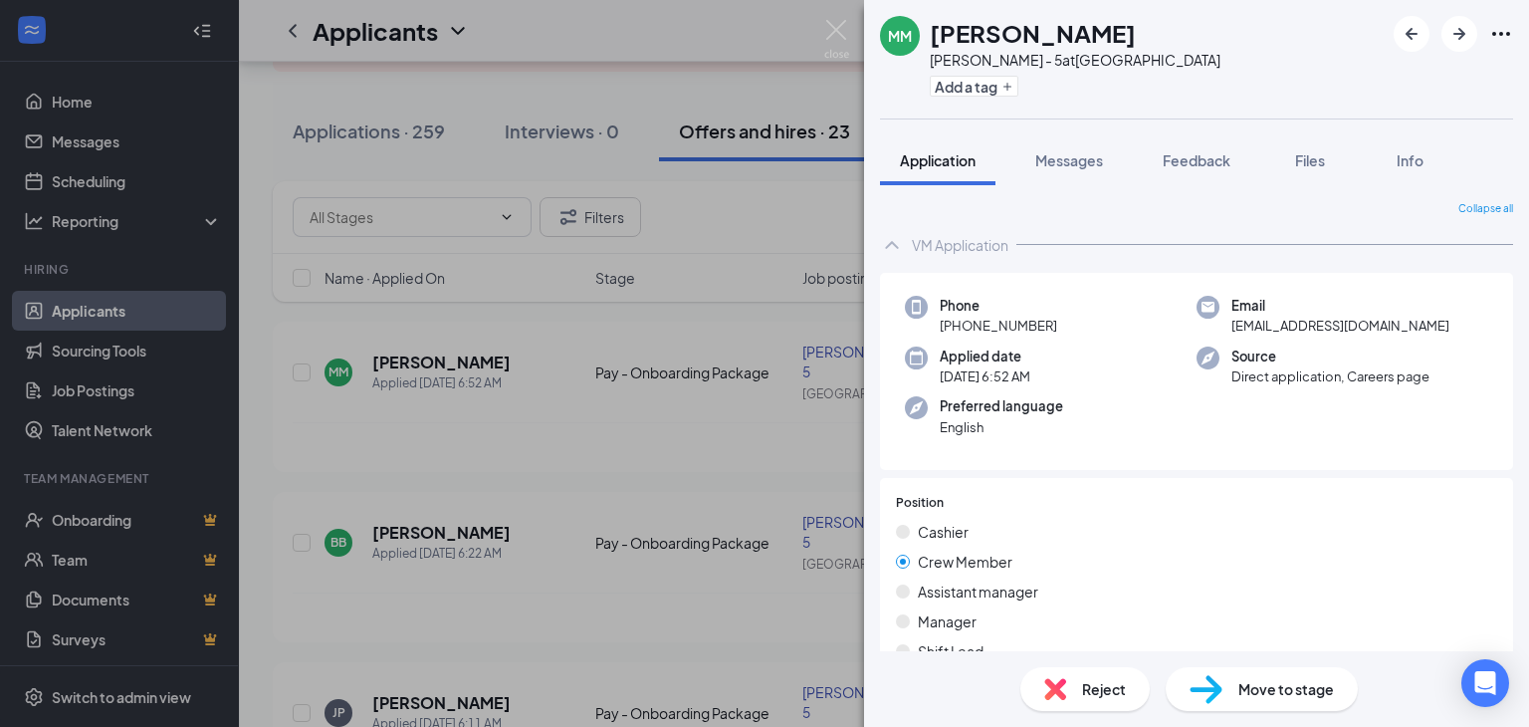
click at [1250, 694] on span "Move to stage" at bounding box center [1286, 689] width 96 height 22
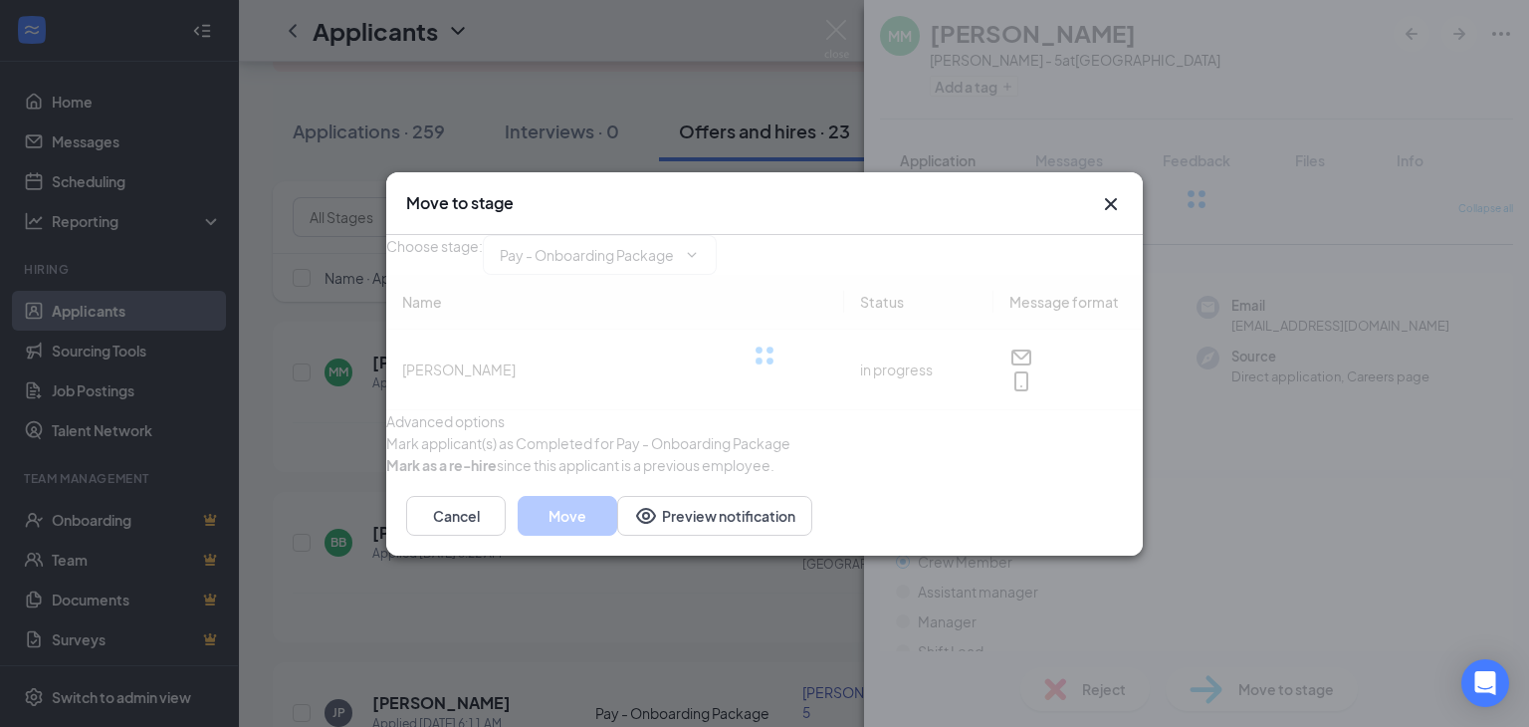
type input "Hired (next stage)"
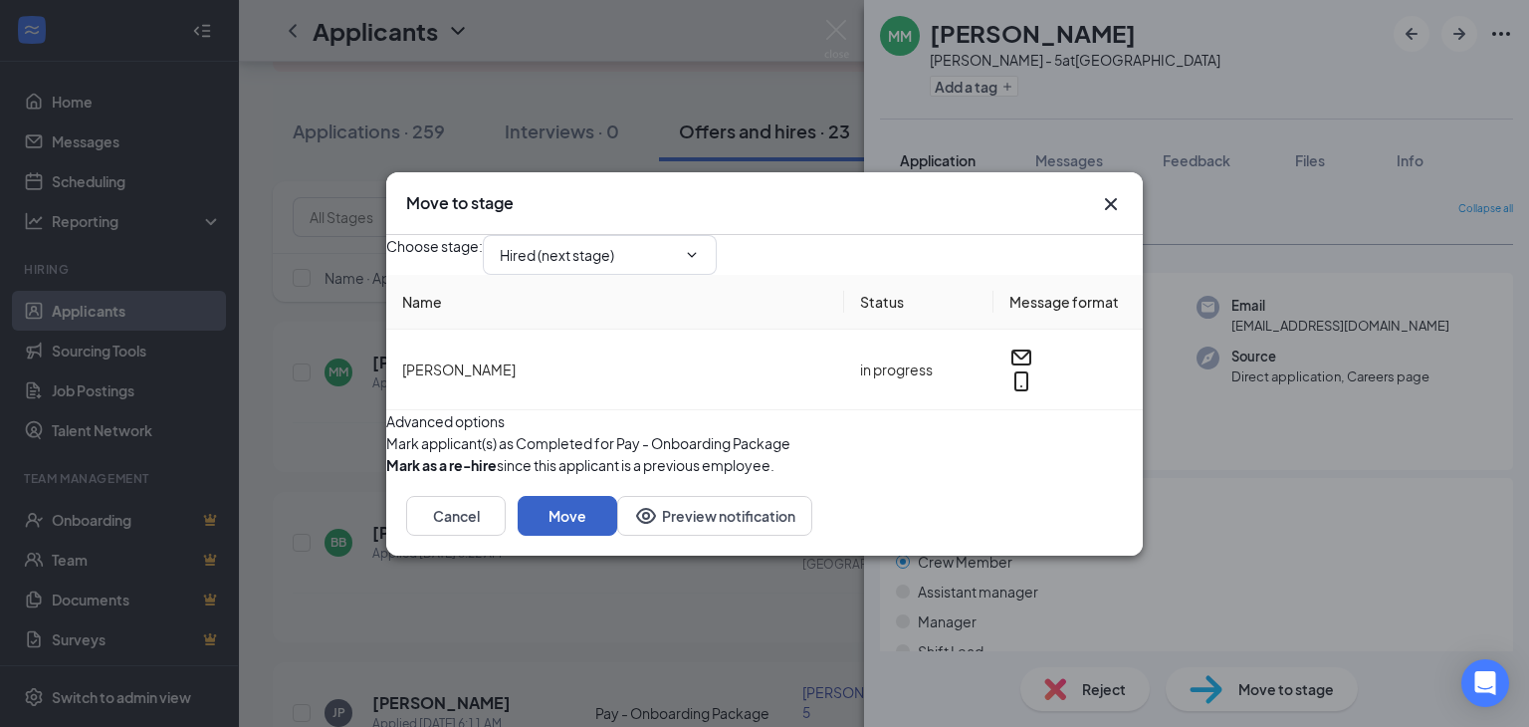
click at [617, 536] on button "Move" at bounding box center [568, 516] width 100 height 40
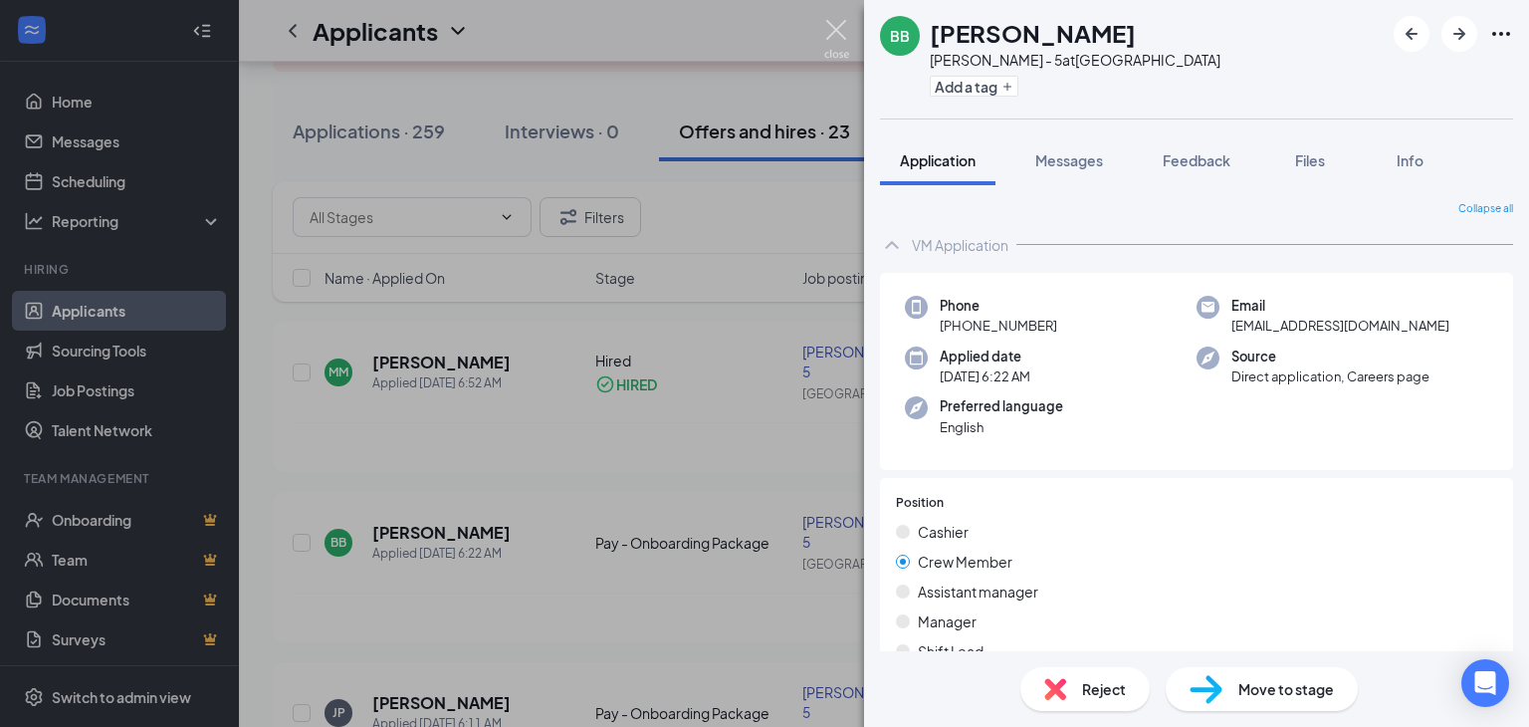
click at [837, 33] on img at bounding box center [836, 39] width 25 height 39
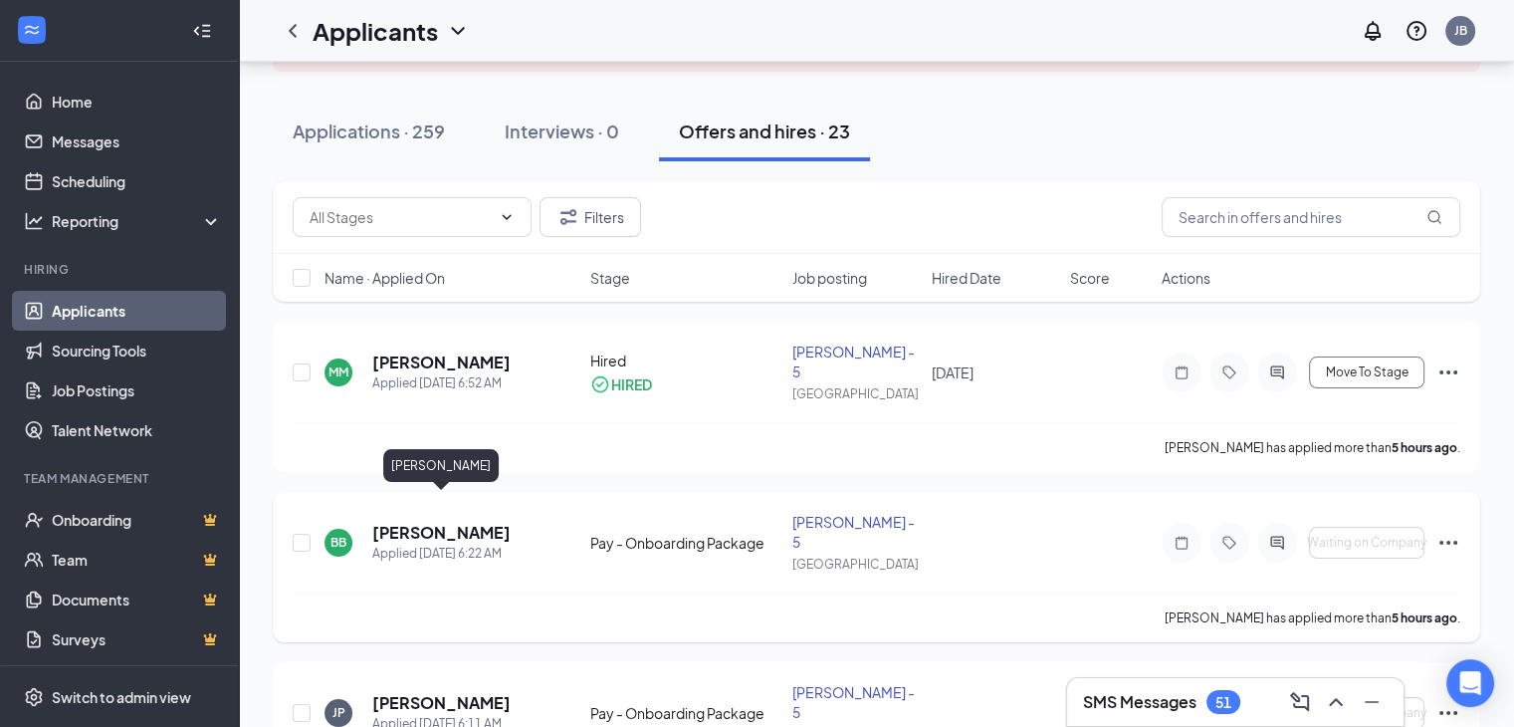
click at [475, 522] on h5 "[PERSON_NAME]" at bounding box center [441, 533] width 138 height 22
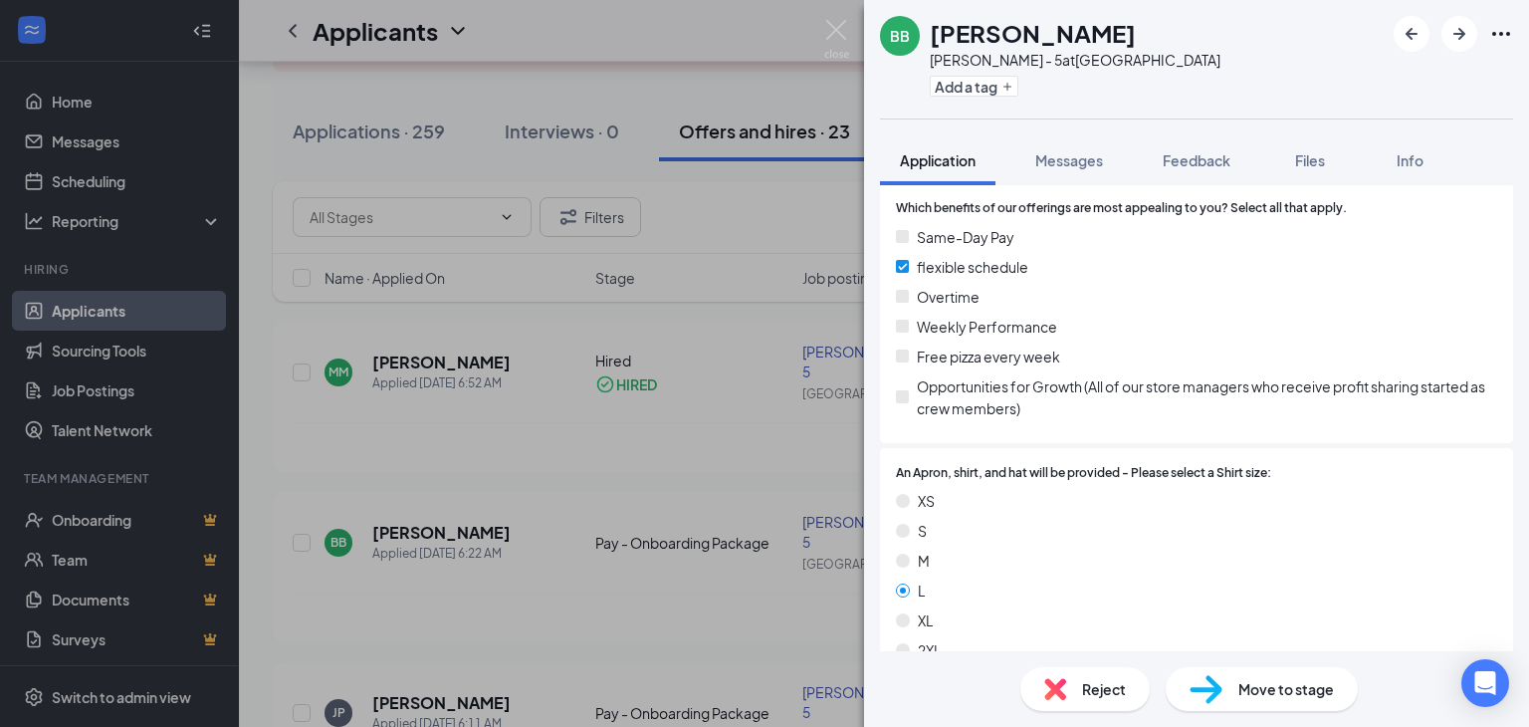
scroll to position [1998, 0]
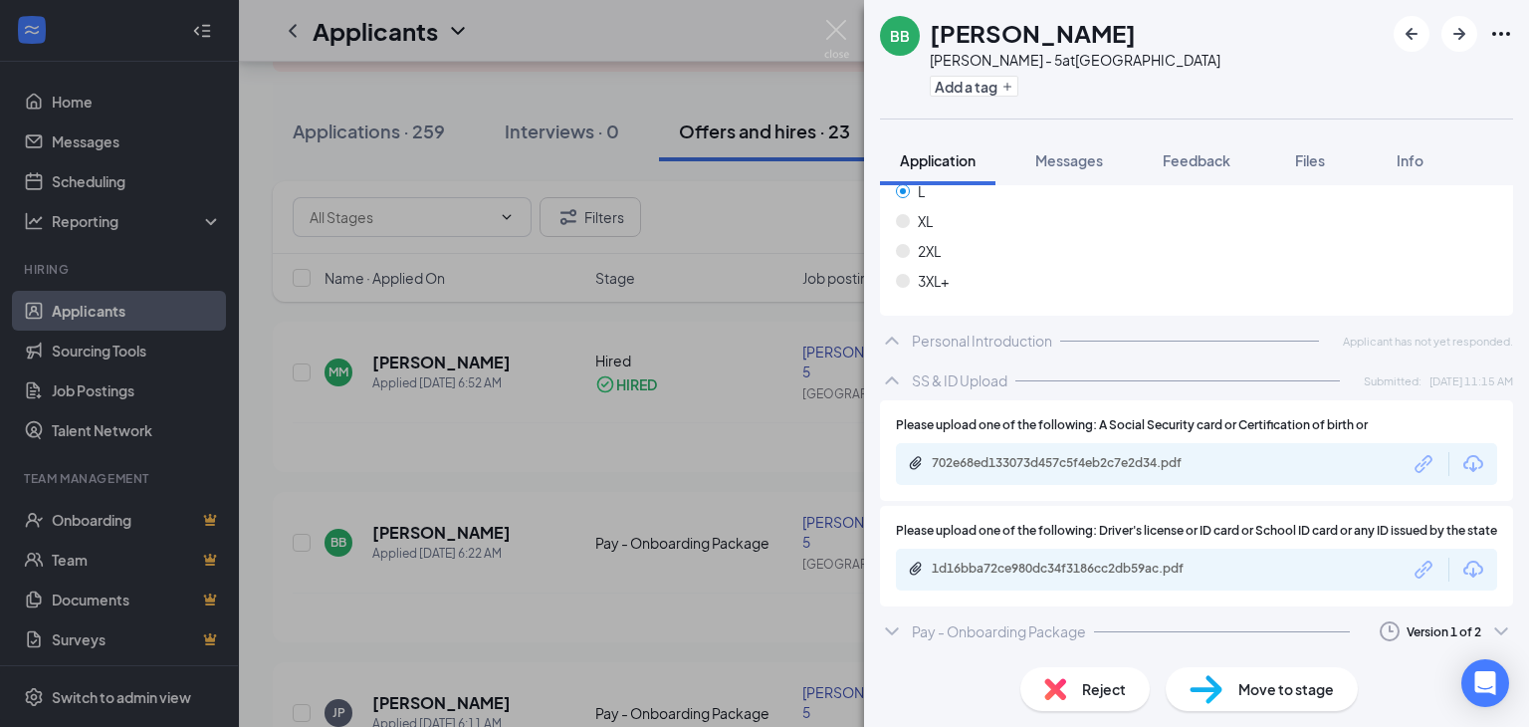
click at [1271, 629] on div "Pay - Onboarding Package Version 1 of 2" at bounding box center [1196, 631] width 633 height 40
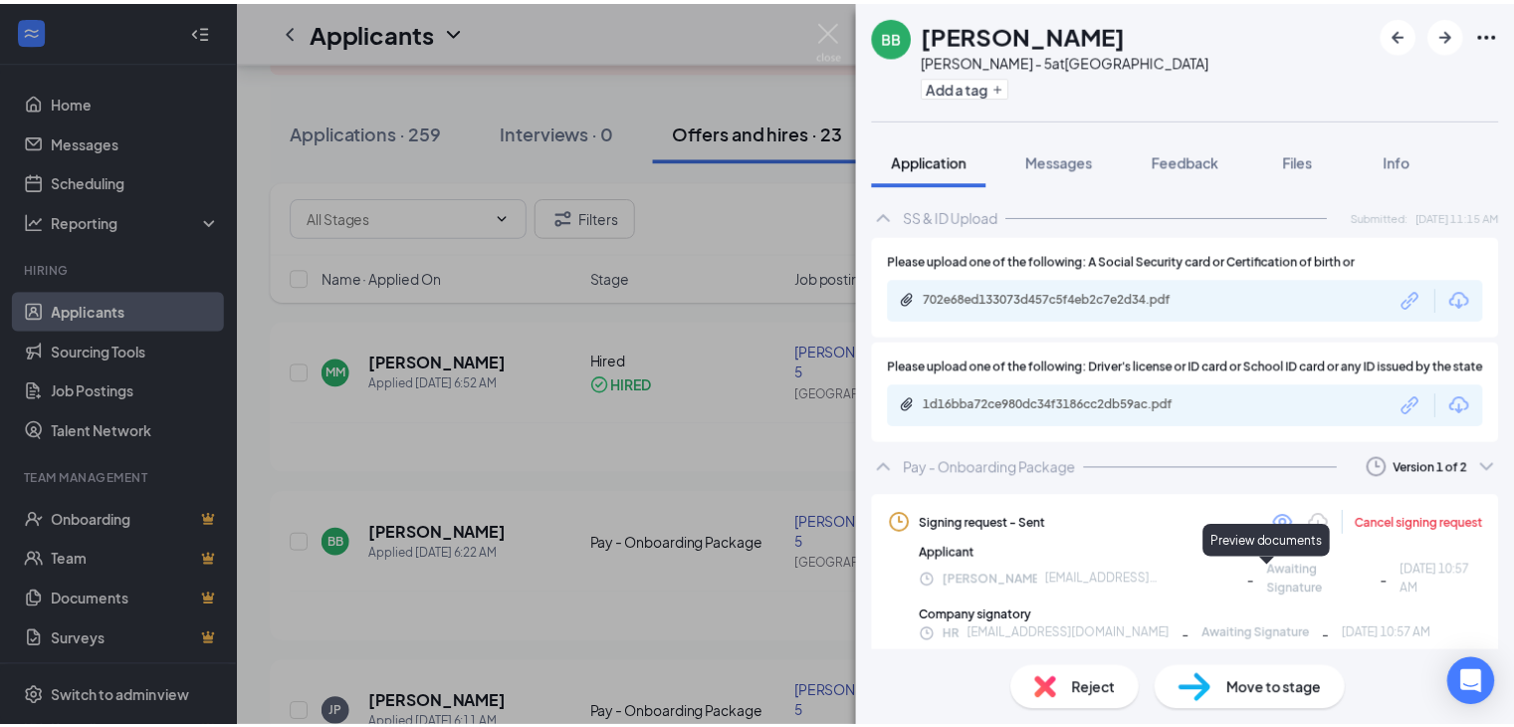
scroll to position [2154, 0]
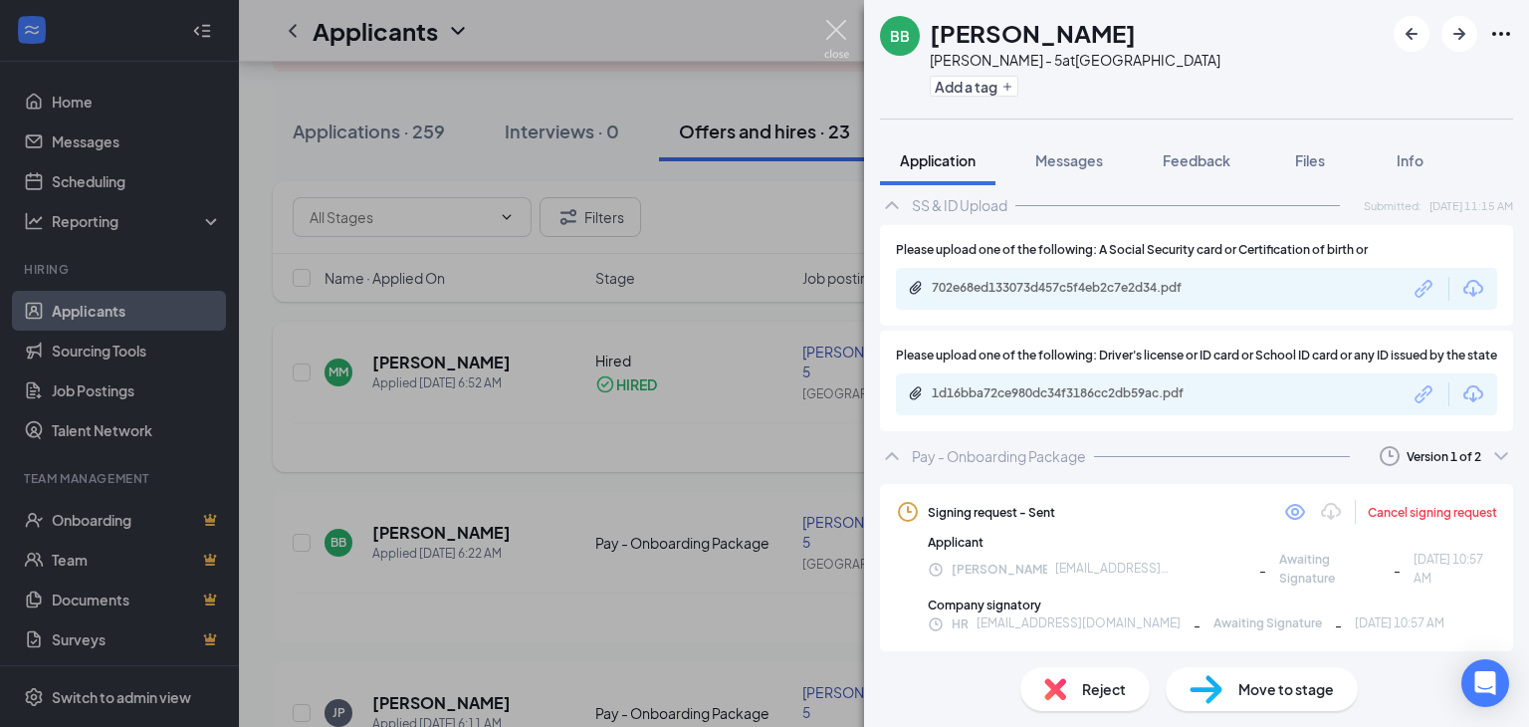
click at [826, 33] on img at bounding box center [836, 39] width 25 height 39
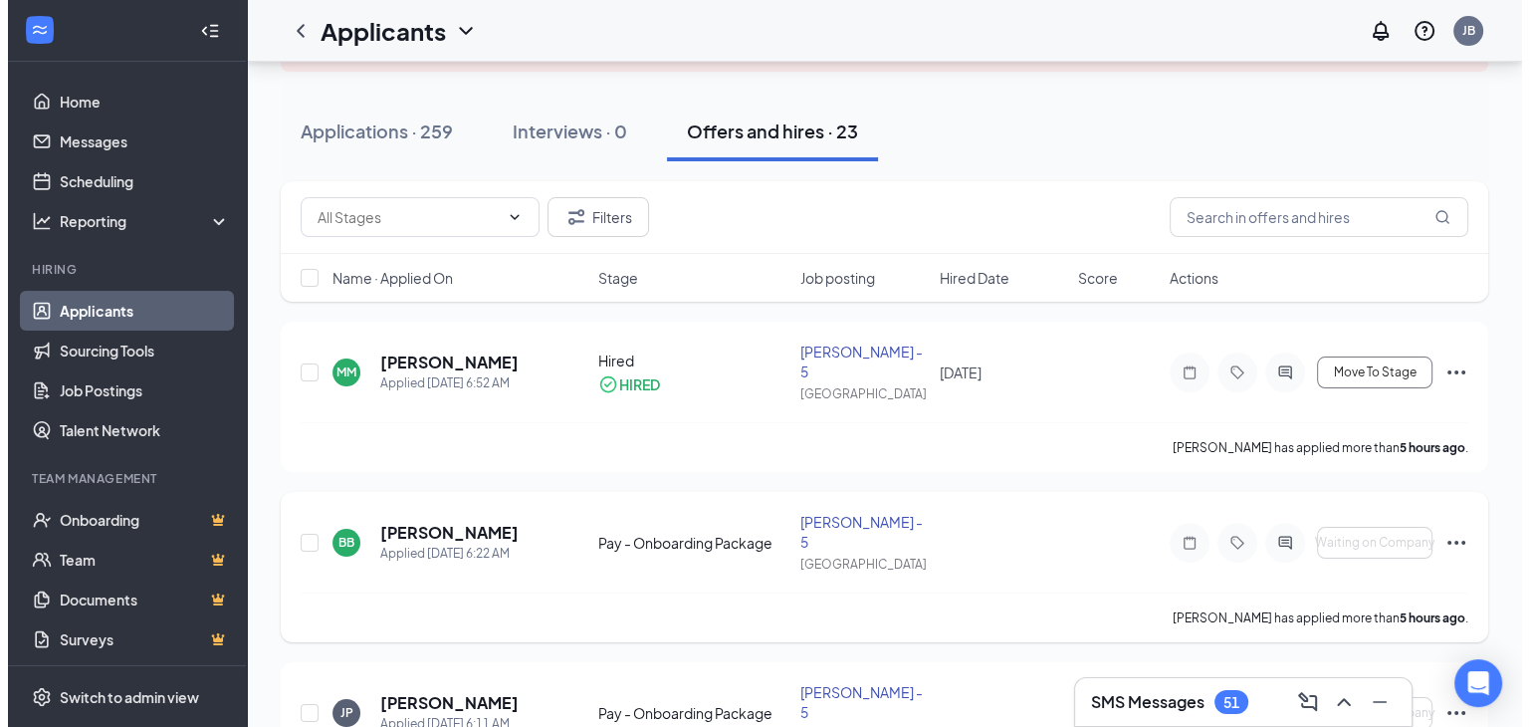
scroll to position [398, 0]
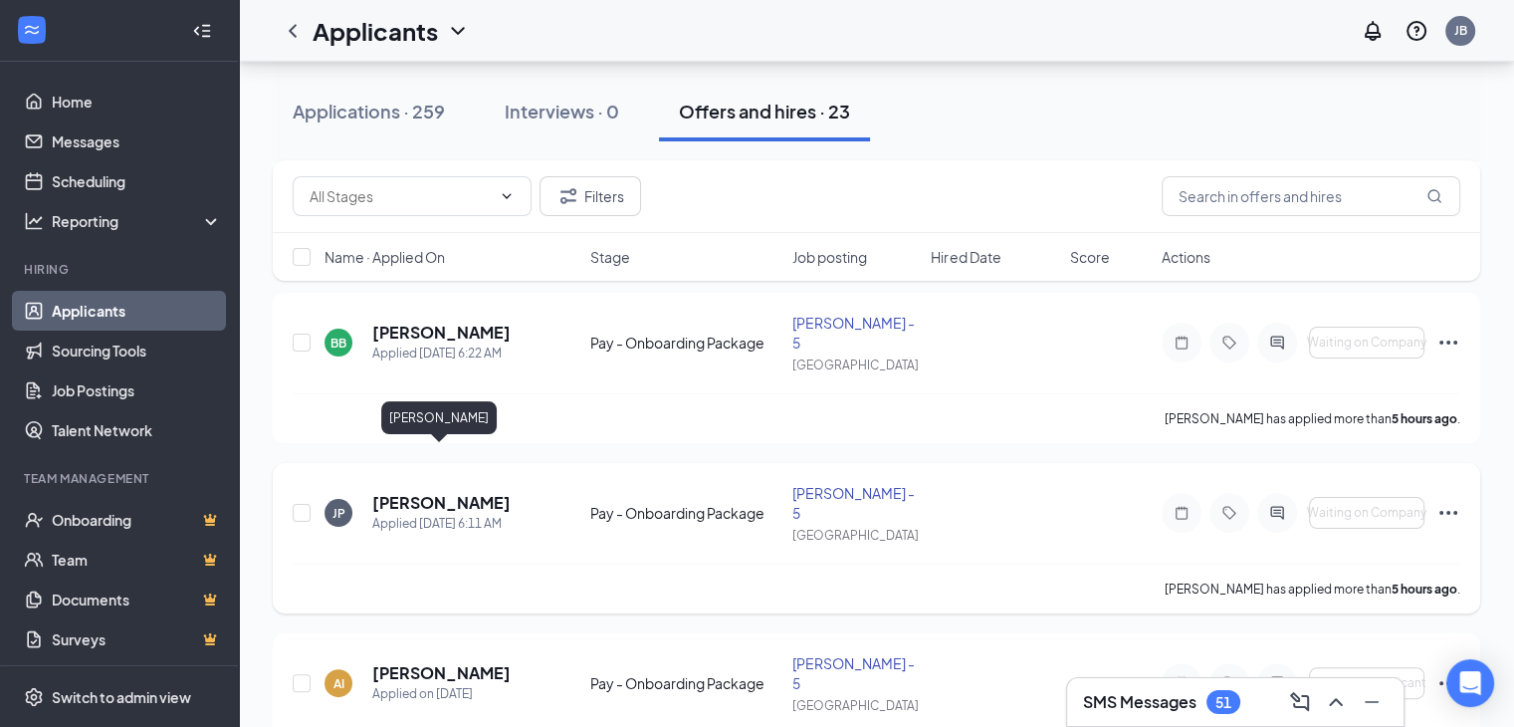
click at [475, 492] on h5 "[PERSON_NAME]" at bounding box center [441, 503] width 138 height 22
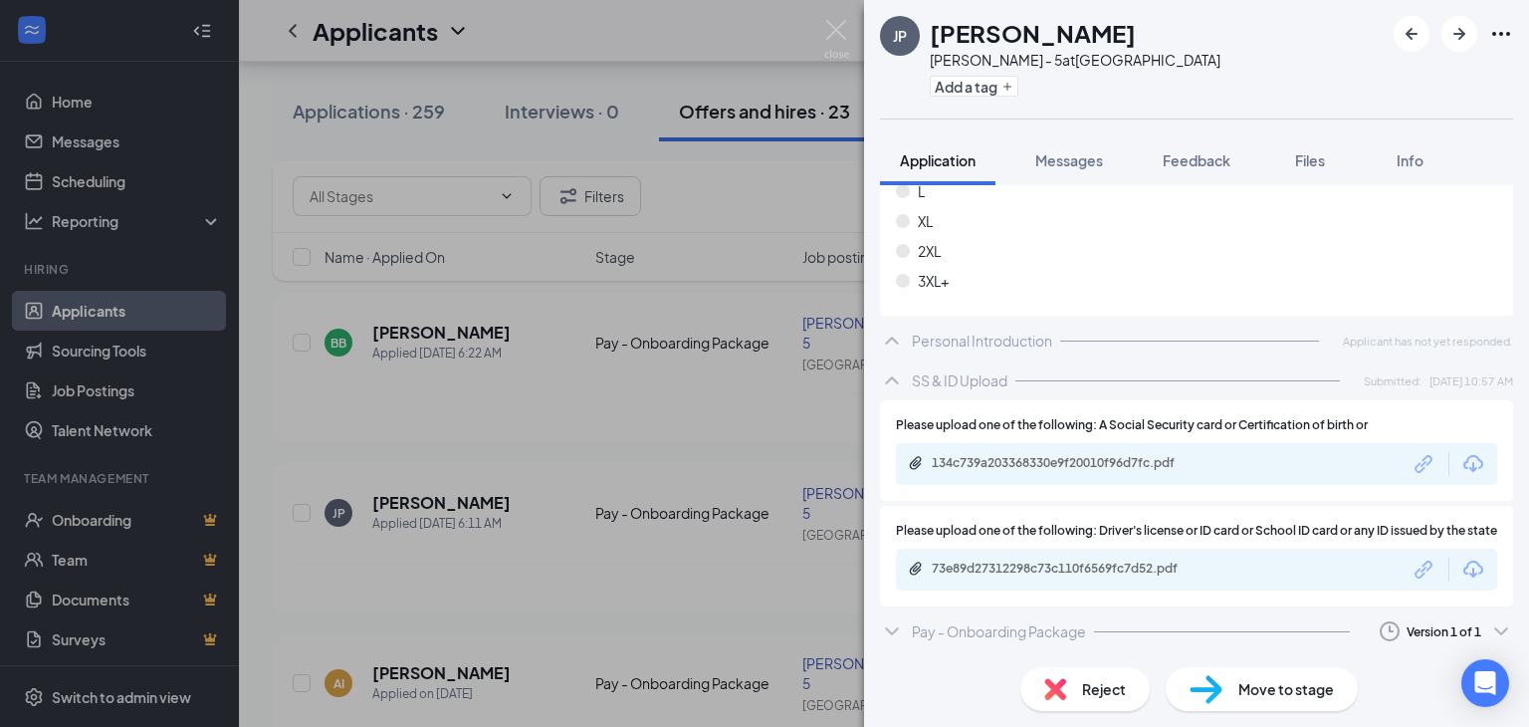
scroll to position [1998, 0]
click at [1274, 631] on div at bounding box center [1222, 631] width 256 height 1
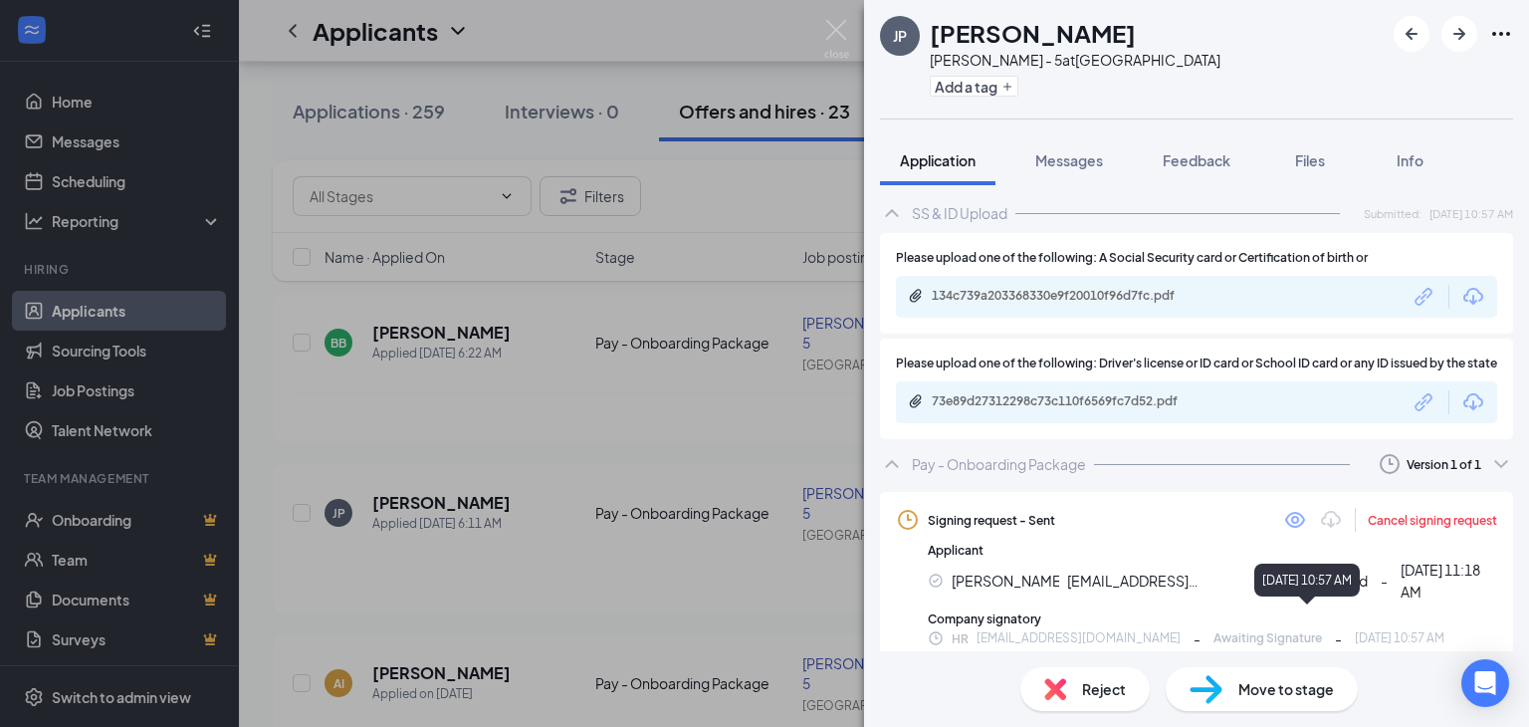
scroll to position [2165, 0]
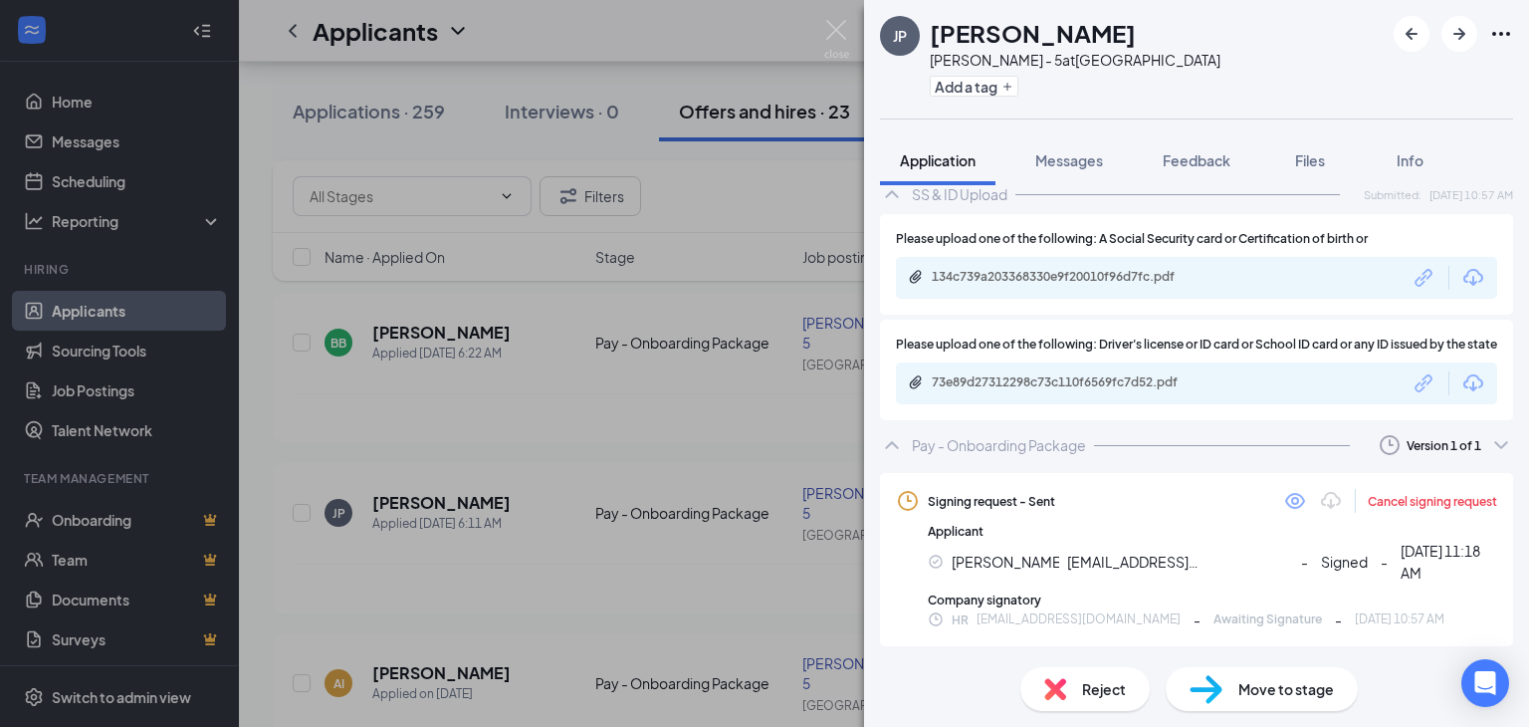
drag, startPoint x: 1064, startPoint y: 161, endPoint x: 1086, endPoint y: 191, distance: 37.0
click at [1064, 161] on span "Messages" at bounding box center [1069, 160] width 68 height 18
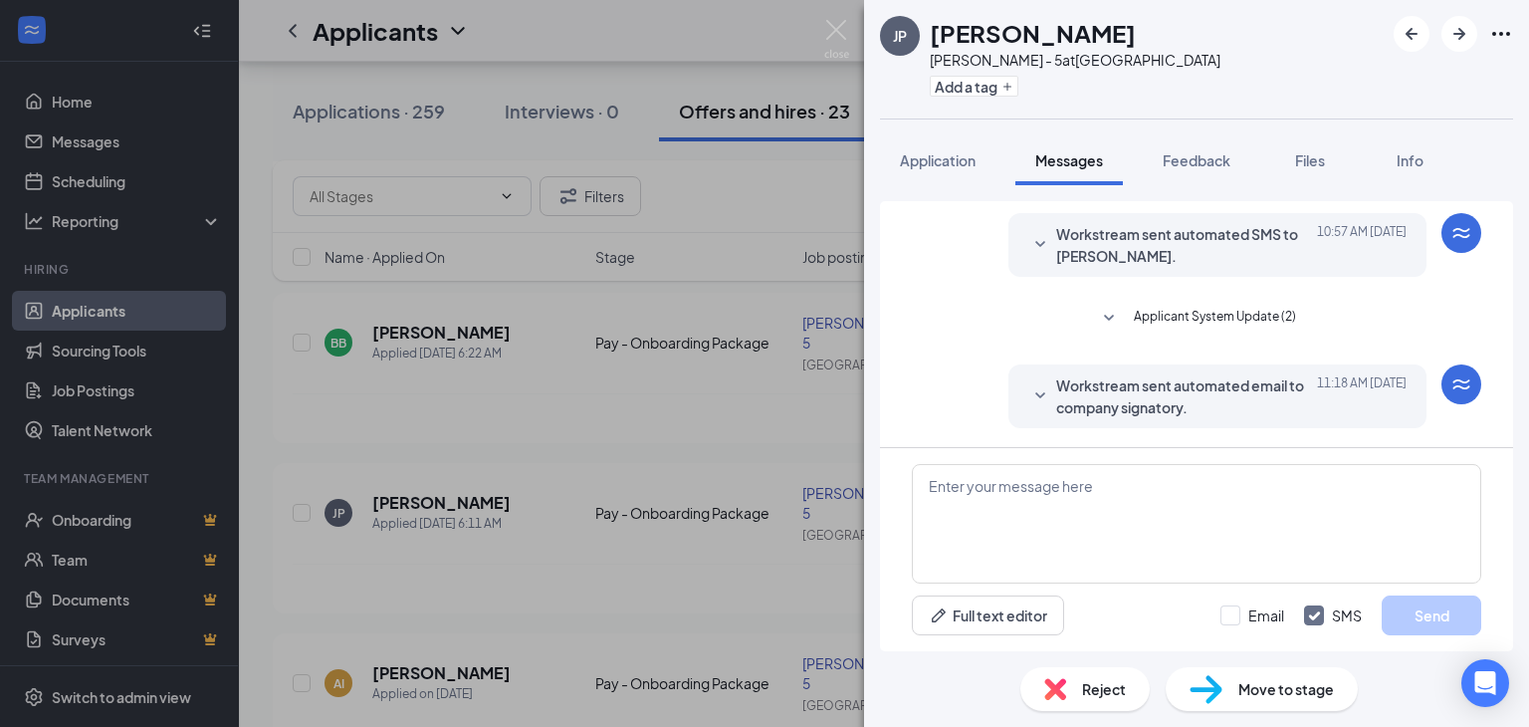
scroll to position [401, 0]
click at [1035, 391] on icon "SmallChevronDown" at bounding box center [1040, 394] width 10 height 6
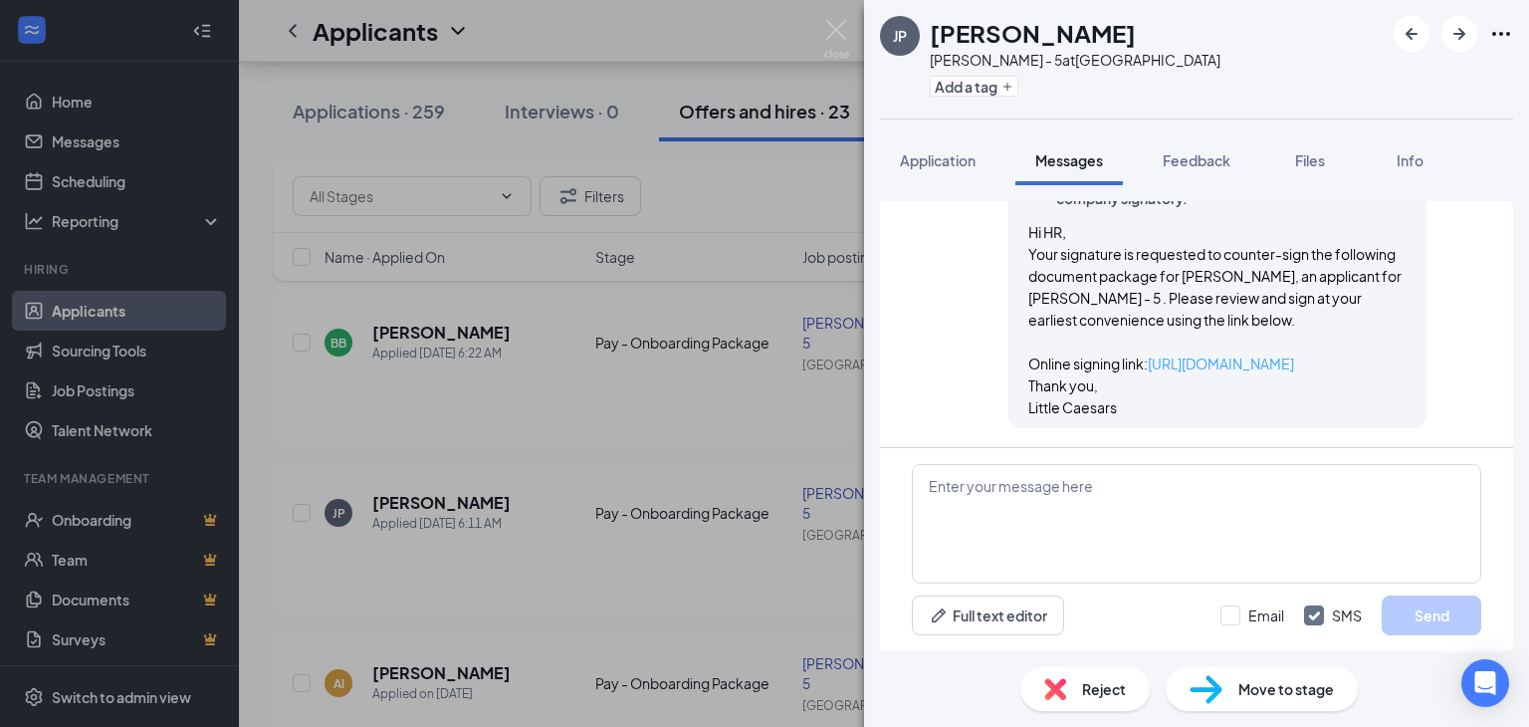
click at [1179, 364] on link "https://l.wrkstrm.us/6-pxiELrM" at bounding box center [1221, 363] width 146 height 18
click at [932, 162] on span "Application" at bounding box center [938, 160] width 76 height 18
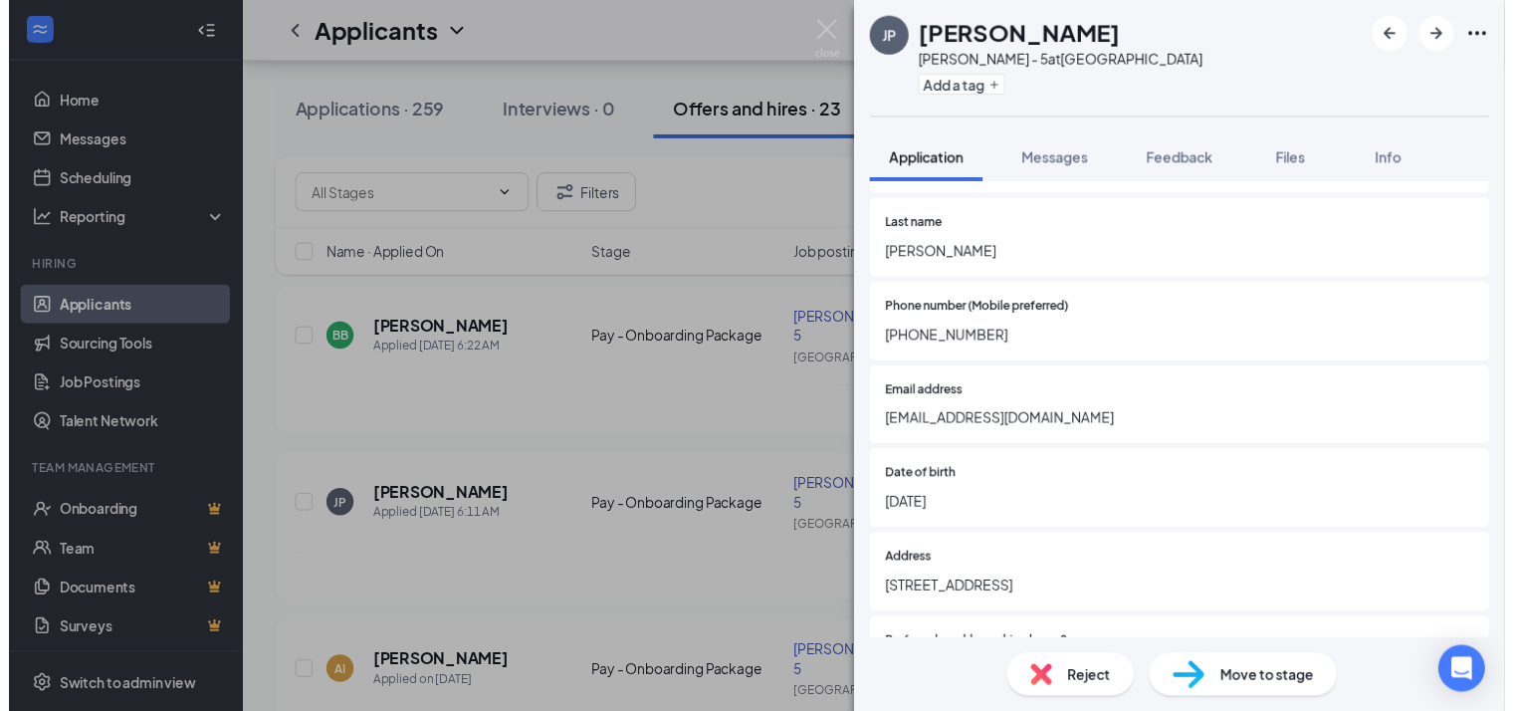
scroll to position [597, 0]
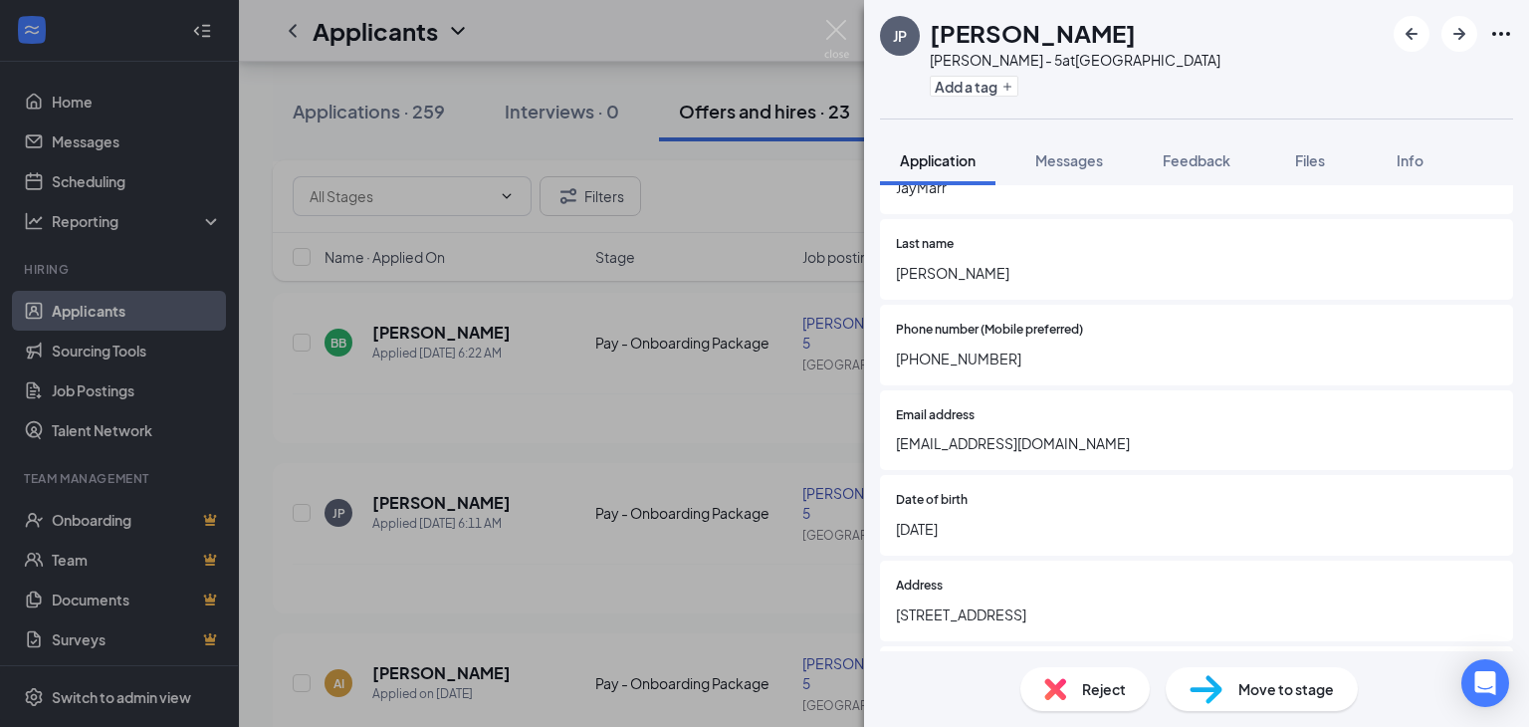
drag, startPoint x: 1045, startPoint y: 447, endPoint x: 823, endPoint y: 36, distance: 467.3
click at [823, 36] on div "JP JayMarr Powell Morse - 5 at USA Add a tag Application Messages Feedback File…" at bounding box center [764, 363] width 1529 height 727
click at [836, 27] on img at bounding box center [836, 39] width 25 height 39
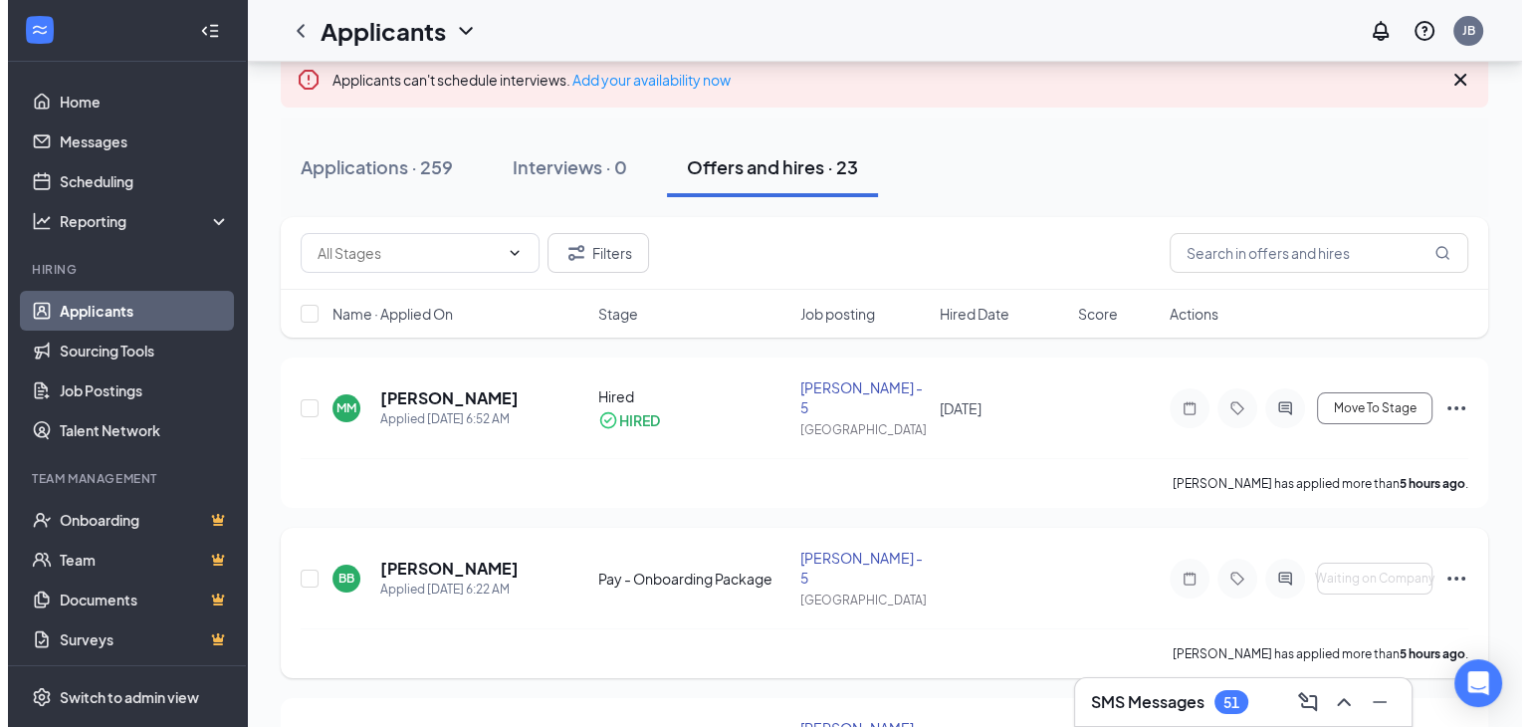
scroll to position [199, 0]
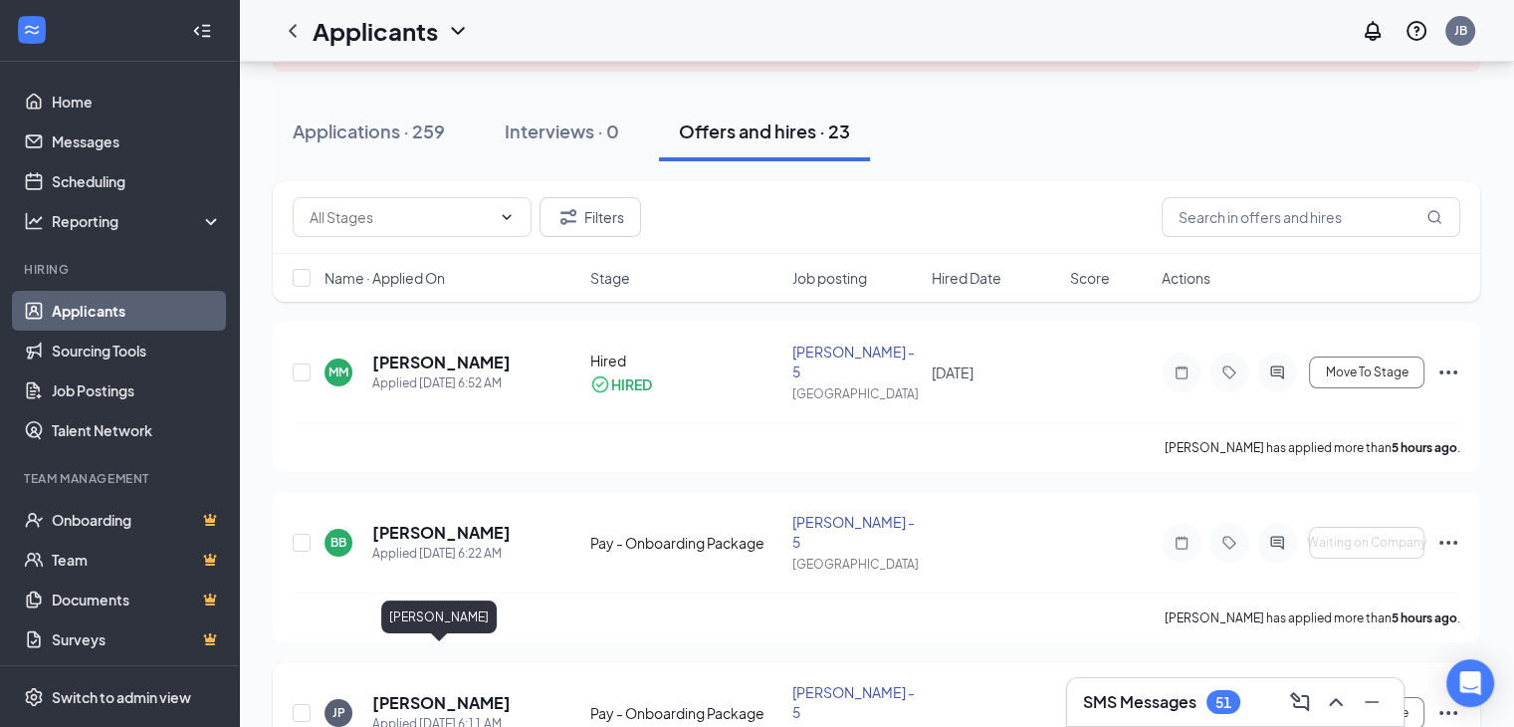
click at [454, 692] on h5 "[PERSON_NAME]" at bounding box center [441, 703] width 138 height 22
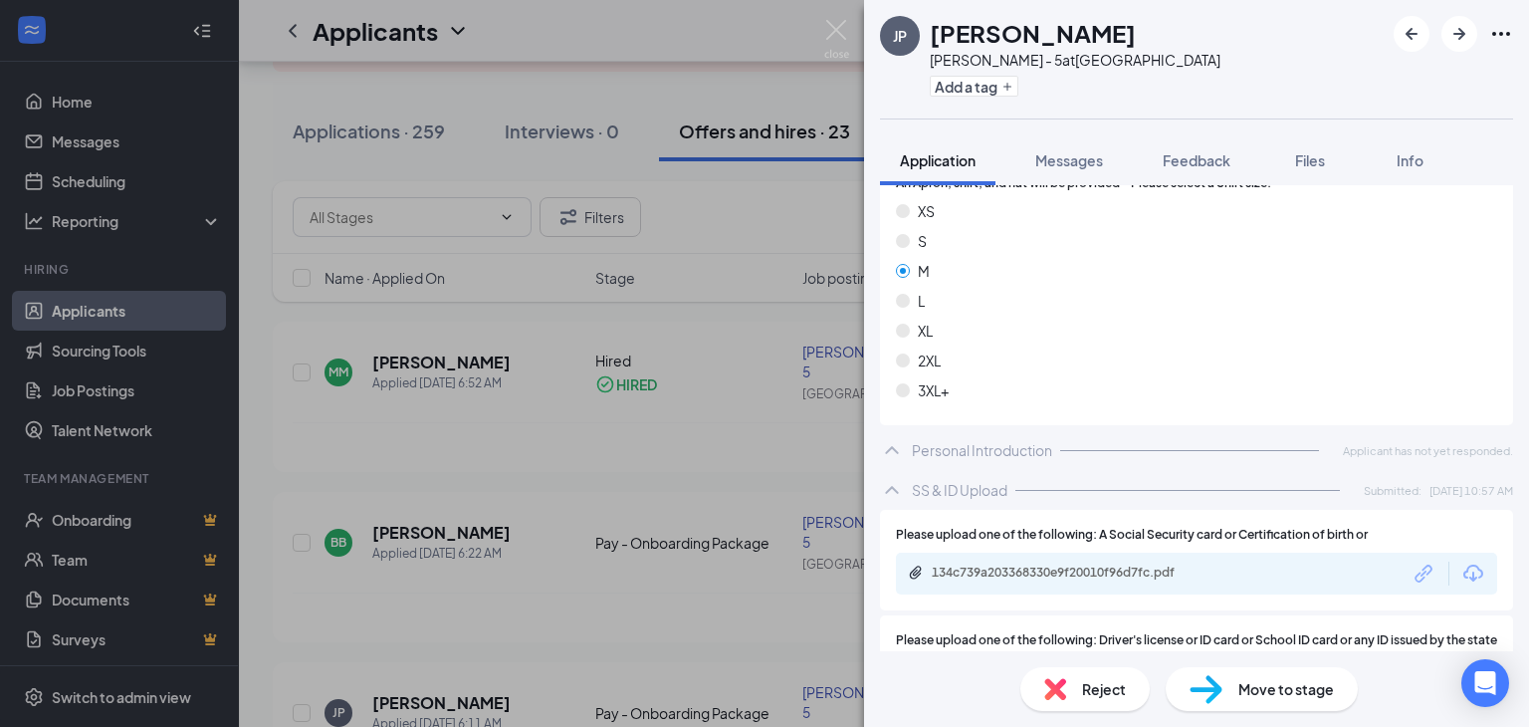
scroll to position [1998, 0]
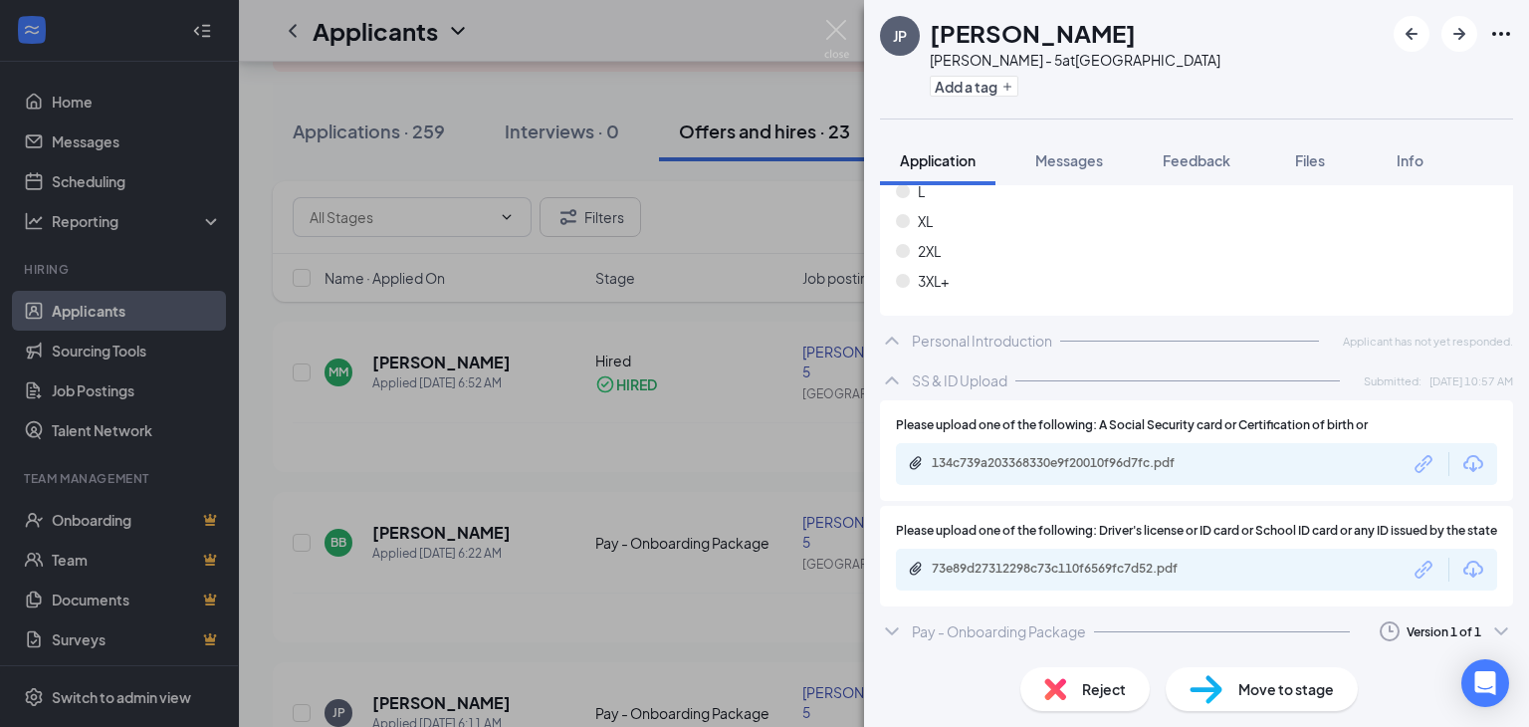
click at [1290, 631] on div "Pay - Onboarding Package Version 1 of 1" at bounding box center [1196, 631] width 633 height 40
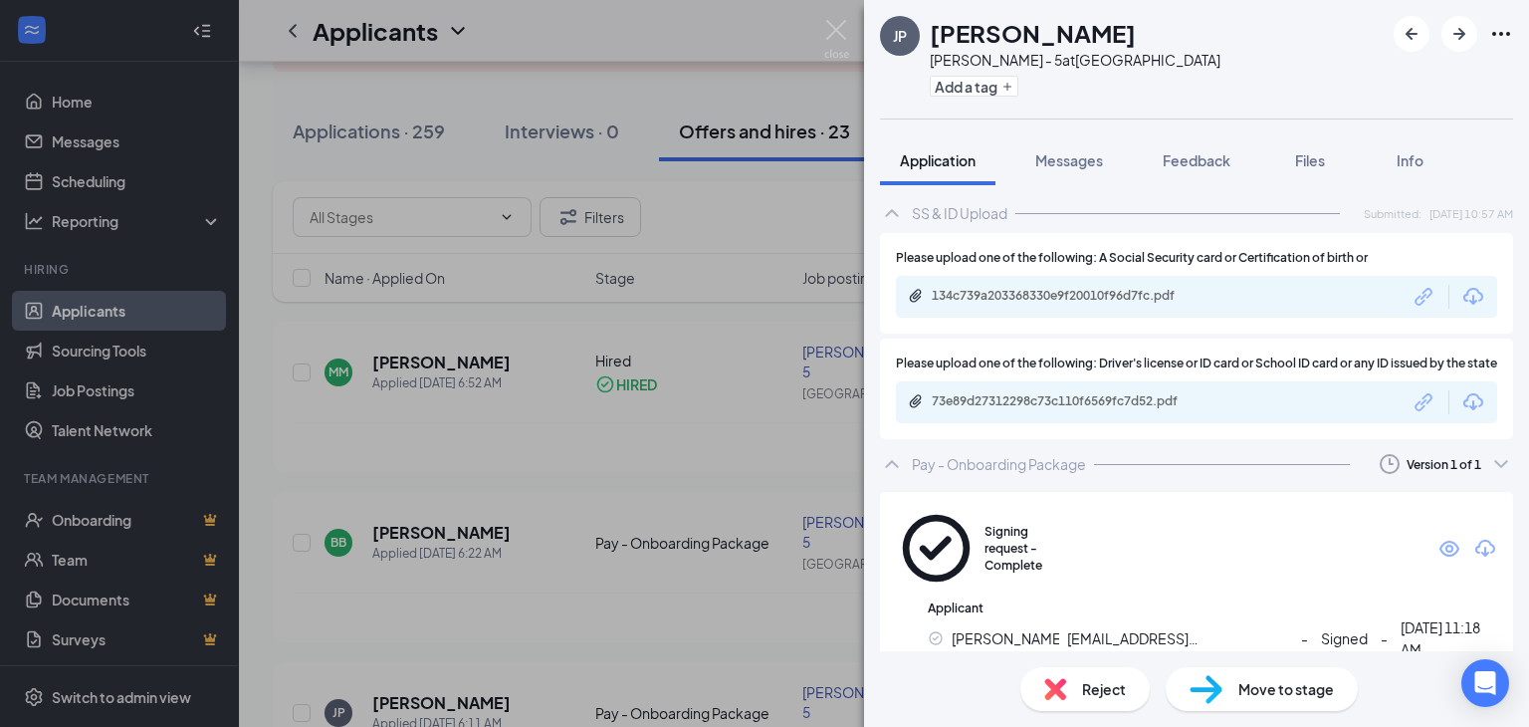
scroll to position [2164, 0]
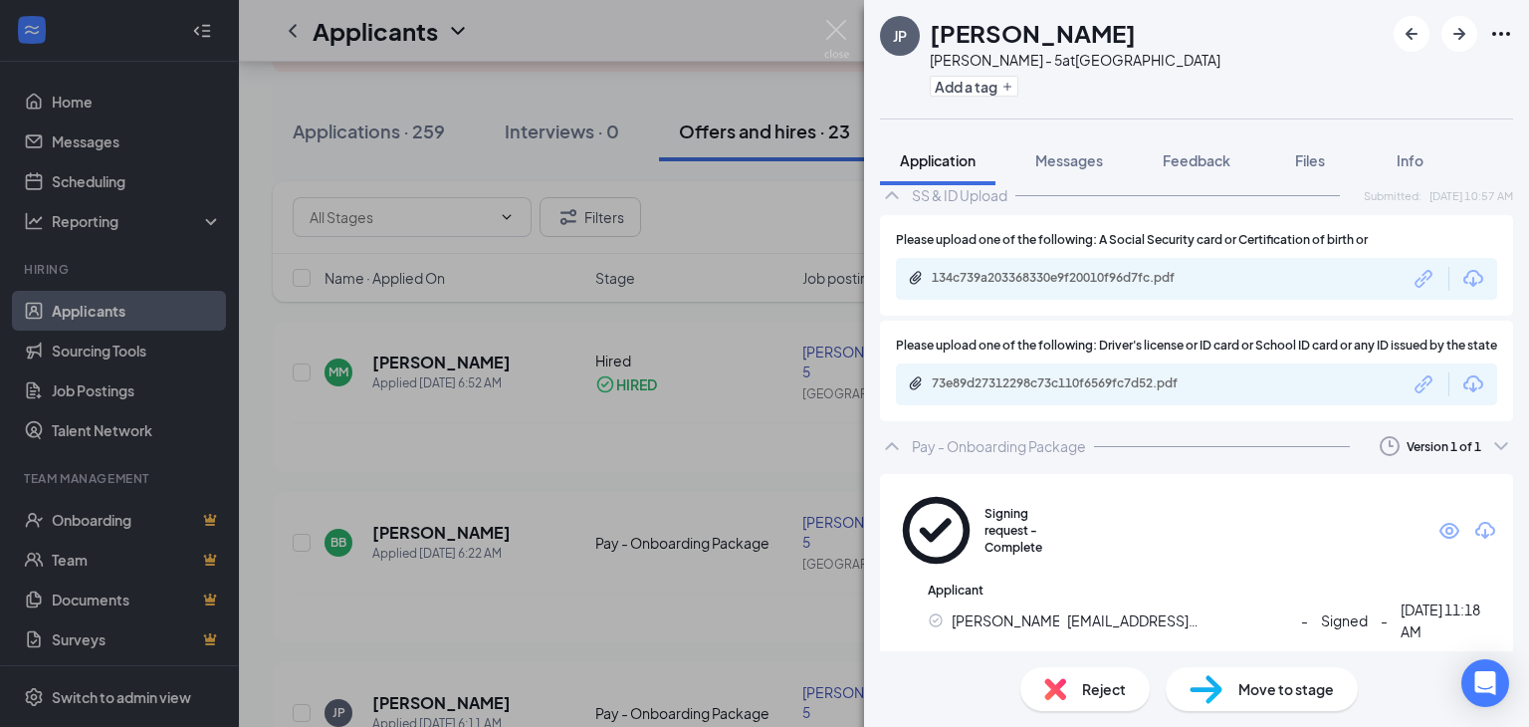
click at [1274, 696] on span "Move to stage" at bounding box center [1286, 689] width 96 height 22
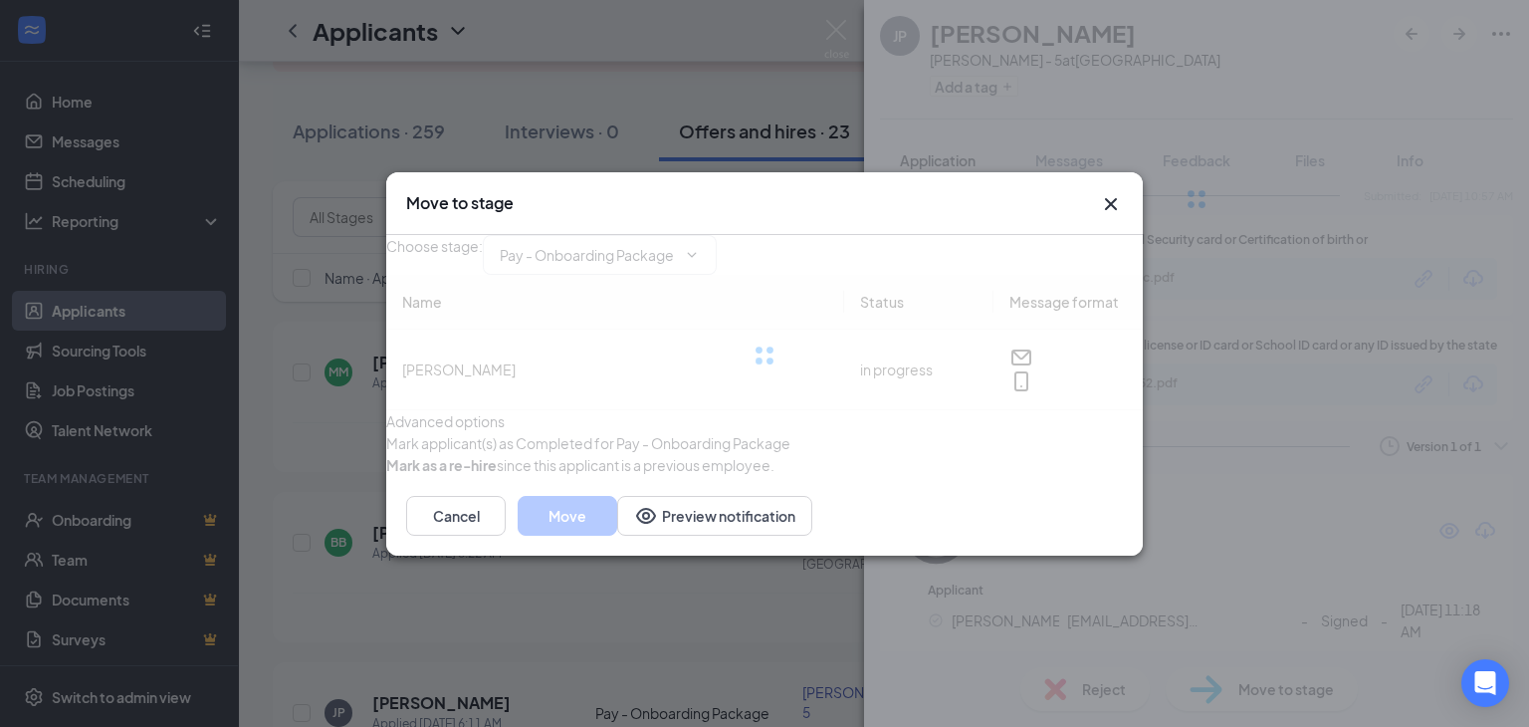
type input "Hired (next stage)"
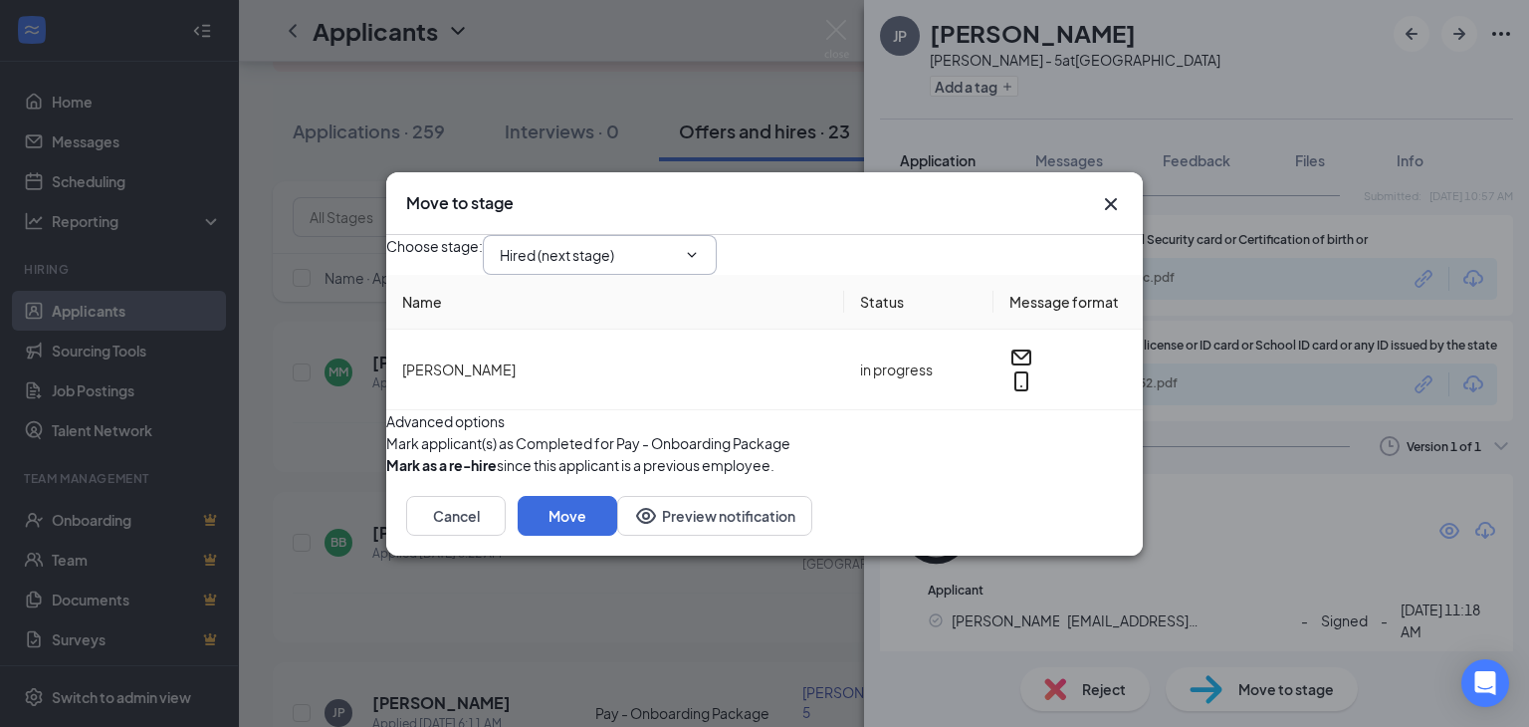
click at [676, 244] on input "Hired (next stage)" at bounding box center [588, 255] width 176 height 22
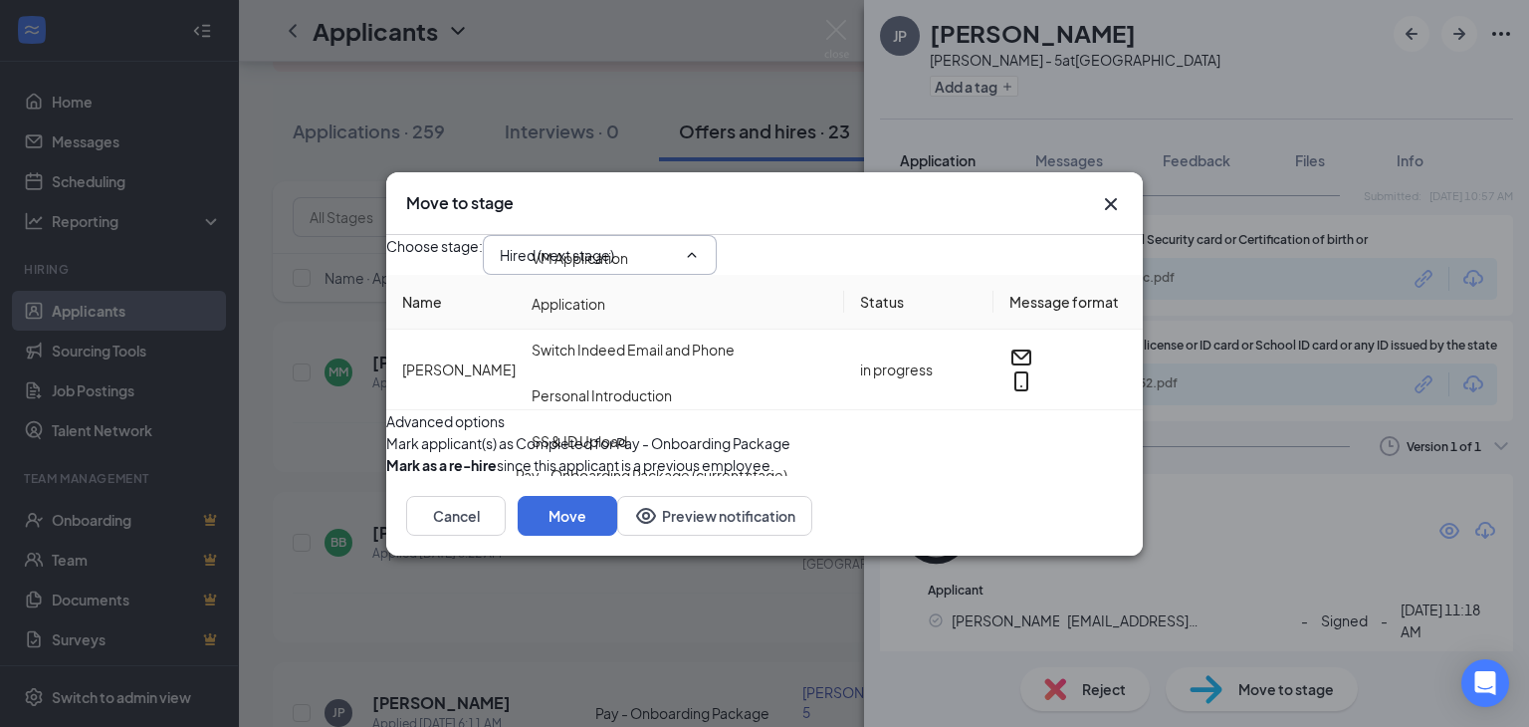
click at [900, 235] on div "Choose stage : Hired (next stage) VM Application Application Switch Indeed Emai…" at bounding box center [764, 255] width 757 height 40
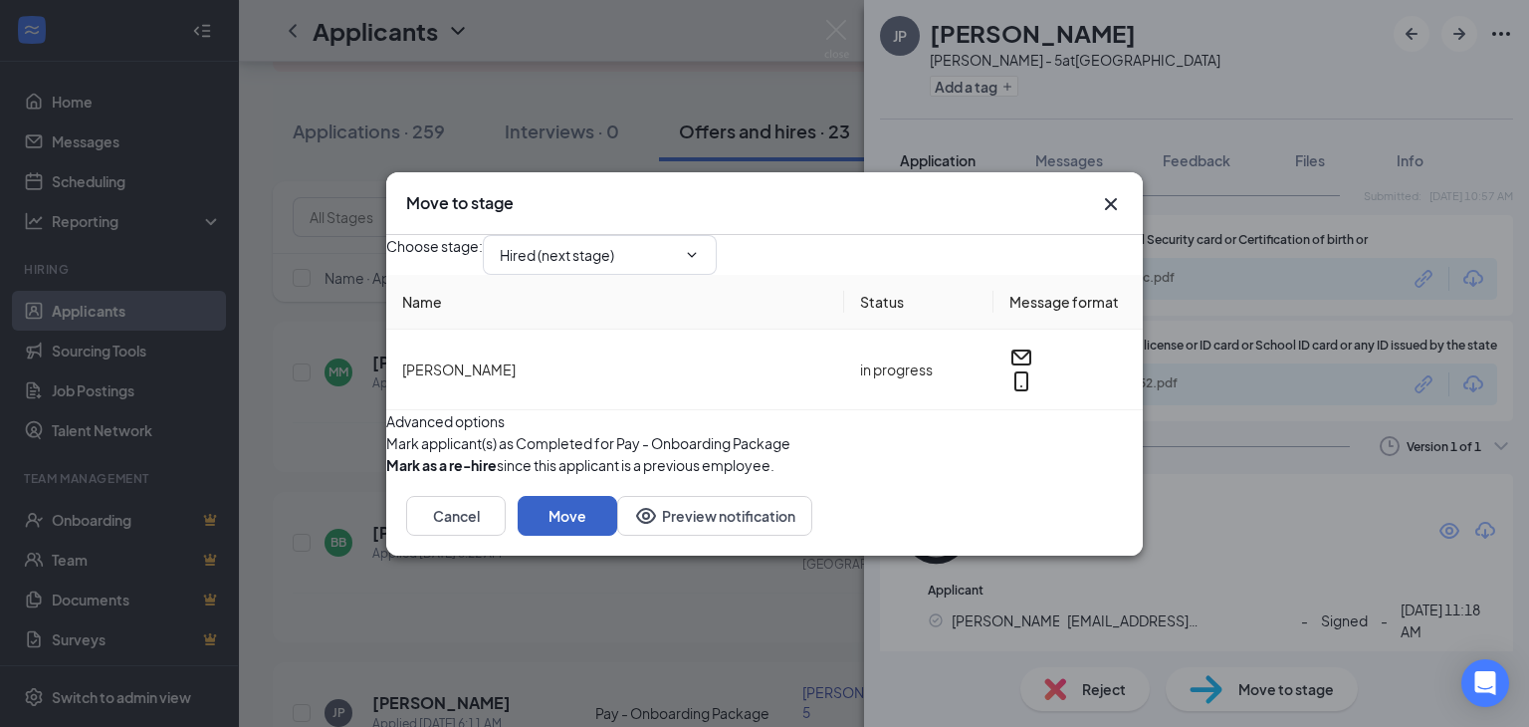
click at [617, 536] on button "Move" at bounding box center [568, 516] width 100 height 40
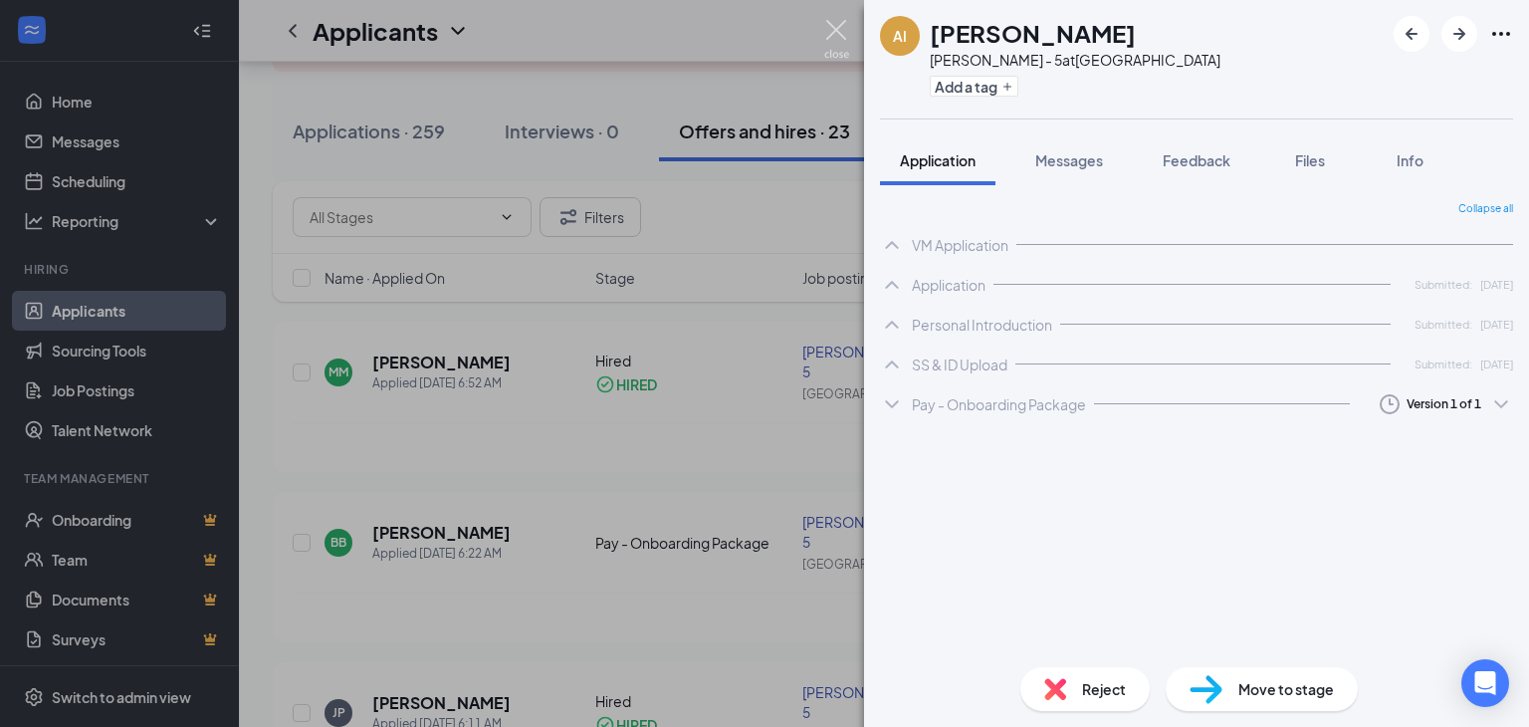
click at [832, 36] on img at bounding box center [836, 39] width 25 height 39
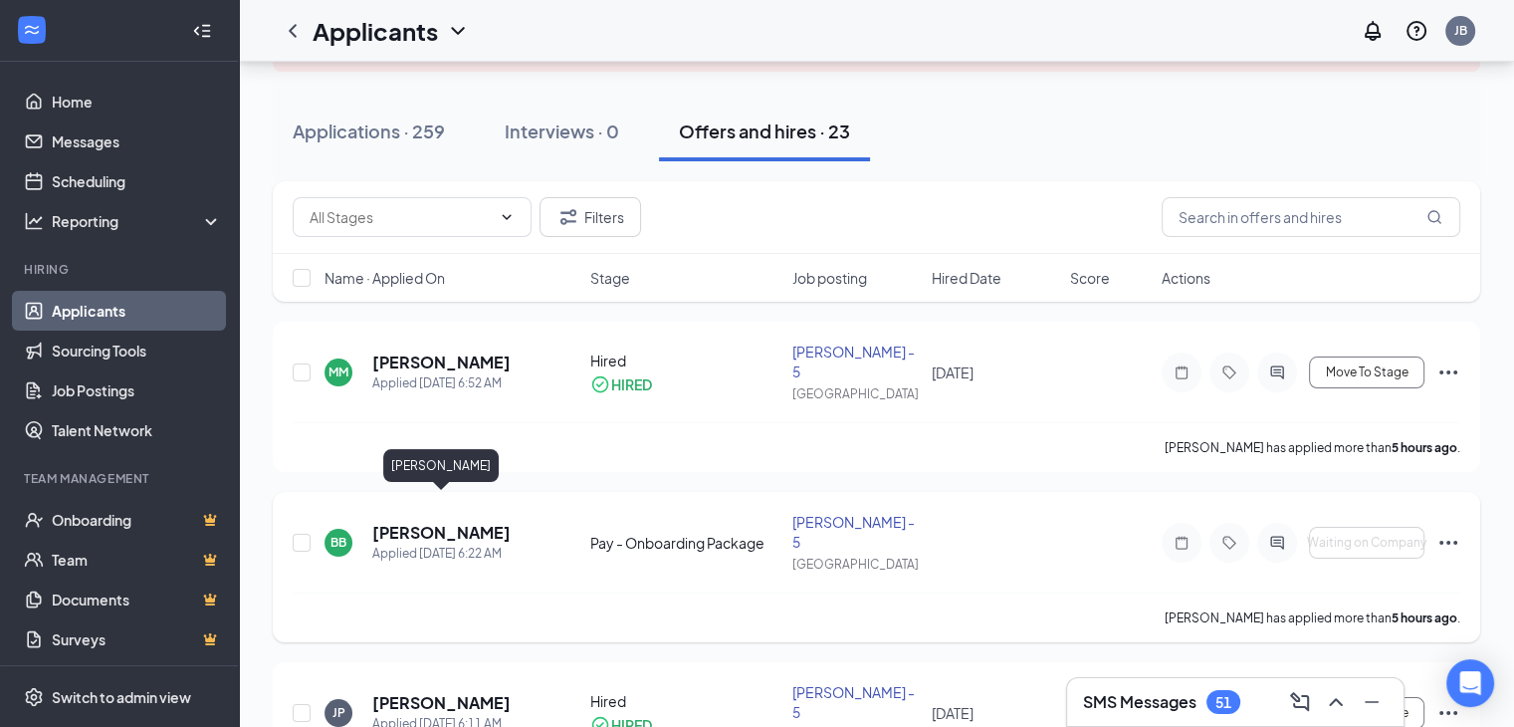
click at [450, 522] on h5 "[PERSON_NAME]" at bounding box center [441, 533] width 138 height 22
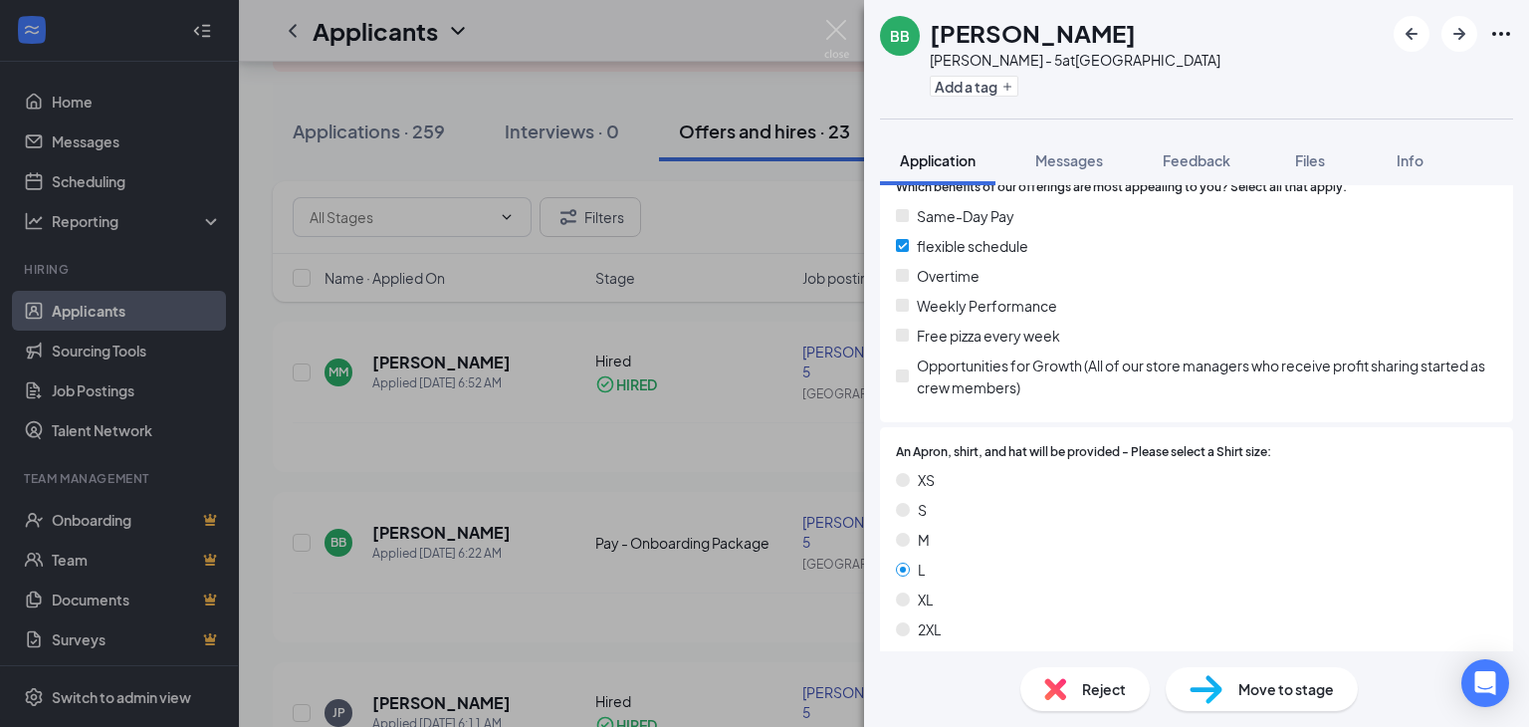
scroll to position [1998, 0]
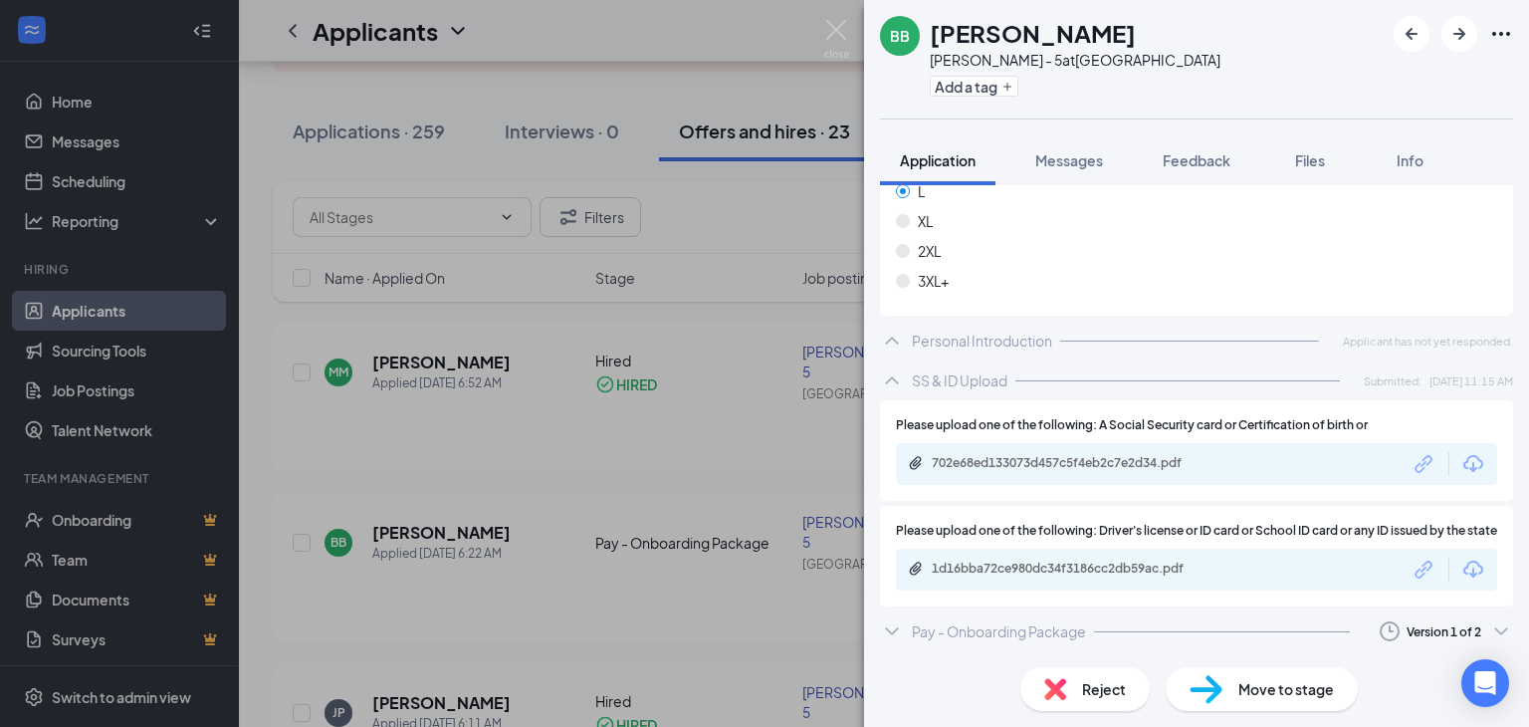
click at [1287, 631] on div at bounding box center [1222, 631] width 256 height 1
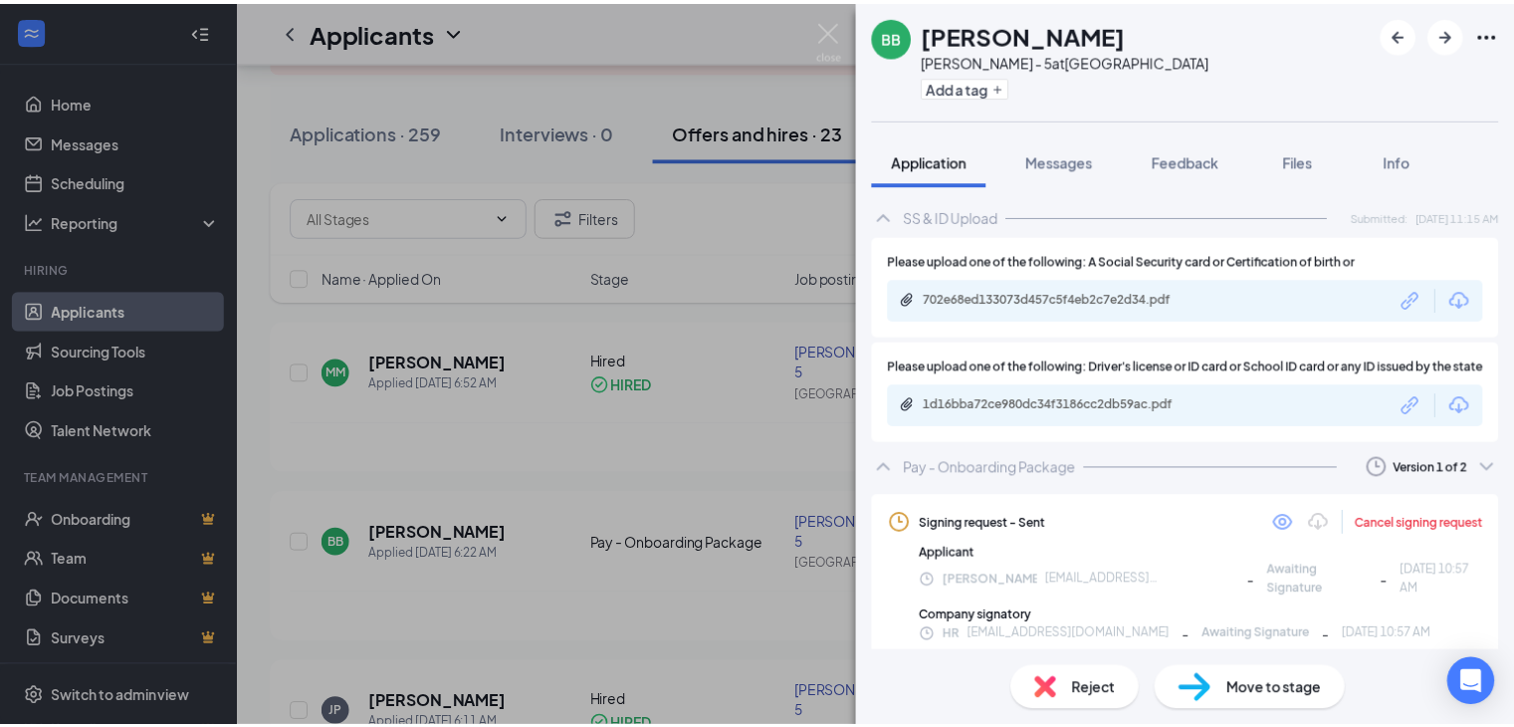
scroll to position [2165, 0]
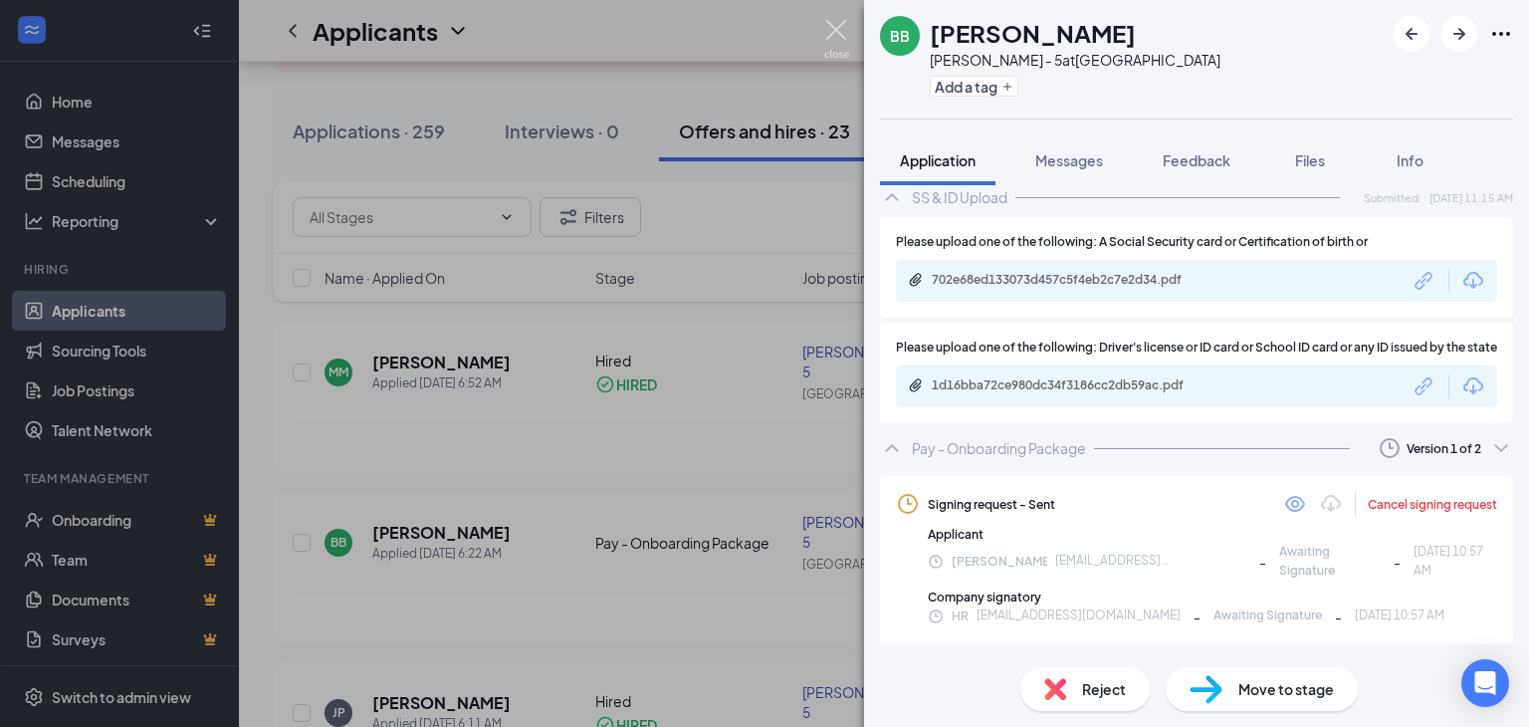
click at [830, 28] on img at bounding box center [836, 39] width 25 height 39
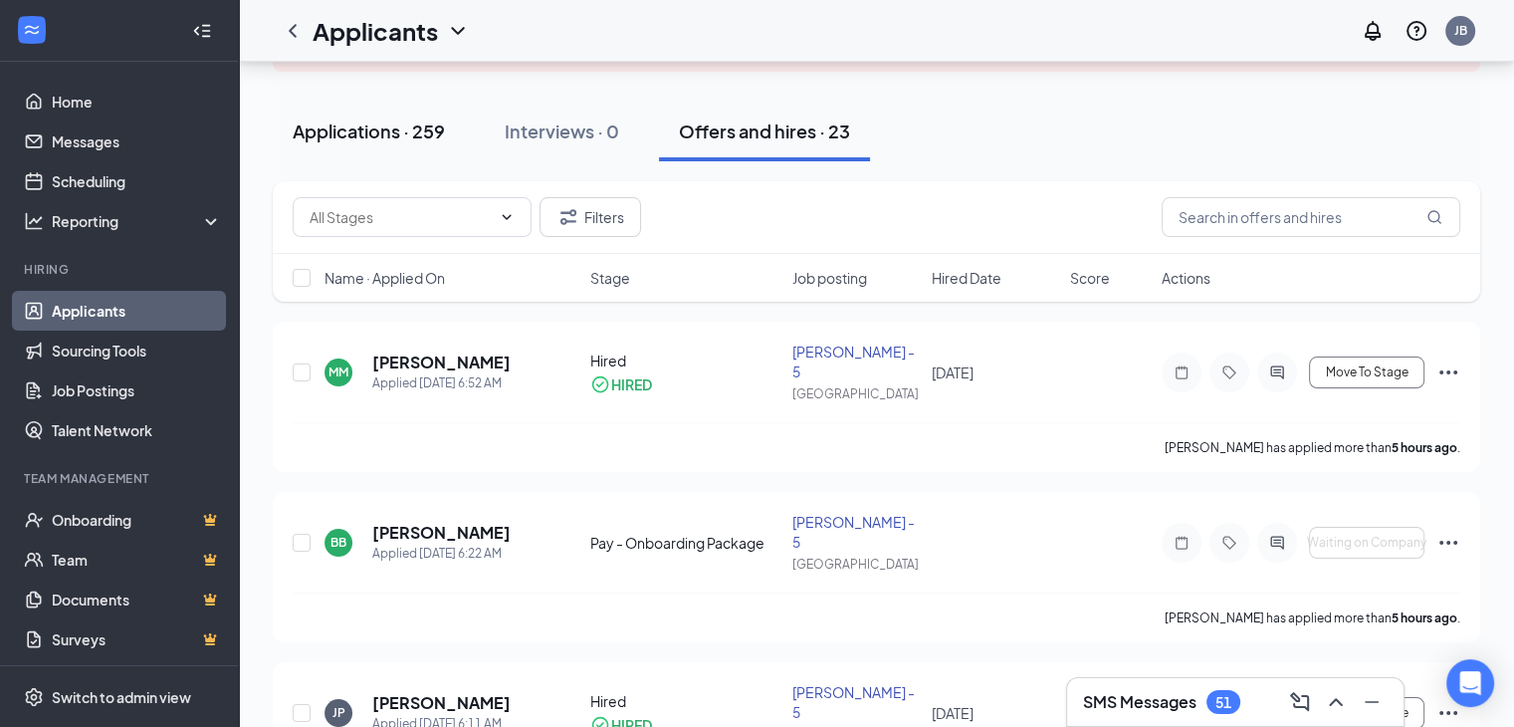
click at [387, 132] on div "Applications · 259" at bounding box center [369, 130] width 152 height 25
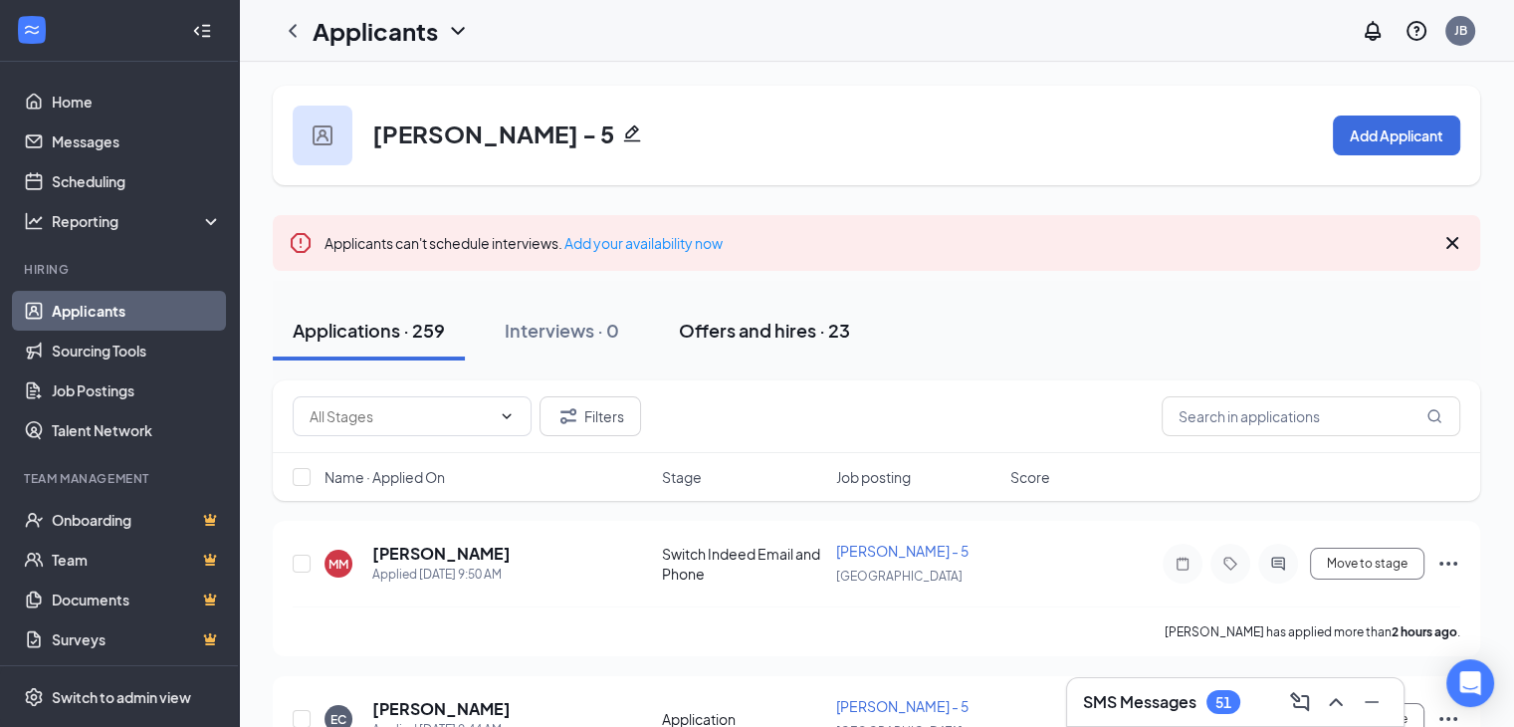
click at [769, 334] on div "Offers and hires · 23" at bounding box center [764, 330] width 171 height 25
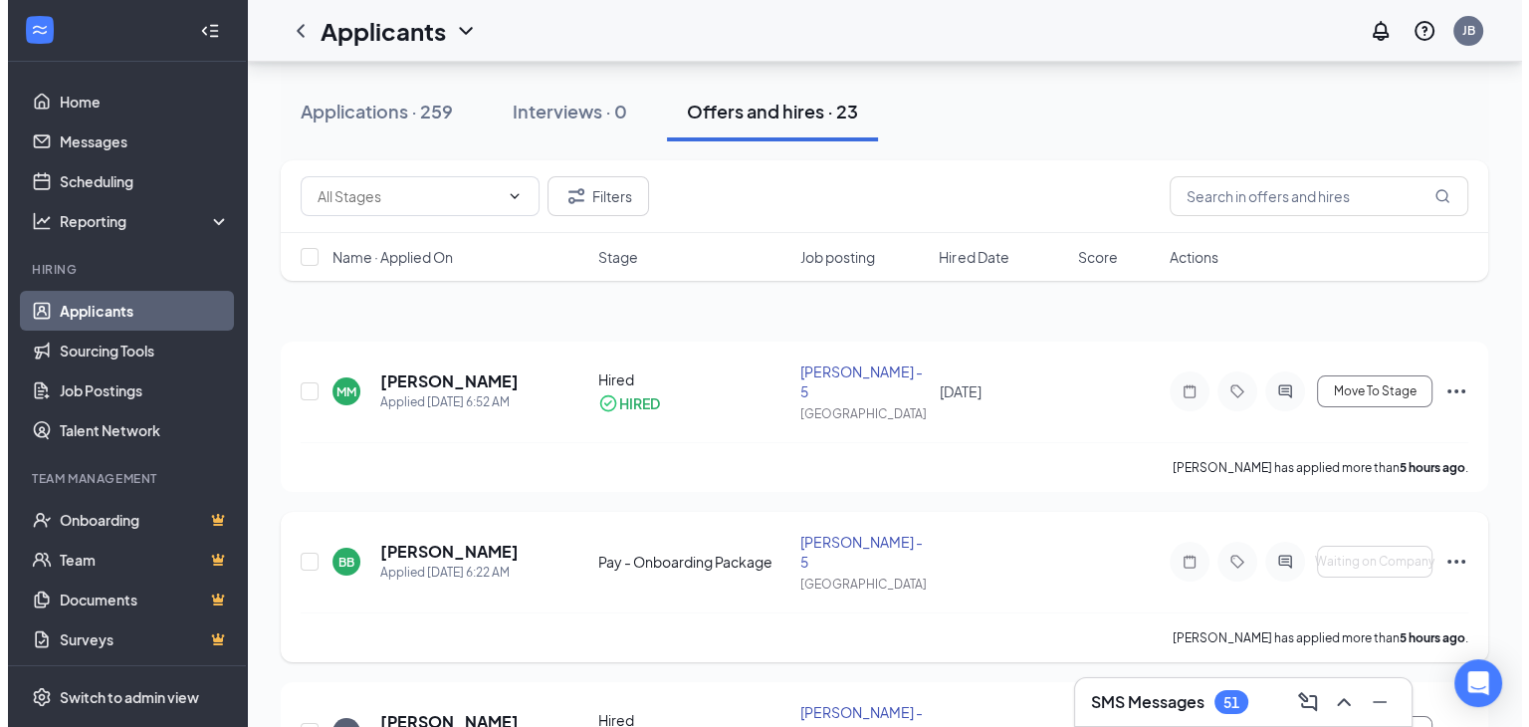
scroll to position [100, 0]
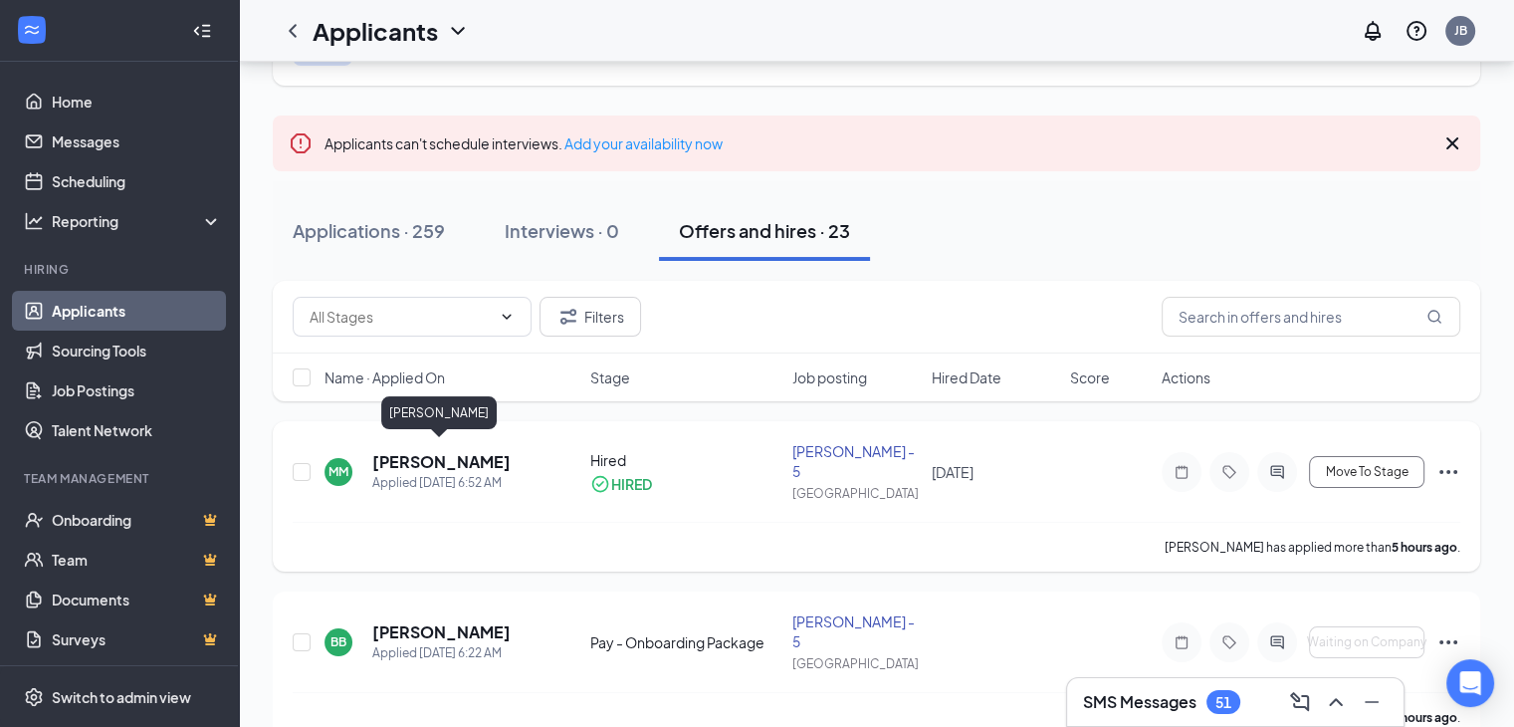
click at [455, 452] on h5 "[PERSON_NAME]" at bounding box center [441, 462] width 138 height 22
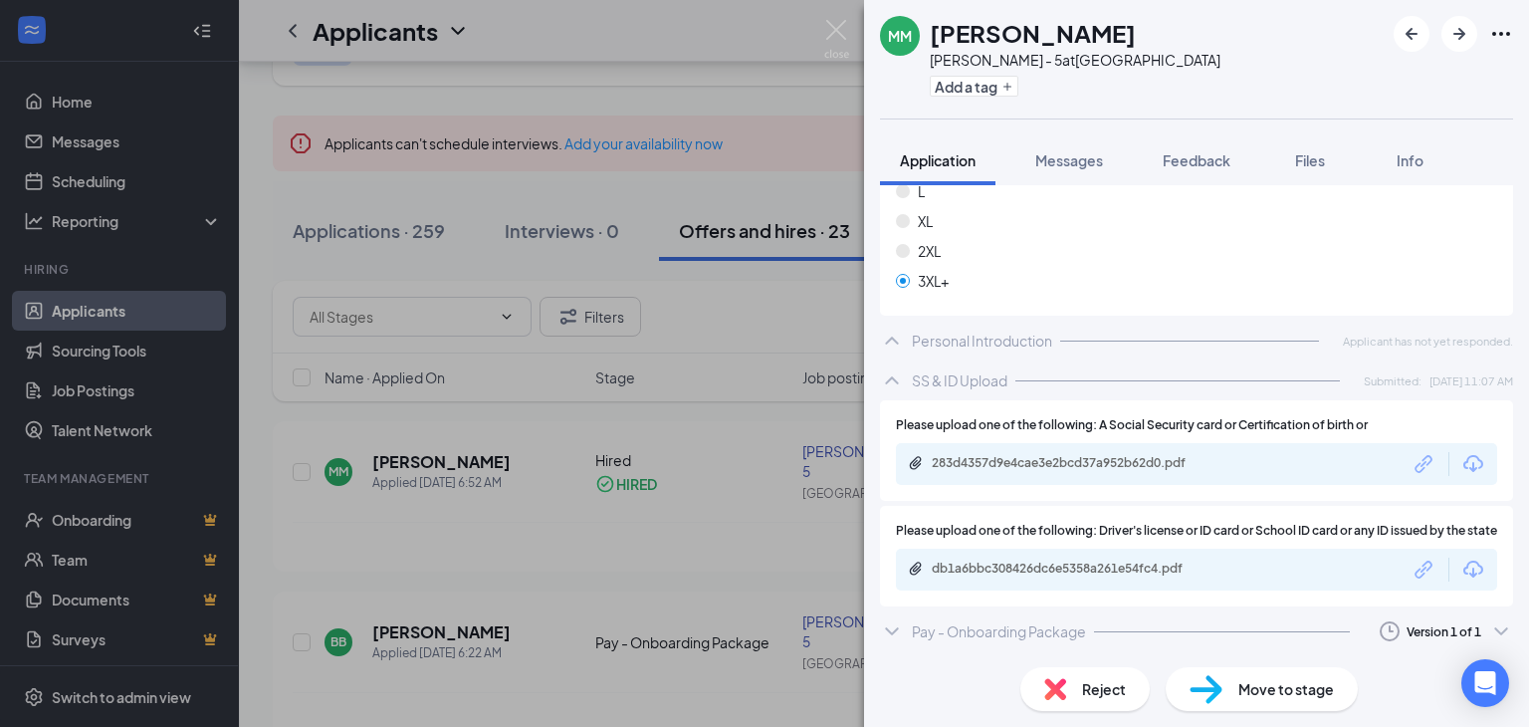
scroll to position [2019, 0]
click at [1412, 451] on icon "Link" at bounding box center [1425, 464] width 26 height 26
click at [1415, 578] on icon "Link" at bounding box center [1425, 570] width 26 height 26
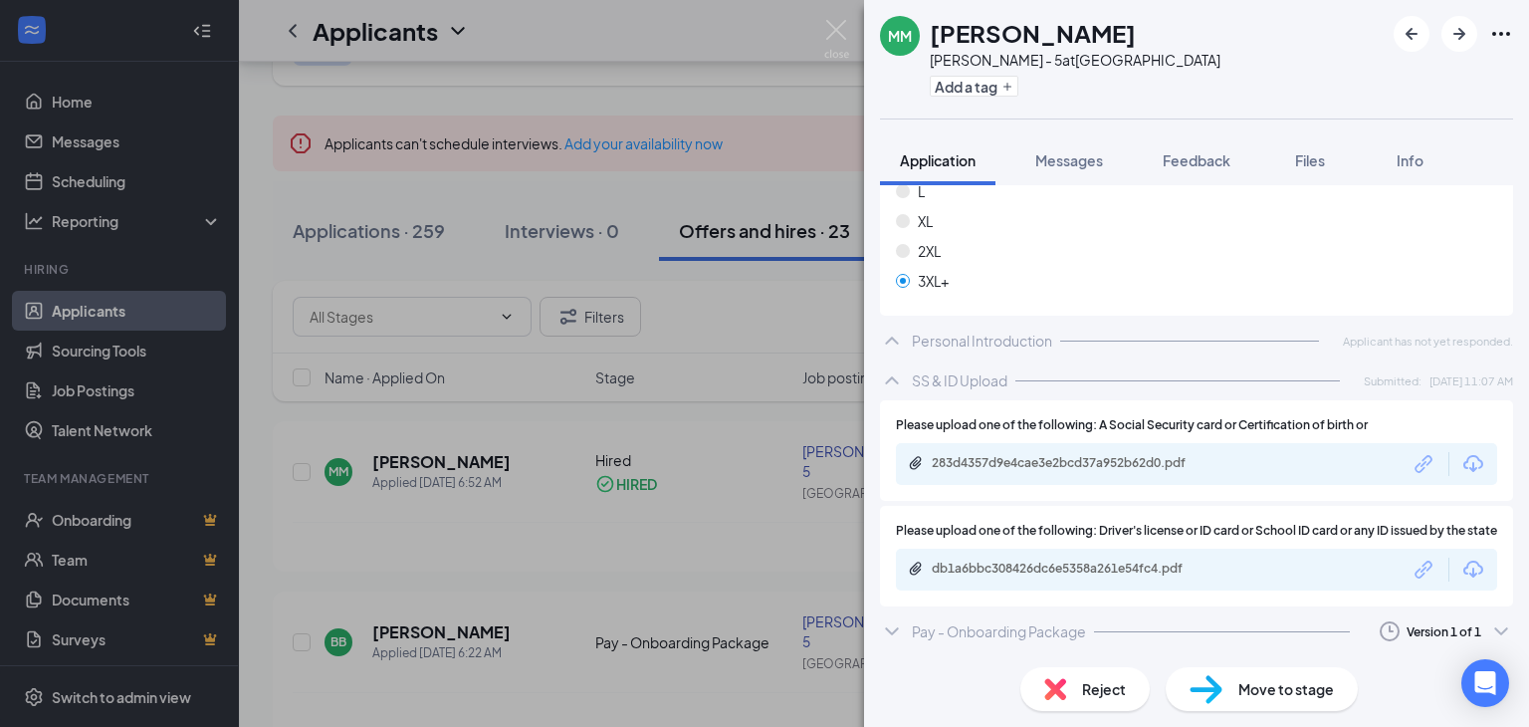
click at [1274, 626] on div "Pay - Onboarding Package Version 1 of 1" at bounding box center [1196, 631] width 633 height 40
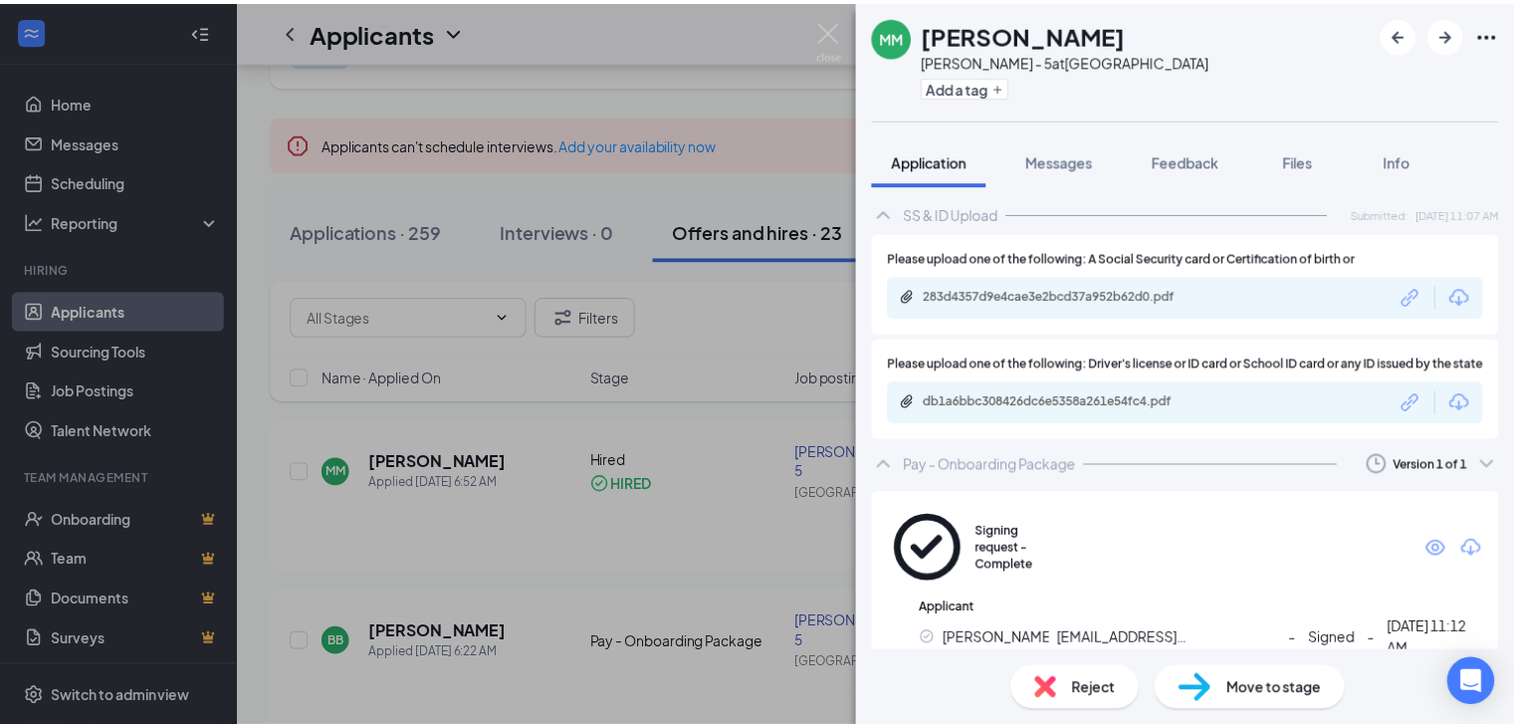
scroll to position [2186, 0]
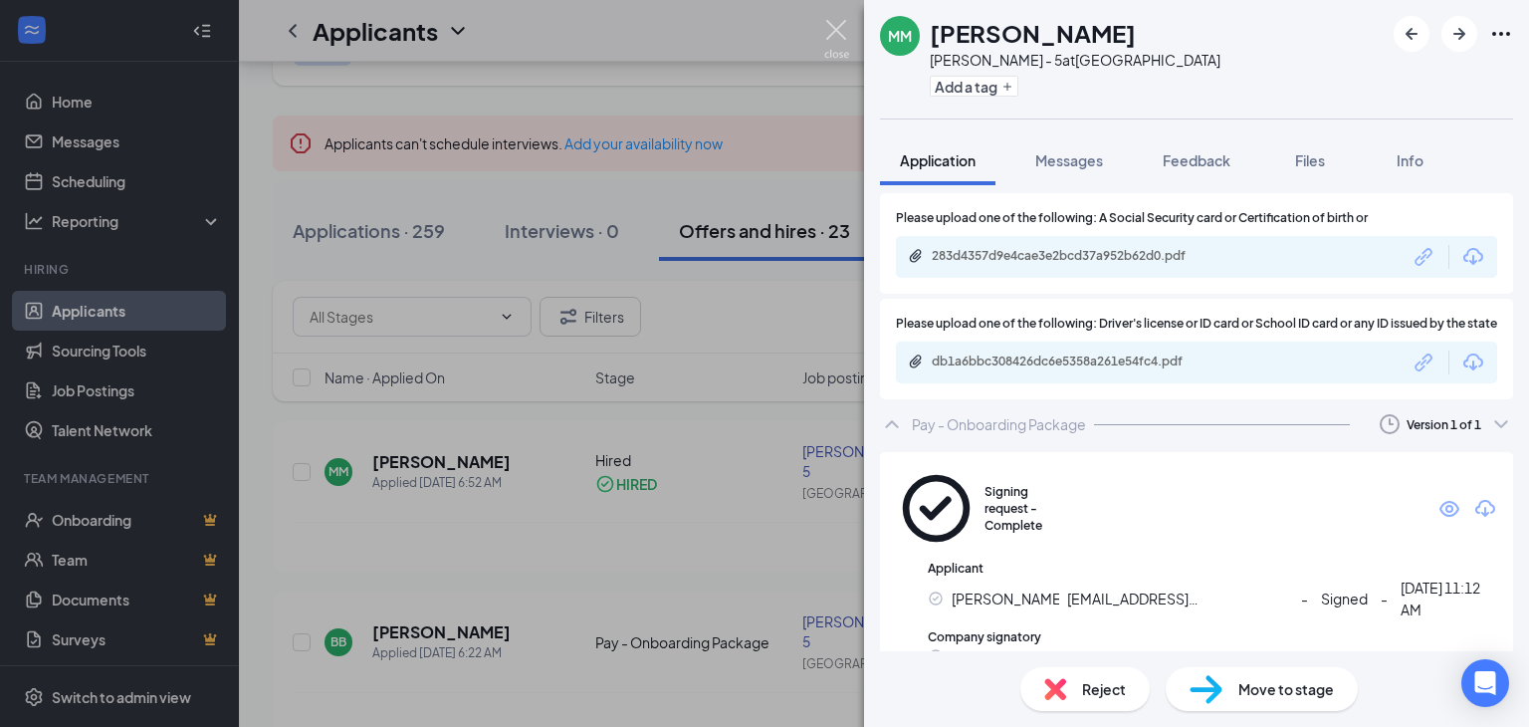
click at [837, 37] on img at bounding box center [836, 39] width 25 height 39
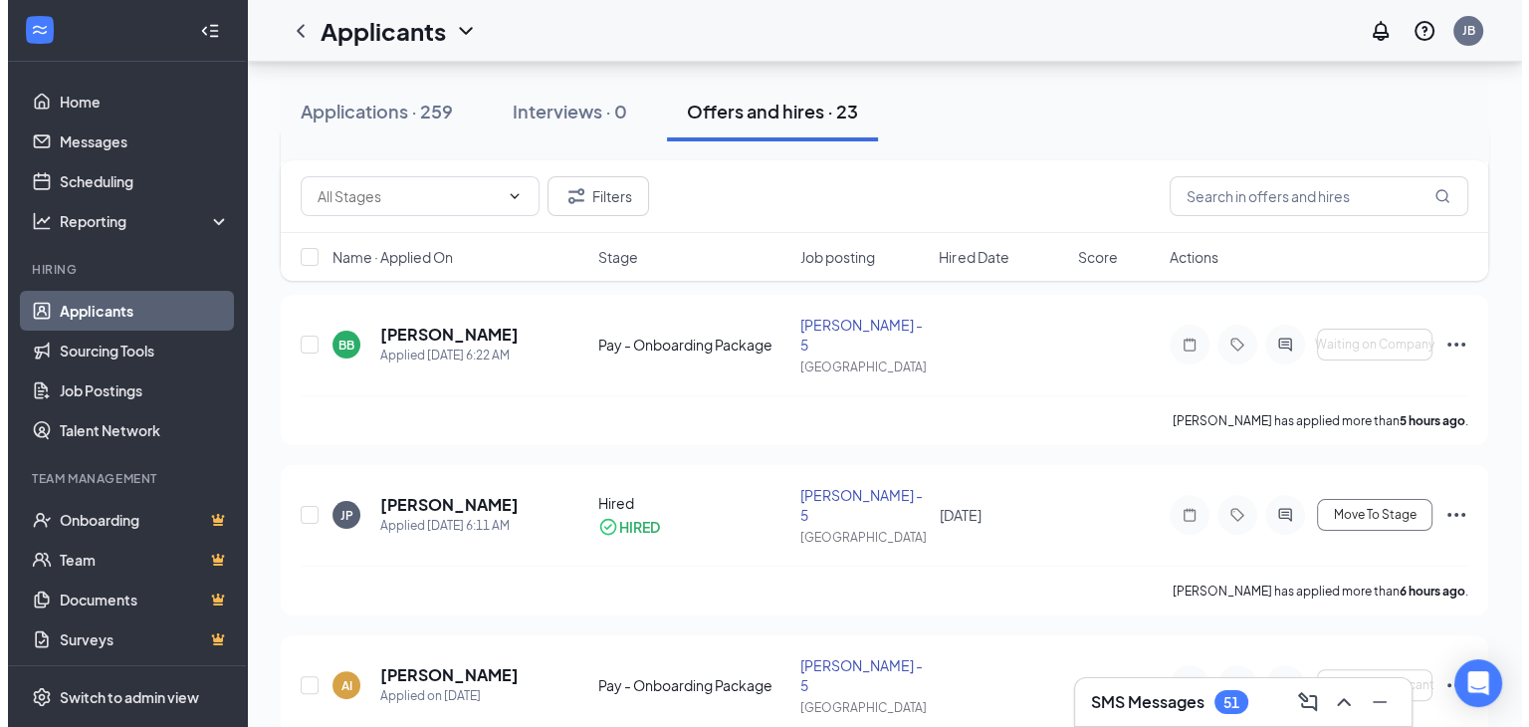
scroll to position [398, 0]
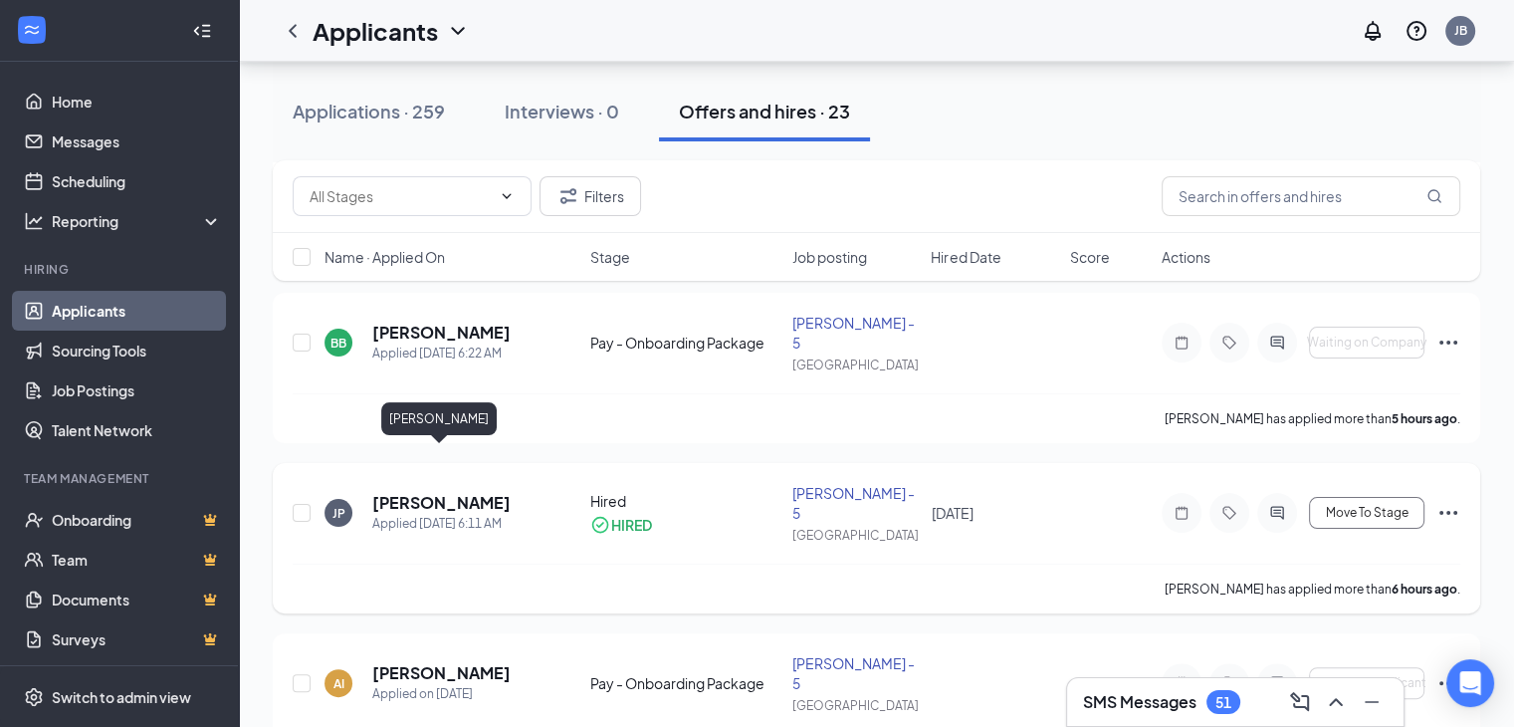
click at [447, 492] on h5 "[PERSON_NAME]" at bounding box center [441, 503] width 138 height 22
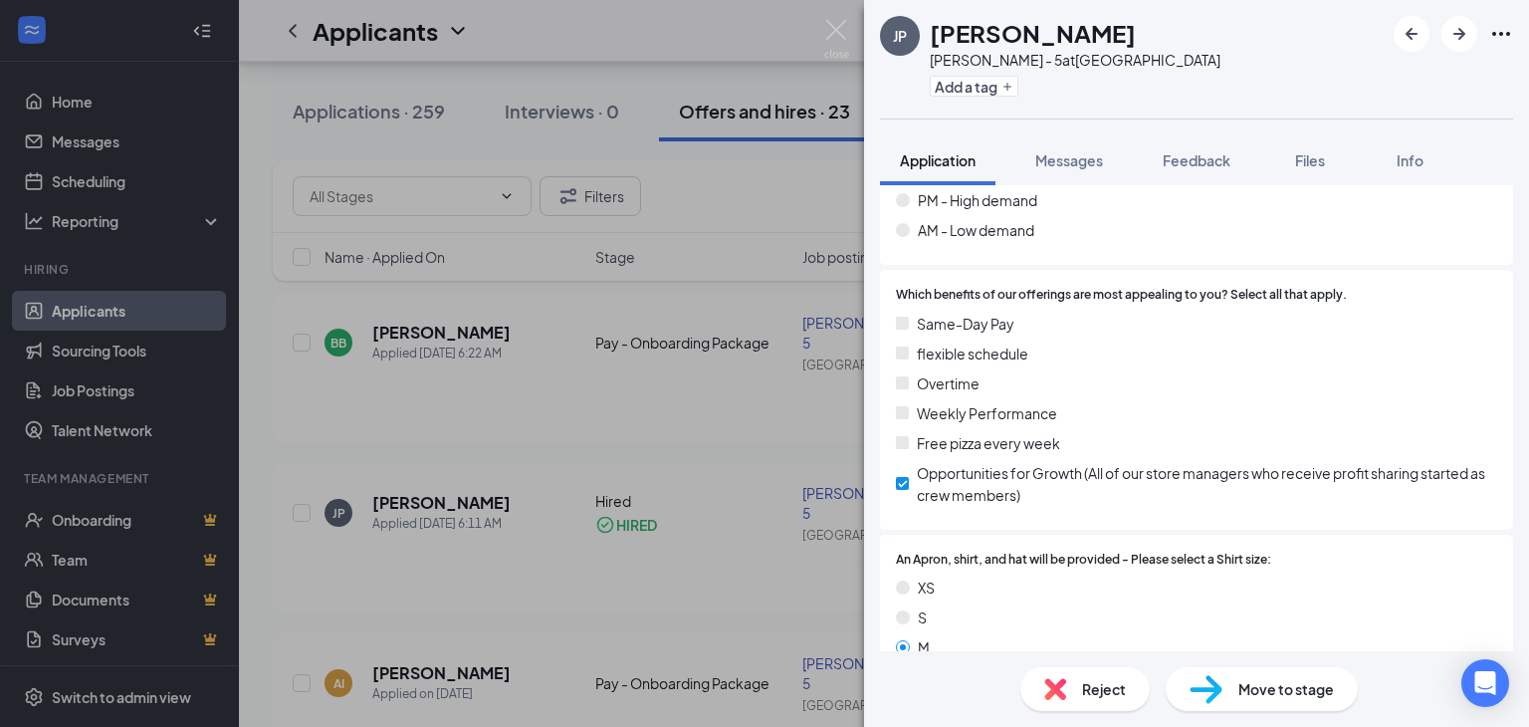
scroll to position [1998, 0]
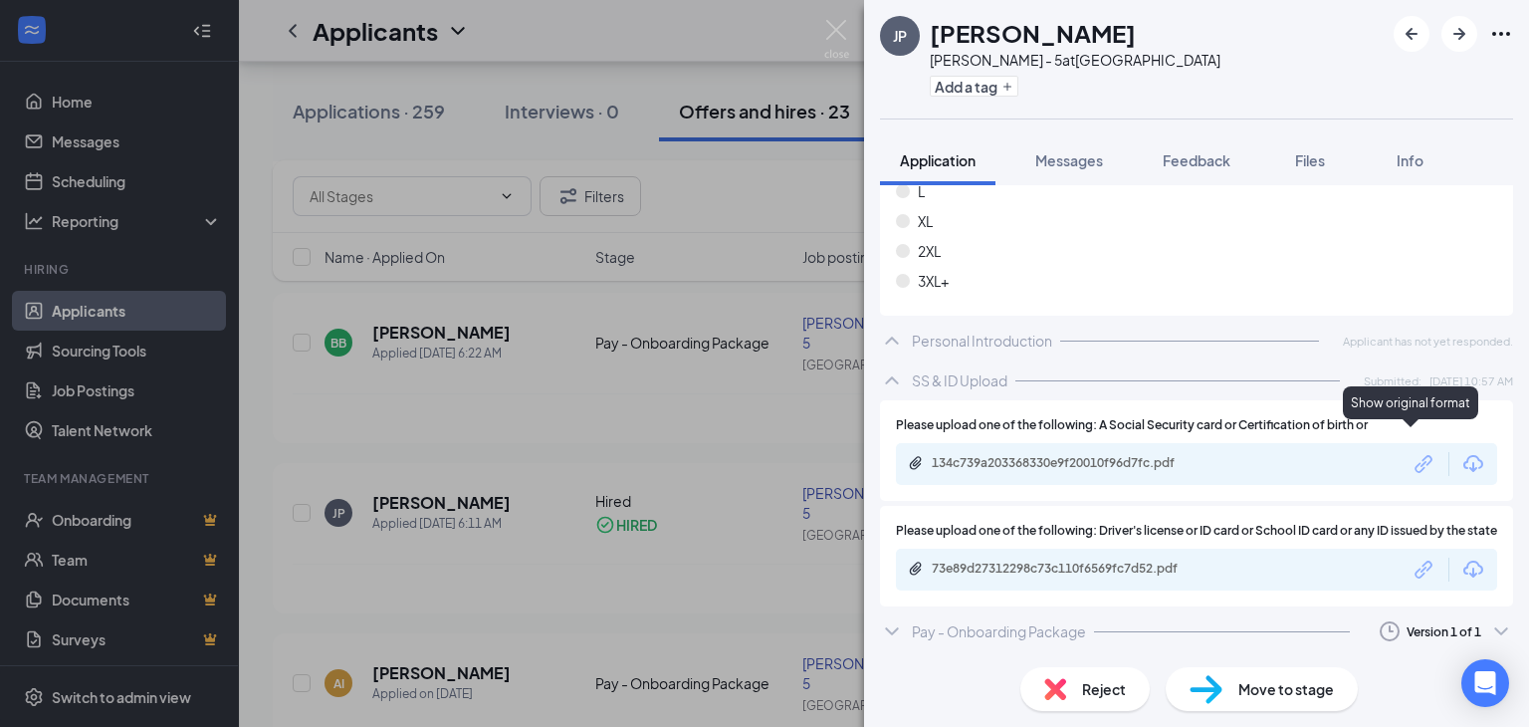
click at [1412, 451] on icon "Link" at bounding box center [1425, 464] width 26 height 26
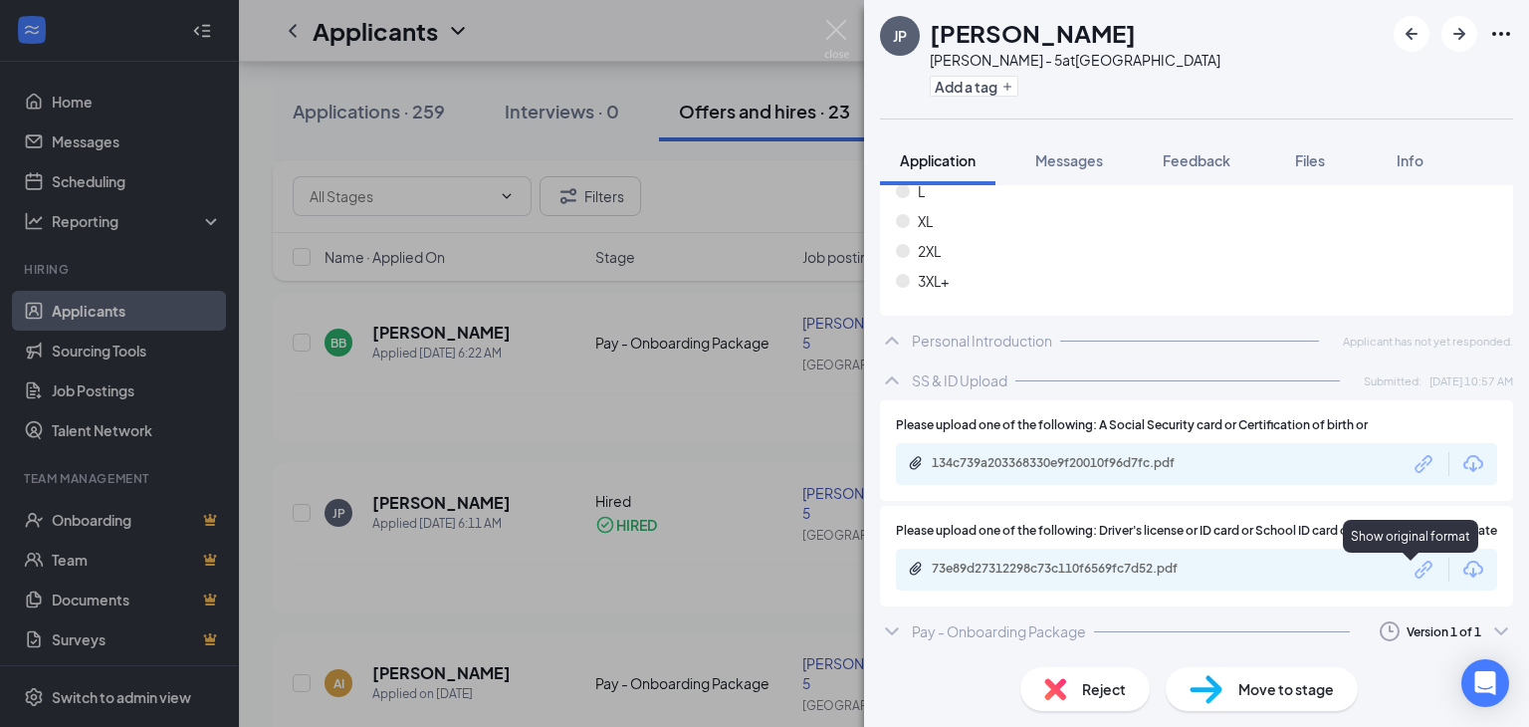
click at [1412, 574] on icon "Link" at bounding box center [1425, 570] width 26 height 26
click at [837, 37] on img at bounding box center [836, 39] width 25 height 39
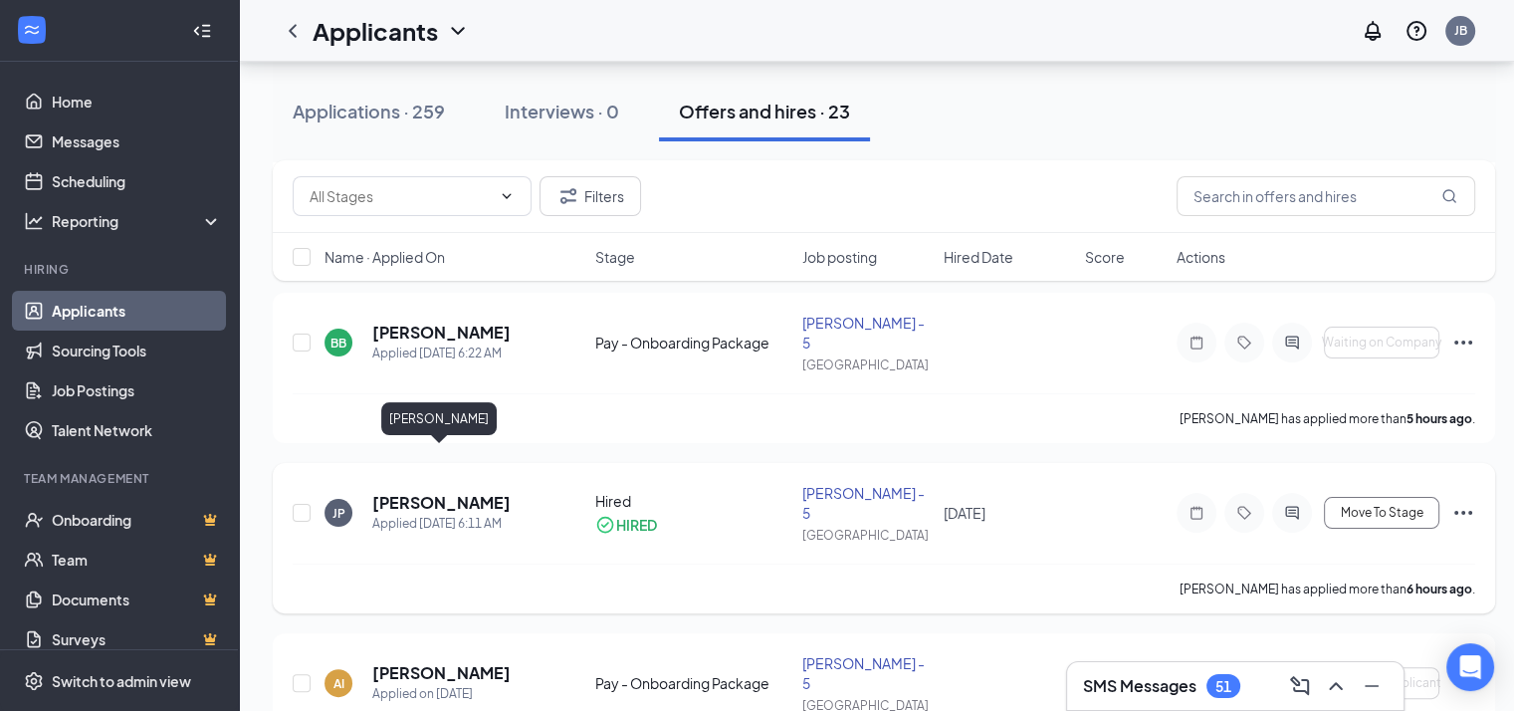
click at [424, 492] on h5 "[PERSON_NAME]" at bounding box center [441, 503] width 138 height 22
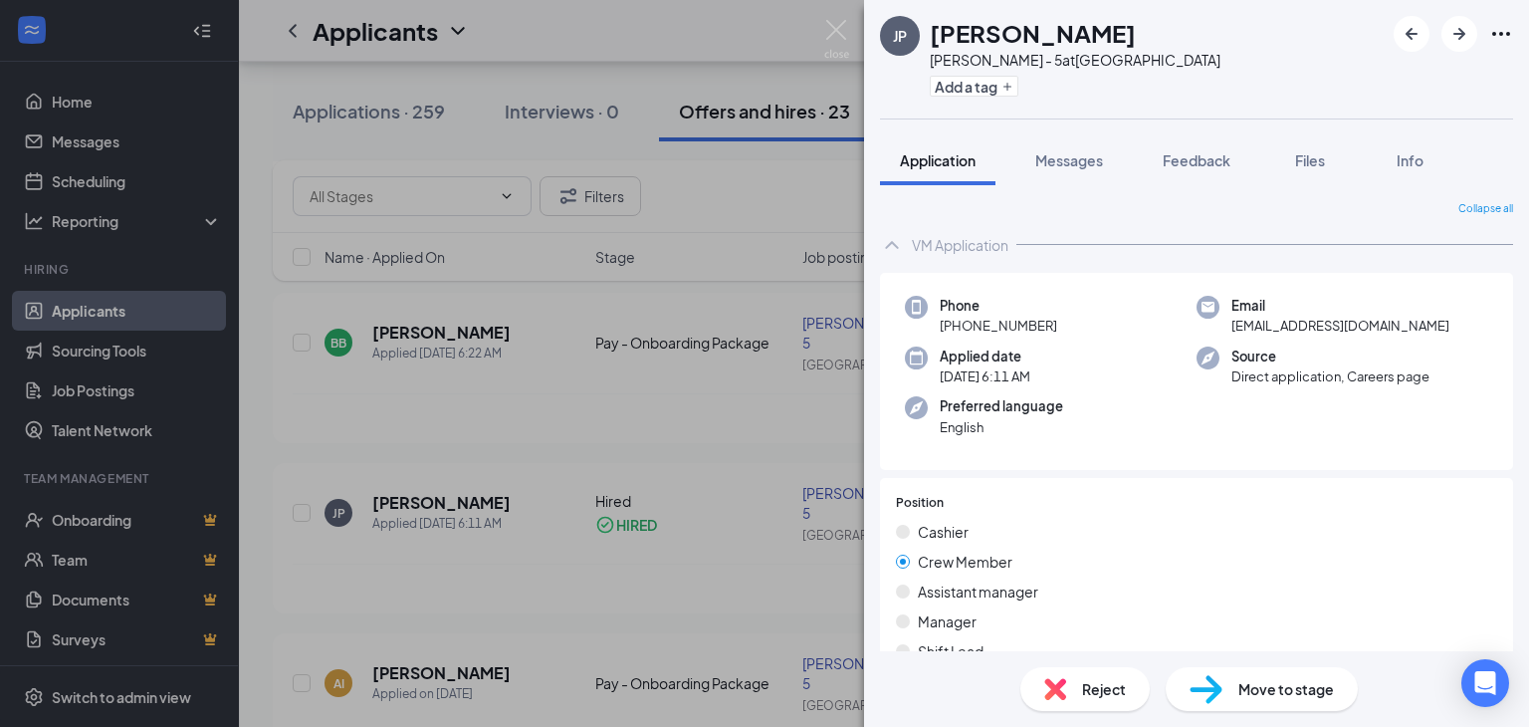
click at [1019, 34] on h1 "[PERSON_NAME]" at bounding box center [1033, 33] width 206 height 34
copy h1 "[PERSON_NAME]"
click at [828, 36] on img at bounding box center [836, 39] width 25 height 39
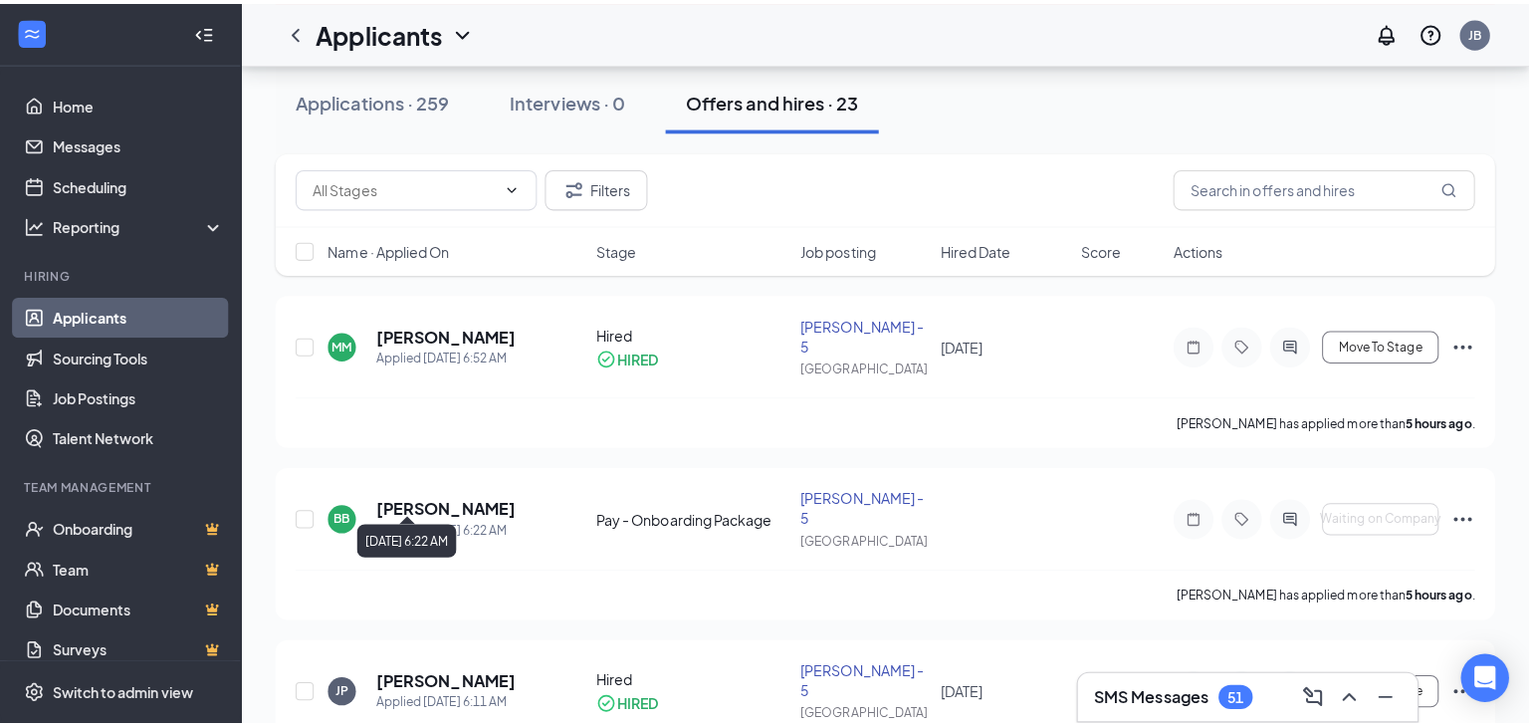
scroll to position [199, 0]
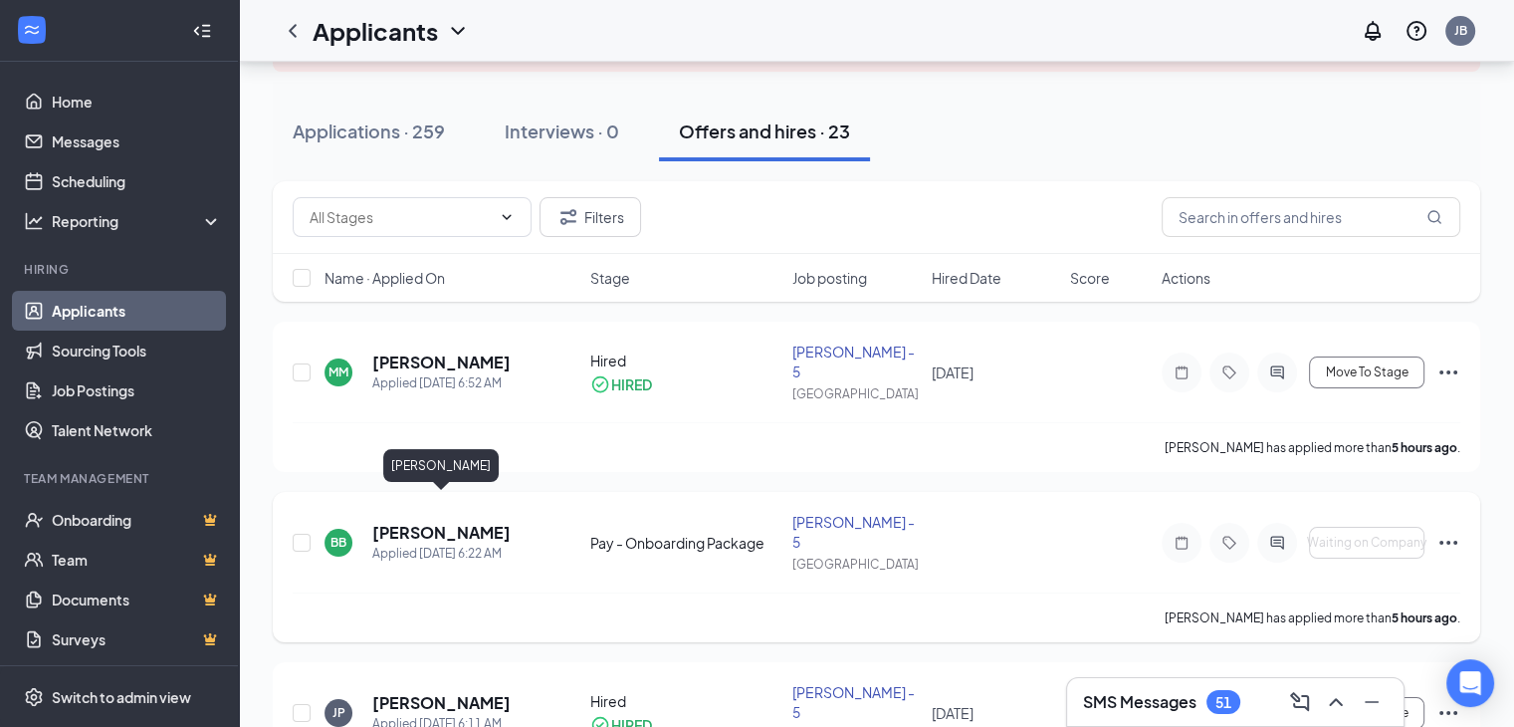
click at [472, 522] on h5 "[PERSON_NAME]" at bounding box center [441, 533] width 138 height 22
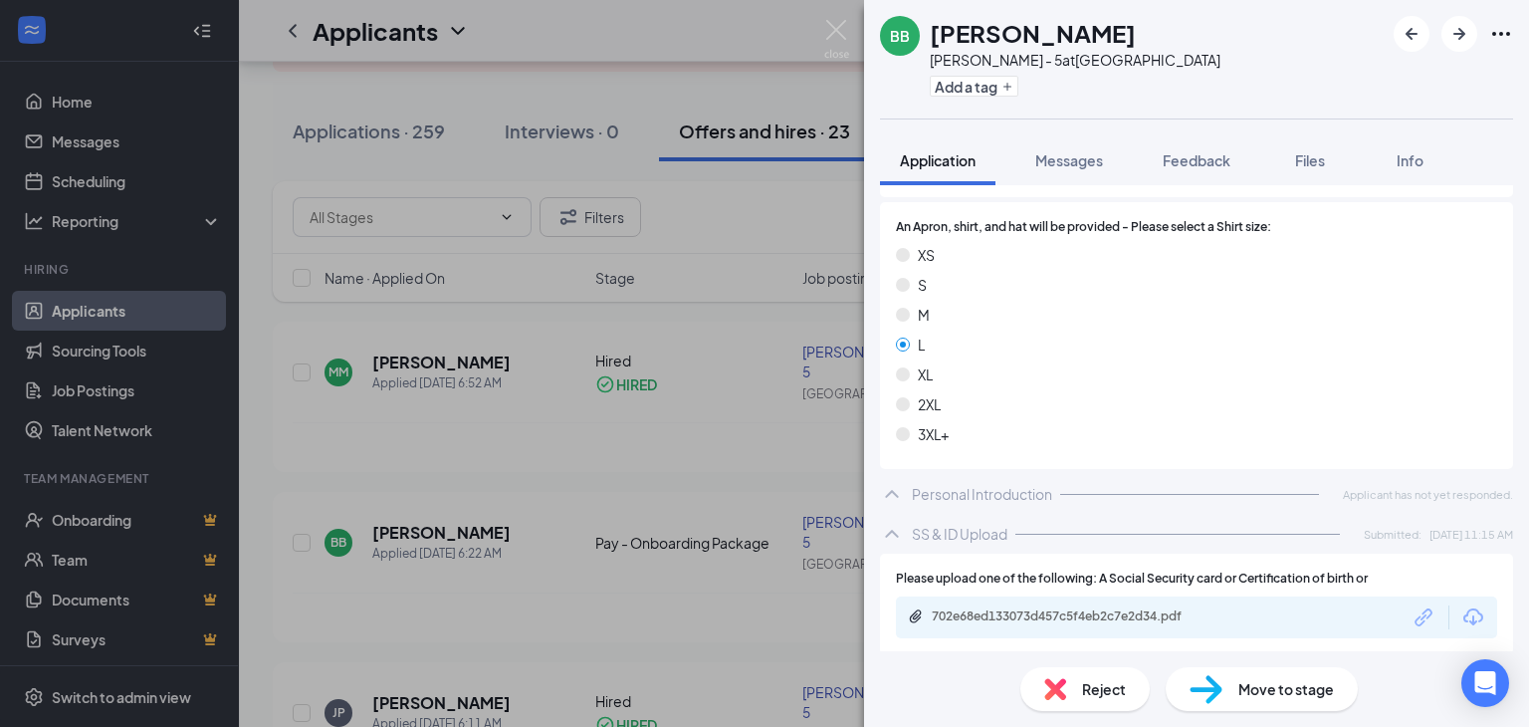
scroll to position [1998, 0]
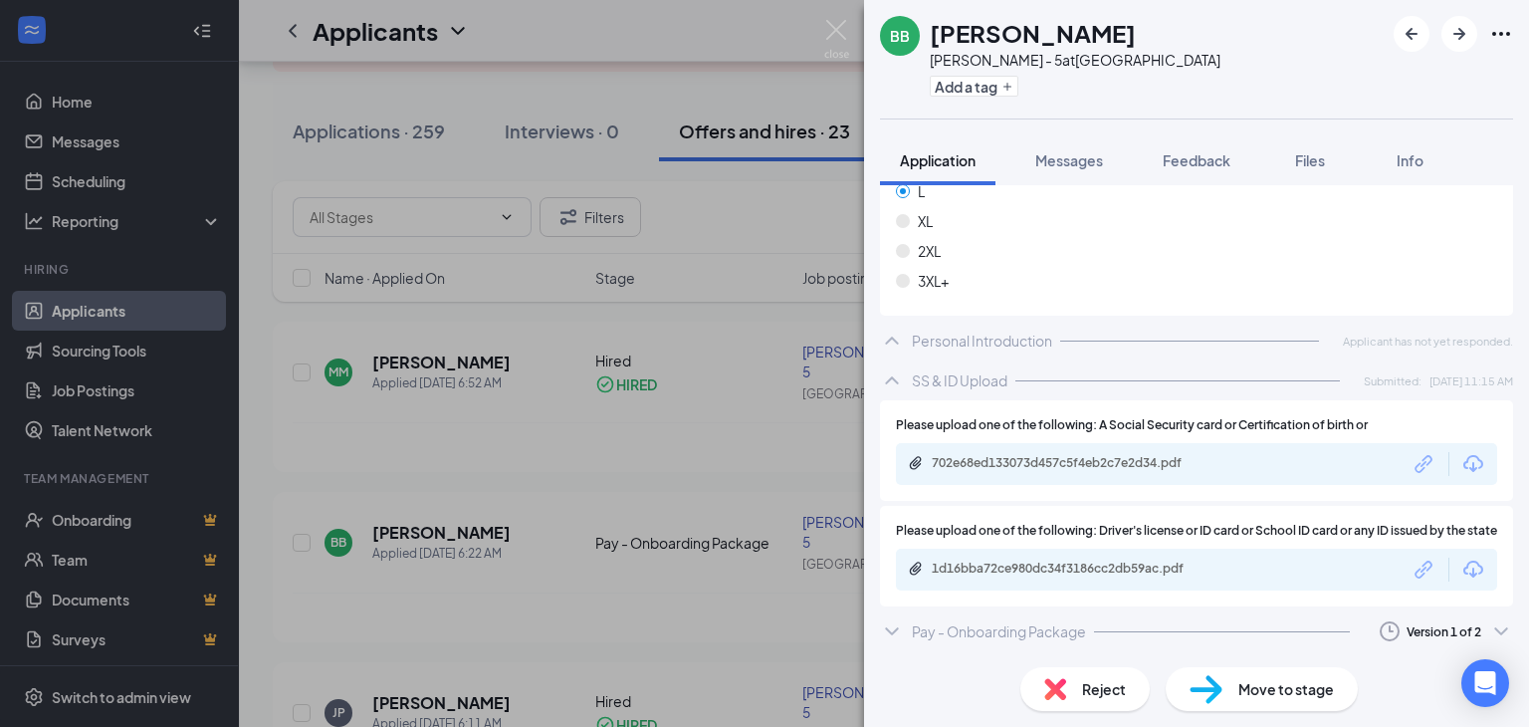
click at [1278, 624] on div "Pay - Onboarding Package Version 1 of 2" at bounding box center [1196, 631] width 633 height 40
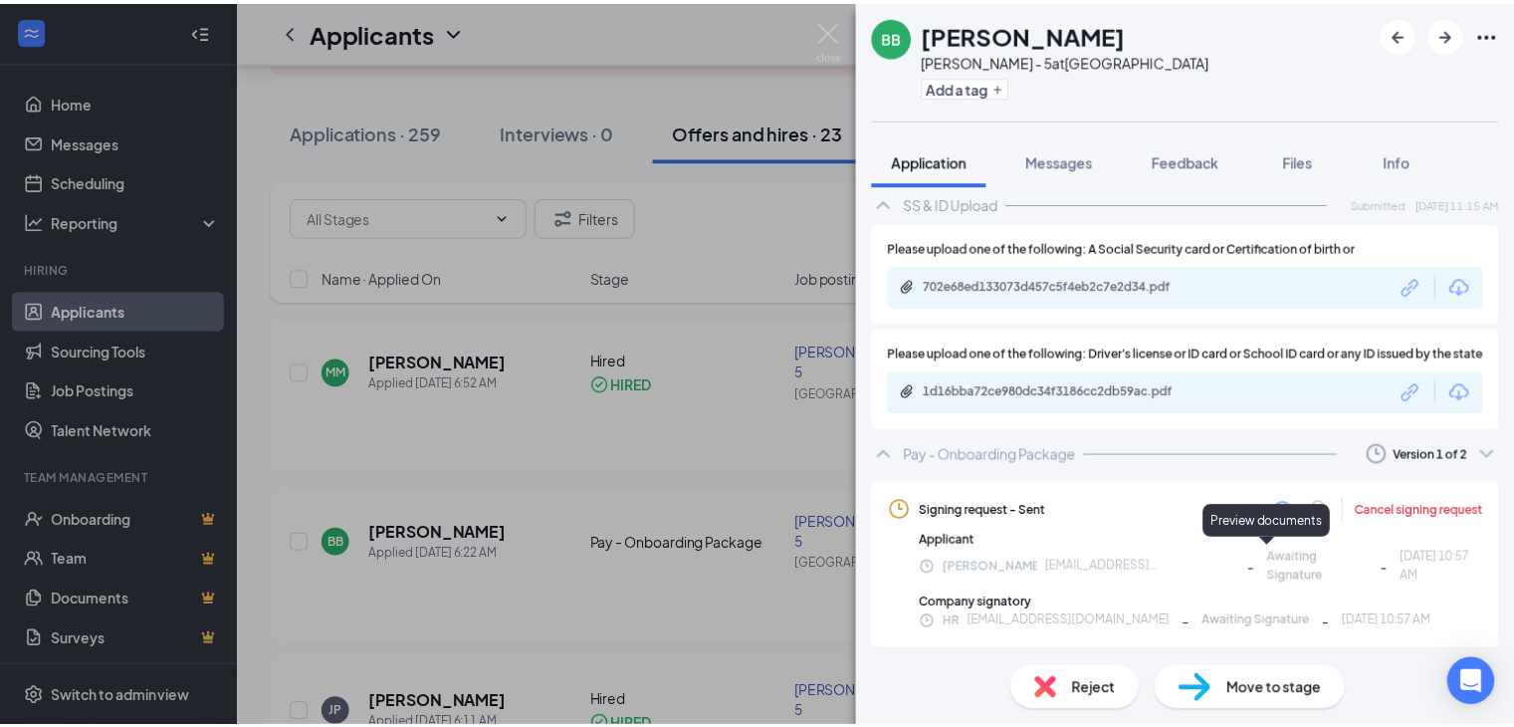
scroll to position [2163, 0]
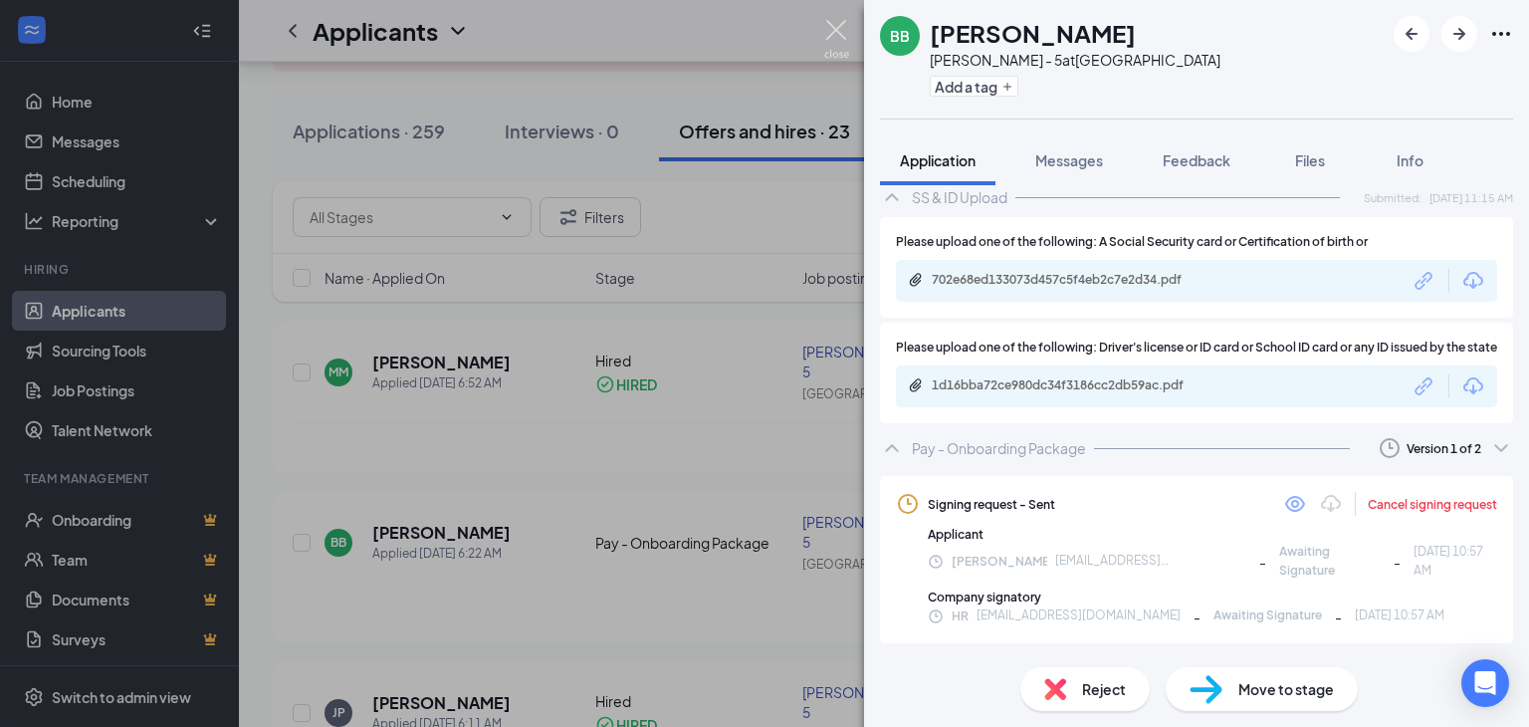
click at [840, 30] on img at bounding box center [836, 39] width 25 height 39
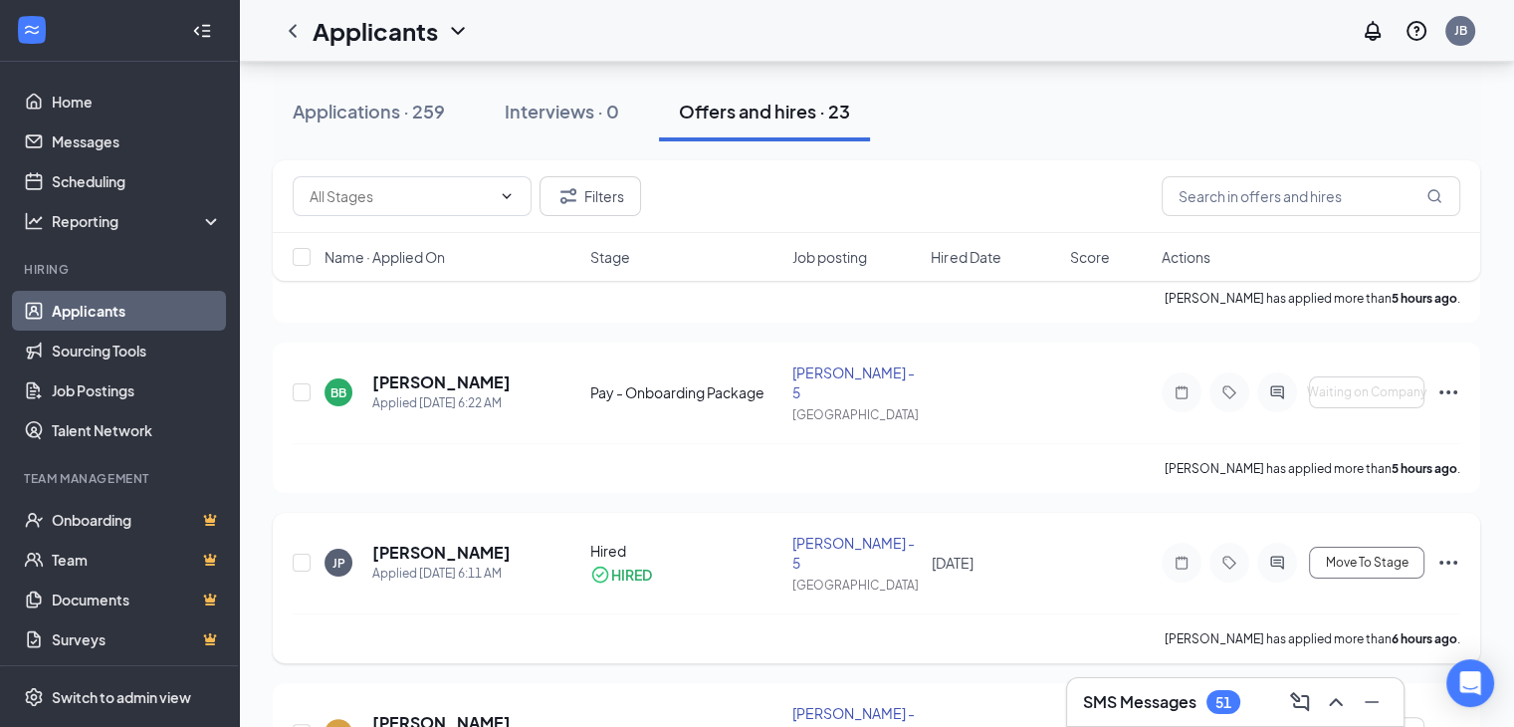
scroll to position [398, 0]
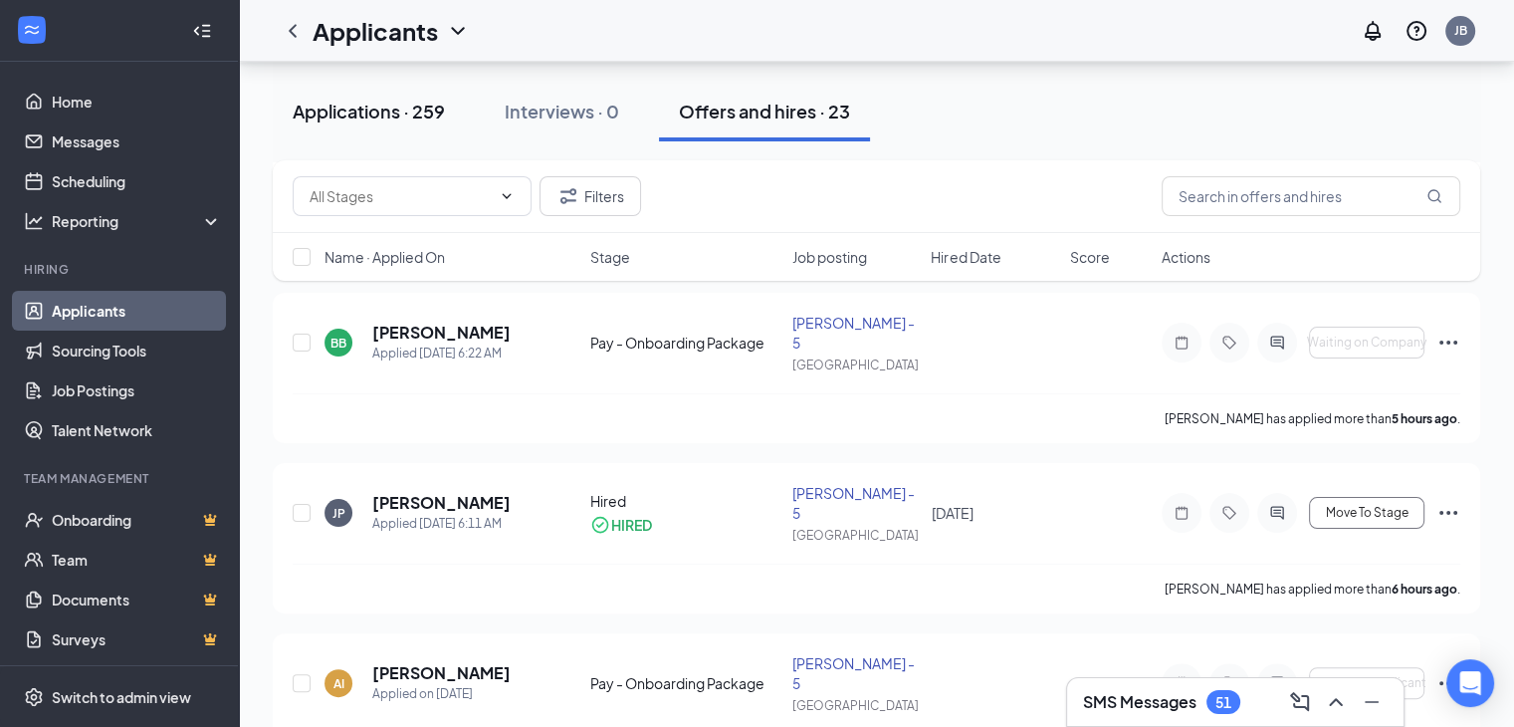
click at [411, 107] on div "Applications · 259" at bounding box center [369, 111] width 152 height 25
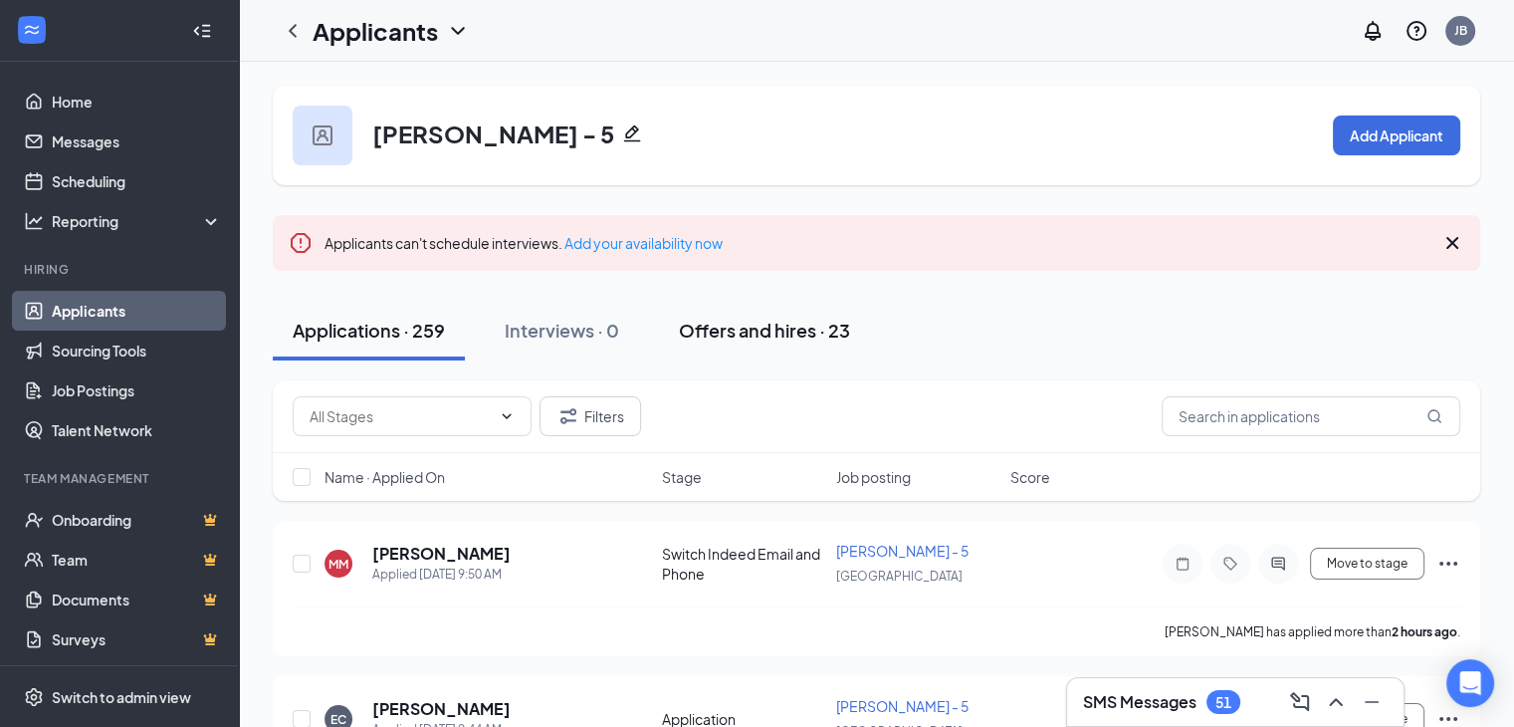
click at [773, 333] on div "Offers and hires · 23" at bounding box center [764, 330] width 171 height 25
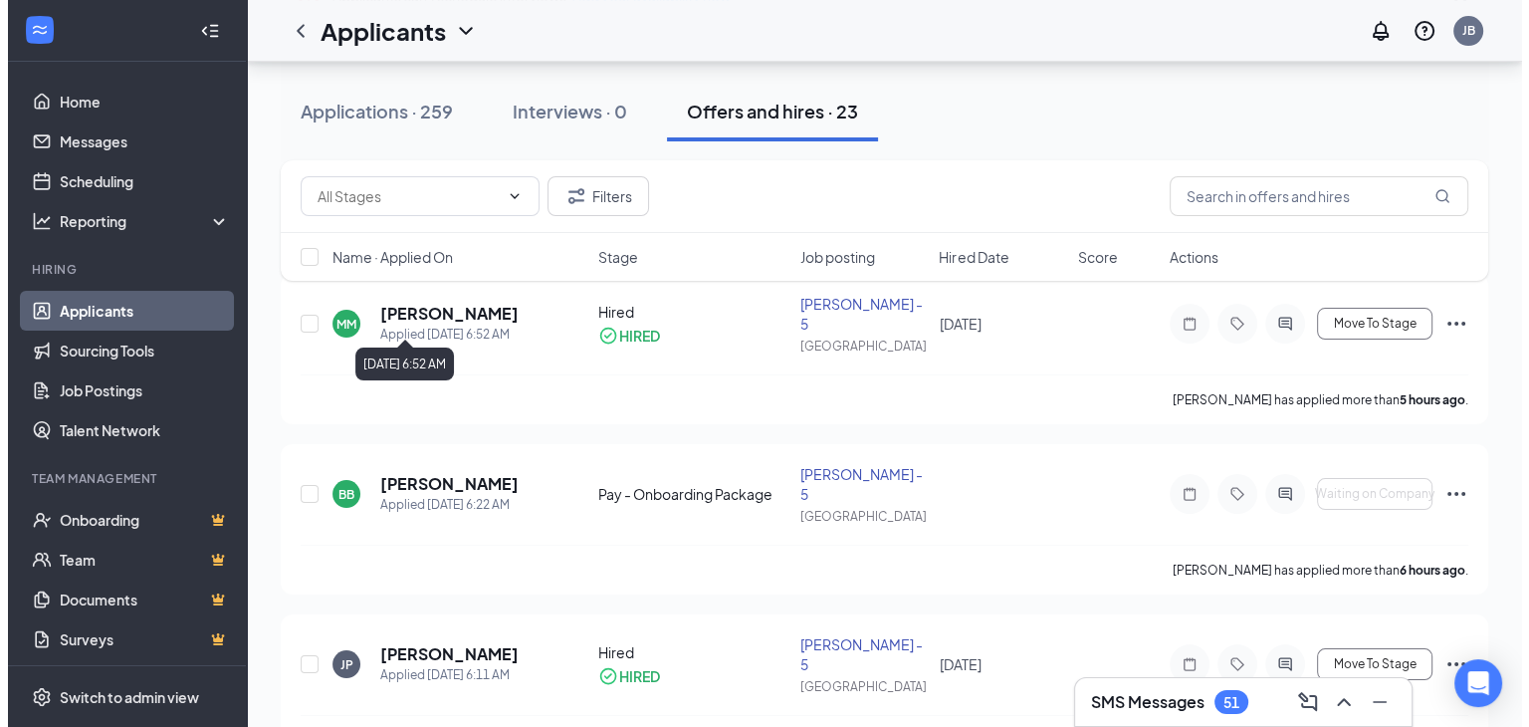
scroll to position [498, 0]
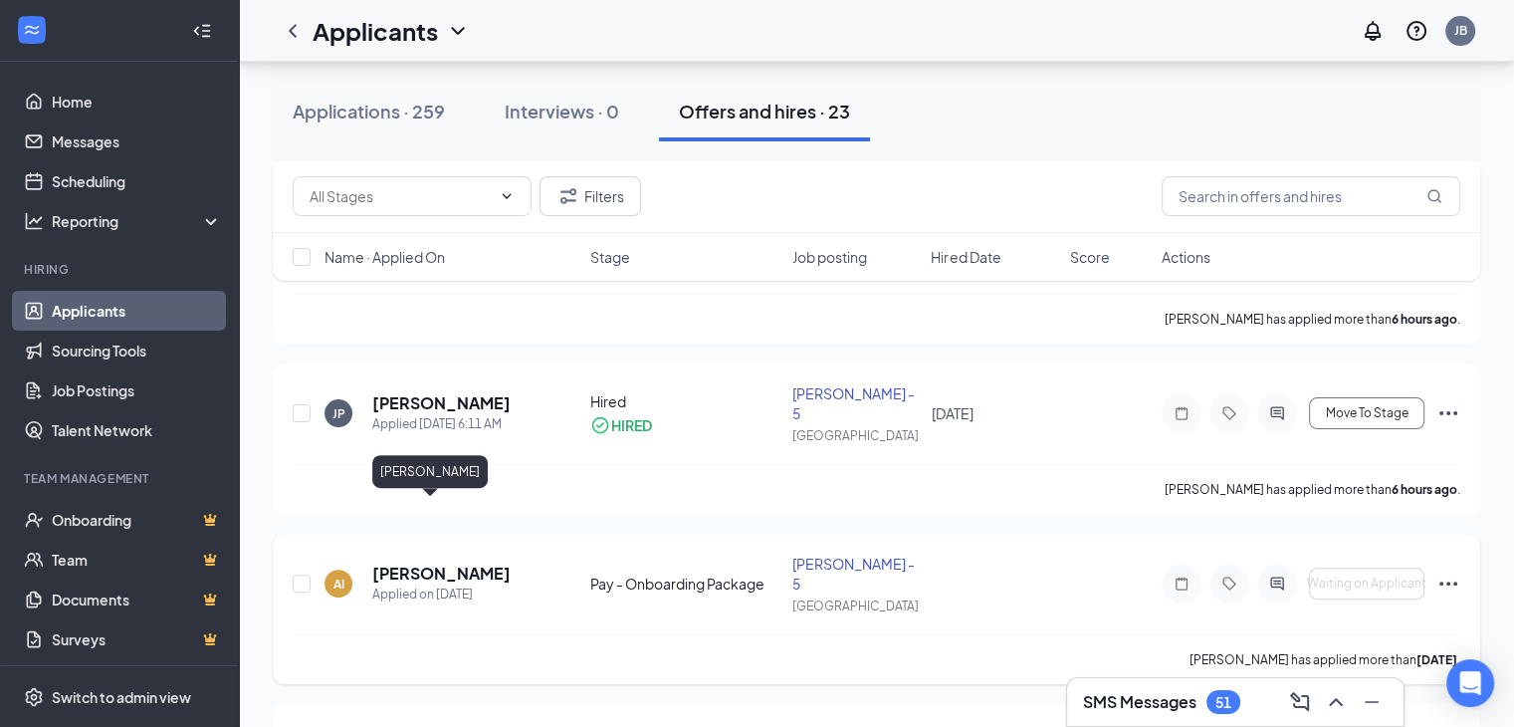
click at [396, 562] on h5 "Ali Issa" at bounding box center [441, 573] width 138 height 22
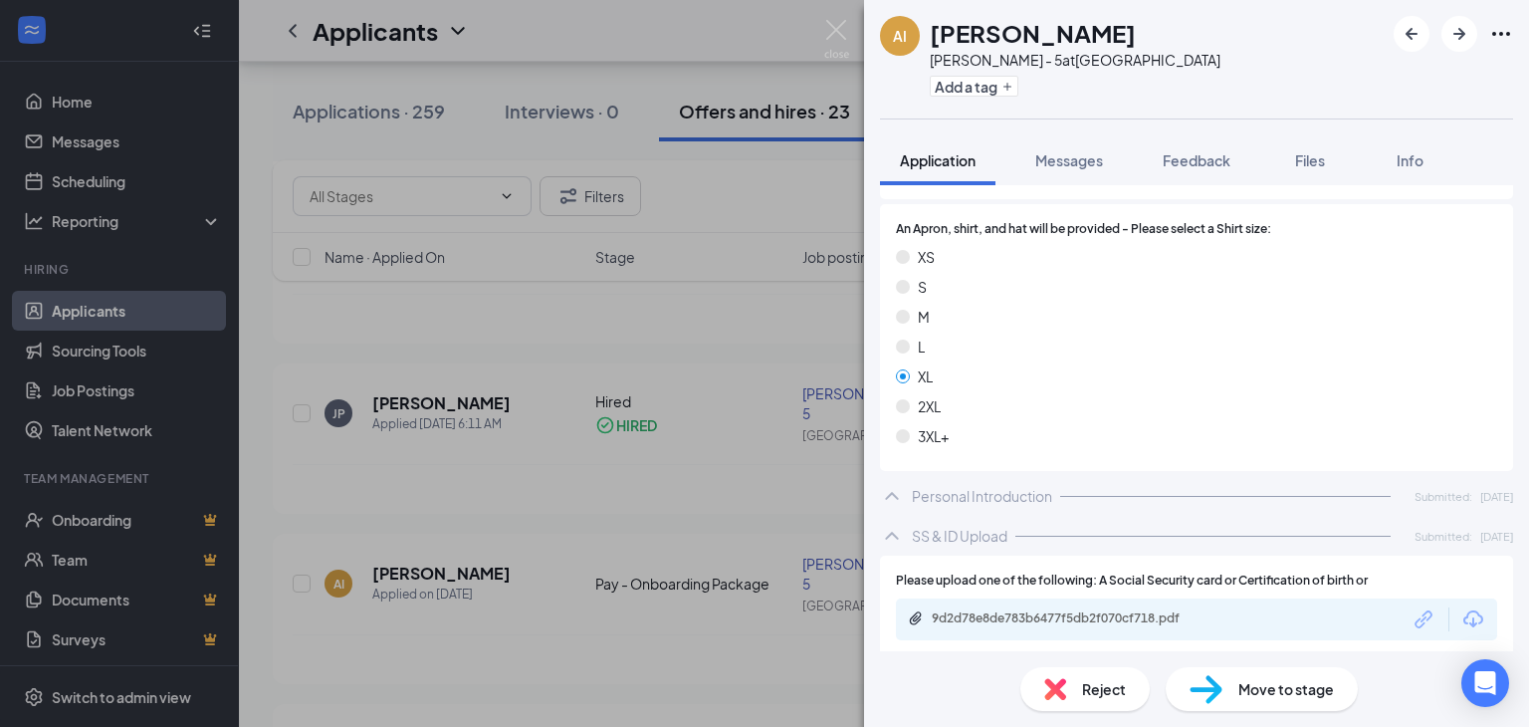
scroll to position [1998, 0]
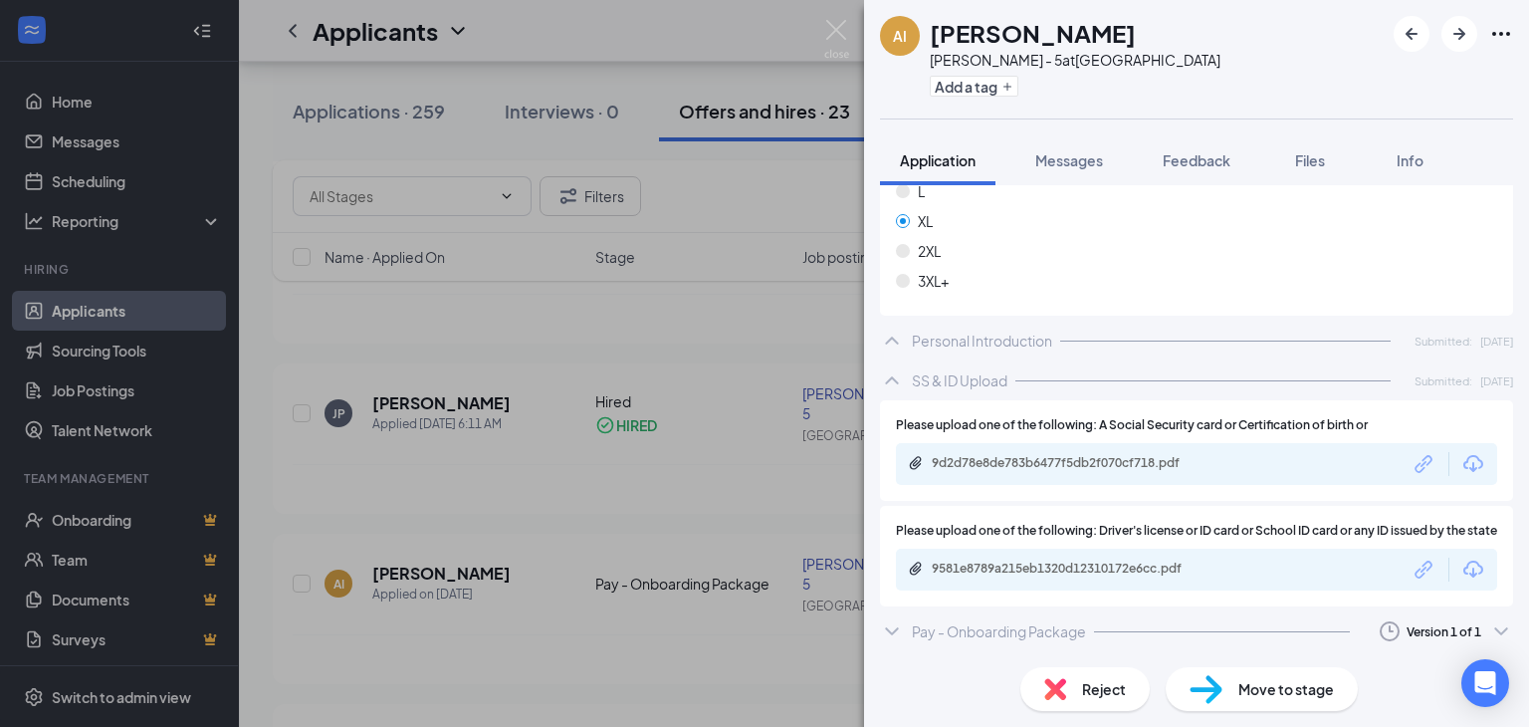
click at [1304, 622] on div "Pay - Onboarding Package Version 1 of 1" at bounding box center [1196, 631] width 633 height 40
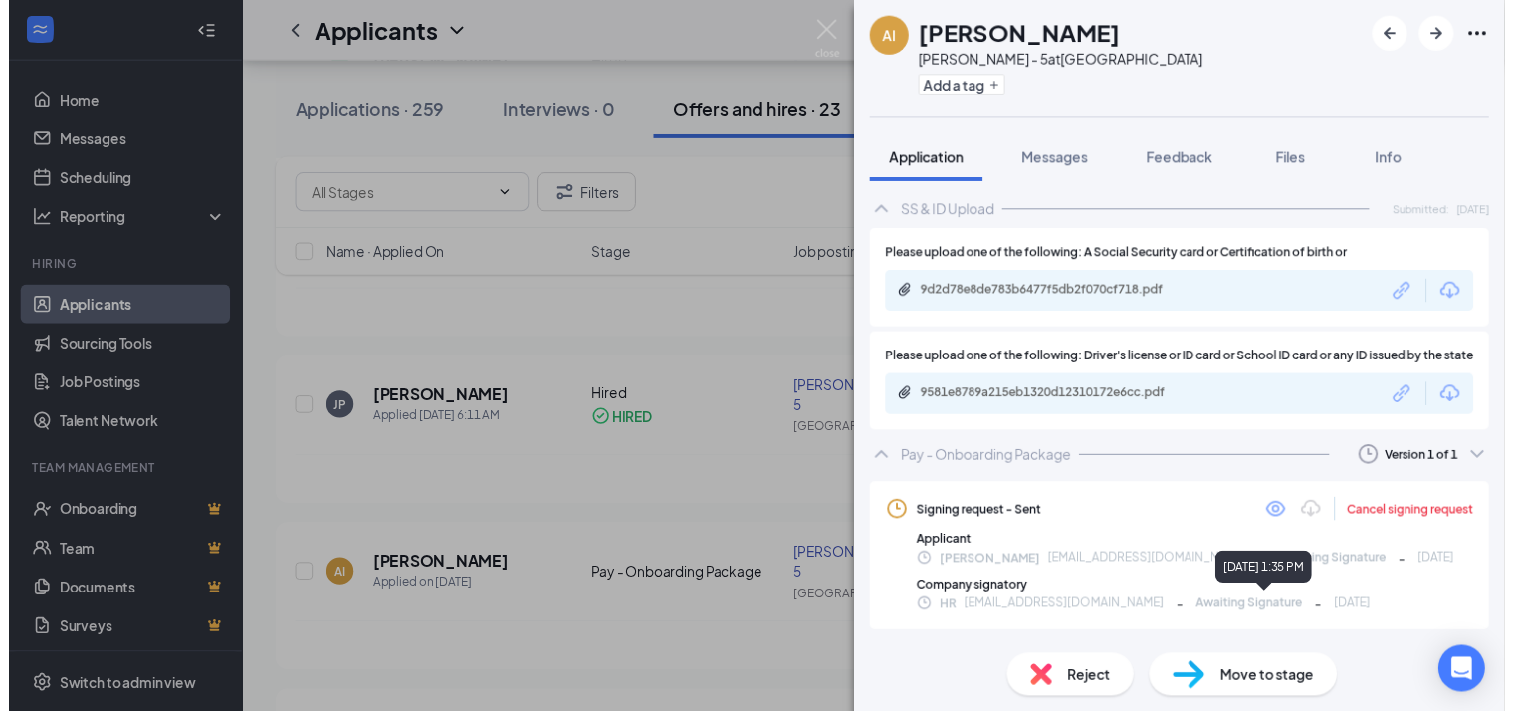
scroll to position [2165, 0]
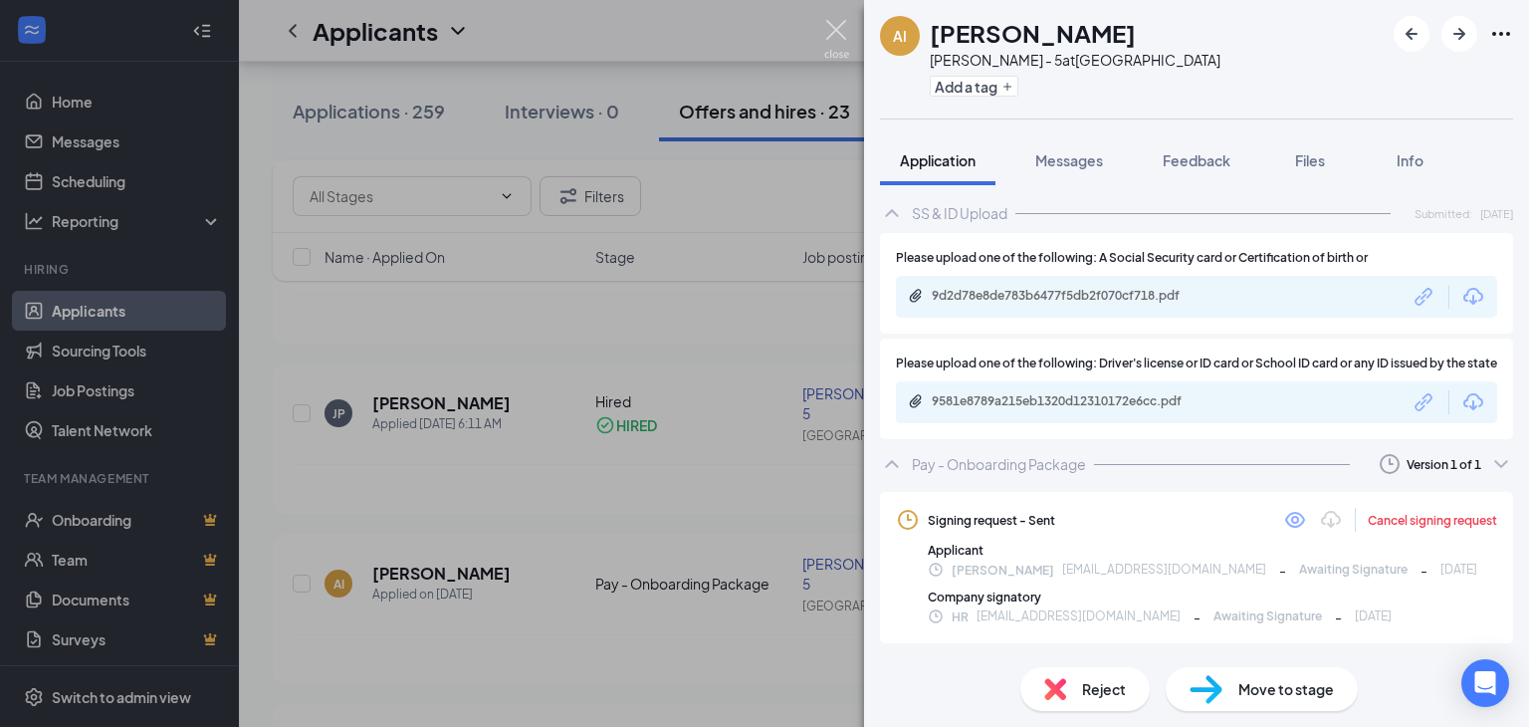
drag, startPoint x: 832, startPoint y: 33, endPoint x: 450, endPoint y: 283, distance: 456.7
click at [832, 33] on img at bounding box center [836, 39] width 25 height 39
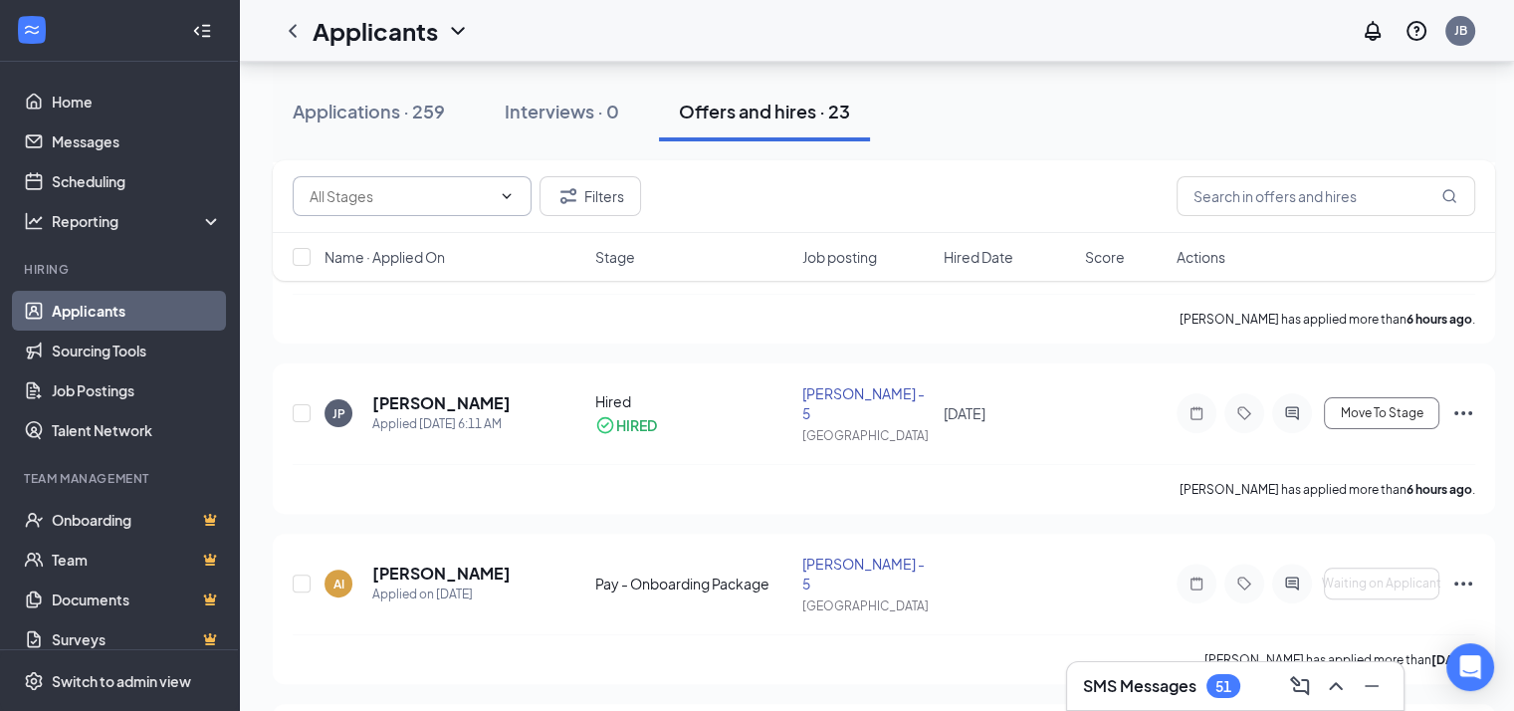
click at [500, 197] on icon "ChevronDown" at bounding box center [507, 196] width 16 height 16
click at [398, 113] on div "Applications · 259" at bounding box center [369, 111] width 152 height 25
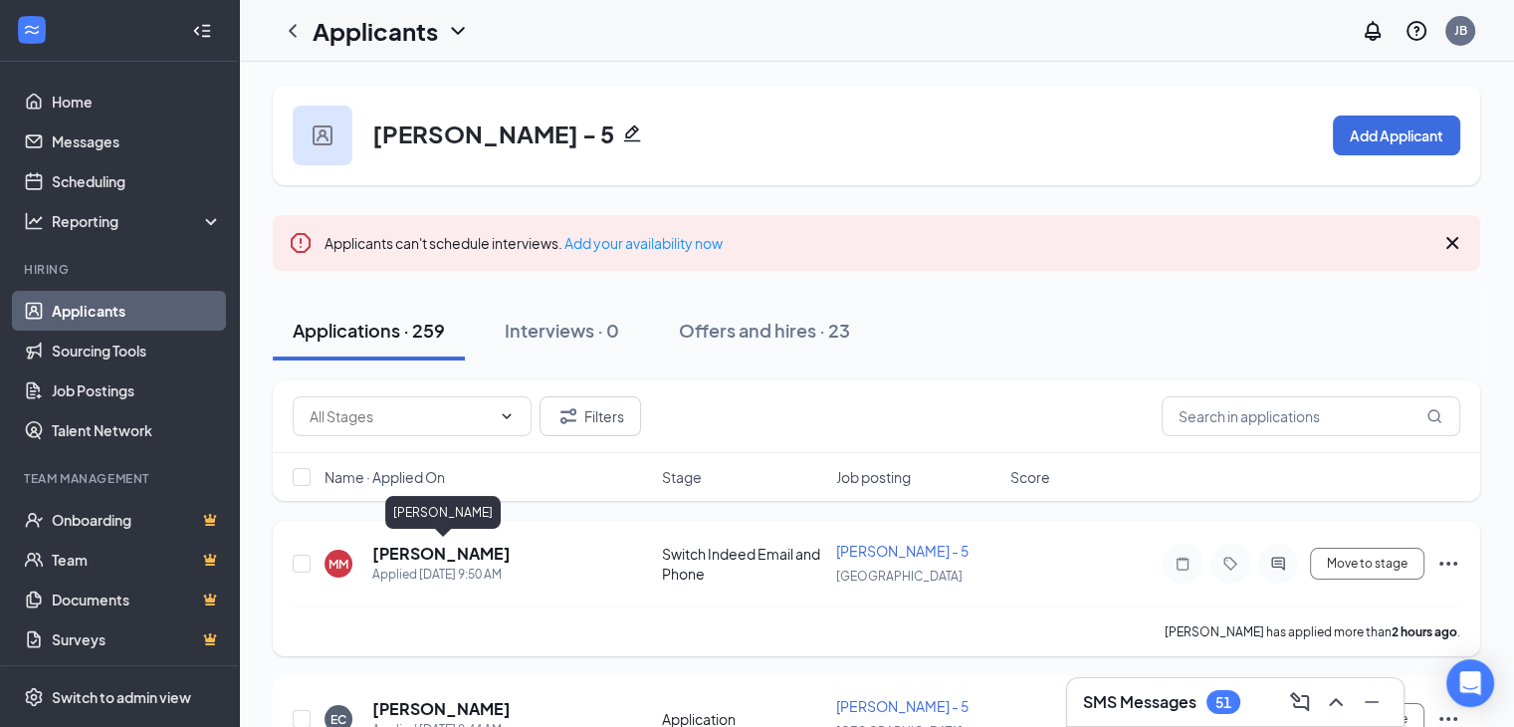
click at [501, 554] on h5 "[PERSON_NAME]" at bounding box center [441, 554] width 138 height 22
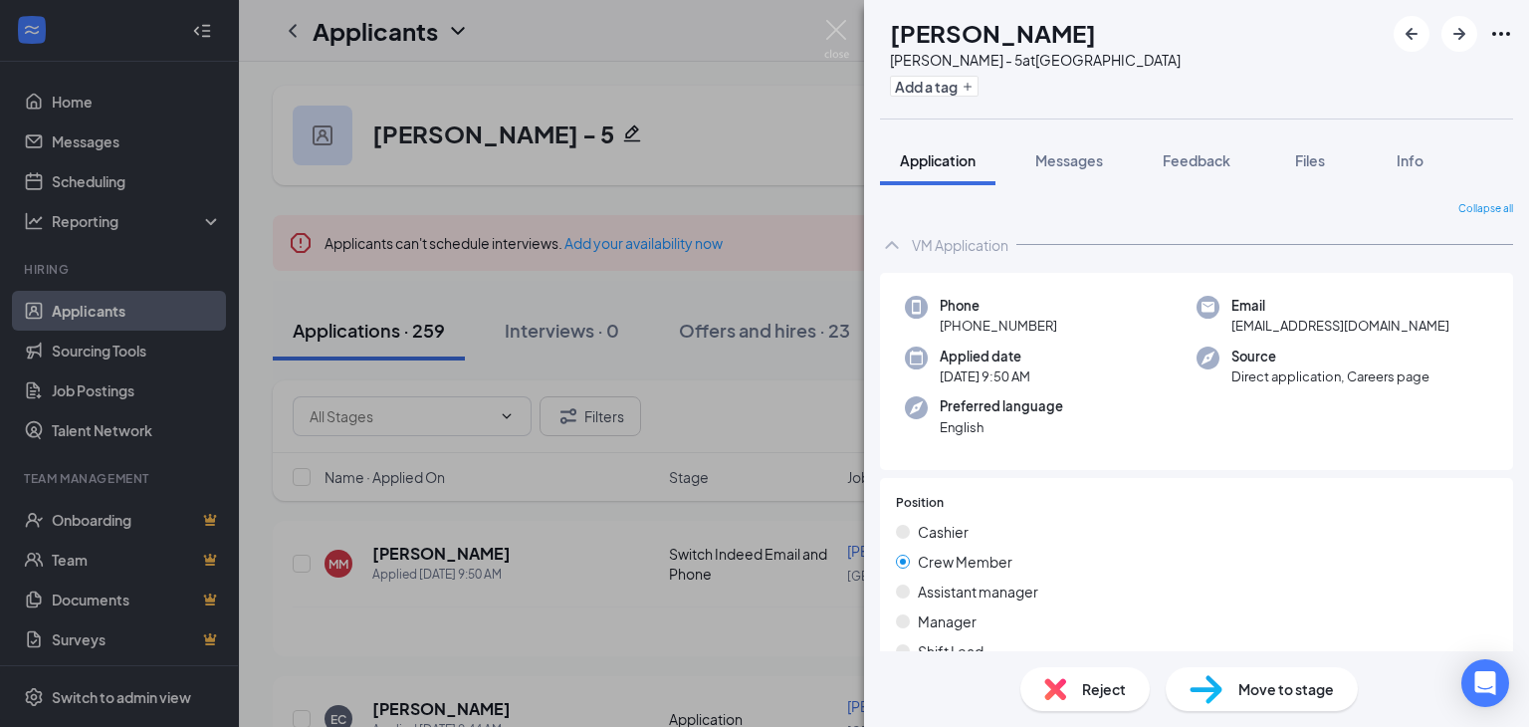
click at [1266, 680] on span "Move to stage" at bounding box center [1286, 689] width 96 height 22
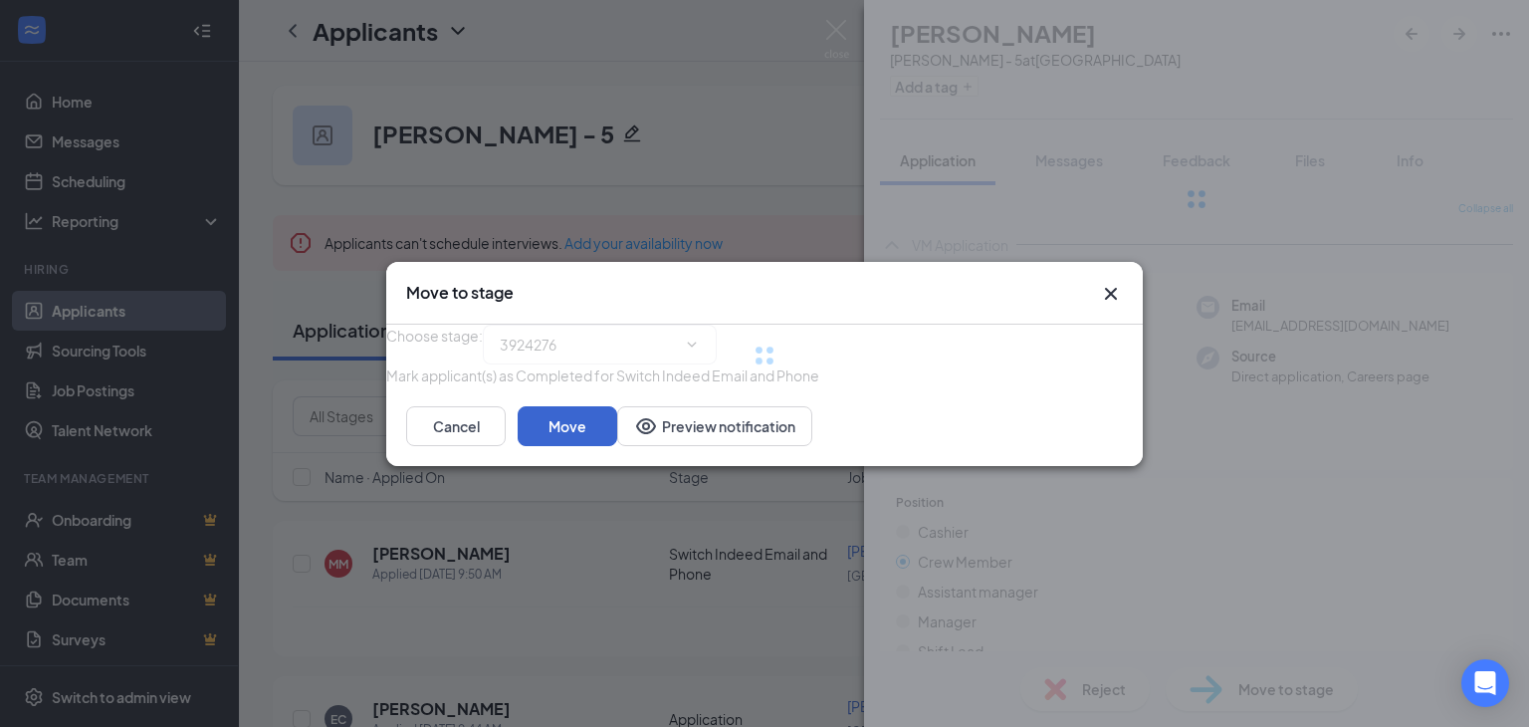
type input "Personal Introduction (next stage)"
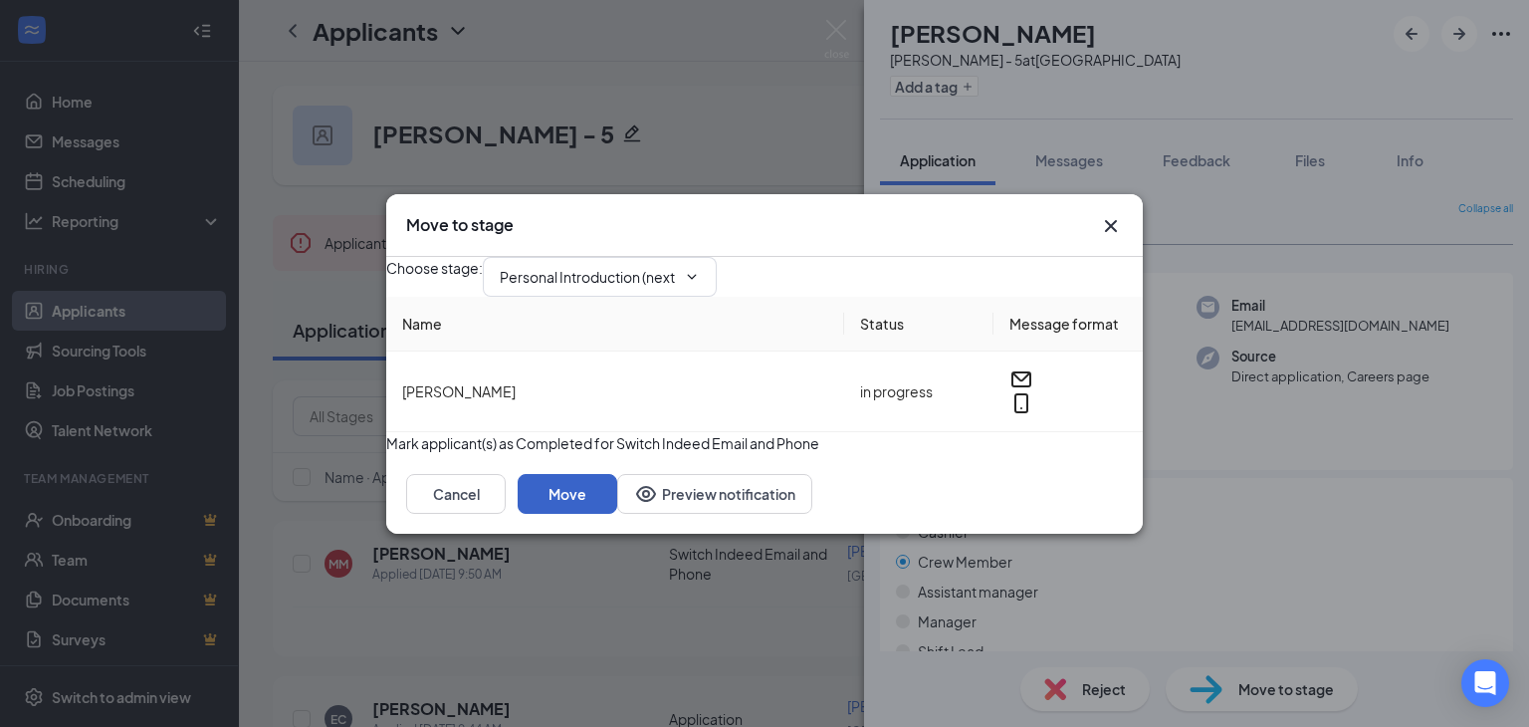
click at [617, 514] on button "Move" at bounding box center [568, 494] width 100 height 40
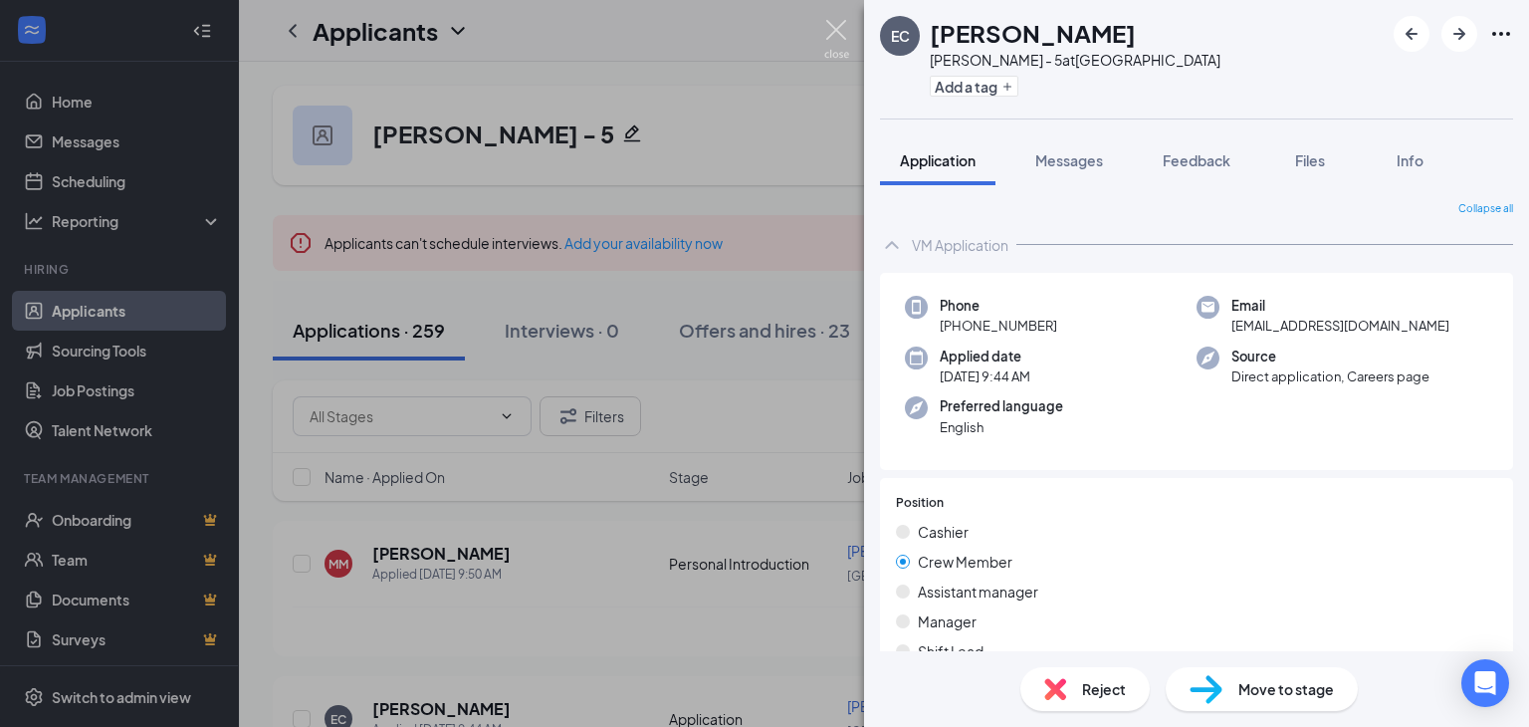
click at [841, 33] on img at bounding box center [836, 39] width 25 height 39
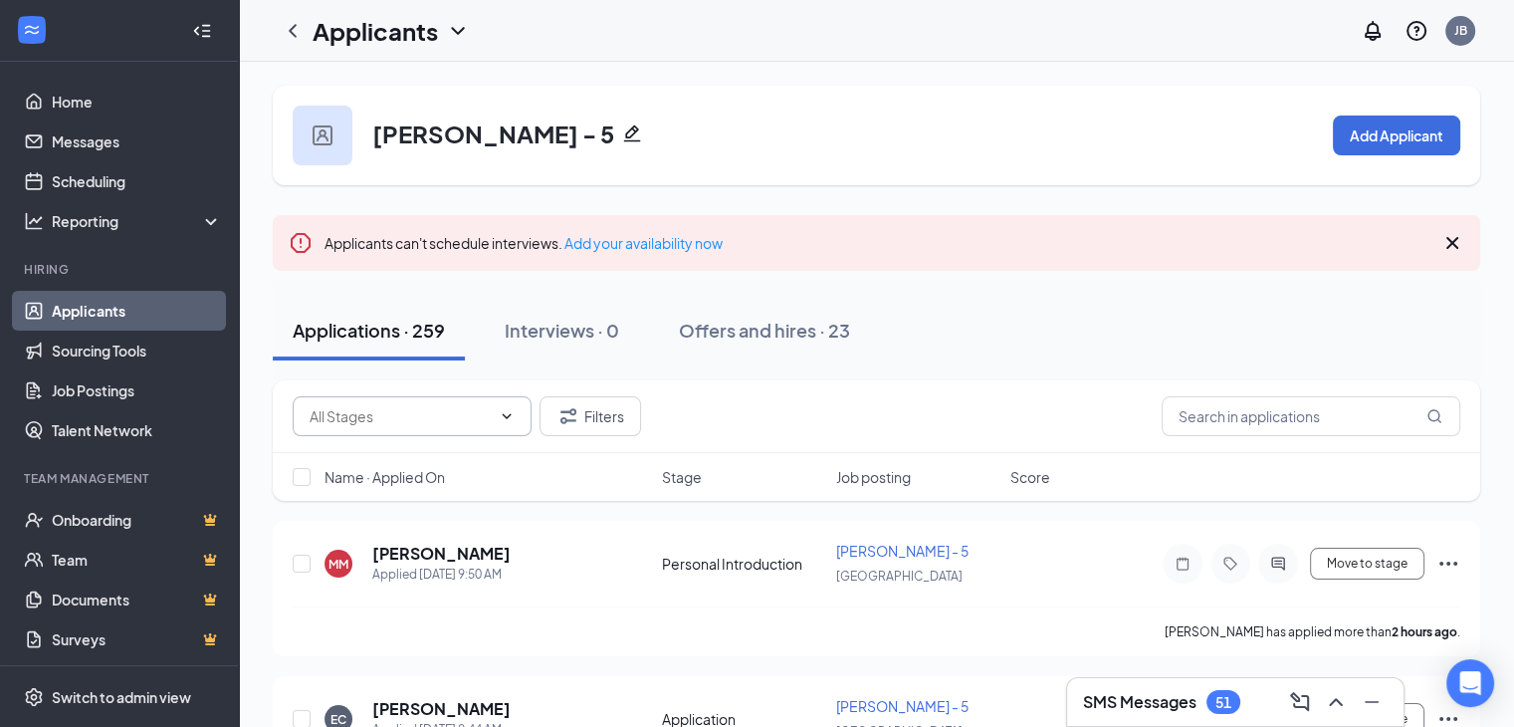
click at [444, 415] on input "text" at bounding box center [400, 416] width 181 height 22
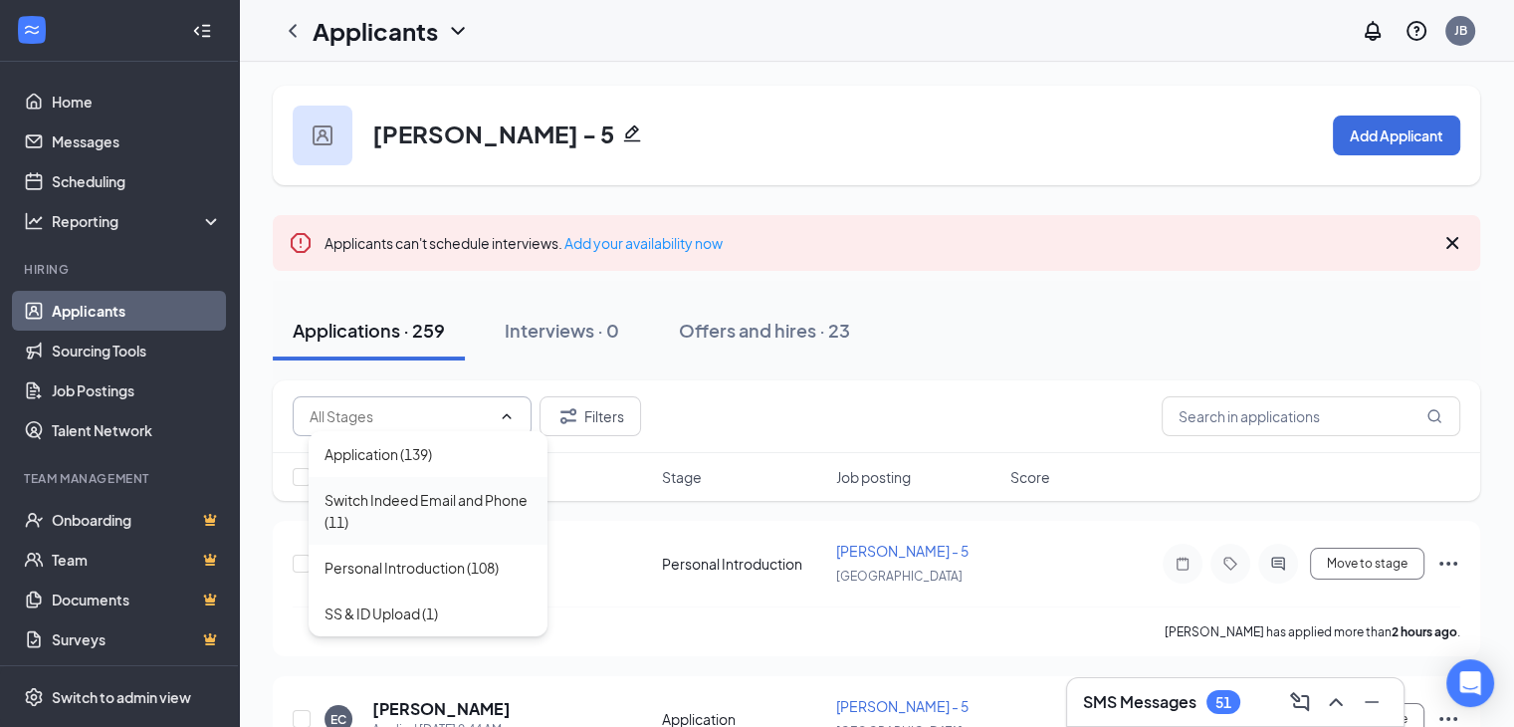
click at [410, 518] on div "Switch Indeed Email and Phone (11)" at bounding box center [428, 511] width 207 height 44
type input "Switch Indeed Email and Phone (11)"
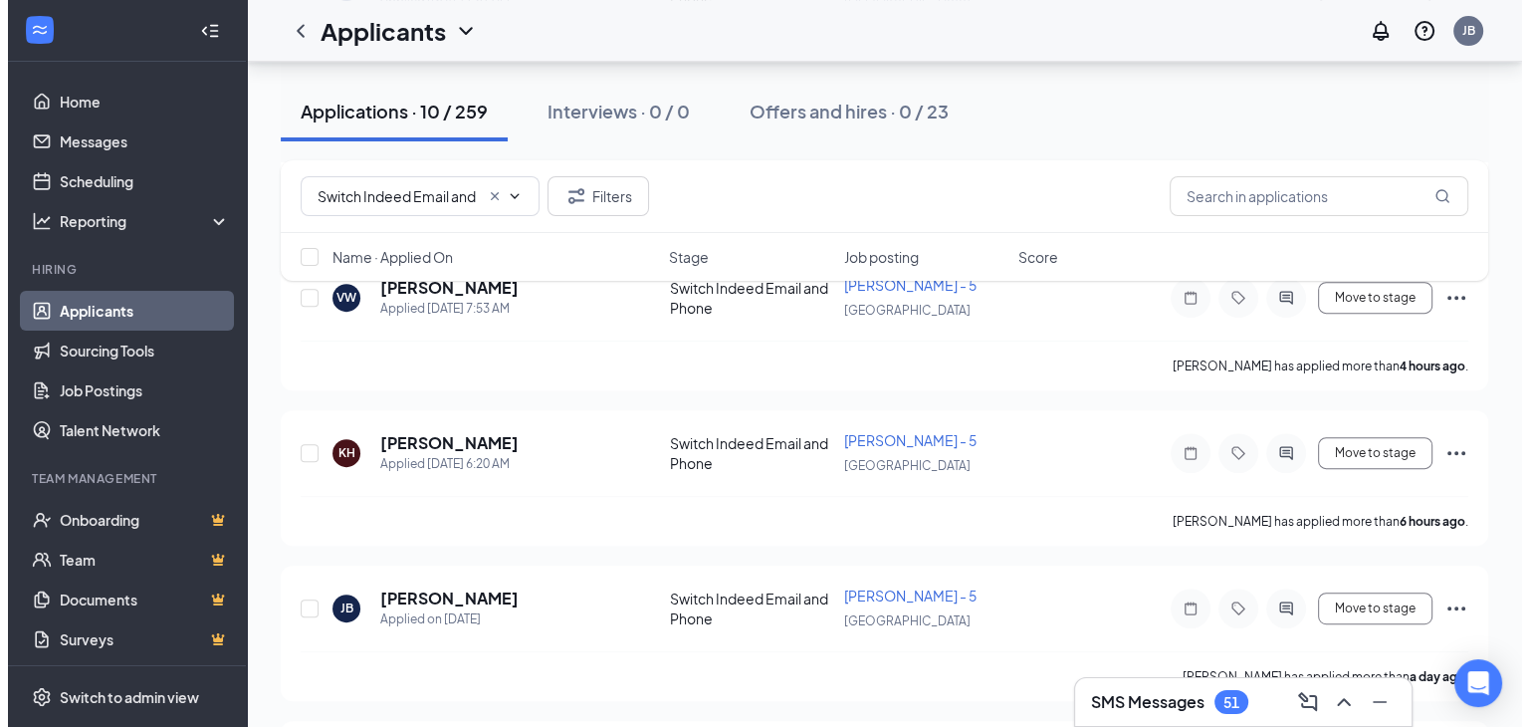
scroll to position [134, 0]
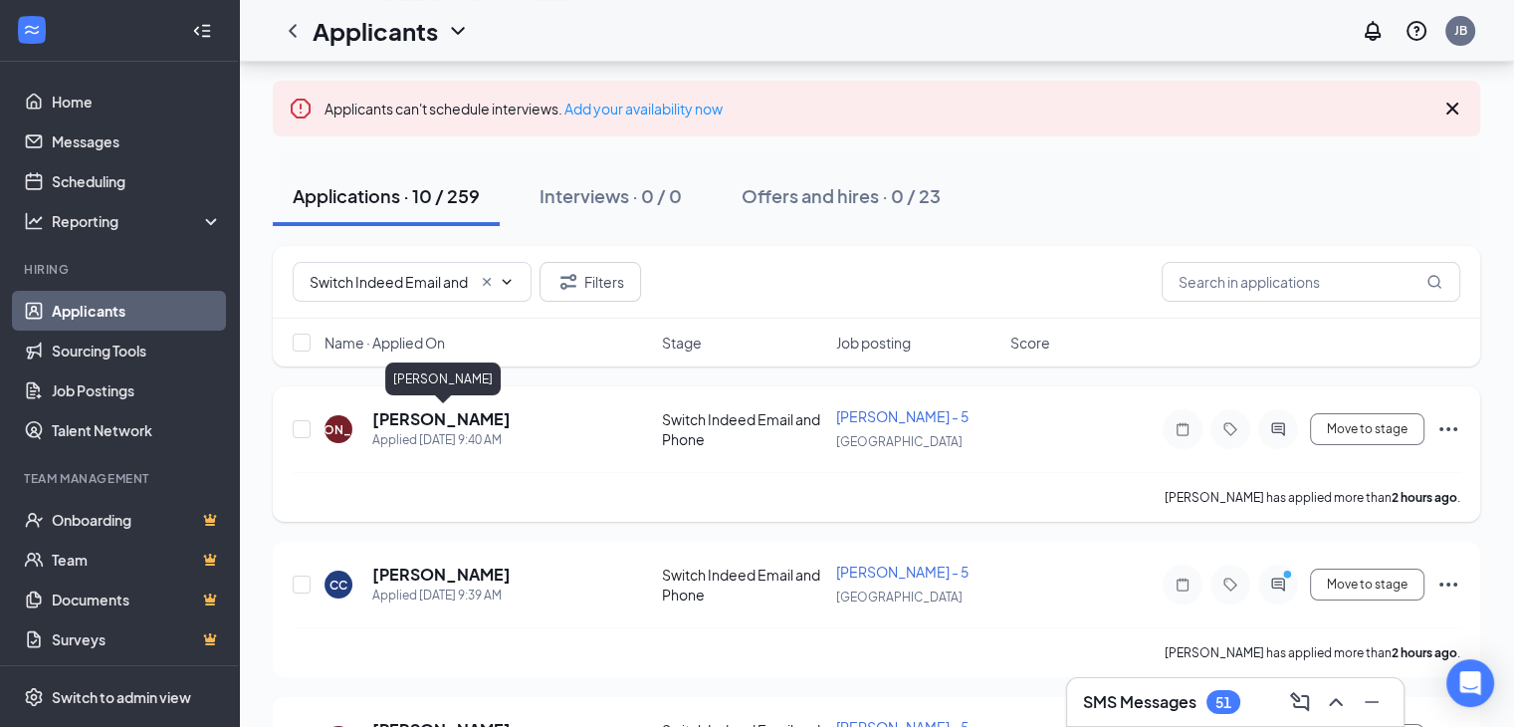
click at [487, 424] on h5 "[PERSON_NAME]" at bounding box center [441, 419] width 138 height 22
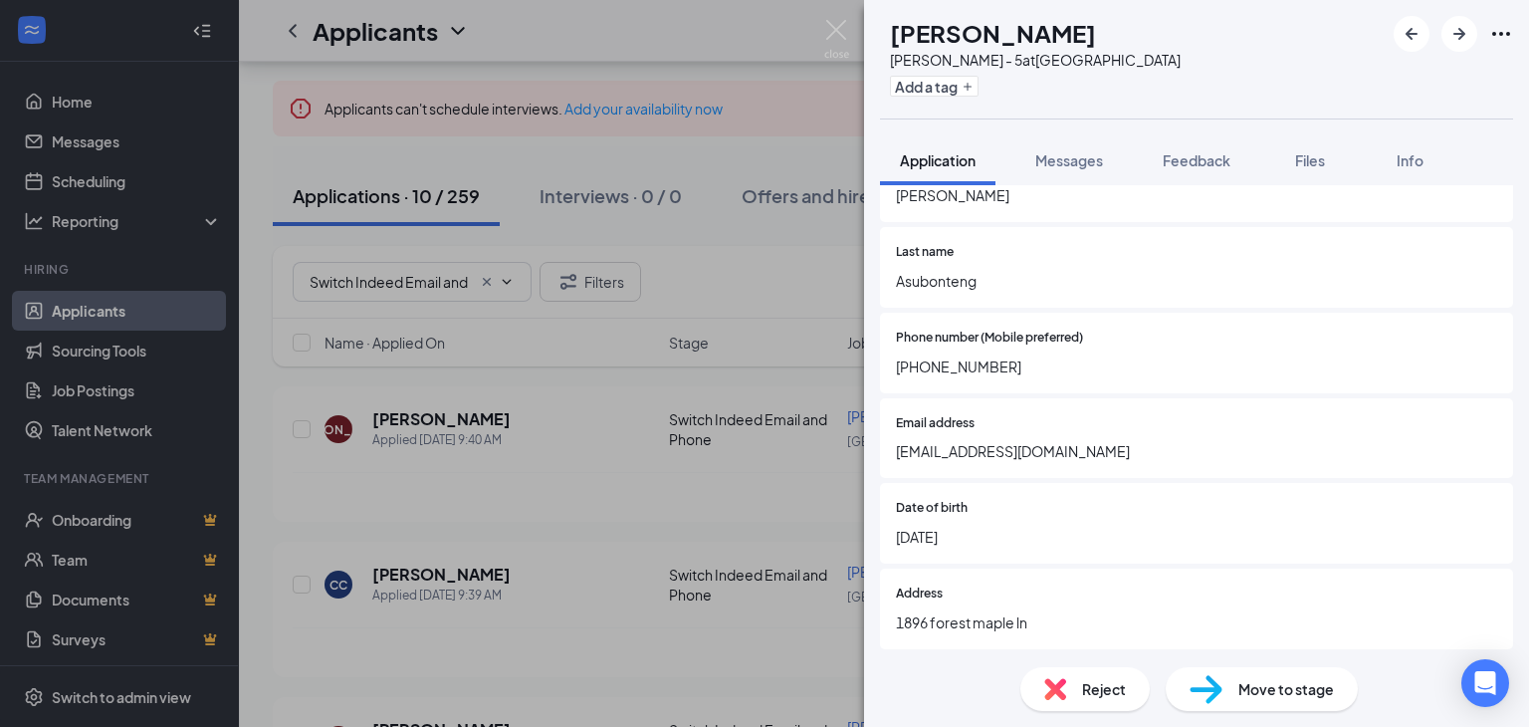
scroll to position [597, 0]
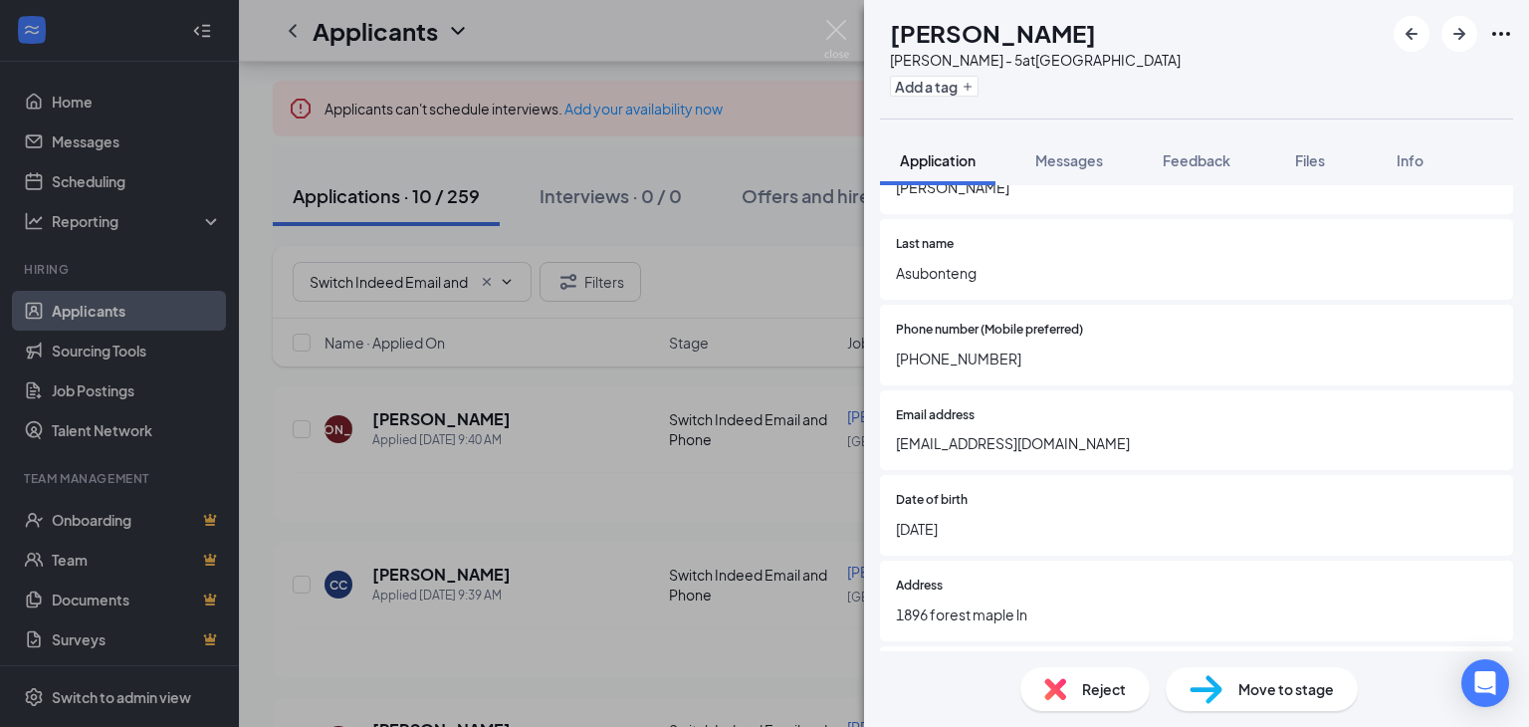
click at [952, 454] on span "Justinapraman@gmail.com" at bounding box center [1196, 443] width 601 height 22
copy span "Justinapraman@gmail.com"
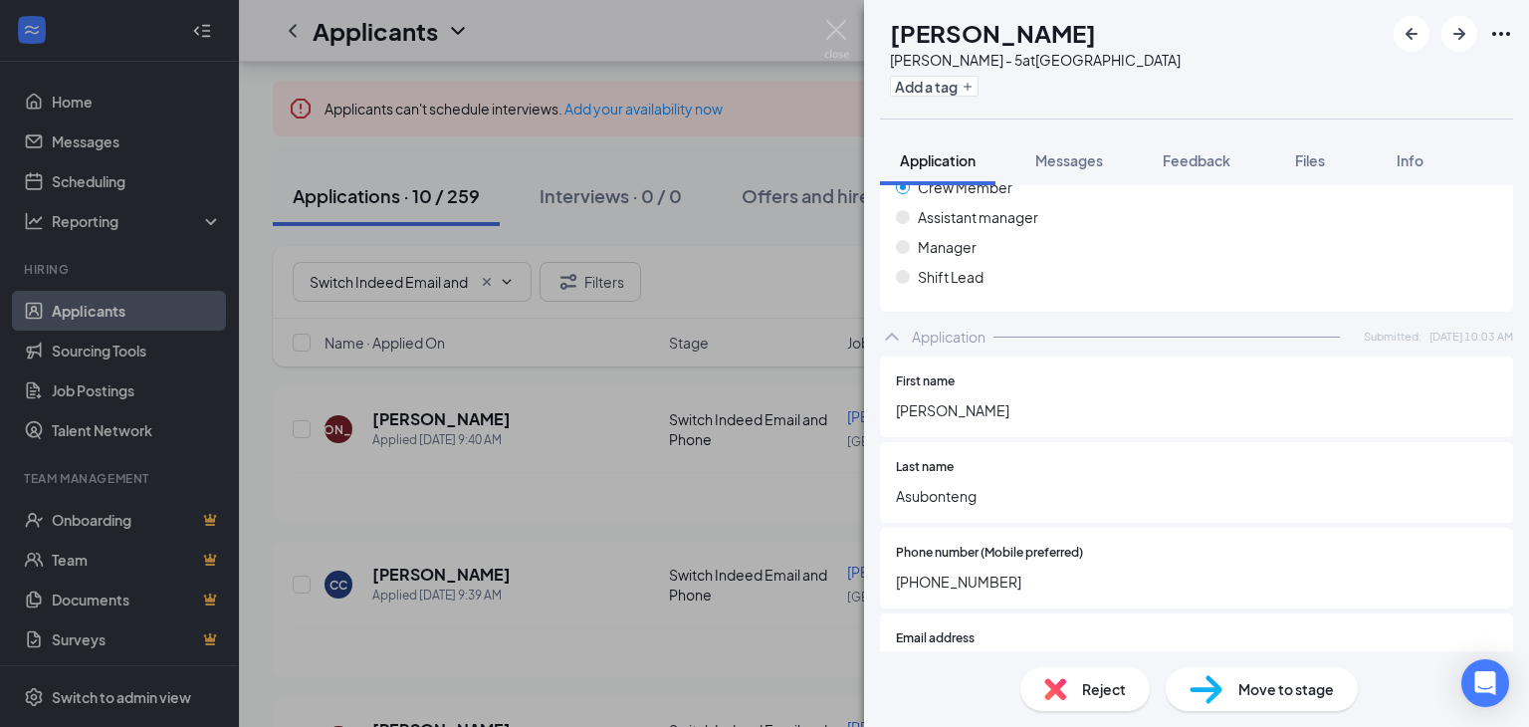
scroll to position [0, 0]
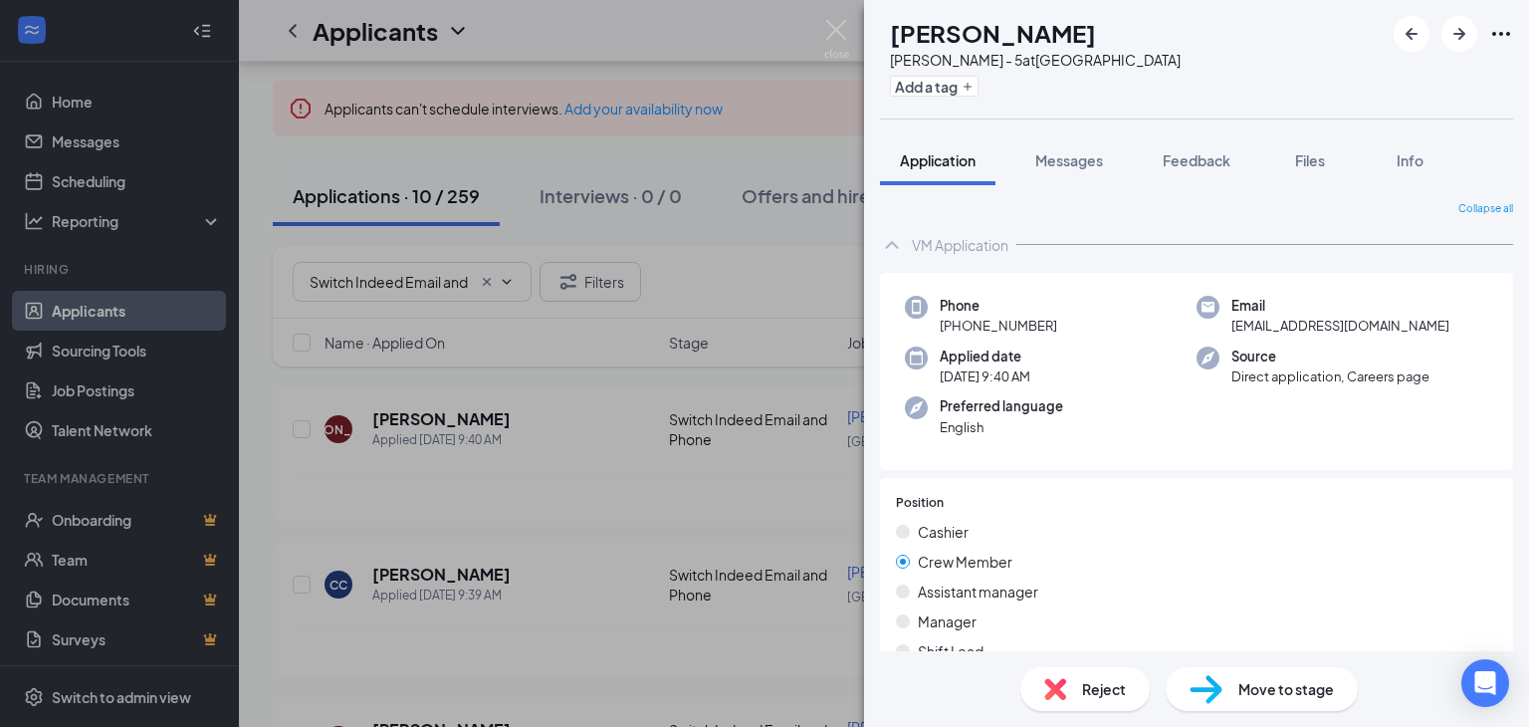
click at [1505, 34] on icon "Ellipses" at bounding box center [1501, 34] width 24 height 24
click at [1359, 91] on link "View full application" at bounding box center [1393, 81] width 215 height 20
click at [1461, 37] on icon "ArrowRight" at bounding box center [1460, 34] width 24 height 24
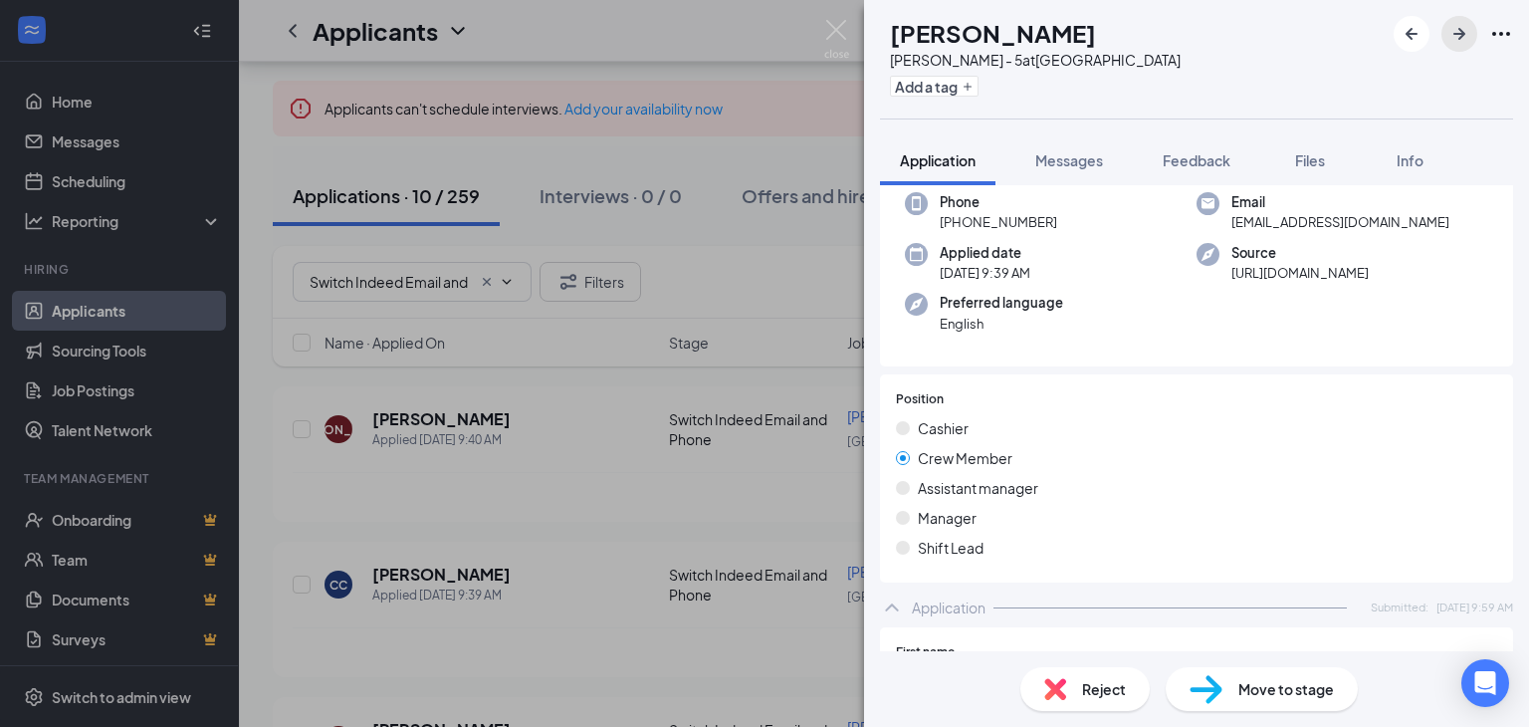
scroll to position [498, 0]
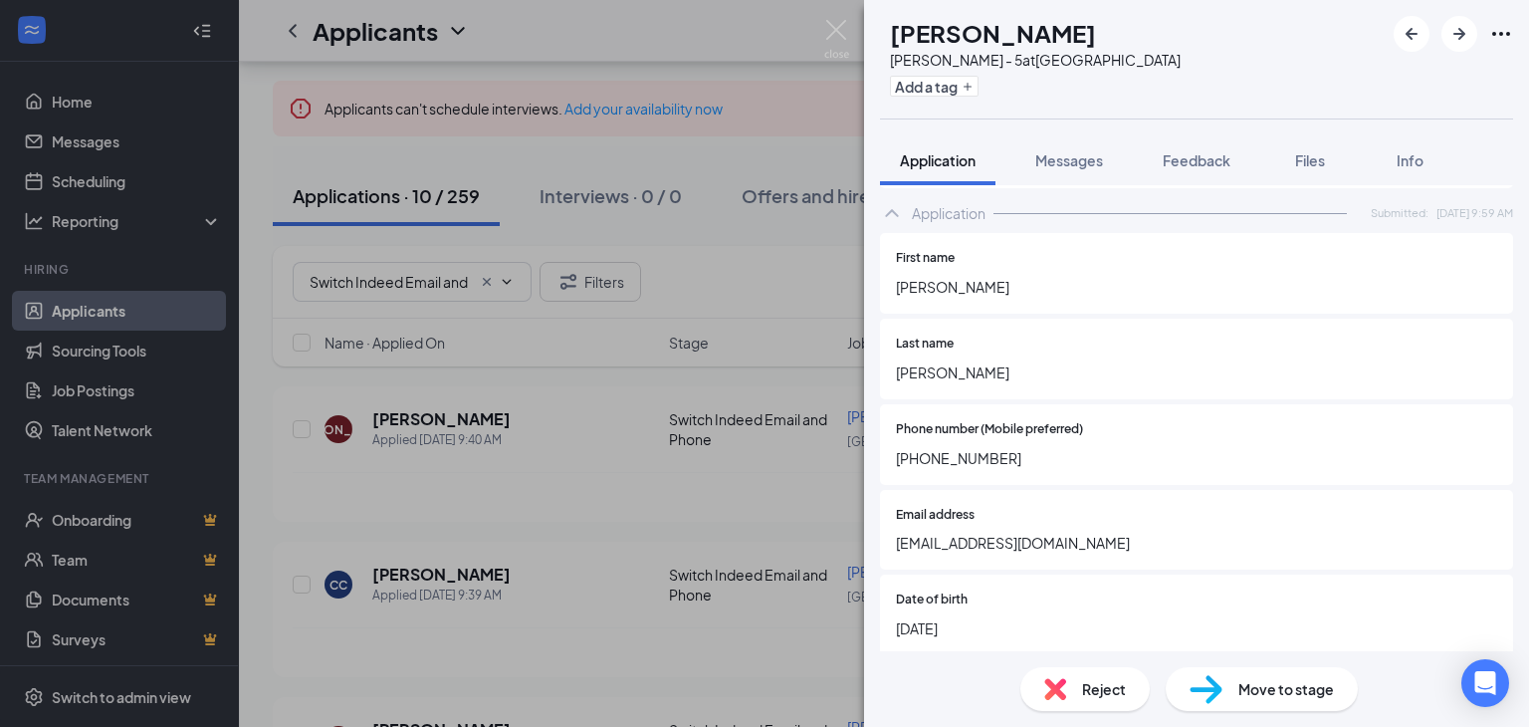
click at [1043, 543] on span "Celestinecarrlove@gmail.com" at bounding box center [1196, 543] width 601 height 22
copy span "Celestinecarrlove@gmail.com"
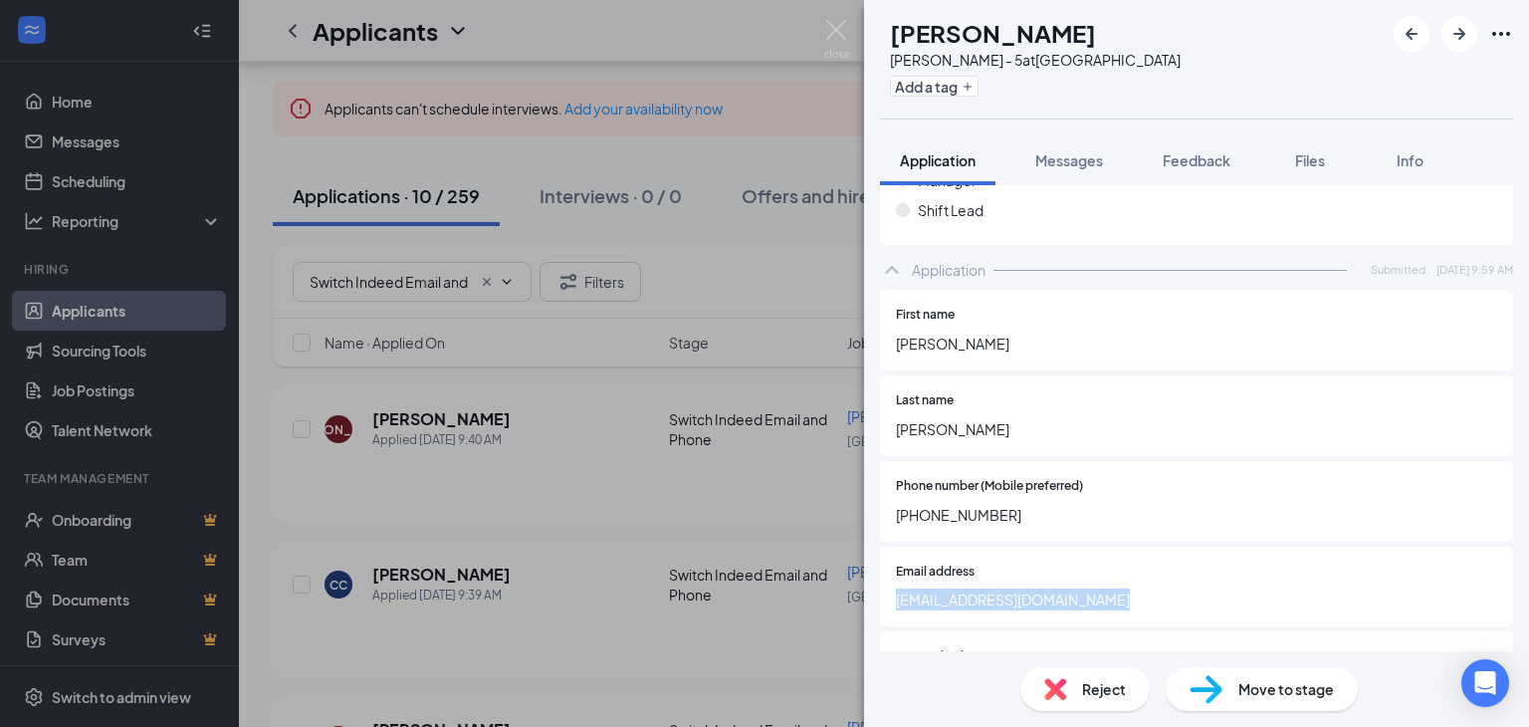
scroll to position [0, 0]
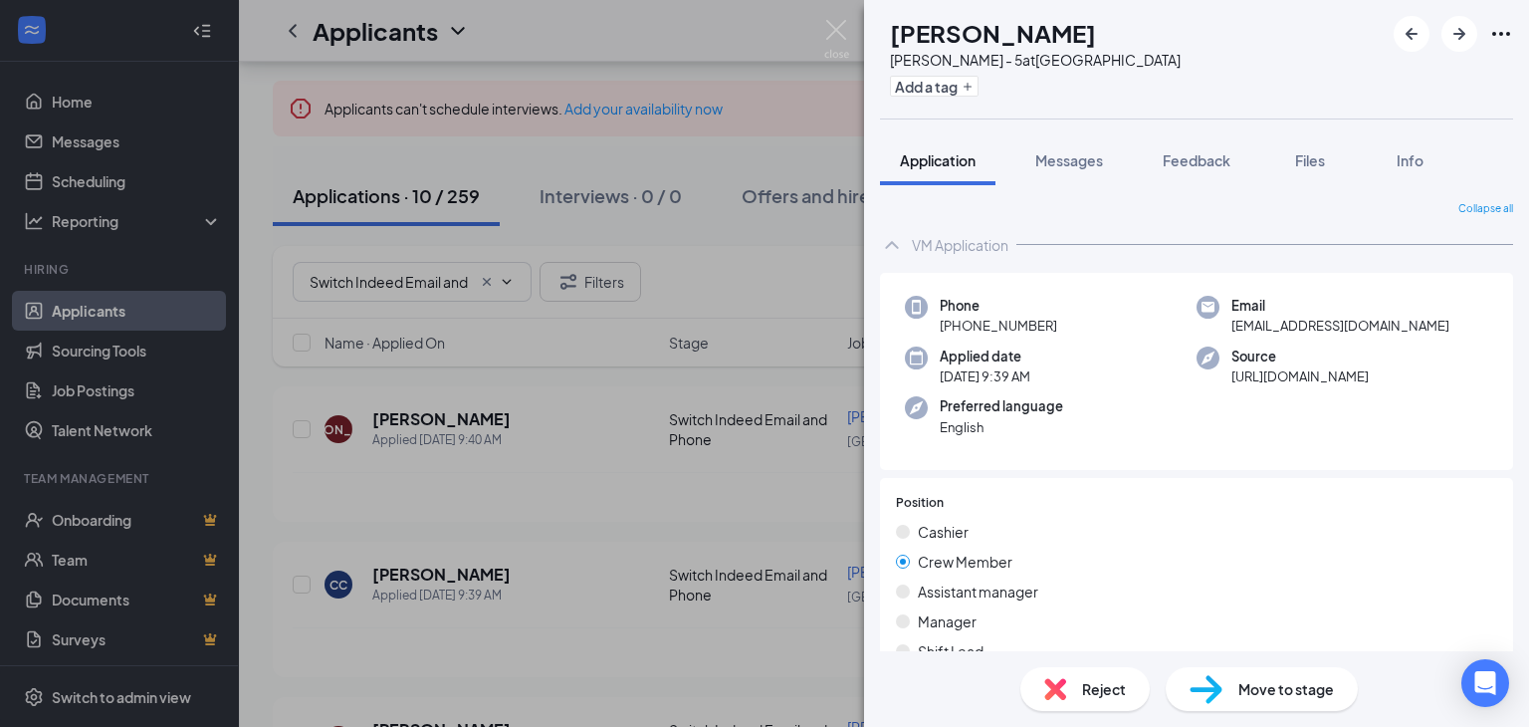
click at [1505, 34] on icon "Ellipses" at bounding box center [1501, 34] width 24 height 24
click at [1418, 81] on link "View full application" at bounding box center [1393, 81] width 215 height 20
click at [1463, 34] on icon "ArrowRight" at bounding box center [1460, 34] width 12 height 12
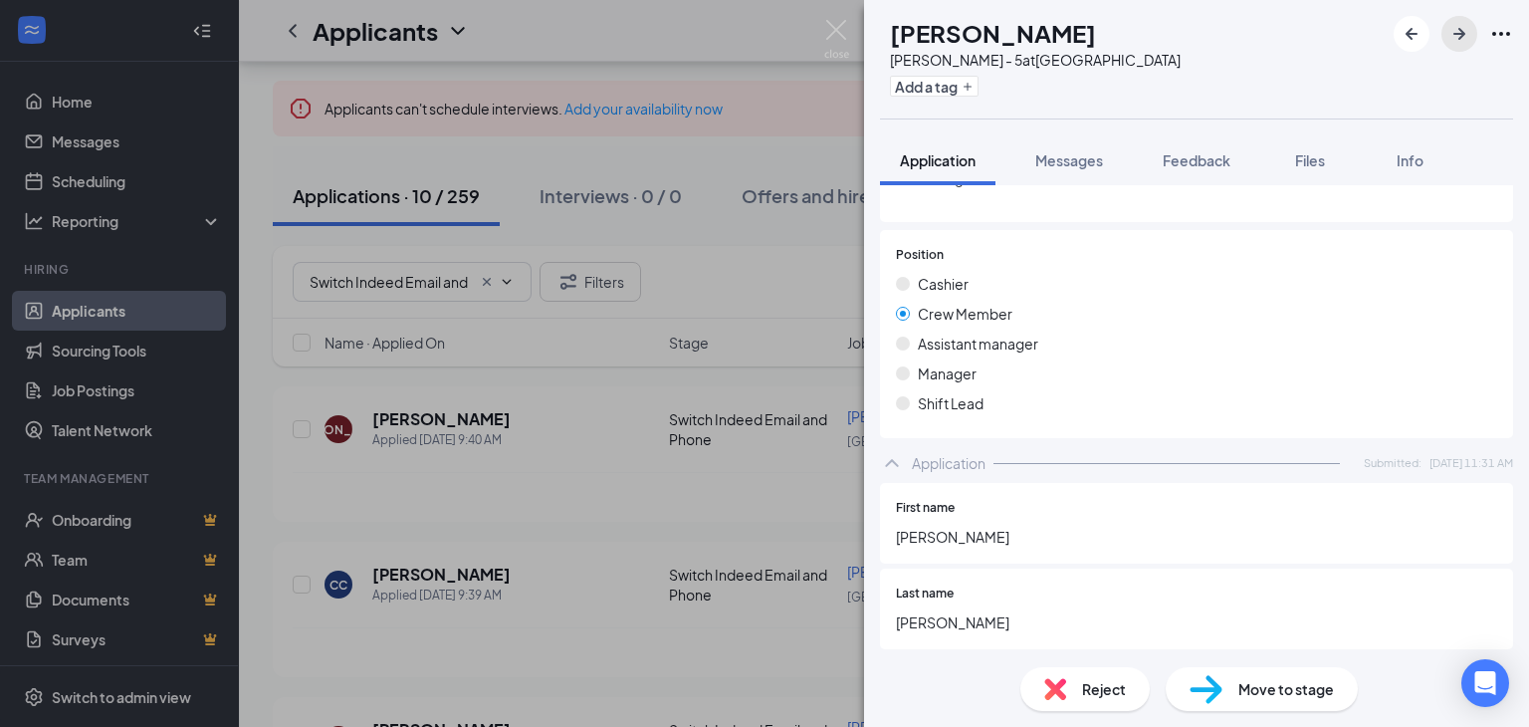
scroll to position [697, 0]
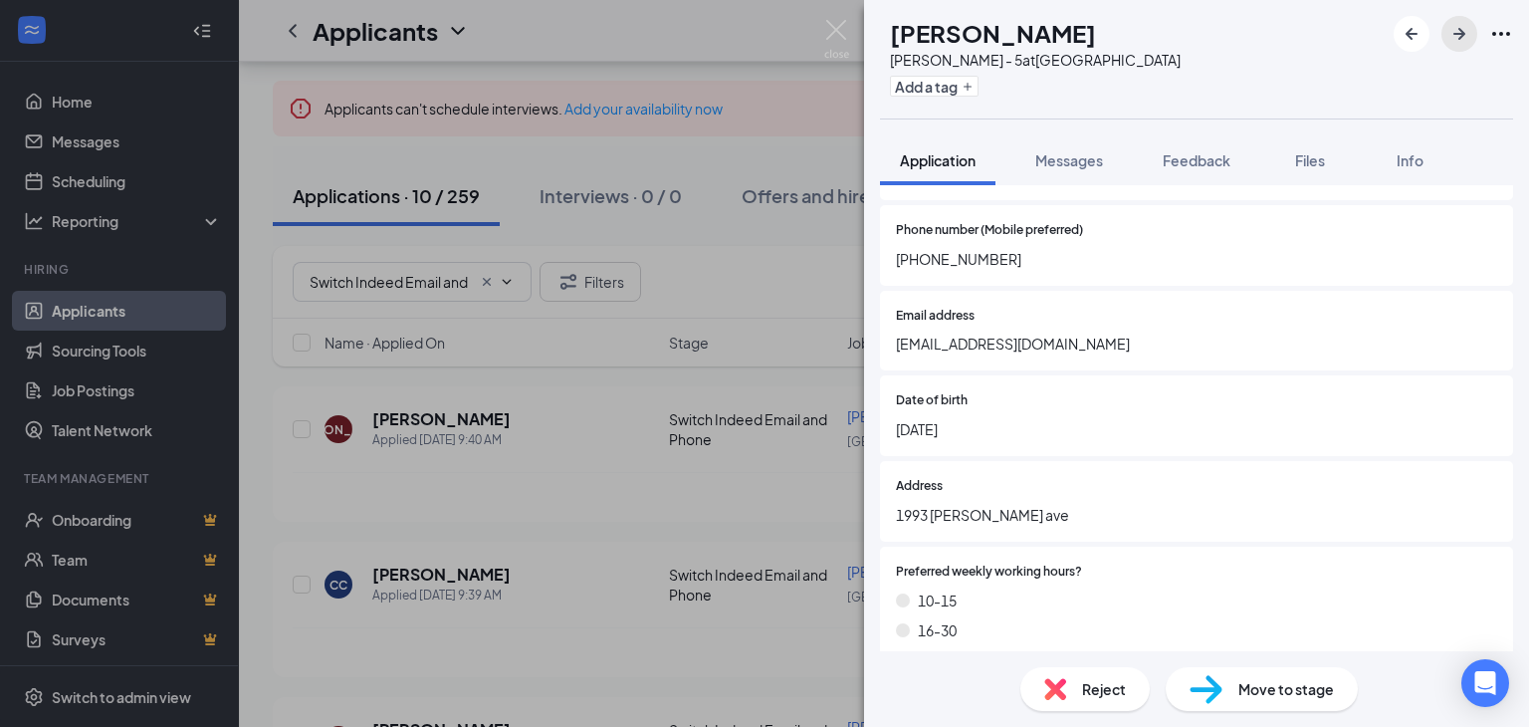
click at [1457, 38] on icon "ArrowRight" at bounding box center [1460, 34] width 24 height 24
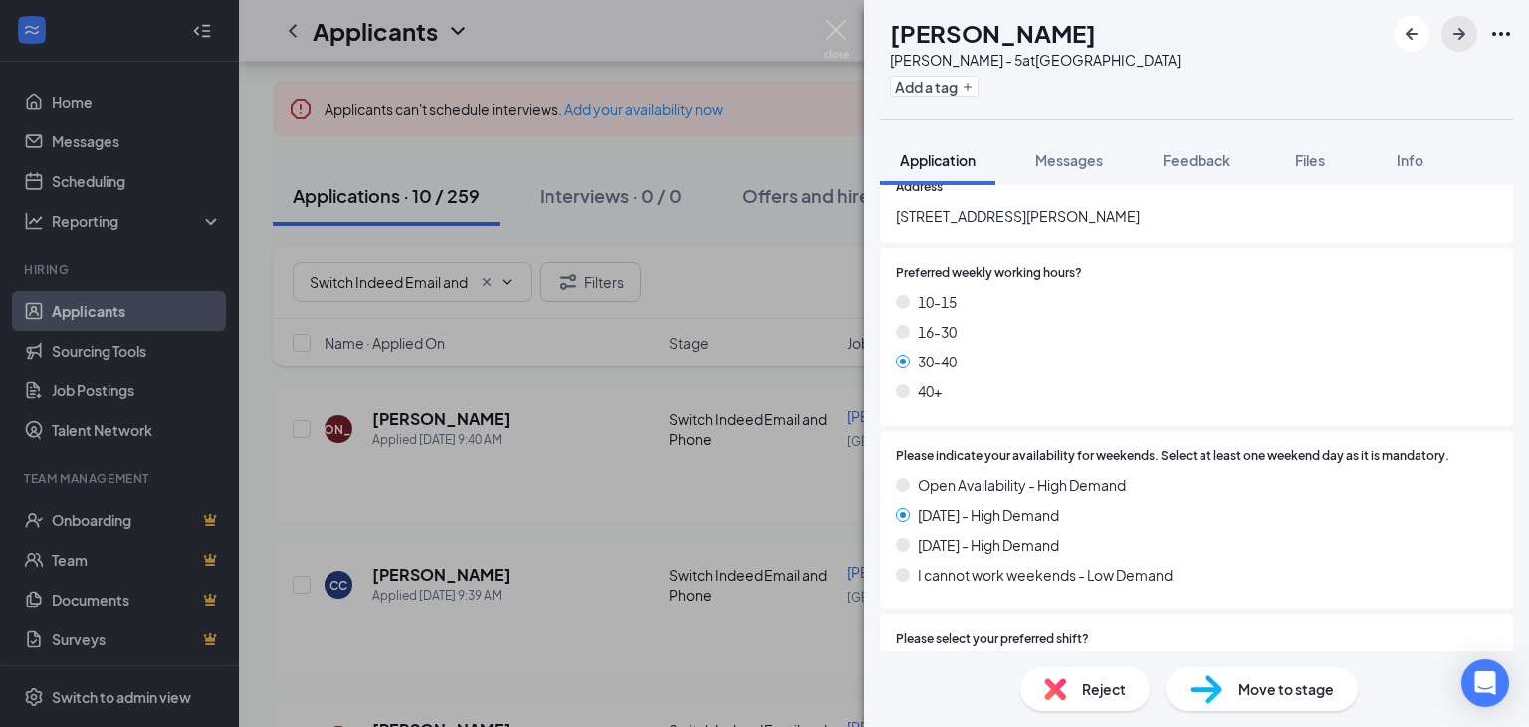
scroll to position [597, 0]
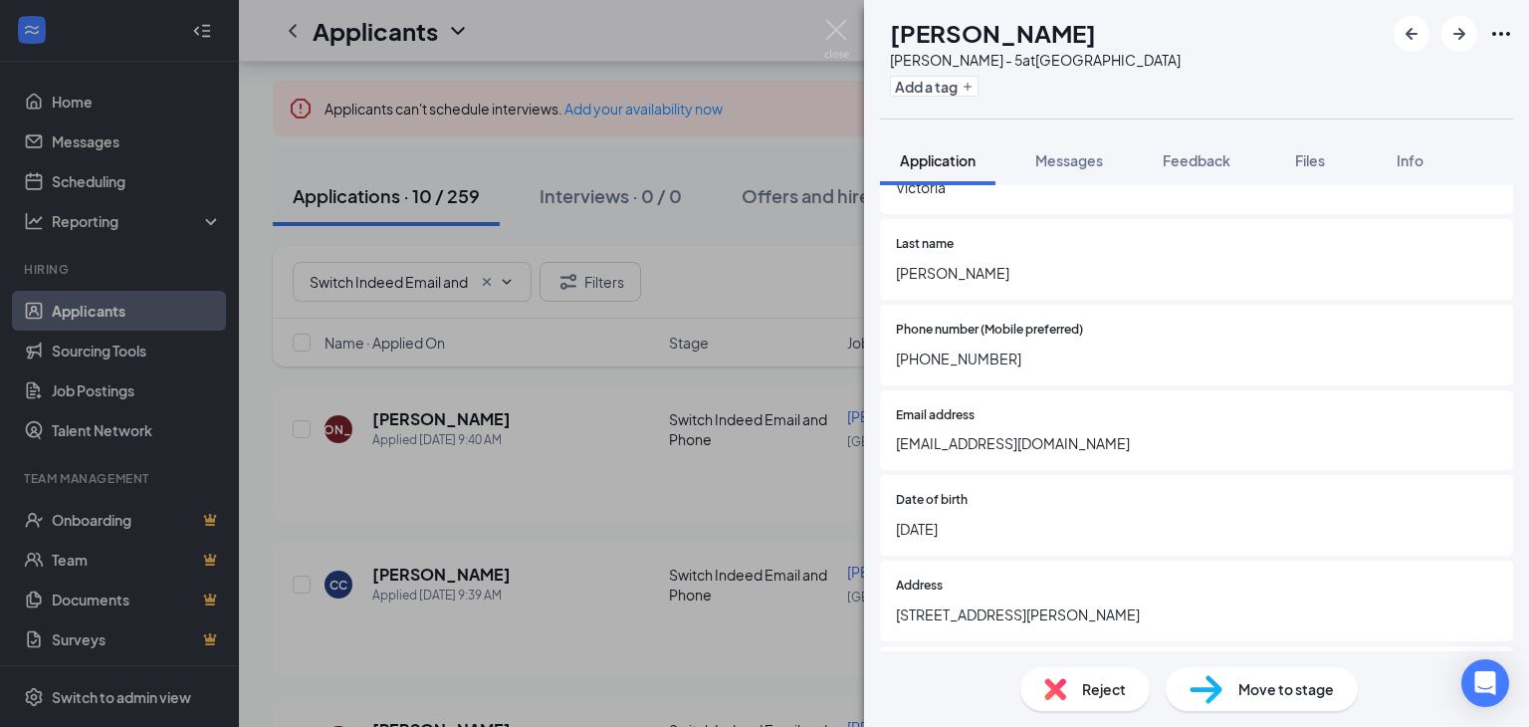
click at [1025, 454] on span "Theerealtoriichanell23@gmail.com" at bounding box center [1196, 443] width 601 height 22
copy span "Theerealtoriichanell23@gmail.com"
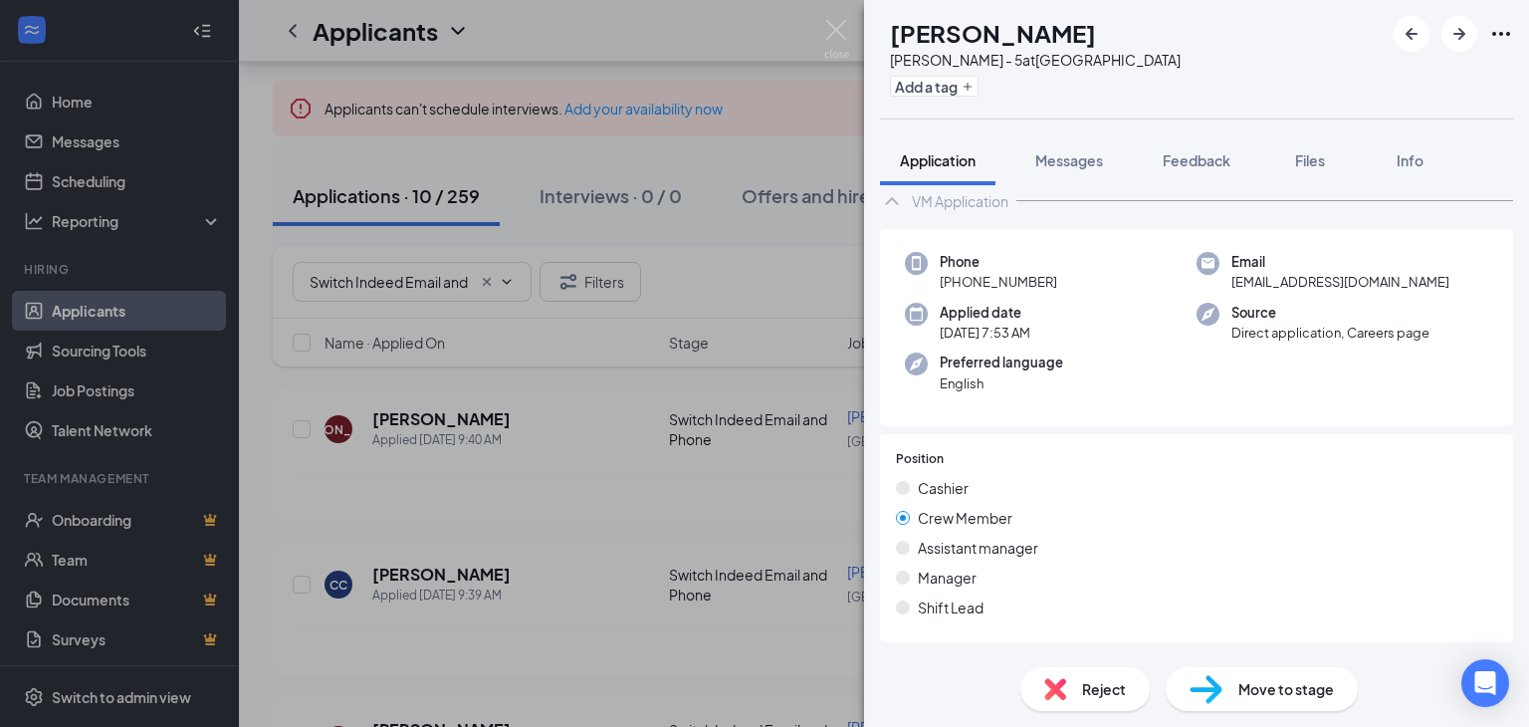
scroll to position [0, 0]
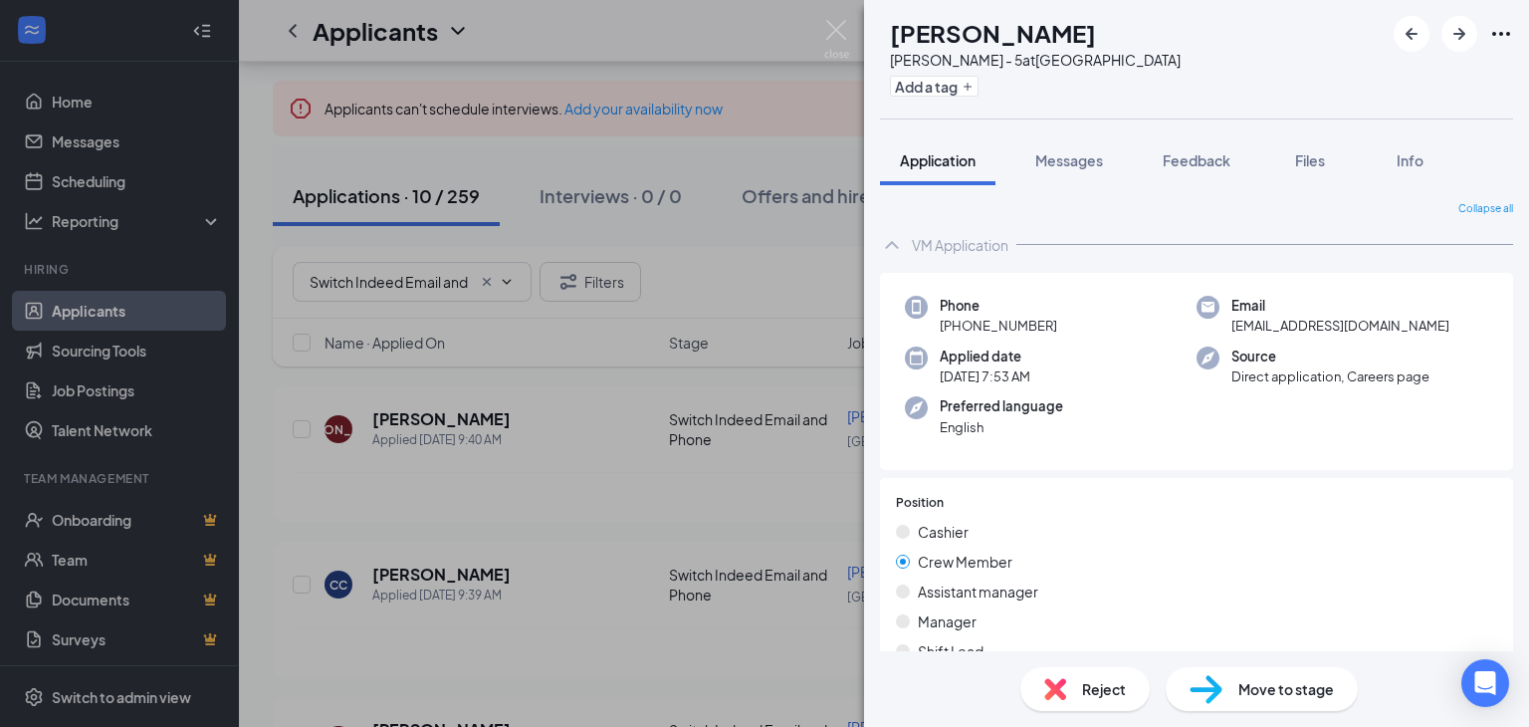
click at [1491, 36] on icon "Ellipses" at bounding box center [1501, 34] width 24 height 24
click at [1410, 81] on link "View full application" at bounding box center [1393, 81] width 215 height 20
click at [1453, 33] on icon "ArrowRight" at bounding box center [1460, 34] width 24 height 24
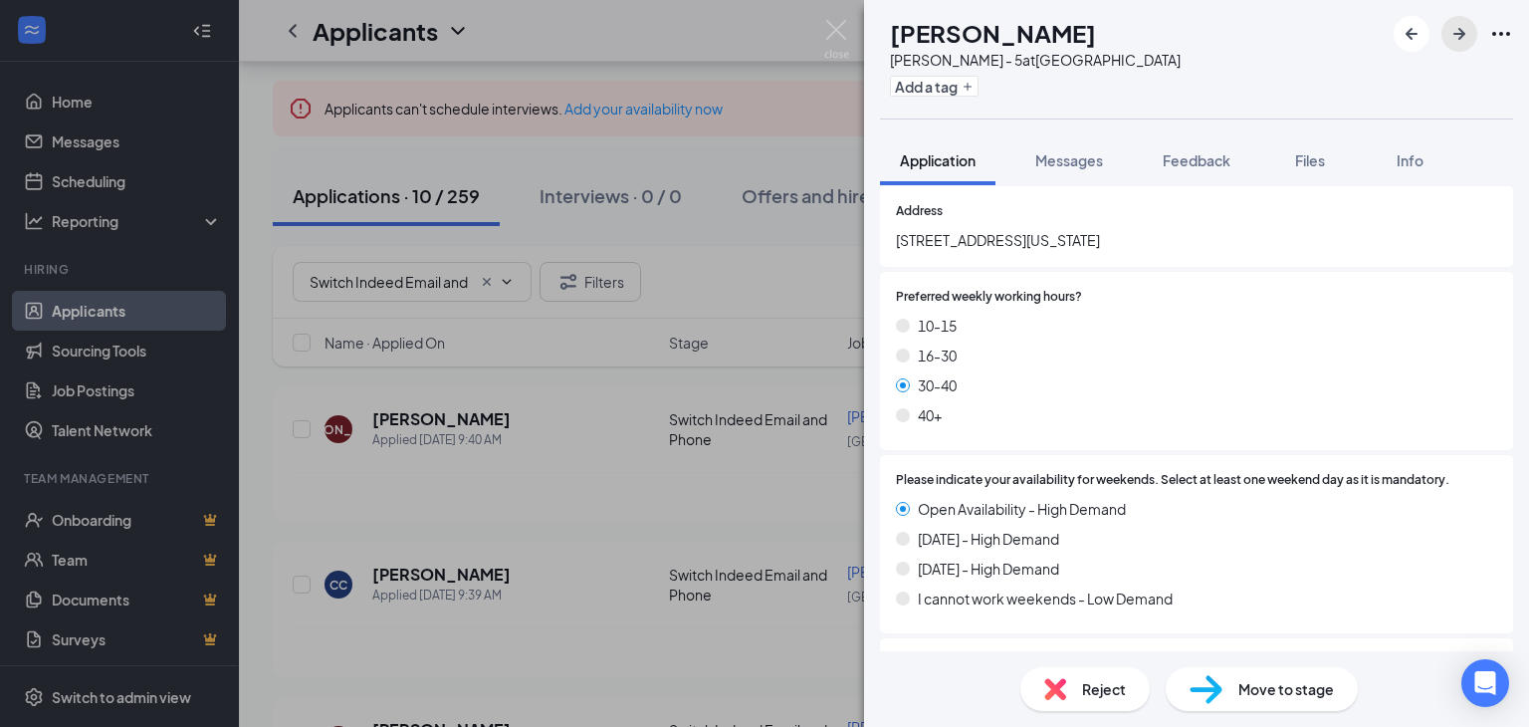
scroll to position [697, 0]
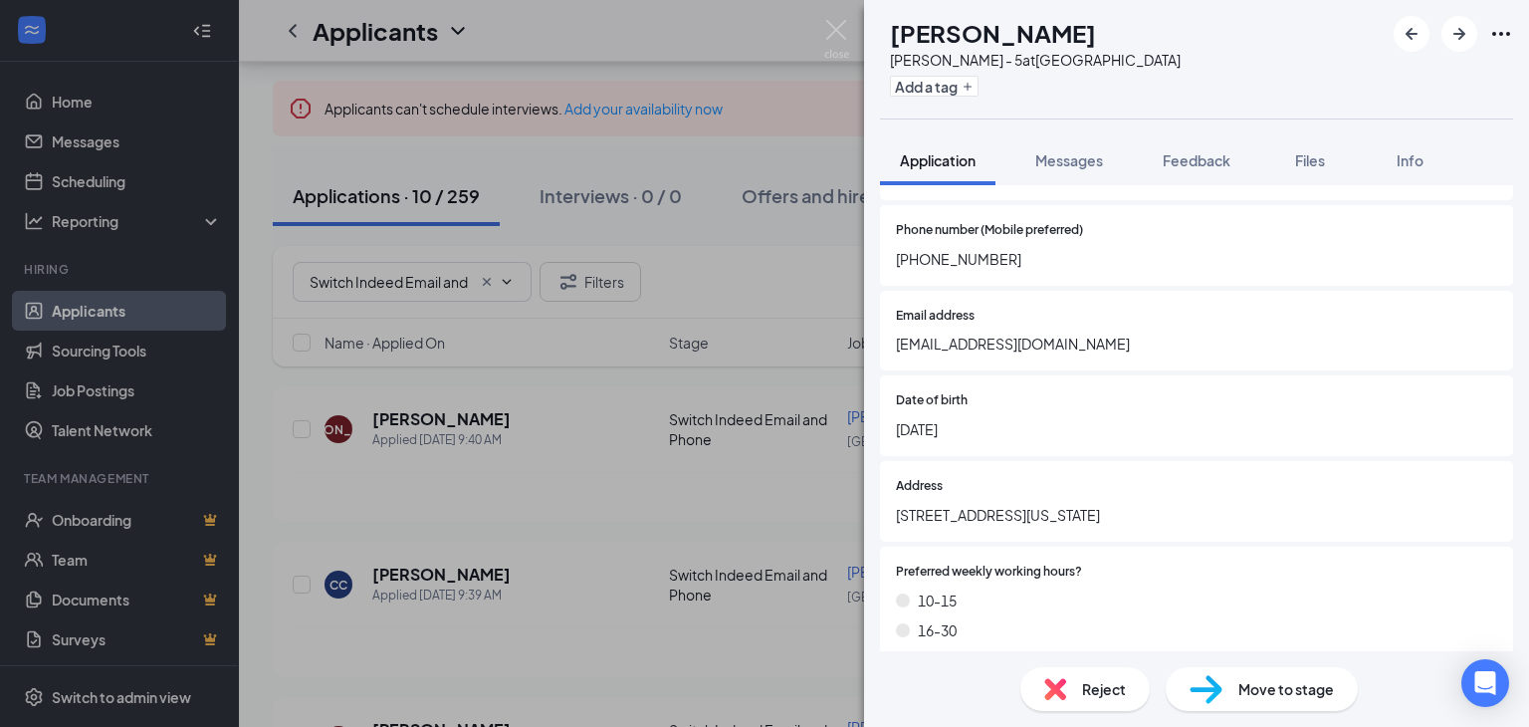
click at [1059, 354] on span "ksham1966lucy@gmail.com" at bounding box center [1196, 344] width 601 height 22
click at [1063, 354] on span "ksham1966lucy@gmail.com" at bounding box center [1196, 344] width 601 height 22
drag, startPoint x: 1063, startPoint y: 363, endPoint x: 1073, endPoint y: 362, distance: 10.0
copy span "ksham1966lucy@gmail.com"
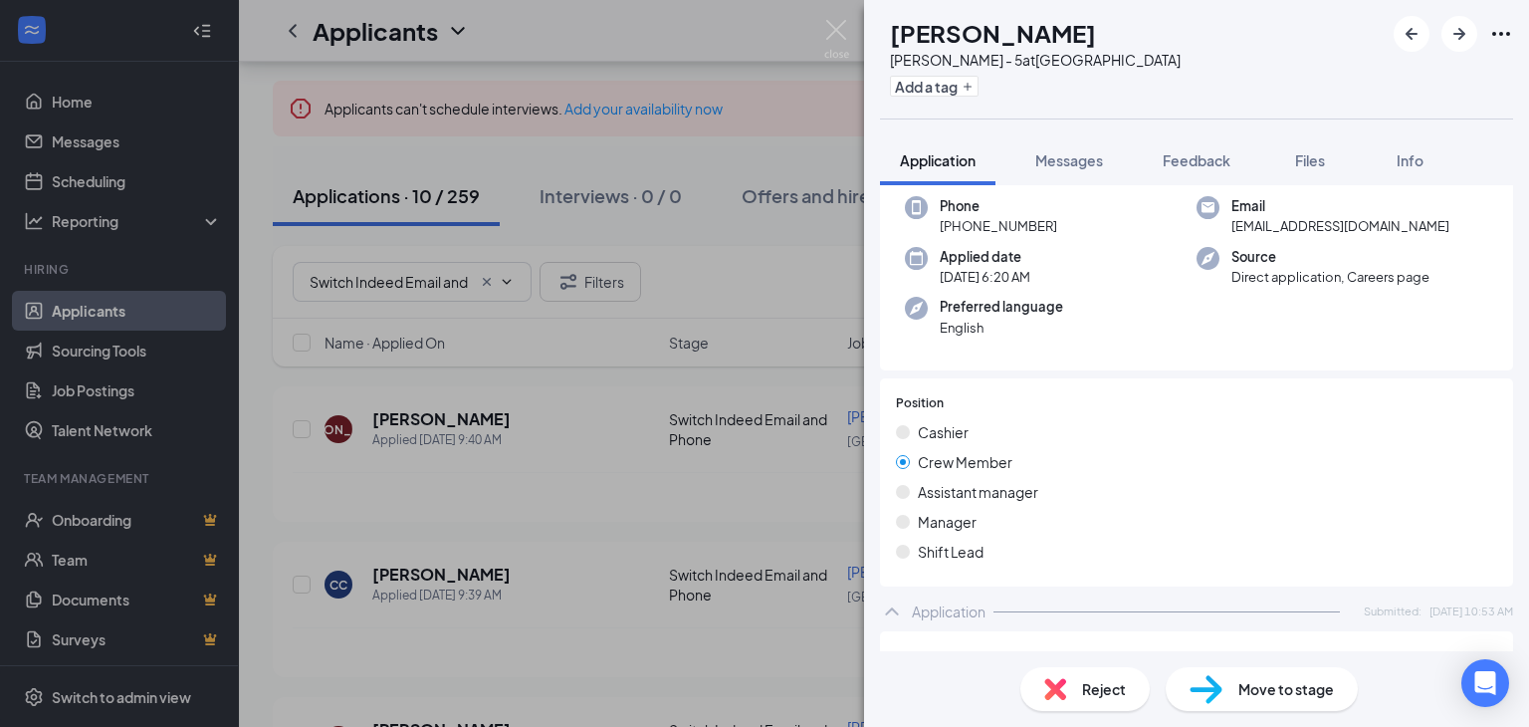
scroll to position [0, 0]
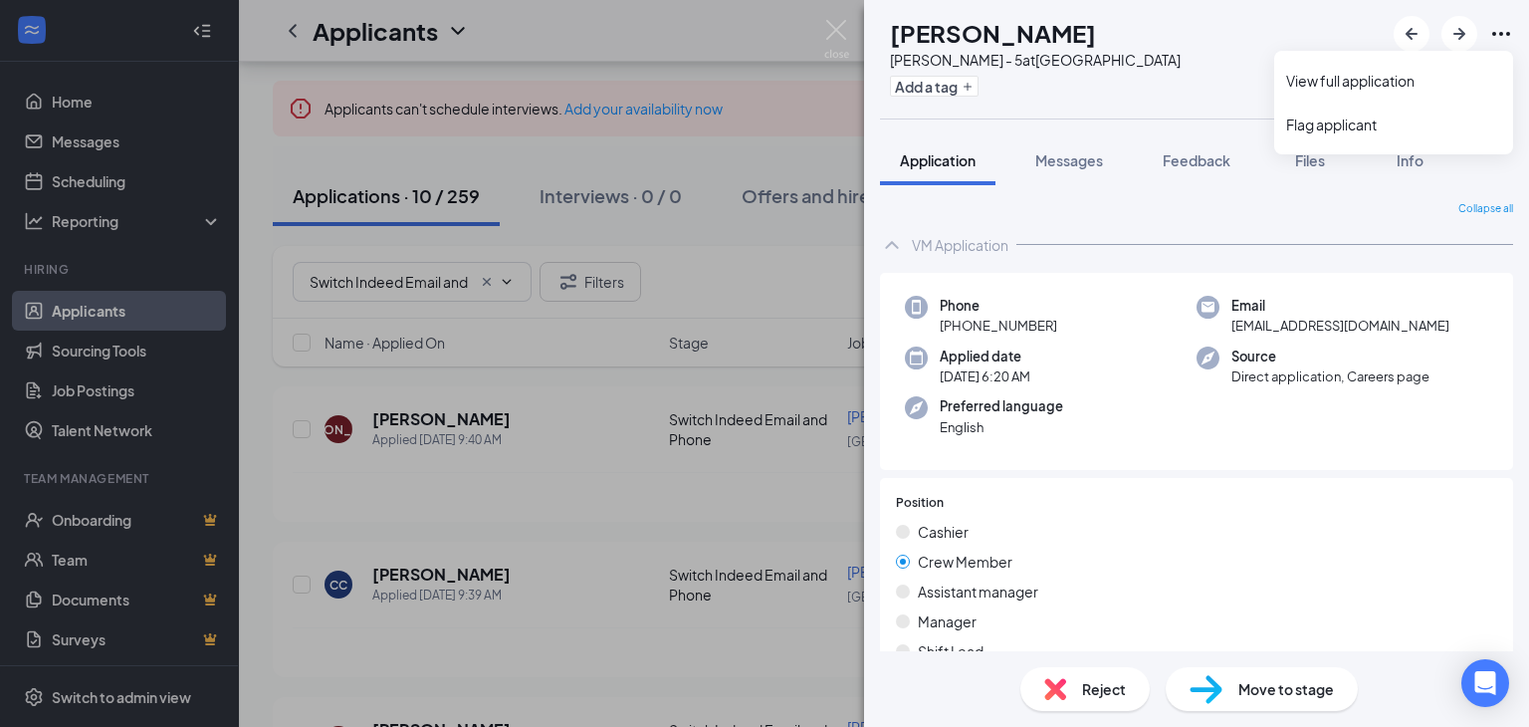
click at [1504, 36] on icon "Ellipses" at bounding box center [1501, 34] width 24 height 24
click at [1379, 81] on link "View full application" at bounding box center [1393, 81] width 215 height 20
click at [1455, 31] on icon "ArrowRight" at bounding box center [1460, 34] width 24 height 24
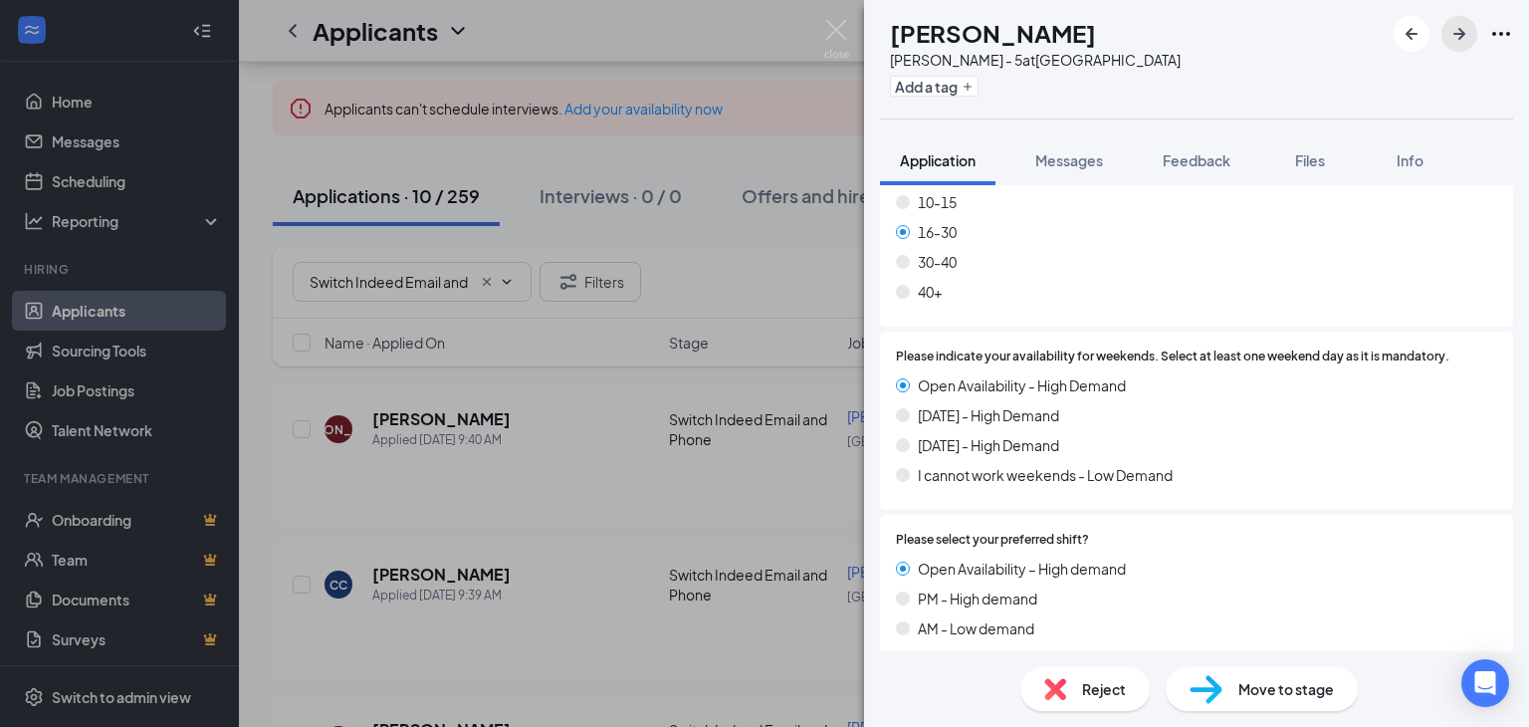
scroll to position [697, 0]
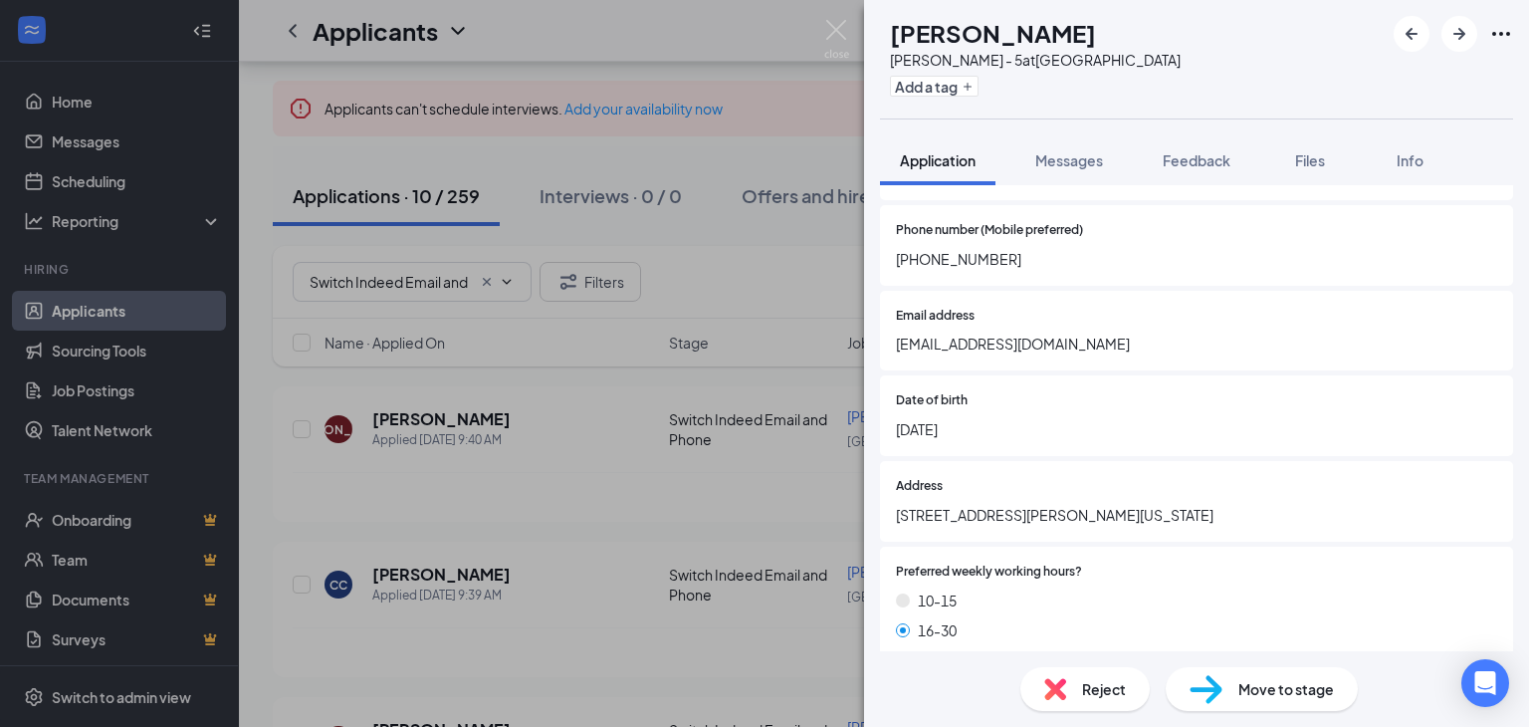
click at [1017, 354] on span "Jeshaylabrenson0707@gmail.com" at bounding box center [1196, 344] width 601 height 22
copy span "Jeshaylabrenson0707@gmail.com"
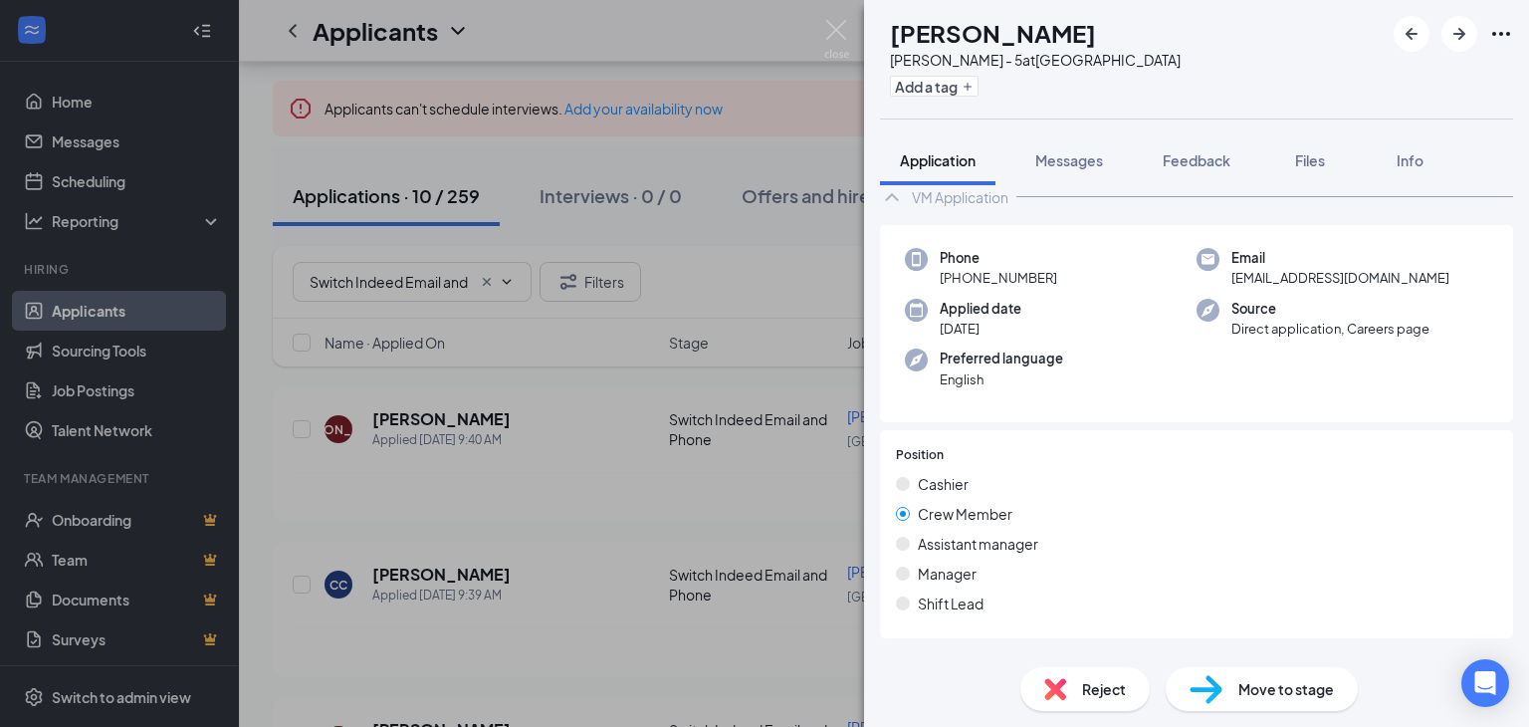
scroll to position [0, 0]
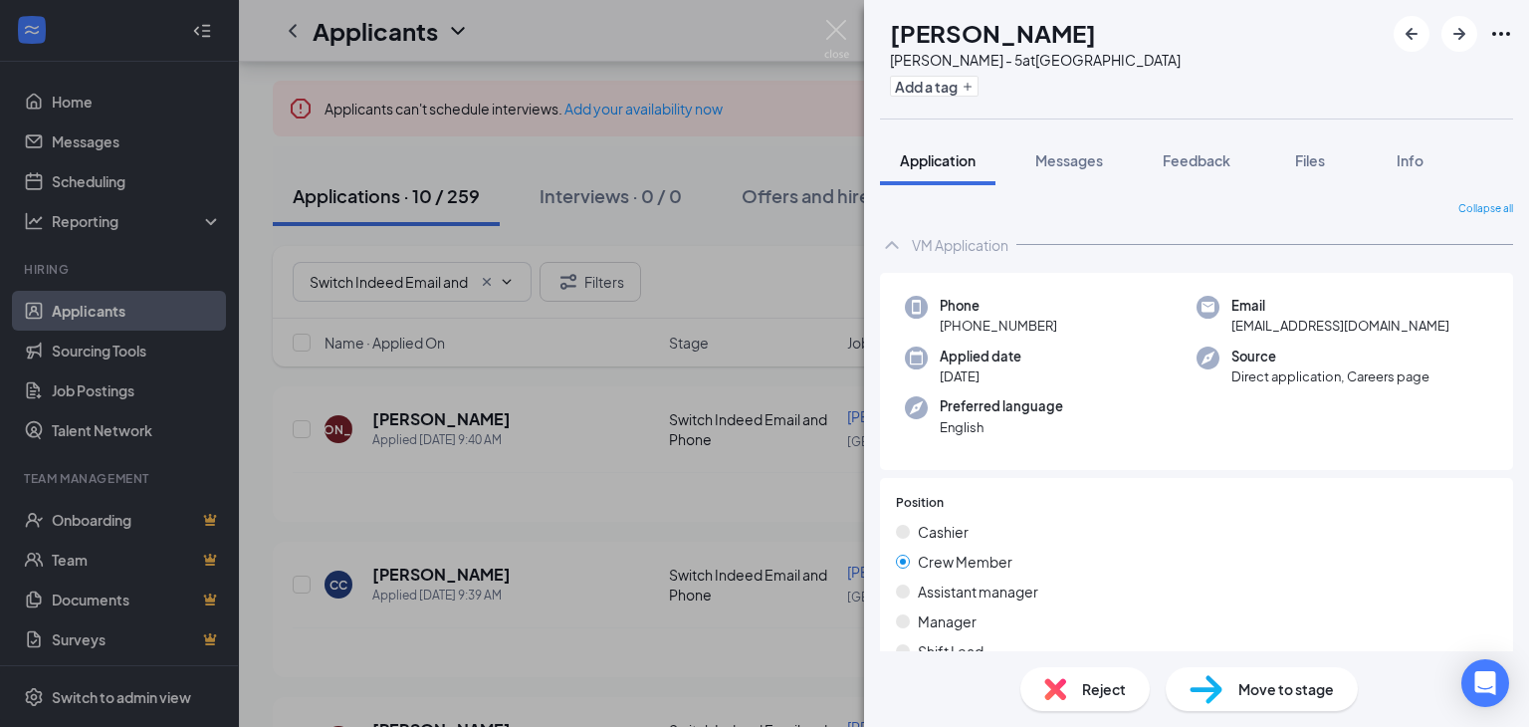
click at [1499, 30] on icon "Ellipses" at bounding box center [1501, 34] width 24 height 24
click at [1376, 77] on link "View full application" at bounding box center [1393, 81] width 215 height 20
click at [1461, 36] on icon "ArrowRight" at bounding box center [1460, 34] width 12 height 12
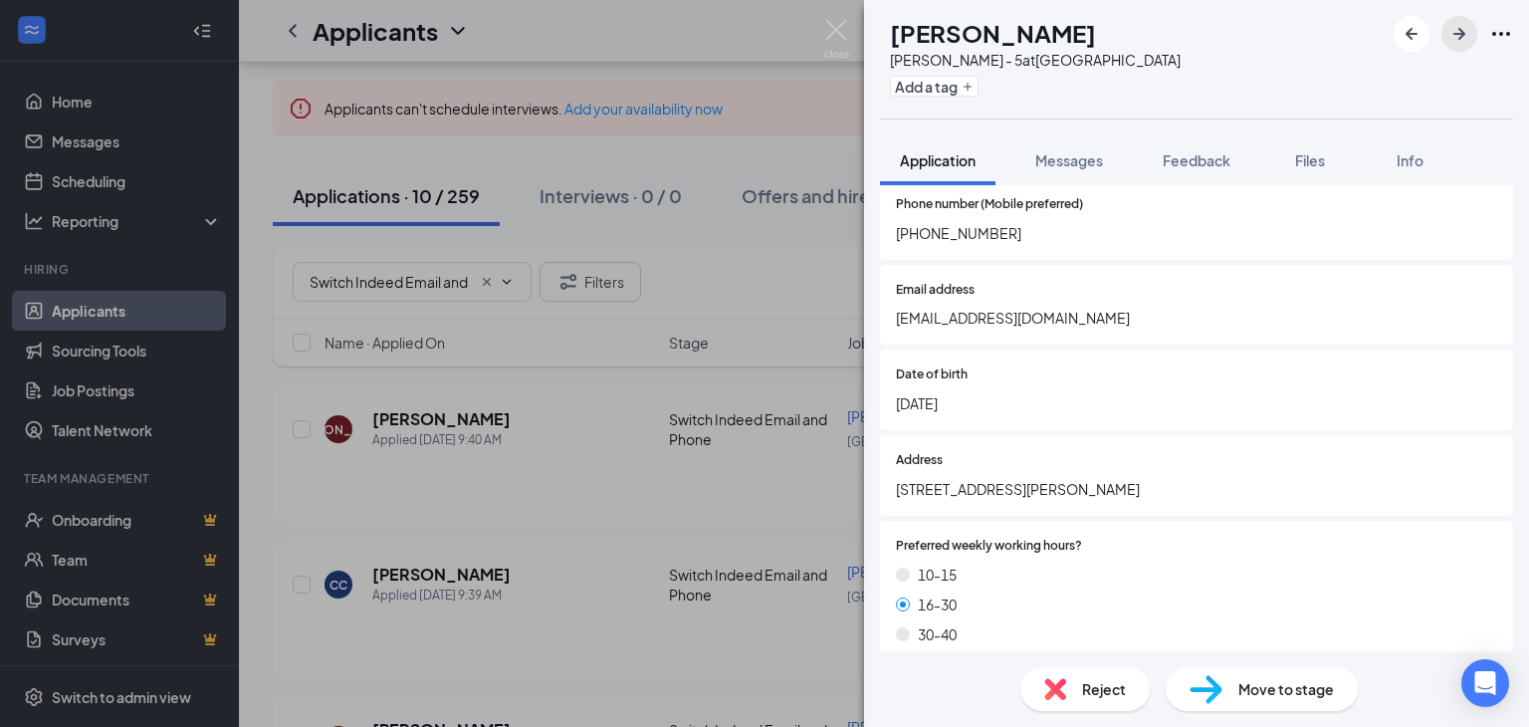
scroll to position [705, 0]
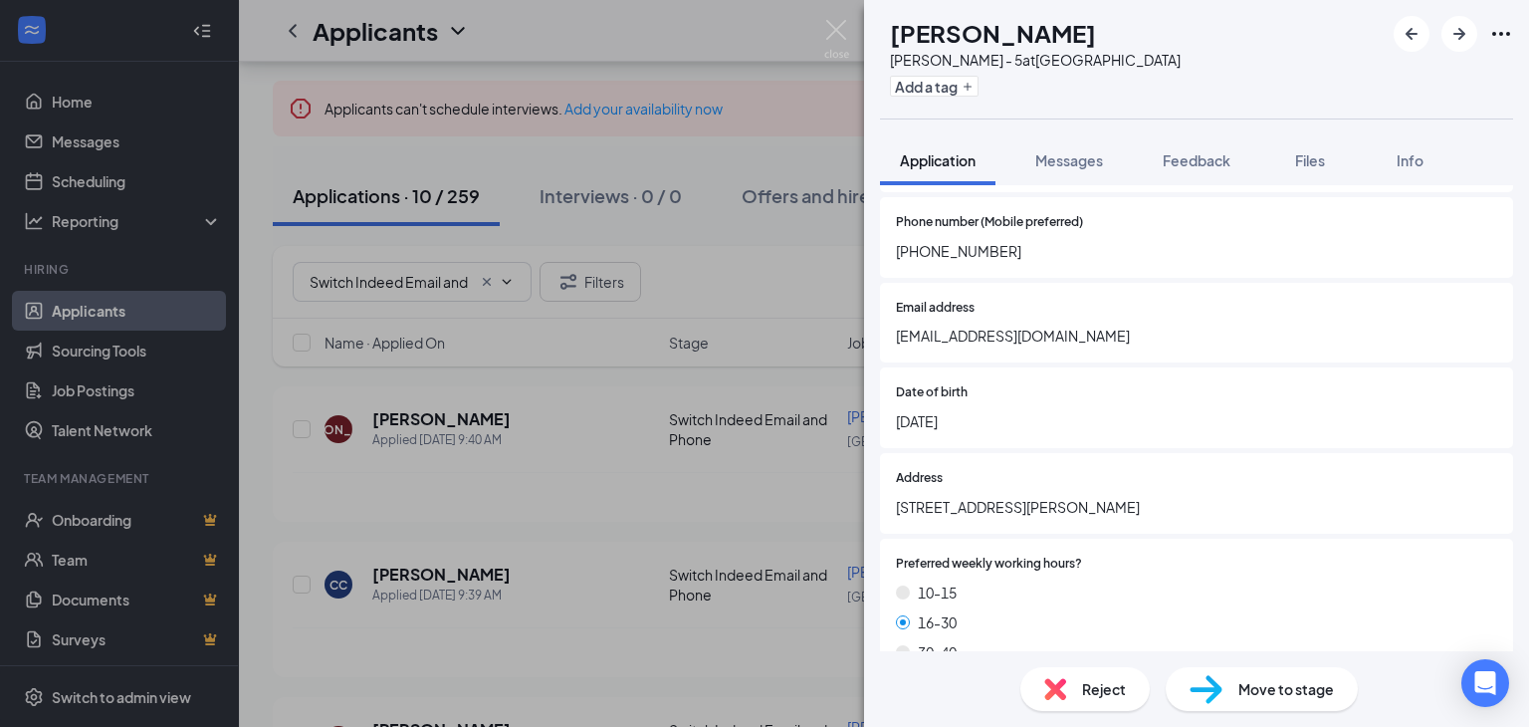
click at [996, 346] on span "j000913097@gmail.com" at bounding box center [1196, 336] width 601 height 22
copy span "j000913097@gmail.com"
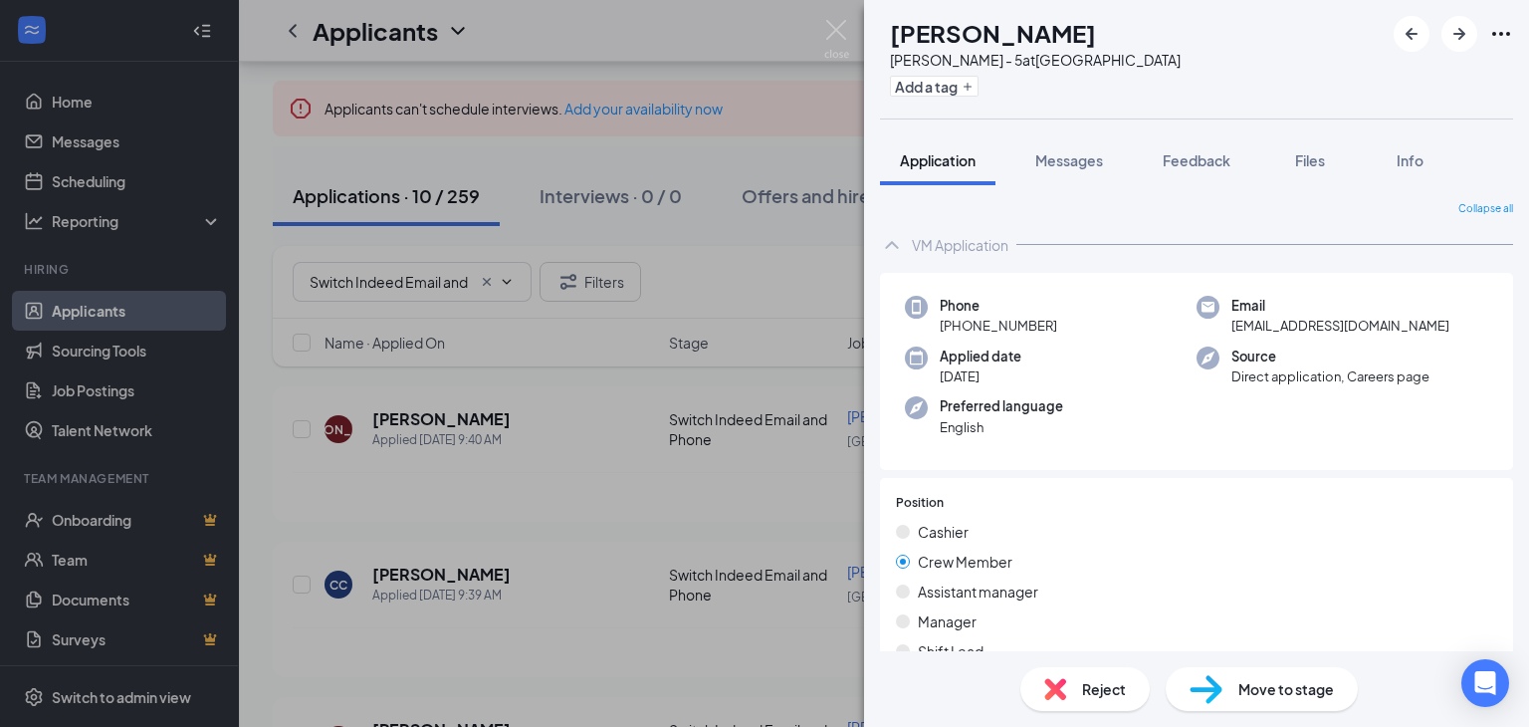
scroll to position [0, 0]
click at [1504, 27] on icon "Ellipses" at bounding box center [1501, 34] width 24 height 24
click at [1430, 76] on link "View full application" at bounding box center [1393, 81] width 215 height 20
click at [1457, 32] on icon "ArrowRight" at bounding box center [1460, 34] width 24 height 24
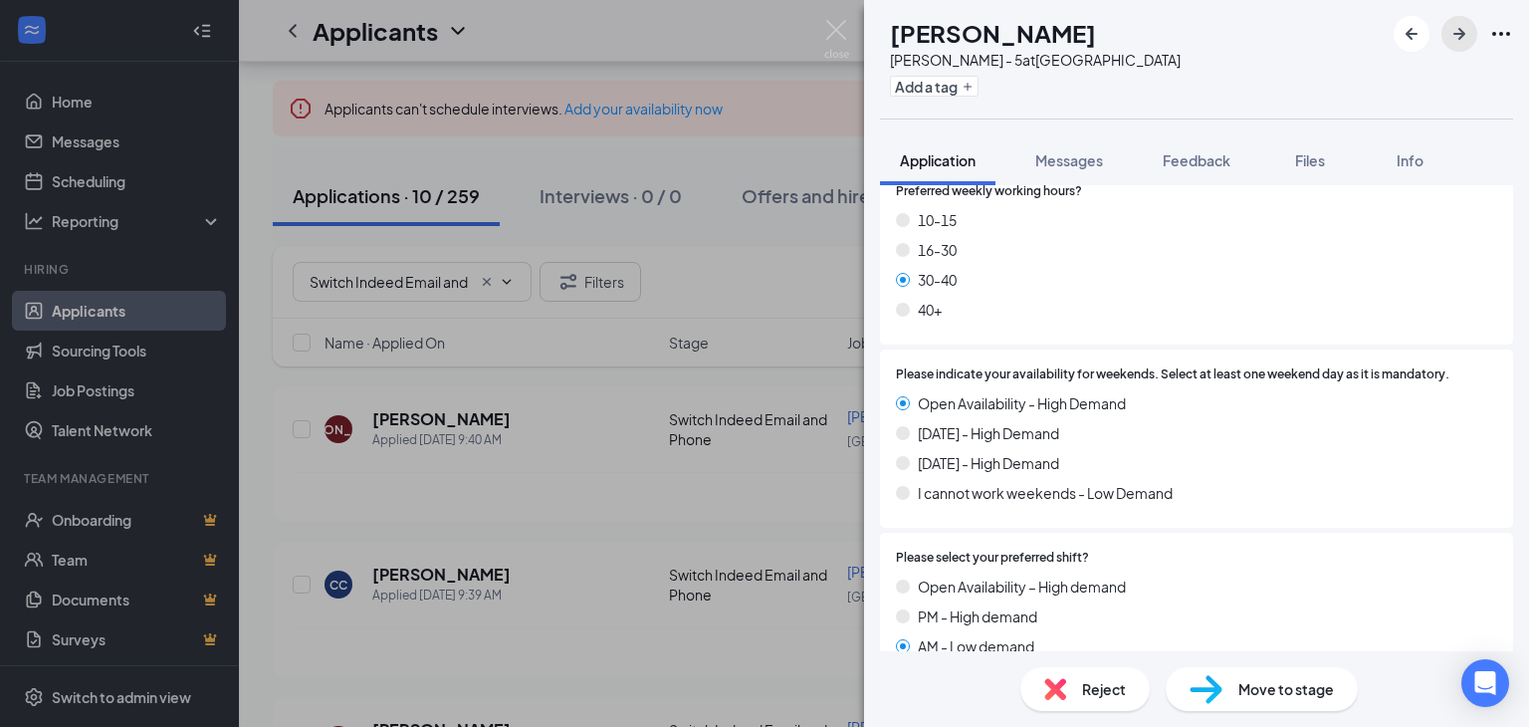
scroll to position [796, 0]
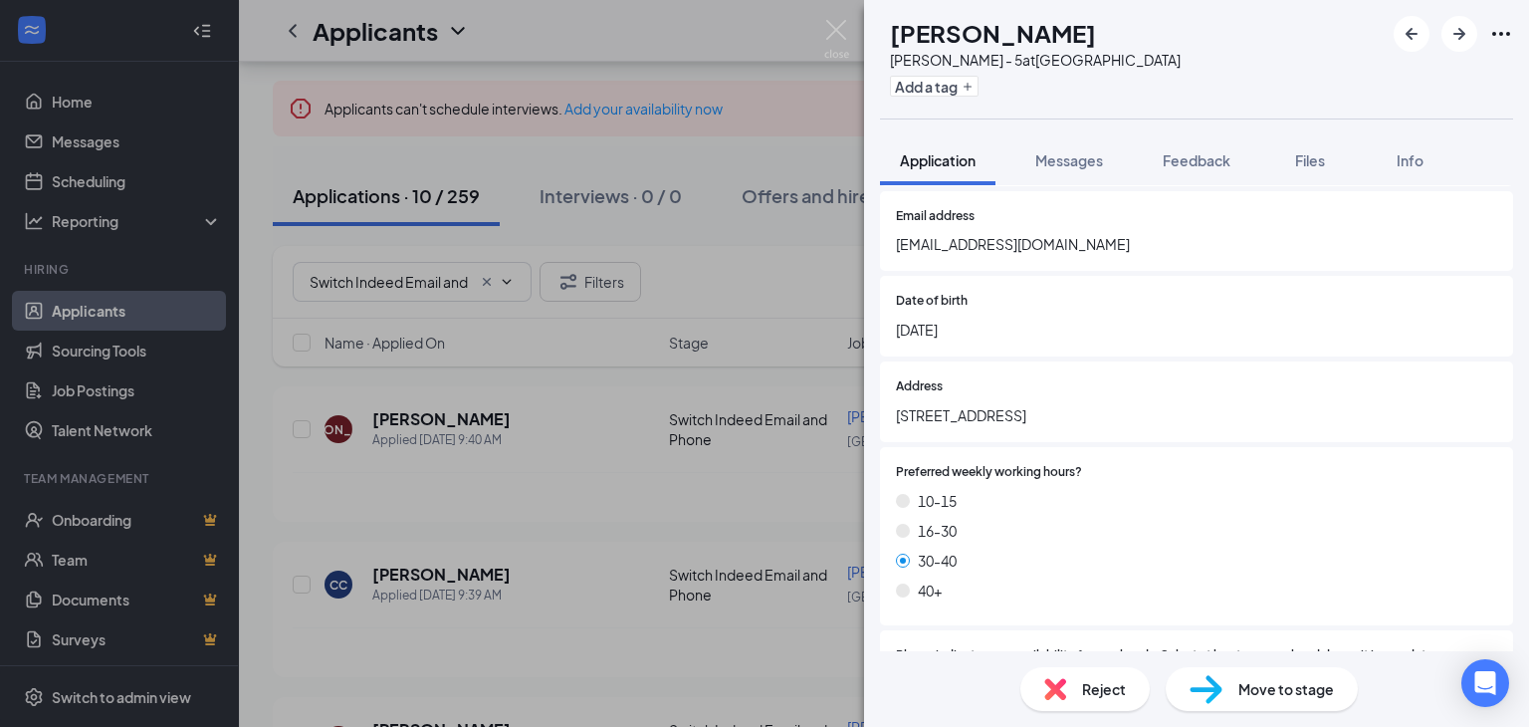
click at [1027, 243] on span "amiralindsay1118@gmail.com" at bounding box center [1196, 244] width 601 height 22
copy span "amiralindsay1118@gmail.com"
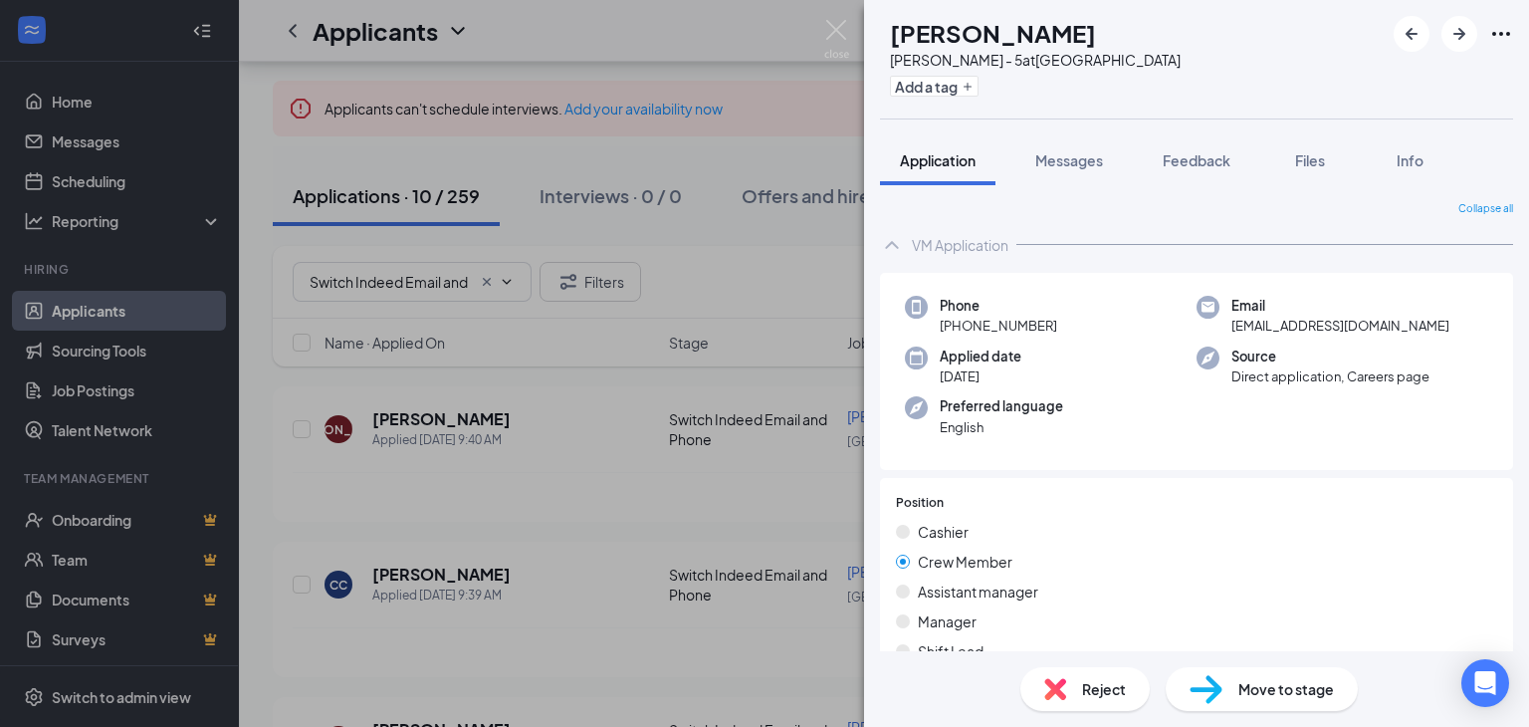
scroll to position [0, 0]
click at [1500, 32] on icon "Ellipses" at bounding box center [1501, 34] width 18 height 4
click at [1277, 527] on div "Cashier" at bounding box center [1196, 532] width 601 height 22
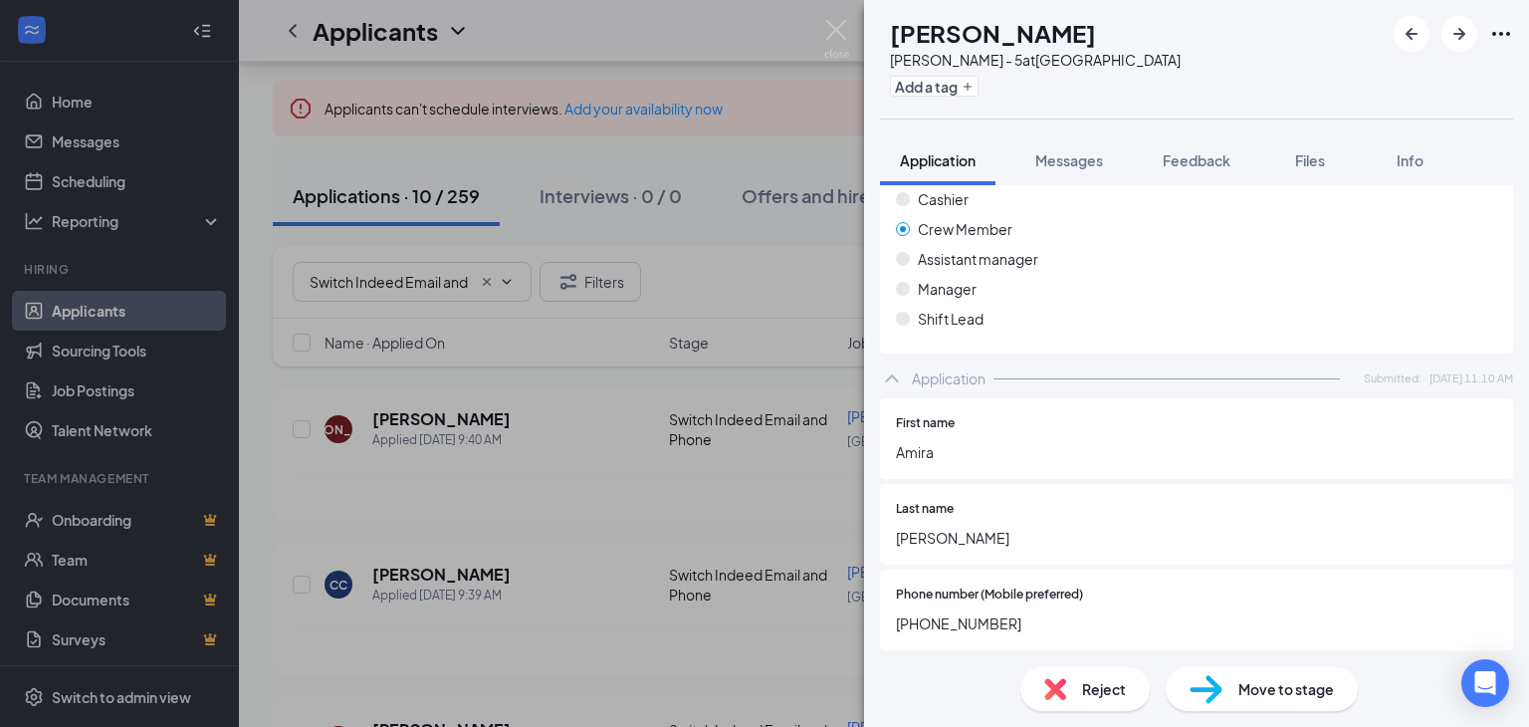
scroll to position [597, 0]
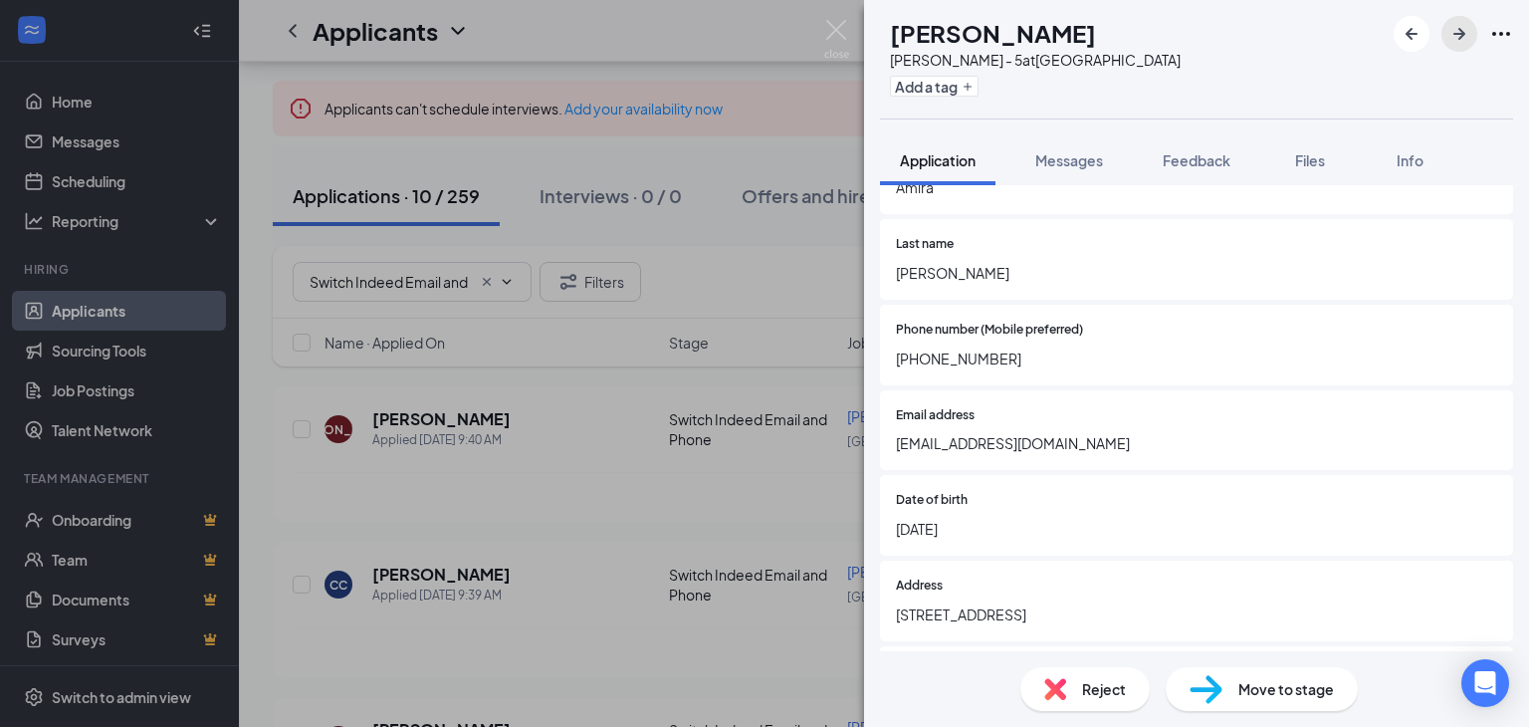
click at [1464, 29] on icon "ArrowRight" at bounding box center [1460, 34] width 24 height 24
click at [996, 454] on span "khatley1985@gmail.com" at bounding box center [1196, 443] width 601 height 22
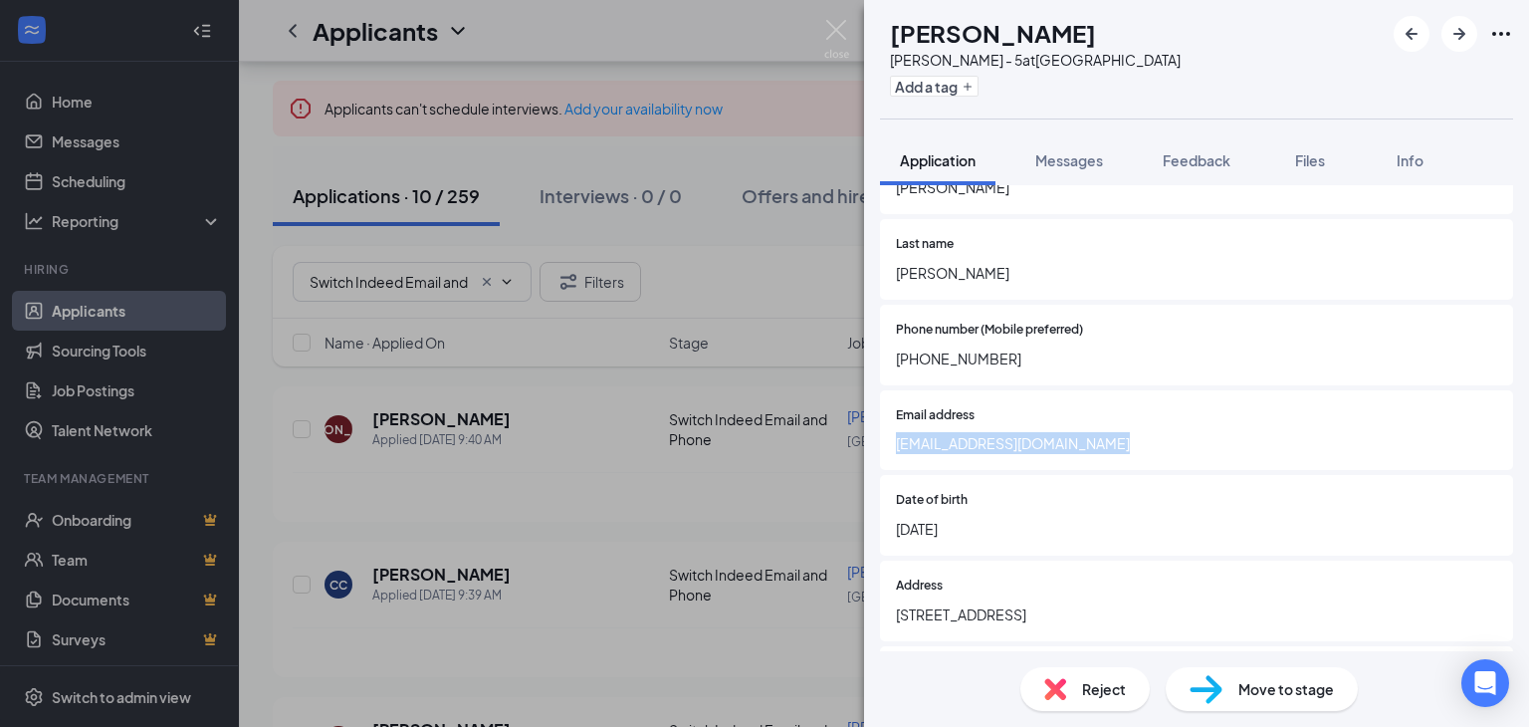
copy span "khatley1985@gmail.com"
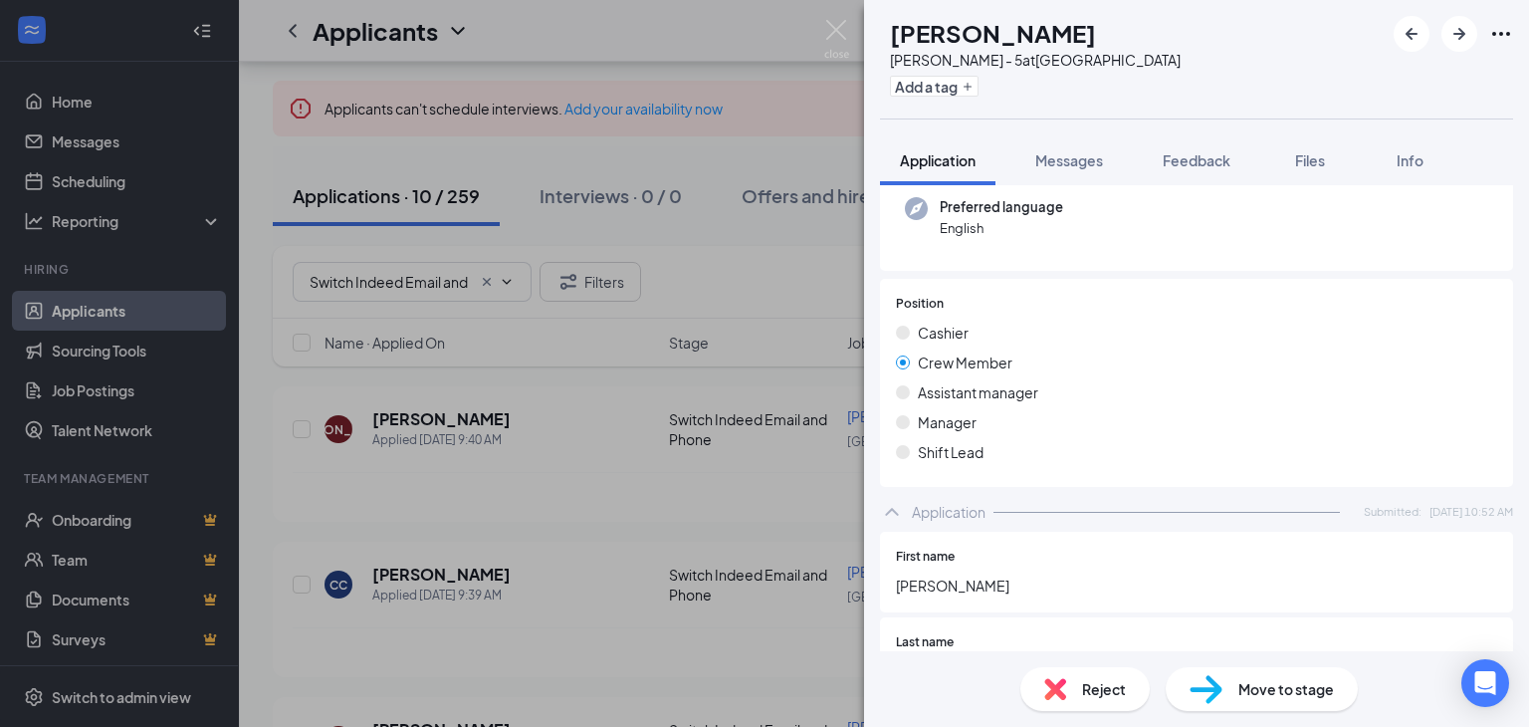
scroll to position [100, 0]
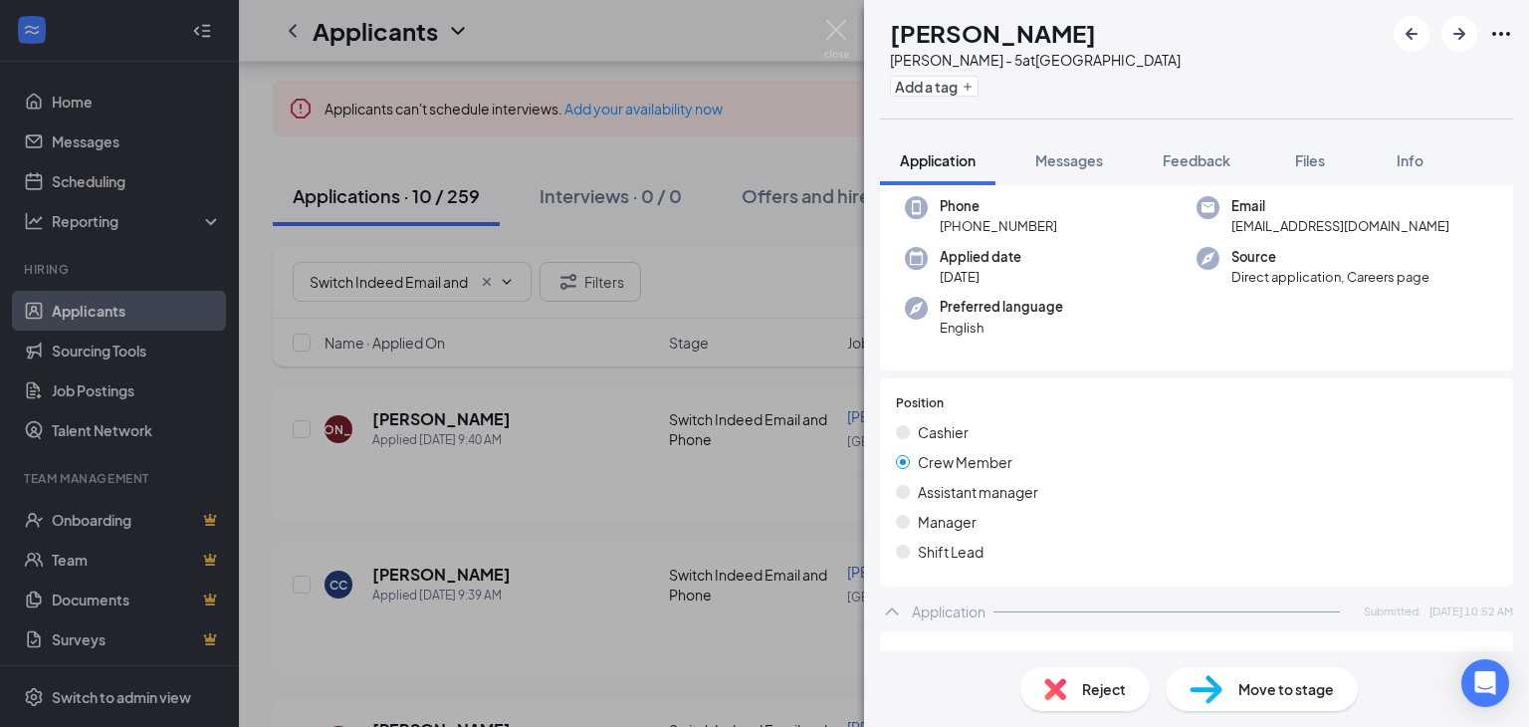
click at [1501, 28] on icon "Ellipses" at bounding box center [1501, 34] width 24 height 24
click at [1374, 85] on link "View full application" at bounding box center [1393, 81] width 215 height 20
click at [1449, 47] on button "button" at bounding box center [1460, 34] width 36 height 36
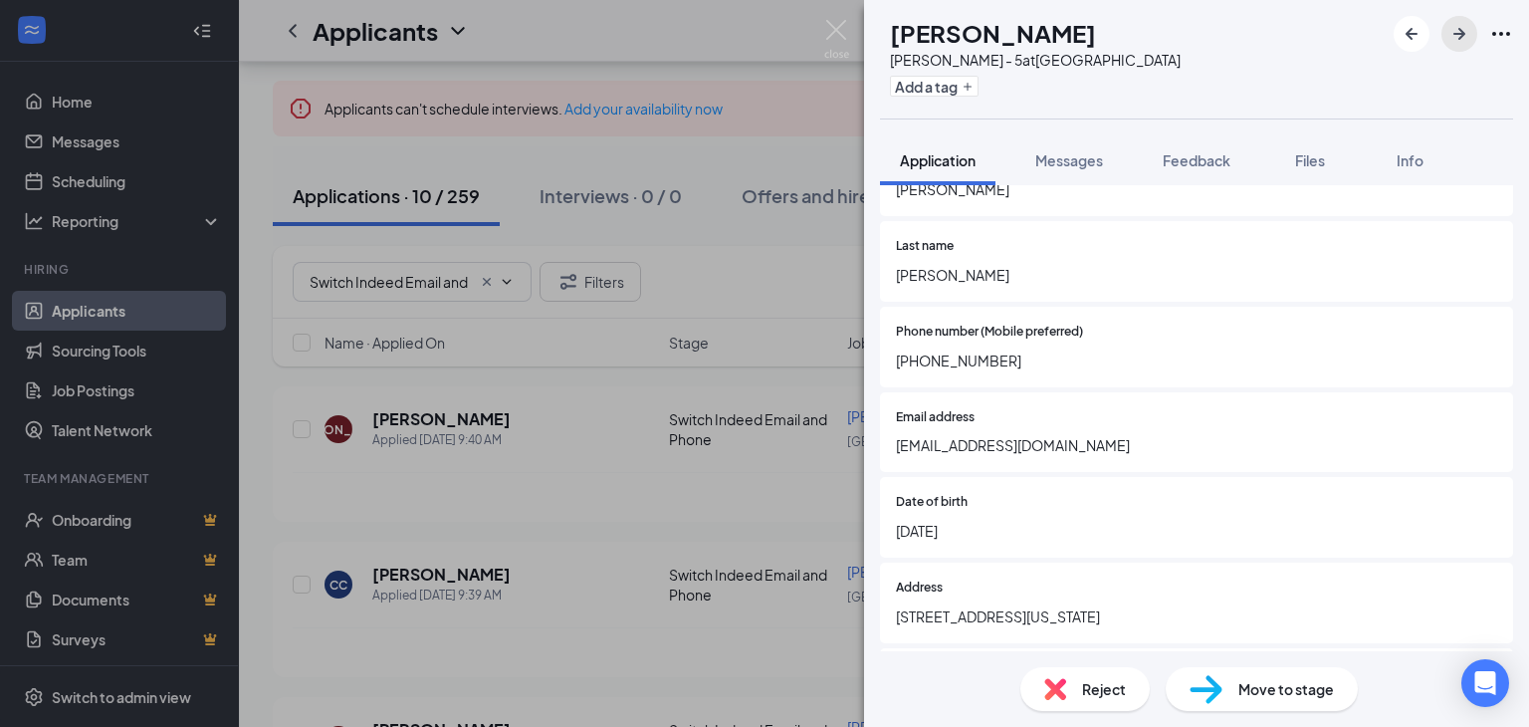
scroll to position [597, 0]
click at [1007, 454] on span "thegreatkillakam@gmail.com" at bounding box center [1196, 443] width 601 height 22
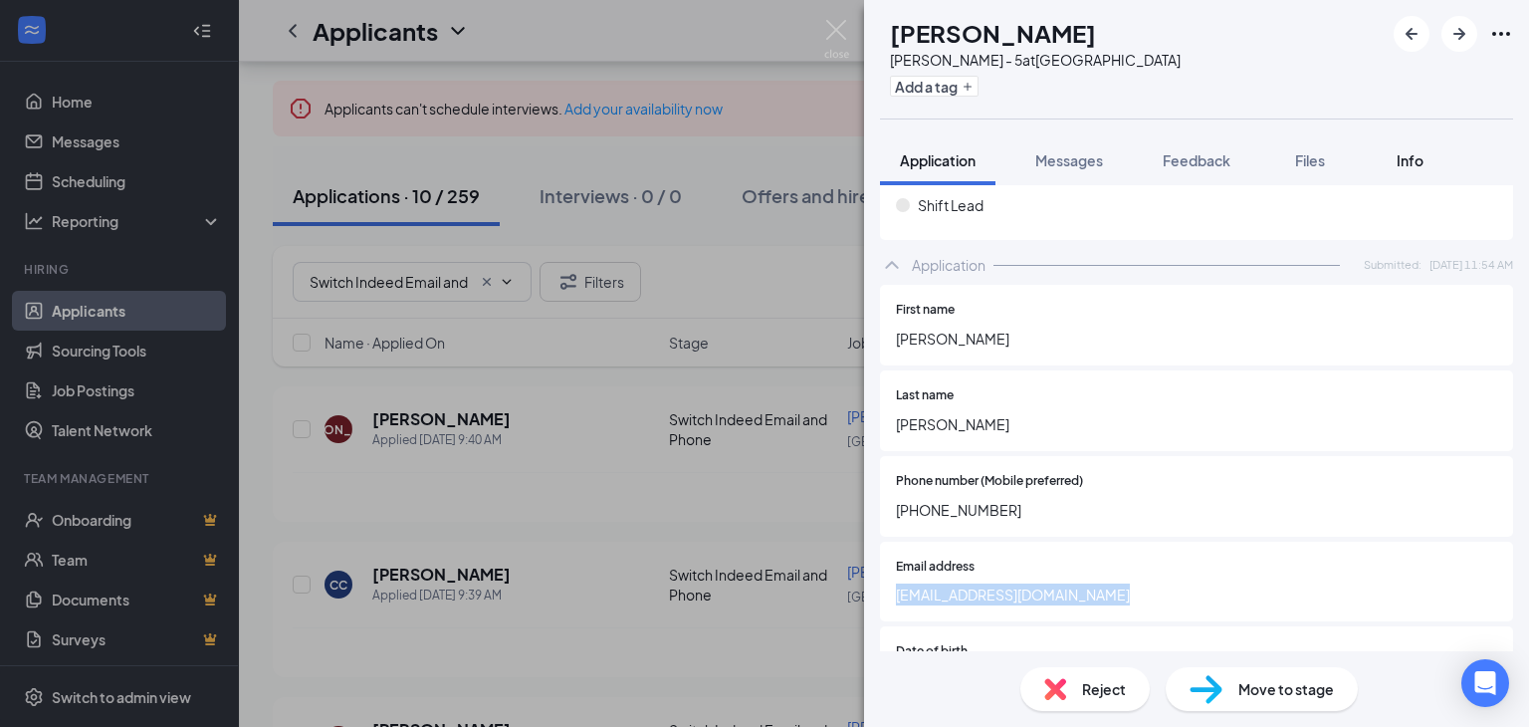
scroll to position [100, 0]
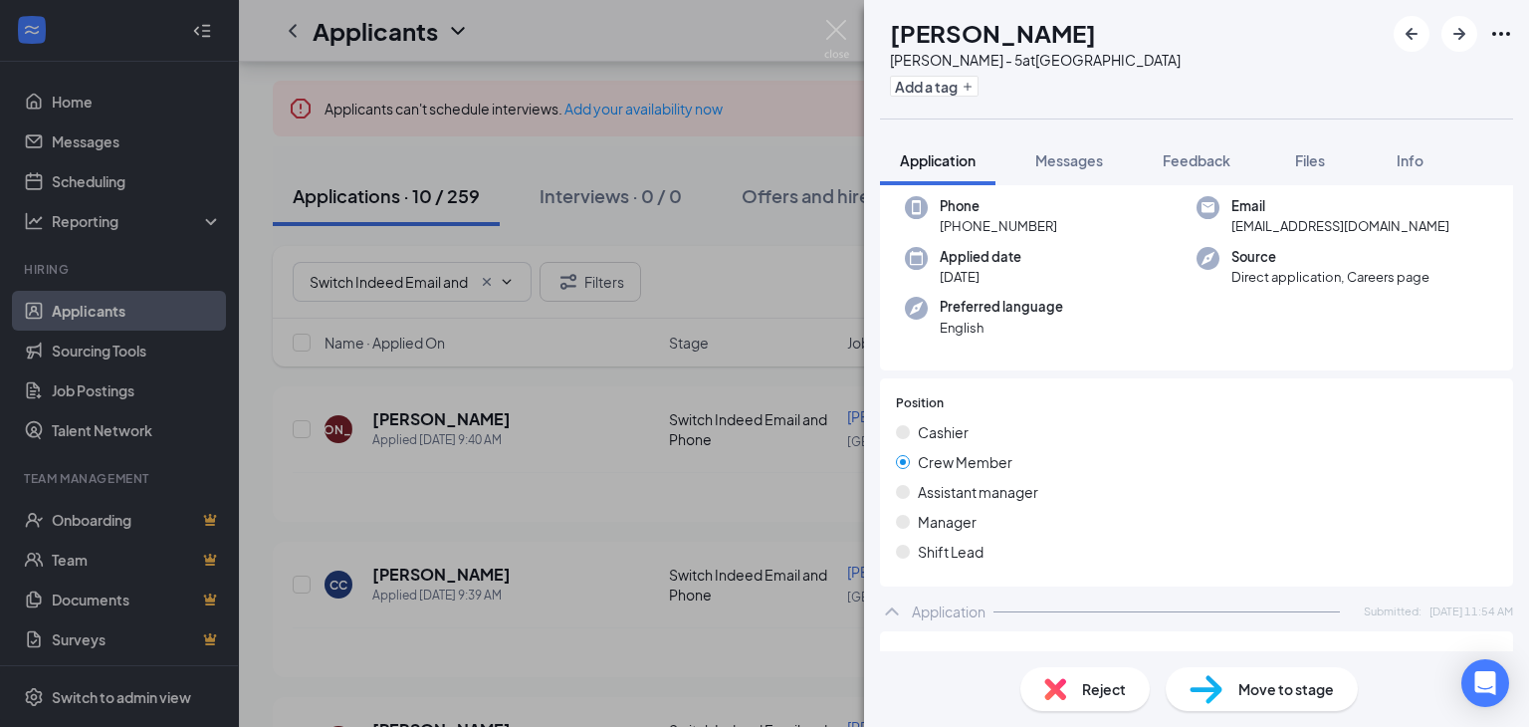
click at [1502, 37] on icon "Ellipses" at bounding box center [1501, 34] width 24 height 24
click at [1428, 78] on link "View full application" at bounding box center [1393, 81] width 215 height 20
click at [1455, 35] on icon "ArrowRight" at bounding box center [1460, 34] width 24 height 24
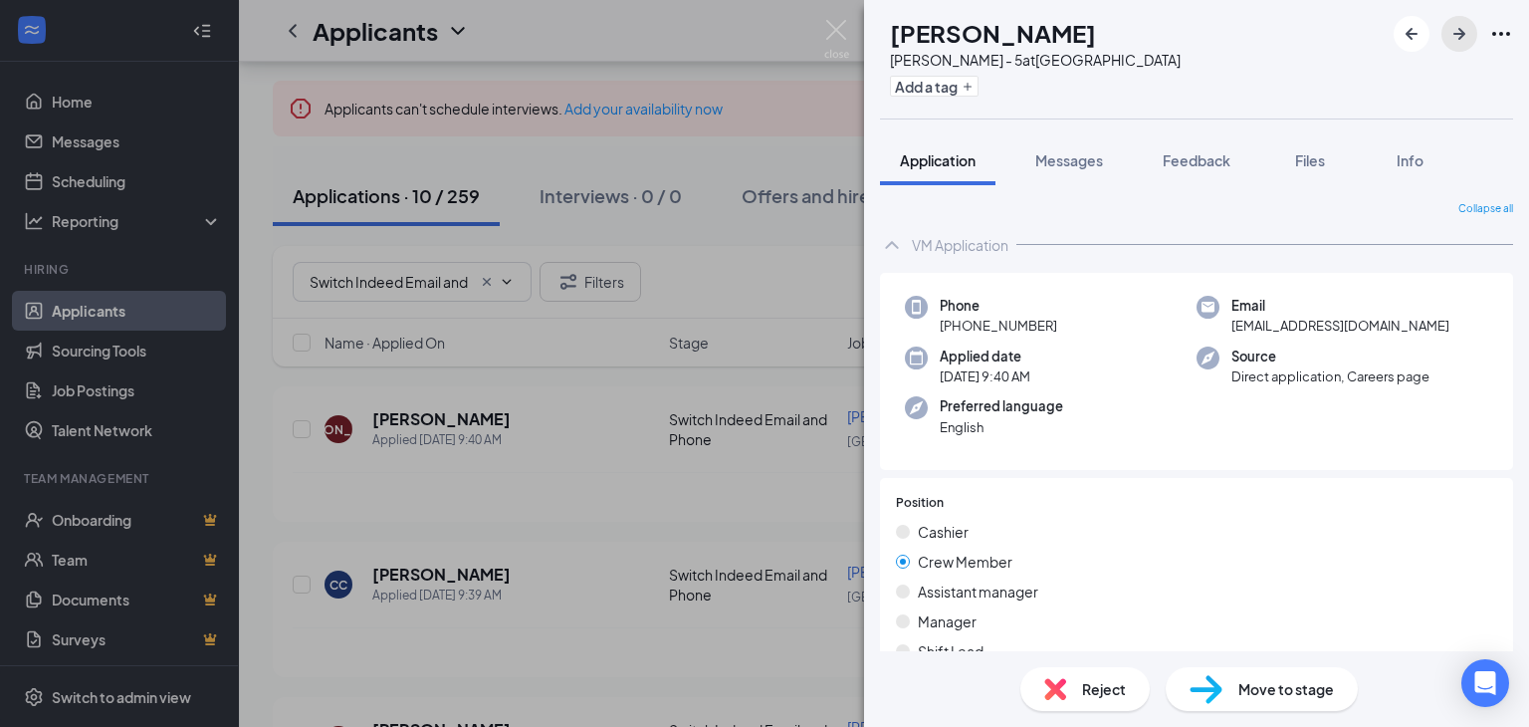
click at [1459, 33] on icon "ArrowRight" at bounding box center [1460, 34] width 12 height 12
click at [828, 29] on img at bounding box center [836, 39] width 25 height 39
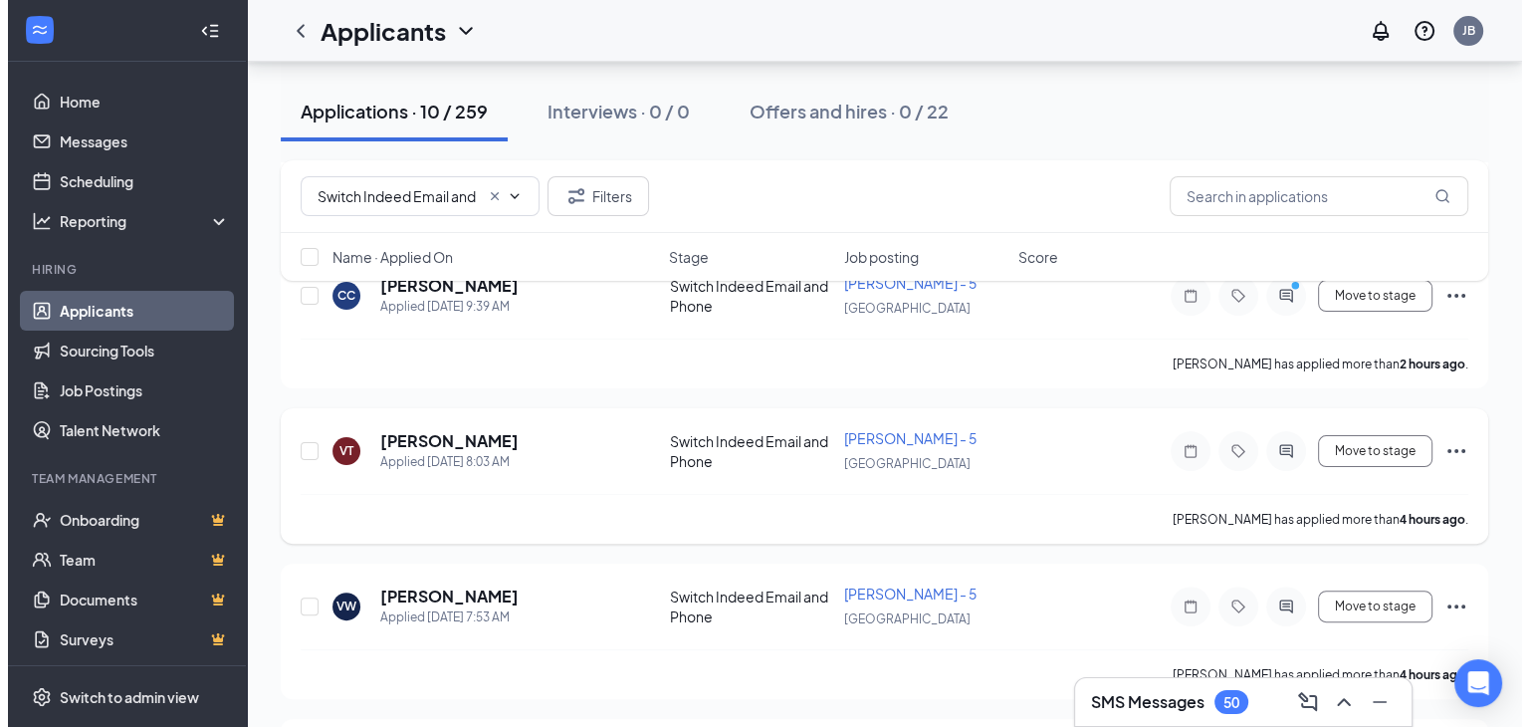
scroll to position [100, 0]
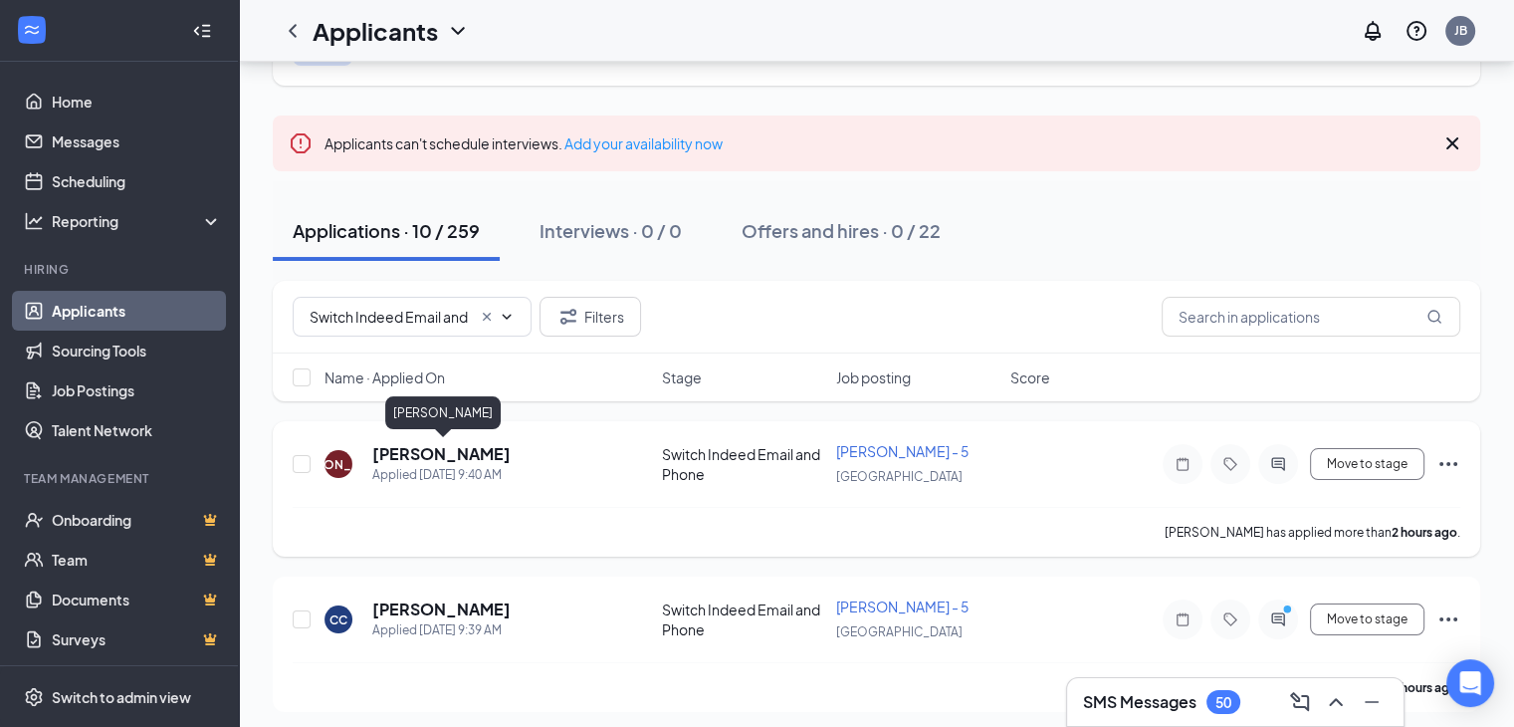
click at [479, 458] on h5 "[PERSON_NAME]" at bounding box center [441, 454] width 138 height 22
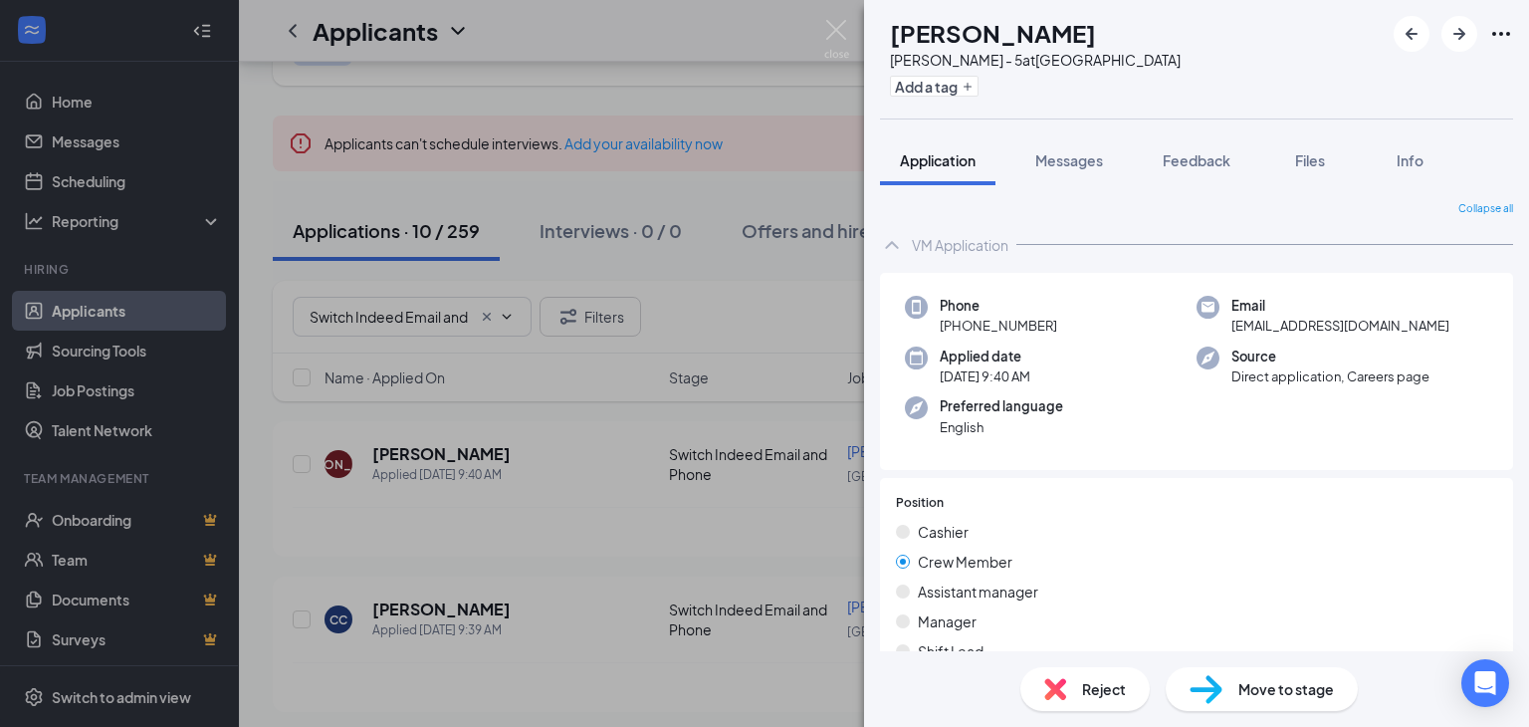
click at [1259, 696] on span "Move to stage" at bounding box center [1286, 689] width 96 height 22
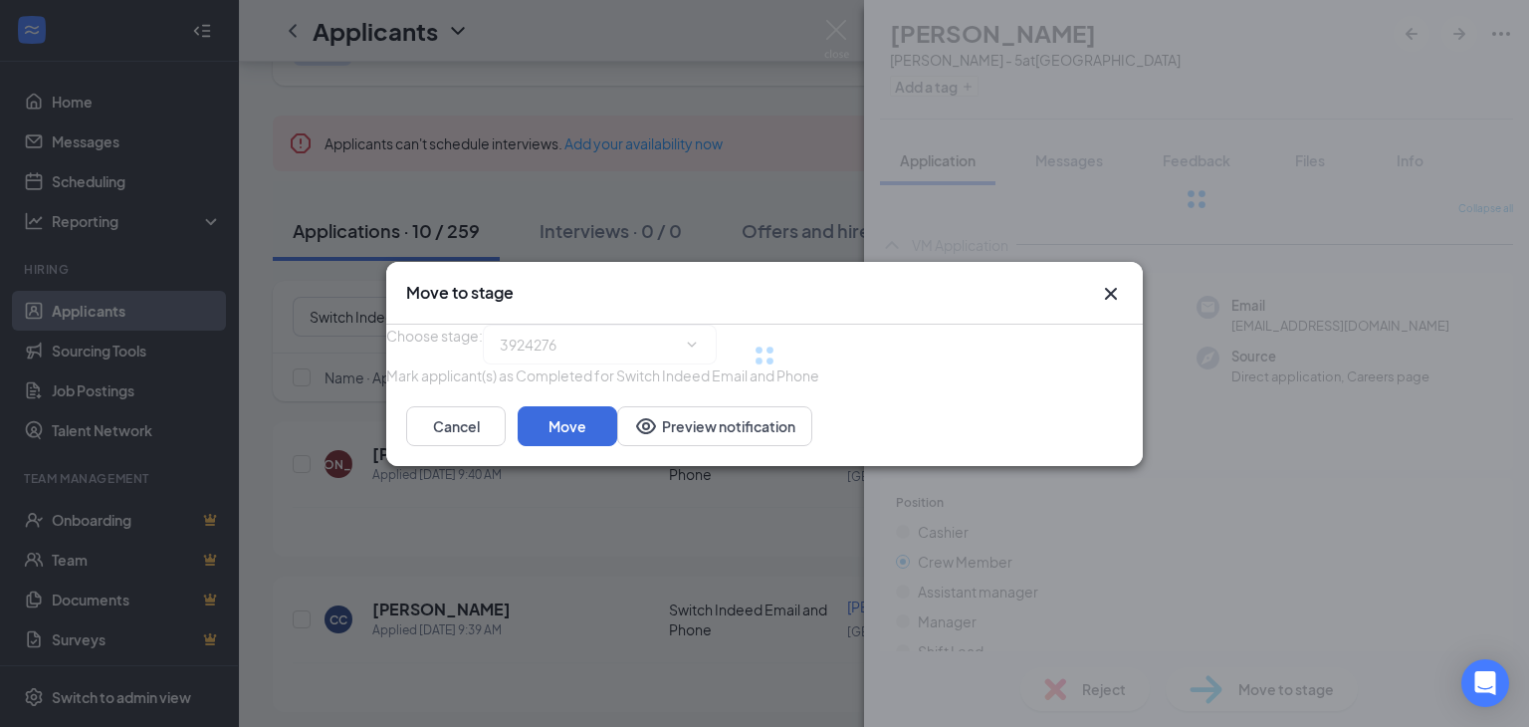
type input "Personal Introduction (next stage)"
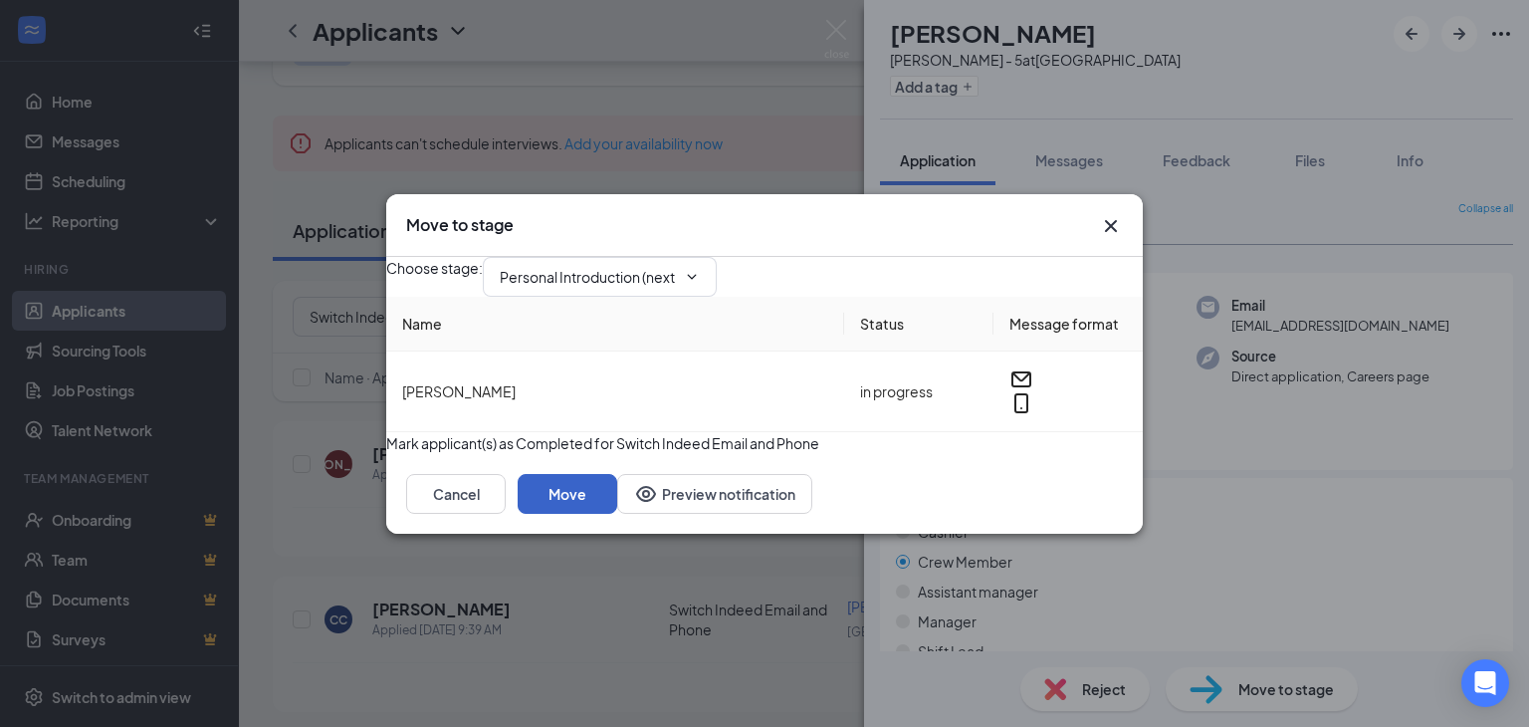
click at [617, 514] on button "Move" at bounding box center [568, 494] width 100 height 40
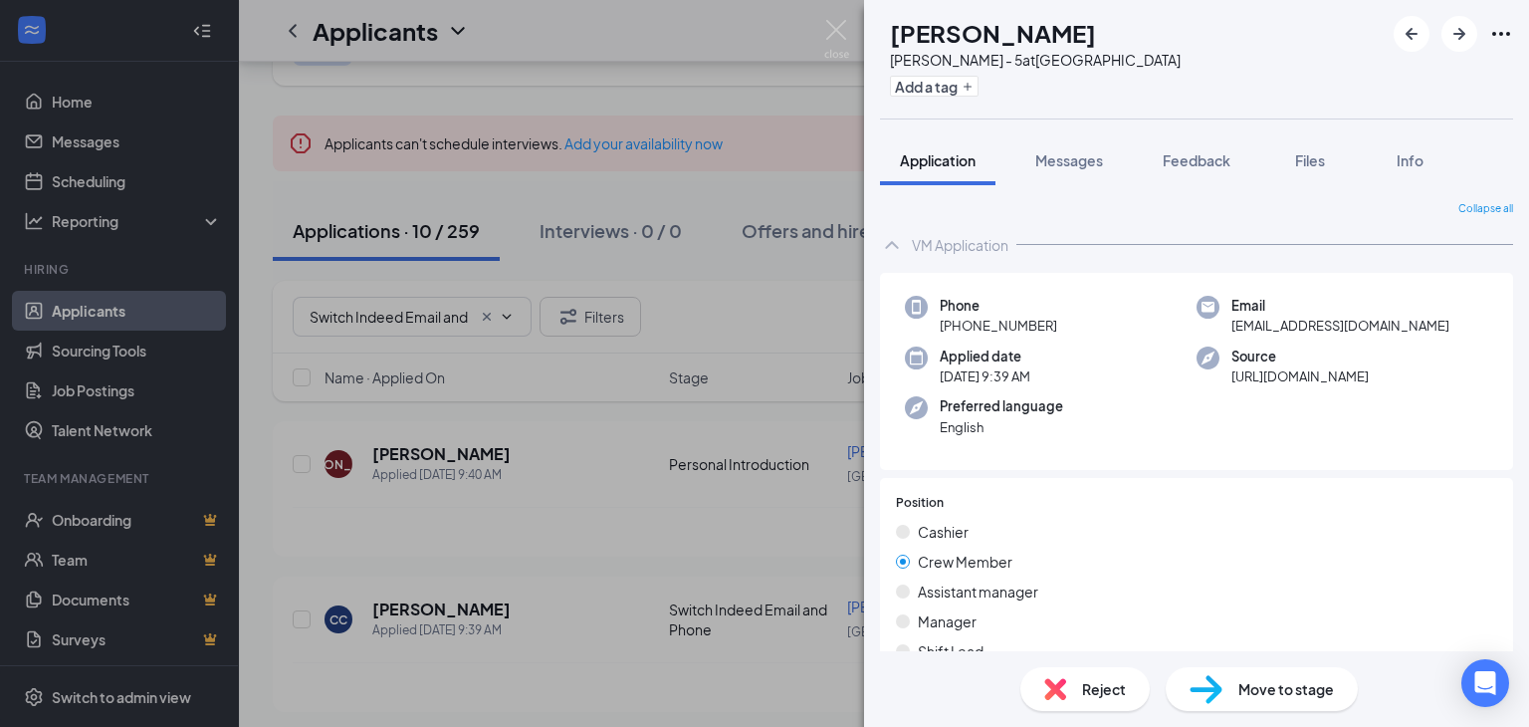
click at [1240, 695] on span "Move to stage" at bounding box center [1286, 689] width 96 height 22
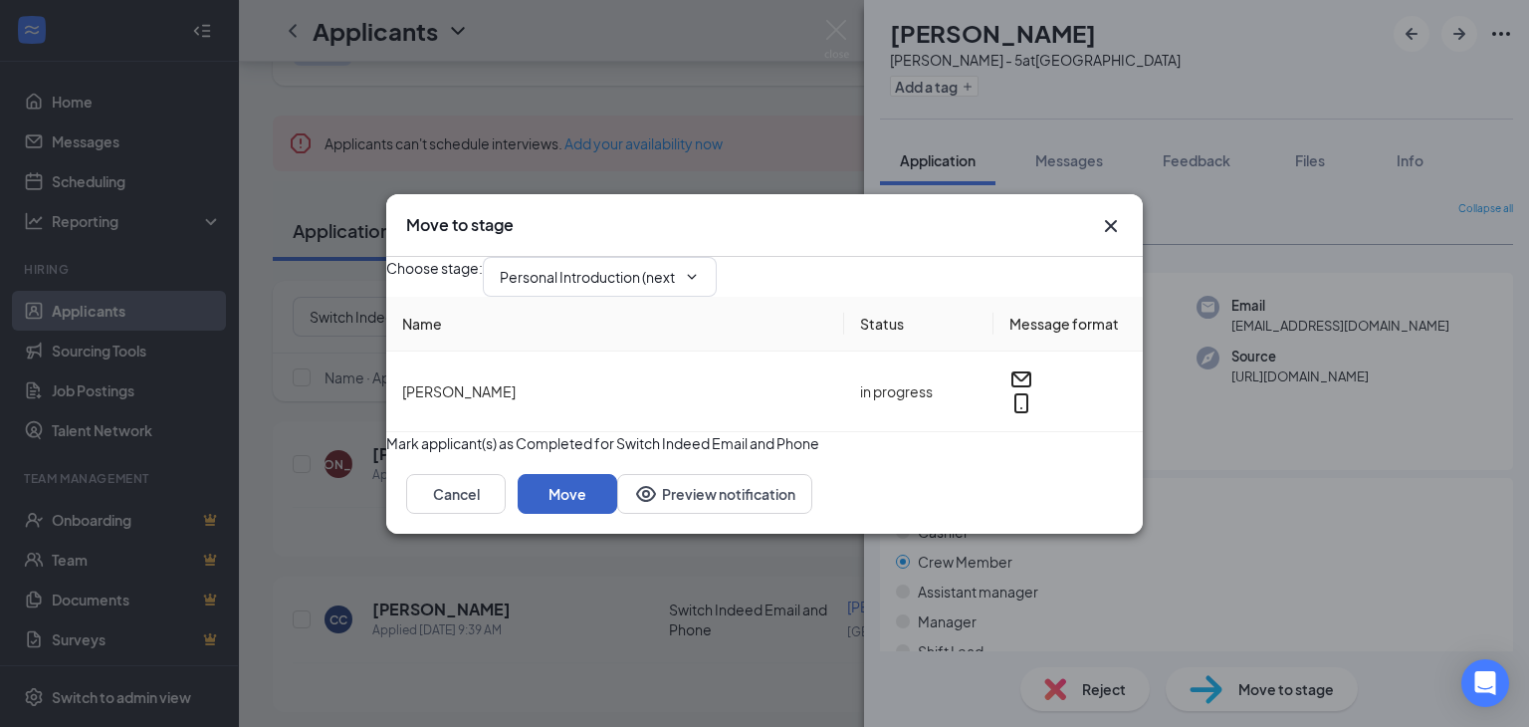
click at [617, 514] on button "Move" at bounding box center [568, 494] width 100 height 40
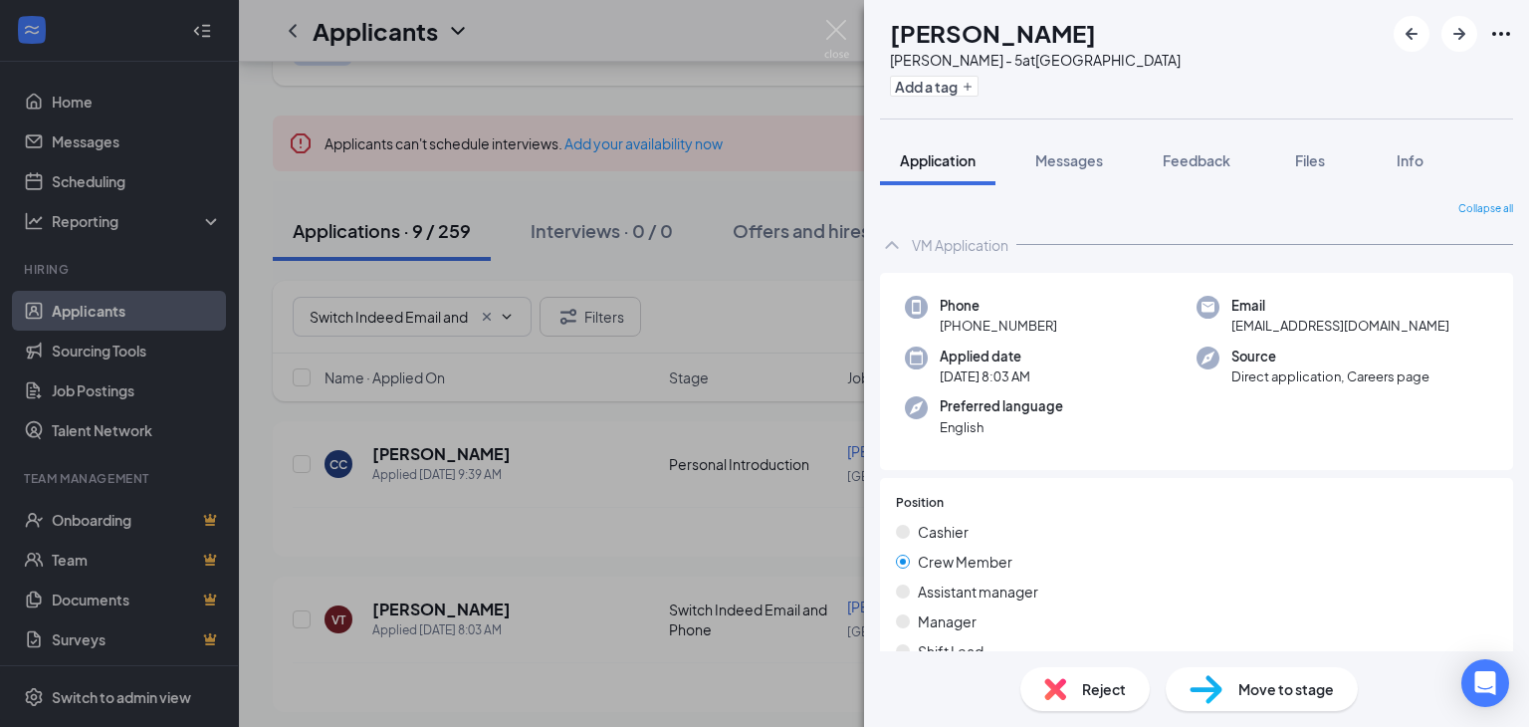
click at [1256, 695] on span "Move to stage" at bounding box center [1286, 689] width 96 height 22
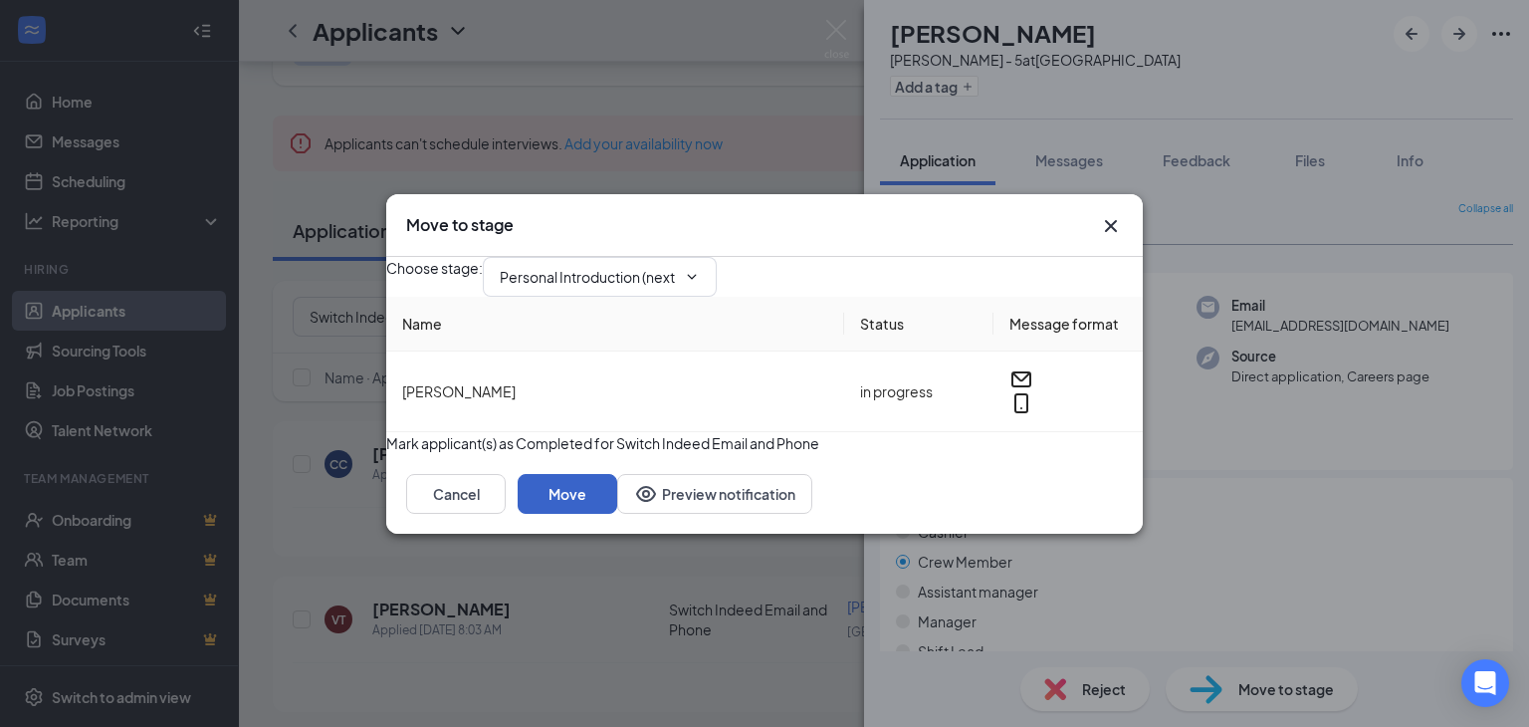
click at [617, 514] on button "Move" at bounding box center [568, 494] width 100 height 40
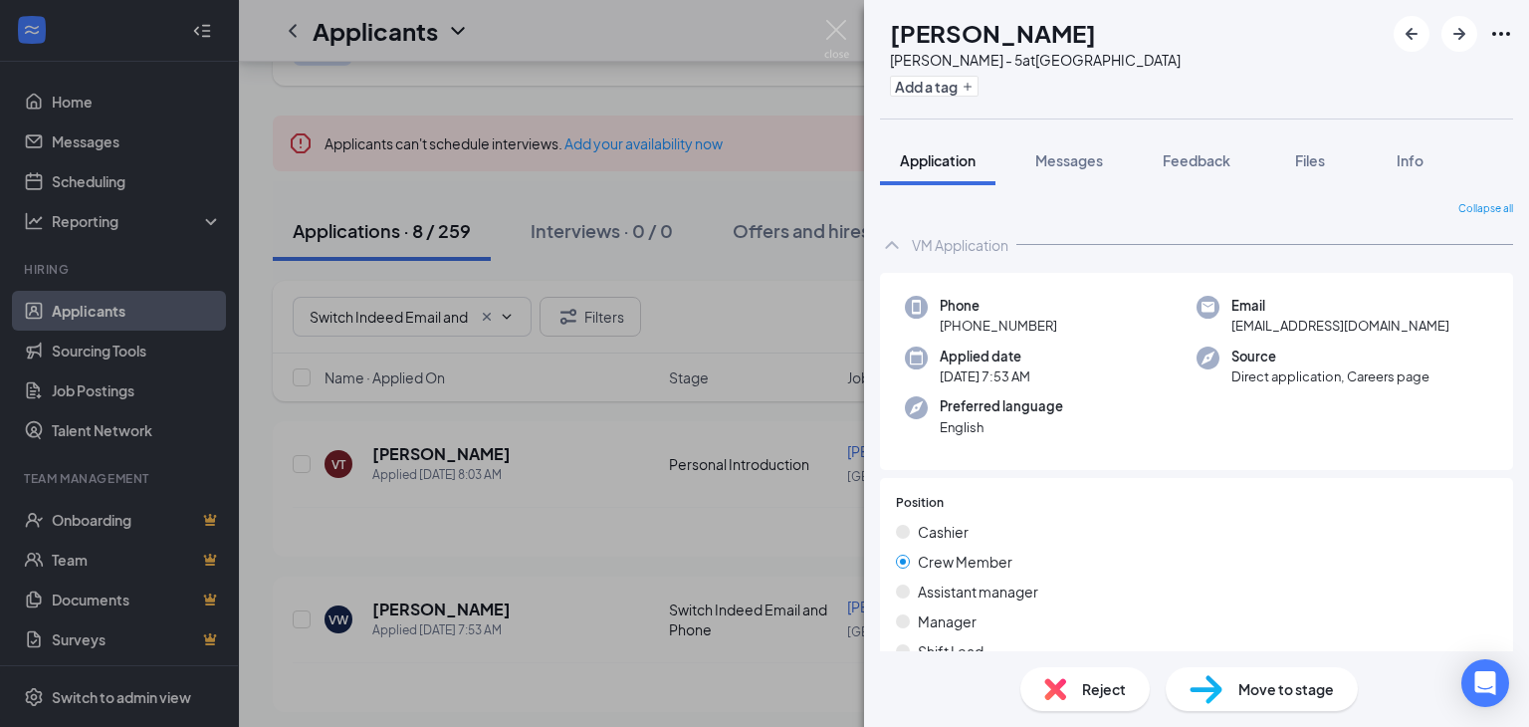
click at [1257, 690] on span "Move to stage" at bounding box center [1286, 689] width 96 height 22
type input "Personal Introduction (next stage)"
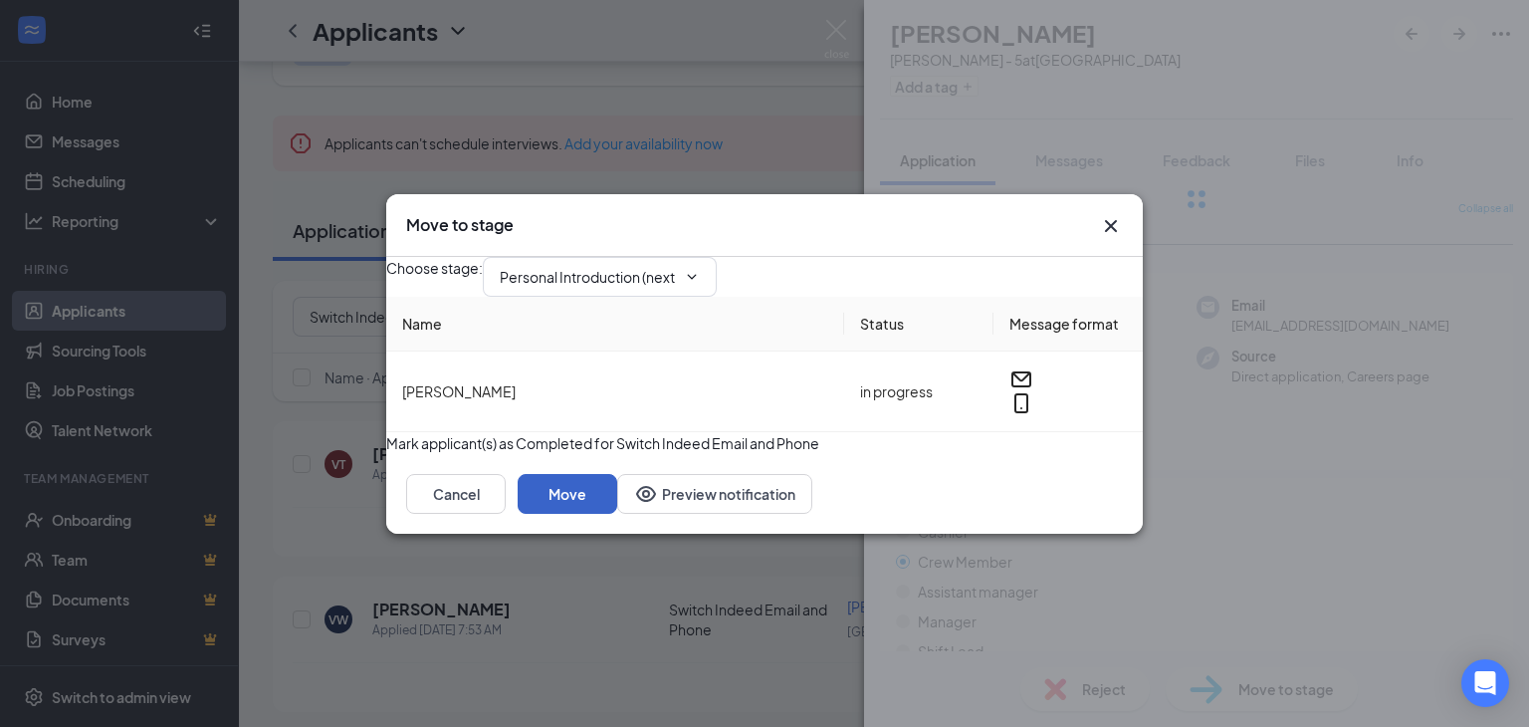
click at [617, 514] on button "Move" at bounding box center [568, 494] width 100 height 40
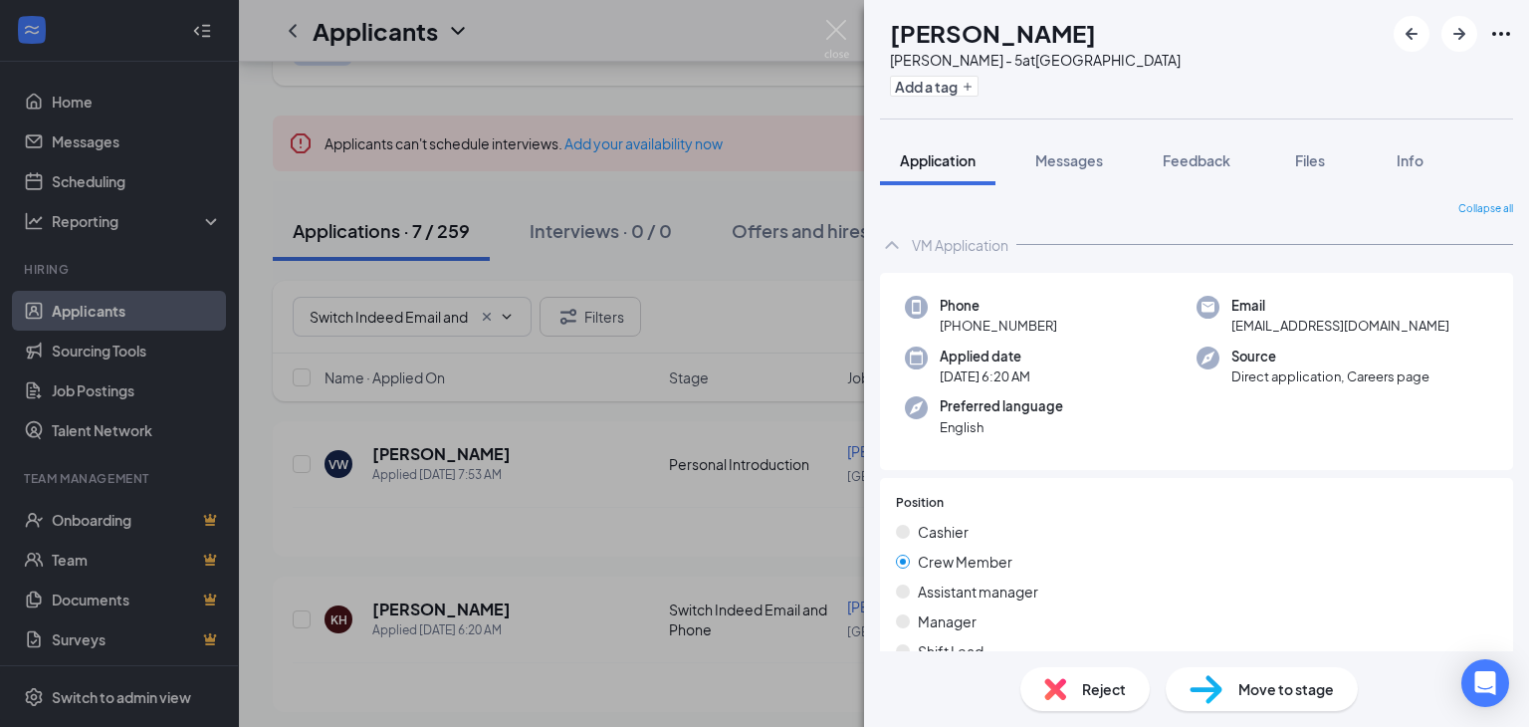
click at [1245, 686] on span "Move to stage" at bounding box center [1286, 689] width 96 height 22
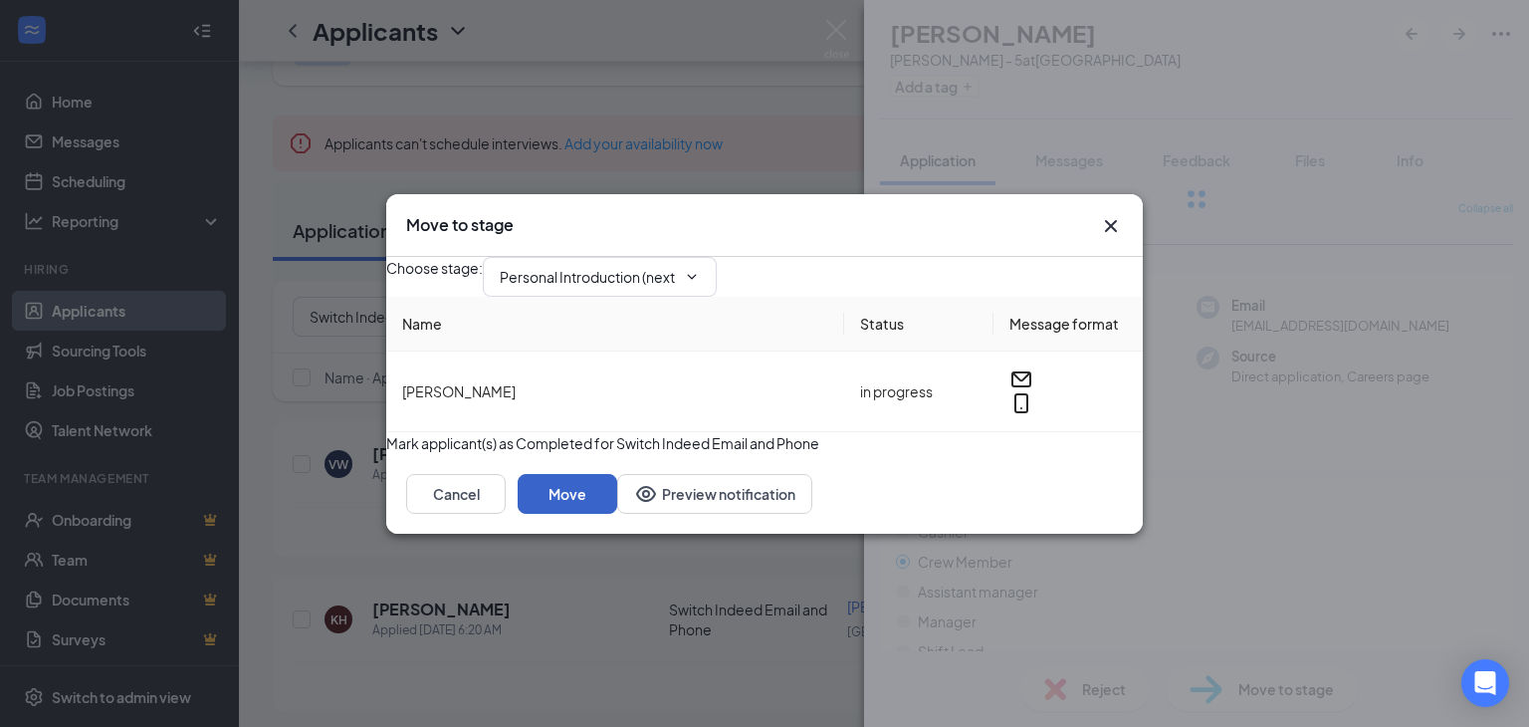
click at [617, 514] on button "Move" at bounding box center [568, 494] width 100 height 40
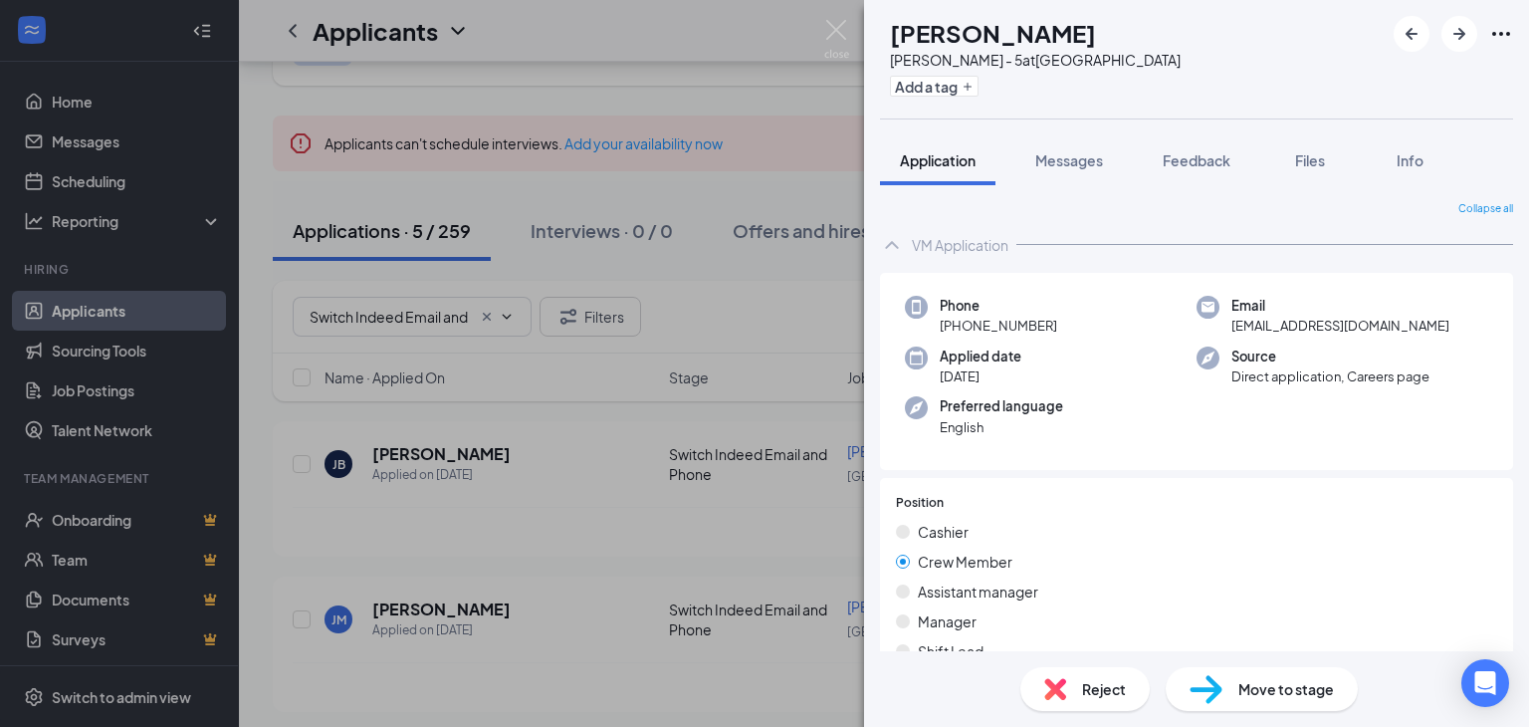
click at [1241, 685] on span "Move to stage" at bounding box center [1286, 689] width 96 height 22
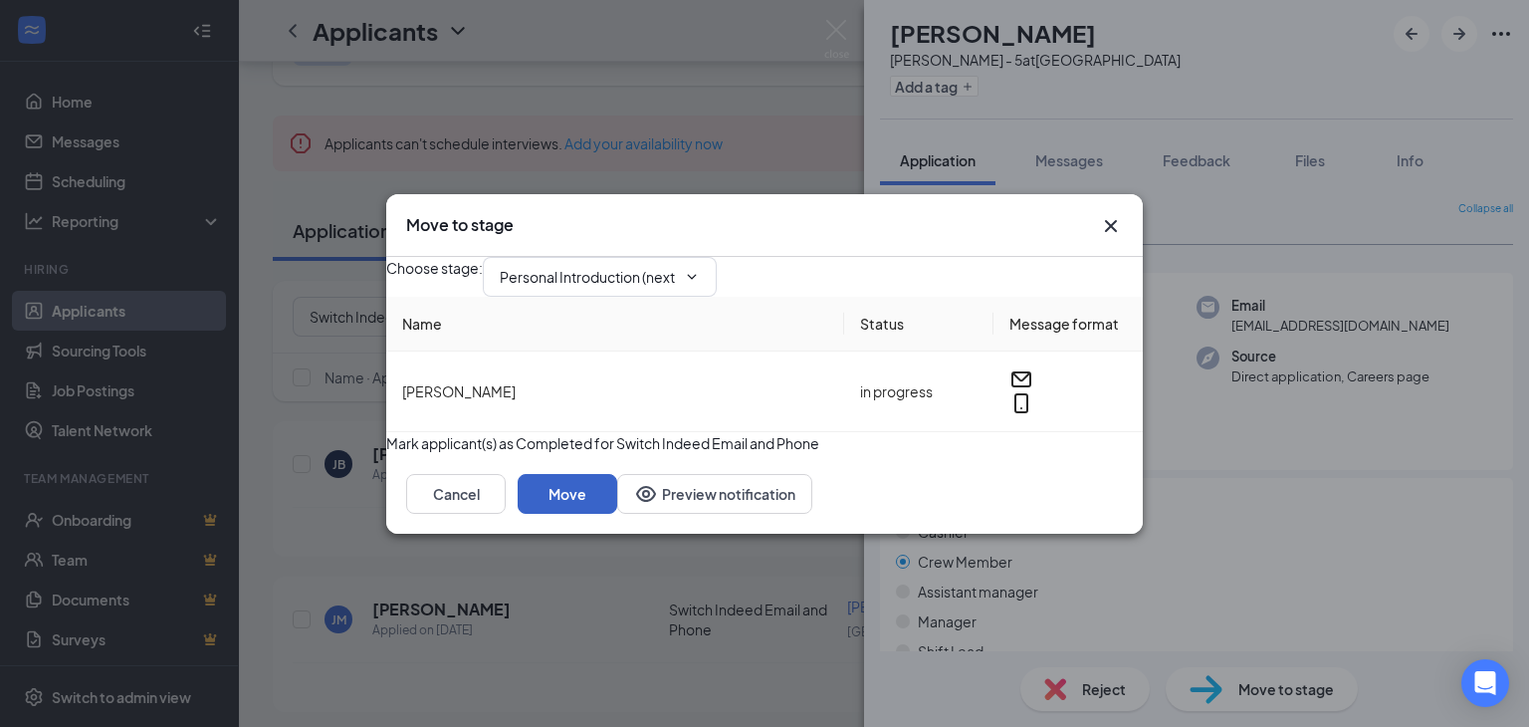
click at [617, 514] on button "Move" at bounding box center [568, 494] width 100 height 40
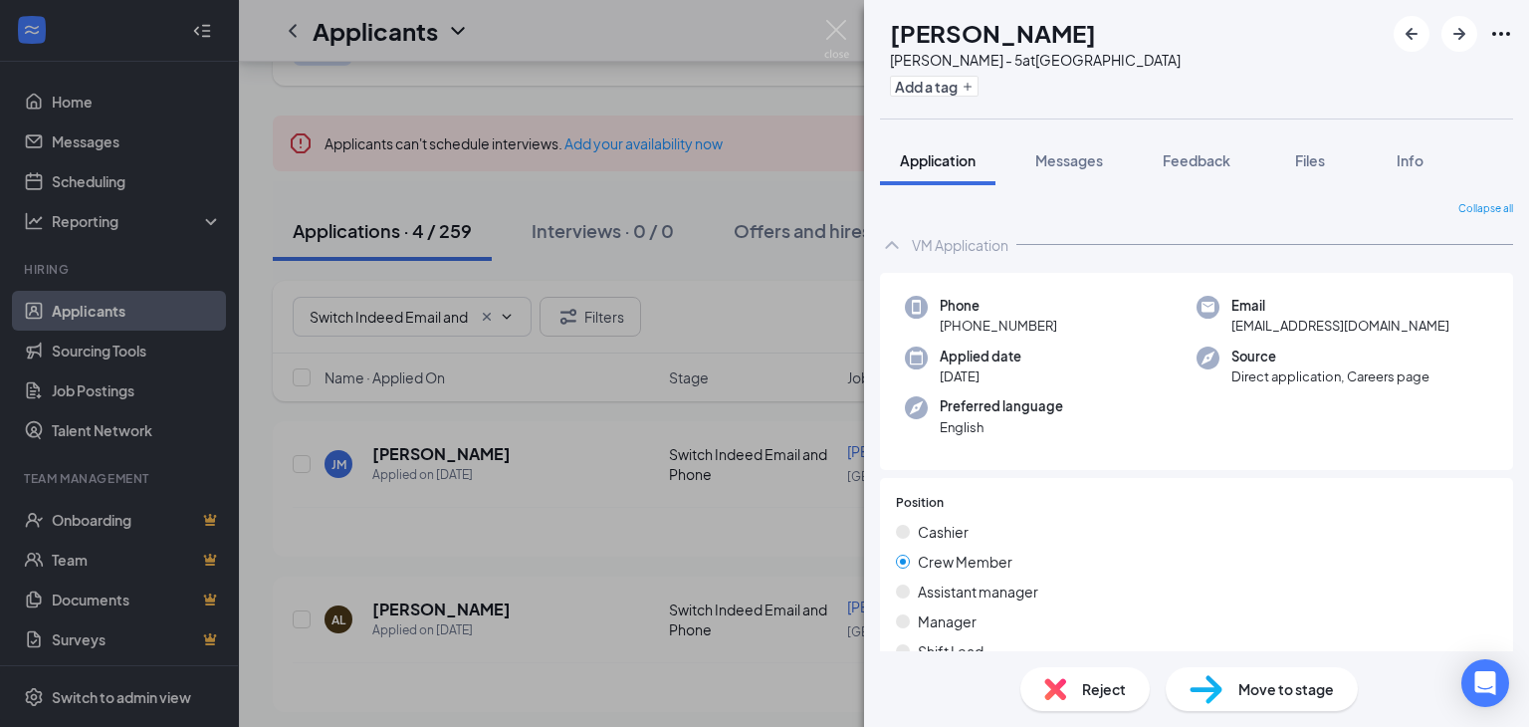
click at [1264, 686] on span "Move to stage" at bounding box center [1286, 689] width 96 height 22
type input "Personal Introduction (next stage)"
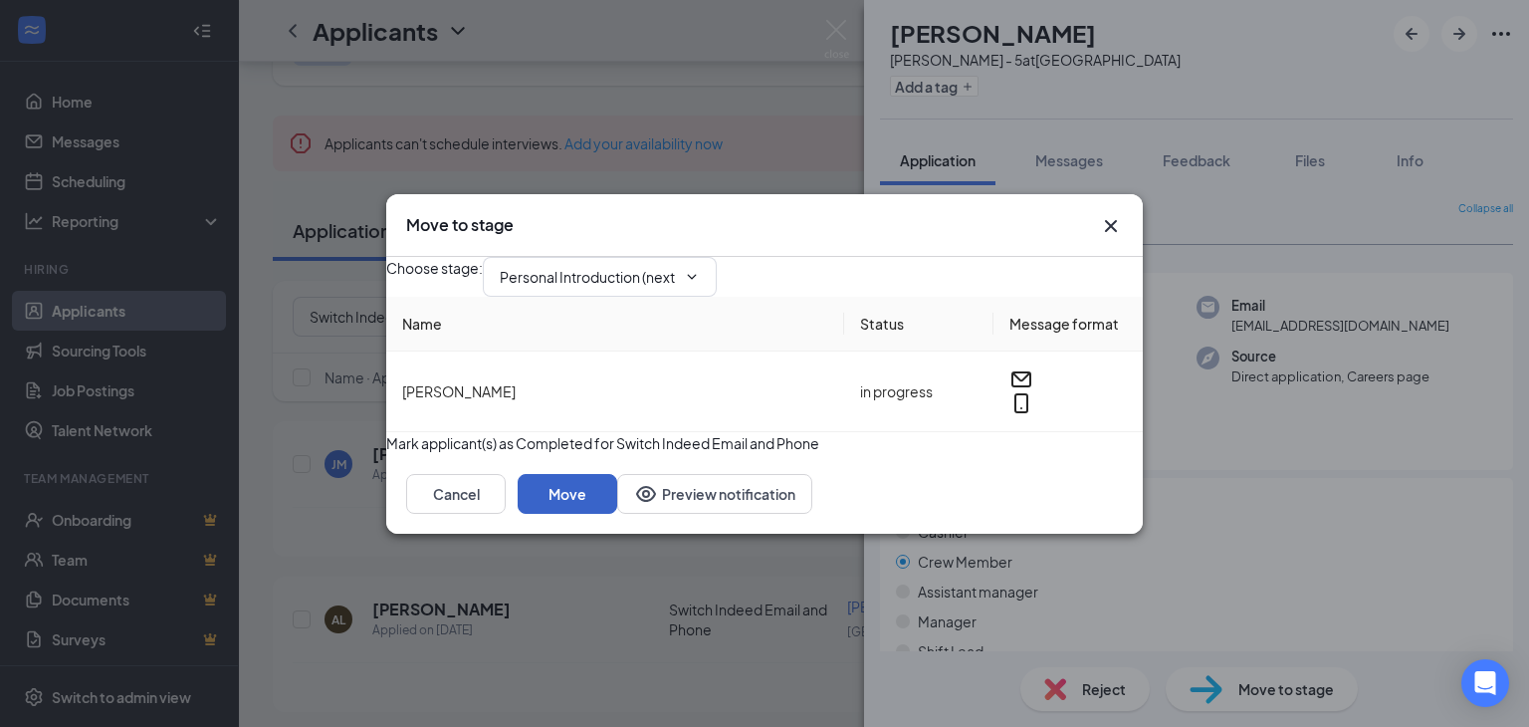
click at [617, 514] on button "Move" at bounding box center [568, 494] width 100 height 40
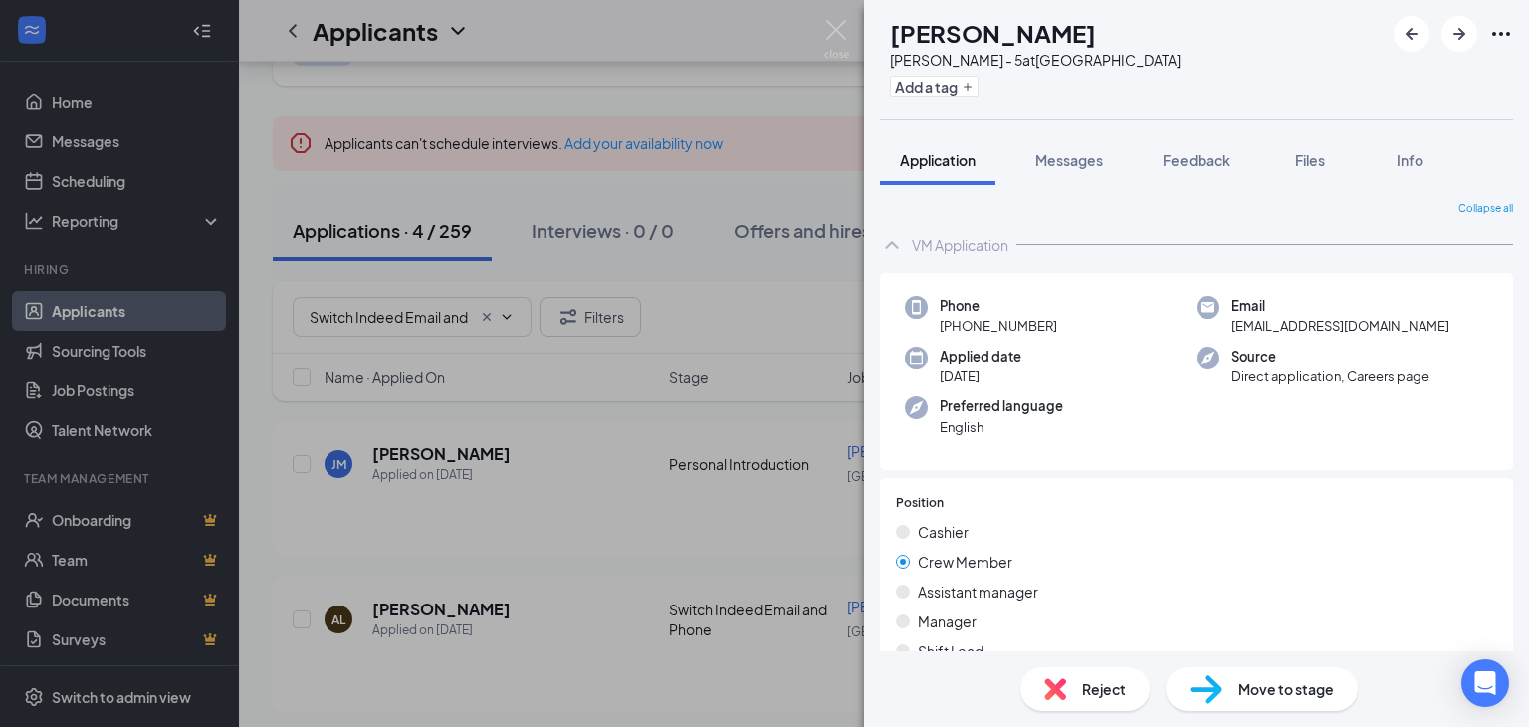
click at [1266, 690] on span "Move to stage" at bounding box center [1286, 689] width 96 height 22
type input "Personal Introduction (next stage)"
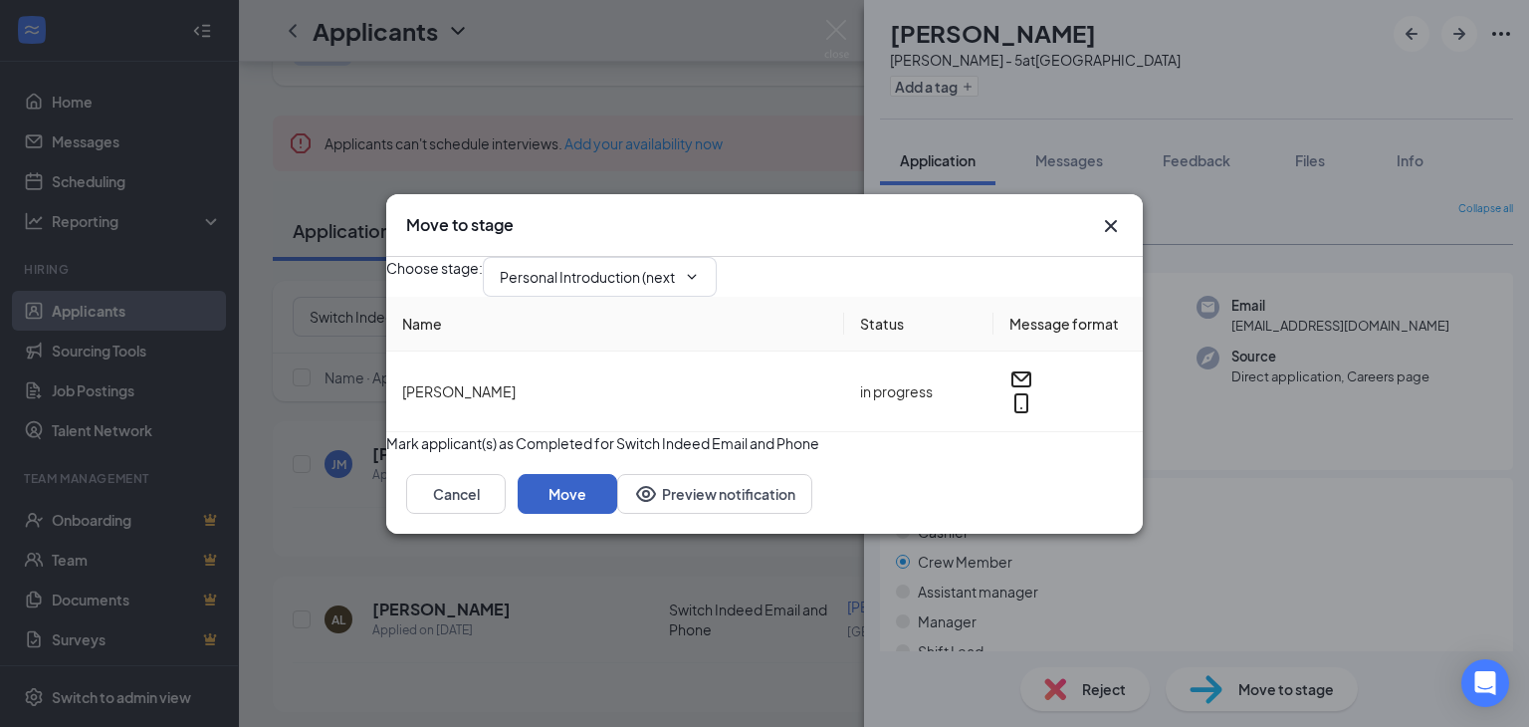
click at [617, 514] on button "Move" at bounding box center [568, 494] width 100 height 40
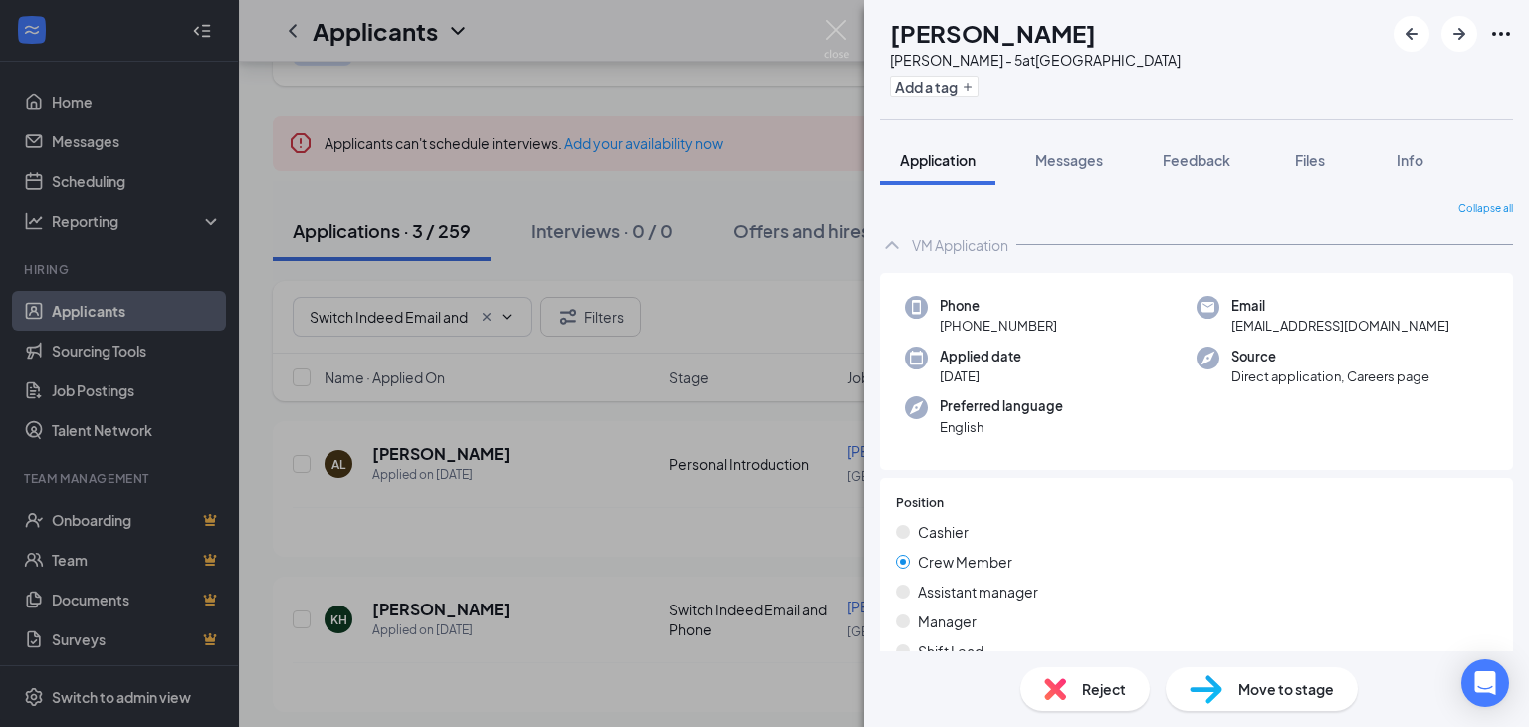
click at [1258, 689] on span "Move to stage" at bounding box center [1286, 689] width 96 height 22
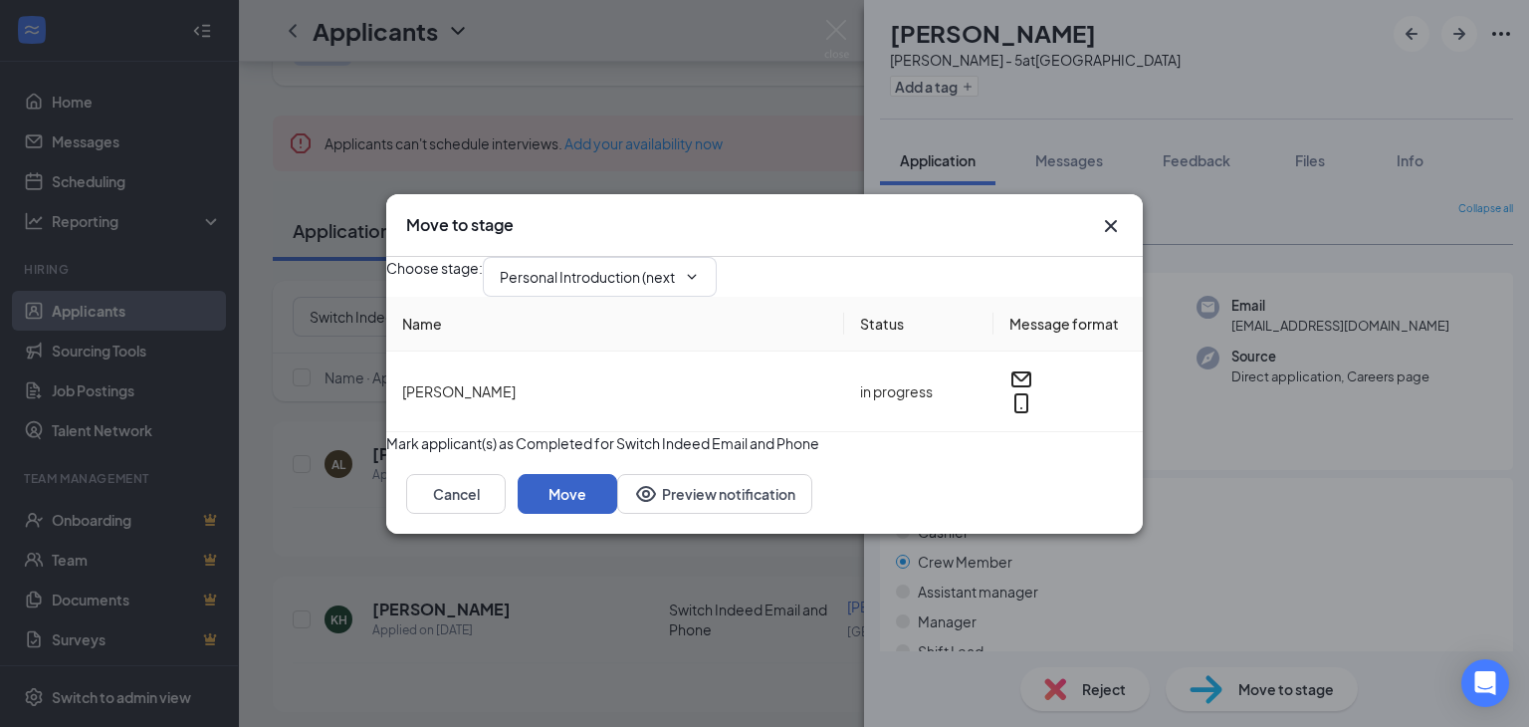
click at [617, 514] on button "Move" at bounding box center [568, 494] width 100 height 40
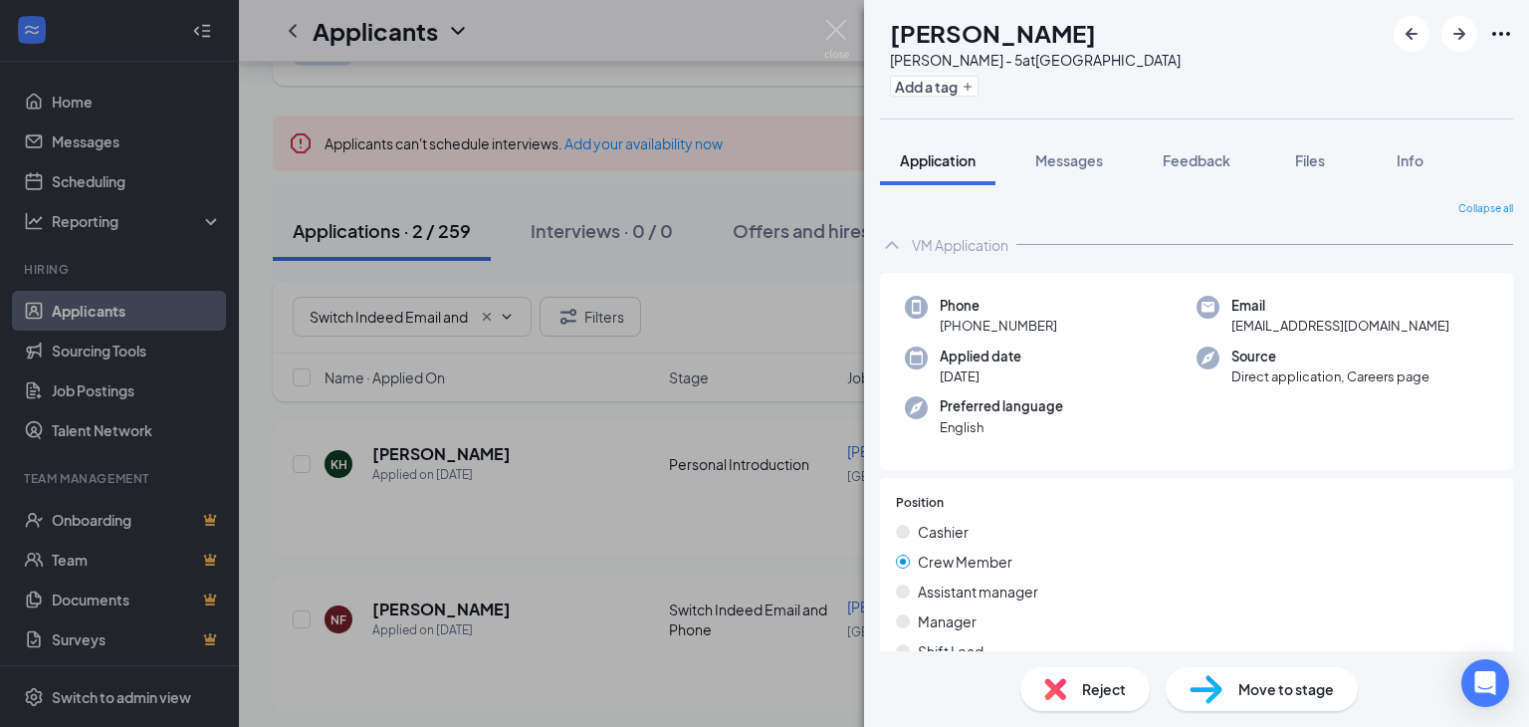
click at [1234, 693] on div "Move to stage" at bounding box center [1262, 689] width 192 height 44
type input "Personal Introduction (next stage)"
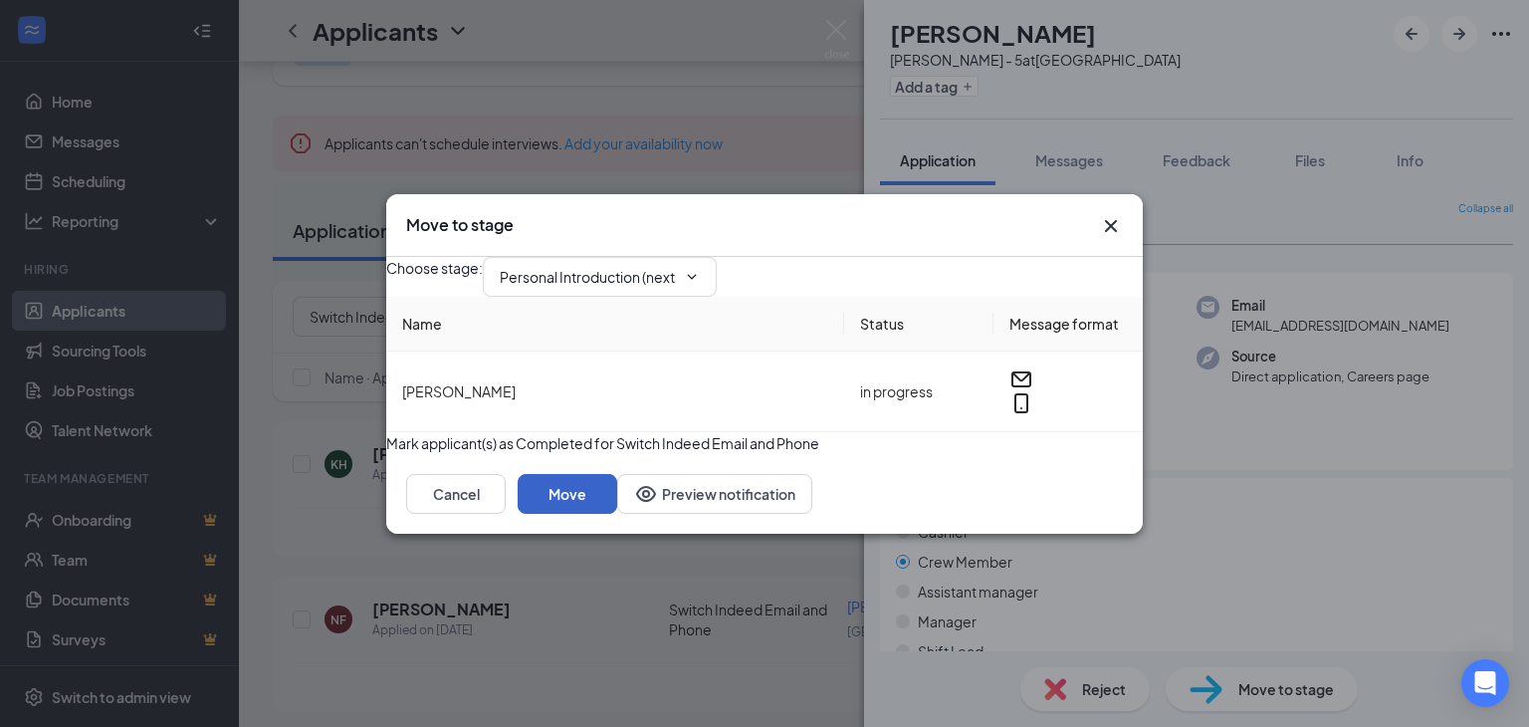
click at [617, 514] on button "Move" at bounding box center [568, 494] width 100 height 40
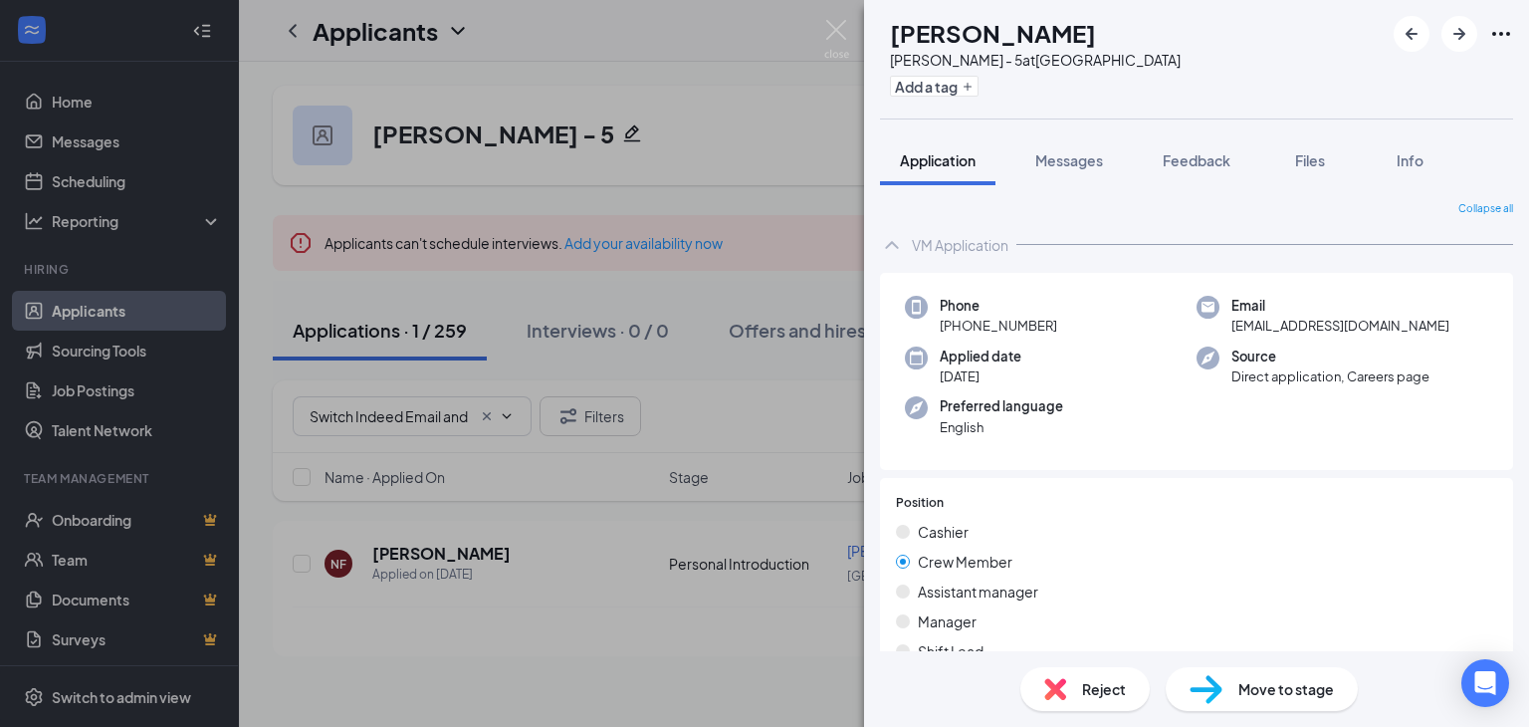
click at [1246, 690] on span "Move to stage" at bounding box center [1286, 689] width 96 height 22
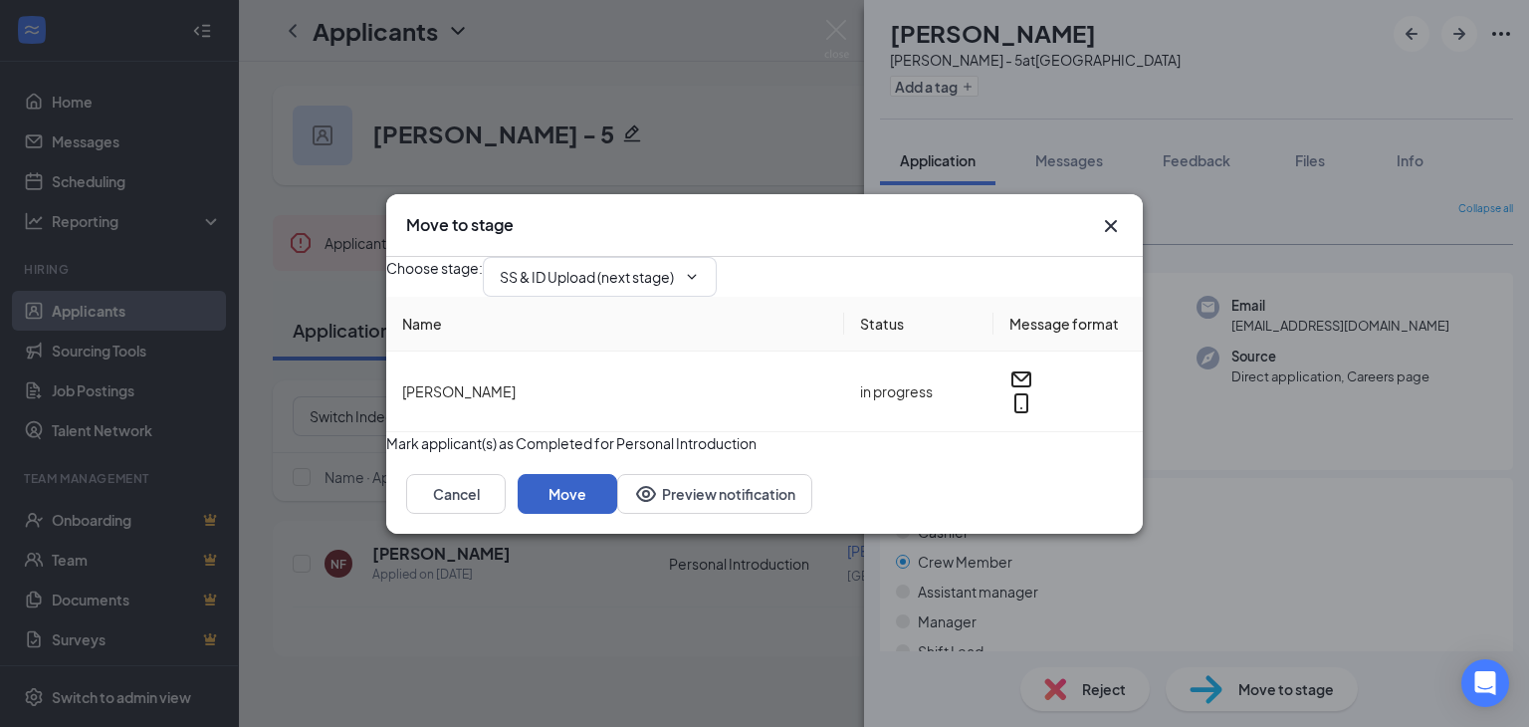
click at [617, 514] on button "Move" at bounding box center [568, 494] width 100 height 40
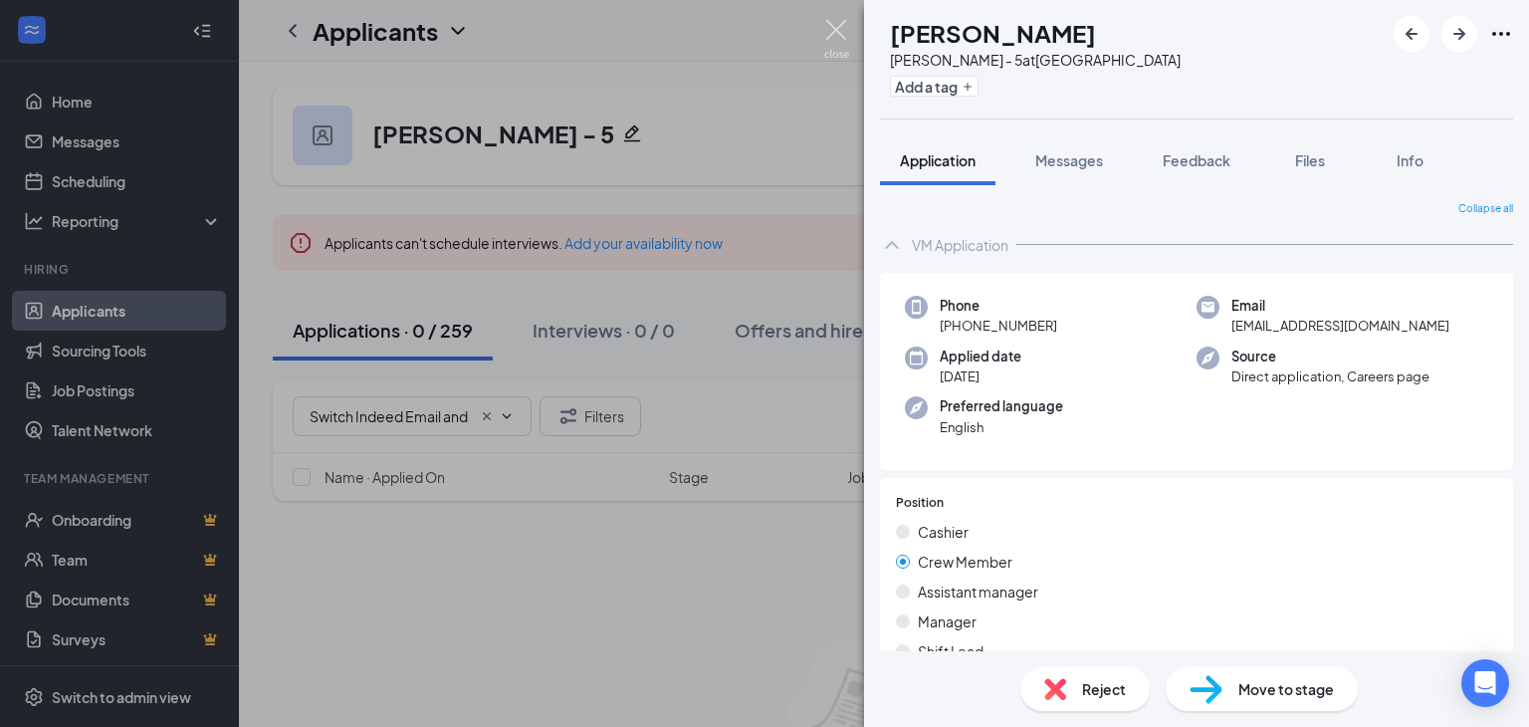
click at [838, 37] on img at bounding box center [836, 39] width 25 height 39
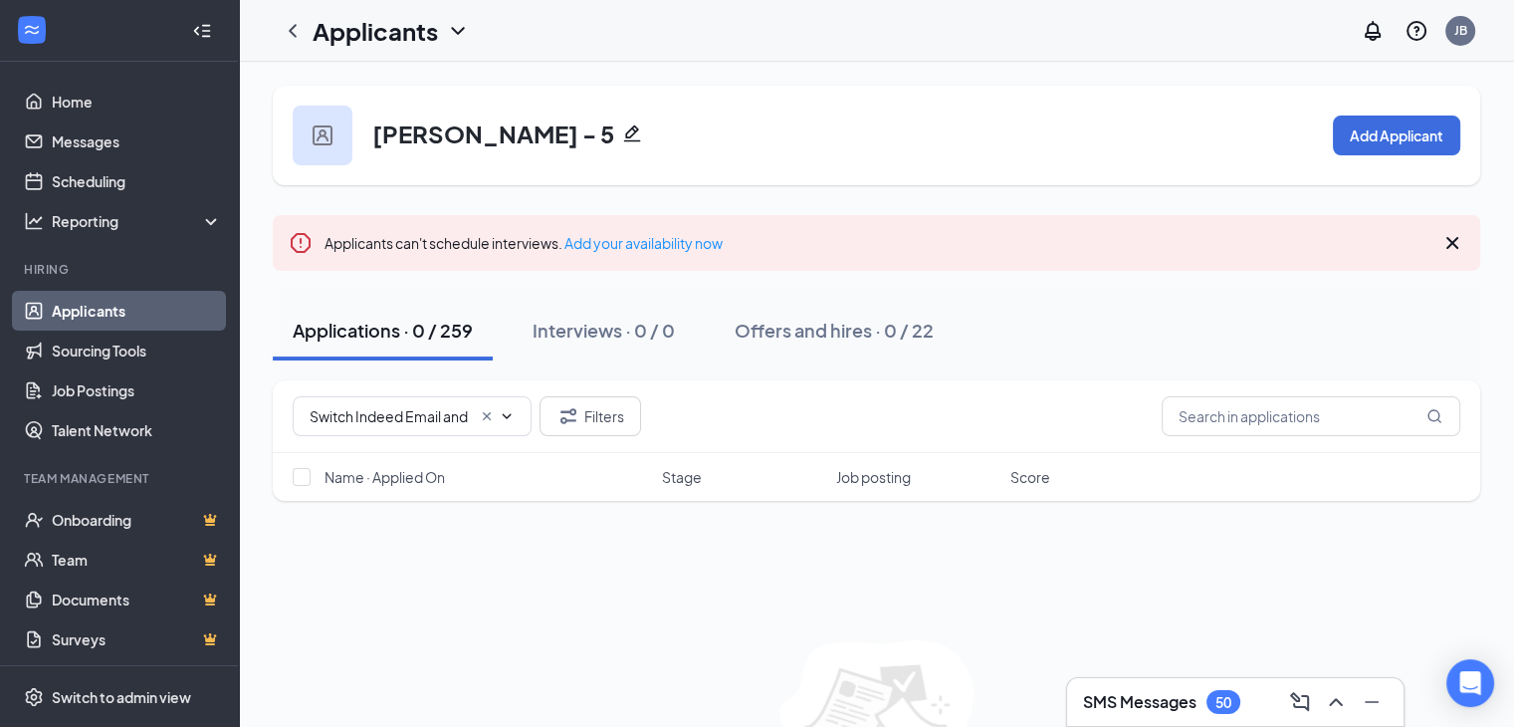
click at [550, 582] on div "Switch Indeed Email and Phone (11) No options Filters Name · Applied On Stage J…" at bounding box center [877, 607] width 1208 height 455
click at [486, 413] on icon "Cross" at bounding box center [487, 416] width 16 height 16
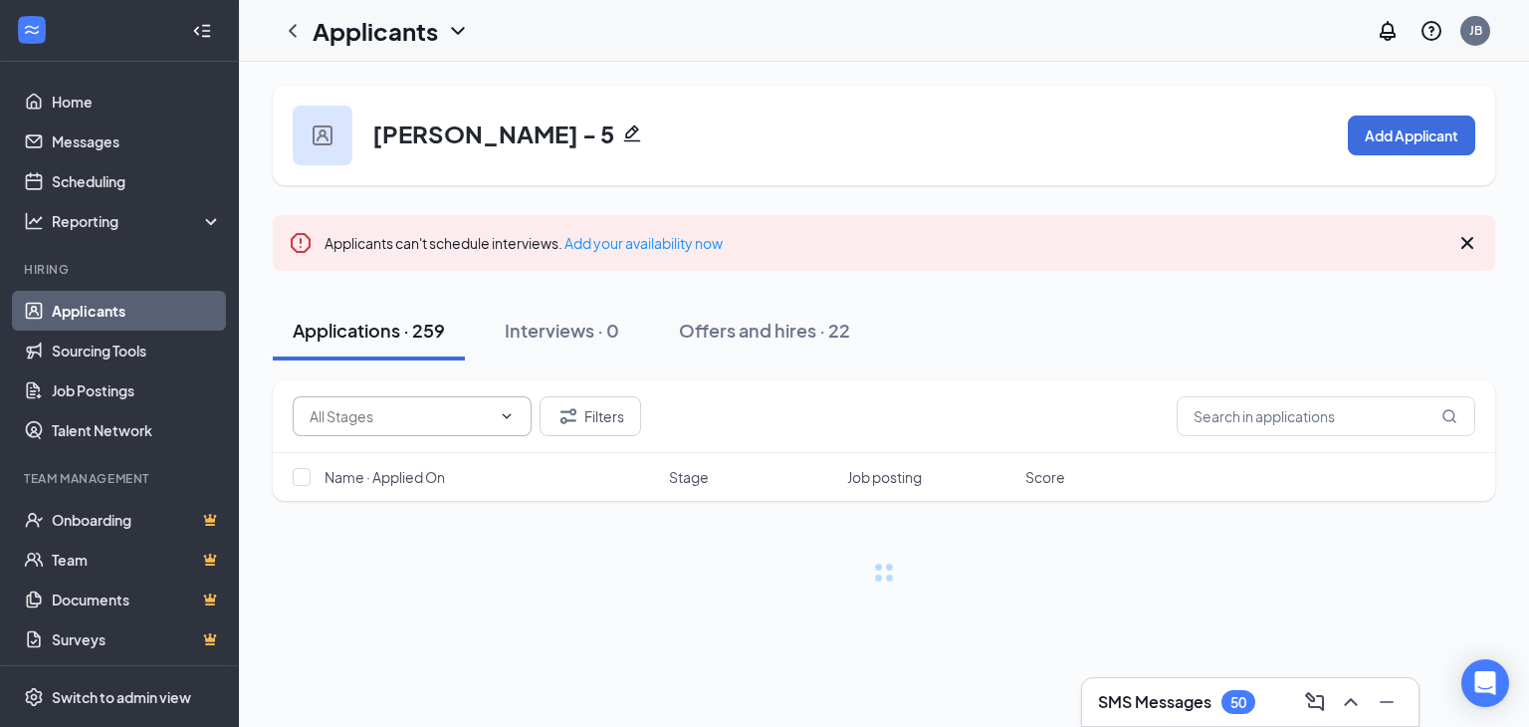
click at [498, 561] on div at bounding box center [884, 571] width 1223 height 22
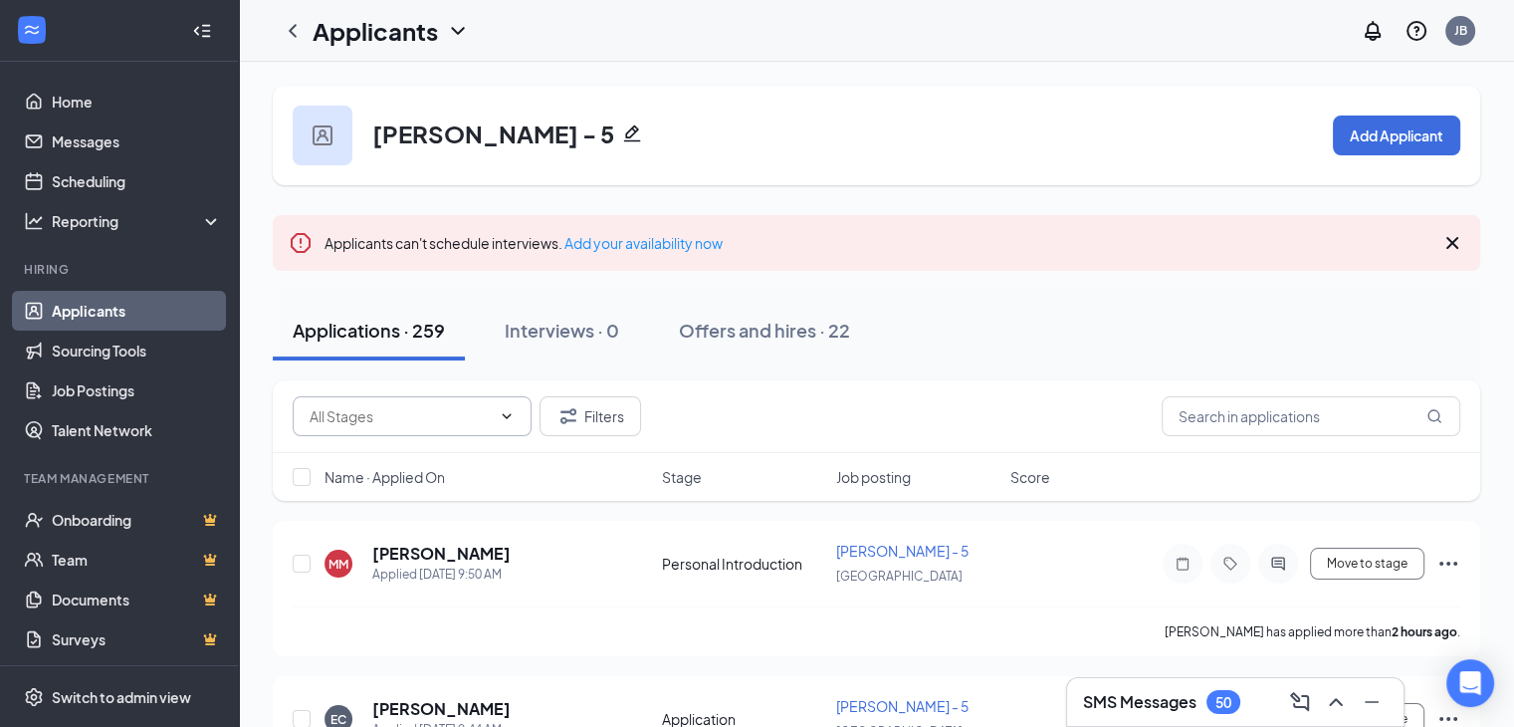
click at [505, 414] on icon "ChevronDown" at bounding box center [507, 416] width 16 height 16
click at [503, 413] on icon "ChevronDown" at bounding box center [507, 416] width 16 height 16
click at [480, 419] on input "text" at bounding box center [400, 416] width 181 height 22
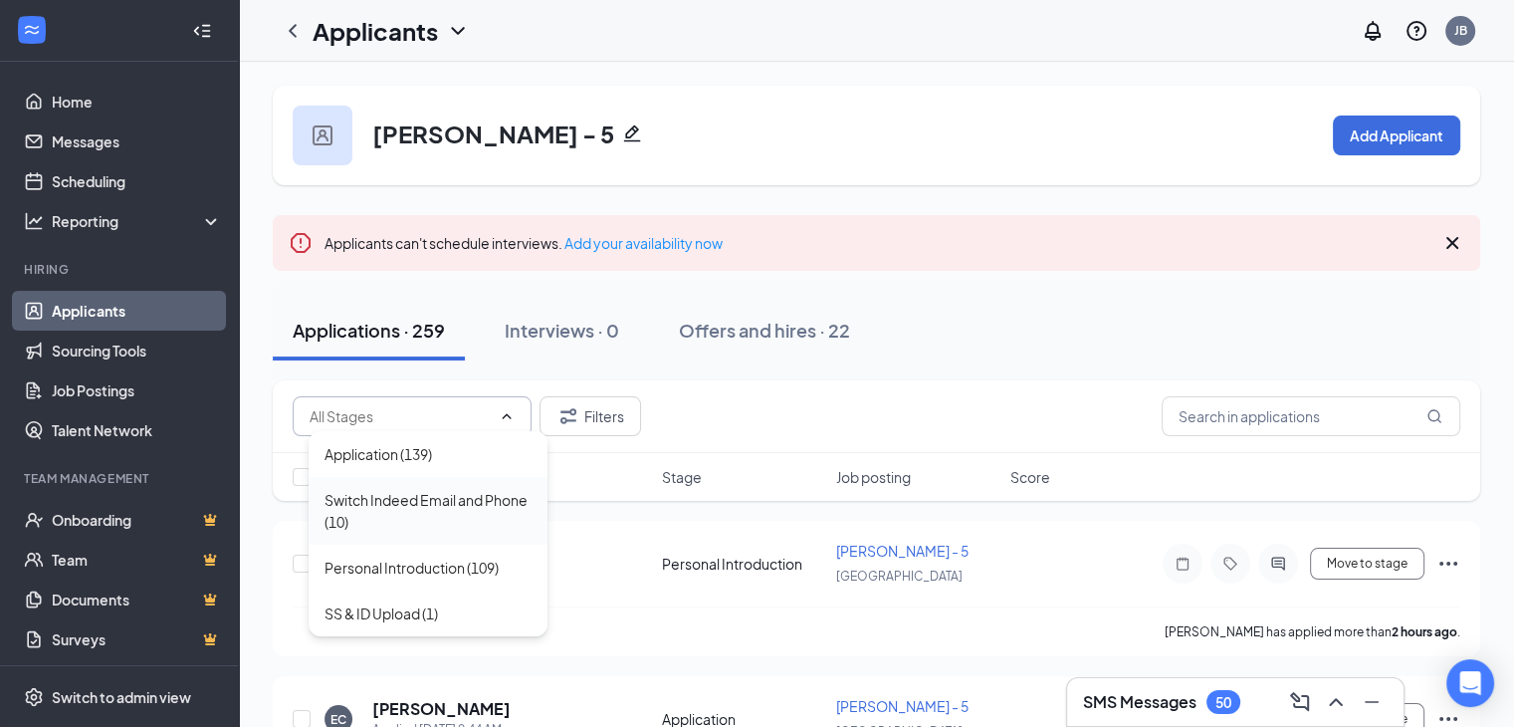
click at [401, 524] on div "Switch Indeed Email and Phone (10)" at bounding box center [428, 511] width 207 height 44
type input "Switch Indeed Email and Phone (10)"
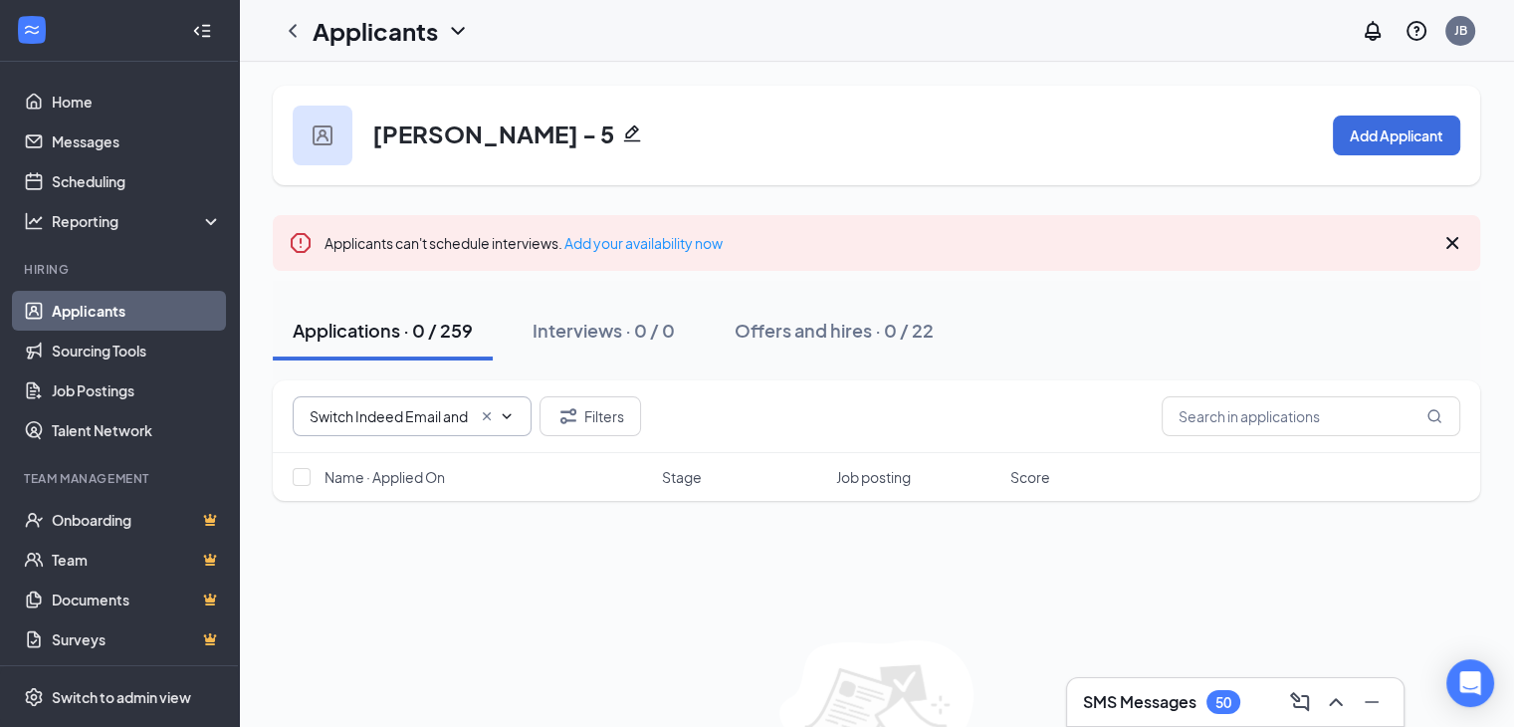
click at [482, 416] on icon "Cross" at bounding box center [487, 416] width 16 height 16
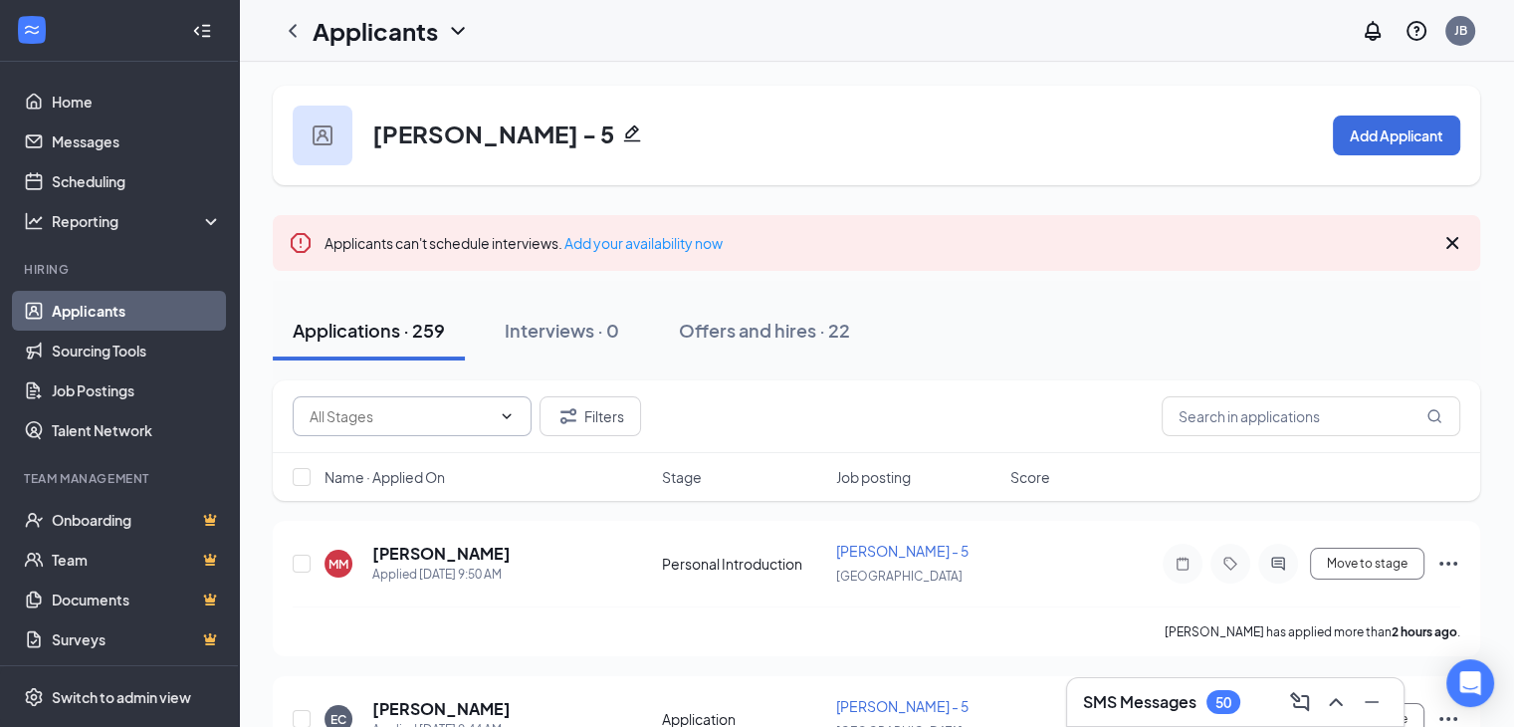
click at [434, 415] on input "text" at bounding box center [400, 416] width 181 height 22
click at [784, 315] on button "Offers and hires · 22" at bounding box center [764, 331] width 211 height 60
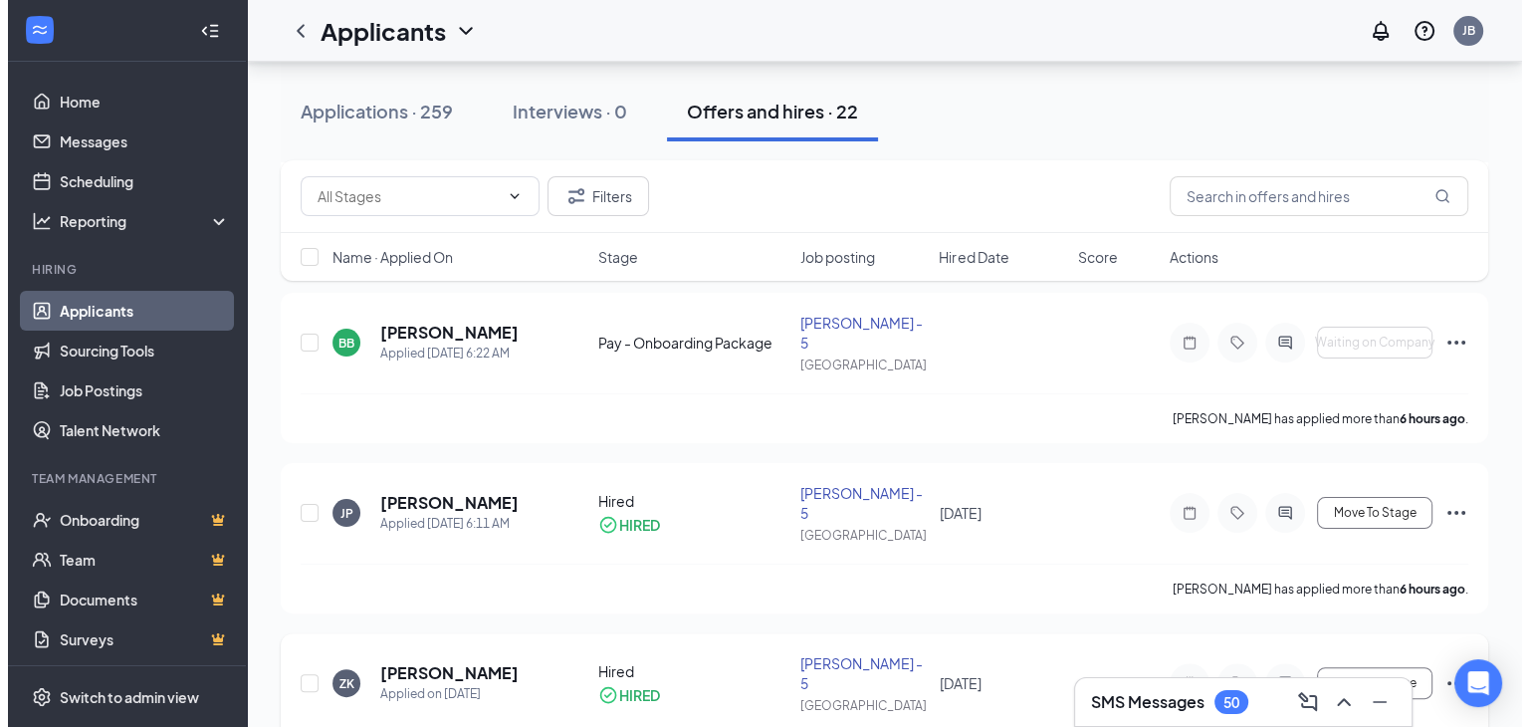
scroll to position [299, 0]
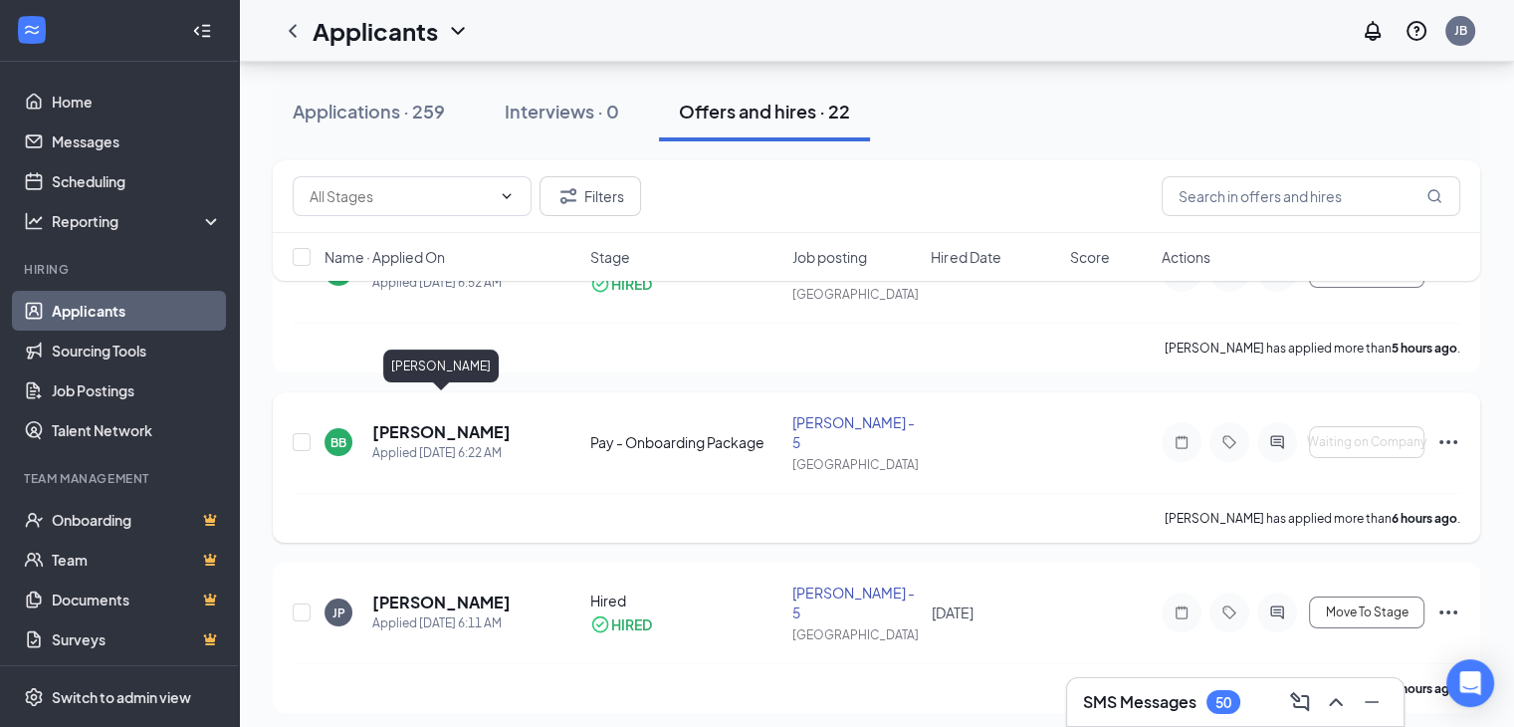
click at [469, 421] on h5 "[PERSON_NAME]" at bounding box center [441, 432] width 138 height 22
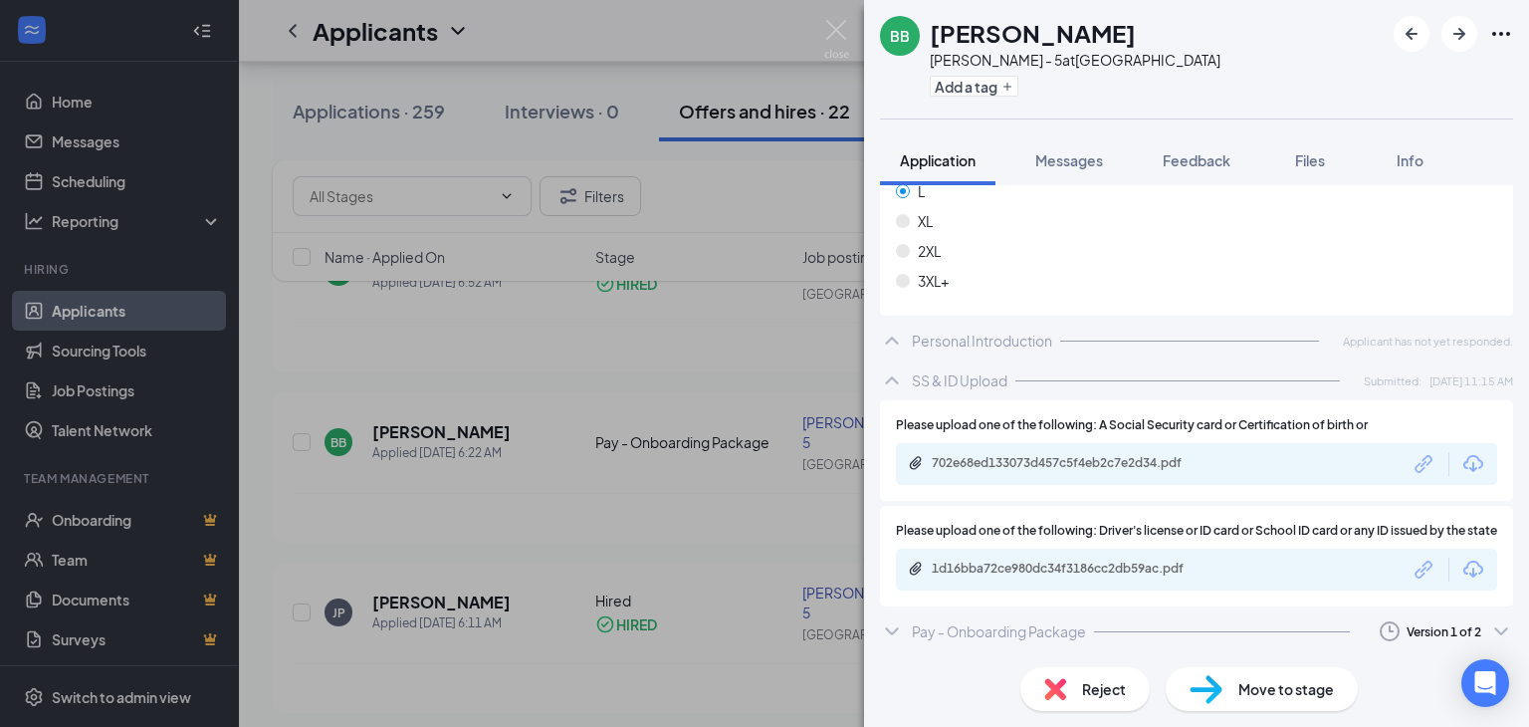
scroll to position [1998, 0]
click at [1283, 634] on div "Pay - Onboarding Package Version 1 of 2" at bounding box center [1196, 631] width 633 height 40
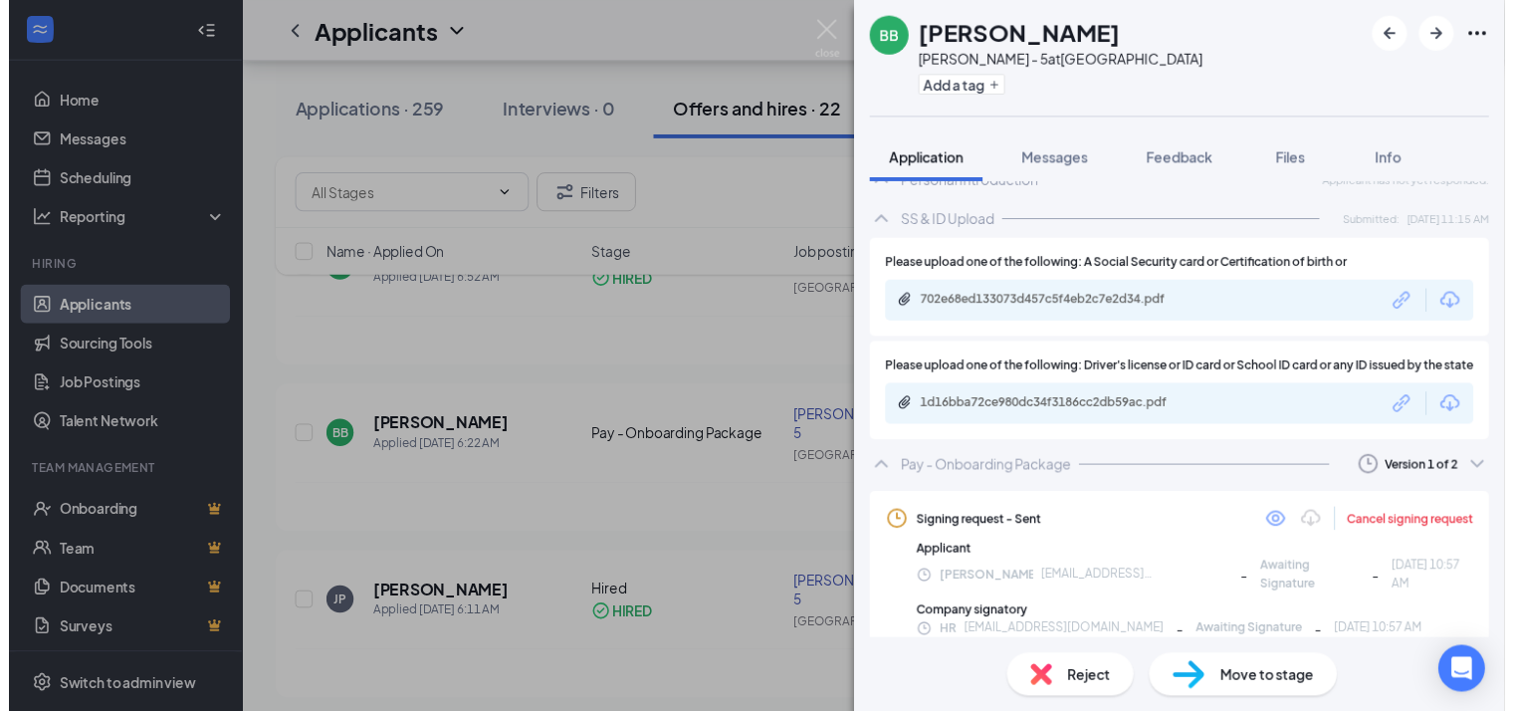
scroll to position [2162, 0]
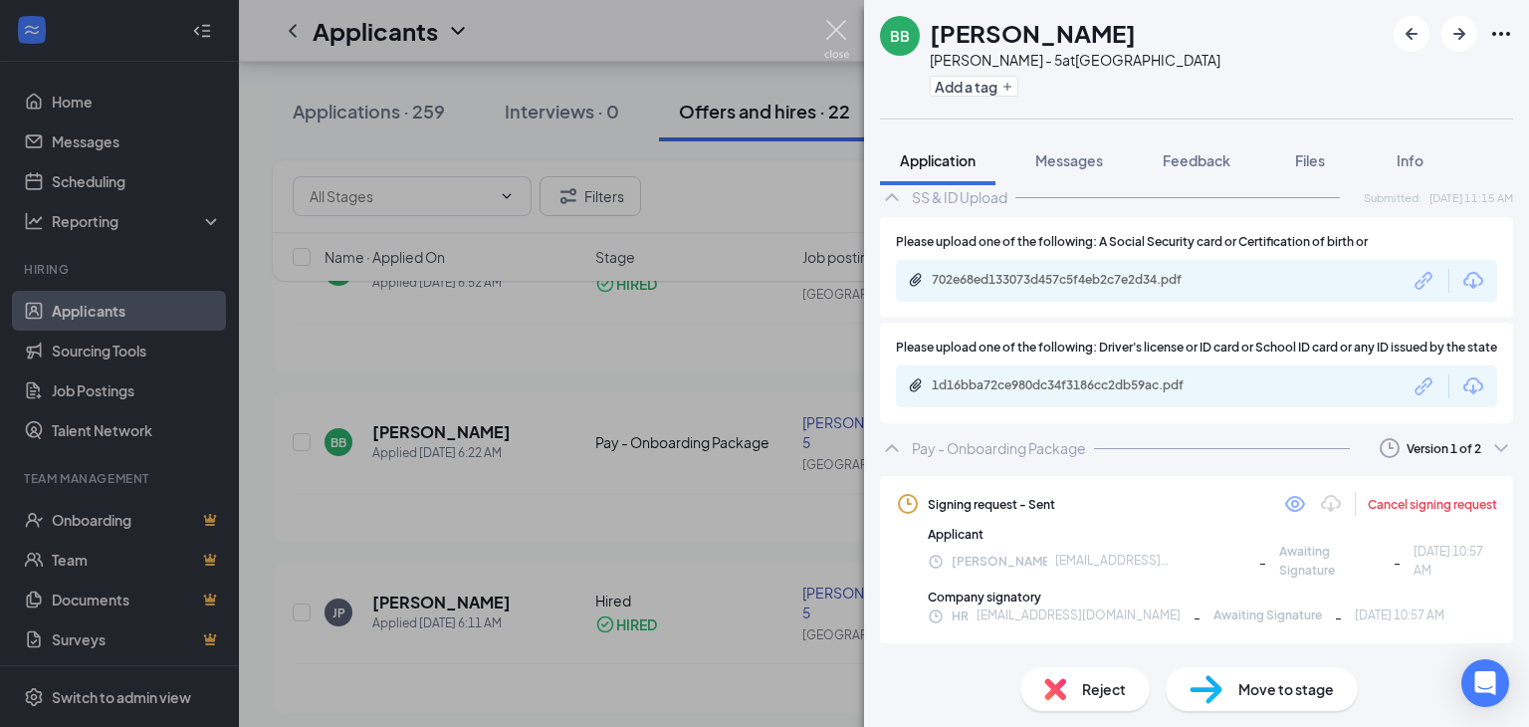
click at [833, 29] on img at bounding box center [836, 39] width 25 height 39
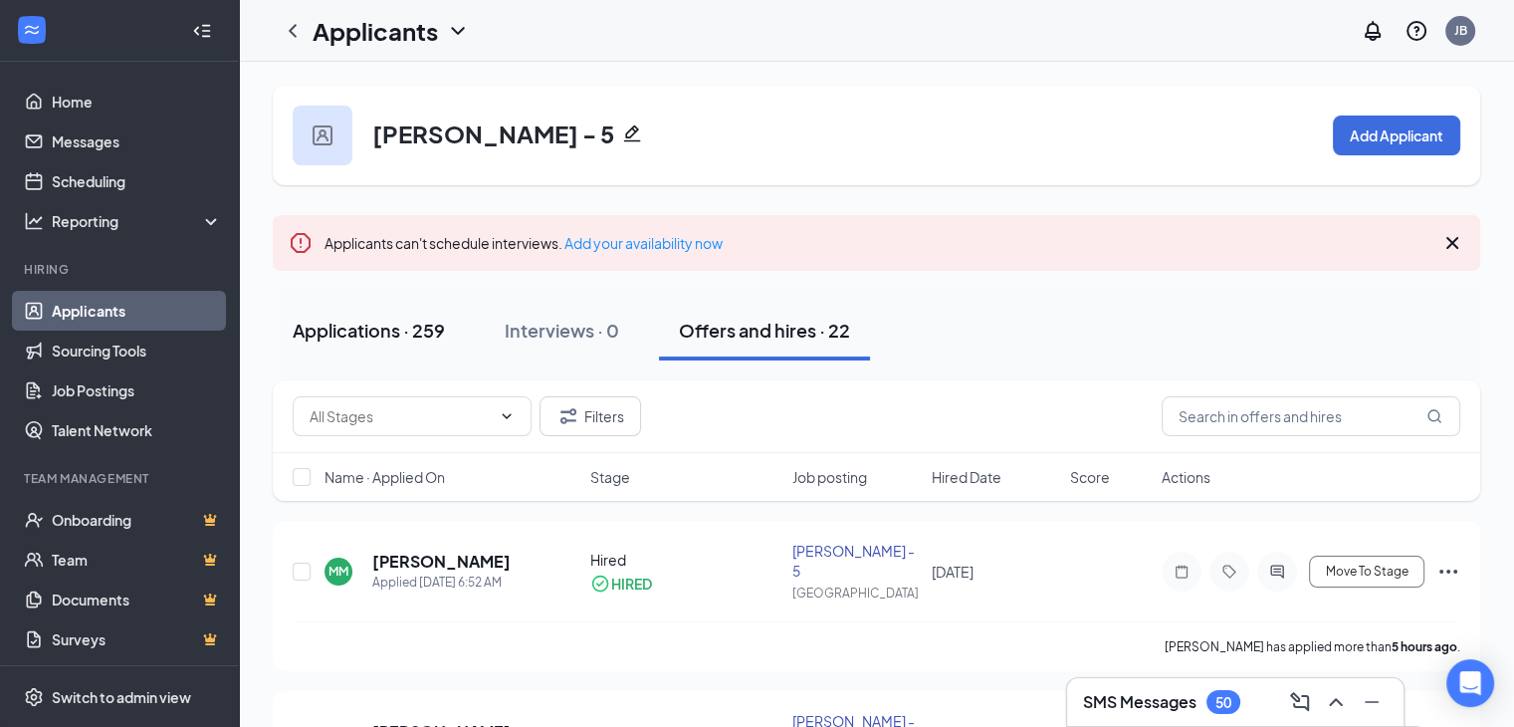
click at [398, 332] on div "Applications · 259" at bounding box center [369, 330] width 152 height 25
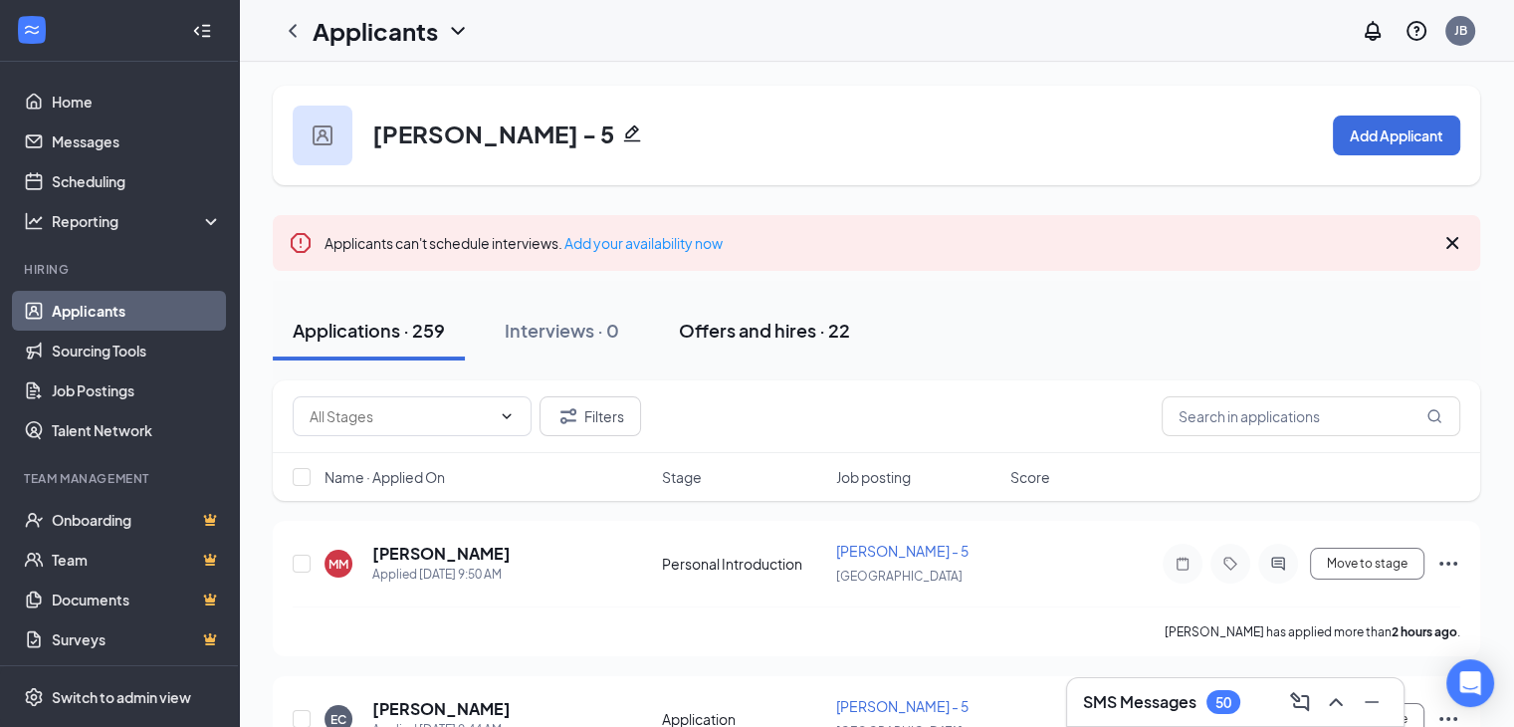
click at [774, 330] on div "Offers and hires · 22" at bounding box center [764, 330] width 171 height 25
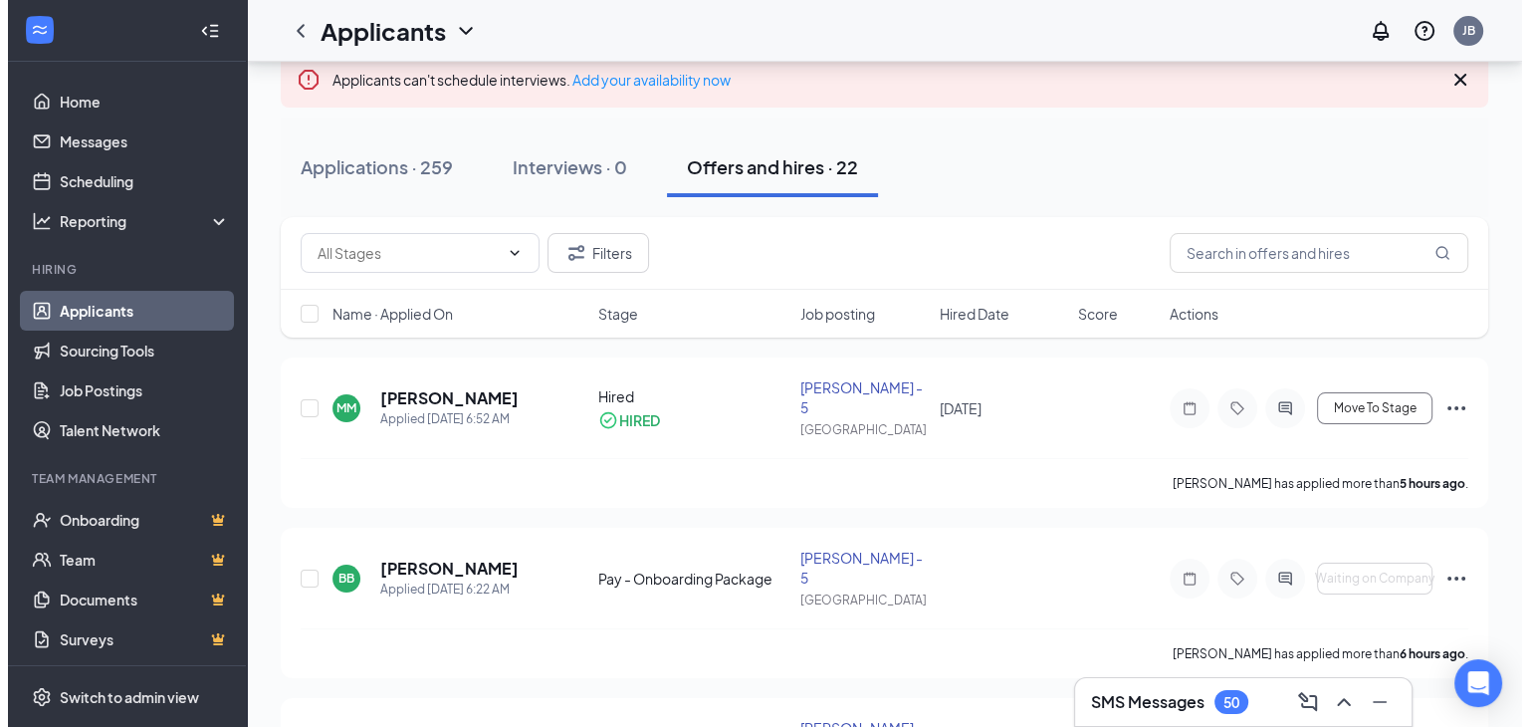
scroll to position [199, 0]
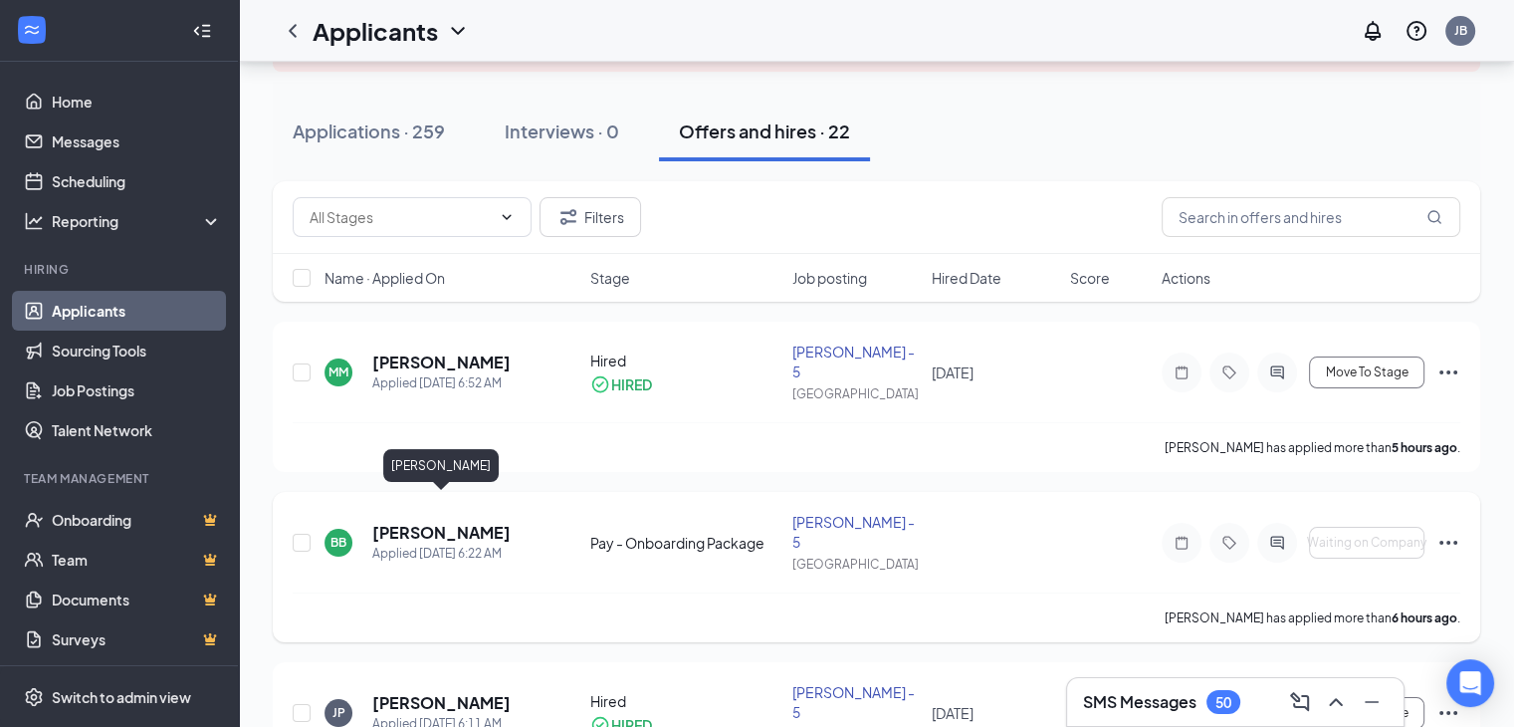
click at [482, 522] on h5 "[PERSON_NAME]" at bounding box center [441, 533] width 138 height 22
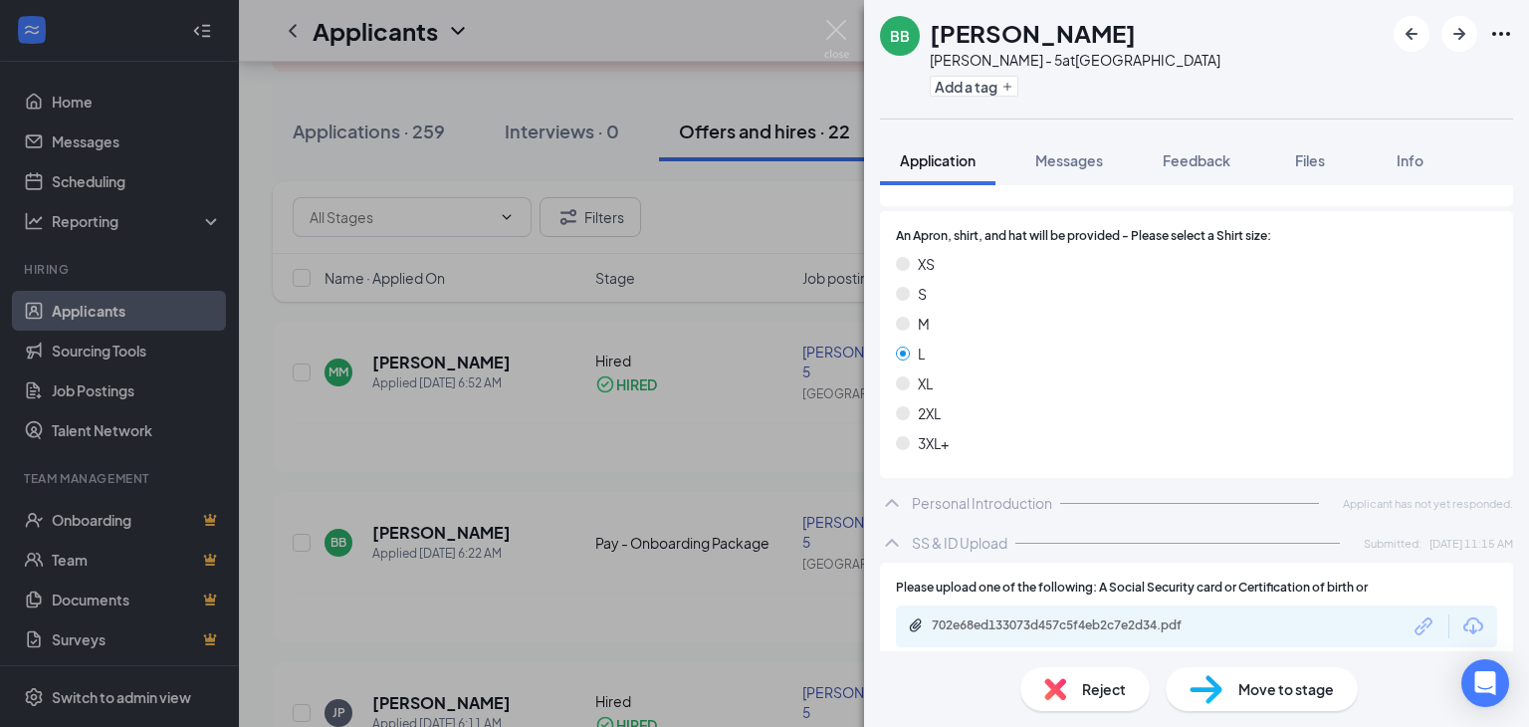
scroll to position [1998, 0]
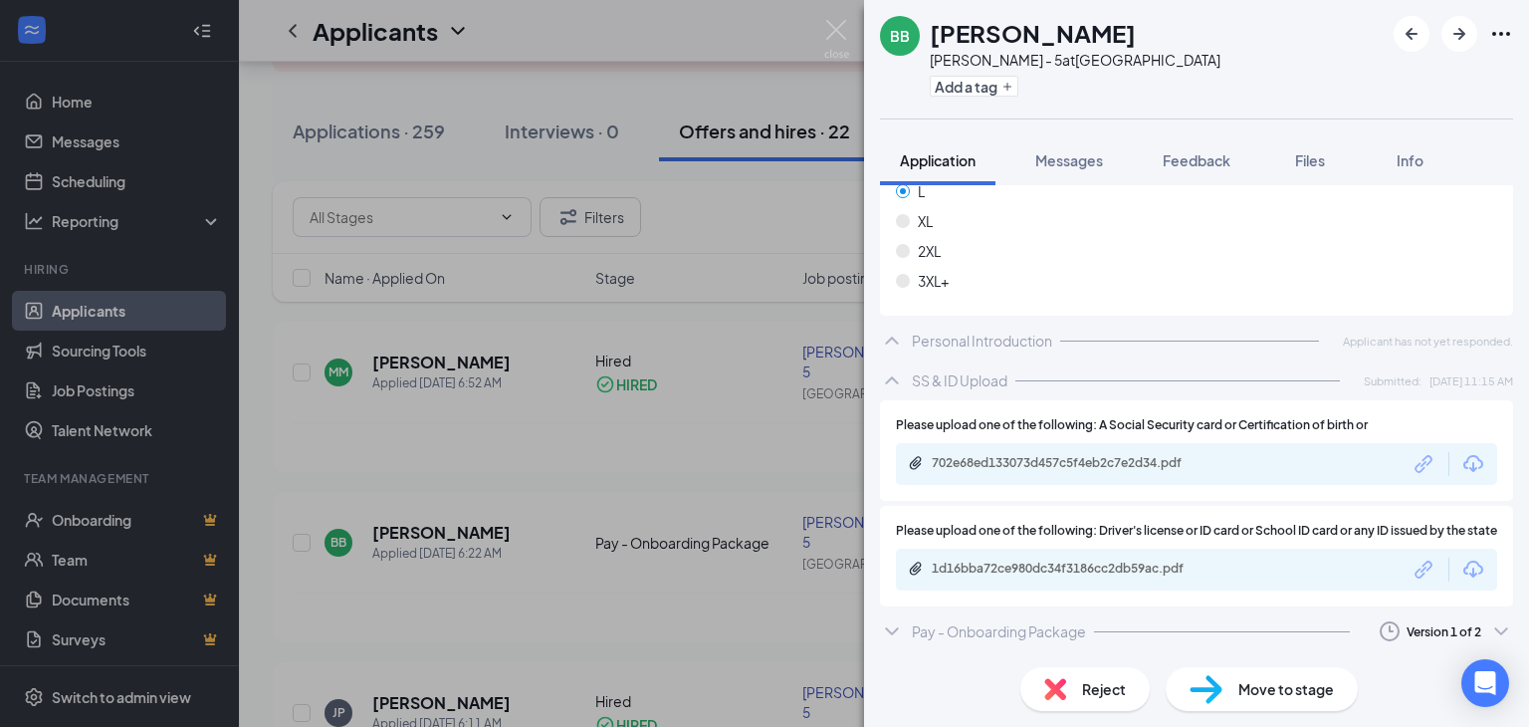
click at [1315, 634] on div "Pay - Onboarding Package Version 1 of 2" at bounding box center [1196, 631] width 633 height 40
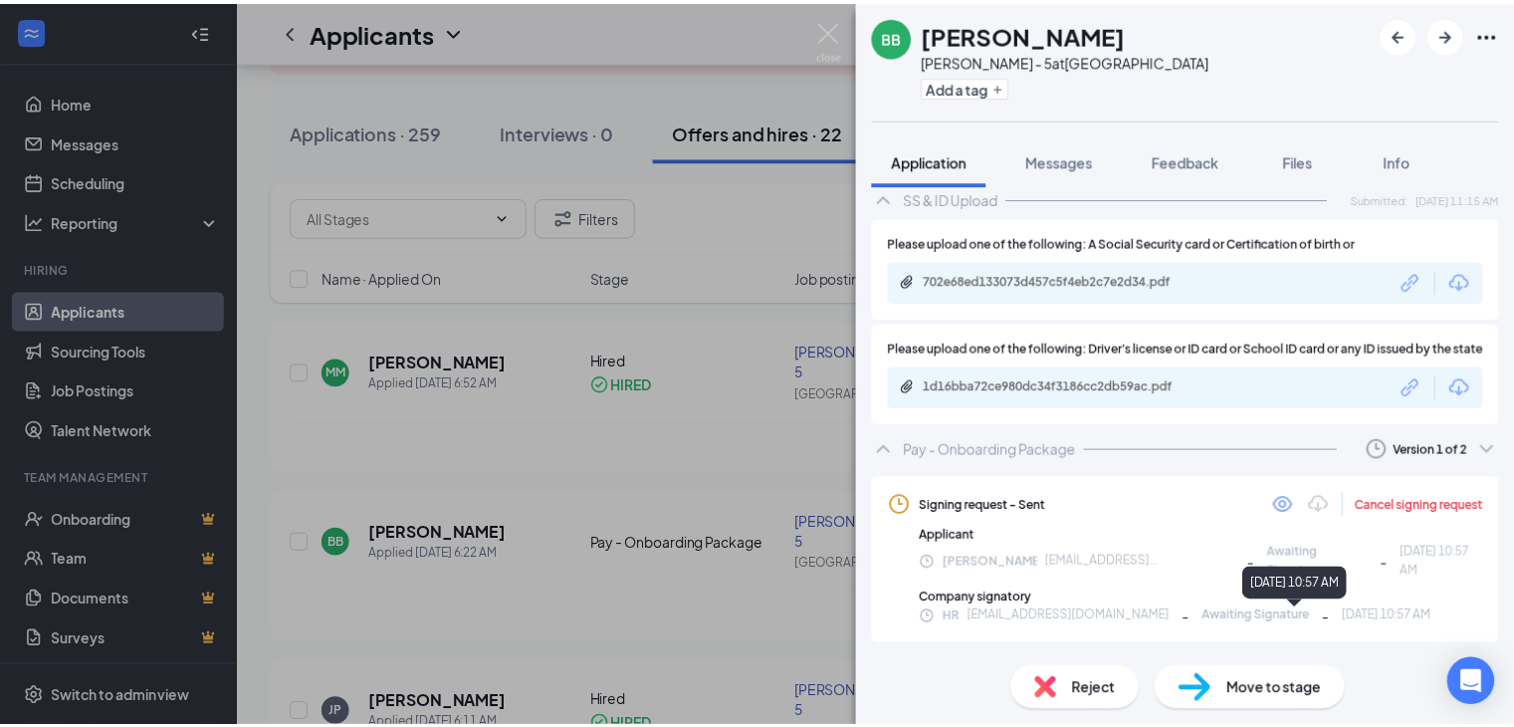
scroll to position [2175, 0]
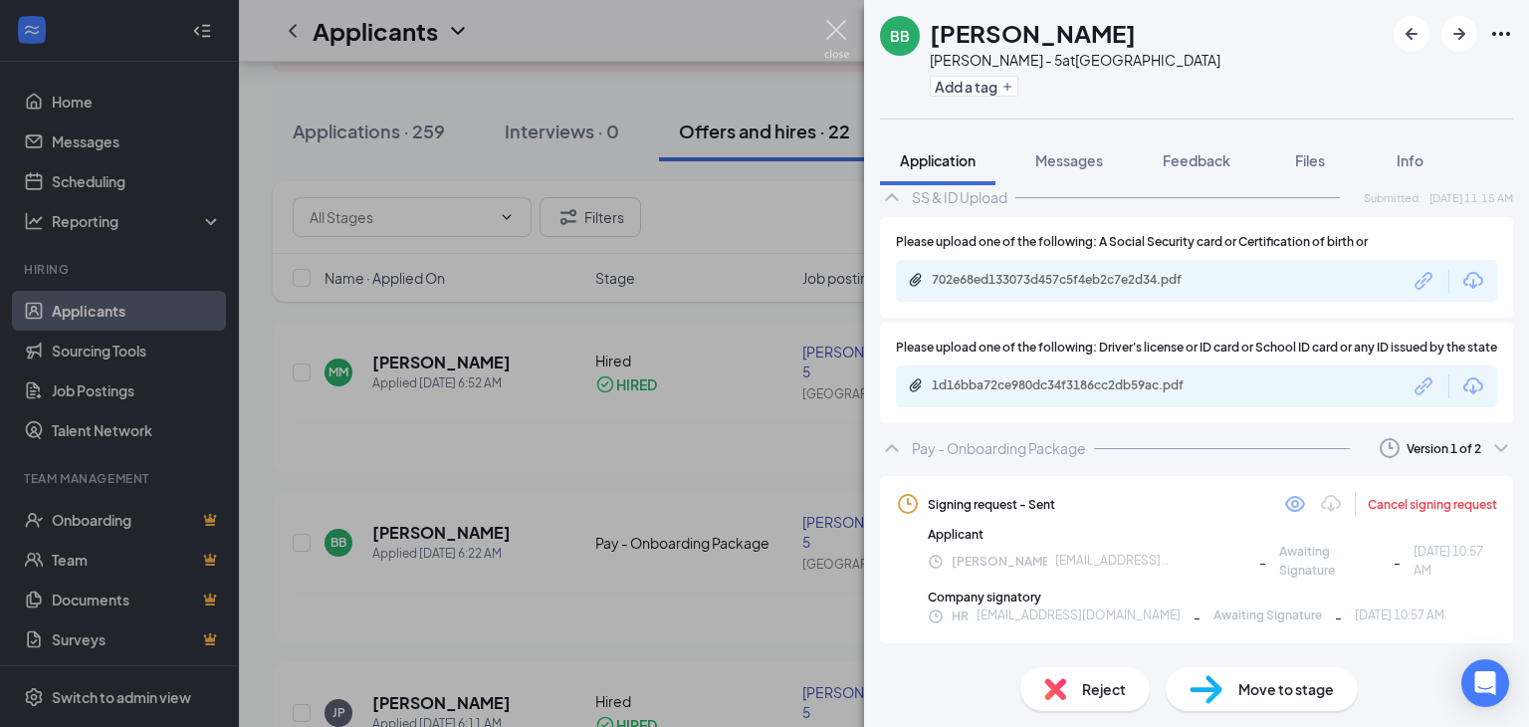
click at [843, 25] on img at bounding box center [836, 39] width 25 height 39
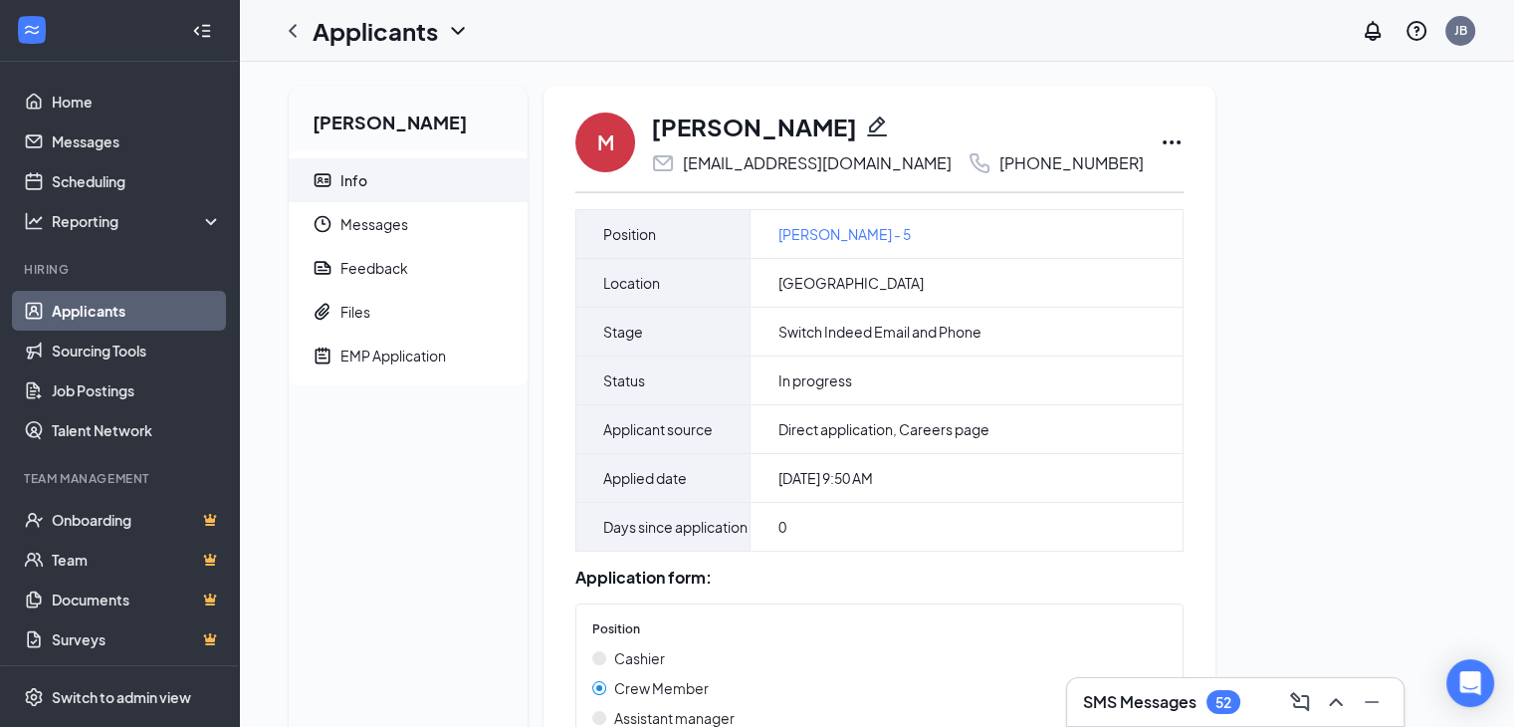
click at [887, 125] on icon "Pencil" at bounding box center [877, 126] width 20 height 20
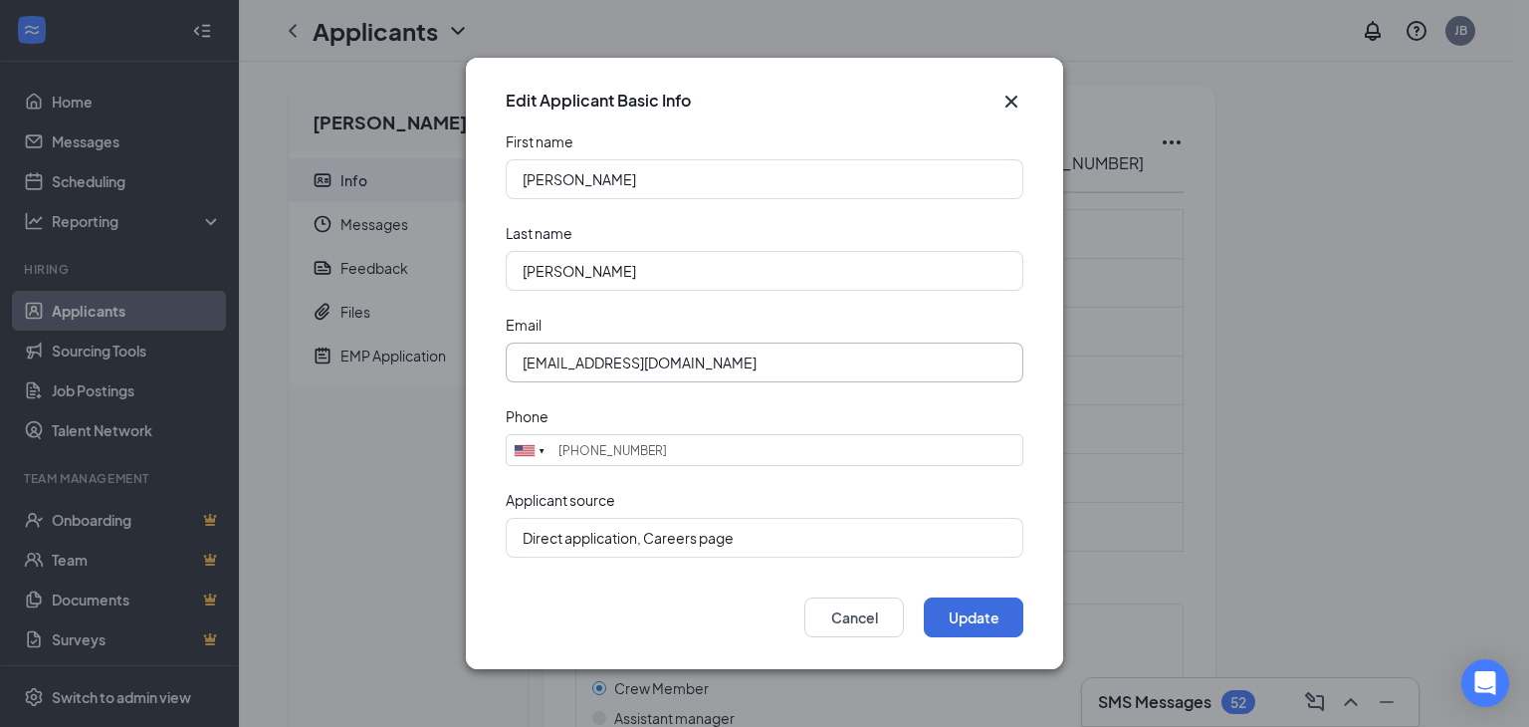
type input "[PHONE_NUMBER]"
click at [833, 349] on input "[EMAIL_ADDRESS][DOMAIN_NAME]" at bounding box center [765, 362] width 518 height 40
paste input "kenzieleigh345@g"
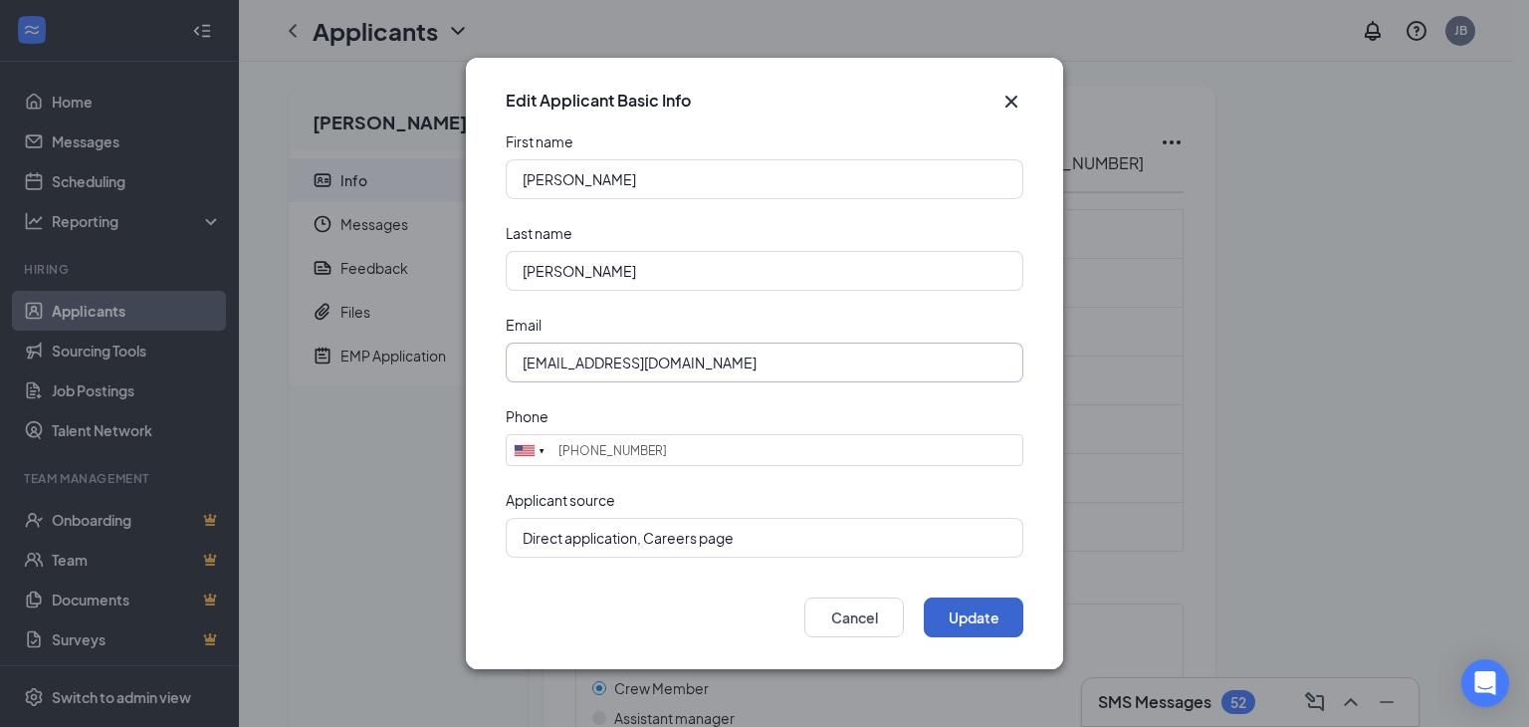
type input "[EMAIL_ADDRESS][DOMAIN_NAME]"
click at [975, 618] on button "Update" at bounding box center [974, 617] width 100 height 40
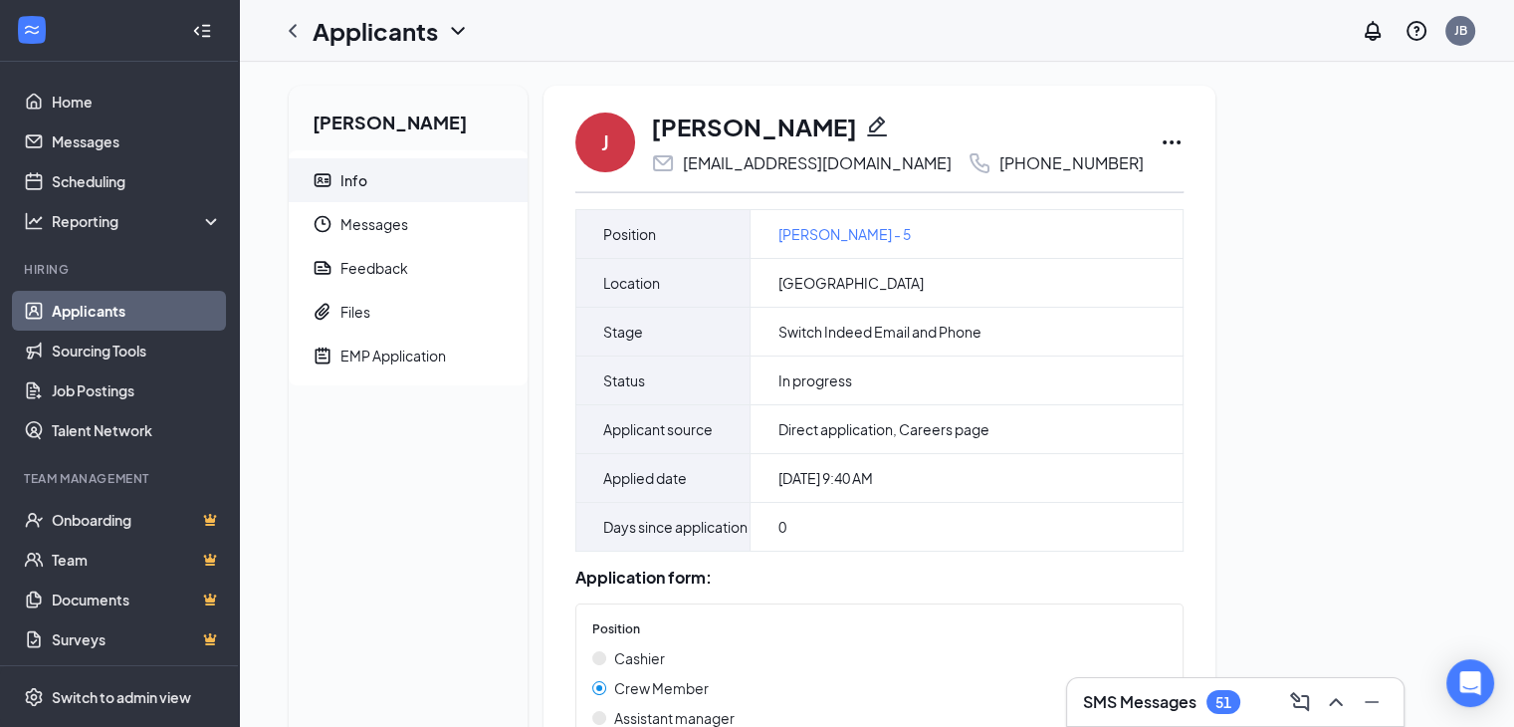
click at [887, 126] on icon "Pencil" at bounding box center [877, 126] width 20 height 20
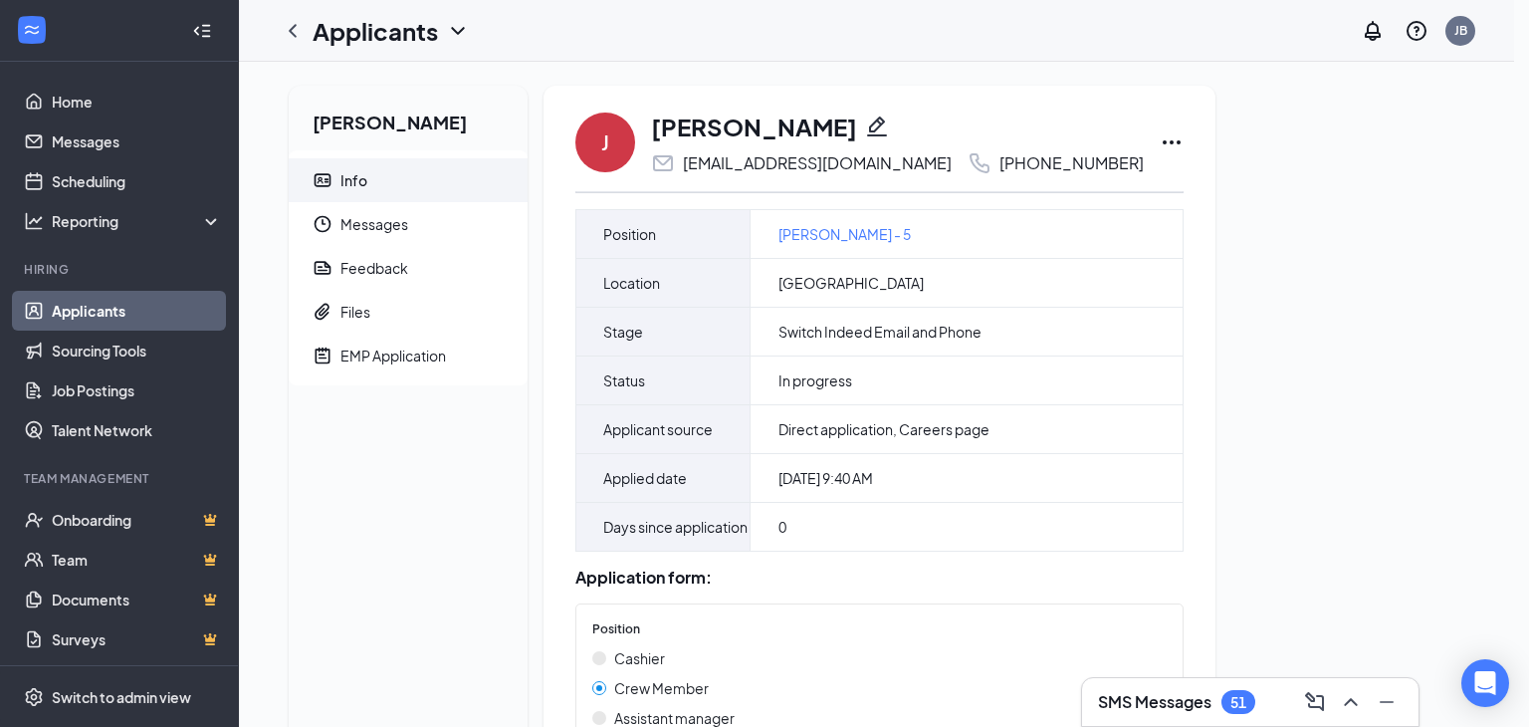
type input "[PHONE_NUMBER]"
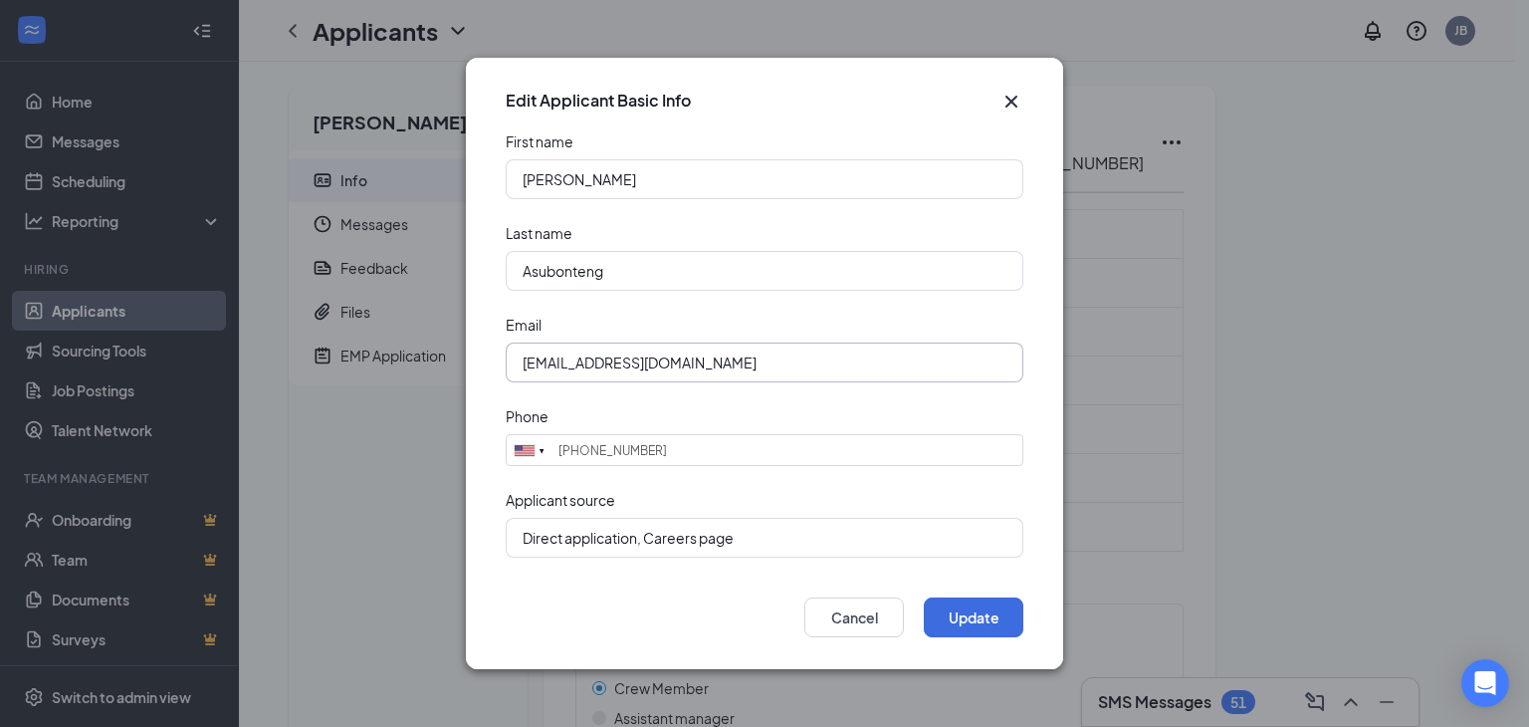
click at [879, 366] on input "justinaasubontengj4j6r_7nc@indeedemail.com" at bounding box center [765, 362] width 518 height 40
paste input "Justinapraman@g"
type input "Justinapraman@gmail.com"
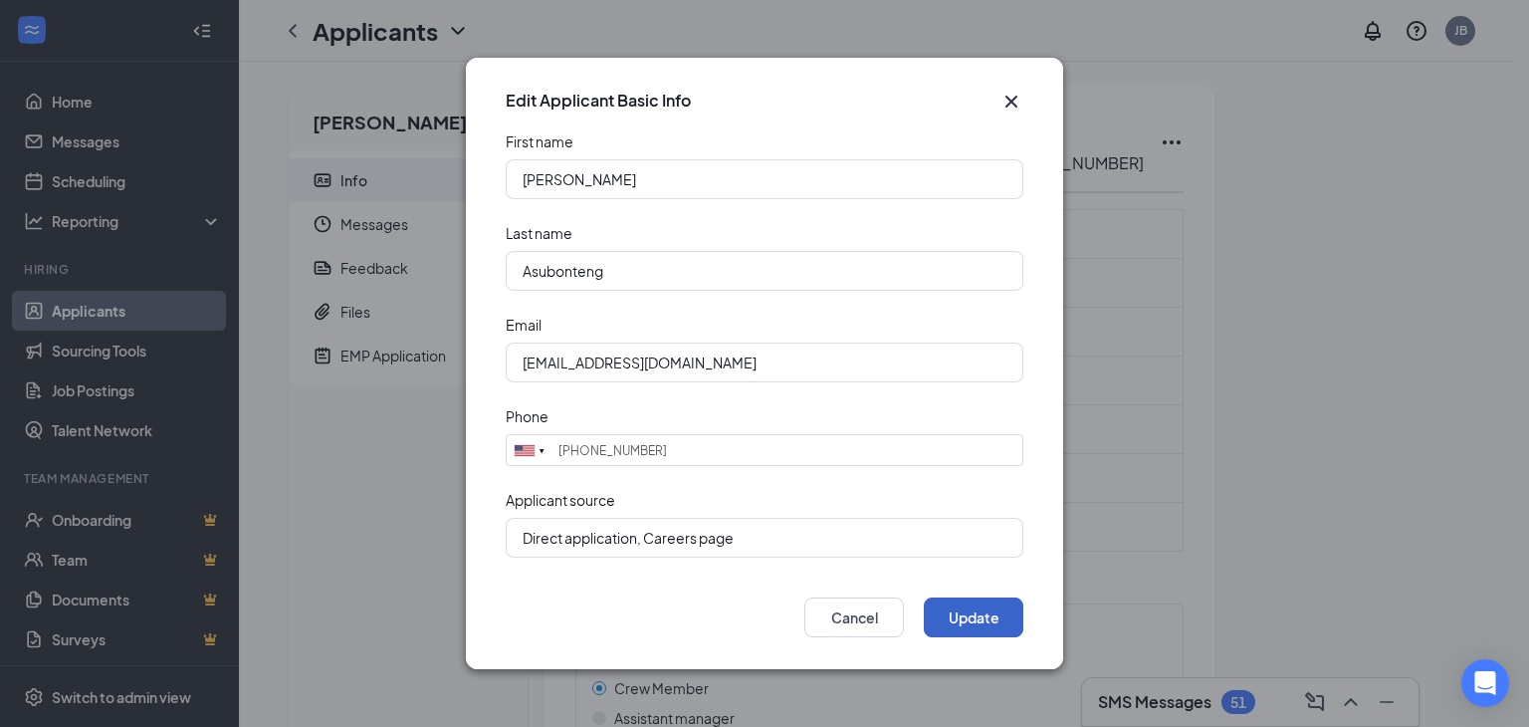
click at [988, 614] on button "Update" at bounding box center [974, 617] width 100 height 40
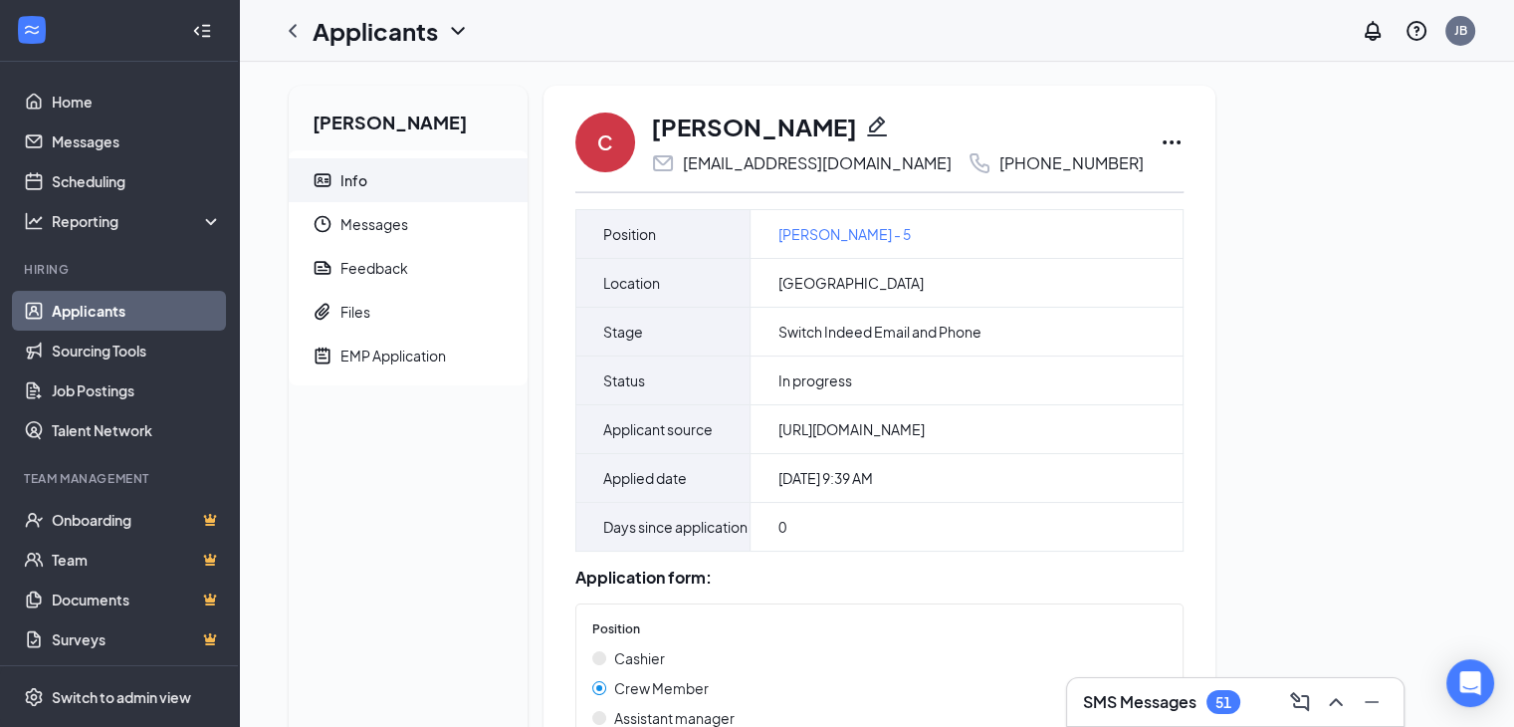
click at [865, 125] on icon "Pencil" at bounding box center [877, 126] width 24 height 24
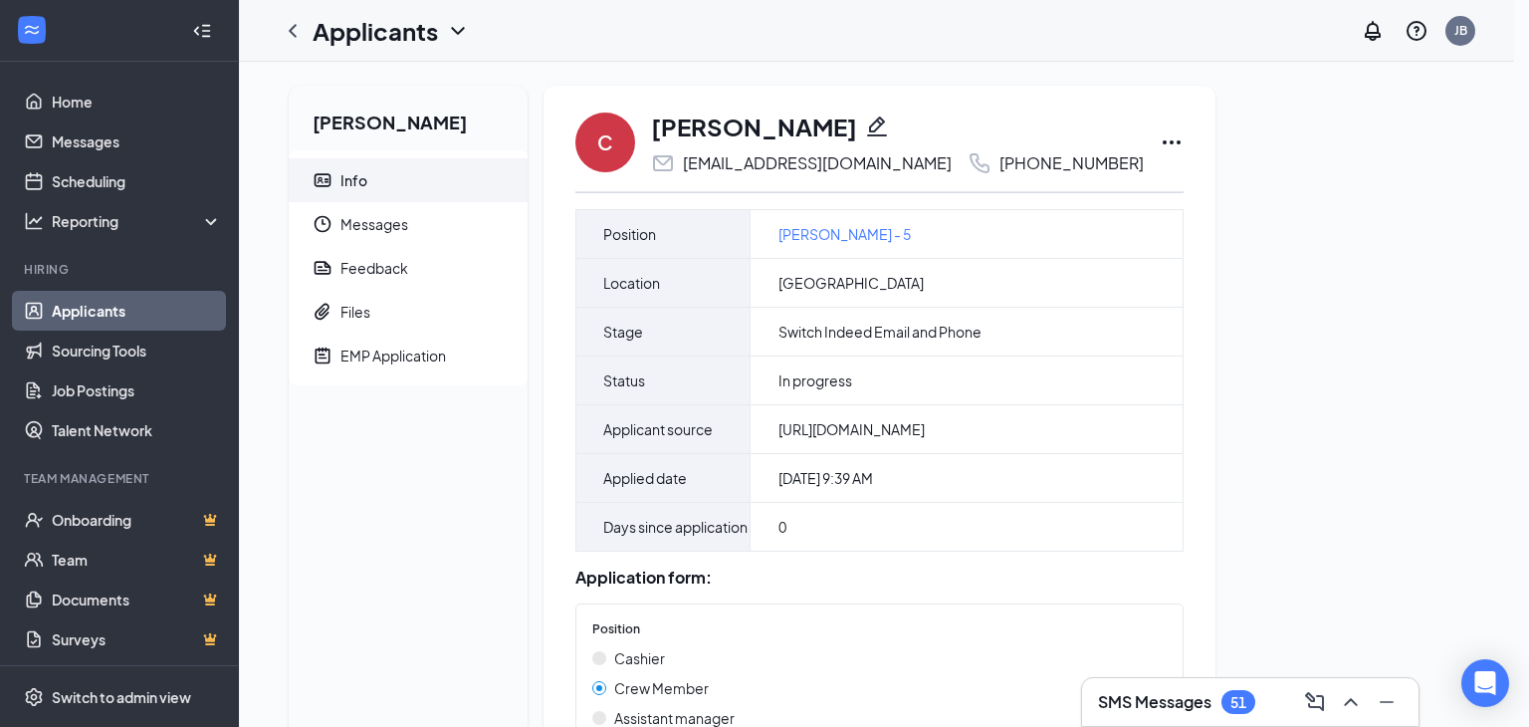
type input "[PHONE_NUMBER]"
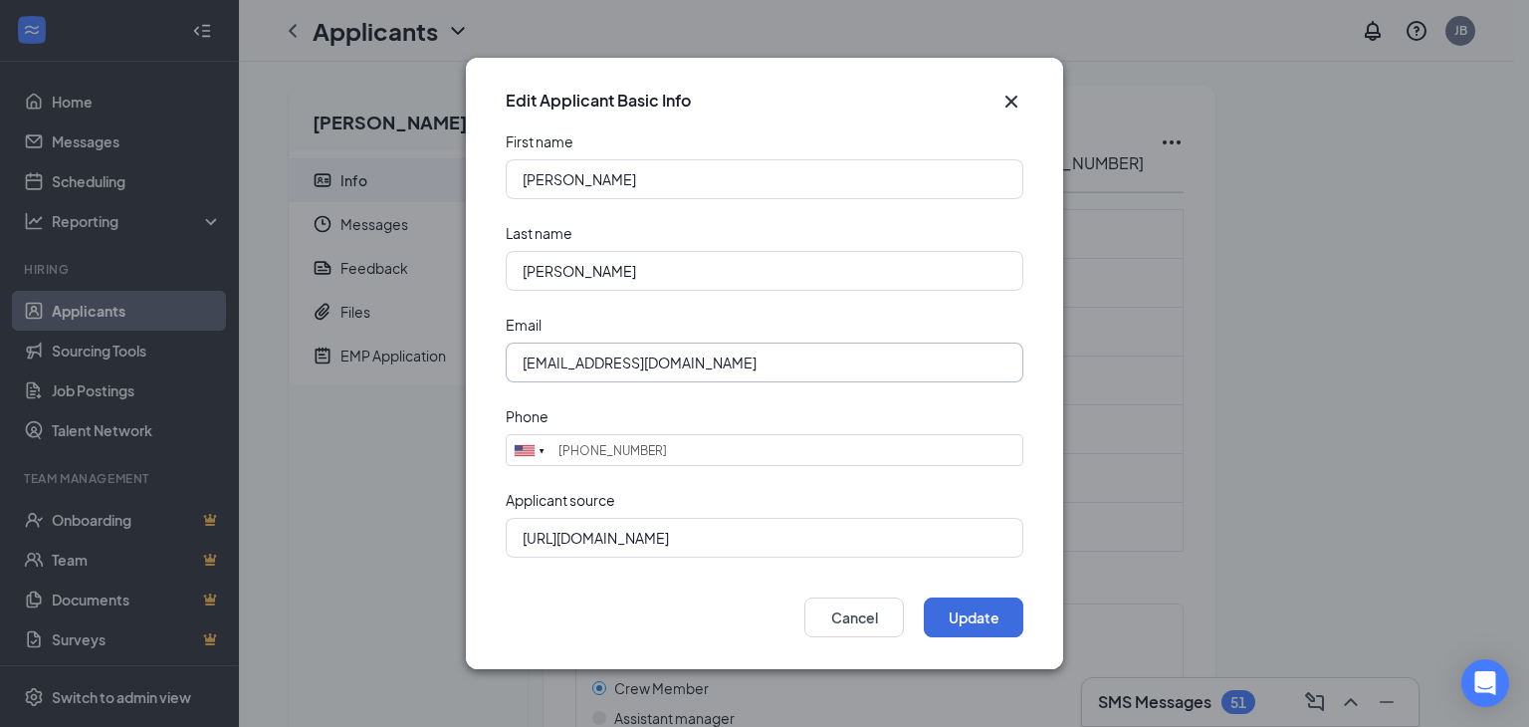
click at [842, 365] on input "celestinecarr2_b8v@indeedemail.com" at bounding box center [765, 362] width 518 height 40
paste input "Celestinecarrlove@g"
type input "Celestinecarrlove@gmail.com"
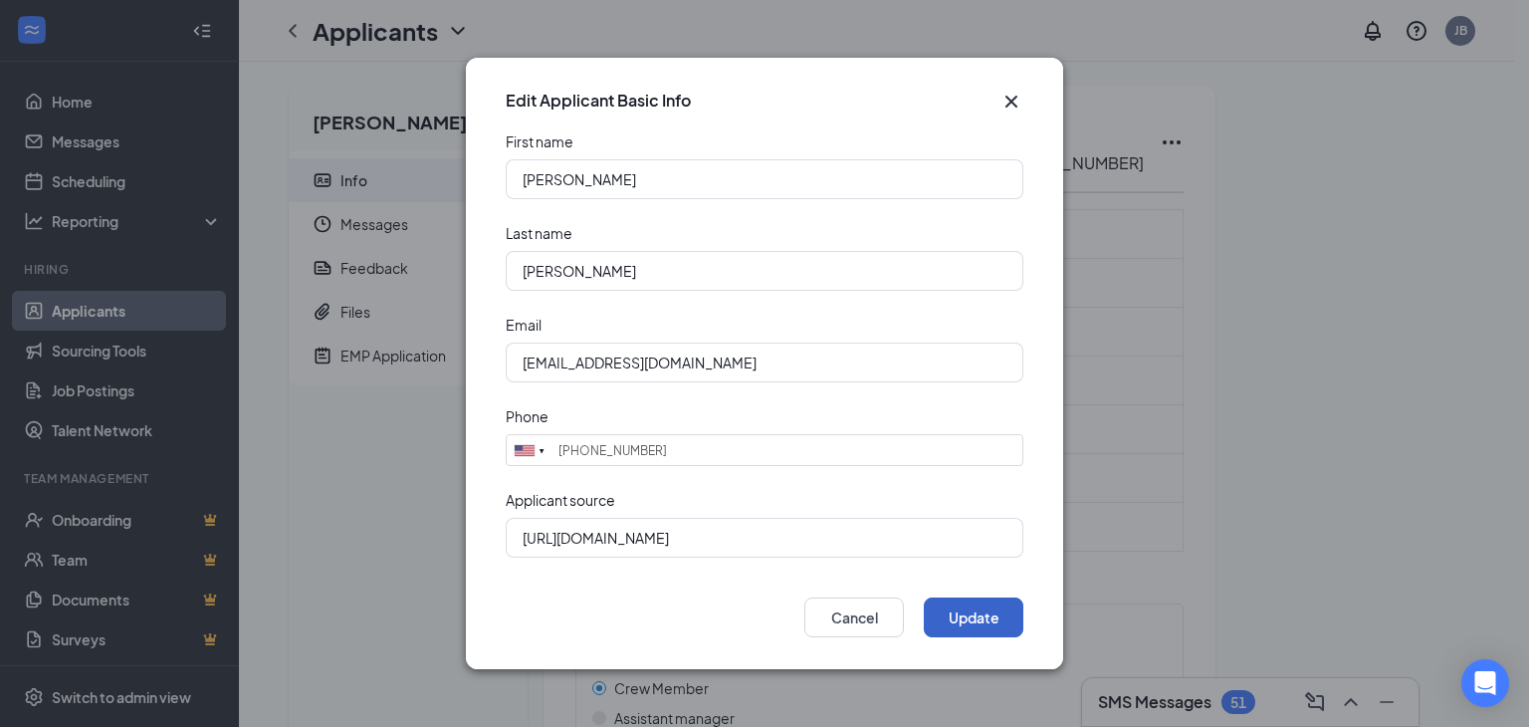
click at [969, 625] on button "Update" at bounding box center [974, 617] width 100 height 40
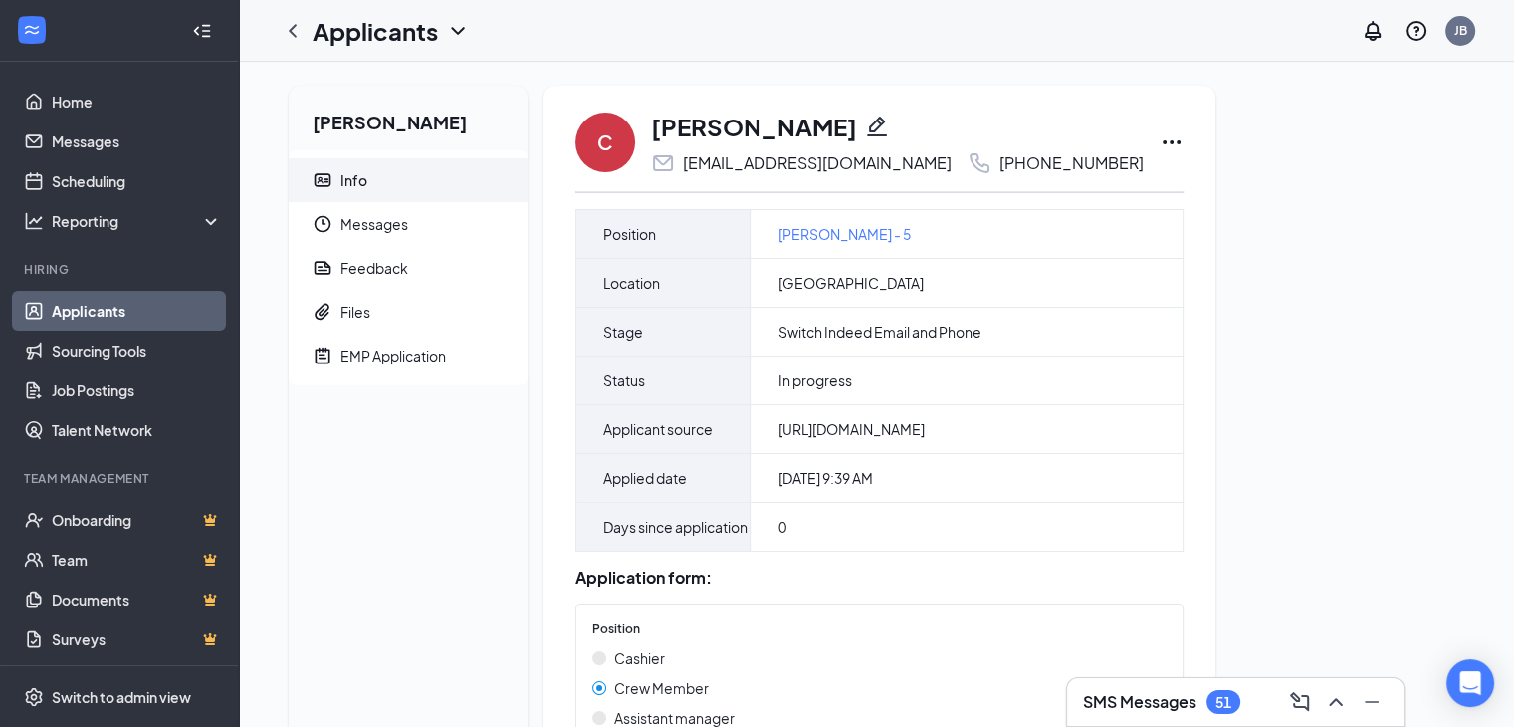
click at [1287, 443] on div "Celestine Carr Info Messages Feedback Files EMP Application C Celestine Carr Ce…" at bounding box center [877, 474] width 1208 height 776
click at [867, 128] on icon "Pencil" at bounding box center [877, 126] width 20 height 20
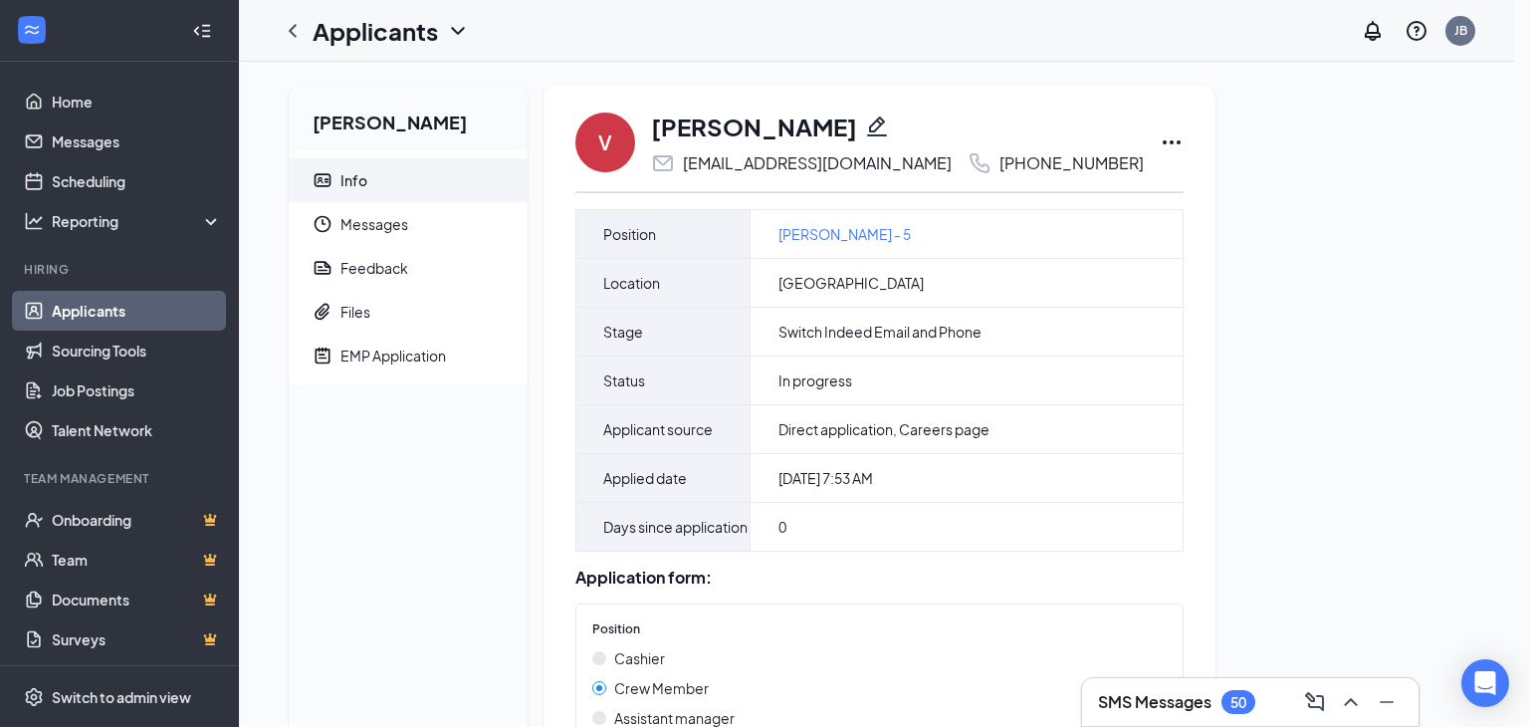
type input "[PHONE_NUMBER]"
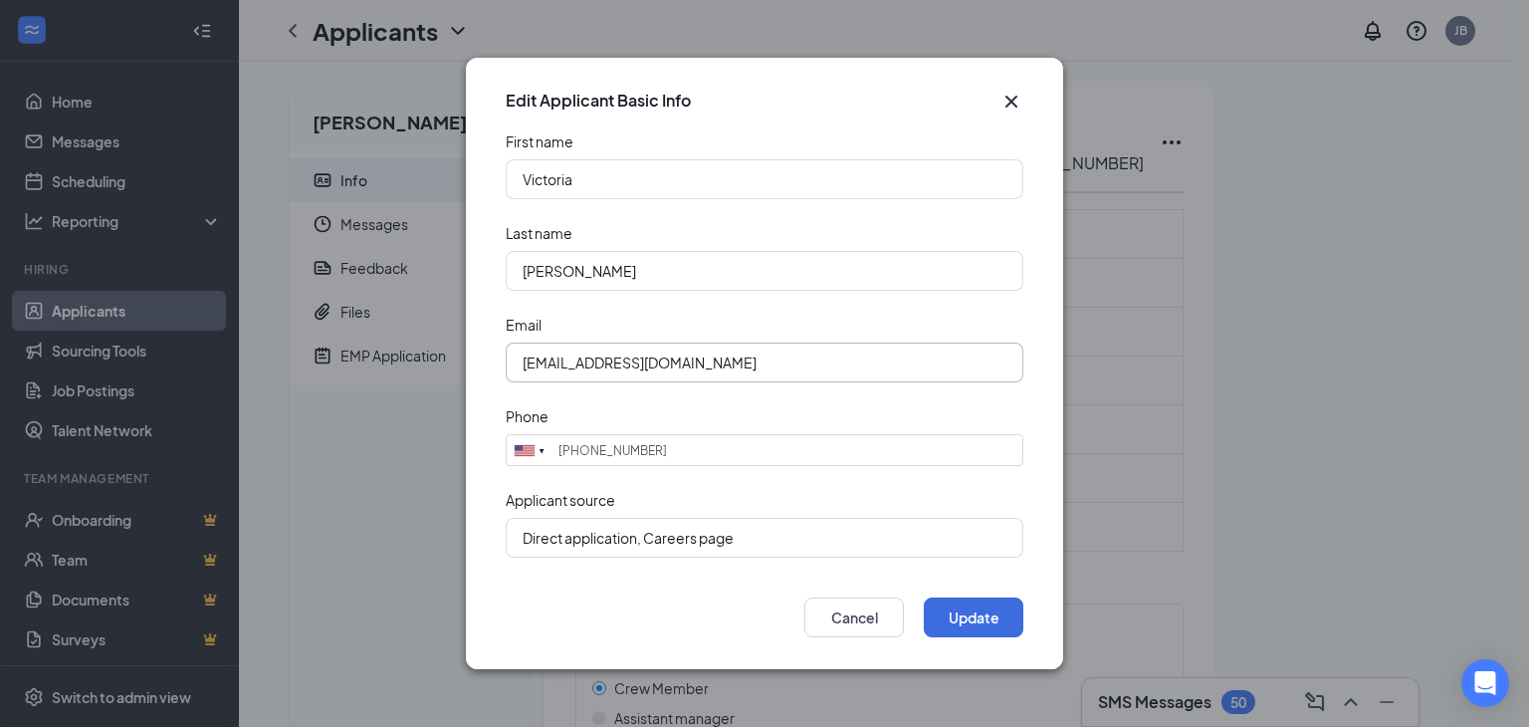
click at [852, 361] on input "[EMAIL_ADDRESS][DOMAIN_NAME]" at bounding box center [765, 362] width 518 height 40
click at [852, 360] on input "[EMAIL_ADDRESS][DOMAIN_NAME]" at bounding box center [765, 362] width 518 height 40
paste input "Theerealtoriichanell23@g"
type input "[EMAIL_ADDRESS][DOMAIN_NAME]"
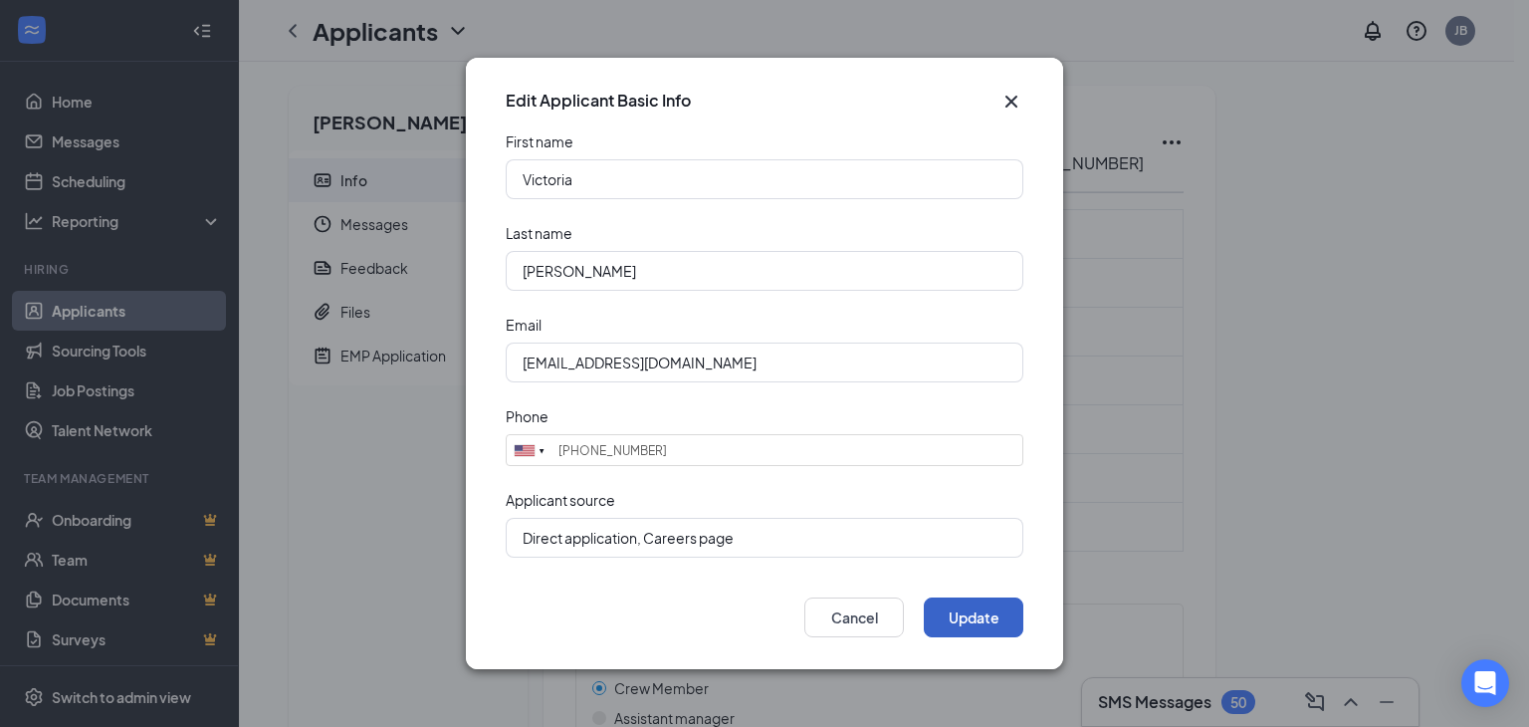
click at [976, 614] on button "Update" at bounding box center [974, 617] width 100 height 40
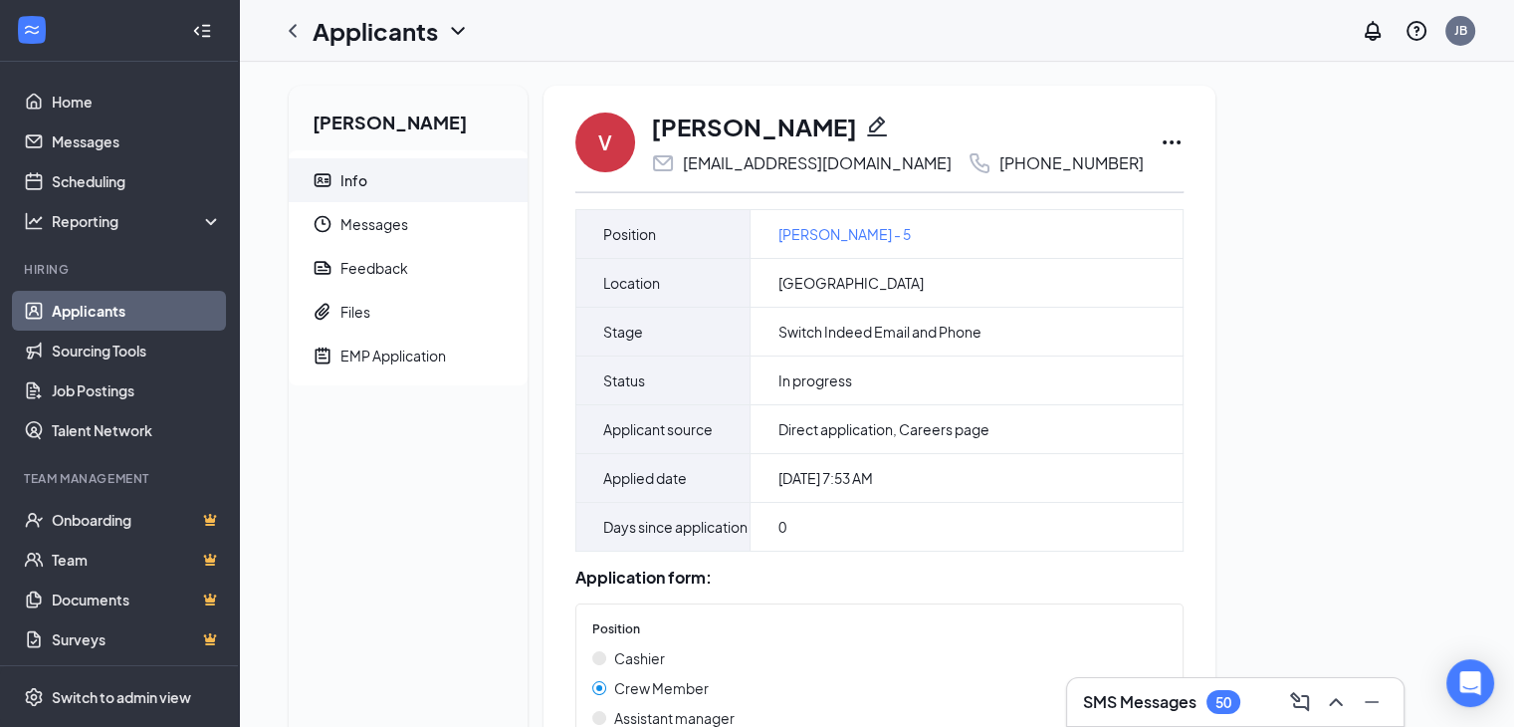
click at [865, 124] on icon "Pencil" at bounding box center [877, 126] width 24 height 24
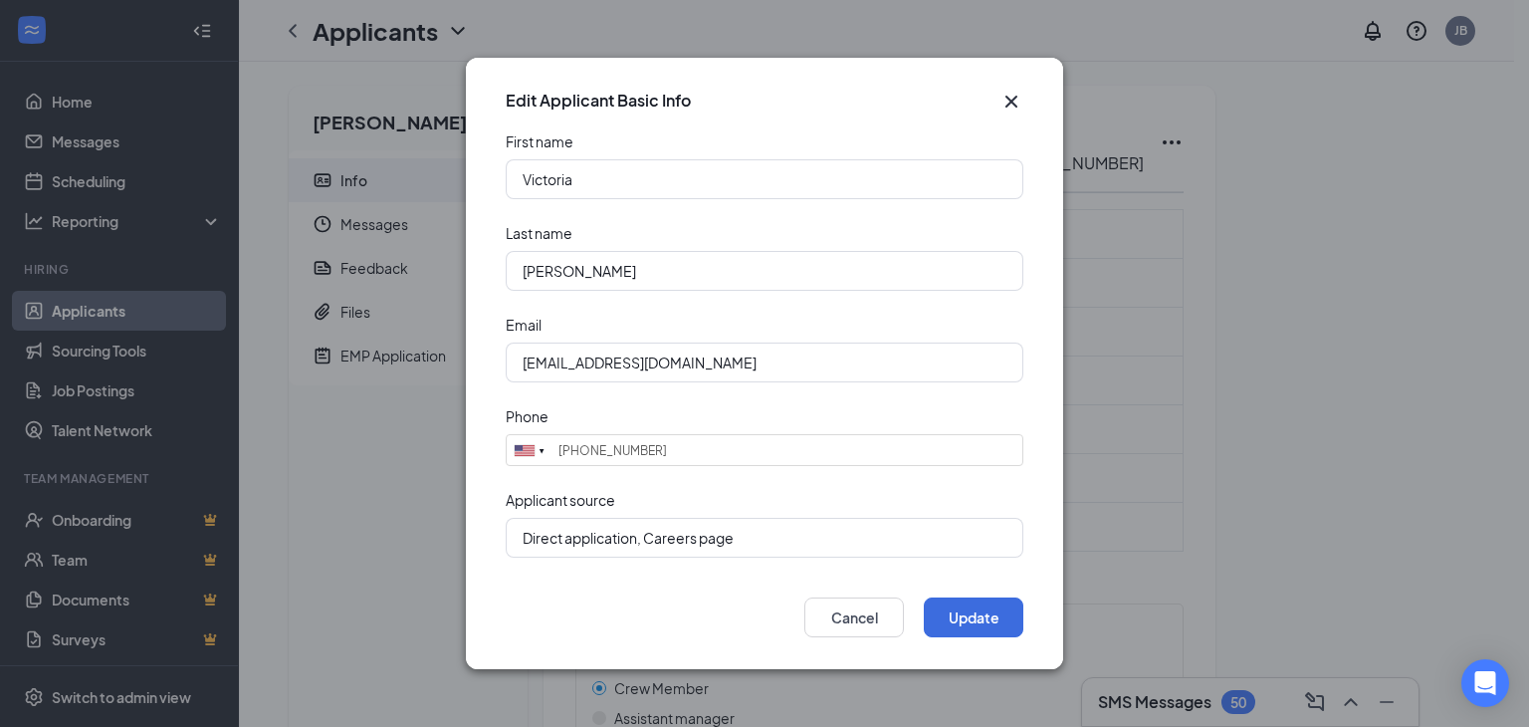
click at [1015, 104] on icon "Cross" at bounding box center [1012, 102] width 24 height 24
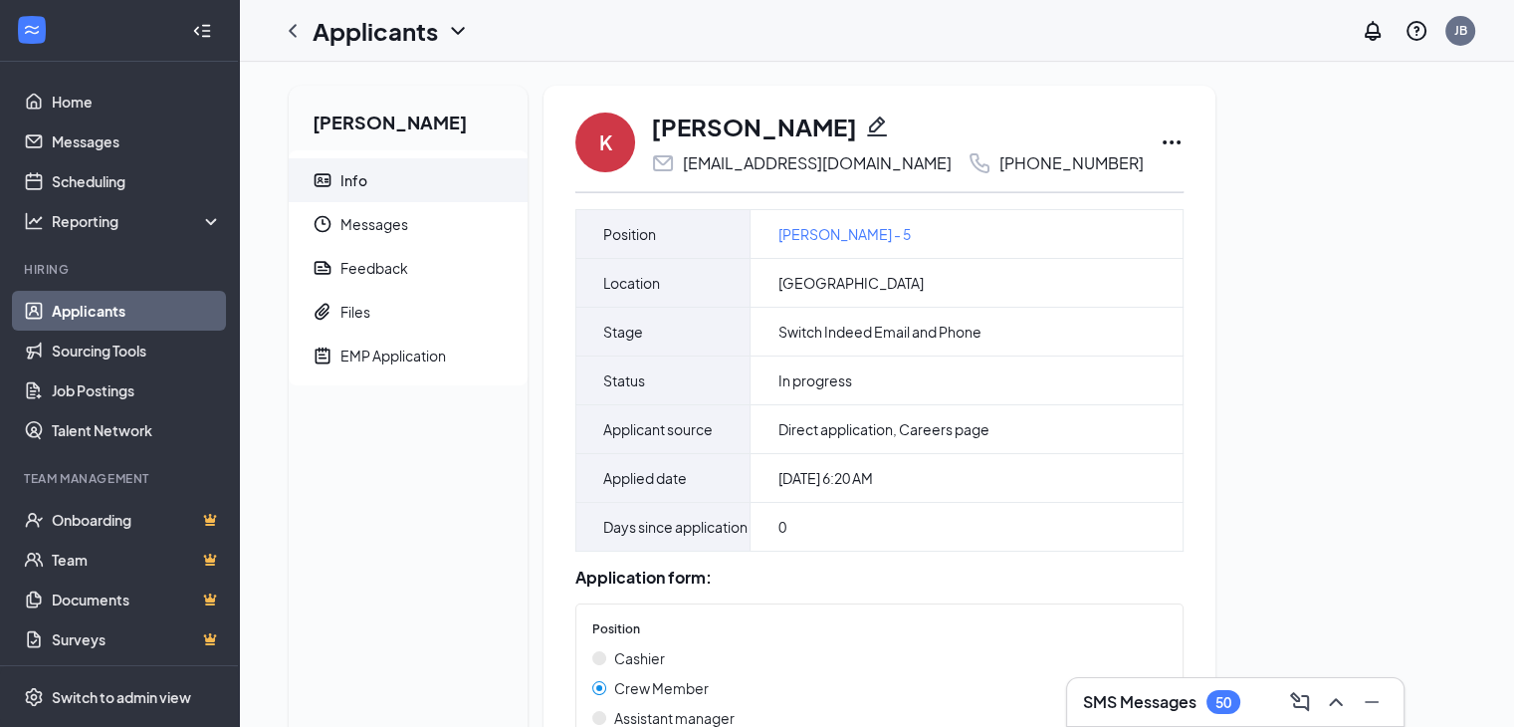
click at [867, 120] on icon "Pencil" at bounding box center [877, 126] width 20 height 20
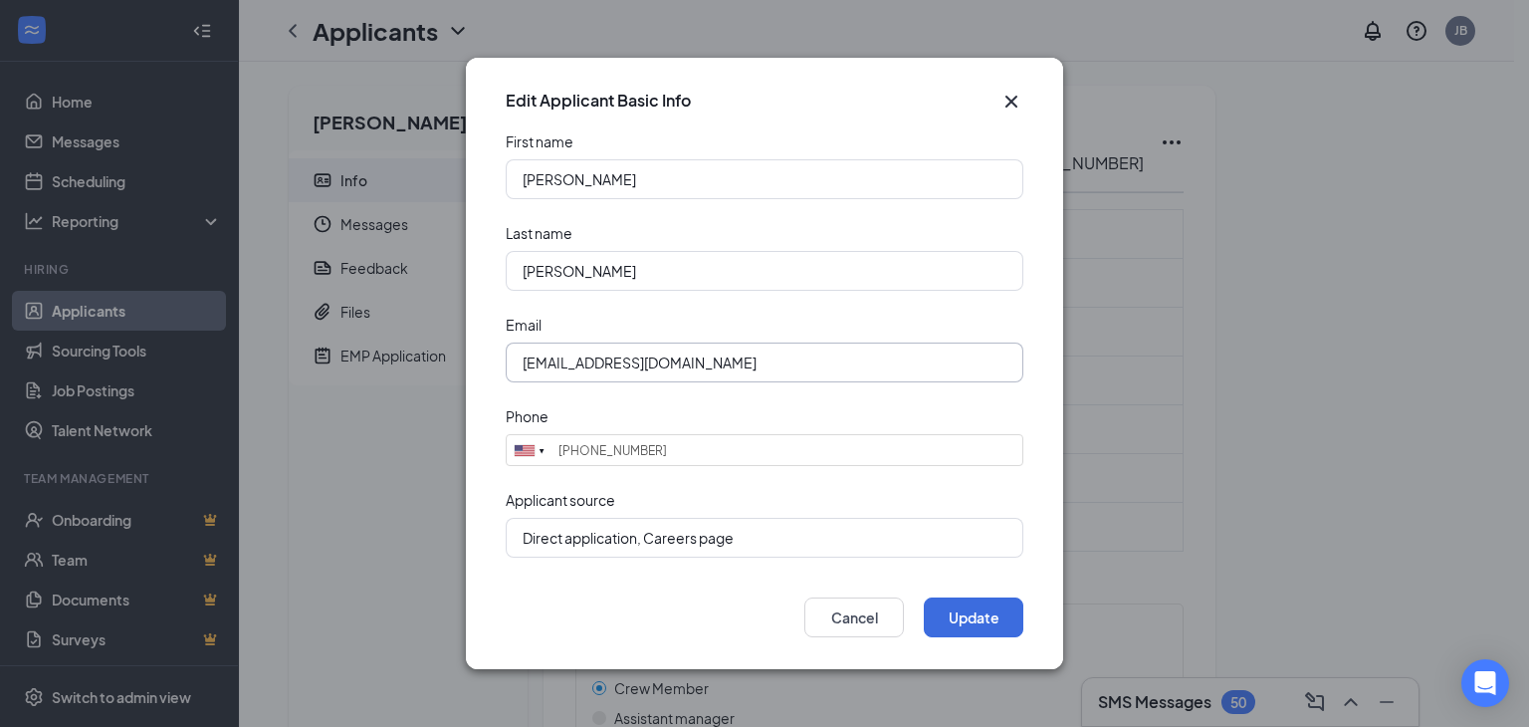
click at [827, 362] on input "karenhamilton256_8fo@indeedemail.com" at bounding box center [765, 362] width 518 height 40
paste input "sham1966lucy@g"
type input "ksham1966lucy@gmail.com"
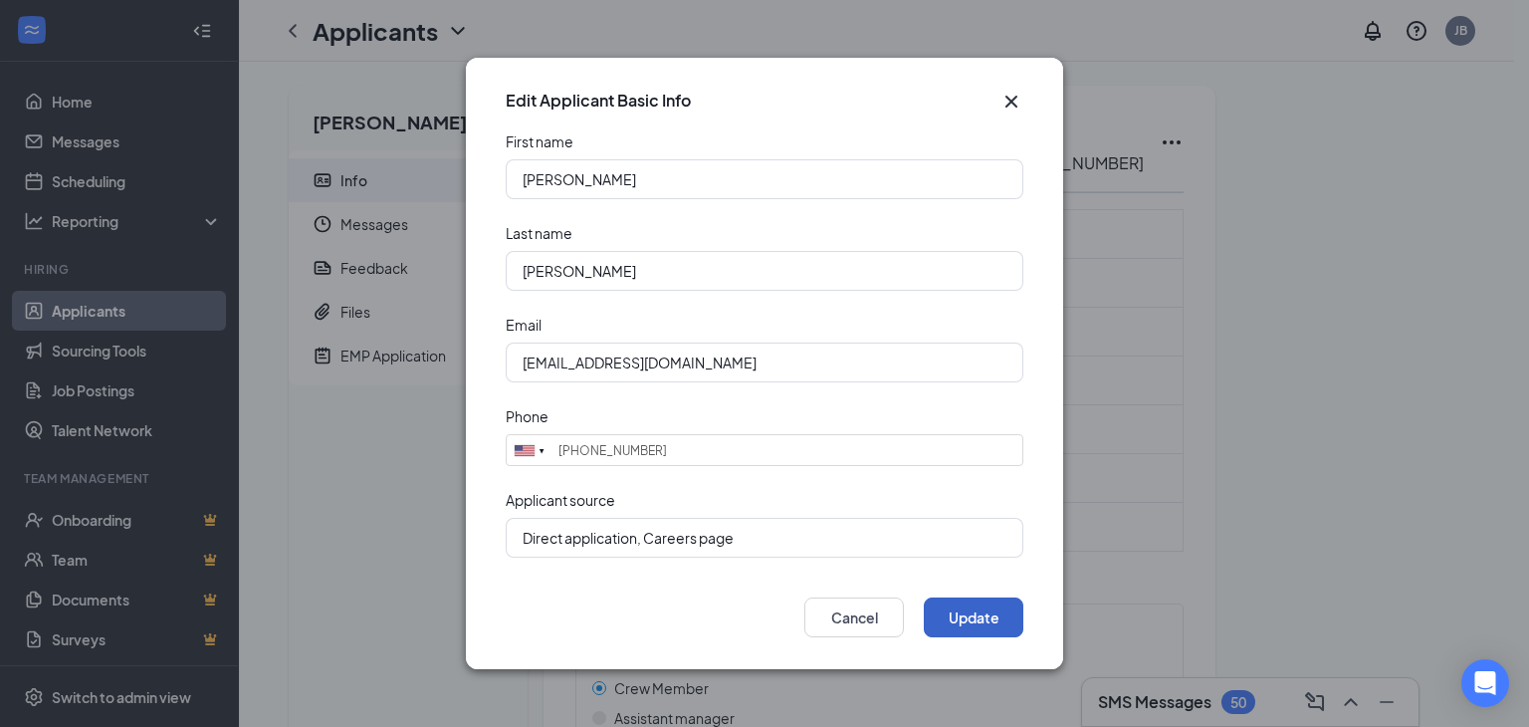
click at [963, 618] on button "Update" at bounding box center [974, 617] width 100 height 40
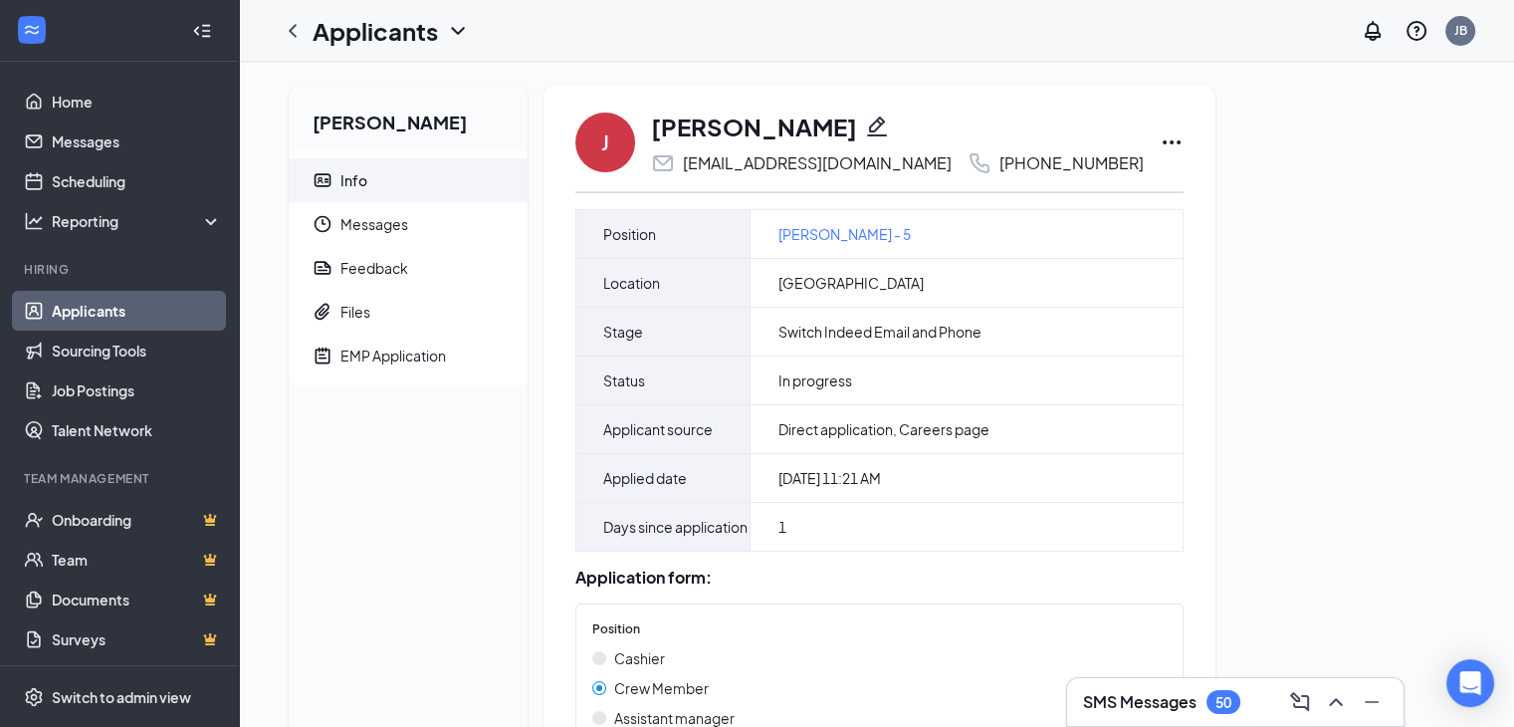
click at [872, 124] on icon "Pencil" at bounding box center [877, 126] width 20 height 20
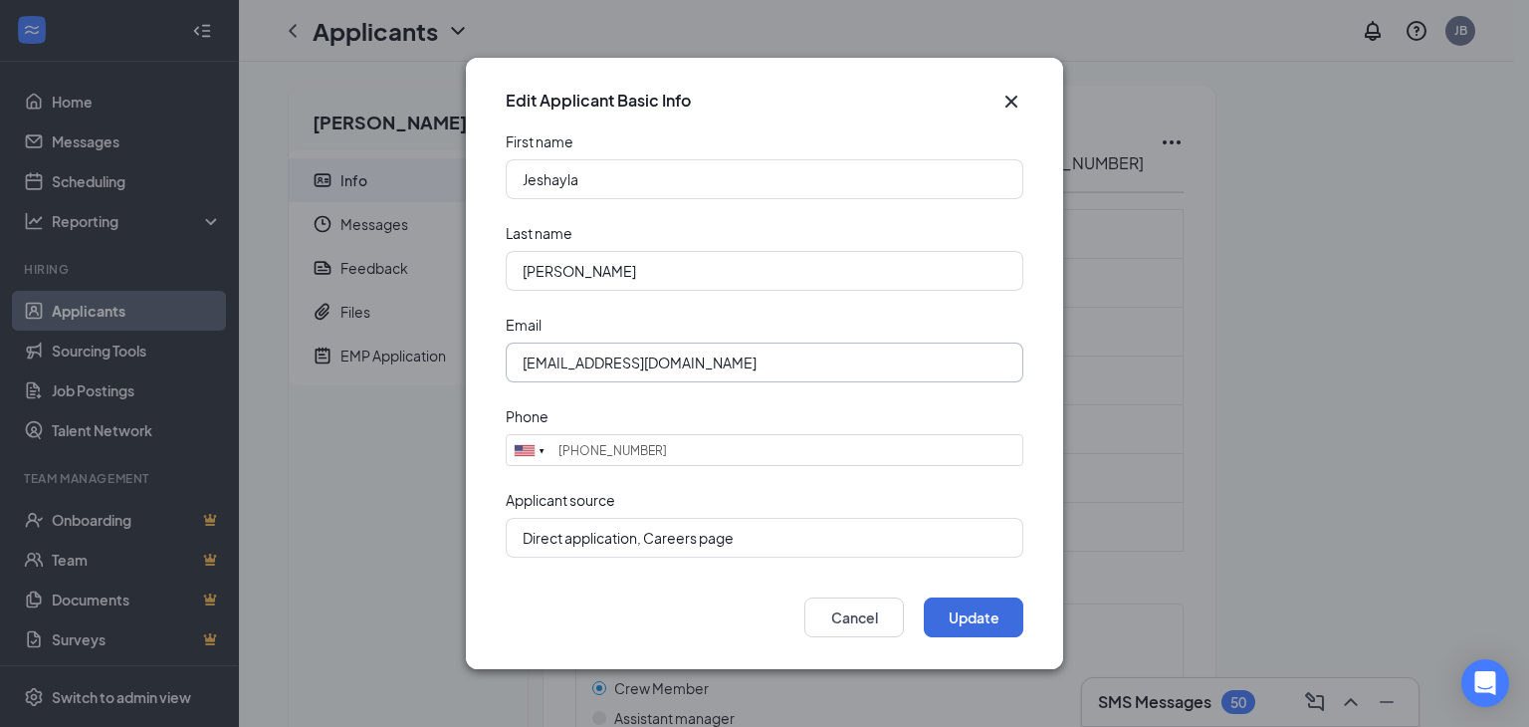
click at [872, 349] on input "[EMAIL_ADDRESS][DOMAIN_NAME]" at bounding box center [765, 362] width 518 height 40
click at [871, 350] on input "[EMAIL_ADDRESS][DOMAIN_NAME]" at bounding box center [765, 362] width 518 height 40
click at [869, 351] on input "[EMAIL_ADDRESS][DOMAIN_NAME]" at bounding box center [765, 362] width 518 height 40
click at [868, 352] on input "[EMAIL_ADDRESS][DOMAIN_NAME]" at bounding box center [765, 362] width 518 height 40
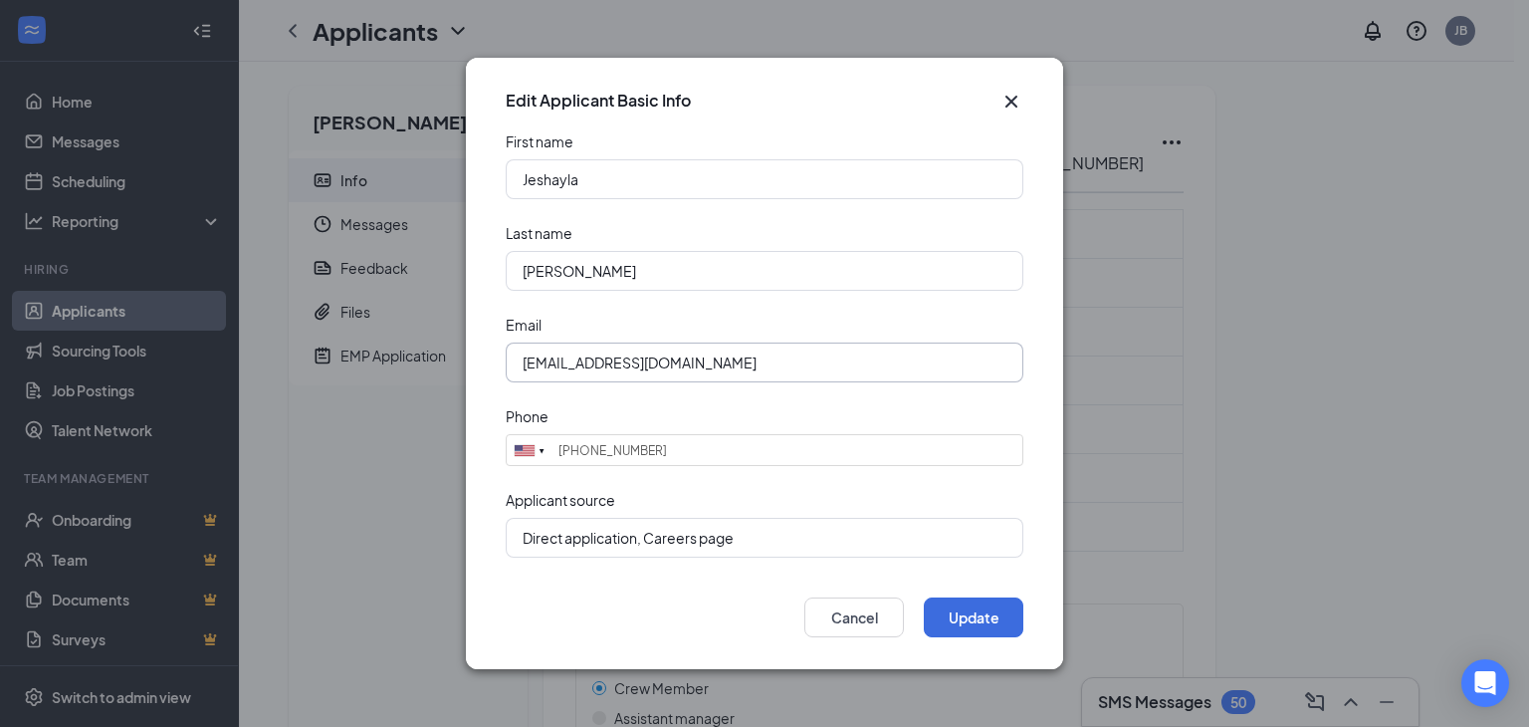
click at [868, 352] on input "[EMAIL_ADDRESS][DOMAIN_NAME]" at bounding box center [765, 362] width 518 height 40
paste input "Jeshaylabrenson0707@g"
type input "[EMAIL_ADDRESS][DOMAIN_NAME]"
click at [970, 606] on button "Update" at bounding box center [974, 617] width 100 height 40
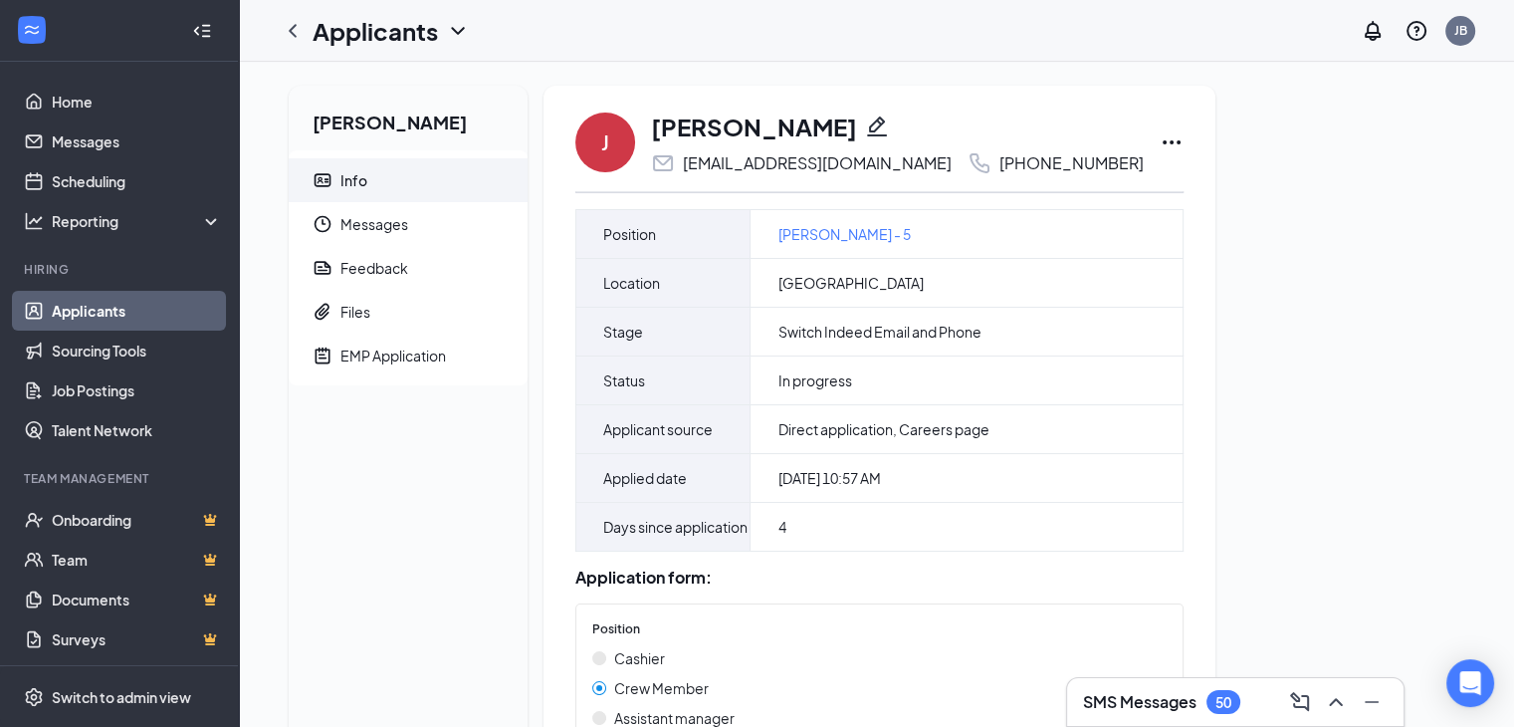
click at [865, 124] on icon "Pencil" at bounding box center [877, 126] width 24 height 24
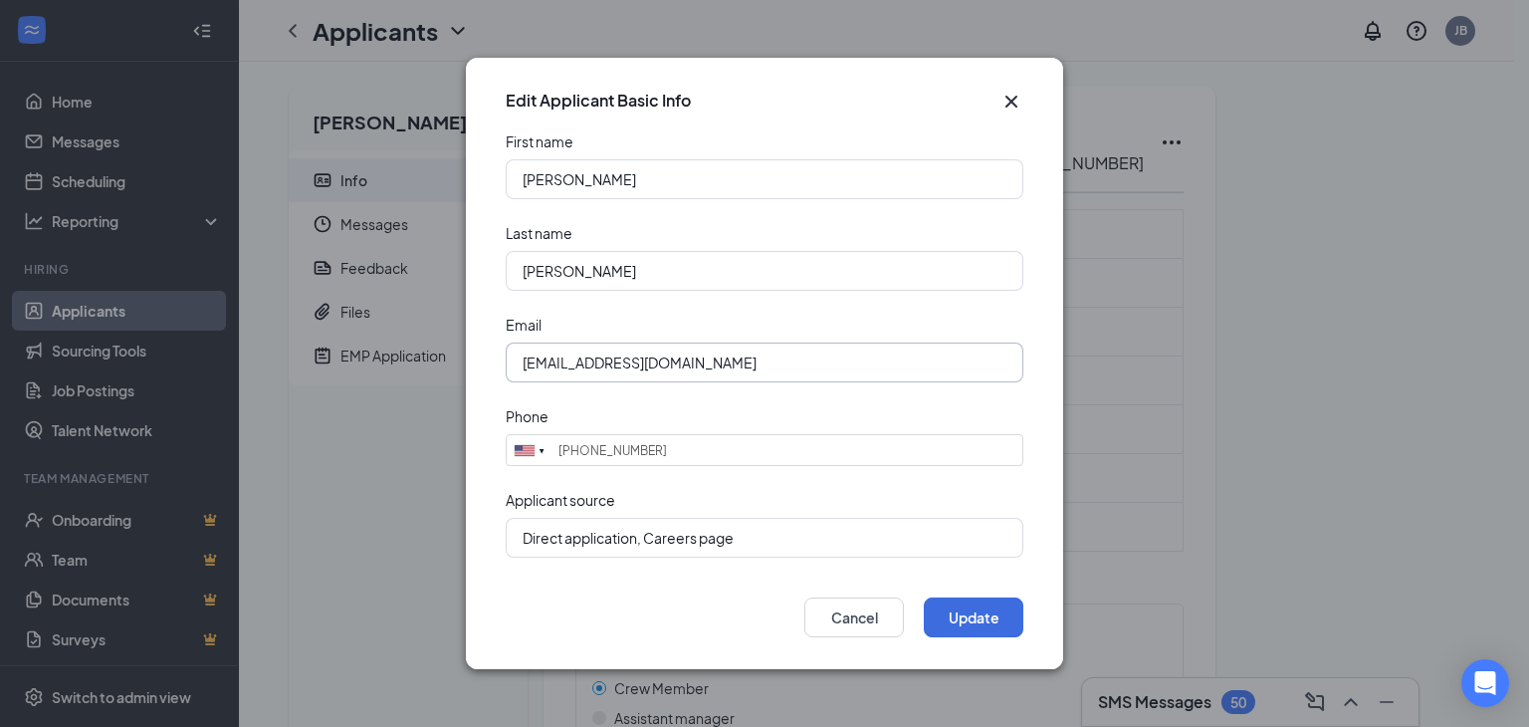
click at [830, 366] on input "[EMAIL_ADDRESS][DOMAIN_NAME]" at bounding box center [765, 362] width 518 height 40
paste input "000913097@g"
type input "[EMAIL_ADDRESS][DOMAIN_NAME]"
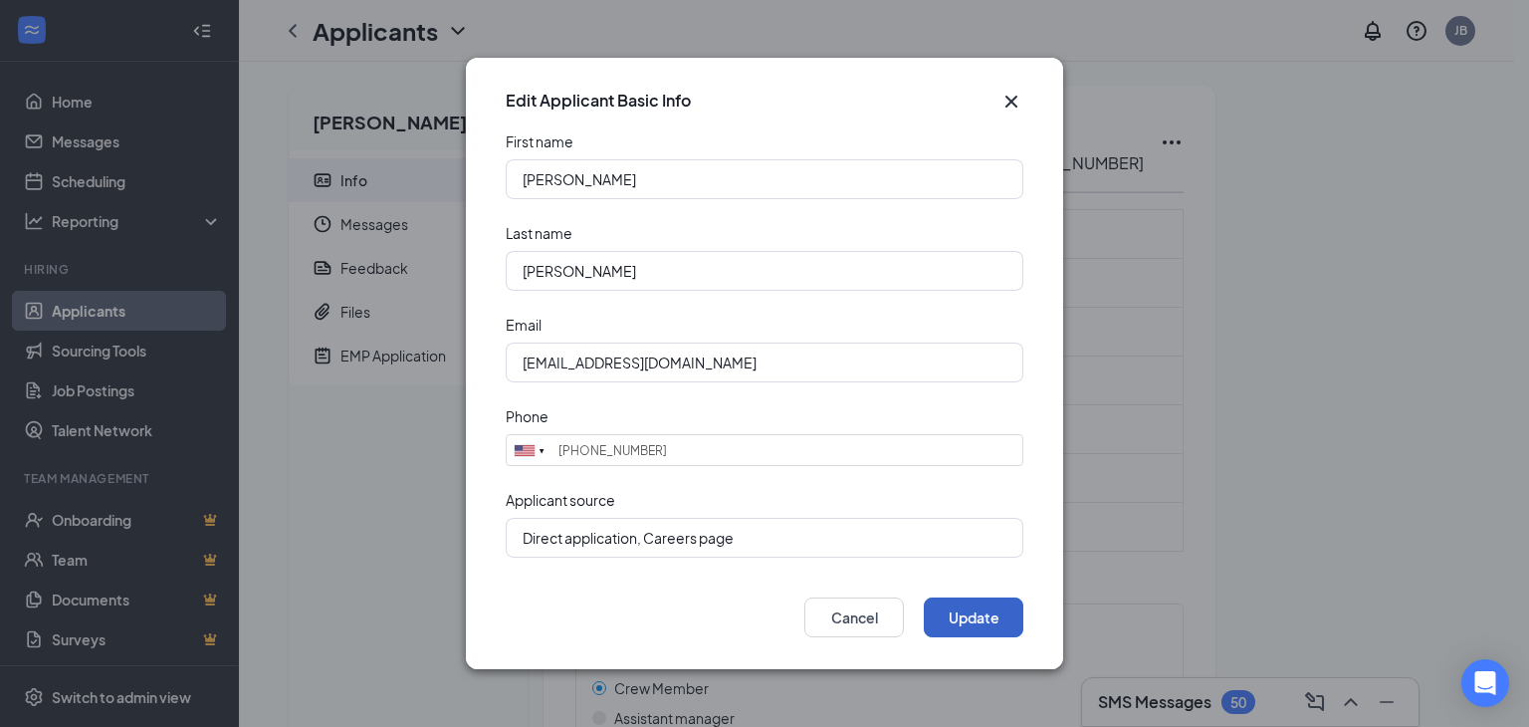
click at [980, 622] on button "Update" at bounding box center [974, 617] width 100 height 40
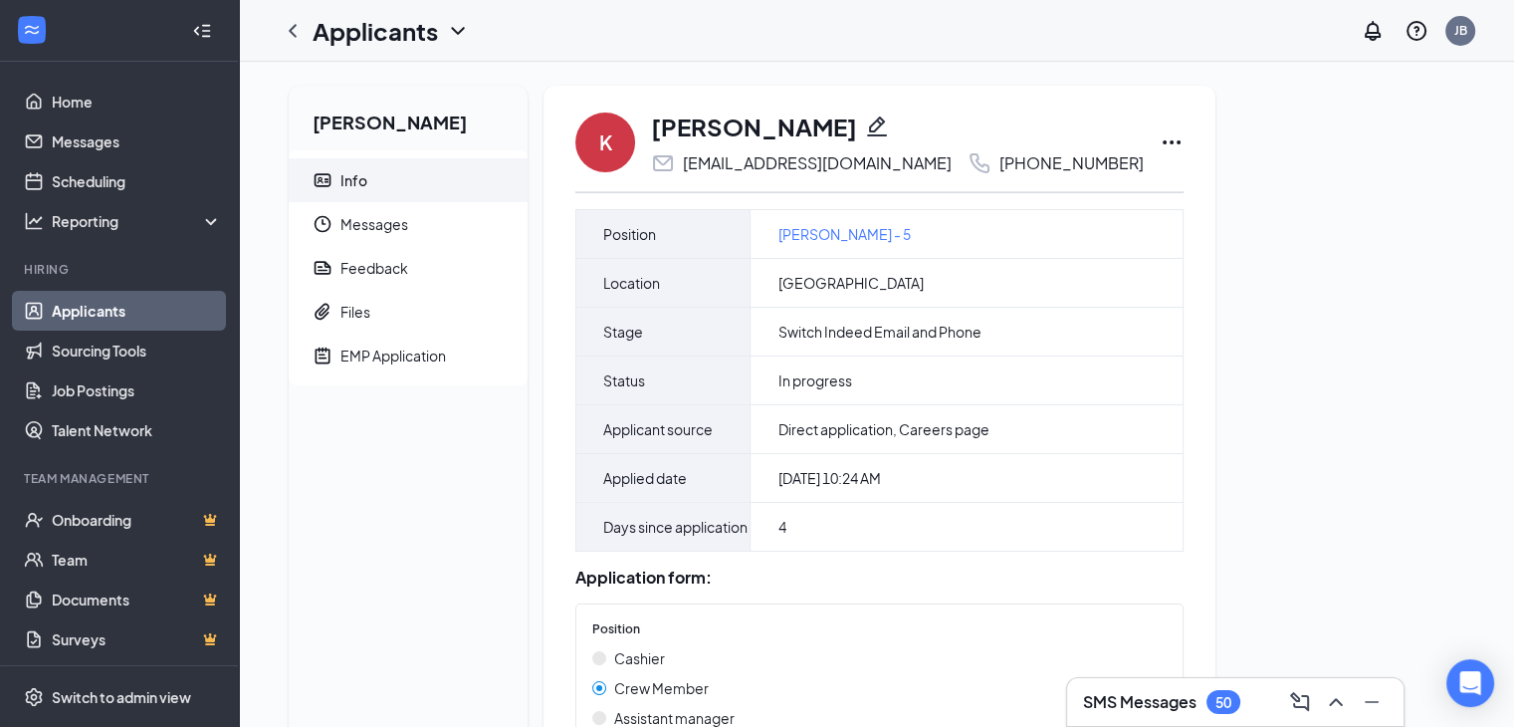
click at [865, 128] on icon "Pencil" at bounding box center [877, 126] width 24 height 24
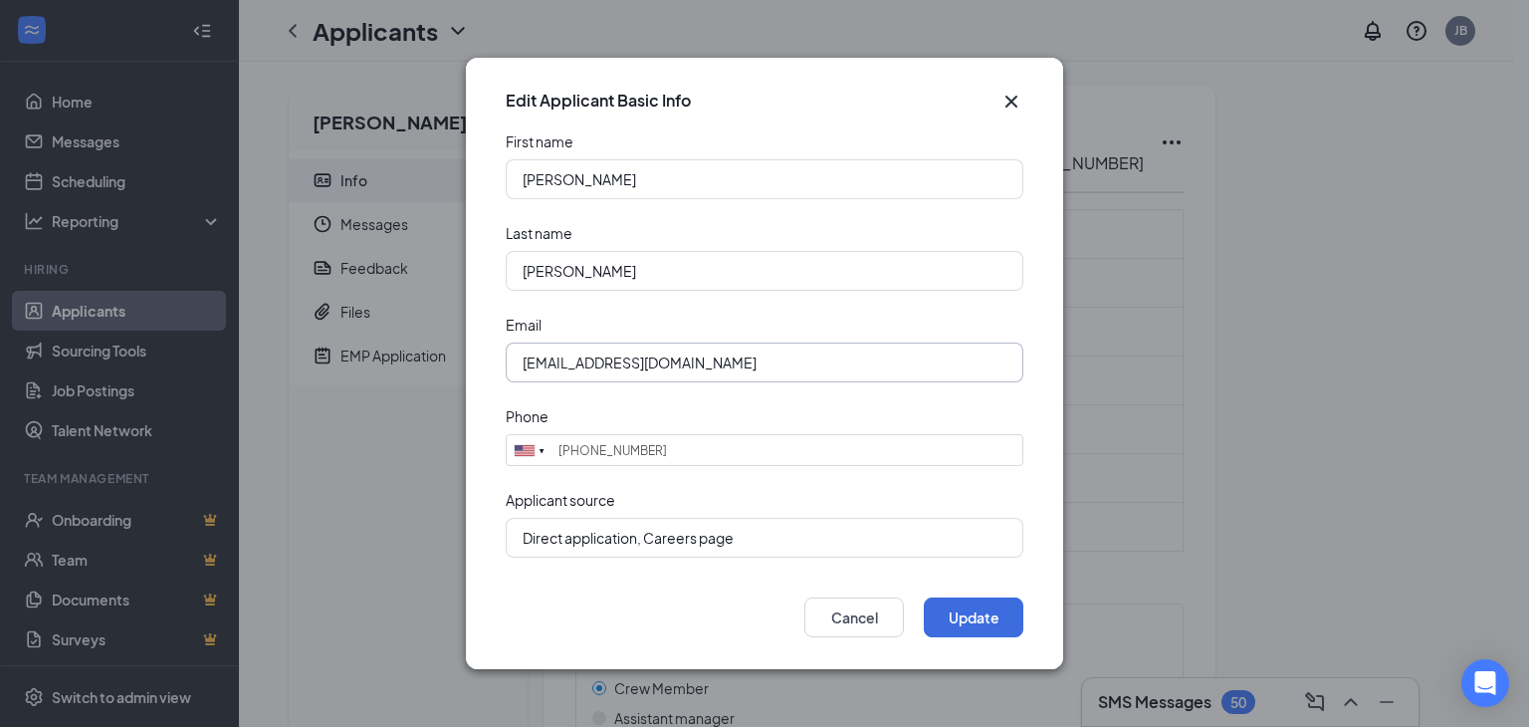
click at [851, 351] on input "[EMAIL_ADDRESS][DOMAIN_NAME]" at bounding box center [765, 362] width 518 height 40
paste input "hatley1985@g"
type input "[EMAIL_ADDRESS][DOMAIN_NAME]"
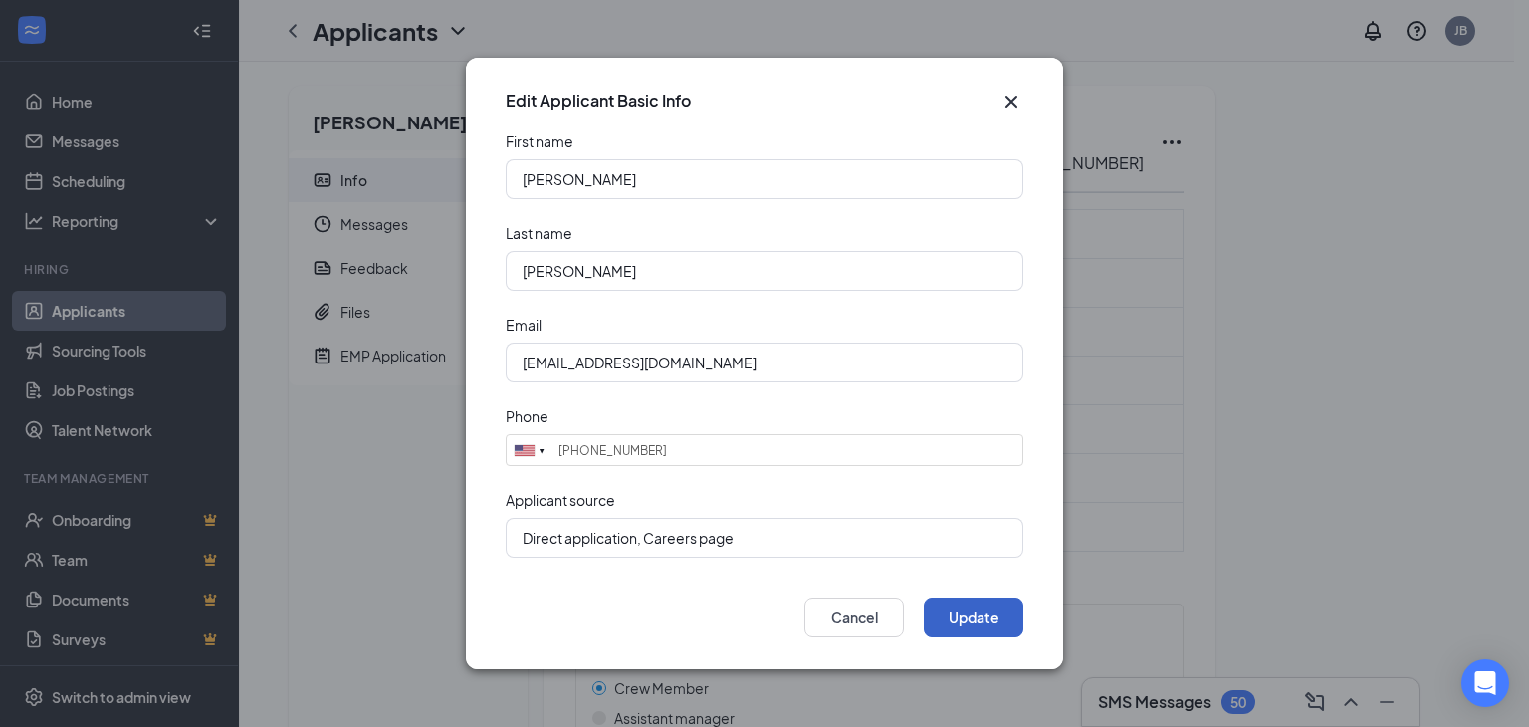
click at [949, 609] on button "Update" at bounding box center [974, 617] width 100 height 40
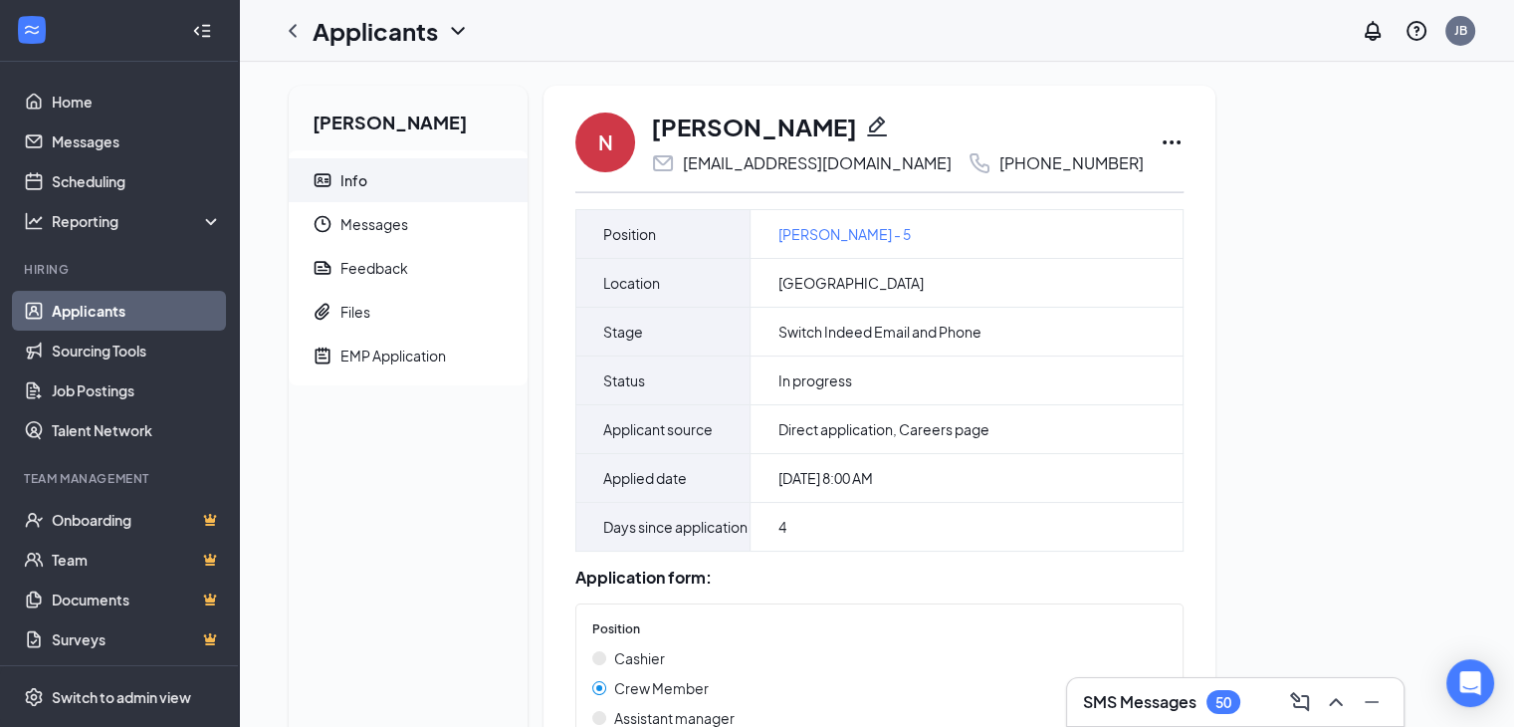
click at [885, 124] on icon "Pencil" at bounding box center [877, 126] width 20 height 20
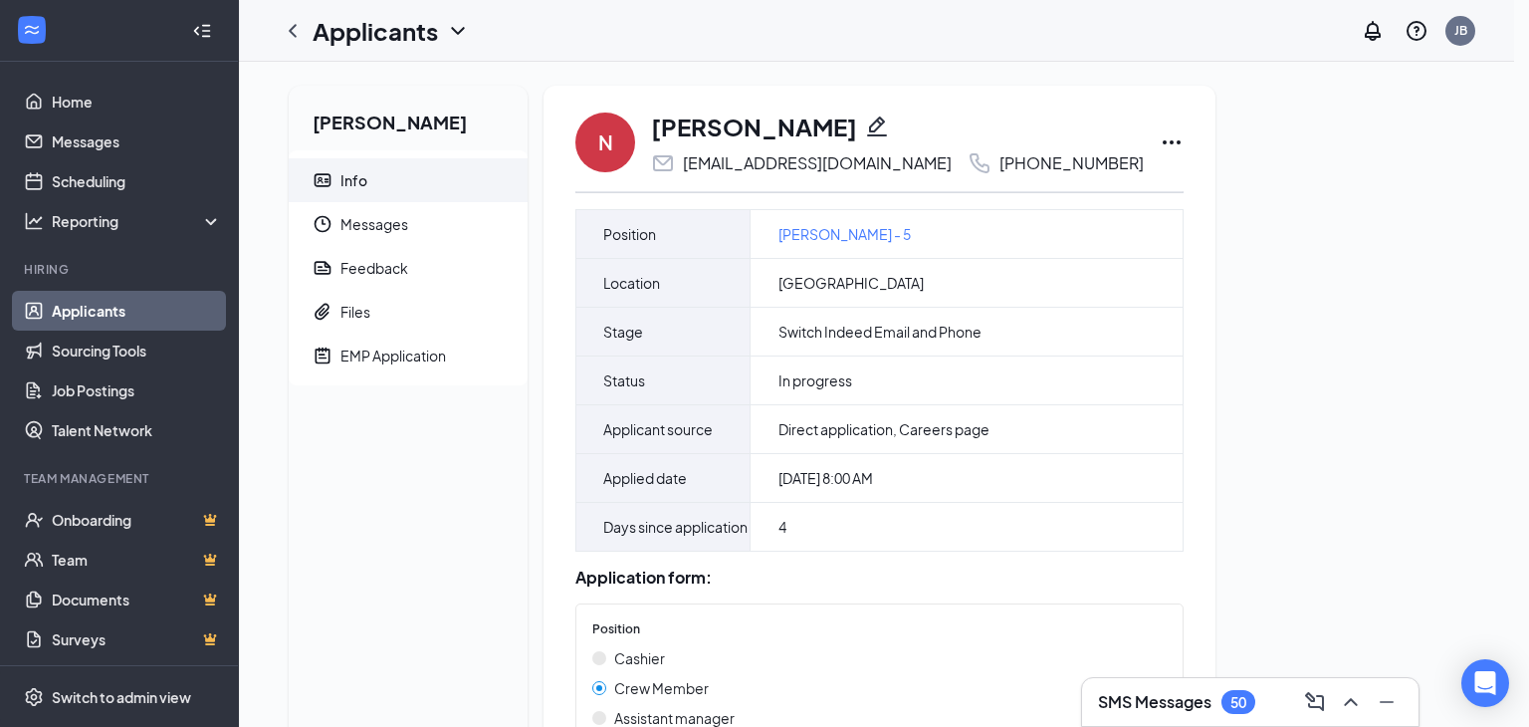
type input "[PHONE_NUMBER]"
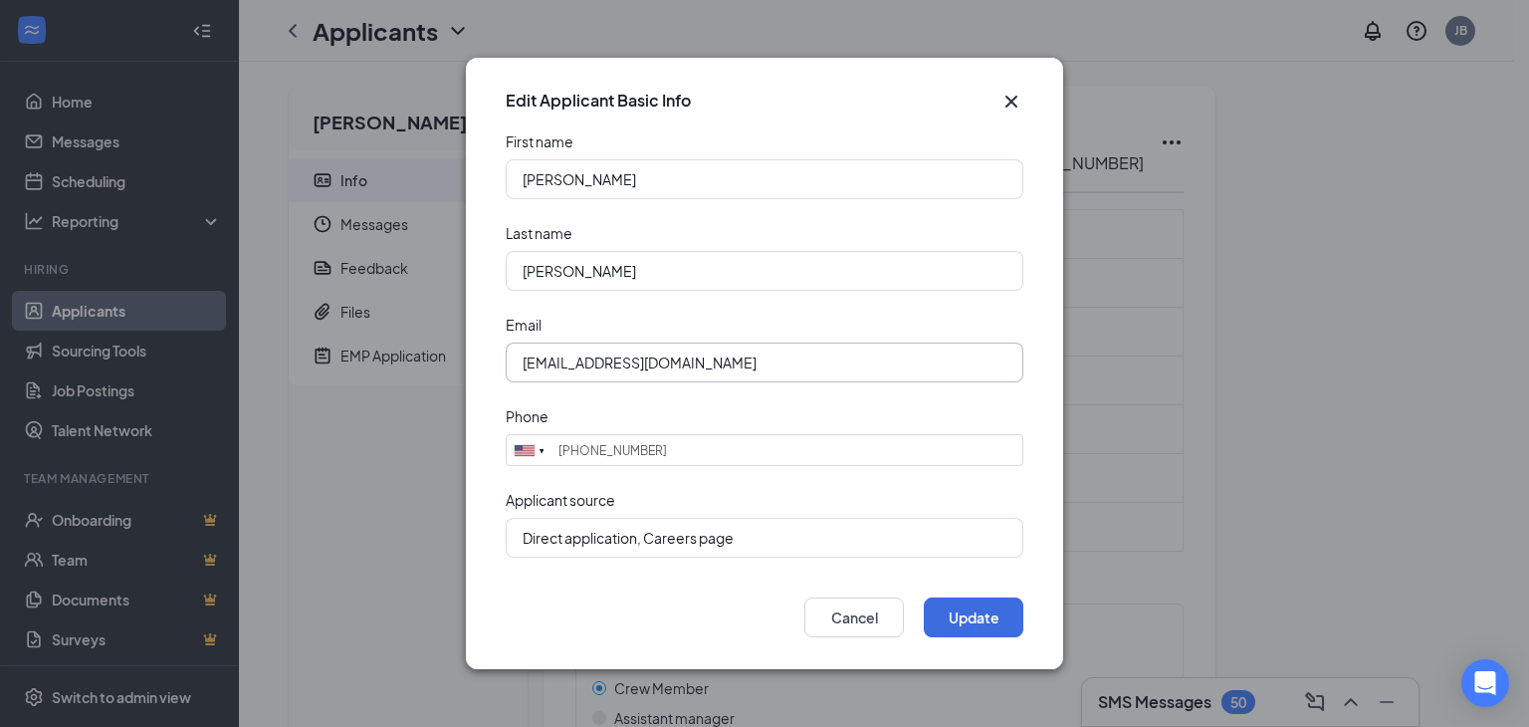
click at [908, 367] on input "[EMAIL_ADDRESS][DOMAIN_NAME]" at bounding box center [765, 362] width 518 height 40
paste input "@g"
type input "[EMAIL_ADDRESS][DOMAIN_NAME]"
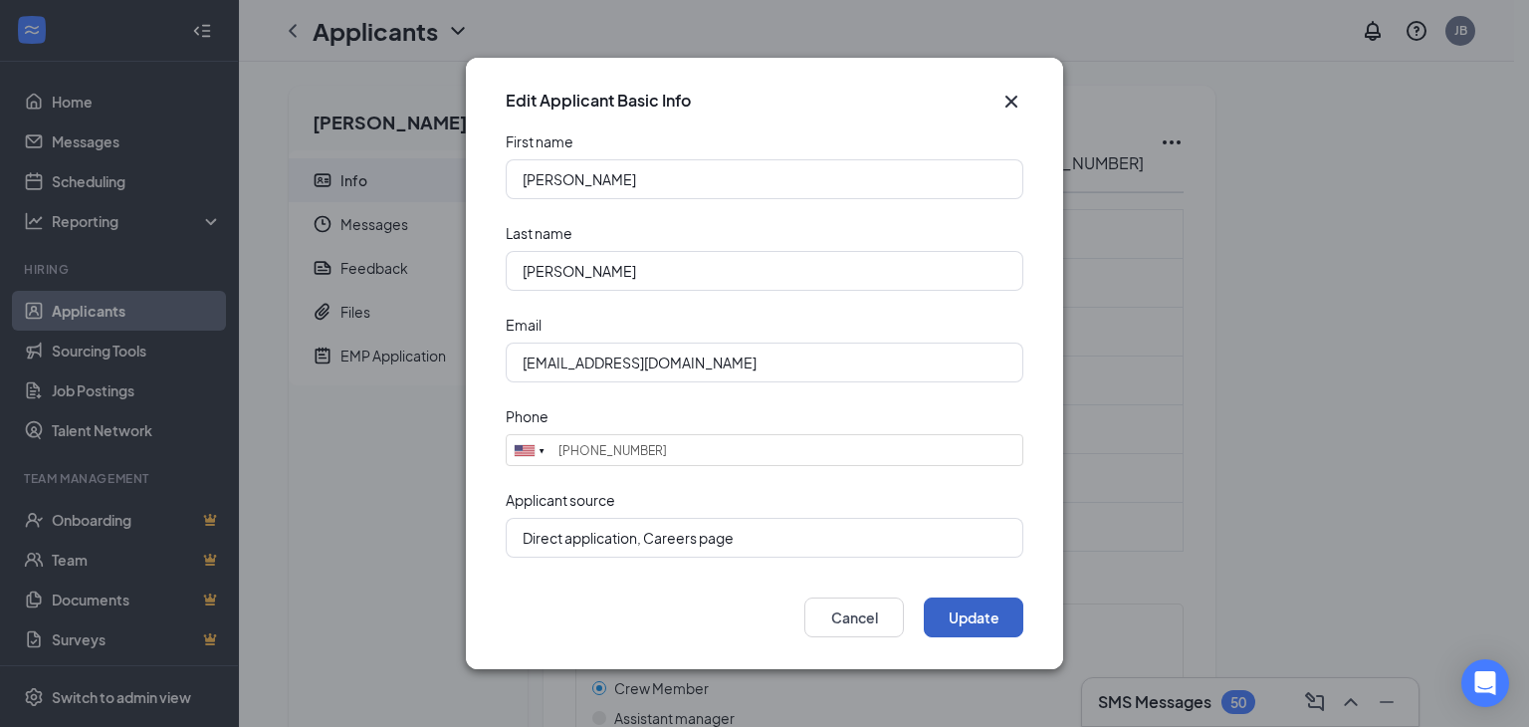
click at [987, 622] on button "Update" at bounding box center [974, 617] width 100 height 40
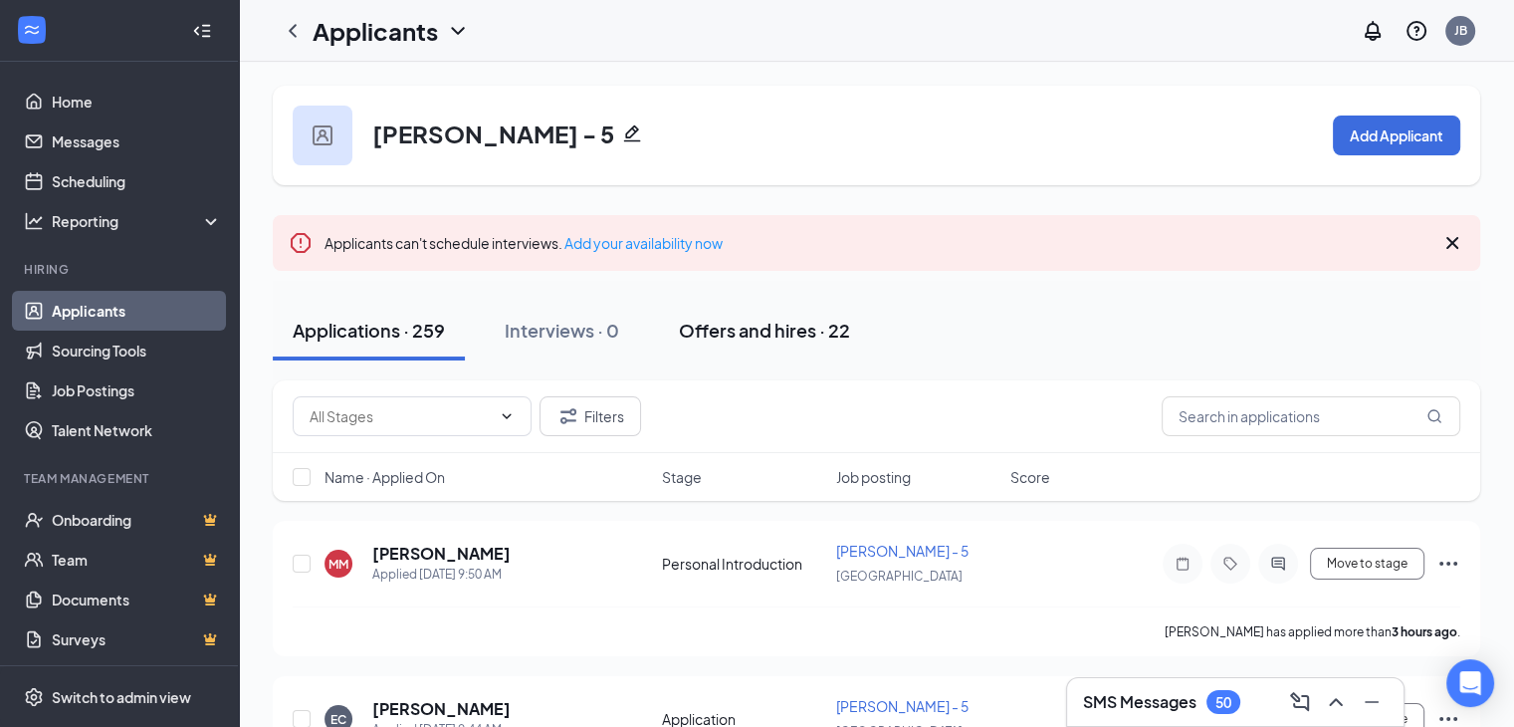
click at [761, 326] on div "Offers and hires · 22" at bounding box center [764, 330] width 171 height 25
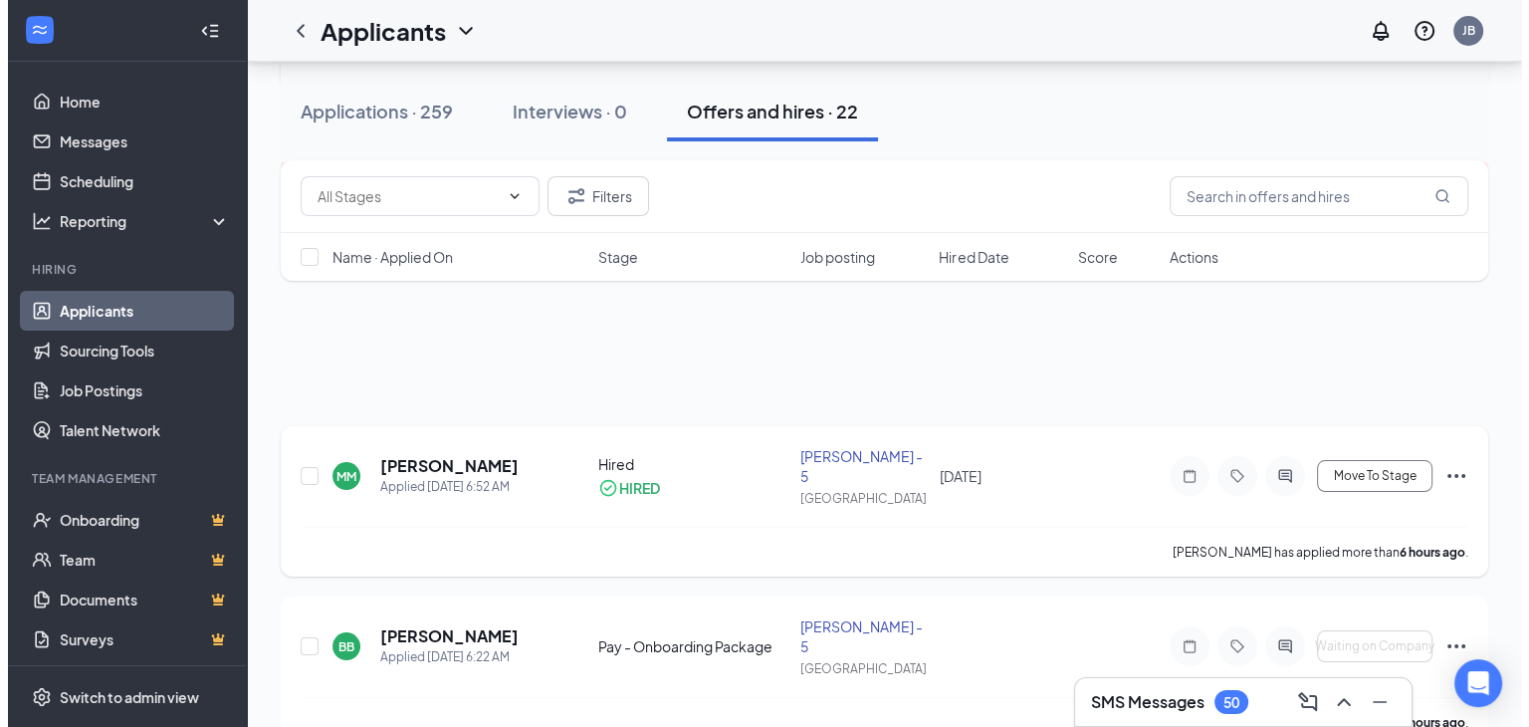
scroll to position [299, 0]
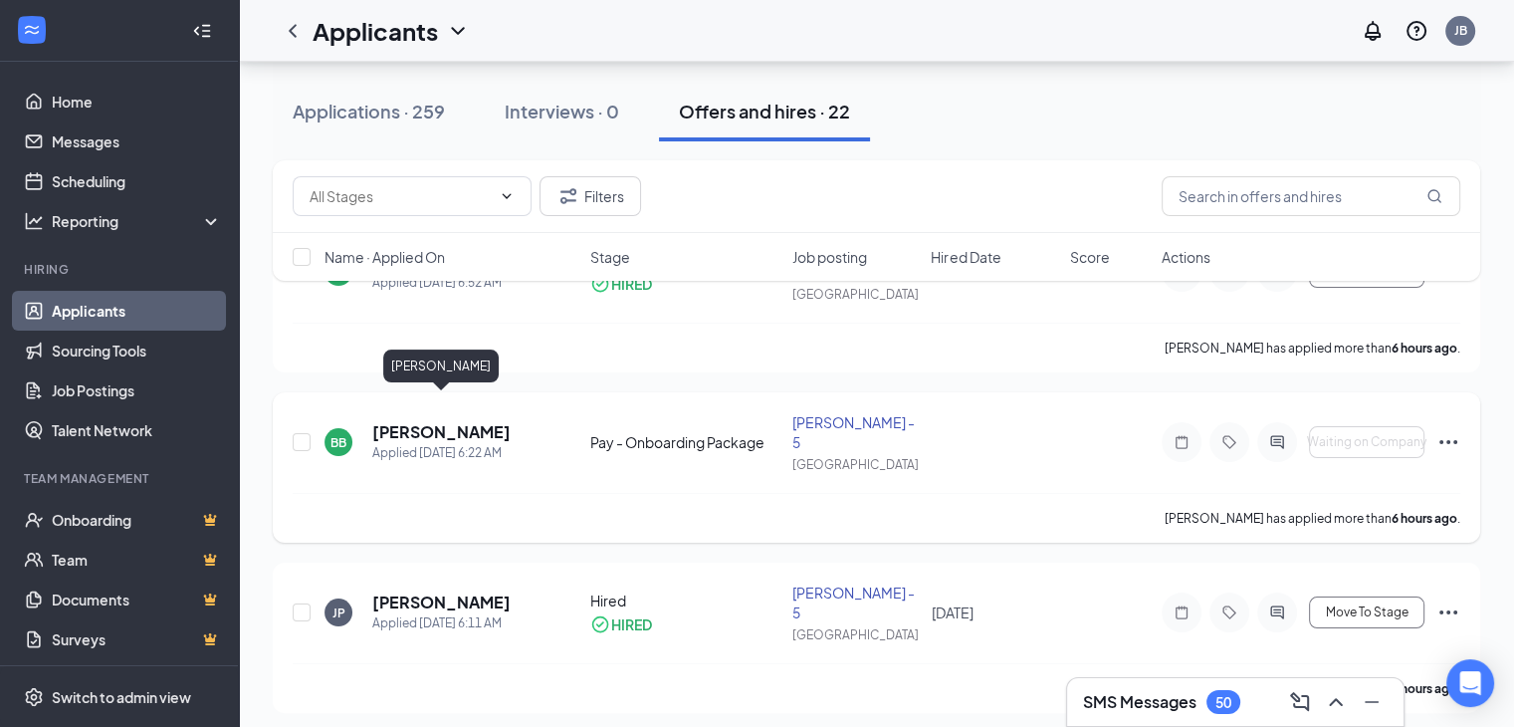
click at [483, 421] on h5 "[PERSON_NAME]" at bounding box center [441, 432] width 138 height 22
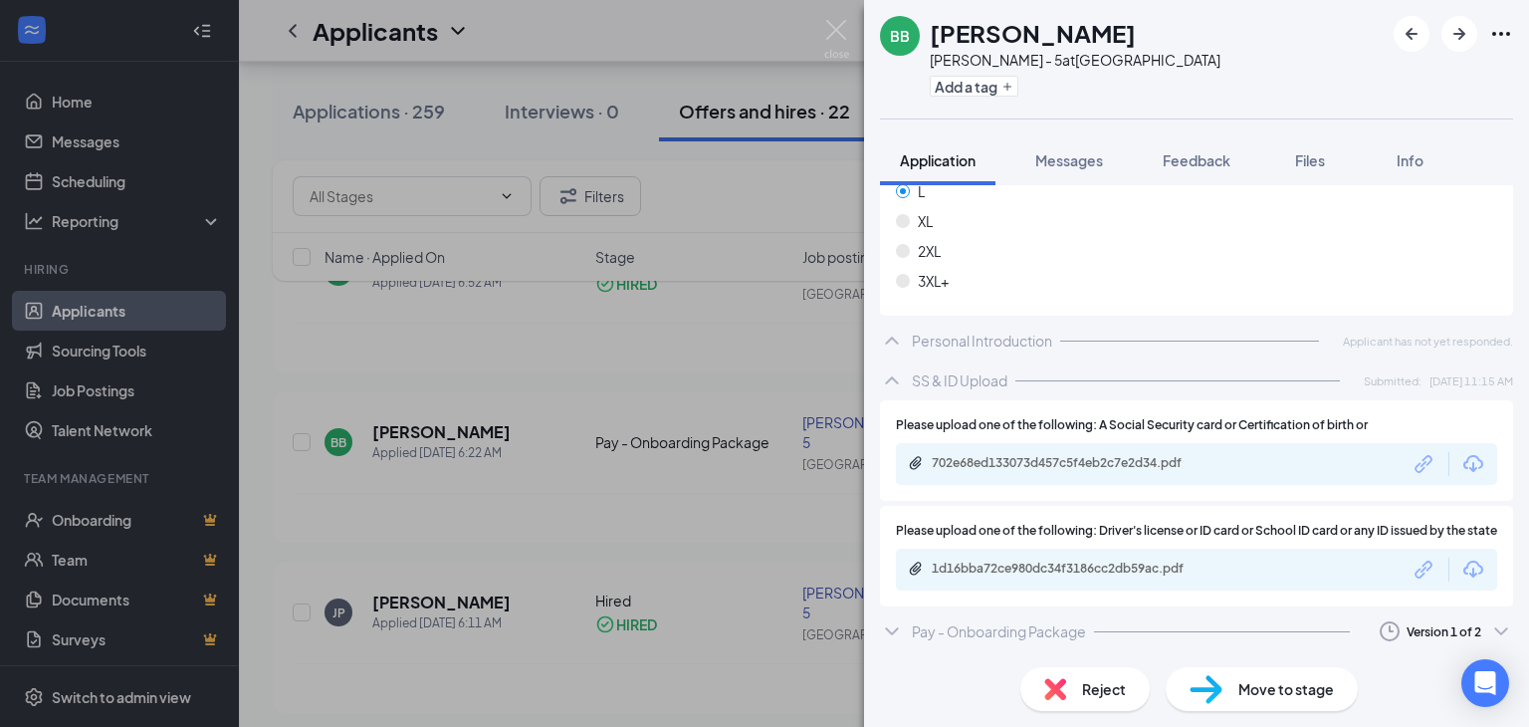
click at [1268, 632] on div "Pay - Onboarding Package Version 1 of 2" at bounding box center [1196, 631] width 633 height 40
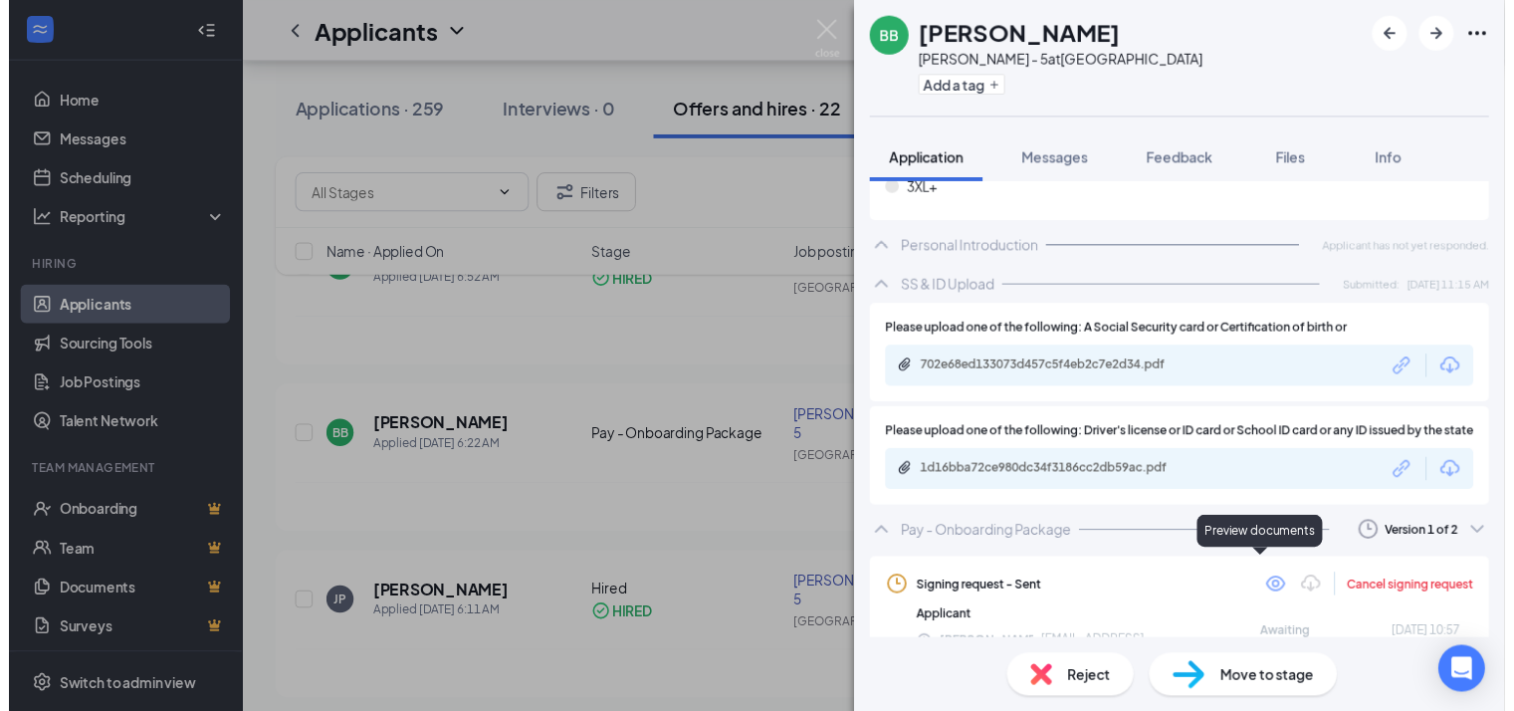
scroll to position [2174, 0]
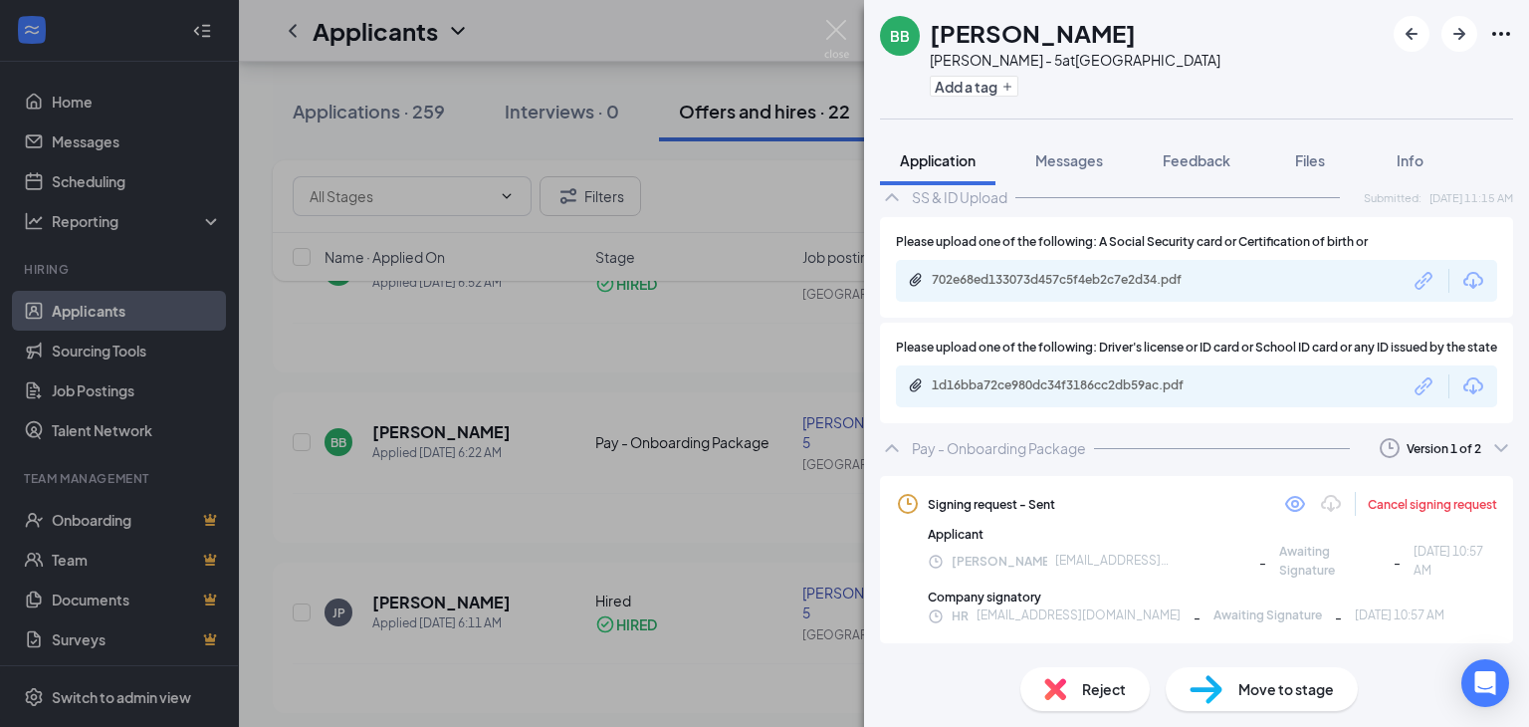
click at [853, 45] on div "BB [PERSON_NAME] - 5 at [GEOGRAPHIC_DATA] Add a tag Application Messages Feedba…" at bounding box center [764, 363] width 1529 height 727
